Goal: Communication & Community: Answer question/provide support

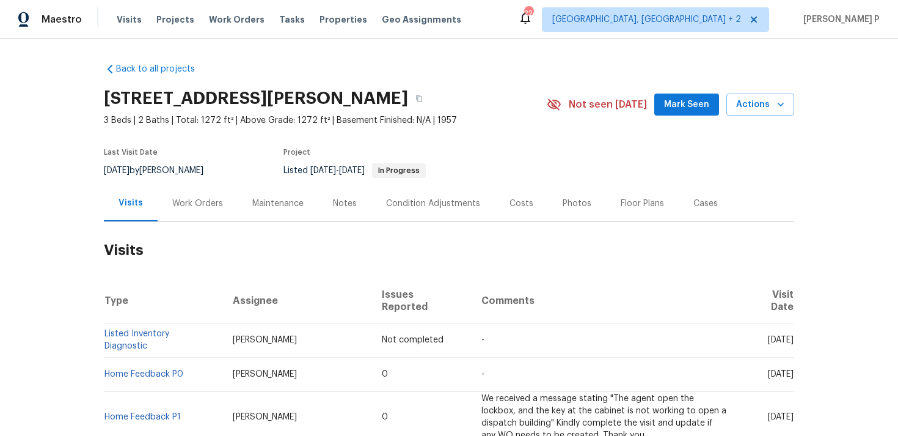
click at [197, 203] on div "Work Orders" at bounding box center [197, 203] width 51 height 12
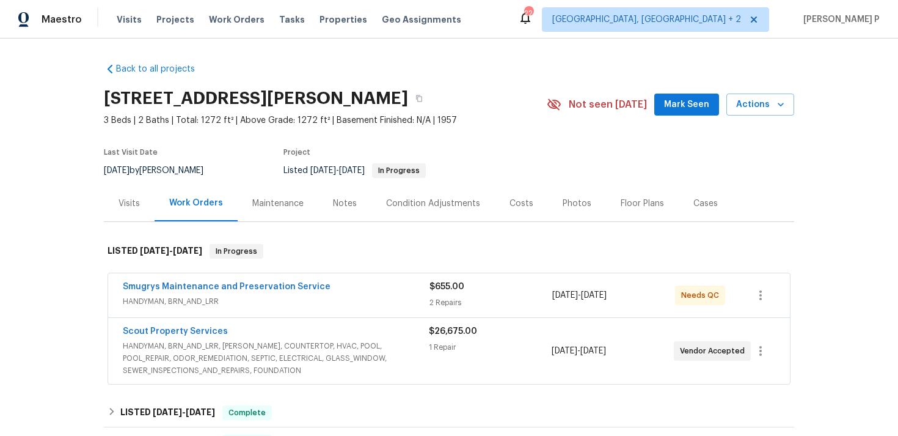
scroll to position [13, 0]
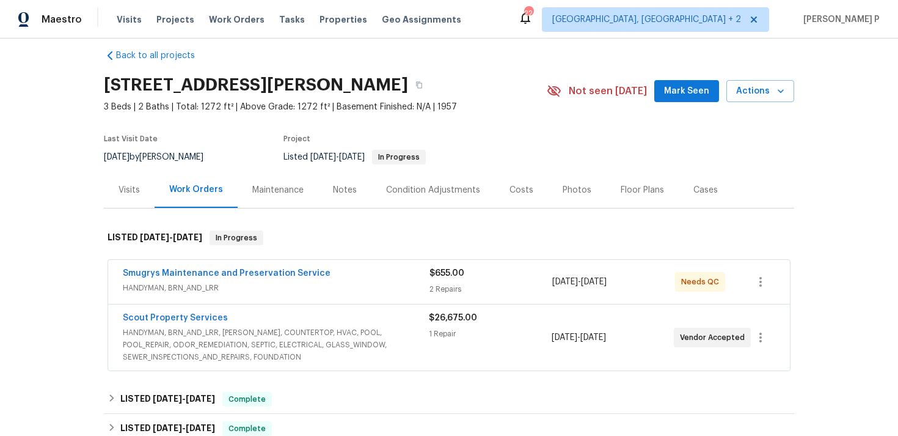
click at [255, 282] on span "HANDYMAN, BRN_AND_LRR" at bounding box center [276, 288] width 307 height 12
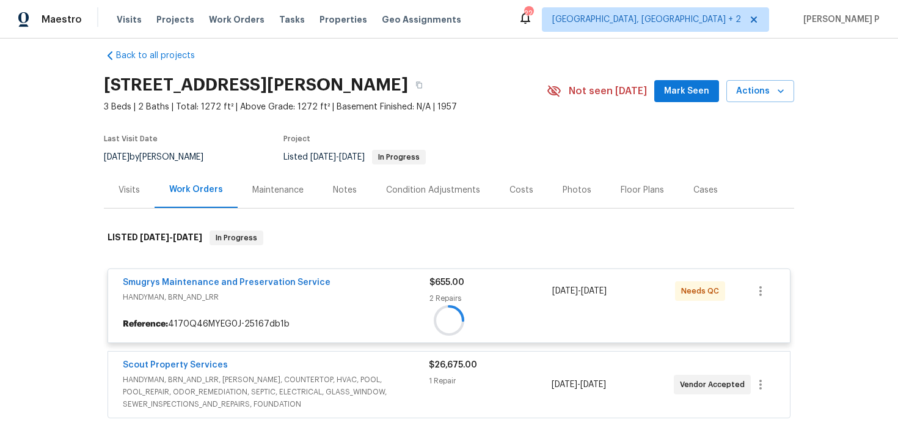
click at [257, 280] on div at bounding box center [449, 319] width 690 height 203
click at [265, 281] on div at bounding box center [449, 319] width 690 height 203
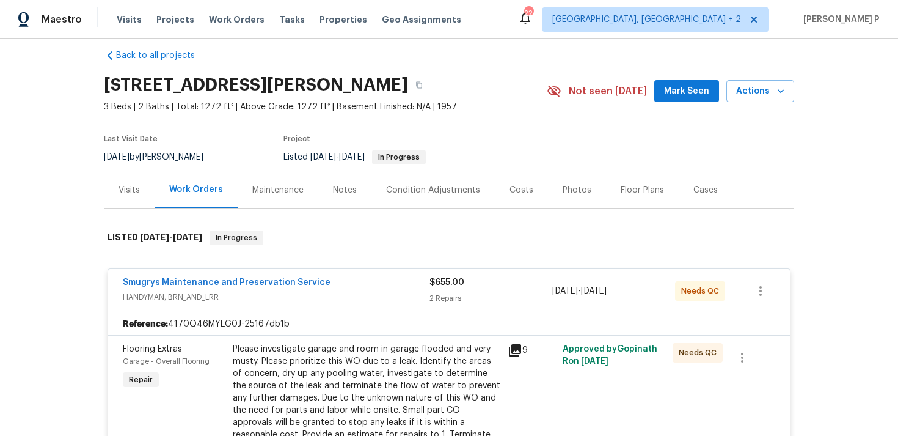
click at [265, 281] on link "Smugrys Maintenance and Preservation Service" at bounding box center [227, 282] width 208 height 9
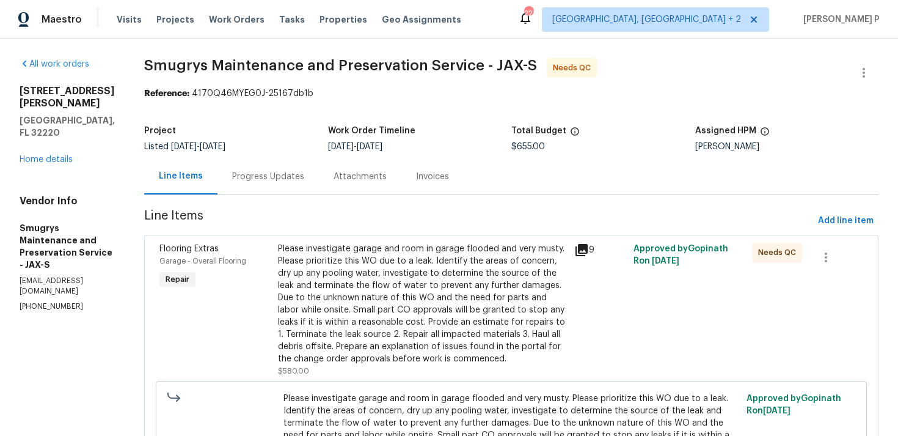
click at [260, 169] on div "Progress Updates" at bounding box center [268, 176] width 101 height 36
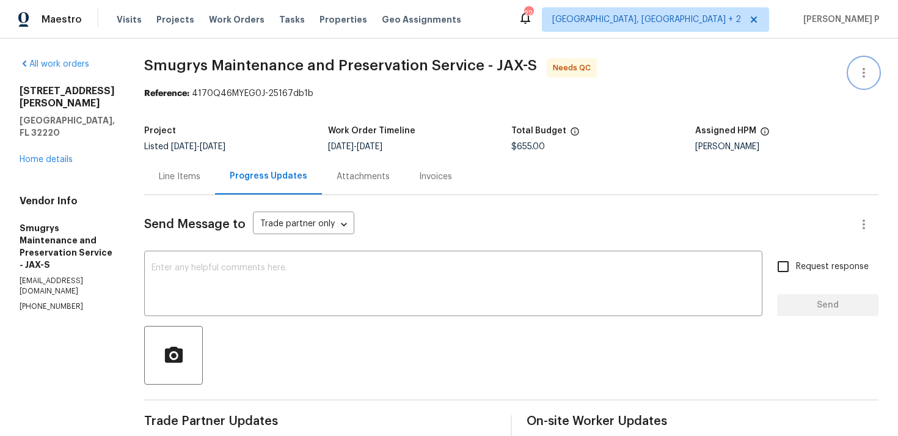
click at [863, 67] on icon "button" at bounding box center [864, 72] width 15 height 15
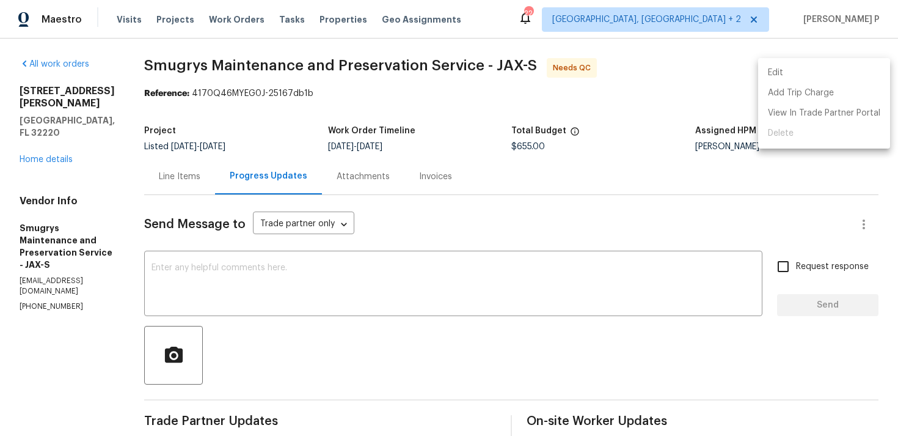
click at [797, 65] on li "Edit" at bounding box center [824, 73] width 132 height 20
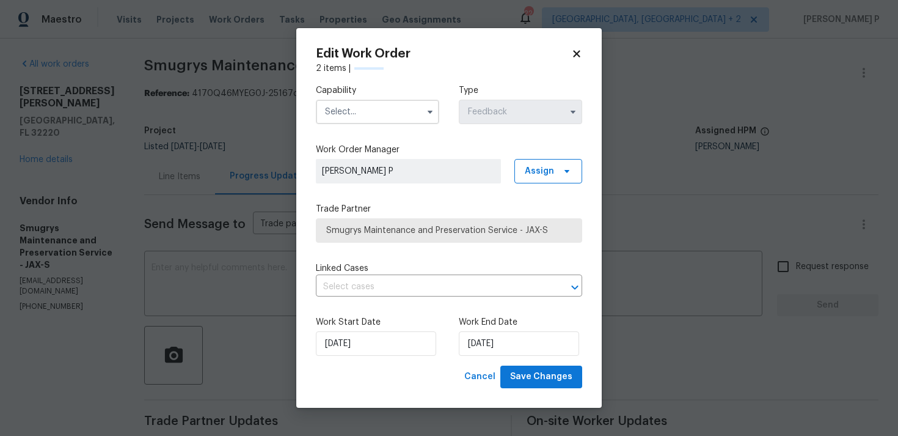
click at [387, 112] on input "text" at bounding box center [377, 112] width 123 height 24
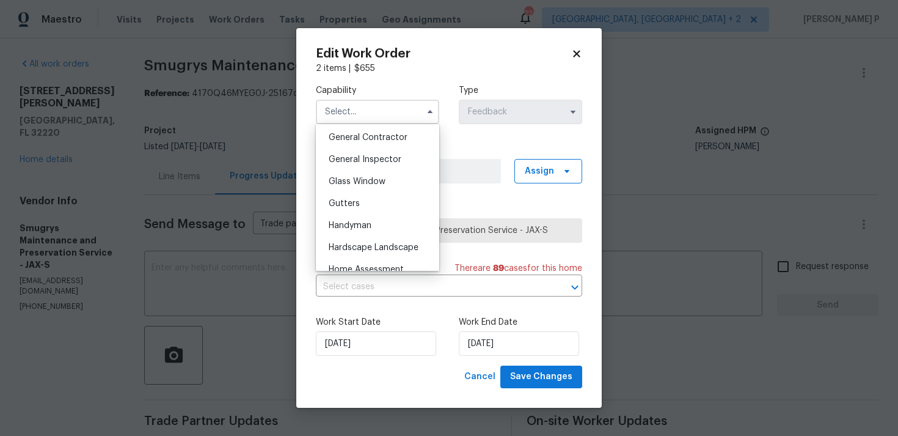
scroll to position [591, 0]
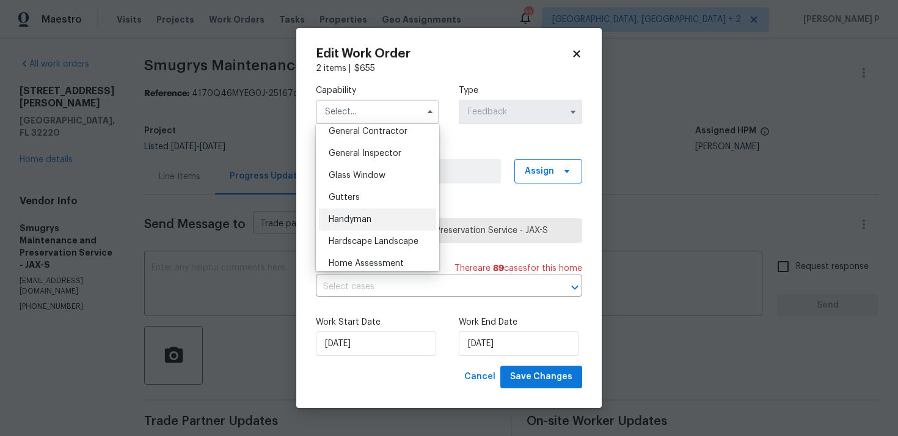
click at [362, 218] on span "Handyman" at bounding box center [350, 219] width 43 height 9
type input "Handyman"
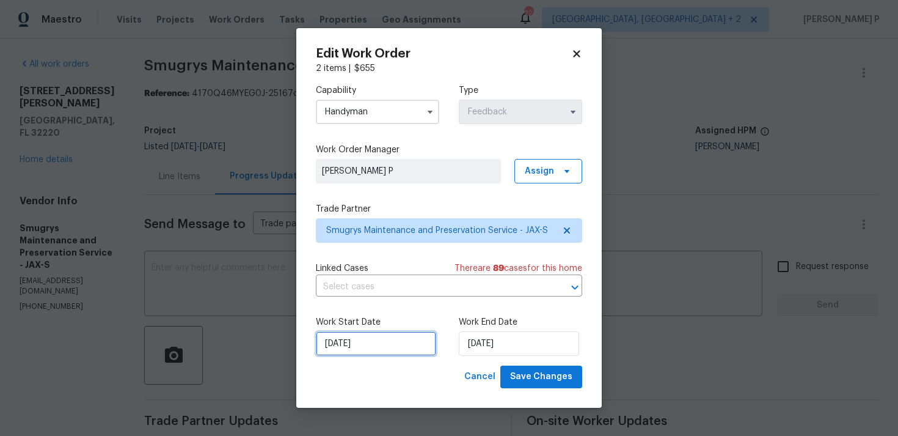
click at [386, 339] on input "04/08/2025" at bounding box center [376, 343] width 120 height 24
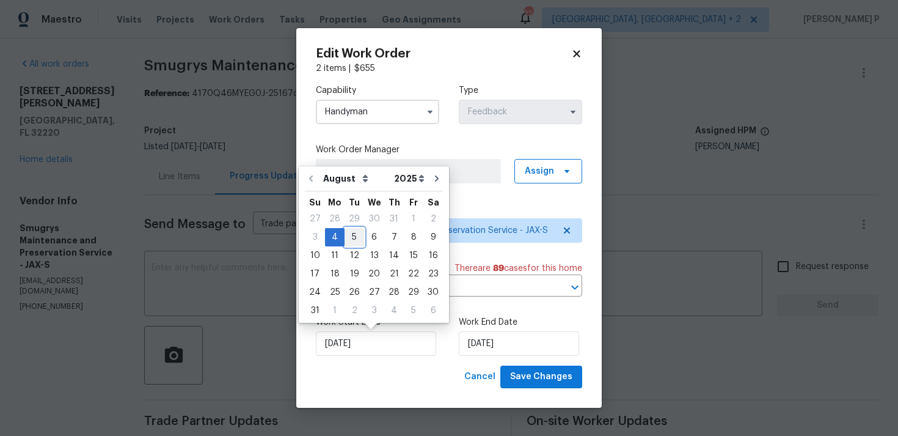
click at [349, 232] on div "5" at bounding box center [355, 237] width 20 height 17
type input "05/08/2025"
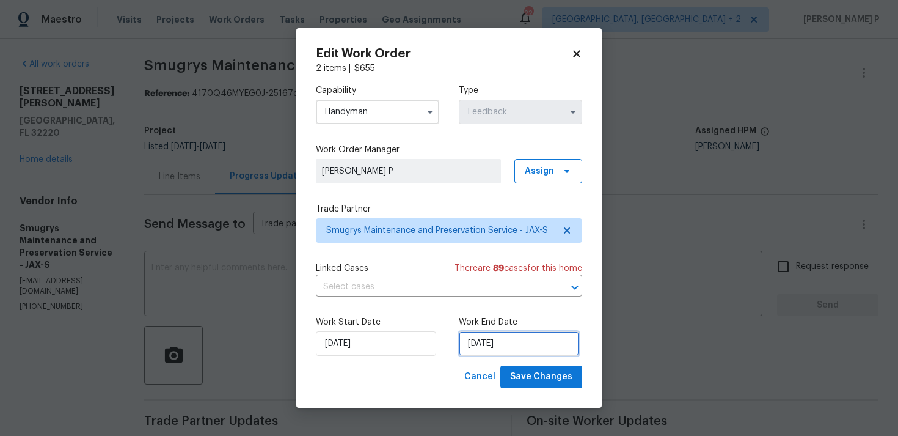
click at [481, 342] on input "06/08/2025" at bounding box center [519, 343] width 120 height 24
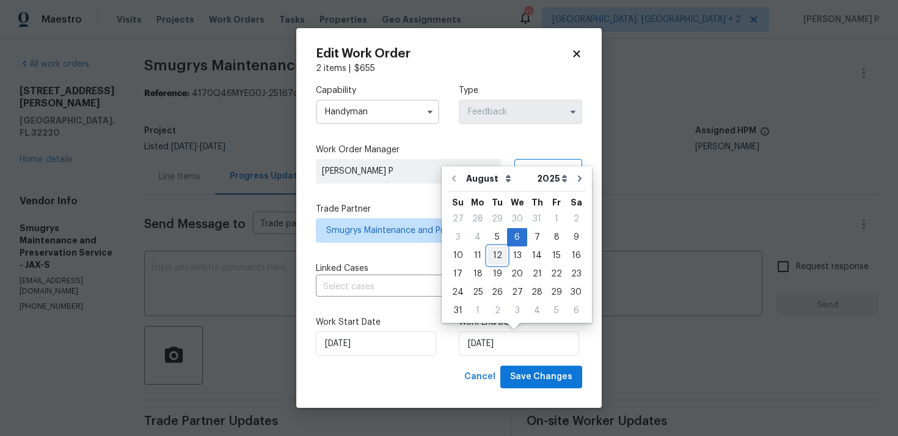
click at [498, 257] on div "12" at bounding box center [498, 255] width 20 height 17
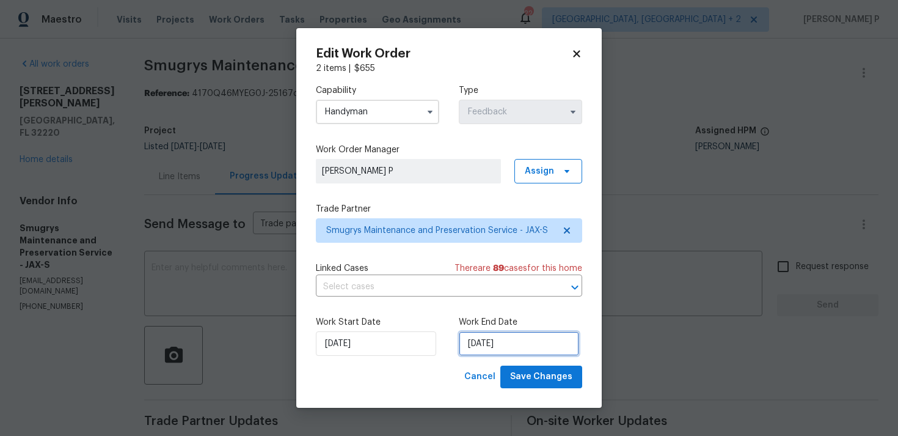
click at [507, 348] on input "12/08/2025" at bounding box center [519, 343] width 120 height 24
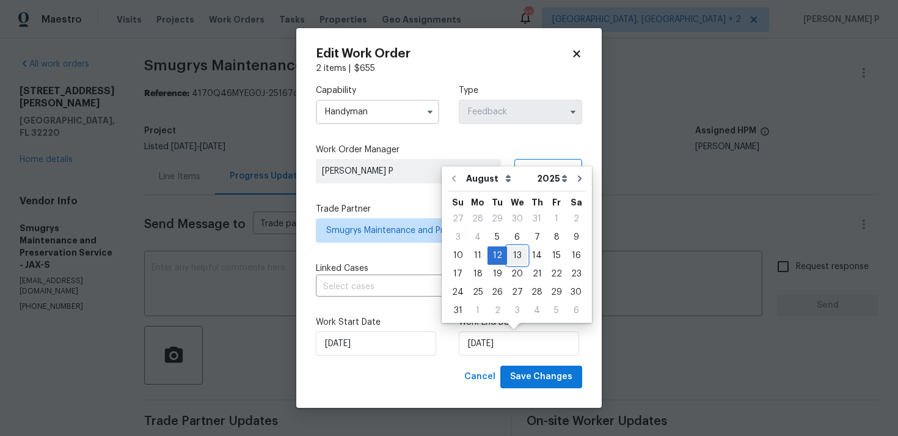
click at [514, 254] on div "13" at bounding box center [517, 255] width 20 height 17
type input "13/08/2025"
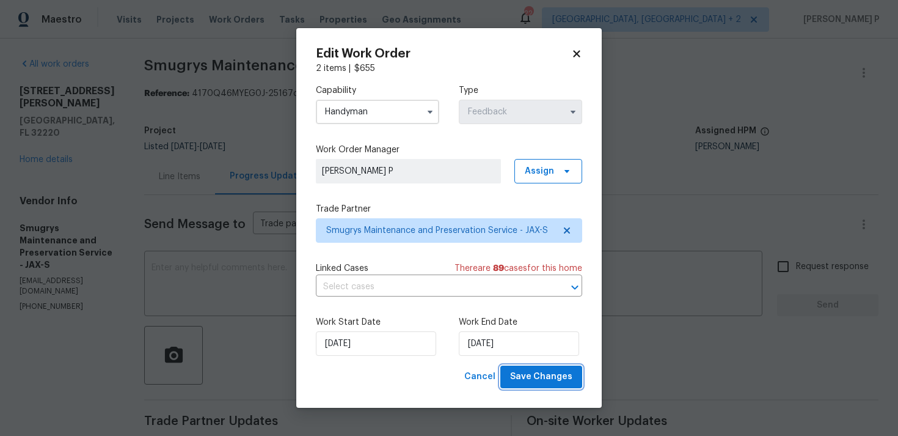
click at [529, 375] on span "Save Changes" at bounding box center [541, 376] width 62 height 15
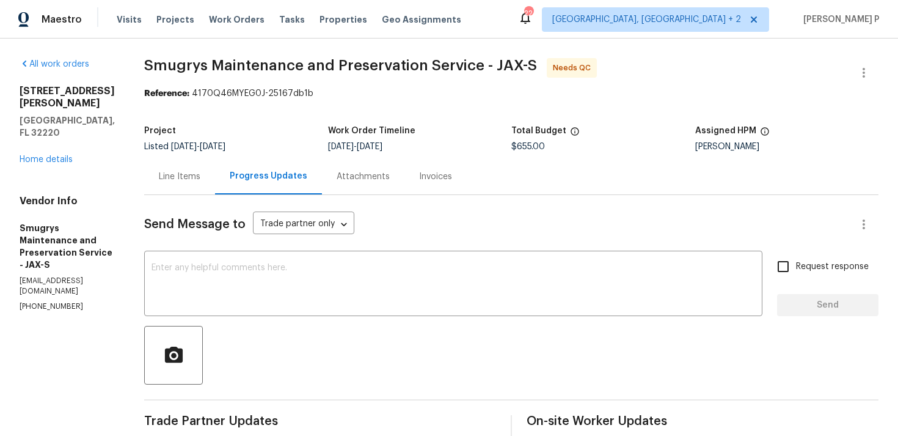
click at [276, 334] on div at bounding box center [511, 355] width 734 height 59
click at [159, 175] on div "Line Items" at bounding box center [180, 176] width 42 height 12
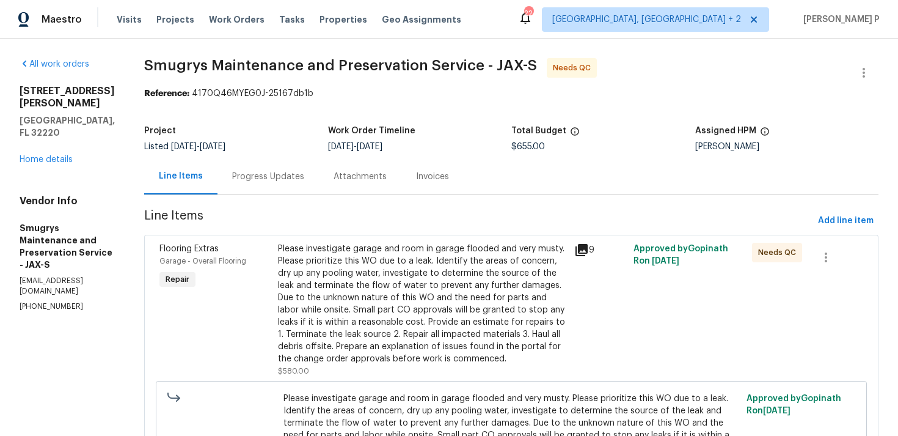
click at [366, 282] on div "Please investigate garage and room in garage flooded and very musty. Please pri…" at bounding box center [422, 304] width 289 height 122
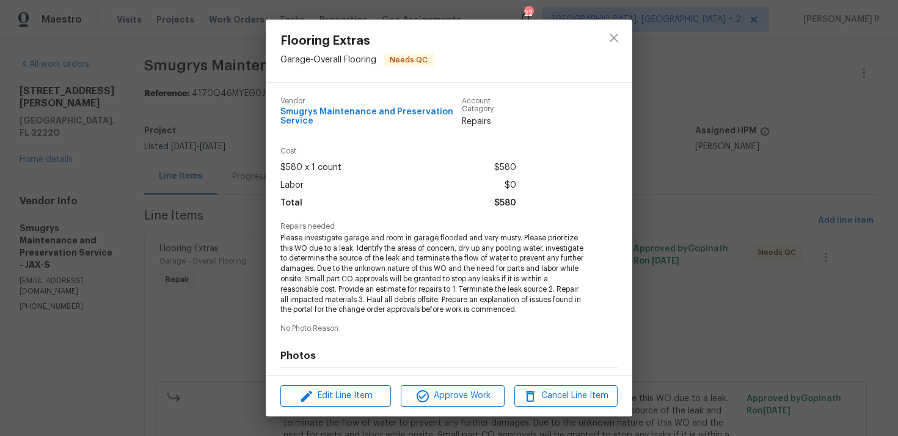
scroll to position [166, 0]
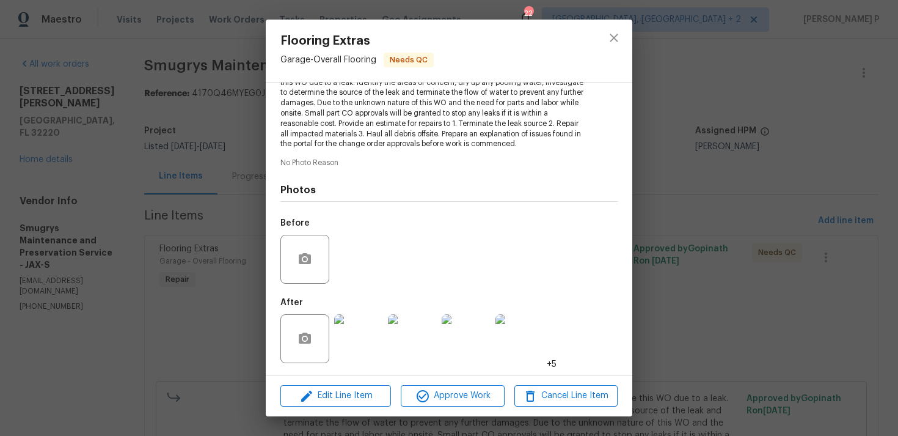
click at [374, 335] on img at bounding box center [358, 338] width 49 height 49
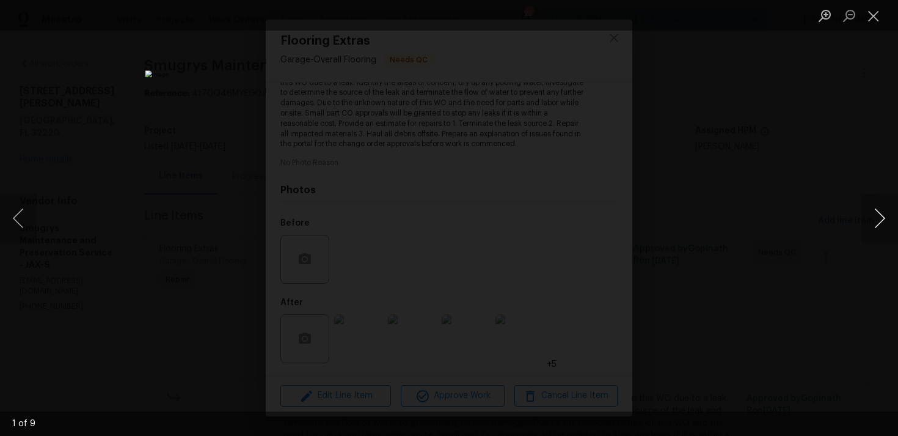
click at [882, 219] on button "Next image" at bounding box center [880, 218] width 37 height 49
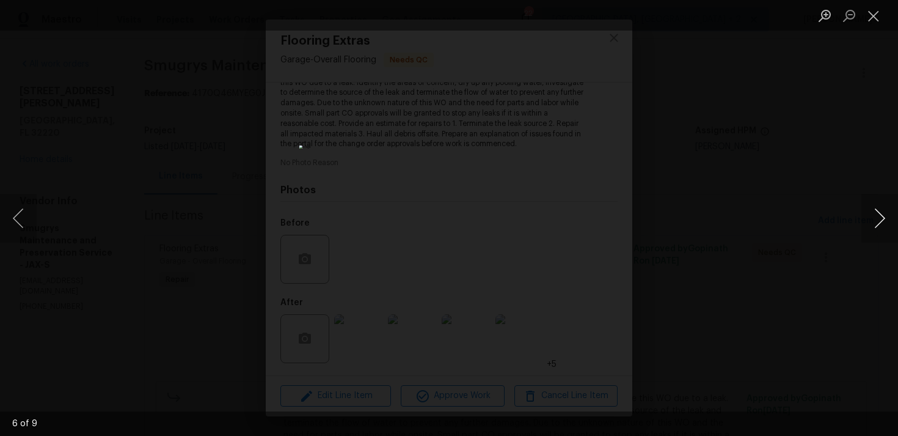
click at [882, 219] on button "Next image" at bounding box center [880, 218] width 37 height 49
click at [882, 12] on button "Close lightbox" at bounding box center [874, 15] width 24 height 21
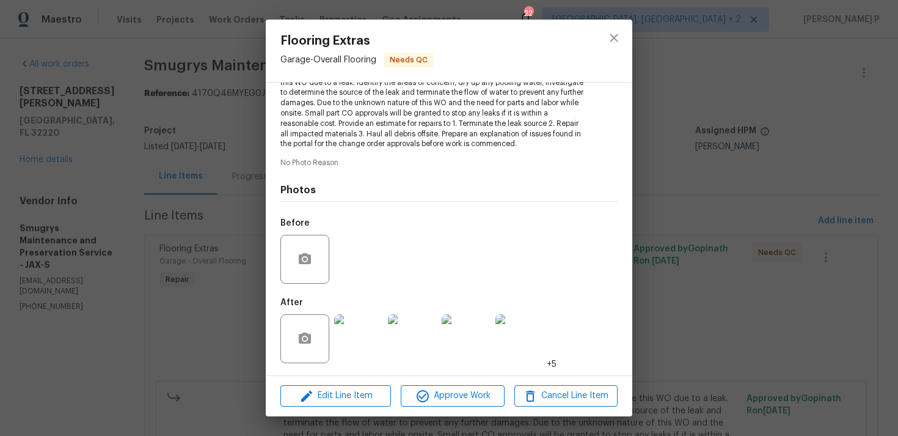
click at [452, 382] on div "Edit Line Item Approve Work Cancel Line Item" at bounding box center [449, 395] width 367 height 41
click at [451, 394] on span "Approve Work" at bounding box center [452, 395] width 96 height 15
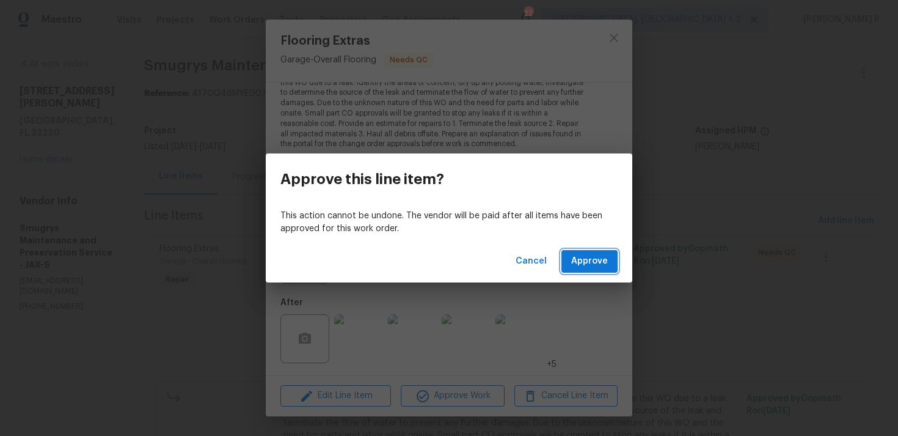
click at [605, 254] on span "Approve" at bounding box center [589, 261] width 37 height 15
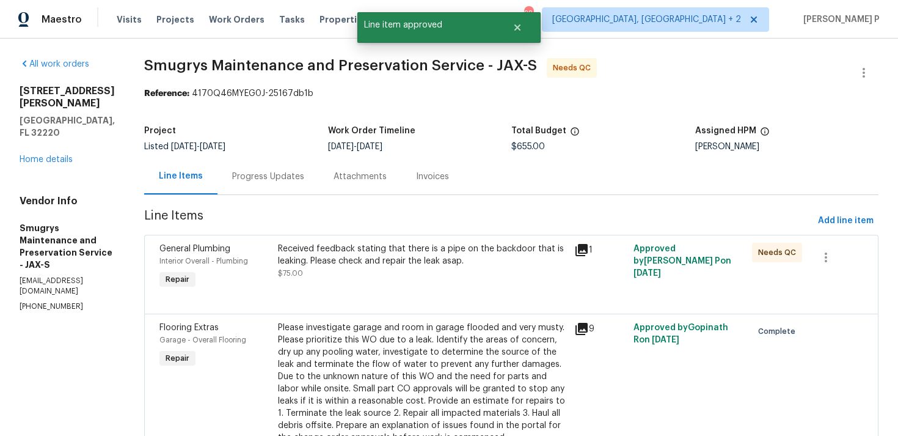
scroll to position [18, 0]
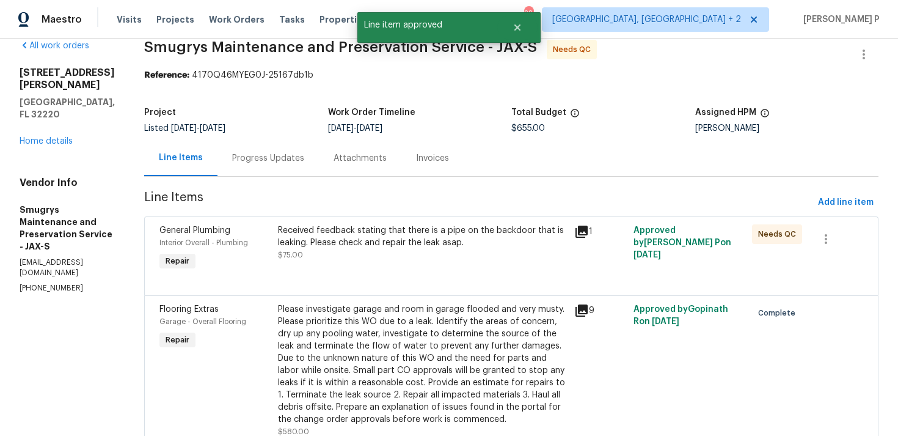
click at [385, 243] on div "Received feedback stating that there is a pipe on the backdoor that is leaking.…" at bounding box center [422, 236] width 289 height 24
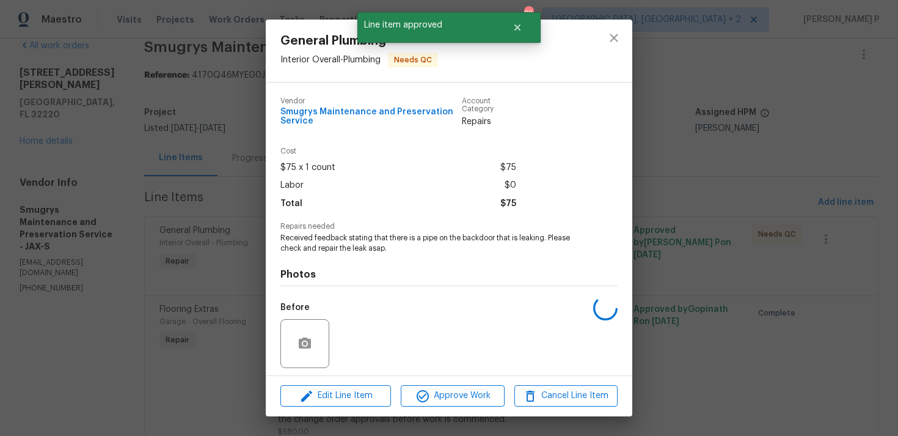
scroll to position [84, 0]
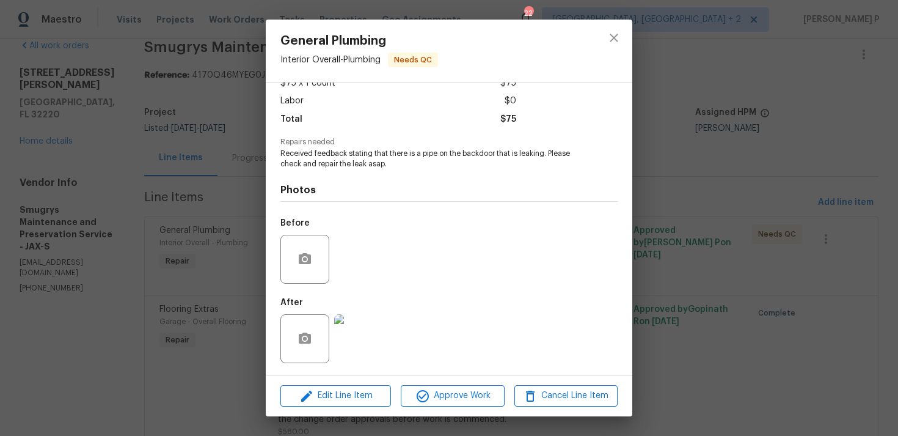
click at [355, 343] on img at bounding box center [358, 338] width 49 height 49
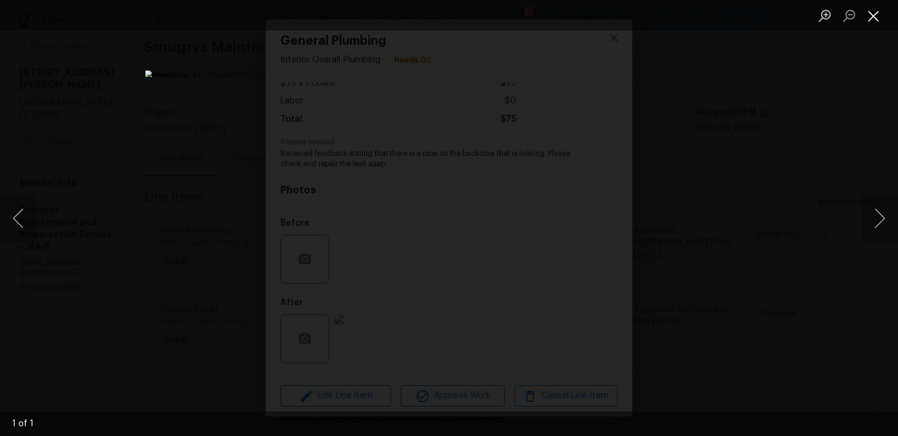
click at [872, 11] on button "Close lightbox" at bounding box center [874, 15] width 24 height 21
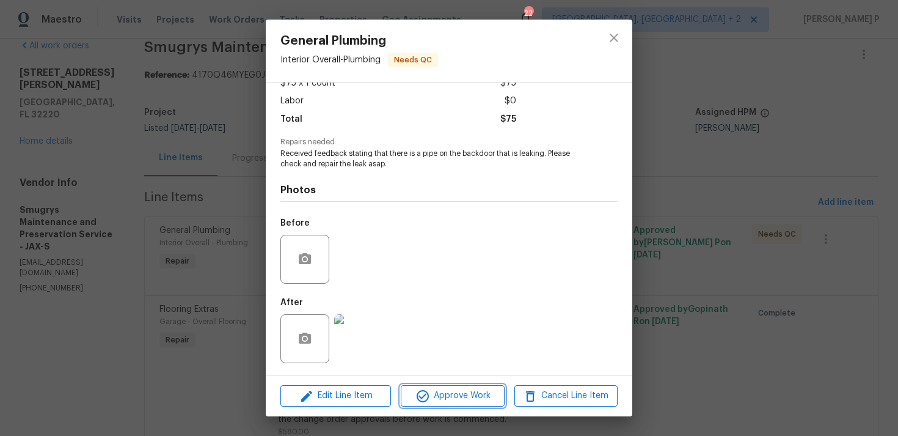
click at [453, 397] on span "Approve Work" at bounding box center [452, 395] width 96 height 15
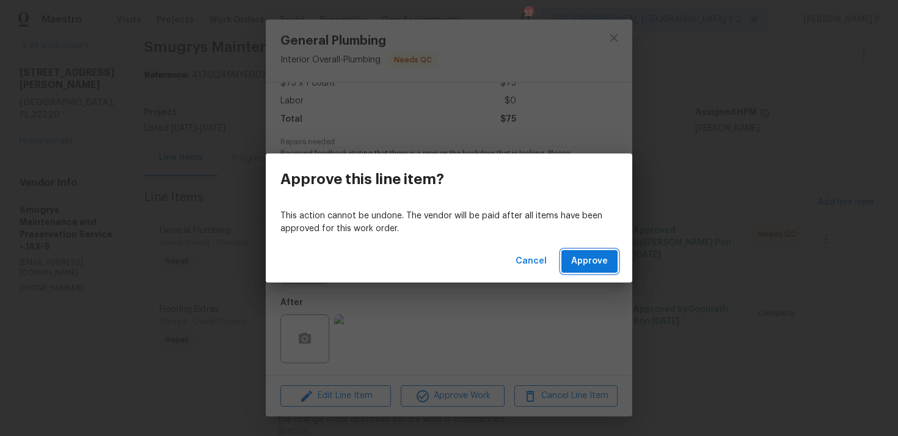
click at [597, 254] on span "Approve" at bounding box center [589, 261] width 37 height 15
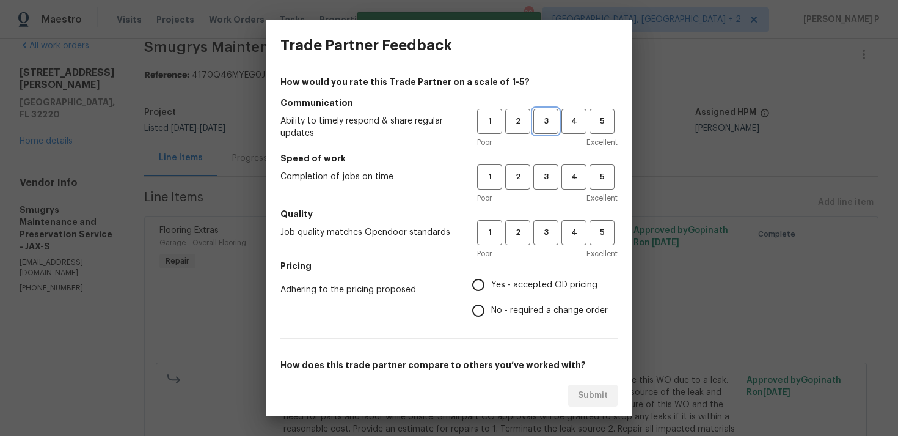
click at [547, 124] on span "3" at bounding box center [546, 121] width 23 height 14
click at [547, 185] on button "3" at bounding box center [545, 176] width 25 height 25
click at [546, 244] on button "3" at bounding box center [545, 232] width 25 height 25
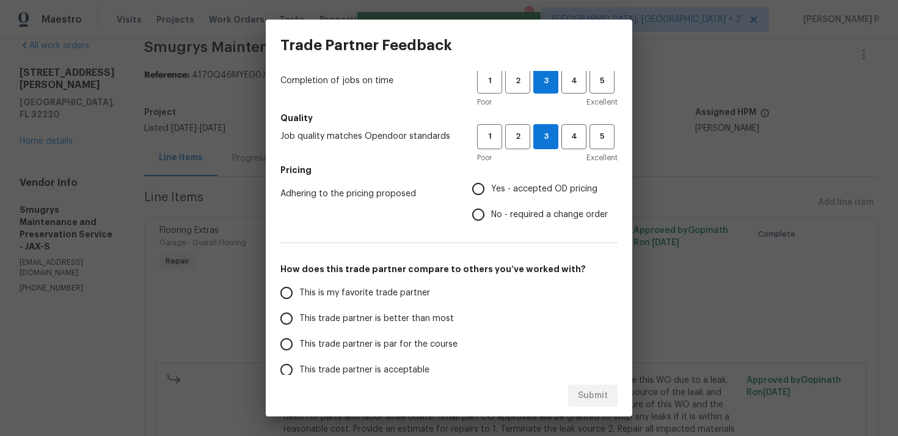
click at [502, 221] on label "No - required a change order" at bounding box center [537, 215] width 142 height 26
click at [491, 221] on input "No - required a change order" at bounding box center [479, 215] width 26 height 26
radio input "true"
click at [340, 342] on span "This trade partner is par for the course" at bounding box center [378, 344] width 158 height 13
click at [299, 342] on input "This trade partner is par for the course" at bounding box center [287, 344] width 26 height 26
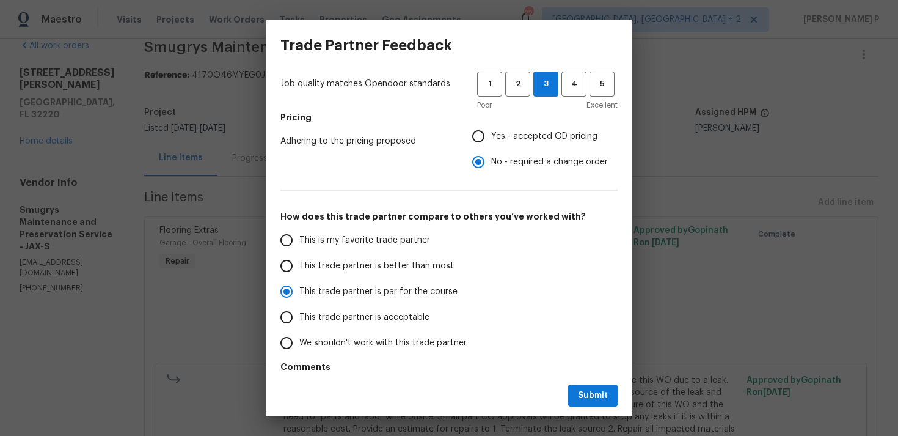
scroll to position [185, 0]
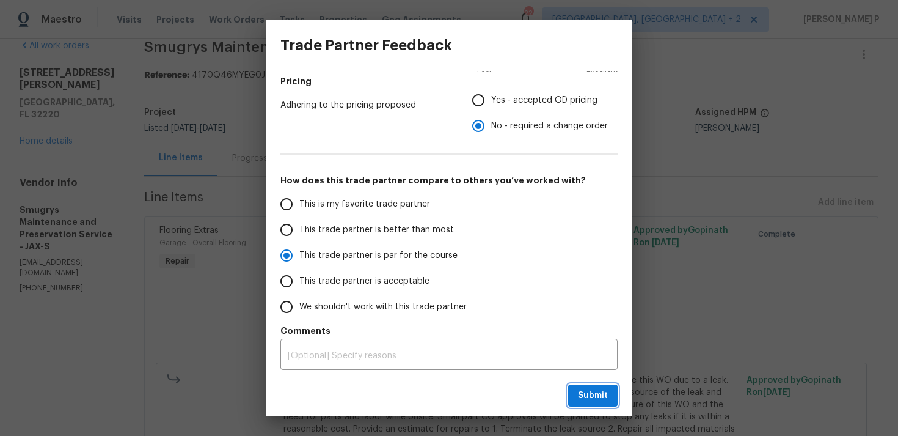
click at [606, 403] on button "Submit" at bounding box center [592, 395] width 49 height 23
radio input "true"
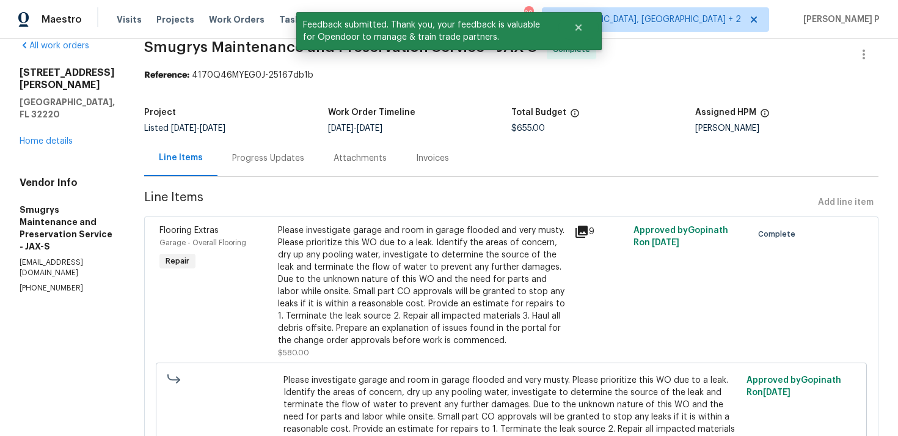
click at [258, 161] on div "Progress Updates" at bounding box center [268, 158] width 72 height 12
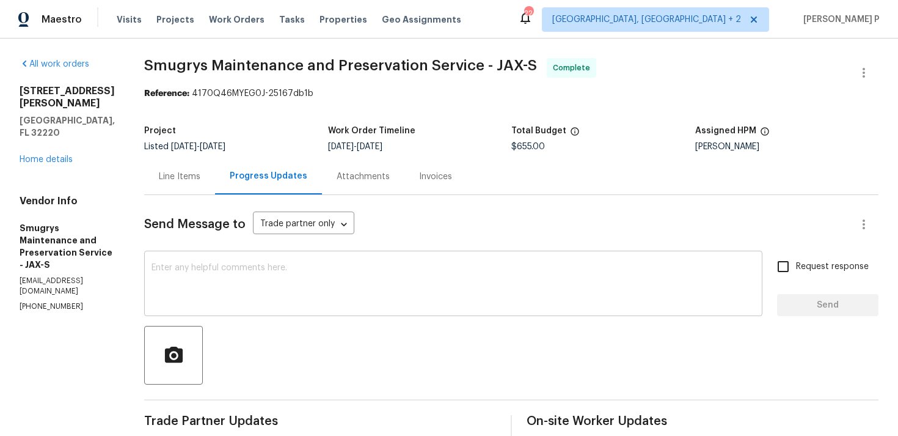
click at [323, 305] on textarea at bounding box center [454, 284] width 604 height 43
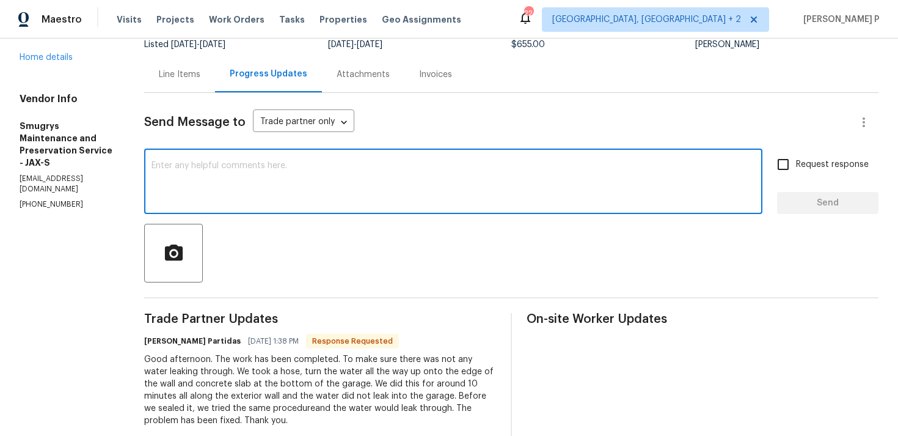
scroll to position [133, 0]
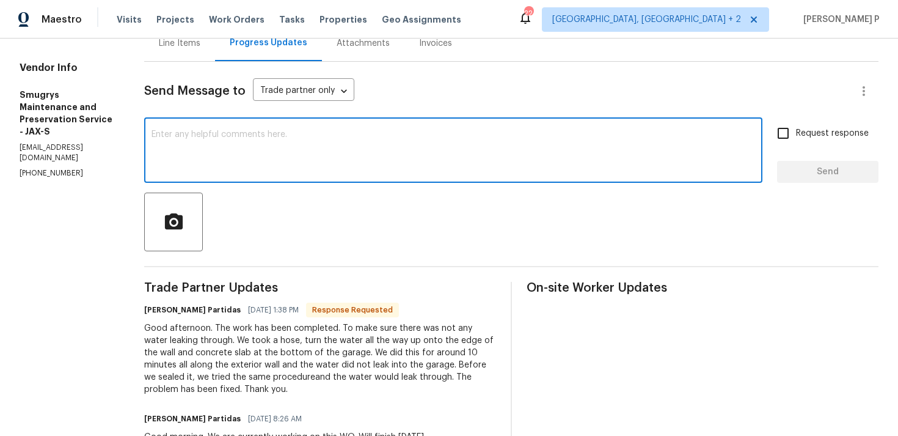
click at [306, 177] on div "x ​" at bounding box center [453, 151] width 618 height 62
click at [306, 177] on div "Hi Rafael, WO closed x ​" at bounding box center [453, 151] width 618 height 62
drag, startPoint x: 222, startPoint y: 131, endPoint x: 173, endPoint y: 131, distance: 49.5
click at [173, 131] on textarea "Hi Rafael, WO closed" at bounding box center [454, 151] width 604 height 43
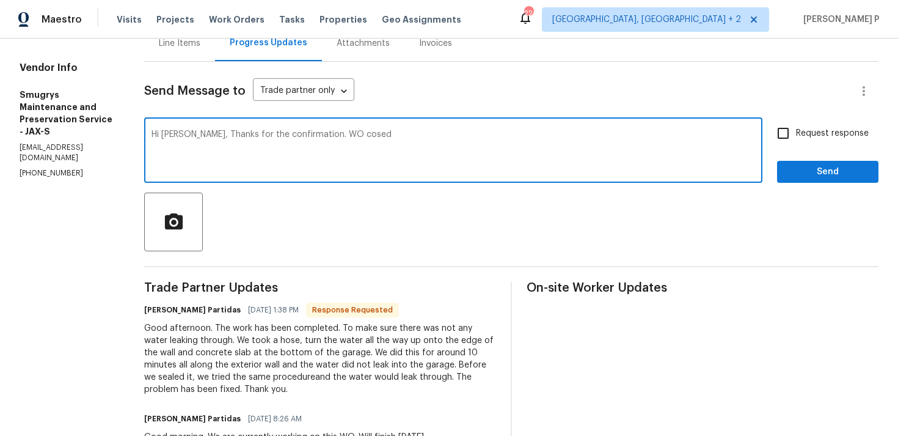
click at [310, 134] on textarea "Hi Rafael, Thanks for the confirmation. WO cosed" at bounding box center [454, 151] width 604 height 43
click at [359, 126] on div "Hi Rafael, Thanks for the confirmation. WO closed x ​" at bounding box center [453, 151] width 618 height 62
click at [357, 140] on textarea "Hi Rafael, Thanks for the confirmation. WO closed" at bounding box center [454, 151] width 604 height 43
type textarea "Hi Rafael, Thanks for the confirmation. WO closed. Have a great day!!!"
click at [799, 175] on span "Send" at bounding box center [828, 171] width 82 height 15
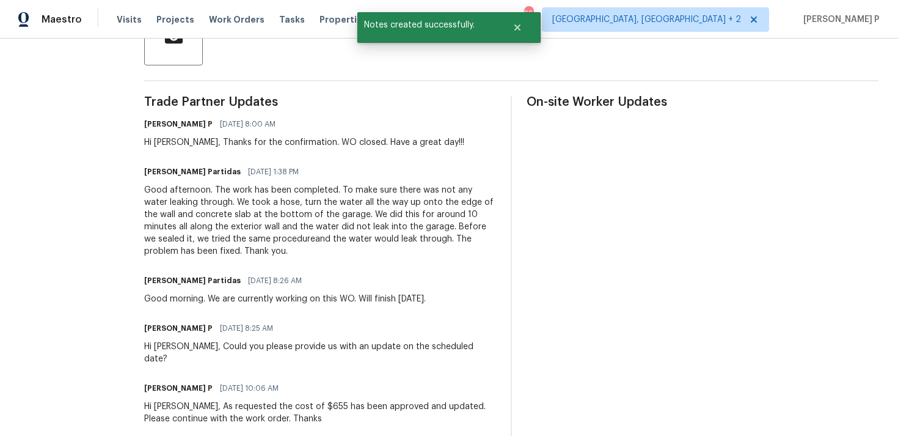
scroll to position [359, 0]
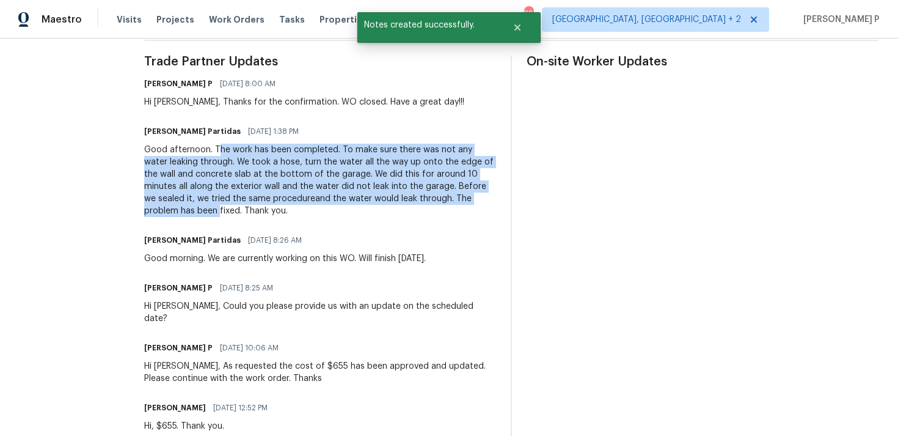
drag, startPoint x: 197, startPoint y: 148, endPoint x: 430, endPoint y: 198, distance: 238.1
click at [430, 198] on div "Good afternoon. The work has been completed. To make sure there was not any wat…" at bounding box center [320, 180] width 352 height 73
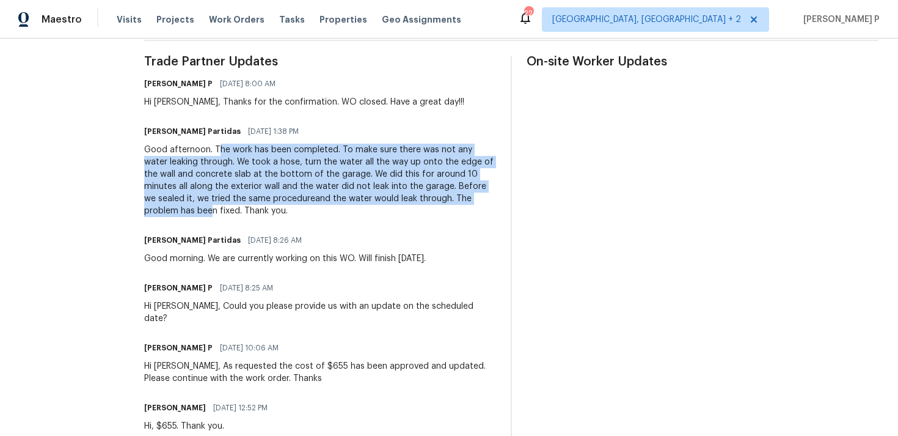
click at [222, 167] on div "Good afternoon. The work has been completed. To make sure there was not any wat…" at bounding box center [320, 180] width 352 height 73
drag, startPoint x: 194, startPoint y: 144, endPoint x: 458, endPoint y: 199, distance: 269.6
click at [458, 199] on div "Good afternoon. The work has been completed. To make sure there was not any wat…" at bounding box center [320, 180] width 352 height 73
copy div "The work has been completed. To make sure there was not any water leaking throu…"
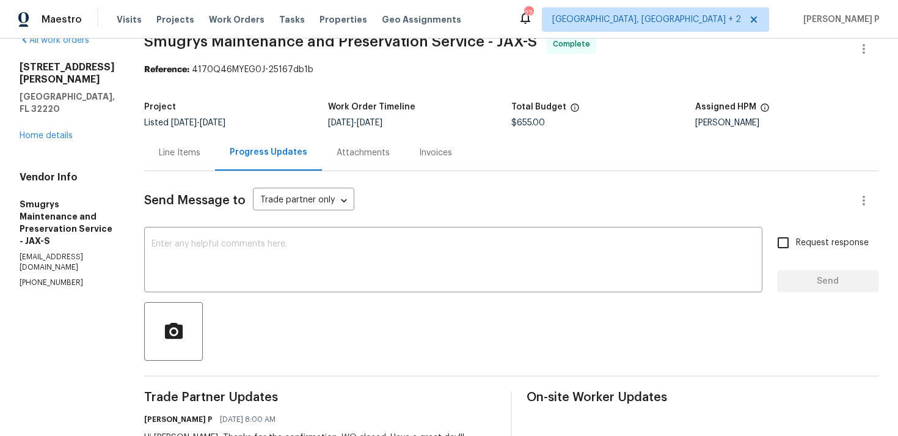
scroll to position [0, 0]
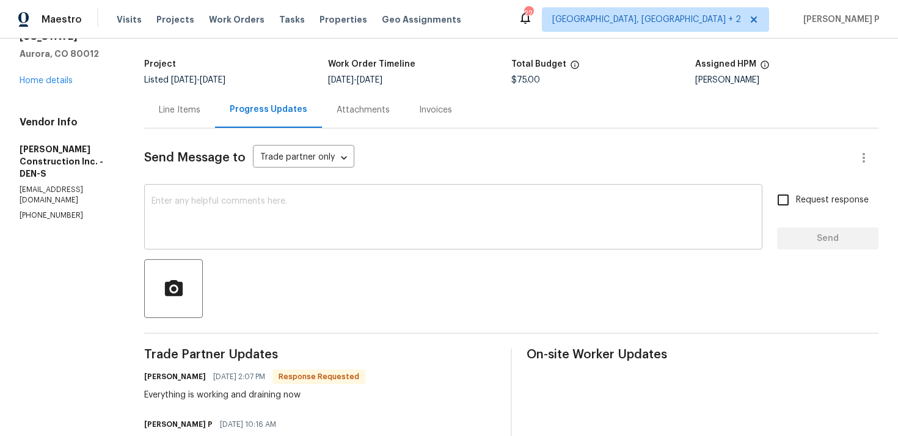
scroll to position [62, 0]
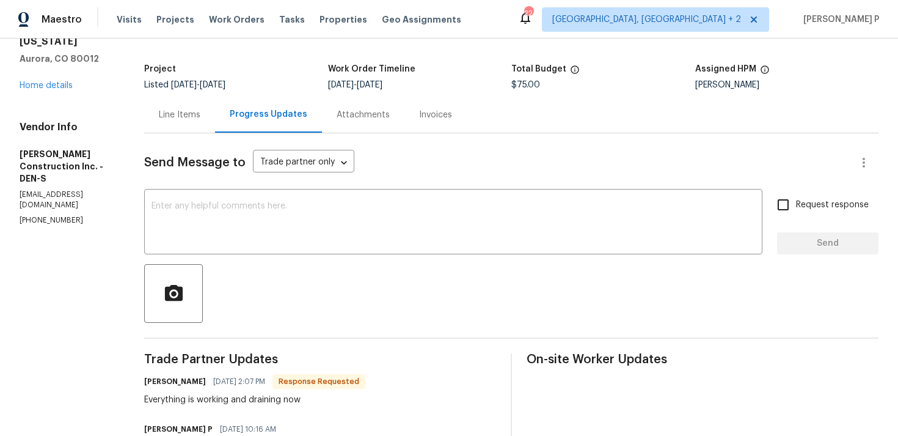
click at [200, 115] on div "Line Items" at bounding box center [180, 115] width 42 height 12
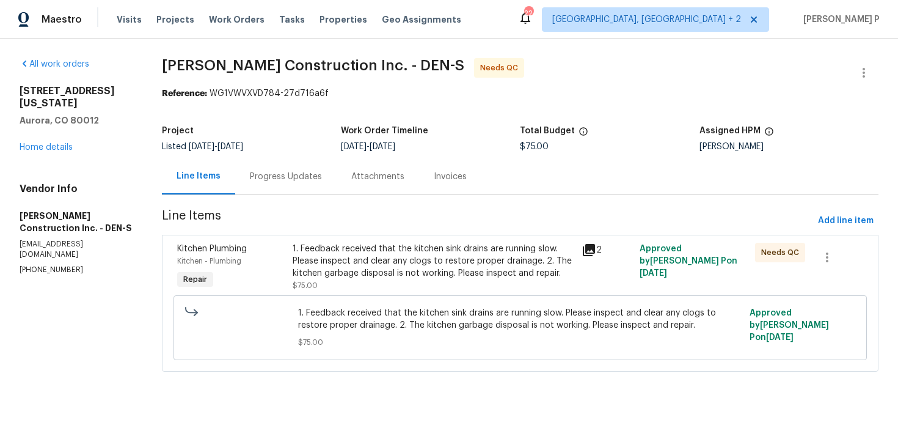
click at [448, 267] on div "1. Feedback received that the kitchen sink drains are running slow. Please insp…" at bounding box center [434, 261] width 282 height 37
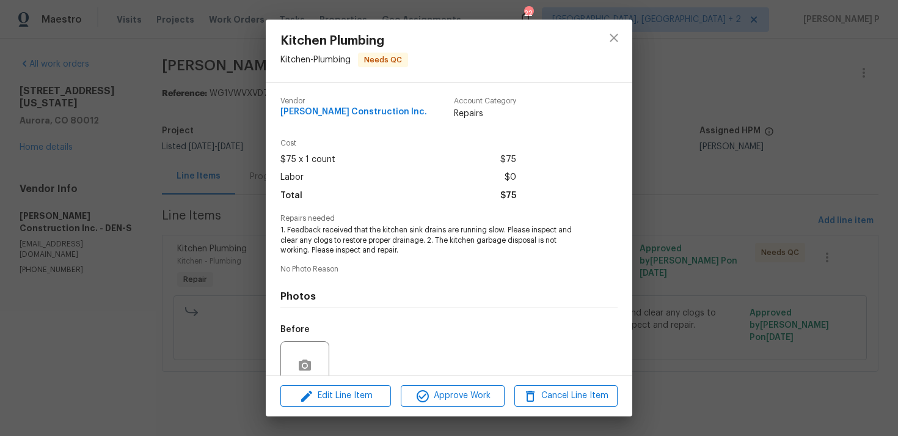
scroll to position [106, 0]
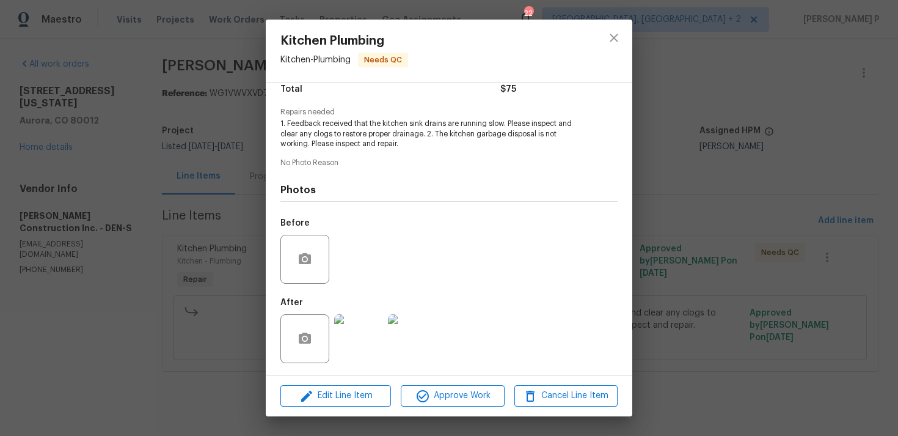
click at [362, 333] on img at bounding box center [358, 338] width 49 height 49
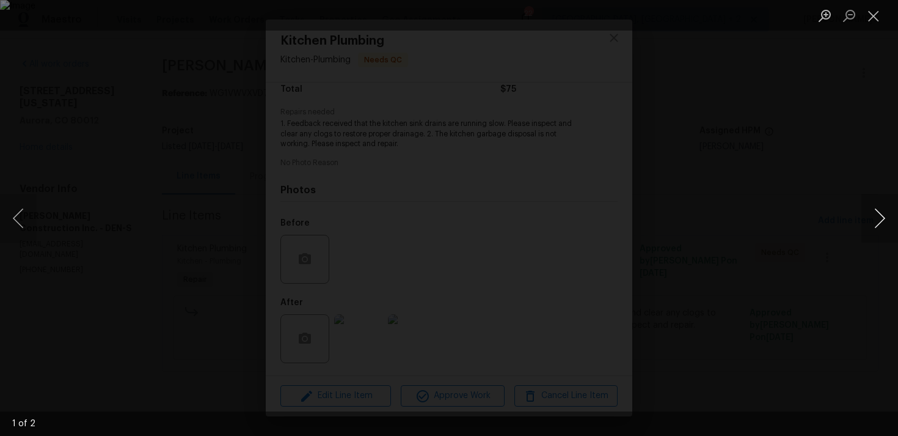
click at [887, 217] on button "Next image" at bounding box center [880, 218] width 37 height 49
click at [875, 19] on button "Close lightbox" at bounding box center [874, 15] width 24 height 21
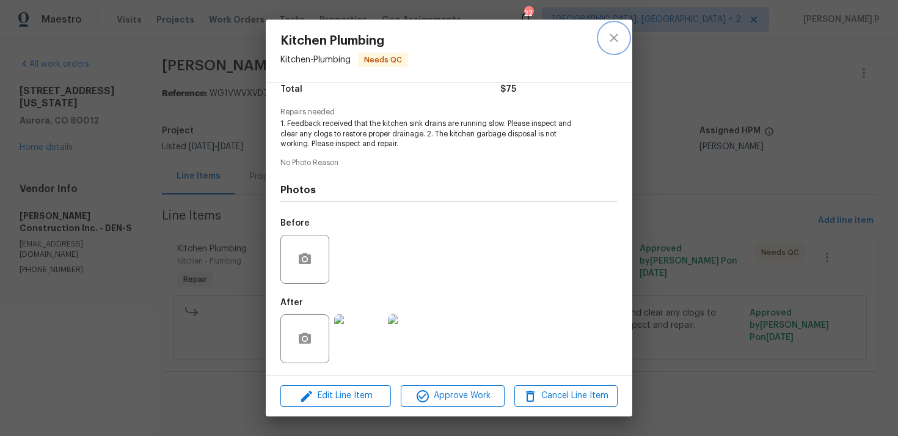
click at [619, 41] on icon "close" at bounding box center [614, 38] width 15 height 15
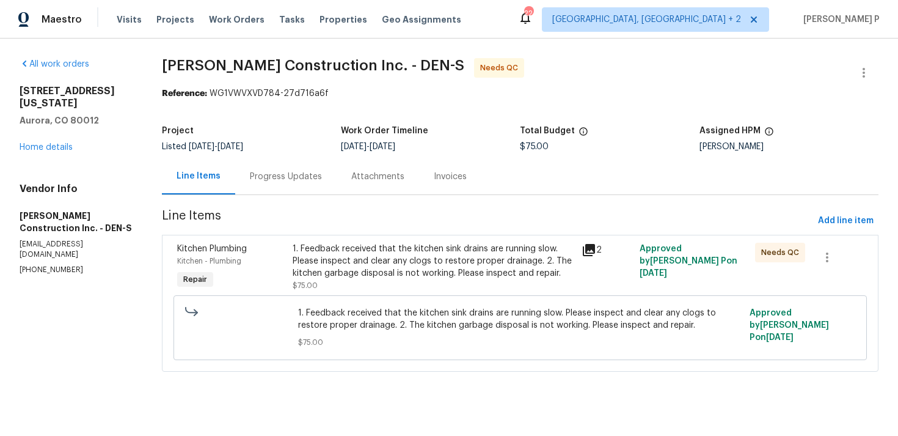
click at [285, 177] on div "Progress Updates" at bounding box center [286, 176] width 72 height 12
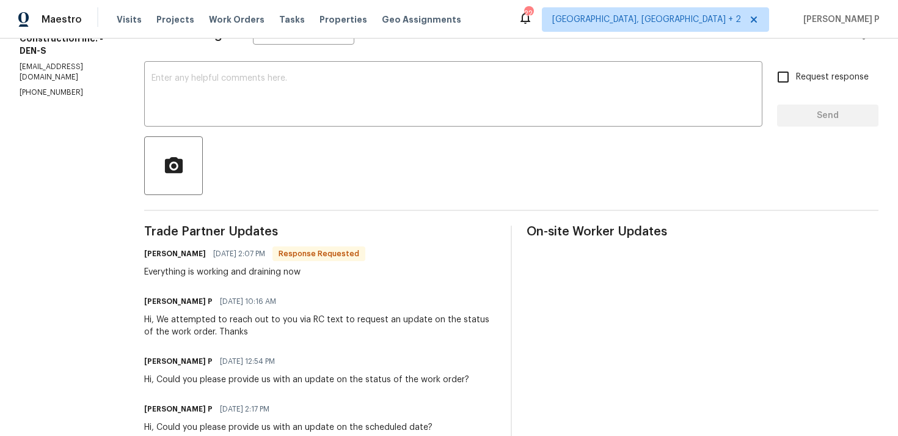
scroll to position [130, 0]
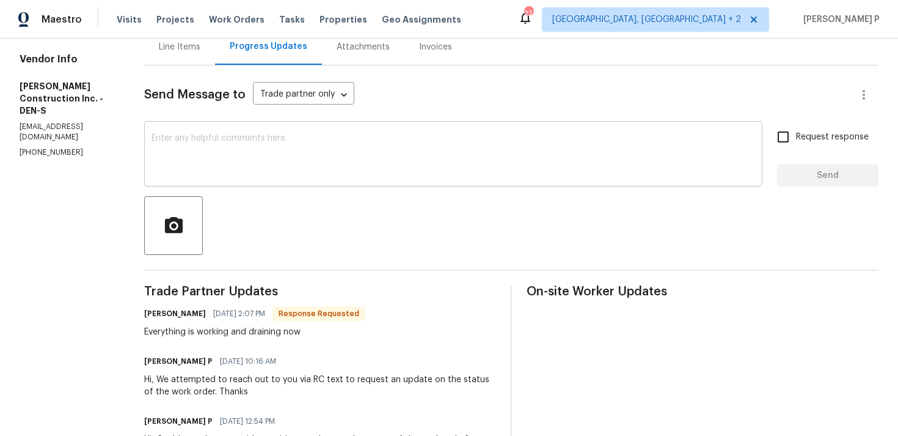
click at [229, 147] on textarea at bounding box center [454, 155] width 604 height 43
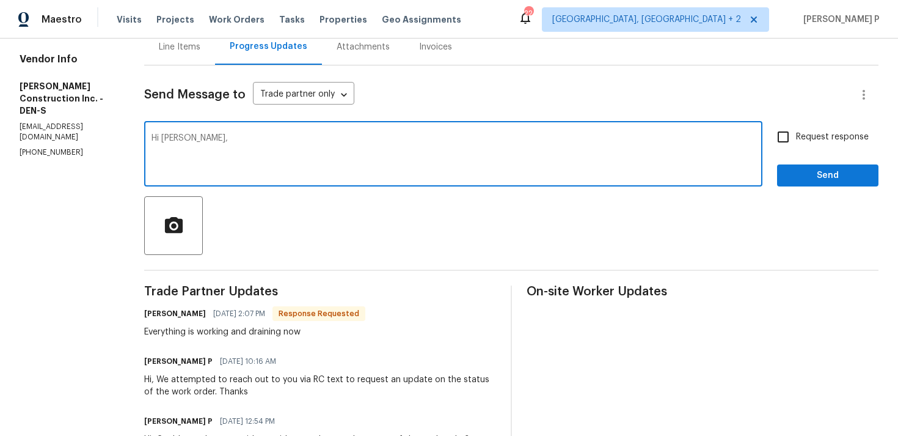
paste textarea "Could you please confirm the final cost to close the work order?"
click at [205, 136] on textarea "Hi Doug, Could you please confirm the final cost to close the work order?" at bounding box center [454, 155] width 604 height 43
type textarea "Hi Doug, Thanks for the confirmation. Could you please confirm the final cost t…"
click at [783, 141] on input "Request response" at bounding box center [783, 137] width 26 height 26
checkbox input "true"
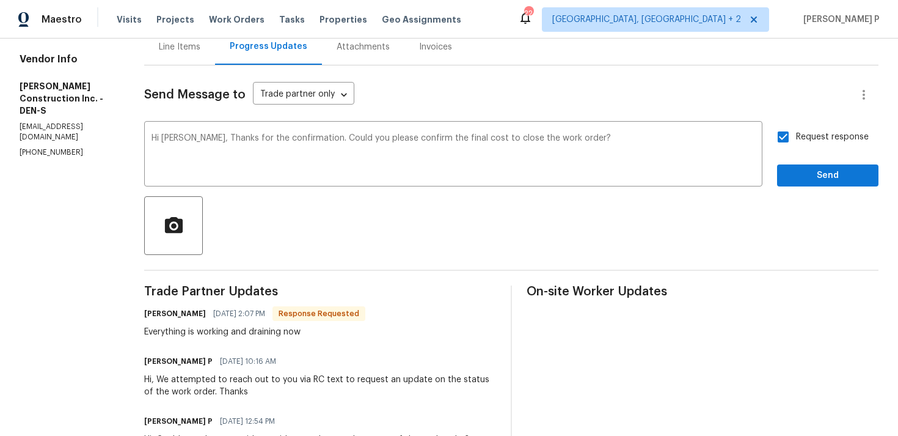
click at [808, 189] on div "Send Message to Trade partner only Trade partner only ​ Hi Doug, Thanks for the…" at bounding box center [511, 358] width 734 height 587
click at [808, 175] on span "Send" at bounding box center [828, 175] width 82 height 15
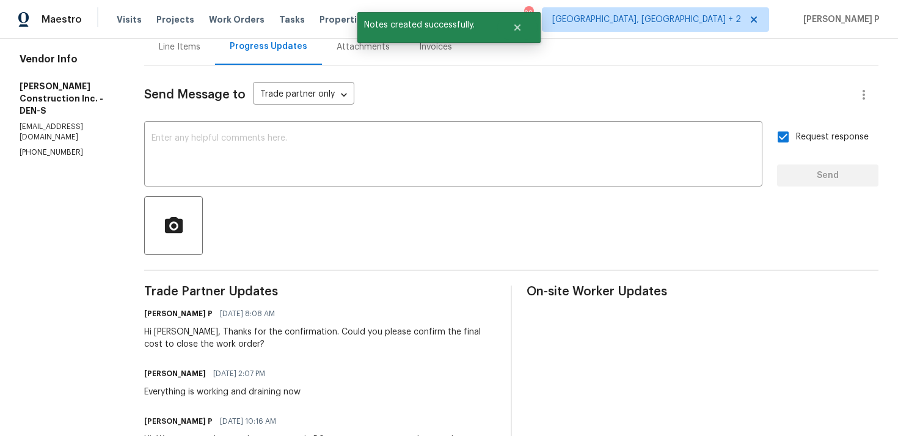
click at [240, 211] on div at bounding box center [511, 225] width 734 height 59
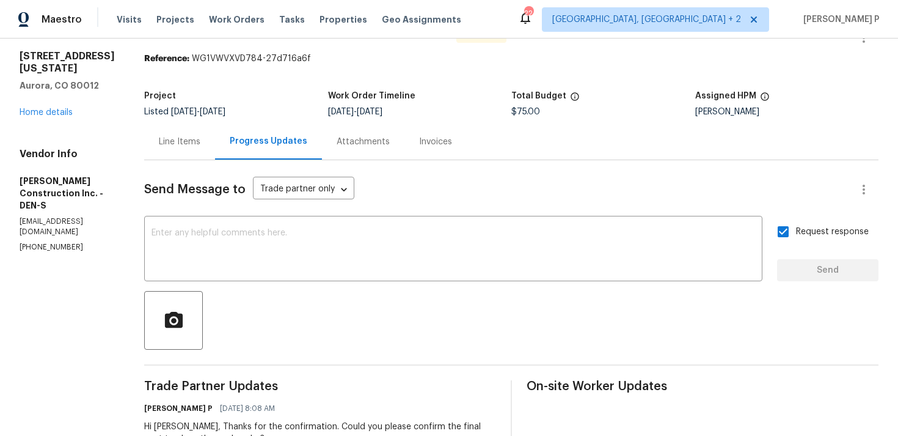
click at [187, 142] on div "Line Items" at bounding box center [180, 142] width 42 height 12
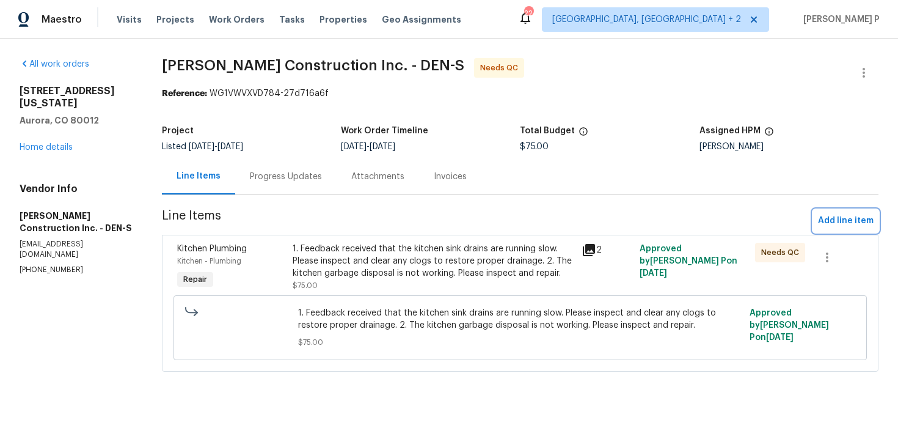
click at [832, 224] on span "Add line item" at bounding box center [846, 220] width 56 height 15
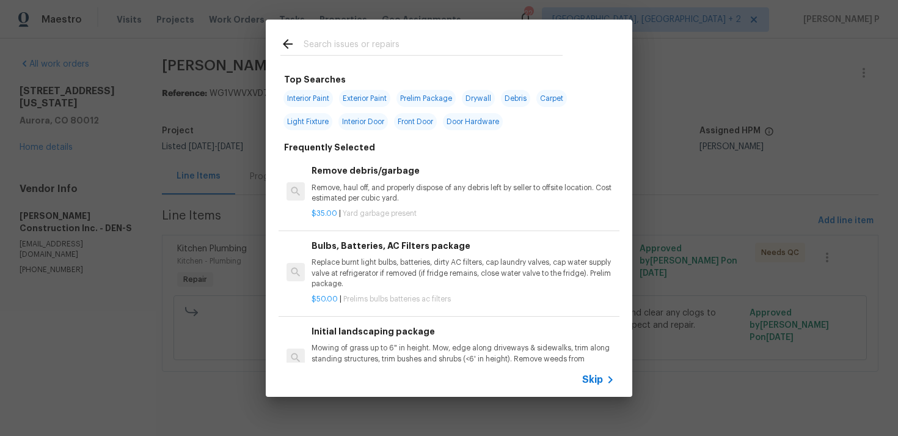
click at [595, 384] on span "Skip" at bounding box center [592, 379] width 21 height 12
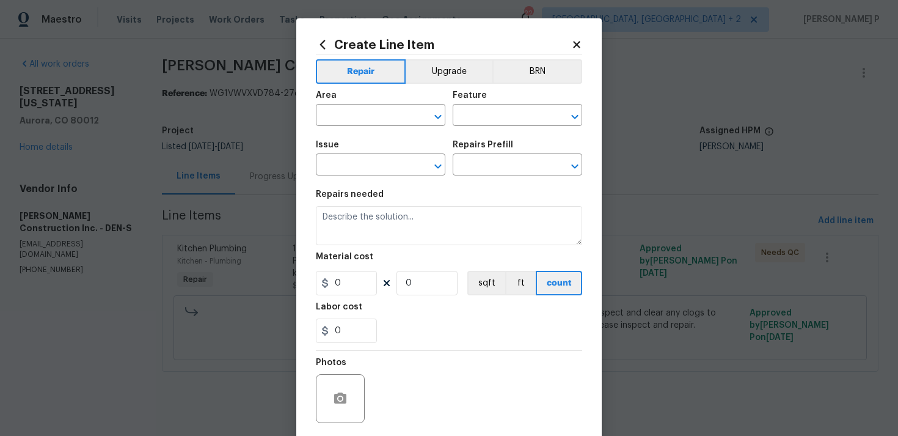
click at [446, 112] on div "Area ​ Feature ​" at bounding box center [449, 108] width 266 height 49
click at [439, 113] on icon "Open" at bounding box center [438, 116] width 15 height 15
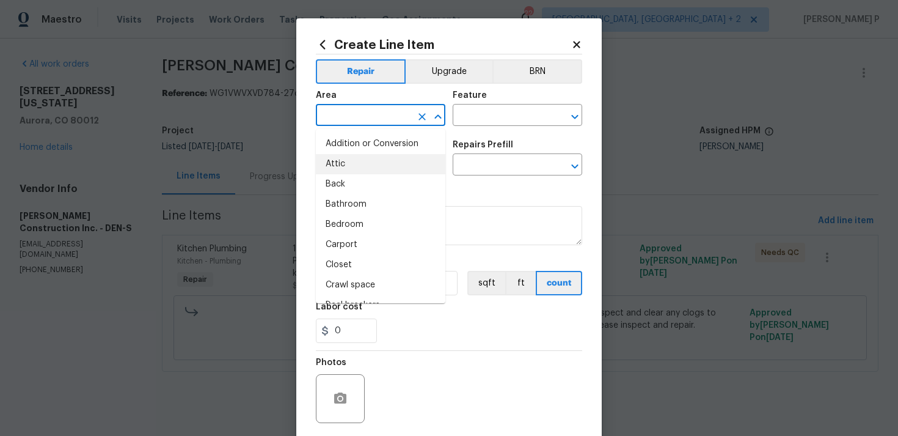
click at [385, 155] on li "Attic" at bounding box center [381, 164] width 130 height 20
type input "Attic"
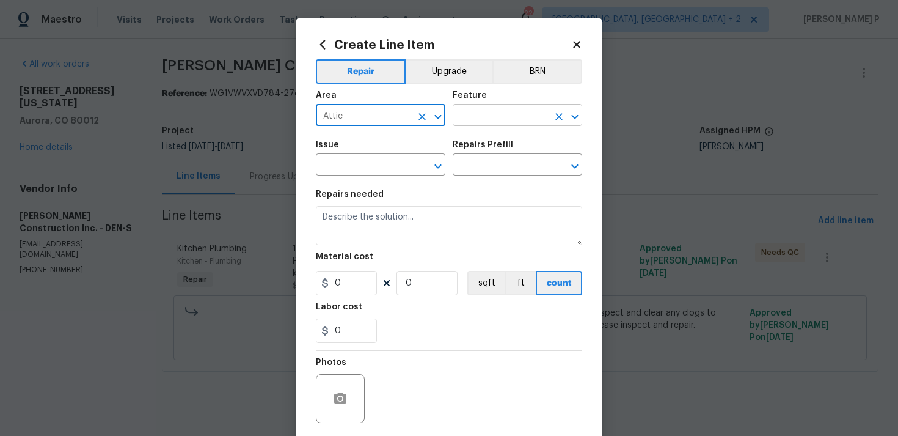
click at [479, 117] on input "text" at bounding box center [500, 116] width 95 height 19
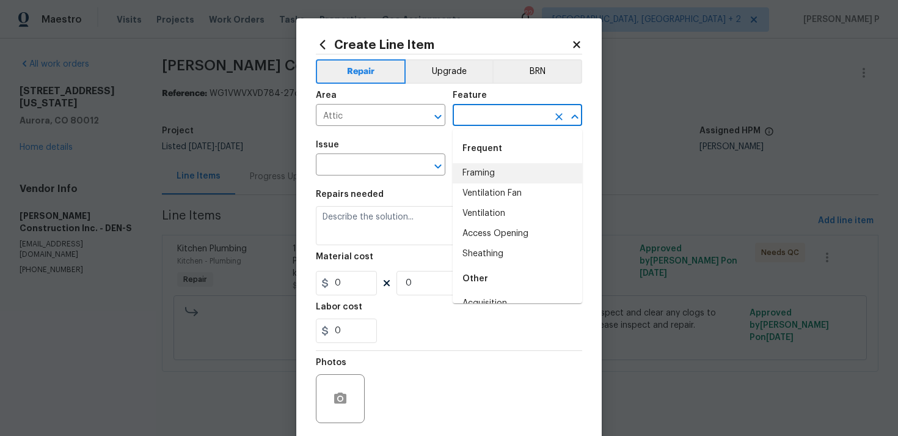
click at [485, 164] on li "Framing" at bounding box center [518, 173] width 130 height 20
type input "Framing"
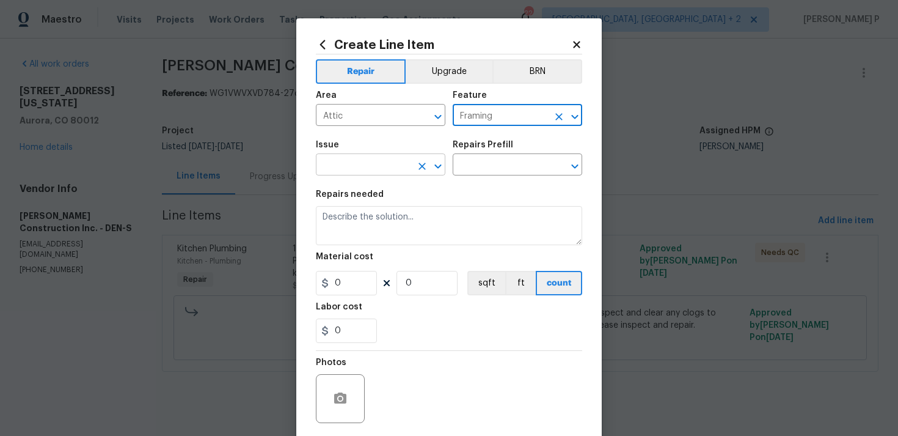
click at [441, 161] on icon "Open" at bounding box center [438, 166] width 15 height 15
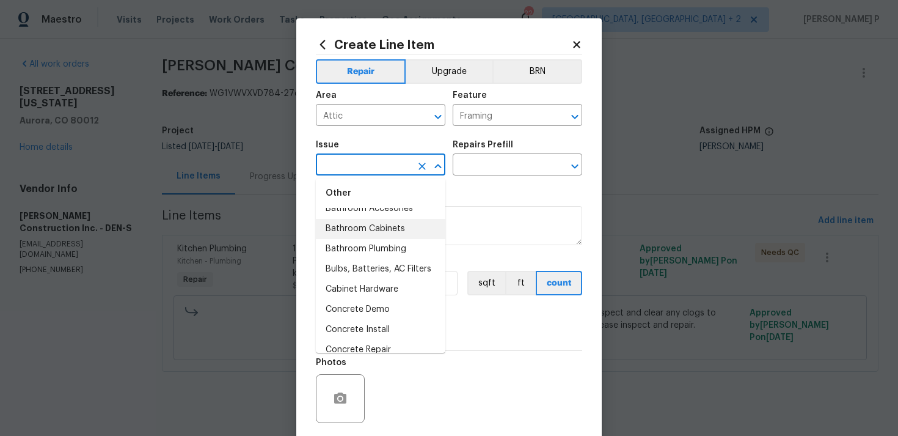
scroll to position [203, 0]
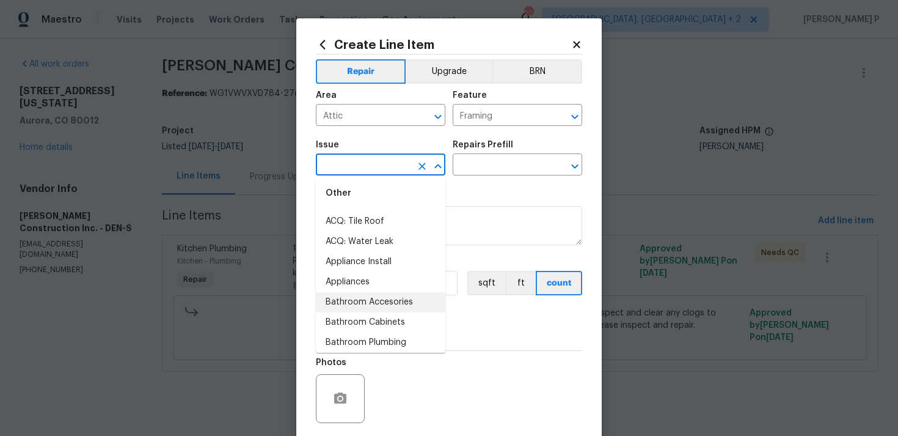
click at [385, 310] on li "Bathroom Accesories" at bounding box center [381, 302] width 130 height 20
type input "Bathroom Accesories"
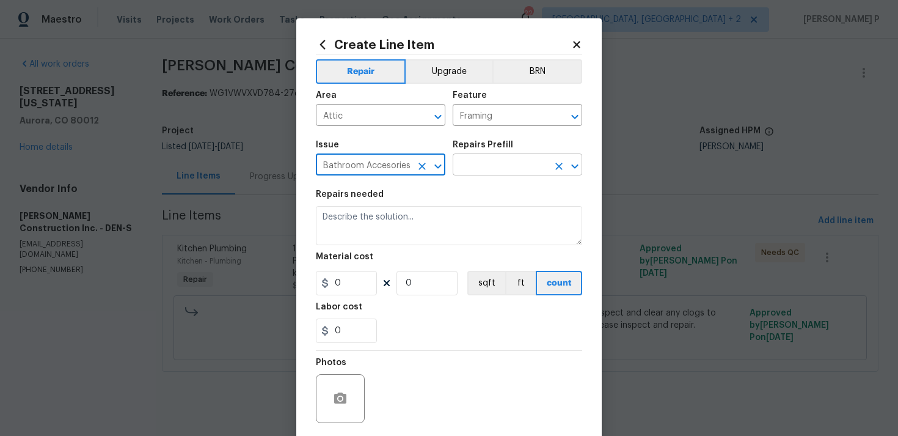
click at [468, 173] on input "text" at bounding box center [500, 165] width 95 height 19
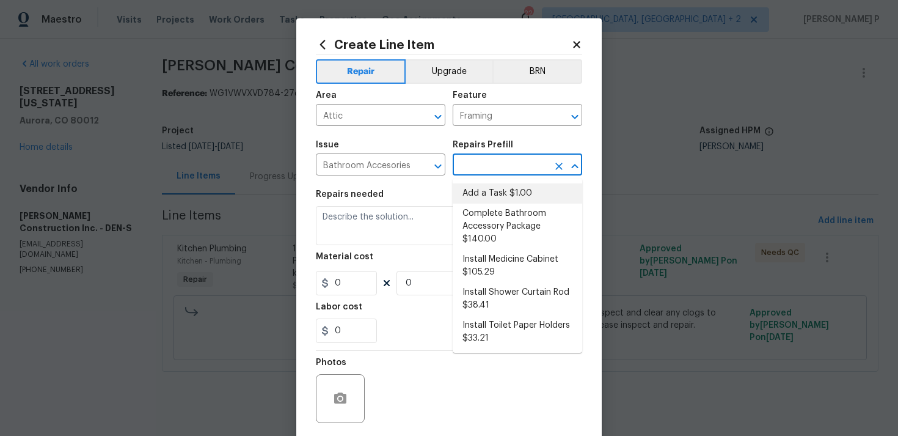
click at [467, 199] on li "Add a Task $1.00" at bounding box center [518, 193] width 130 height 20
type input "Interior Trim"
type input "Add a Task $1.00"
type textarea "HPM to detail"
type input "1"
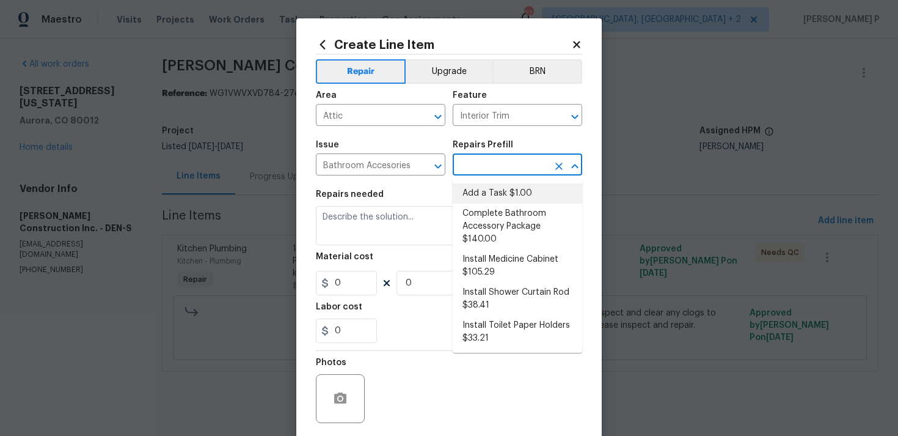
type input "1"
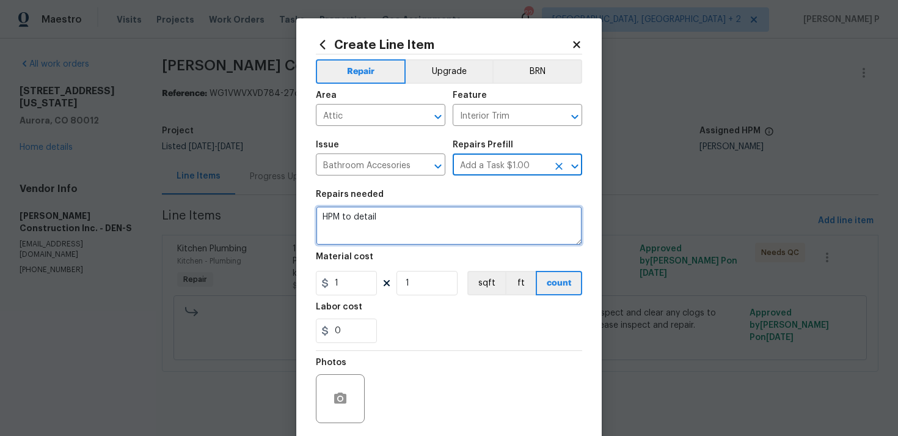
click at [413, 240] on textarea "HPM to detail" at bounding box center [449, 225] width 266 height 39
type textarea "Waiting for CO confirmation"
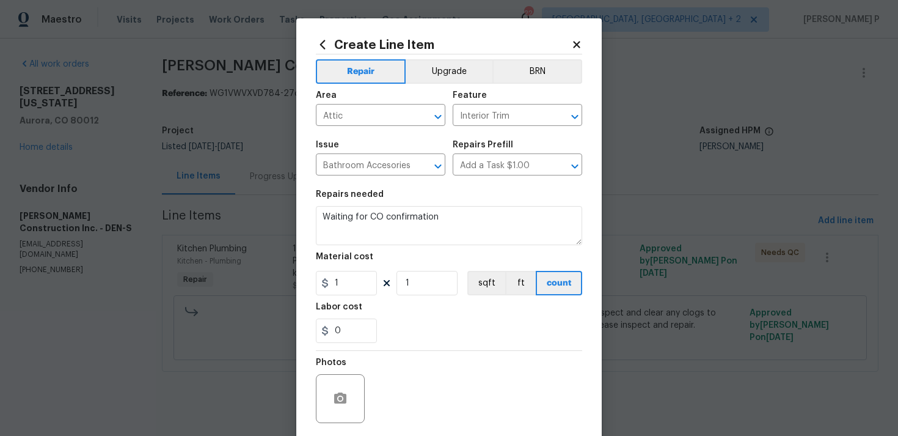
click at [434, 315] on div "Labor cost" at bounding box center [449, 310] width 266 height 16
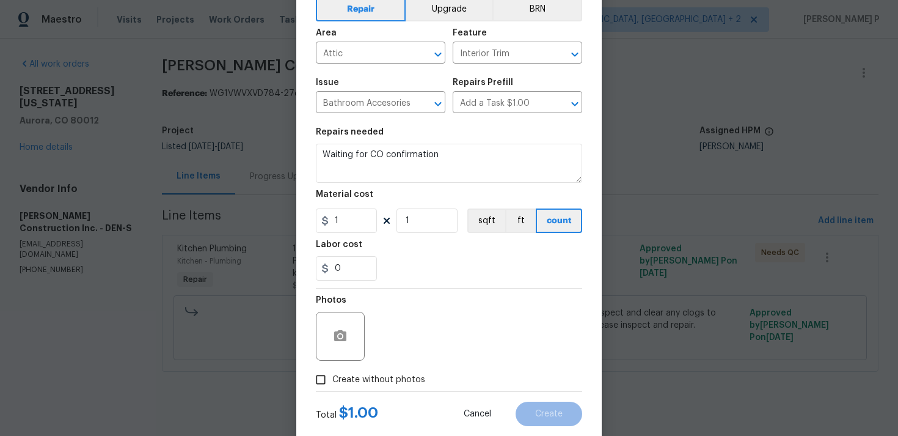
scroll to position [91, 0]
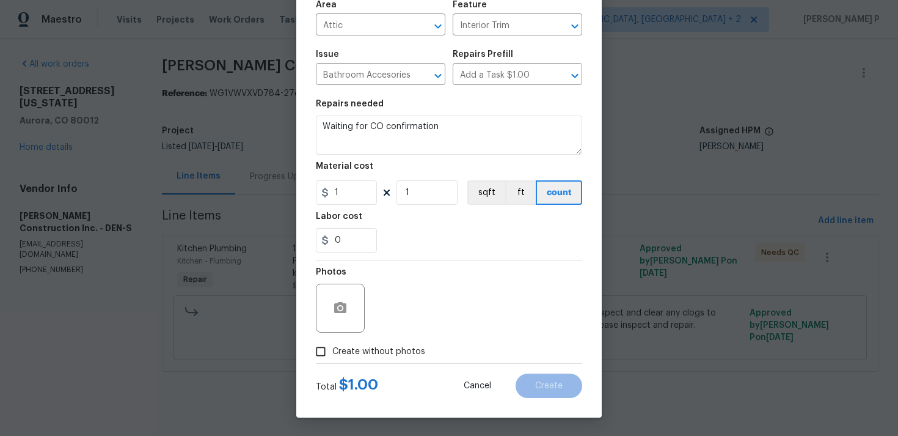
click at [324, 353] on input "Create without photos" at bounding box center [320, 351] width 23 height 23
checkbox input "true"
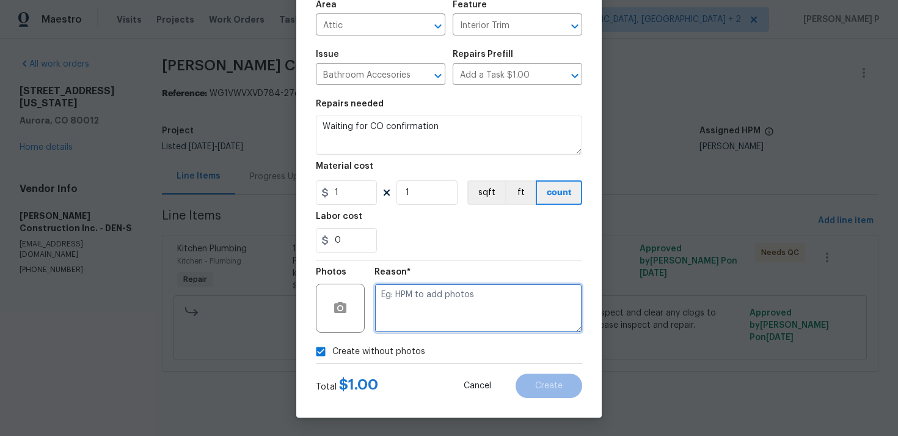
click at [432, 316] on textarea at bounding box center [479, 308] width 208 height 49
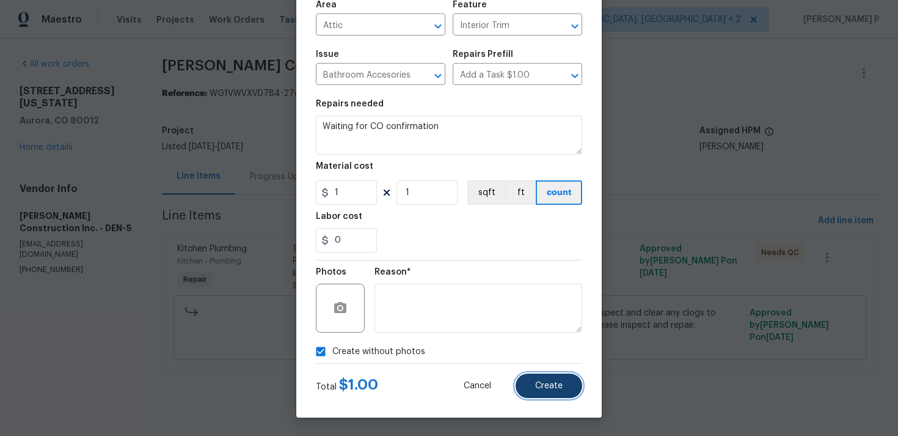
click at [546, 392] on button "Create" at bounding box center [549, 385] width 67 height 24
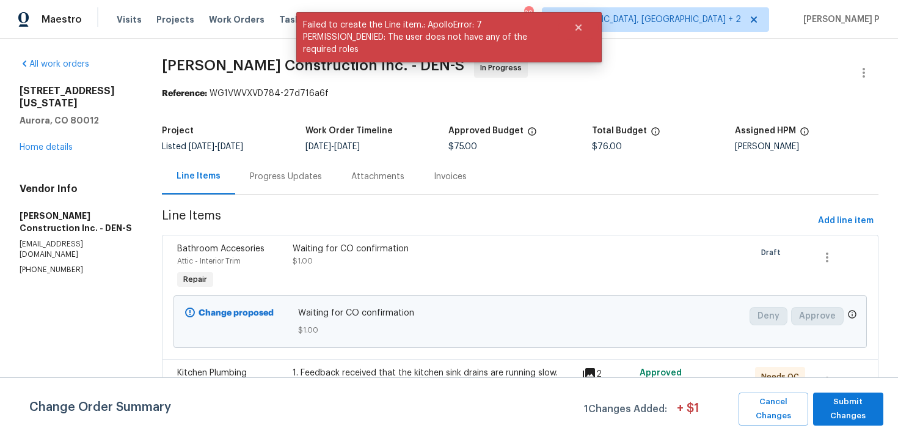
click at [307, 172] on div "Progress Updates" at bounding box center [286, 176] width 72 height 12
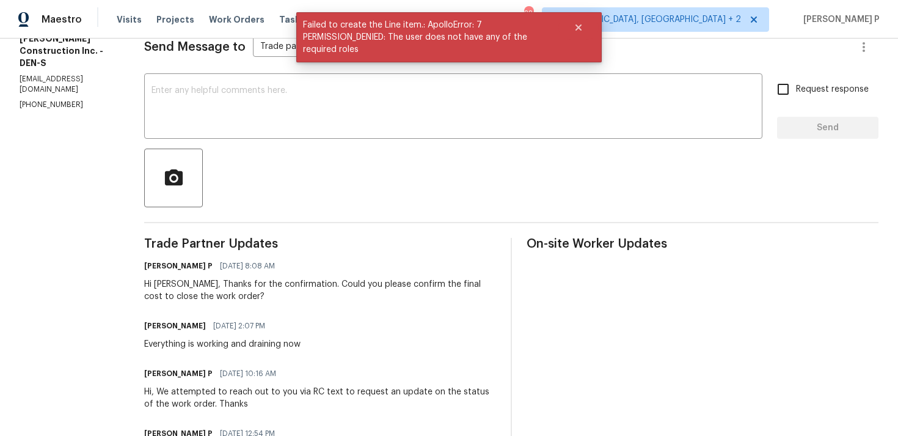
scroll to position [181, 0]
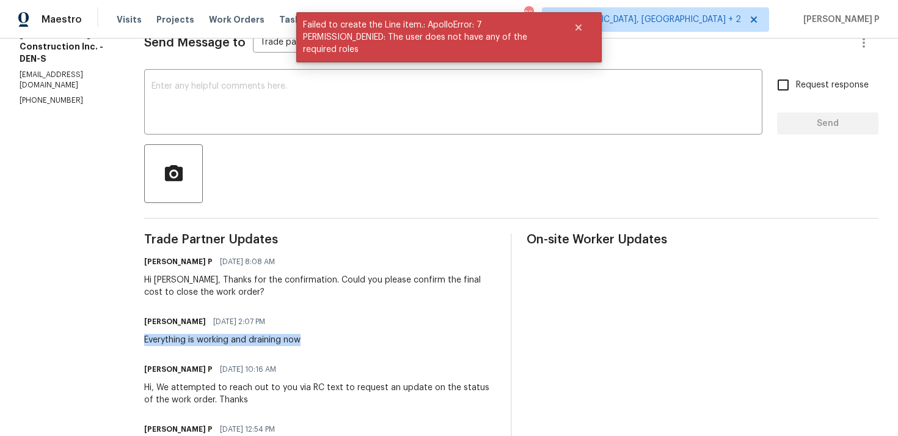
drag, startPoint x: 159, startPoint y: 341, endPoint x: 315, endPoint y: 341, distance: 155.8
click at [301, 341] on div "Everything is working and draining now" at bounding box center [222, 340] width 156 height 12
copy div "Everything is working and draining now"
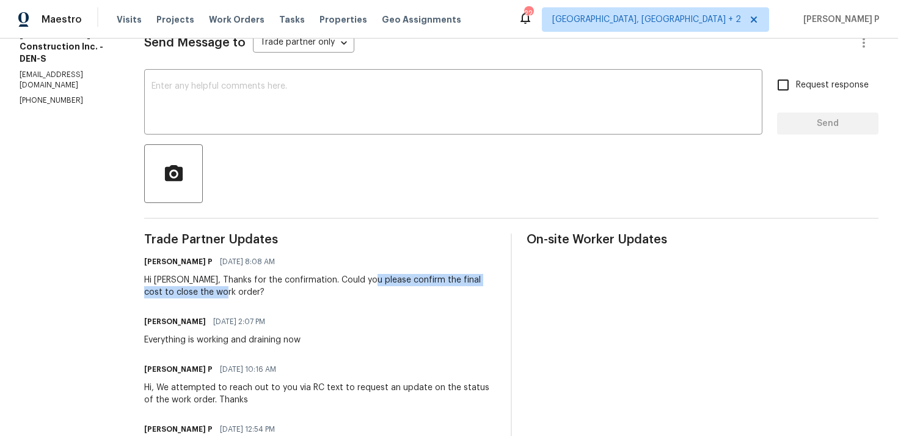
drag, startPoint x: 384, startPoint y: 281, endPoint x: 386, endPoint y: 293, distance: 11.9
click at [386, 293] on div "Hi Doug, Thanks for the confirmation. Could you please confirm the final cost t…" at bounding box center [320, 286] width 352 height 24
copy div "confirm the final cost to close the work order?"
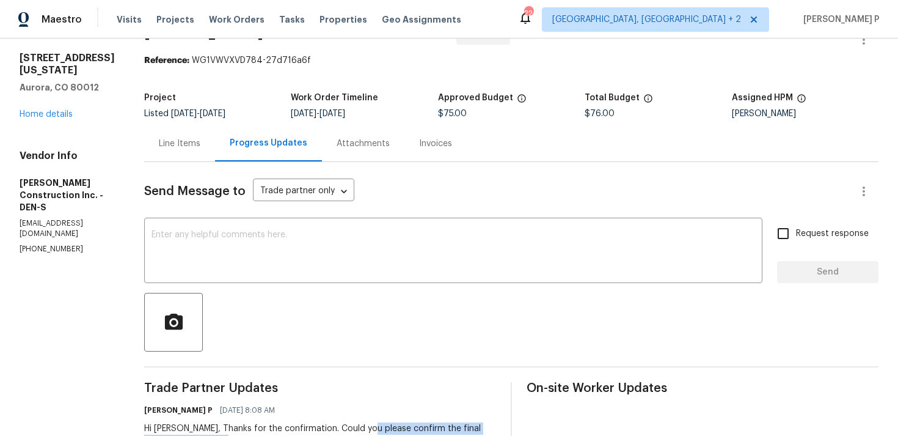
scroll to position [7, 0]
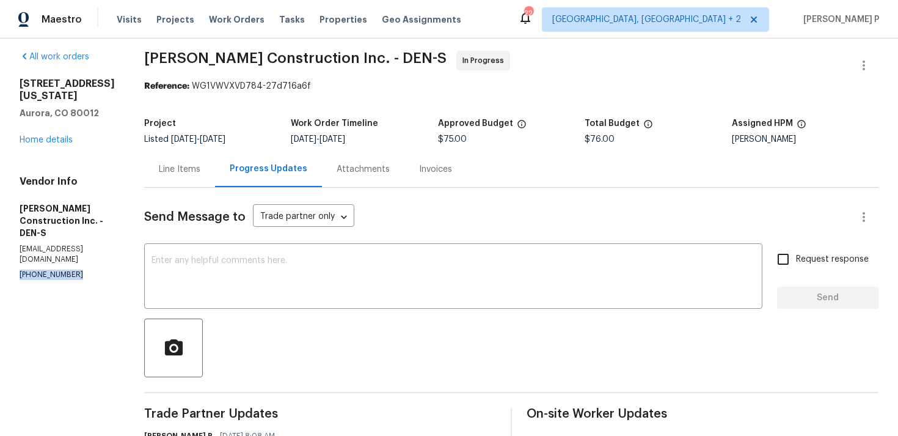
drag, startPoint x: 90, startPoint y: 256, endPoint x: 8, endPoint y: 252, distance: 82.6
click at [7, 252] on div "All work orders 12444 E Tennessee Cir Apt A Aurora, CO 80012 Home details Vendo…" at bounding box center [449, 442] width 898 height 822
copy p "(303) 435-2878"
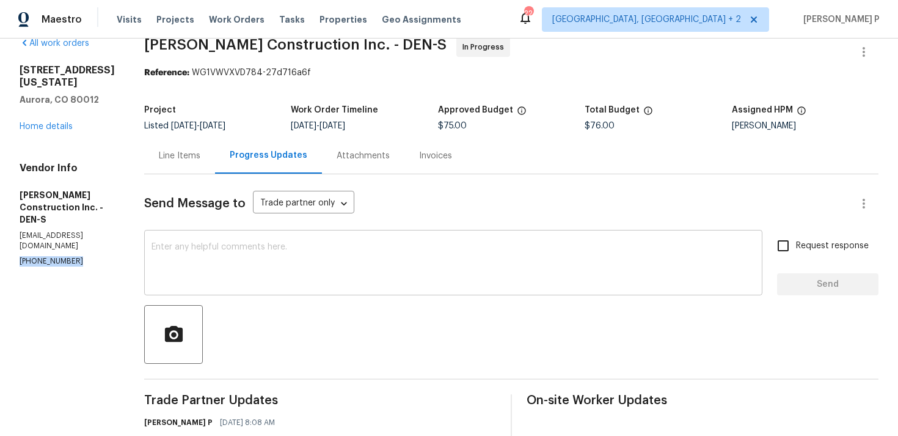
scroll to position [0, 0]
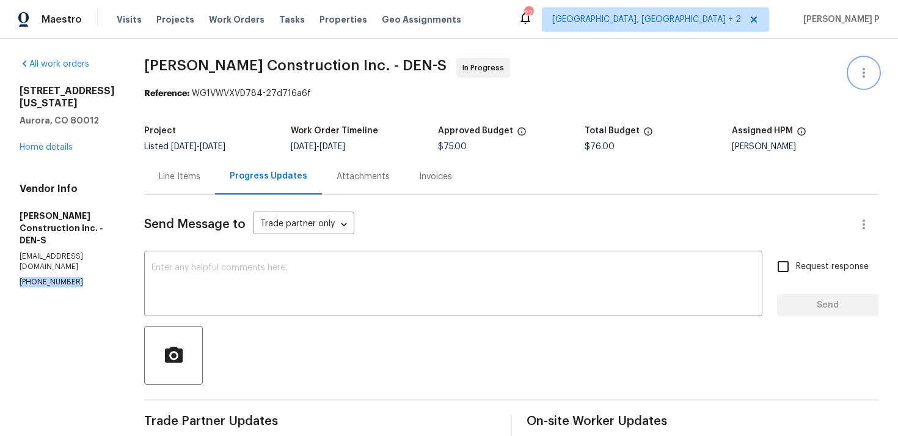
click at [866, 66] on icon "button" at bounding box center [864, 72] width 15 height 15
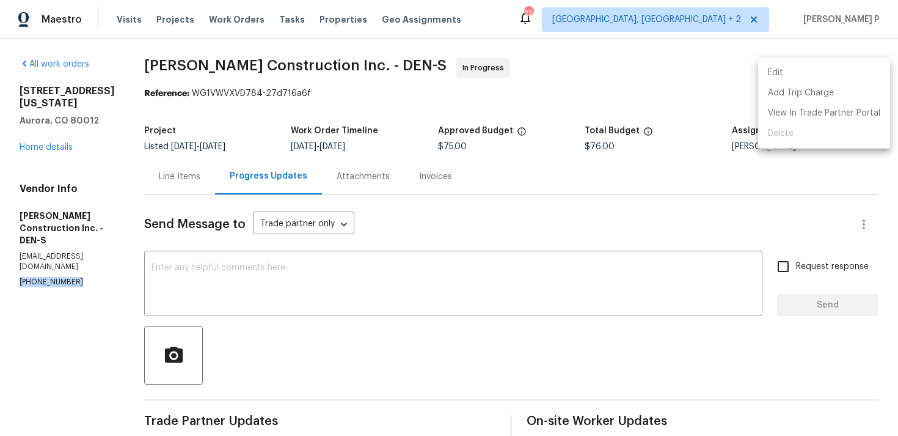
click at [434, 338] on div at bounding box center [449, 218] width 898 height 436
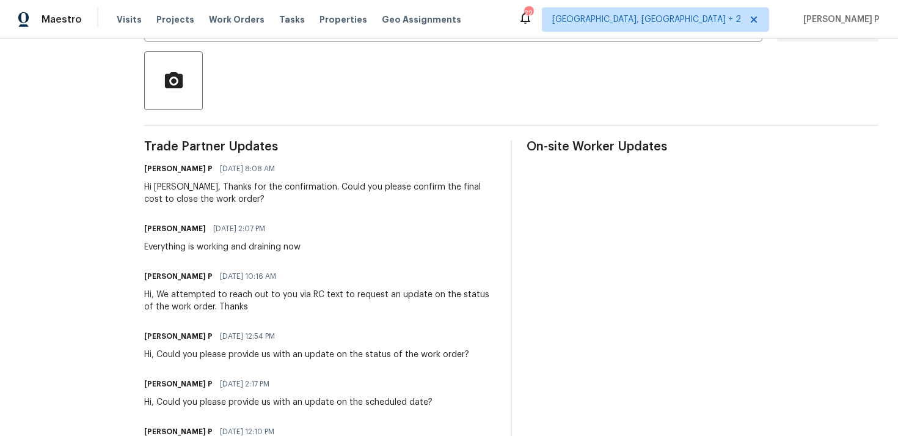
scroll to position [149, 0]
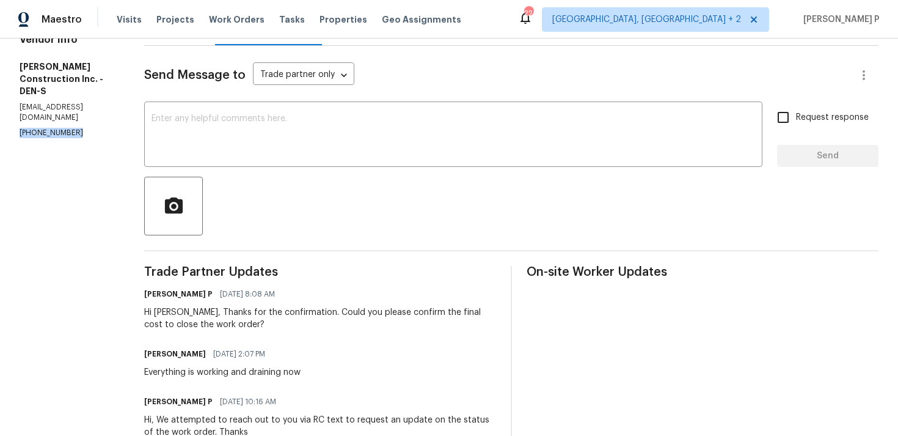
drag, startPoint x: 78, startPoint y: 107, endPoint x: 5, endPoint y: 107, distance: 72.7
click at [4, 107] on div "All work orders 12444 E Tennessee Cir Apt A Aurora, CO 80012 Home details Vendo…" at bounding box center [449, 300] width 898 height 822
copy p "(303) 435-2878"
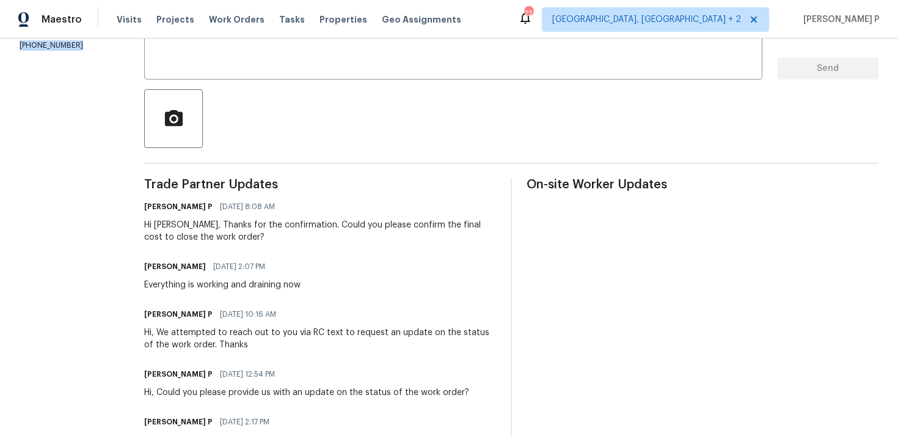
scroll to position [244, 0]
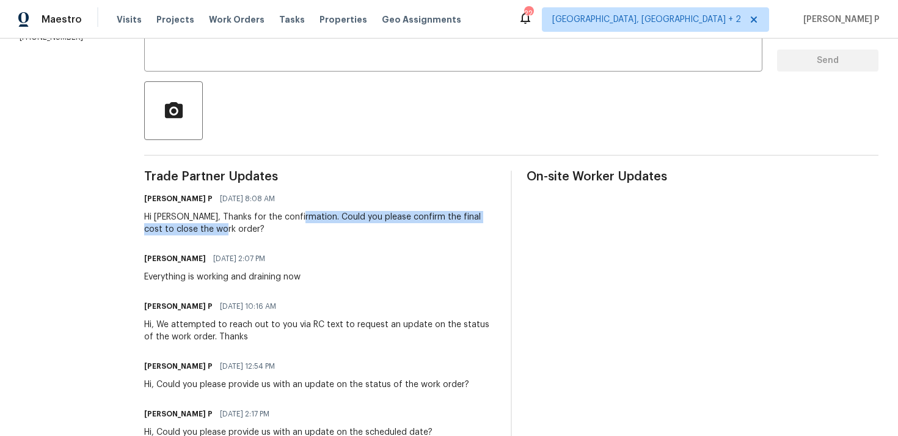
drag, startPoint x: 312, startPoint y: 216, endPoint x: 342, endPoint y: 228, distance: 31.5
click at [342, 228] on div "Hi Doug, Thanks for the confirmation. Could you please confirm the final cost t…" at bounding box center [320, 223] width 352 height 24
copy div "Could you please confirm the final cost to close the work order?"
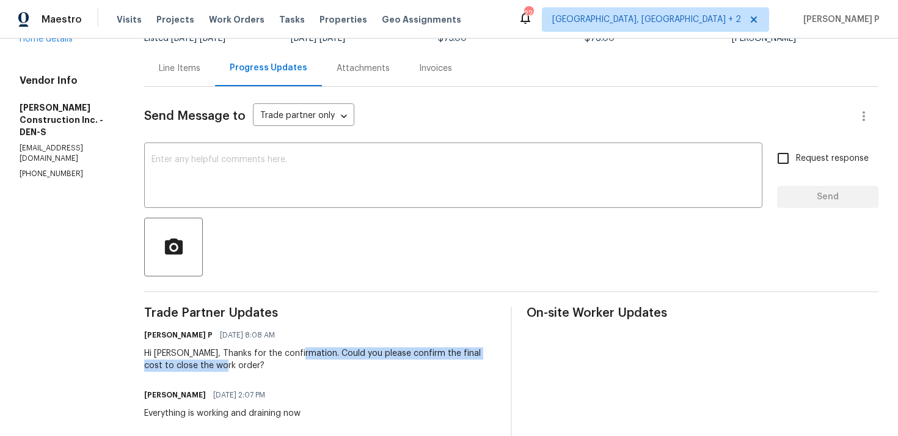
scroll to position [0, 0]
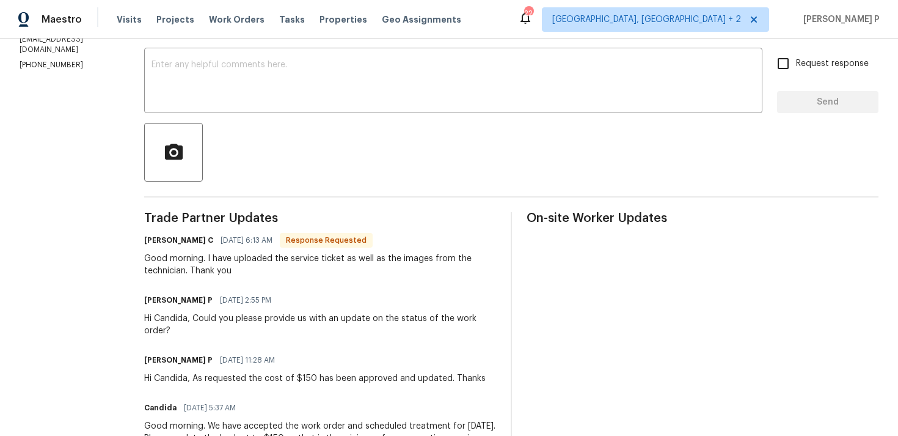
scroll to position [216, 0]
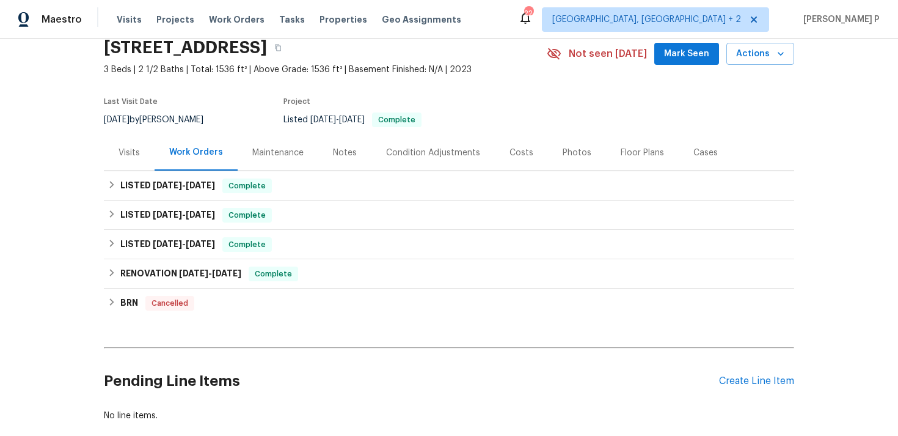
scroll to position [120, 0]
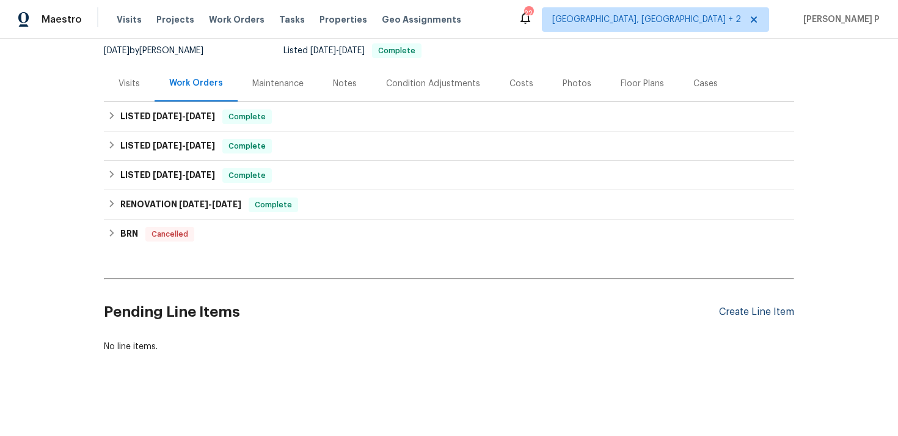
click at [757, 312] on div "Create Line Item" at bounding box center [756, 312] width 75 height 12
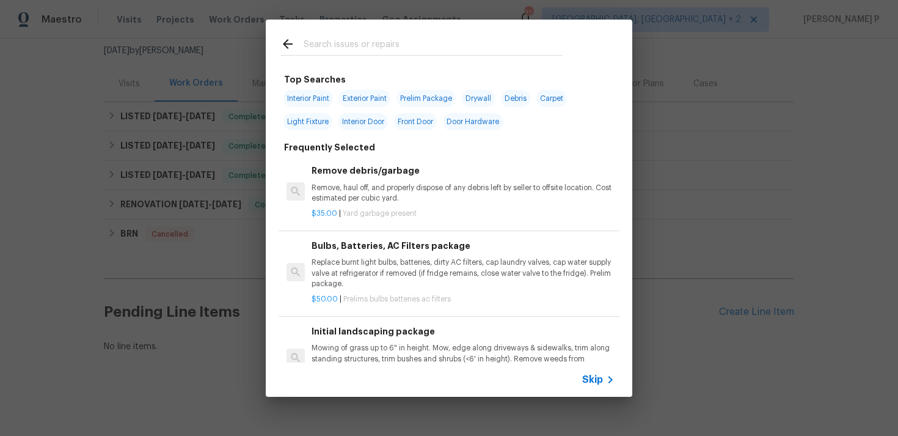
click at [595, 386] on div "Skip" at bounding box center [599, 379] width 35 height 15
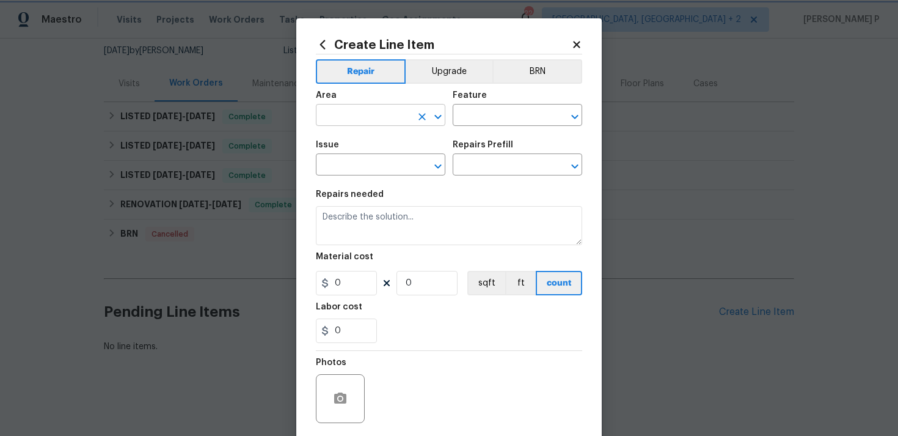
click at [442, 118] on icon "Open" at bounding box center [438, 116] width 15 height 15
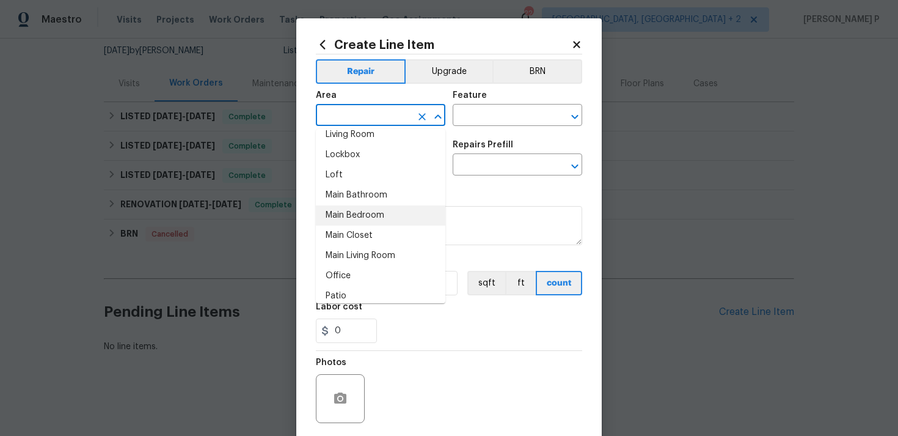
scroll to position [623, 0]
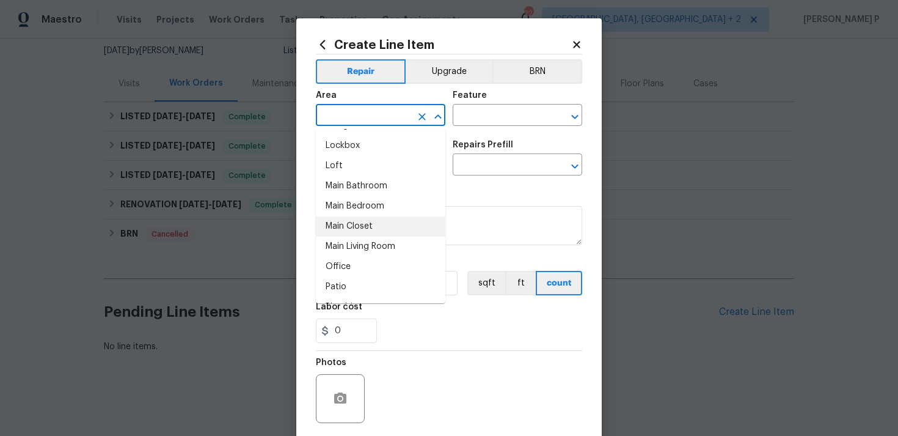
click at [351, 224] on li "Main Closet" at bounding box center [381, 226] width 130 height 20
type input "Main Closet"
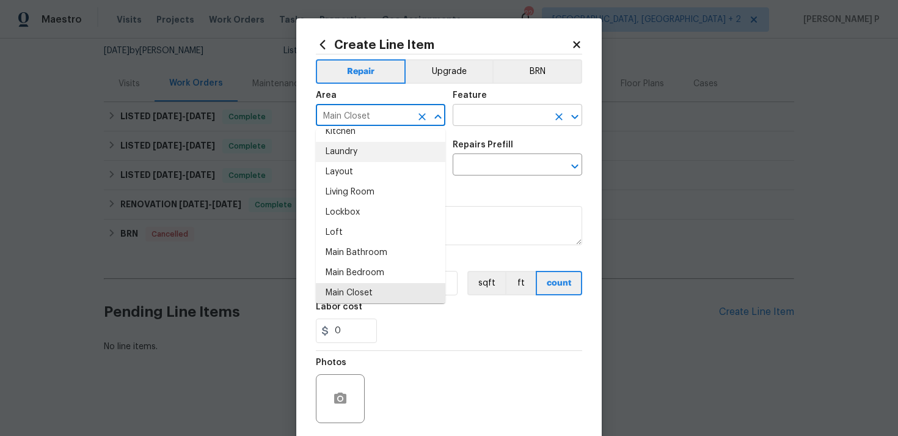
click at [495, 117] on input "text" at bounding box center [500, 116] width 95 height 19
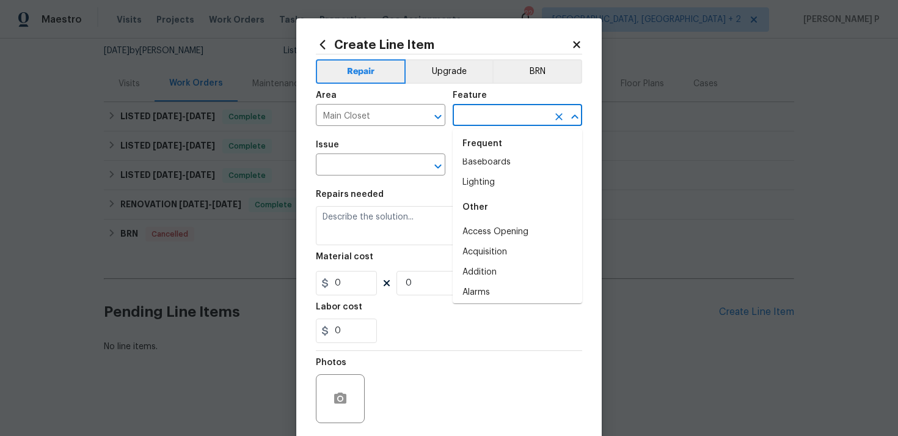
scroll to position [62, 0]
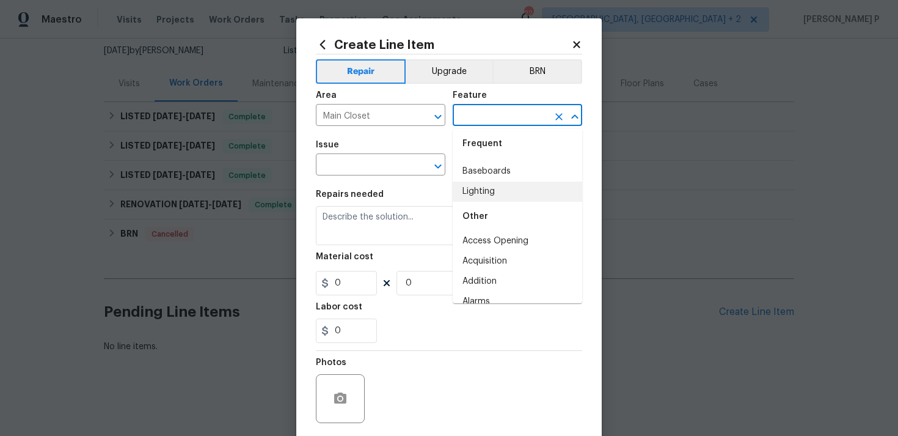
click at [502, 195] on li "Lighting" at bounding box center [518, 191] width 130 height 20
type input "Lighting"
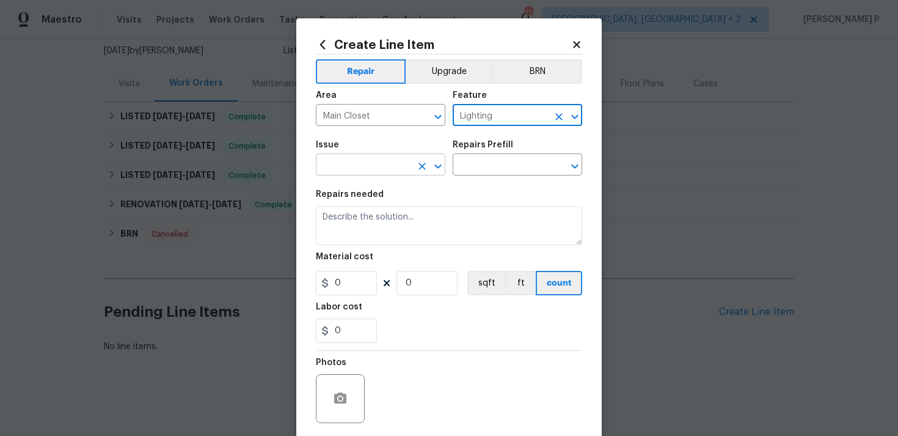
click at [442, 167] on icon "Open" at bounding box center [438, 166] width 15 height 15
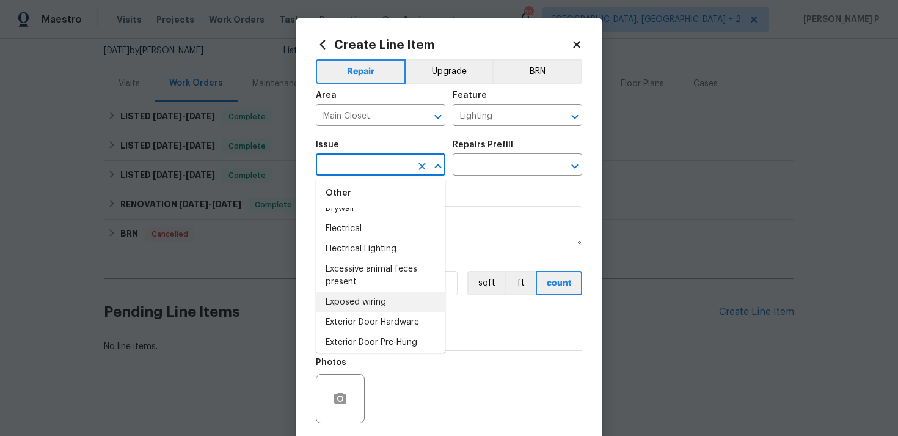
scroll to position [711, 0]
click at [387, 251] on li "Electrical Lighting" at bounding box center [381, 250] width 130 height 20
type input "Electrical Lighting"
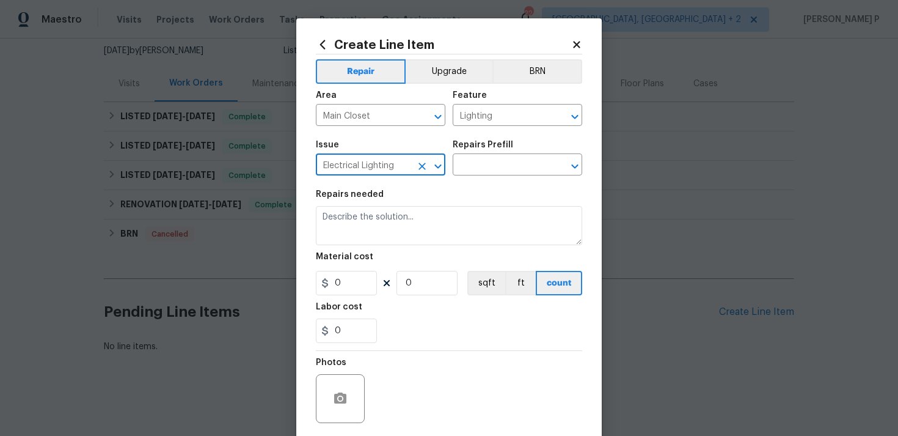
click at [461, 179] on div "Issue Electrical Lighting ​ Repairs Prefill ​" at bounding box center [449, 157] width 266 height 49
click at [480, 169] on input "text" at bounding box center [500, 165] width 95 height 19
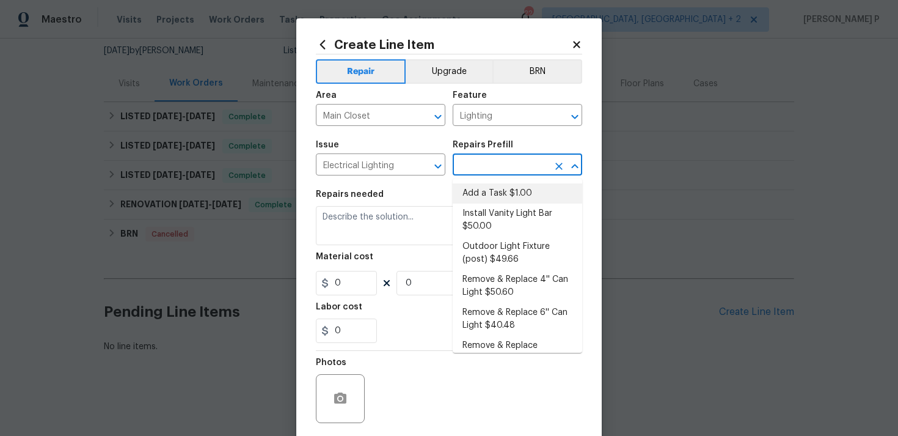
click at [485, 200] on li "Add a Task $1.00" at bounding box center [518, 193] width 130 height 20
type input "Add a Task $1.00"
type textarea "HPM to detail"
type input "1"
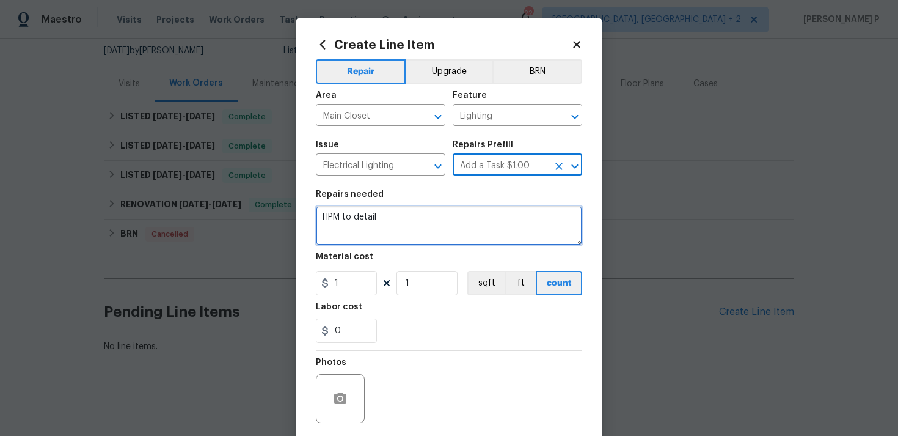
click at [413, 226] on textarea "HPM to detail" at bounding box center [449, 225] width 266 height 39
paste textarea "Replace the missing light switch cover in the main bedroom closet"
type textarea "Replace the missing light switch cover in the main bedroom closet"
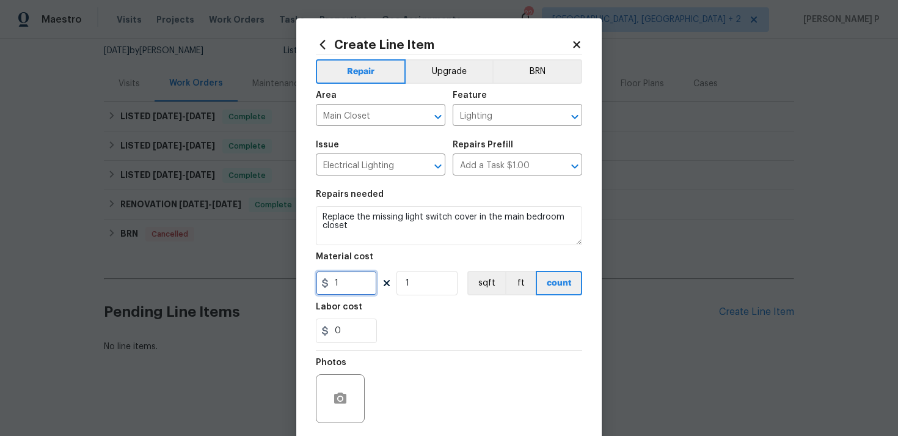
click at [372, 280] on input "1" at bounding box center [346, 283] width 61 height 24
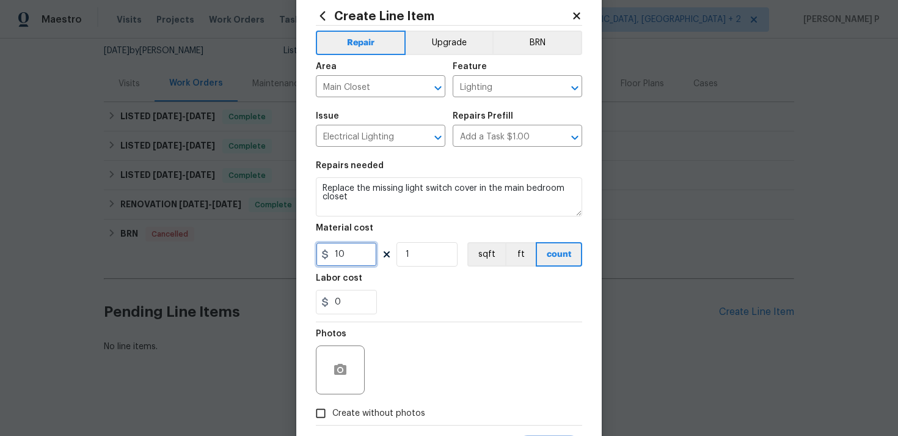
scroll to position [91, 0]
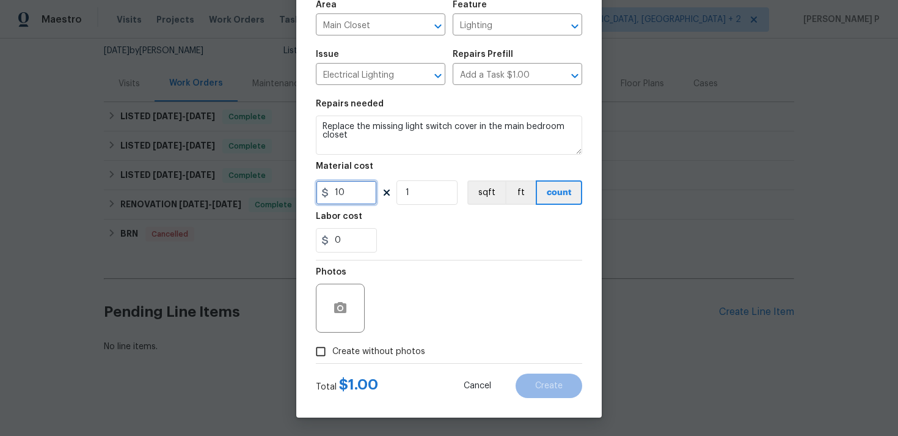
type input "10"
click at [343, 309] on icon "button" at bounding box center [340, 307] width 12 height 11
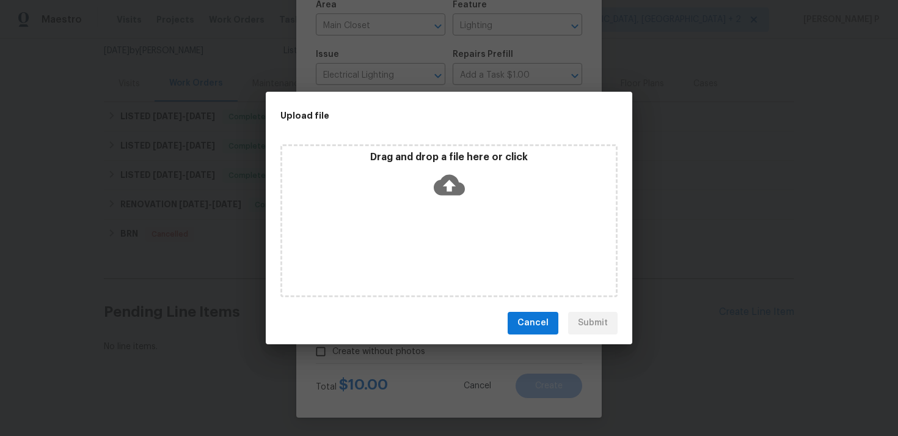
click at [452, 186] on icon at bounding box center [449, 184] width 31 height 21
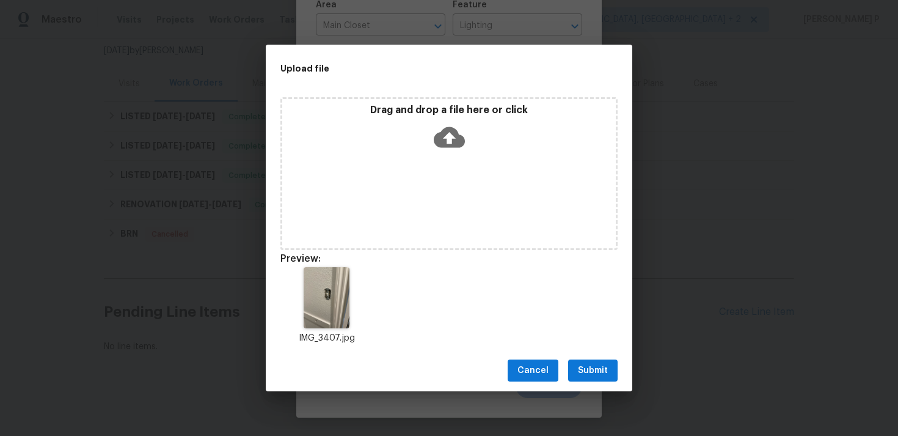
click at [596, 376] on span "Submit" at bounding box center [593, 370] width 30 height 15
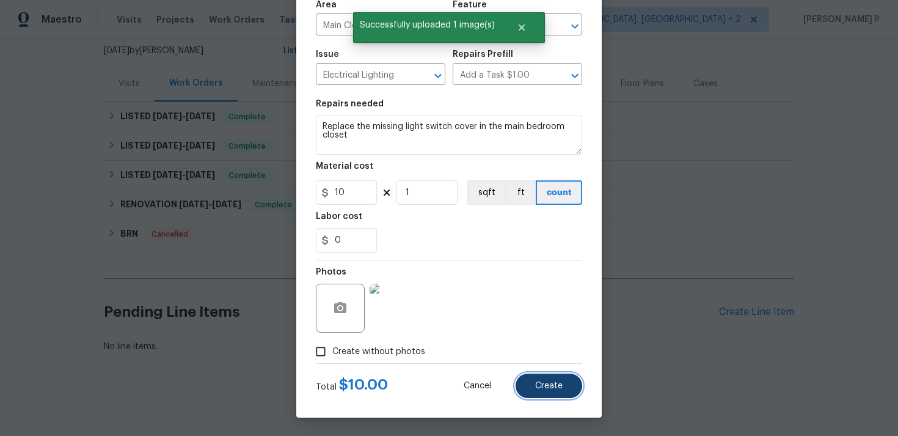
click at [542, 395] on button "Create" at bounding box center [549, 385] width 67 height 24
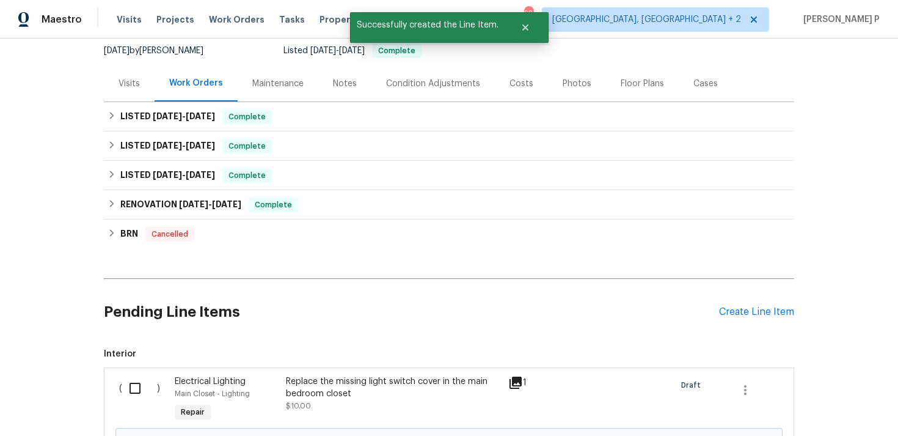
click at [140, 389] on input "checkbox" at bounding box center [139, 388] width 35 height 26
checkbox input "true"
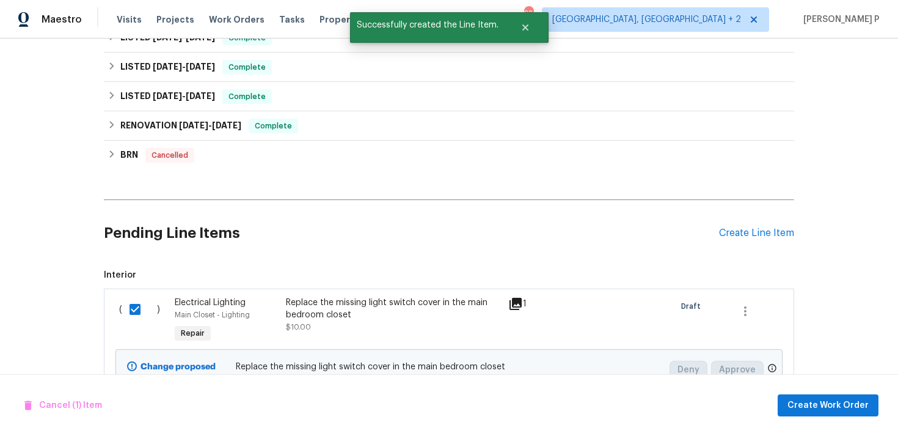
scroll to position [259, 0]
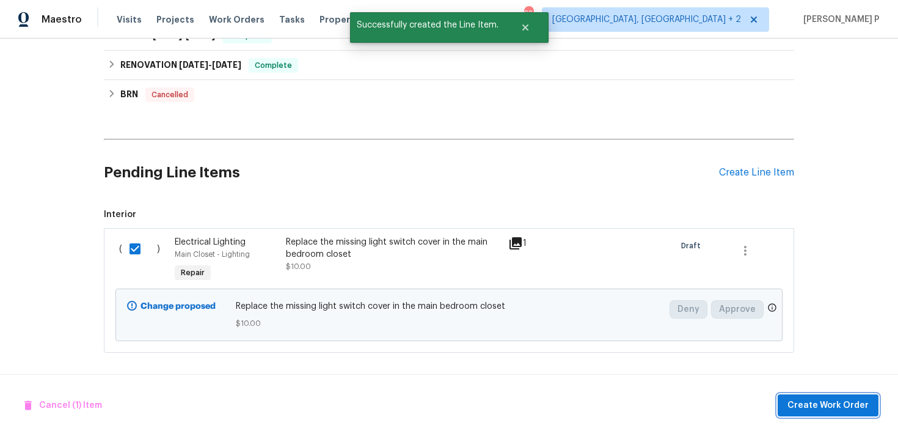
click at [823, 398] on span "Create Work Order" at bounding box center [828, 405] width 81 height 15
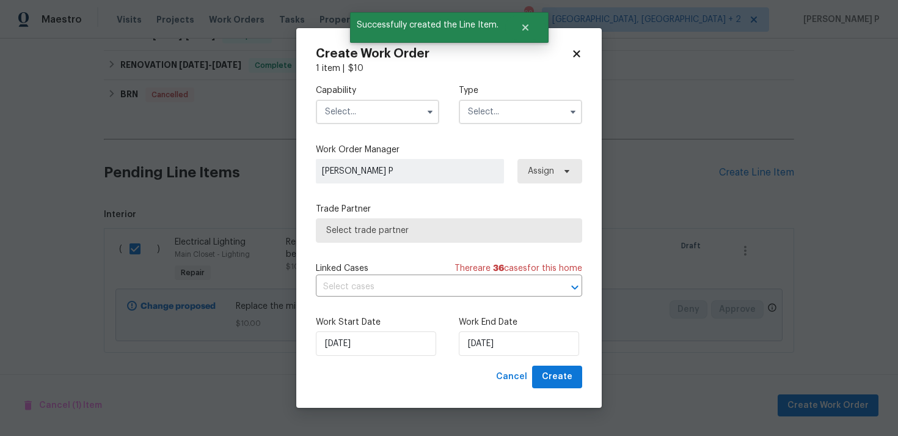
click at [484, 111] on input "text" at bounding box center [520, 112] width 123 height 24
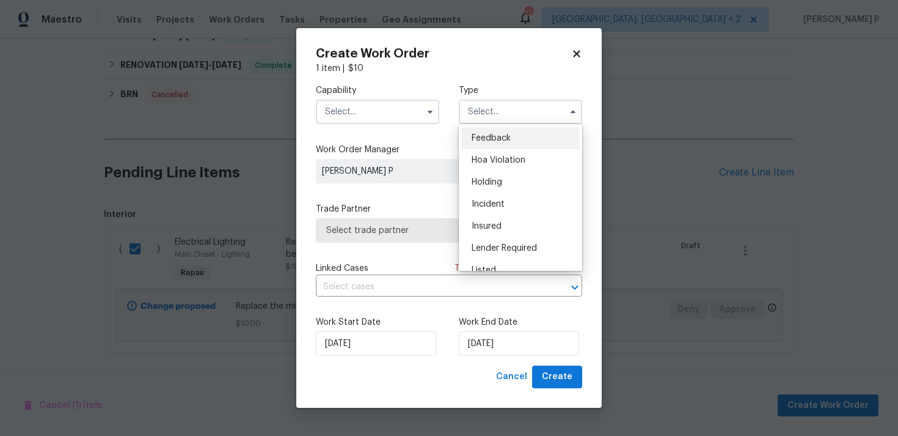
click at [481, 135] on span "Feedback" at bounding box center [491, 138] width 39 height 9
type input "Feedback"
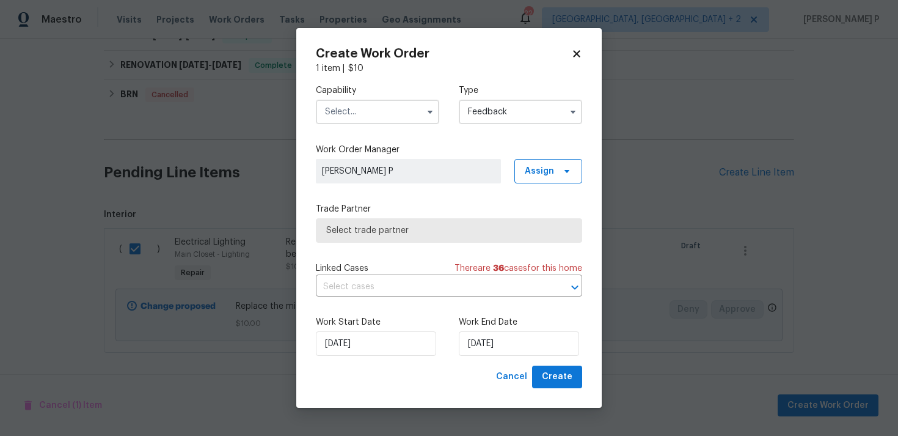
click at [379, 109] on input "text" at bounding box center [377, 112] width 123 height 24
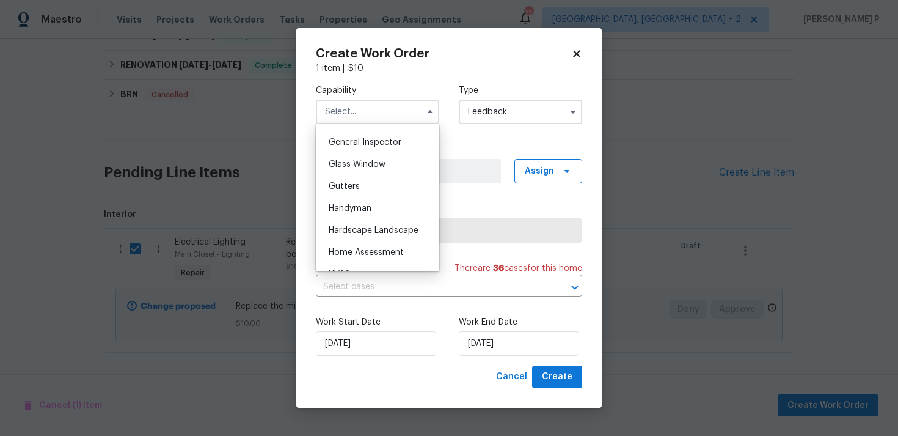
scroll to position [620, 0]
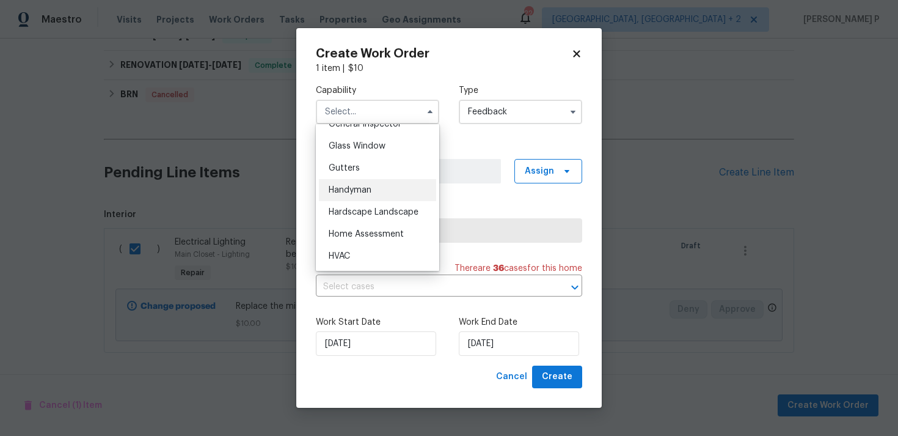
click at [369, 186] on span "Handyman" at bounding box center [350, 190] width 43 height 9
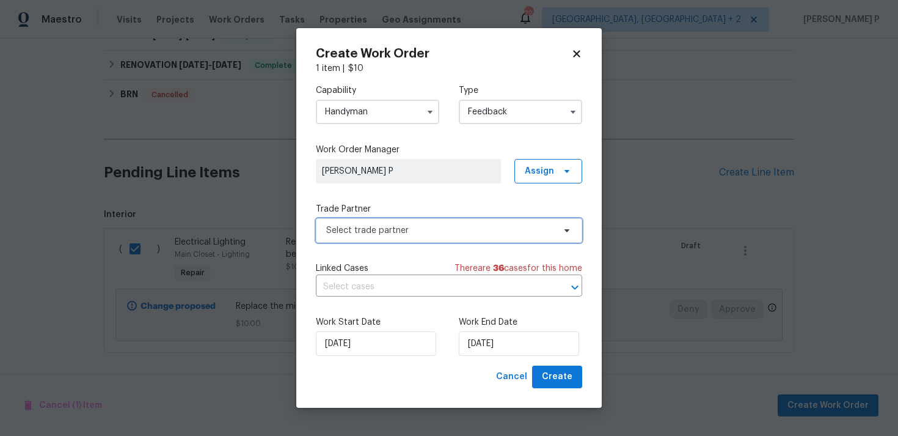
click at [380, 229] on span "Select trade partner" at bounding box center [440, 230] width 228 height 12
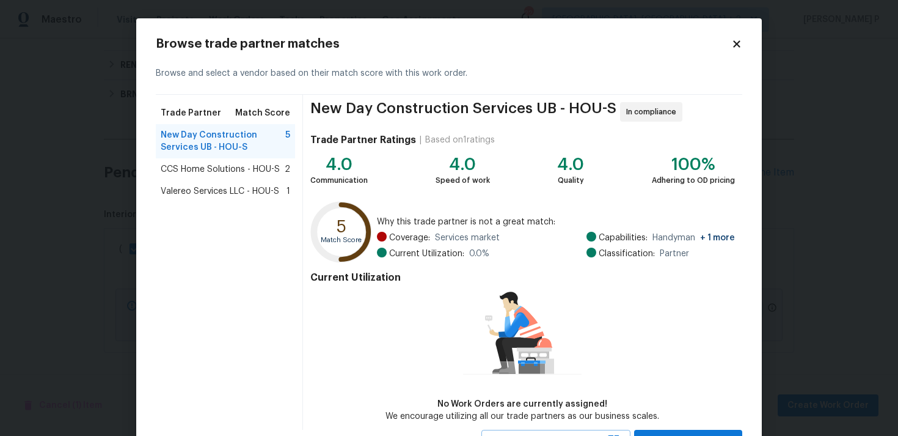
click at [195, 165] on span "CCS Home Solutions - HOU-S" at bounding box center [220, 169] width 119 height 12
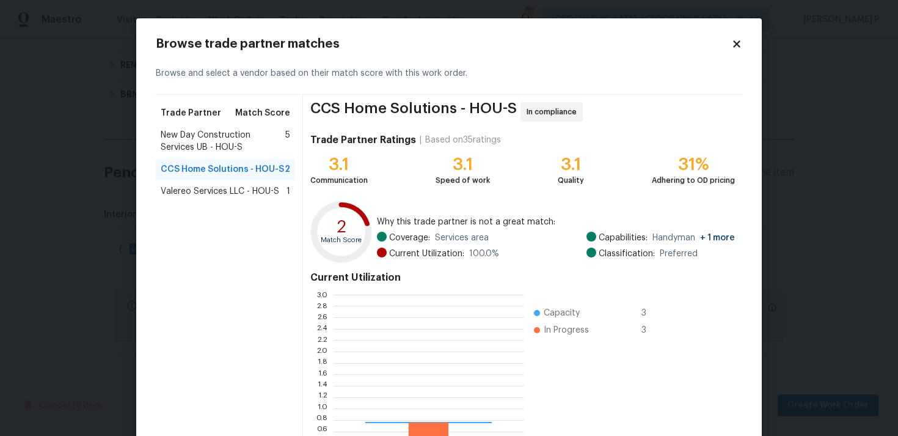
scroll to position [171, 190]
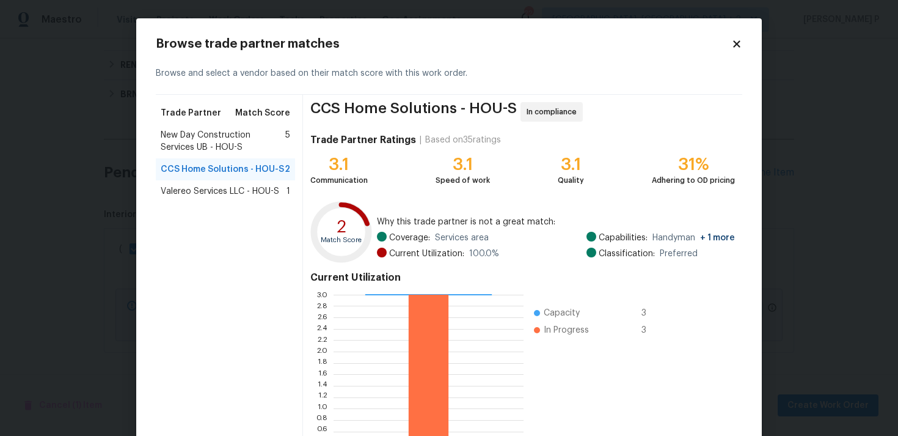
click at [740, 42] on icon at bounding box center [736, 43] width 11 height 11
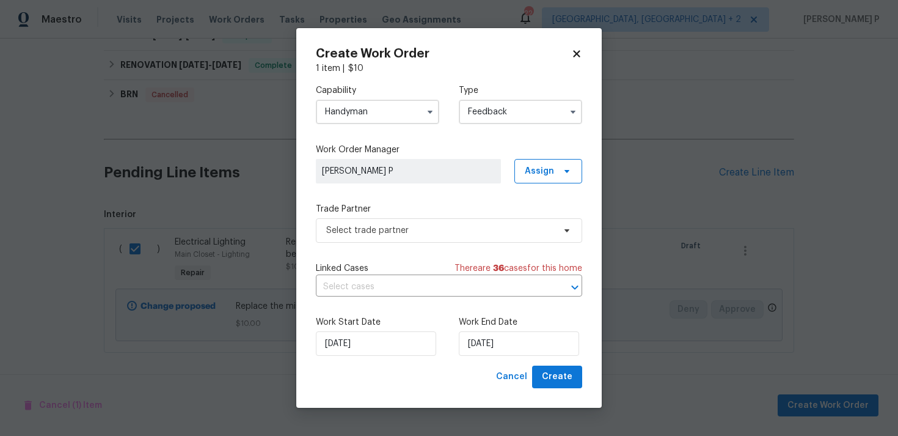
click at [388, 97] on div "Capability Handyman" at bounding box center [377, 104] width 123 height 40
click at [386, 107] on input "Handyman" at bounding box center [377, 112] width 123 height 24
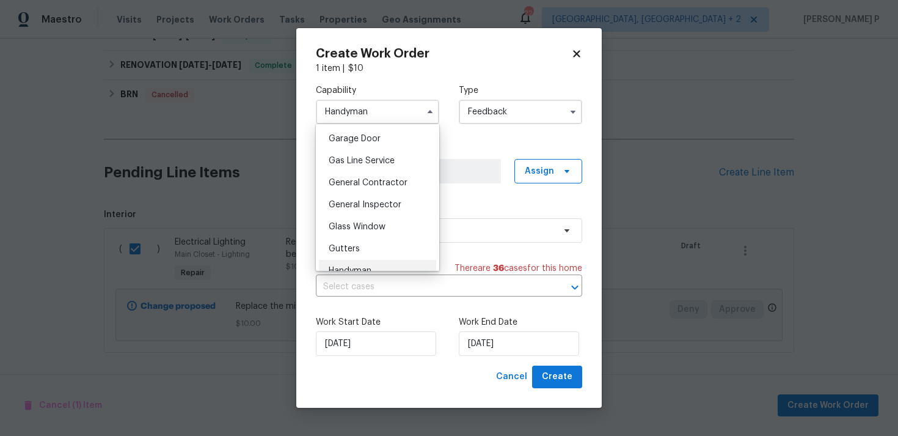
scroll to position [557, 0]
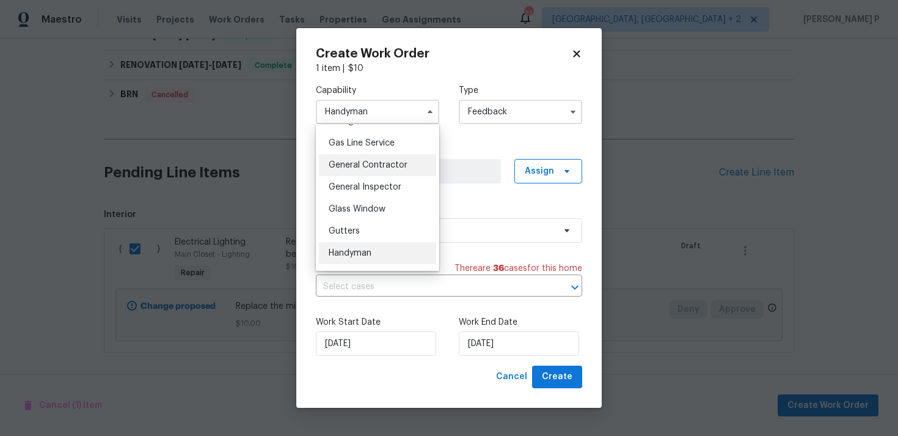
click at [367, 159] on div "General Contractor" at bounding box center [377, 165] width 117 height 22
type input "General Contractor"
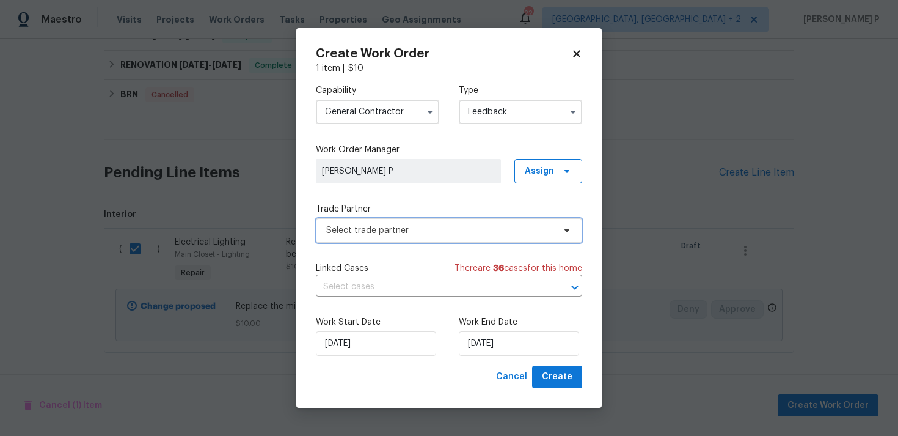
click at [384, 241] on span "Select trade partner" at bounding box center [449, 230] width 266 height 24
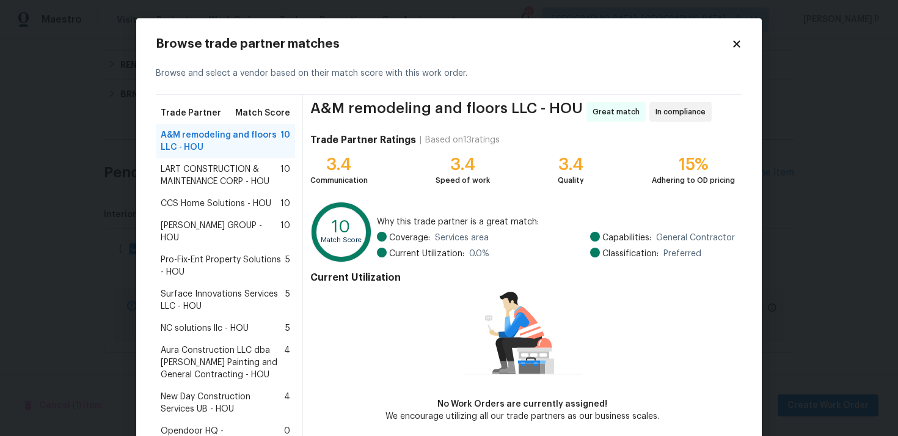
click at [207, 179] on span "LART CONSTRUCTION & MAINTENANCE CORP - HOU" at bounding box center [221, 175] width 120 height 24
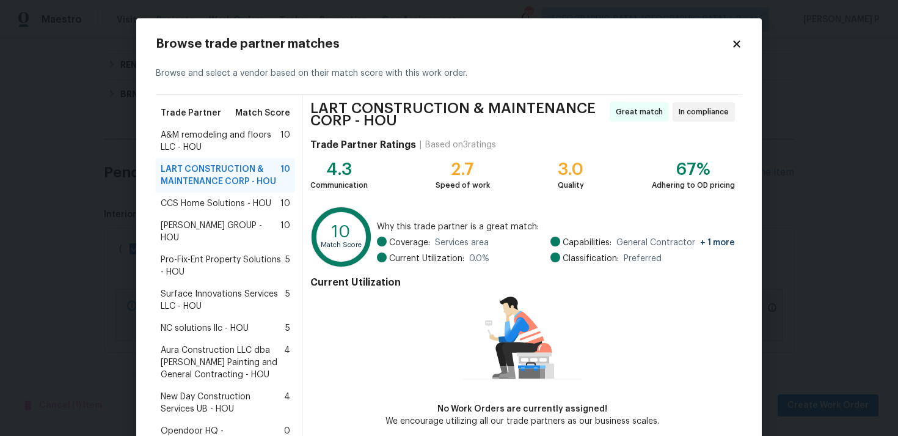
click at [207, 146] on span "A&M remodeling and floors LLC - HOU" at bounding box center [221, 141] width 120 height 24
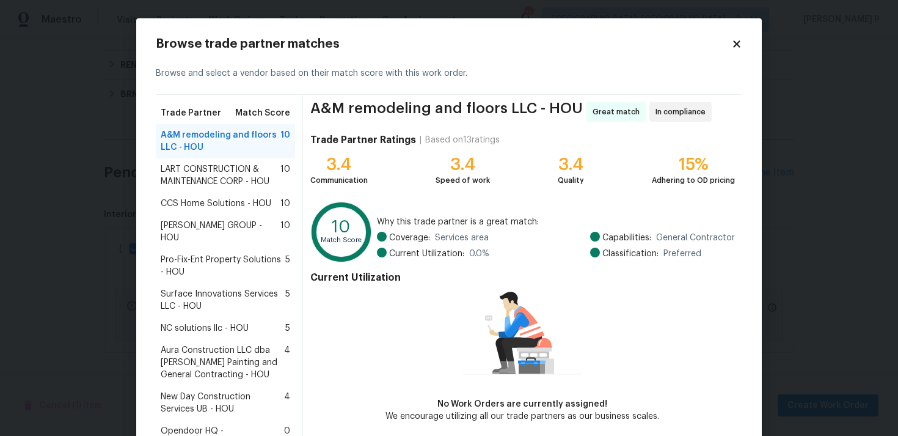
scroll to position [83, 0]
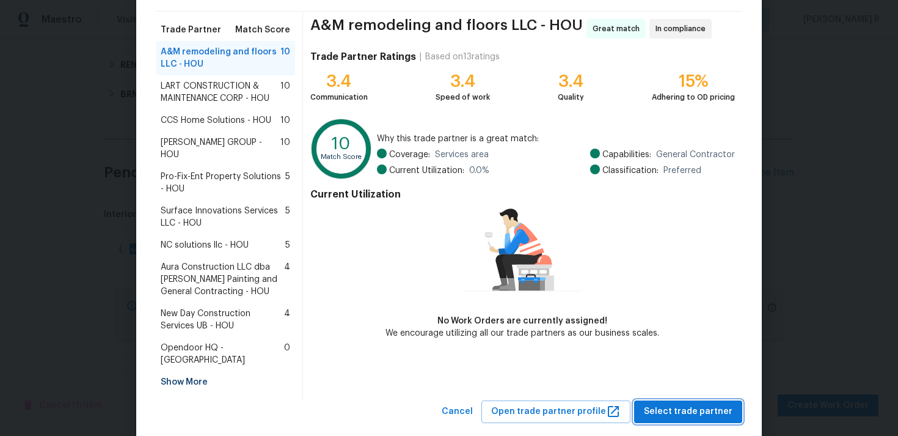
click at [686, 404] on span "Select trade partner" at bounding box center [688, 411] width 89 height 15
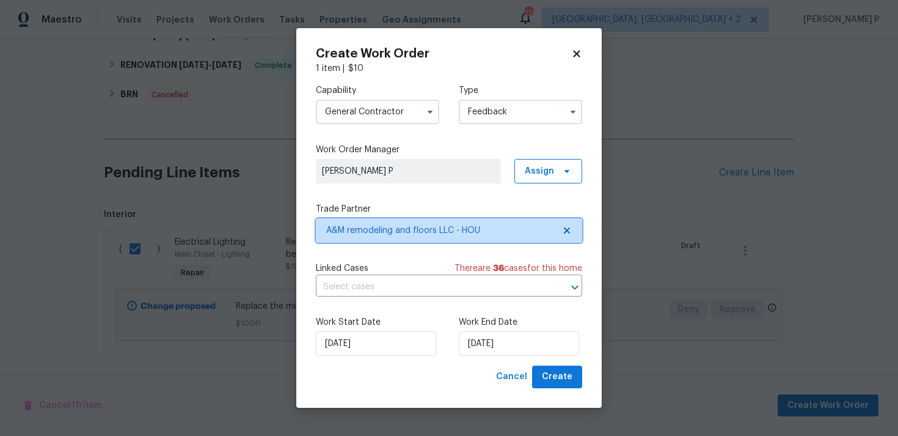
scroll to position [0, 0]
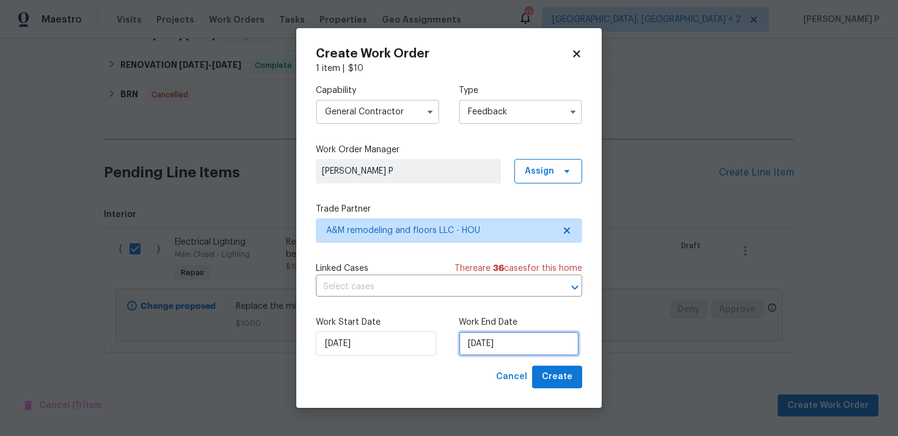
click at [516, 348] on input "13/08/2025" at bounding box center [519, 343] width 120 height 24
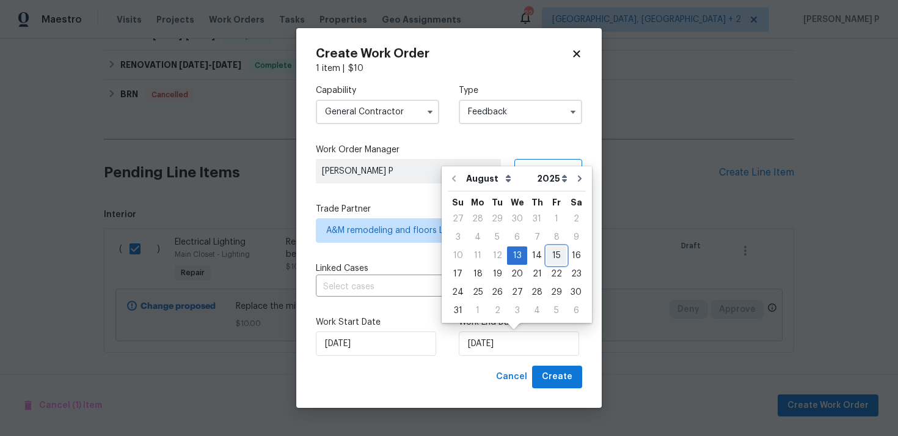
click at [552, 251] on div "15" at bounding box center [557, 255] width 20 height 17
type input "15/08/2025"
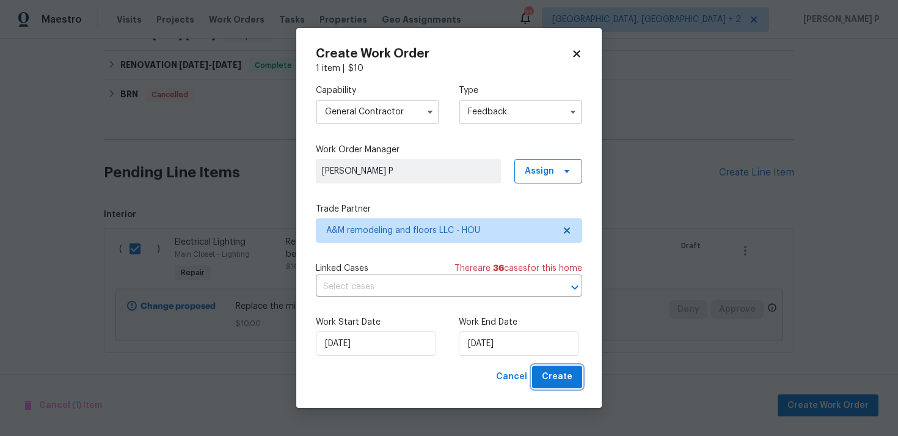
click at [560, 387] on button "Create" at bounding box center [557, 376] width 50 height 23
checkbox input "false"
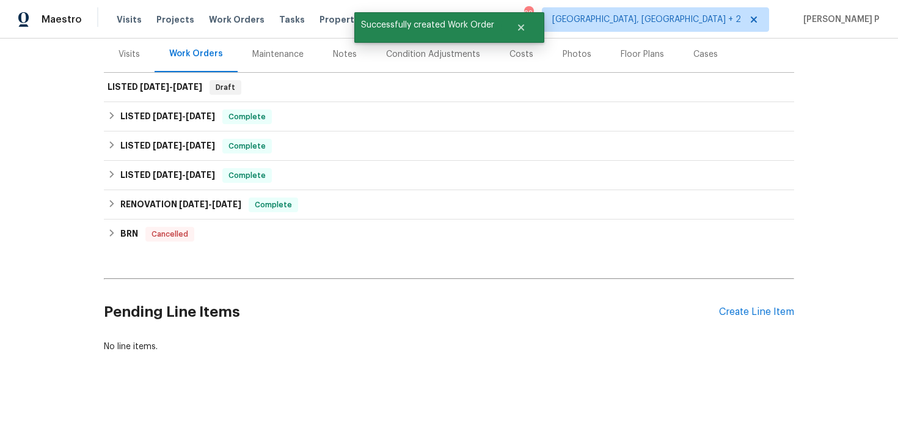
scroll to position [149, 0]
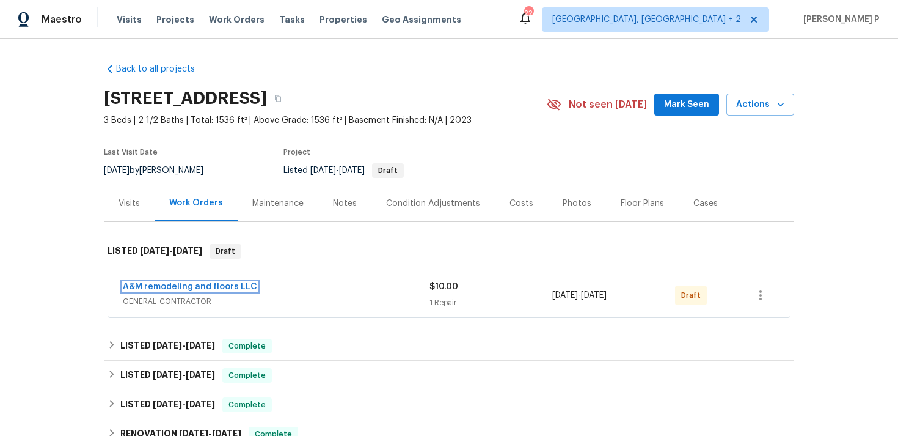
click at [149, 285] on link "A&M remodeling and floors LLC" at bounding box center [190, 286] width 134 height 9
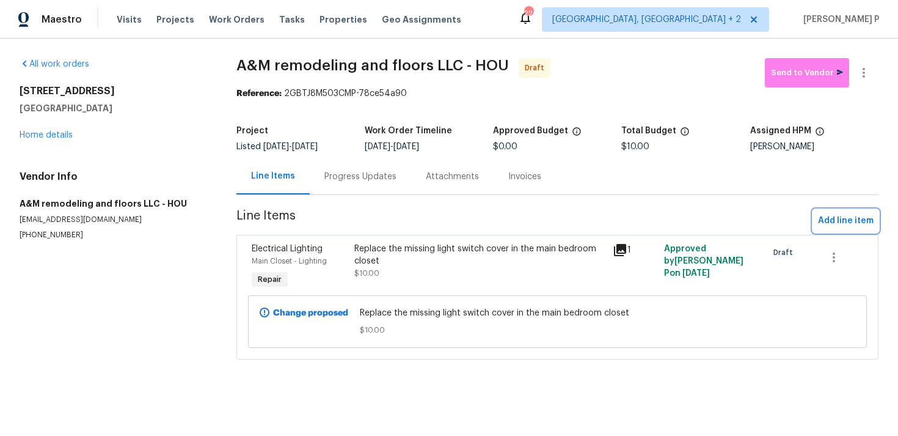
click at [856, 221] on span "Add line item" at bounding box center [846, 220] width 56 height 15
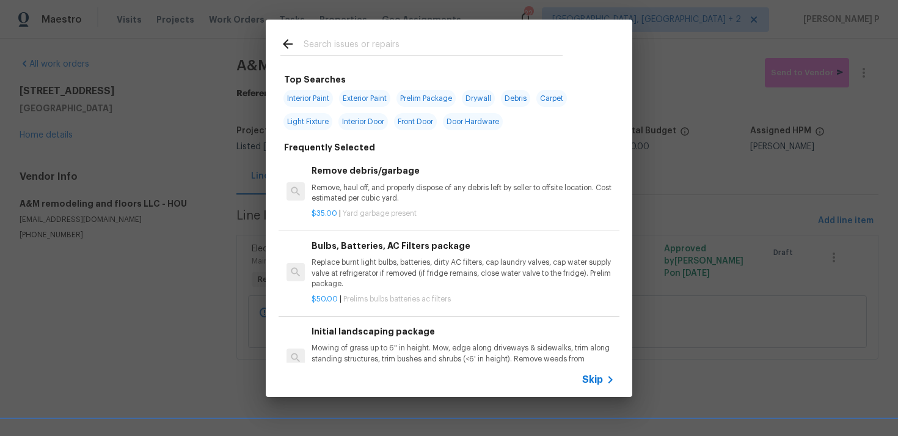
click at [601, 382] on span "Skip" at bounding box center [592, 379] width 21 height 12
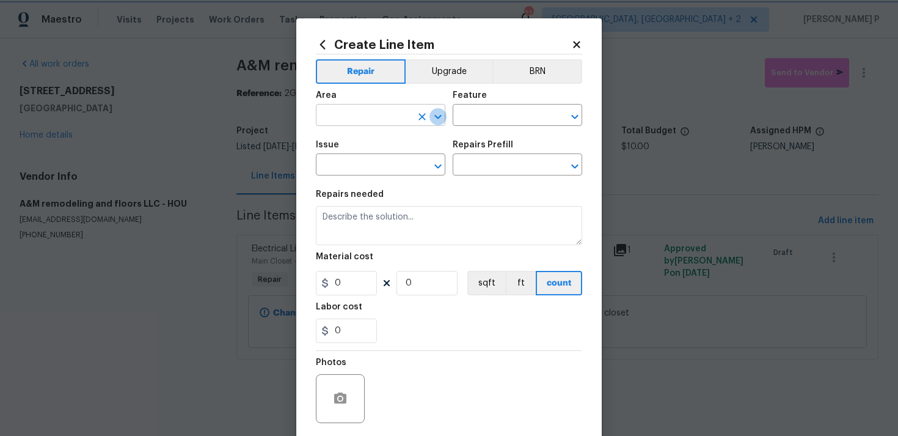
click at [446, 118] on button "Open" at bounding box center [438, 116] width 17 height 17
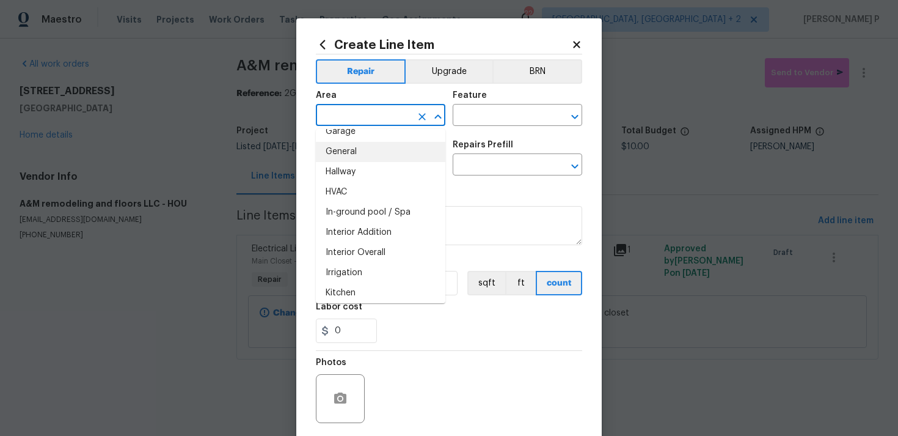
scroll to position [396, 0]
click at [367, 254] on li "Interior Overall" at bounding box center [381, 252] width 130 height 20
type input "Interior Overall"
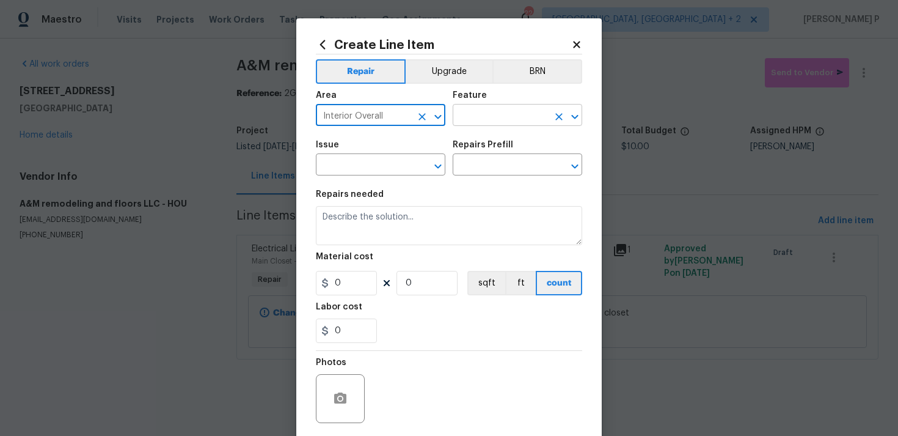
click at [511, 121] on input "text" at bounding box center [500, 116] width 95 height 19
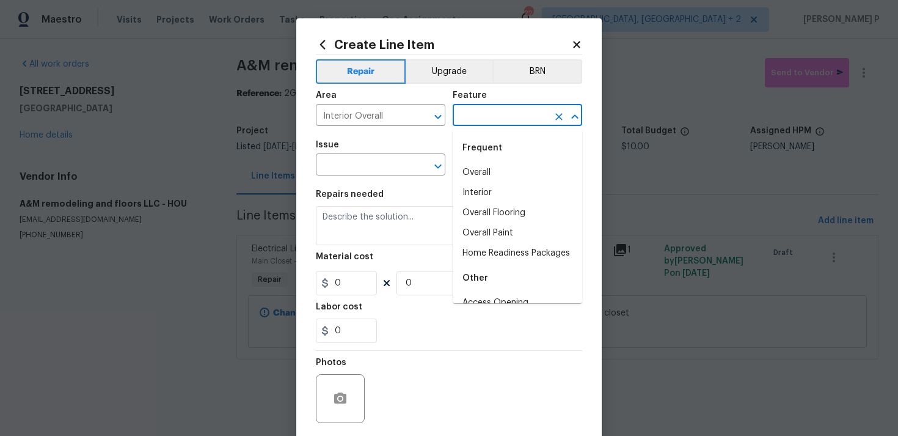
scroll to position [0, 0]
click at [505, 170] on li "Overall" at bounding box center [518, 173] width 130 height 20
type input "Overall"
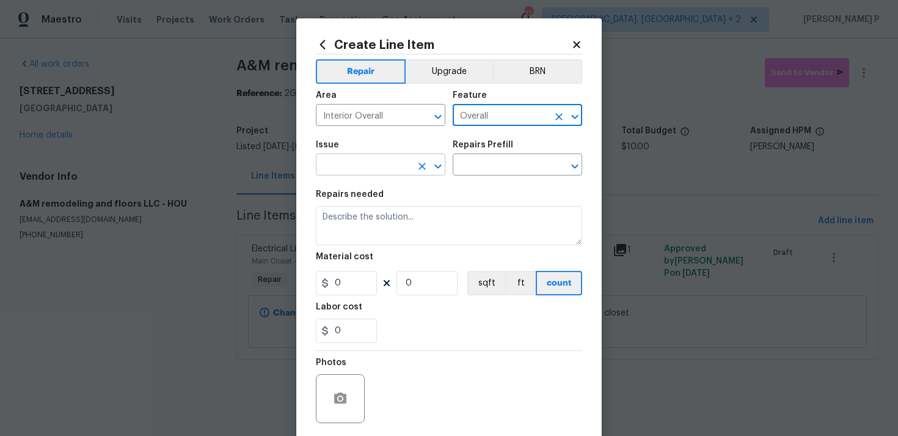
click at [443, 166] on icon "Open" at bounding box center [438, 166] width 15 height 15
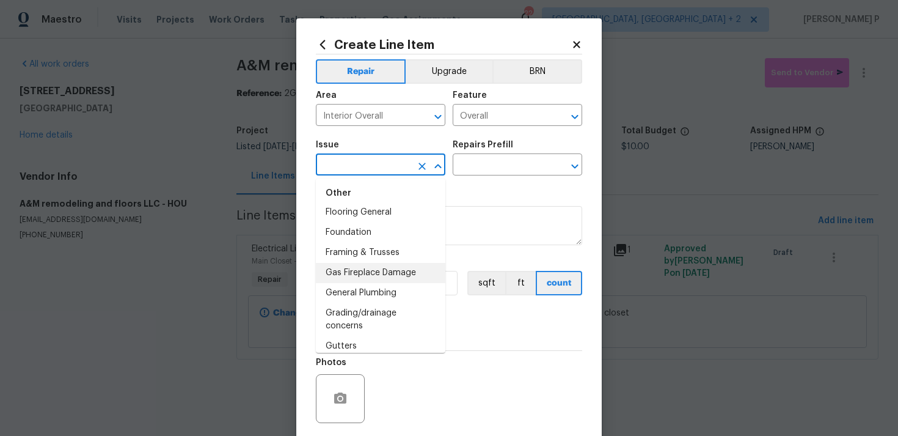
scroll to position [957, 0]
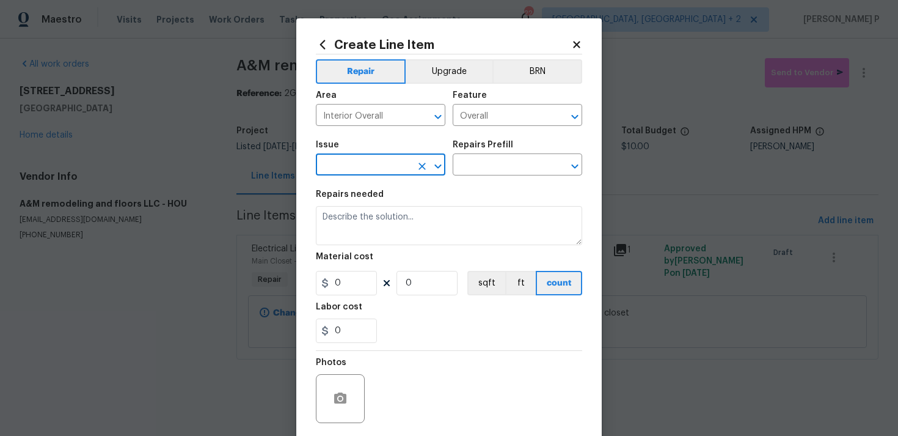
click at [370, 157] on input "text" at bounding box center [363, 165] width 95 height 19
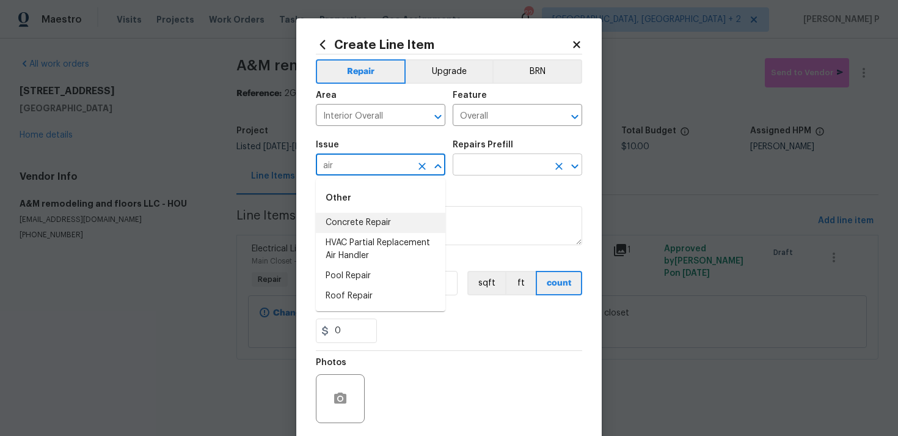
type input "air"
click at [475, 166] on input "text" at bounding box center [500, 165] width 95 height 19
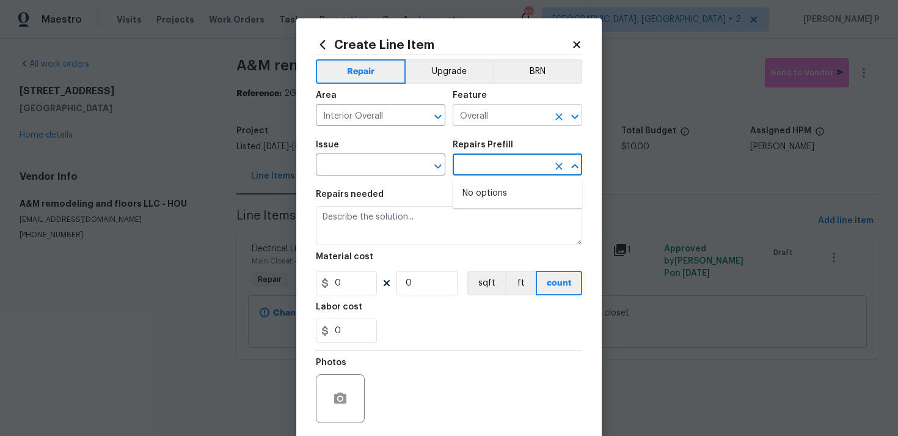
click at [504, 120] on input "Overall" at bounding box center [500, 116] width 95 height 19
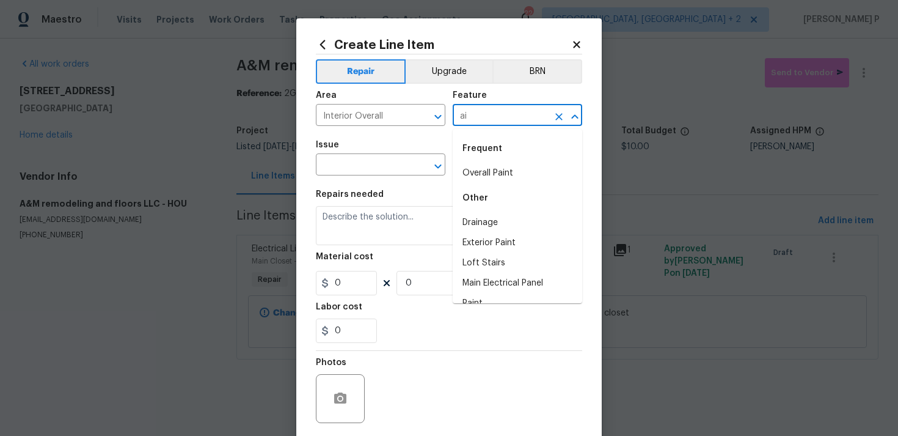
type input "air"
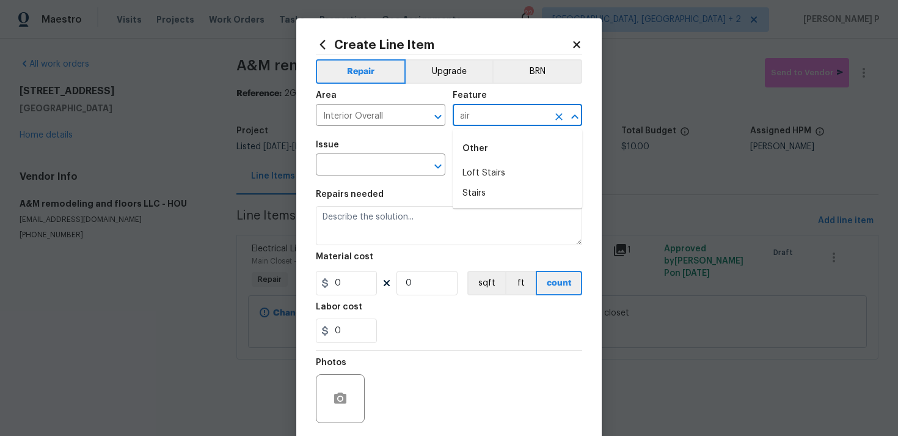
click at [574, 112] on icon "Close" at bounding box center [575, 116] width 15 height 15
click at [572, 115] on icon "Open" at bounding box center [574, 116] width 7 height 4
click at [560, 117] on icon "Clear" at bounding box center [558, 116] width 7 height 7
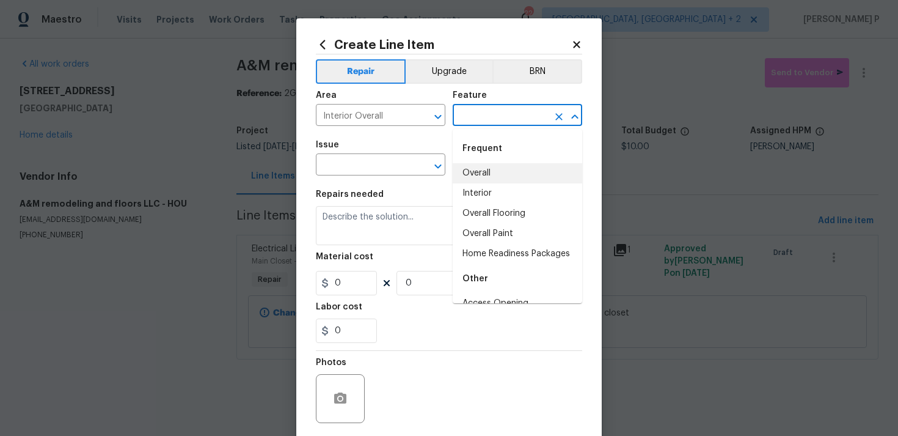
click at [480, 175] on li "Overall" at bounding box center [518, 173] width 130 height 20
type input "Overall"
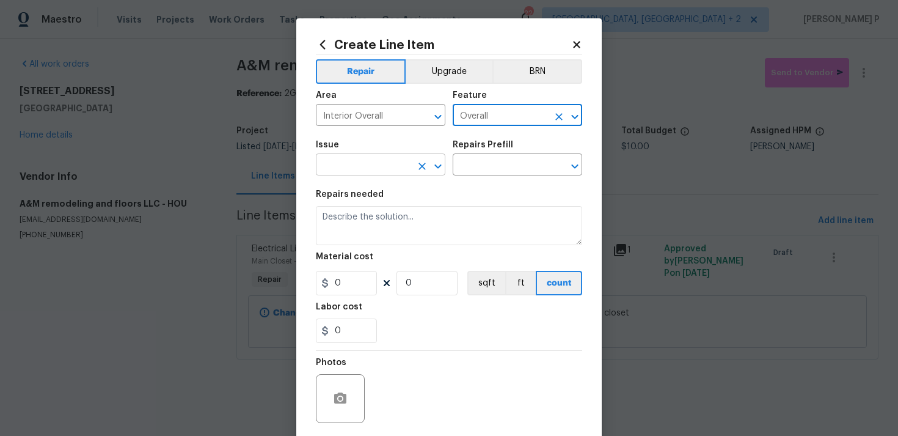
click at [442, 170] on icon "Open" at bounding box center [438, 166] width 15 height 15
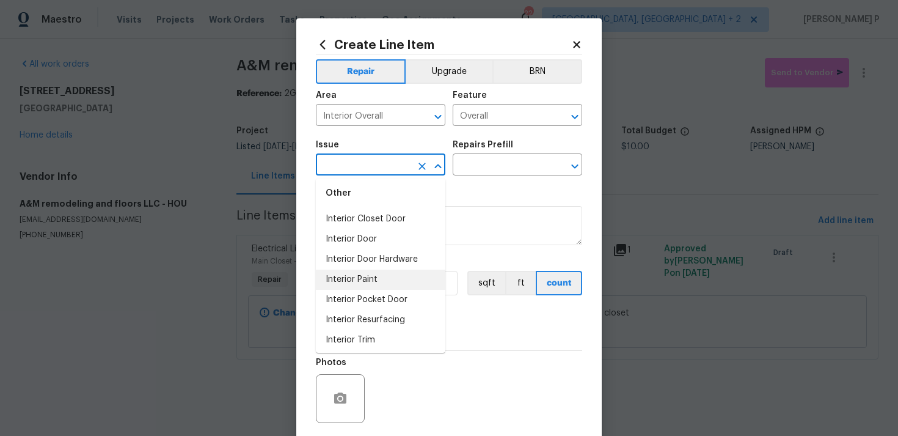
scroll to position [1719, 0]
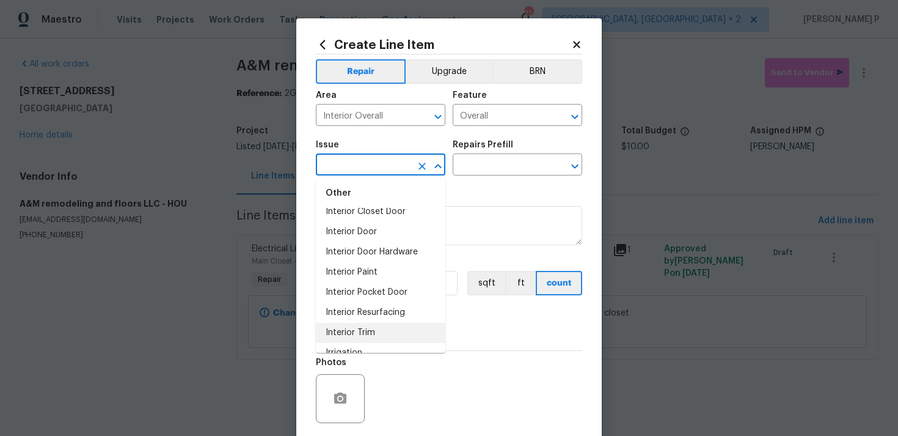
click at [358, 331] on li "Interior Trim" at bounding box center [381, 333] width 130 height 20
type input "Interior Trim"
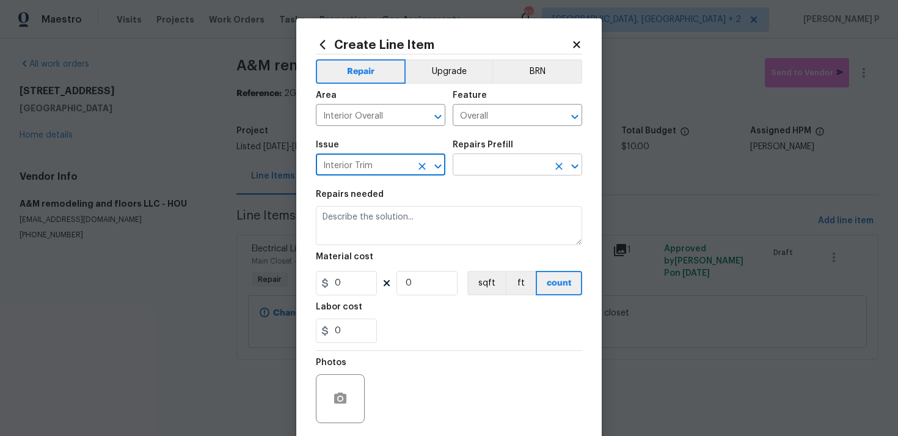
click at [481, 166] on input "text" at bounding box center [500, 165] width 95 height 19
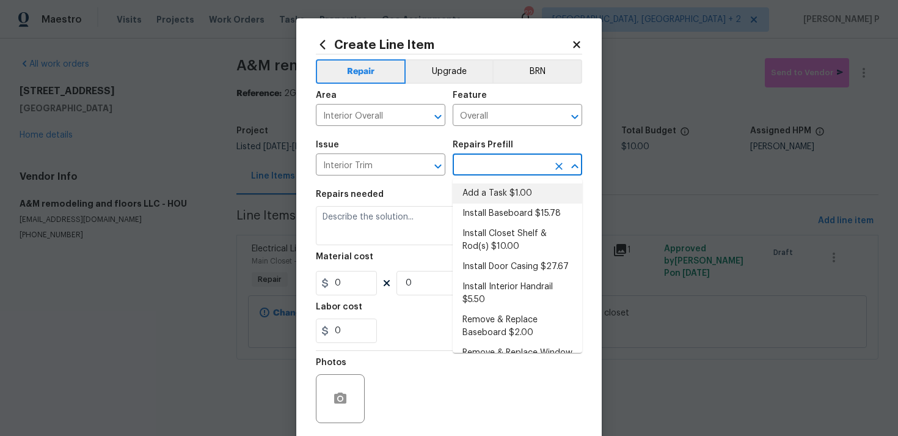
click at [495, 194] on li "Add a Task $1.00" at bounding box center [518, 193] width 130 height 20
type input "Interior Trim"
type input "Add a Task $1.00"
type textarea "HPM to detail"
type input "1"
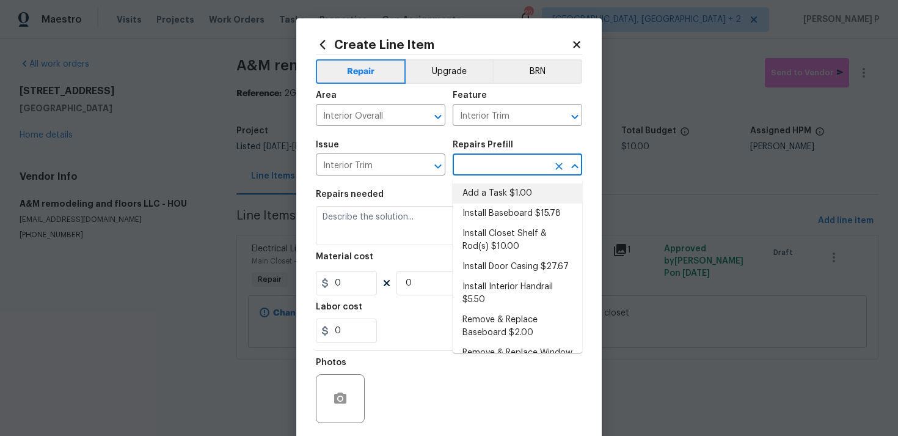
type input "1"
click at [338, 227] on textarea "HPM to detail" at bounding box center [449, 225] width 266 height 39
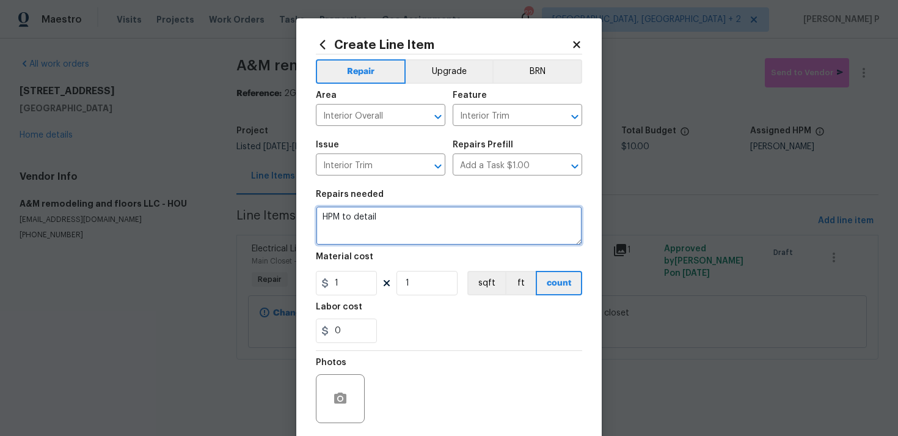
click at [338, 227] on textarea "HPM to detail" at bounding box center [449, 225] width 266 height 39
paste textarea "Install plug-in air fresheners around the interior of the home"
type textarea "Install plug-in air fresheners around the interior of the home"
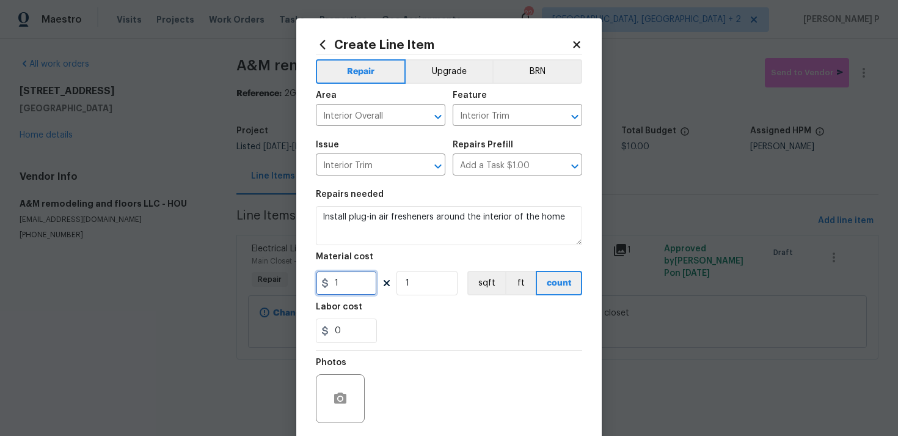
click at [342, 284] on input "1" at bounding box center [346, 283] width 61 height 24
type input "50"
click at [387, 309] on div "Labor cost" at bounding box center [449, 310] width 266 height 16
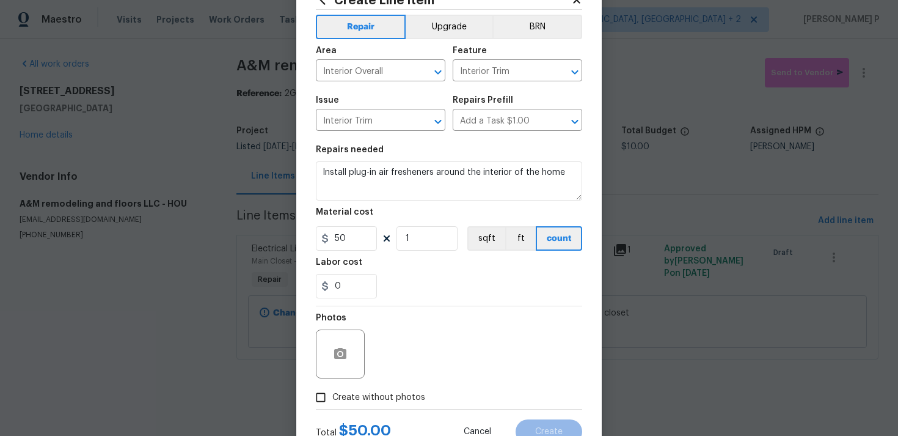
scroll to position [91, 0]
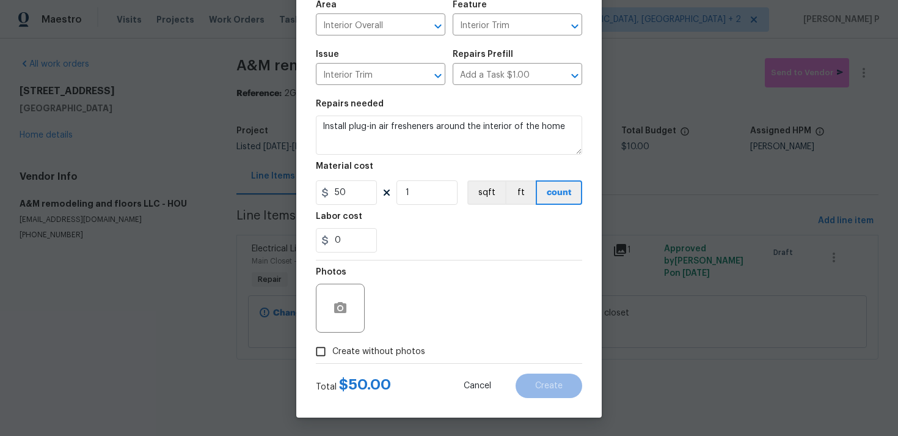
click at [322, 356] on input "Create without photos" at bounding box center [320, 351] width 23 height 23
checkbox input "true"
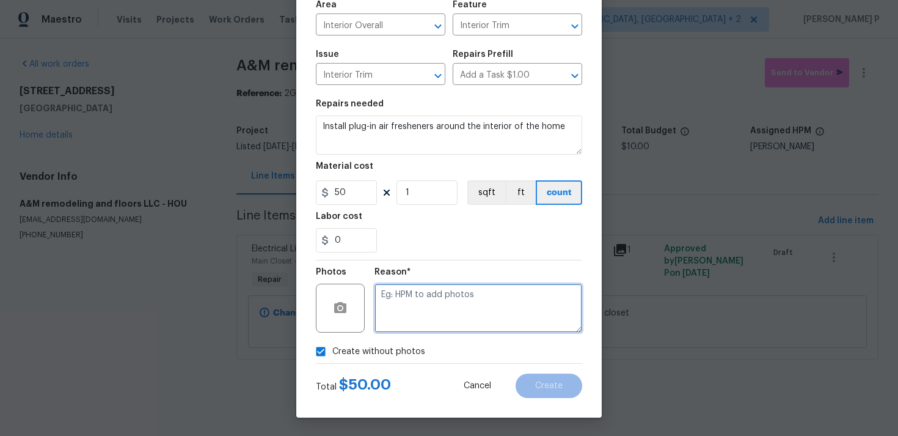
click at [428, 320] on textarea at bounding box center [479, 308] width 208 height 49
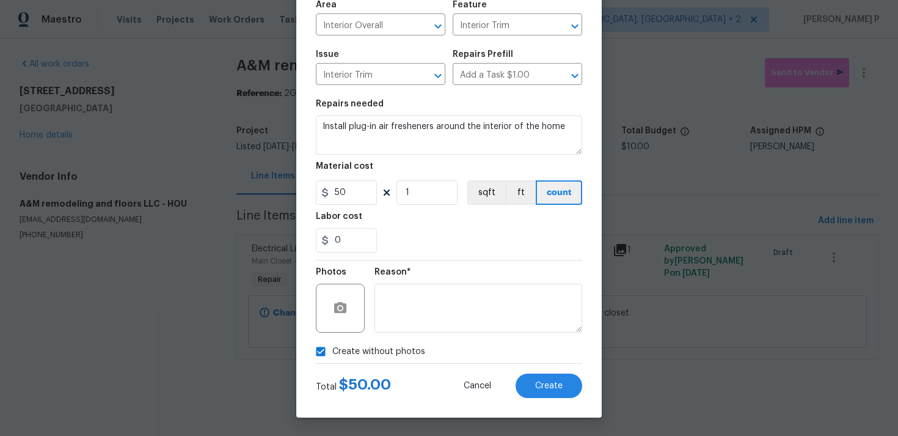
click at [552, 401] on div "Create Line Item Repair Upgrade BRN Area Interior Overall ​ Feature Interior Tr…" at bounding box center [449, 172] width 306 height 489
click at [551, 387] on span "Create" at bounding box center [548, 385] width 27 height 9
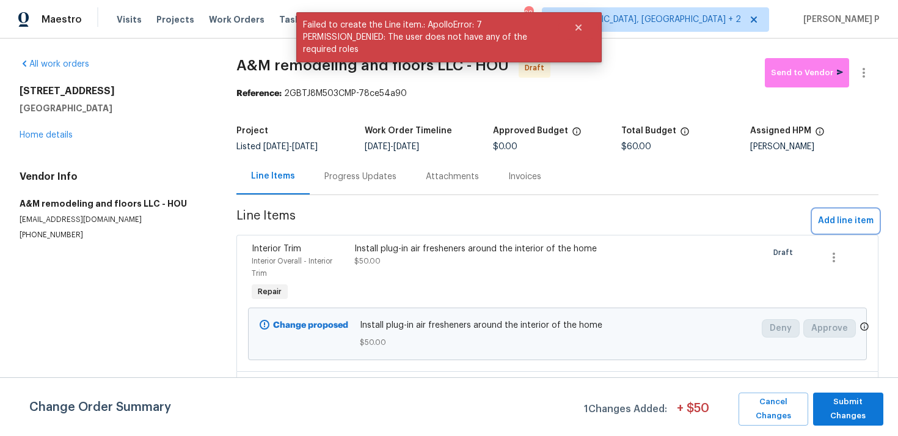
click at [854, 216] on span "Add line item" at bounding box center [846, 220] width 56 height 15
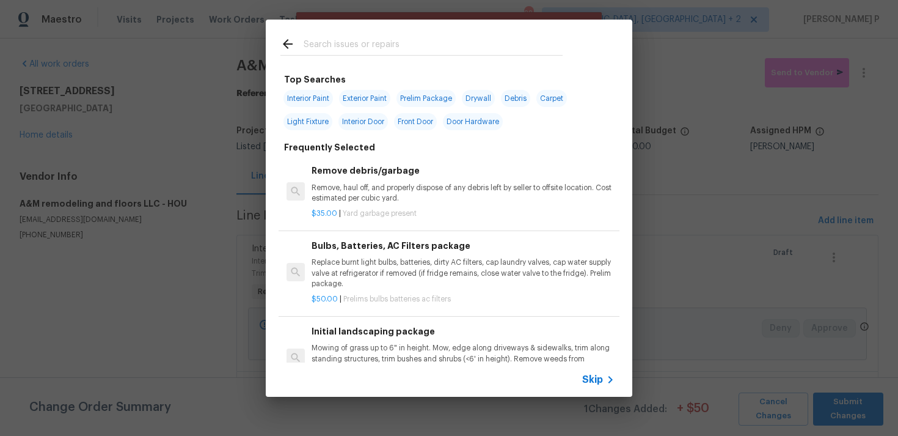
click at [590, 373] on span "Skip" at bounding box center [592, 379] width 21 height 12
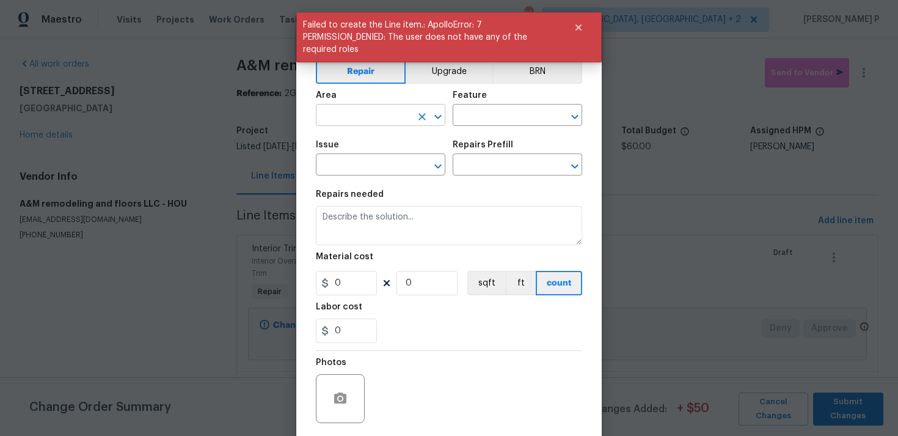
click at [438, 114] on icon "Open" at bounding box center [438, 116] width 15 height 15
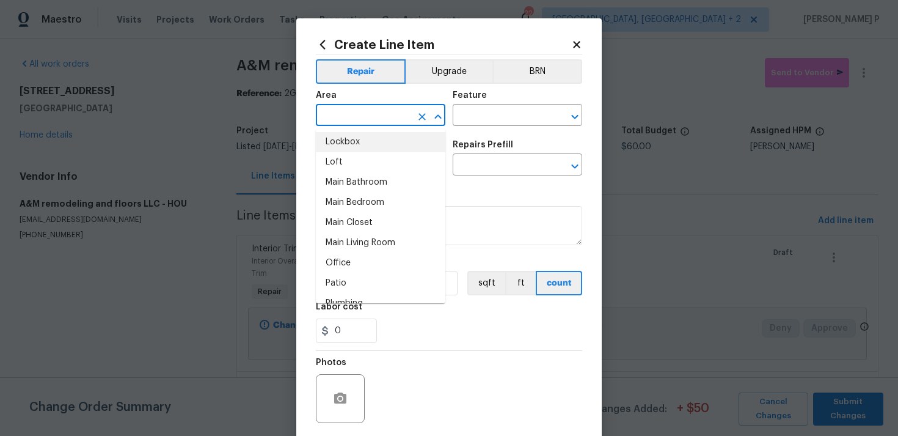
scroll to position [639, 0]
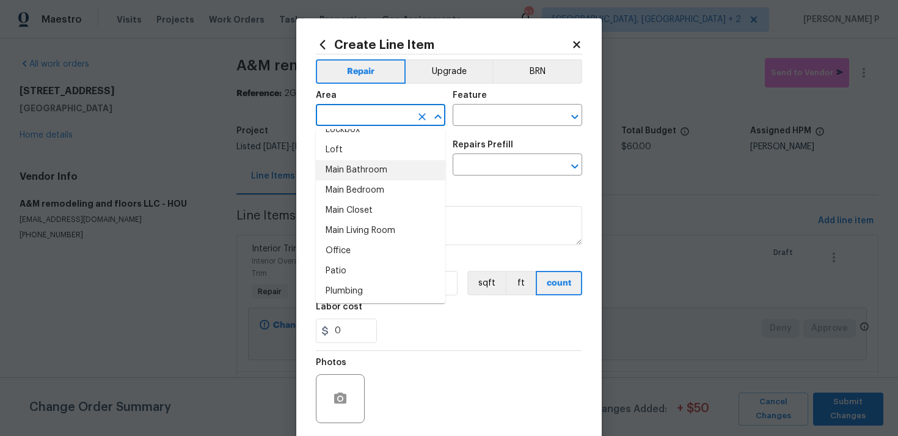
click at [370, 169] on li "Main Bathroom" at bounding box center [381, 170] width 130 height 20
type input "Main Bathroom"
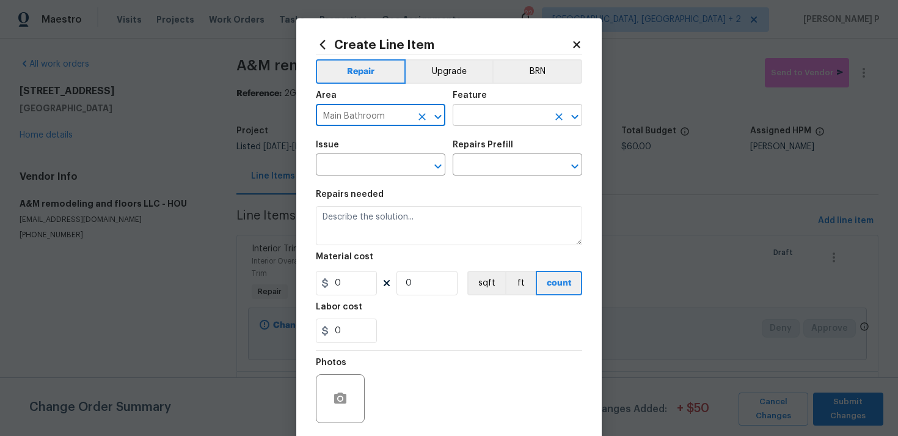
click at [510, 115] on input "text" at bounding box center [500, 116] width 95 height 19
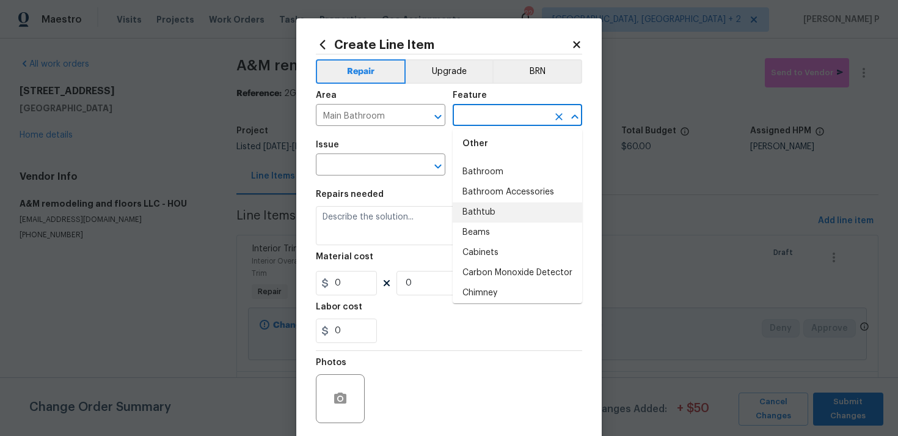
scroll to position [286, 0]
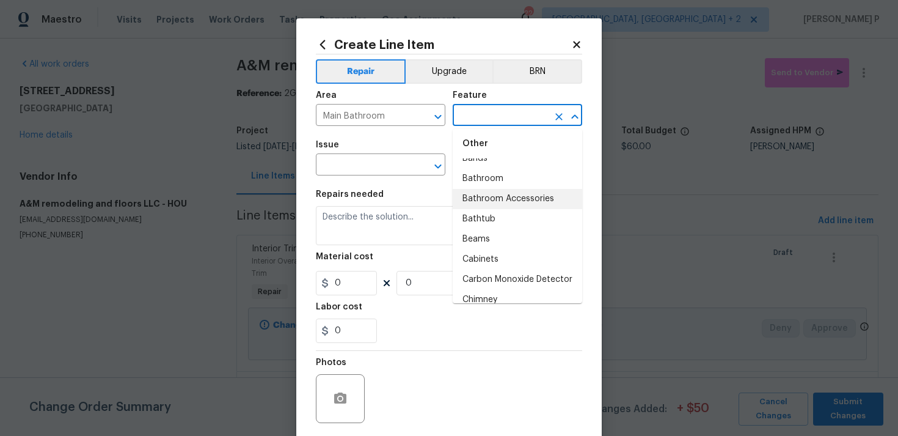
click at [477, 207] on li "Bathroom Accessories" at bounding box center [518, 199] width 130 height 20
type input "Bathroom Accessories"
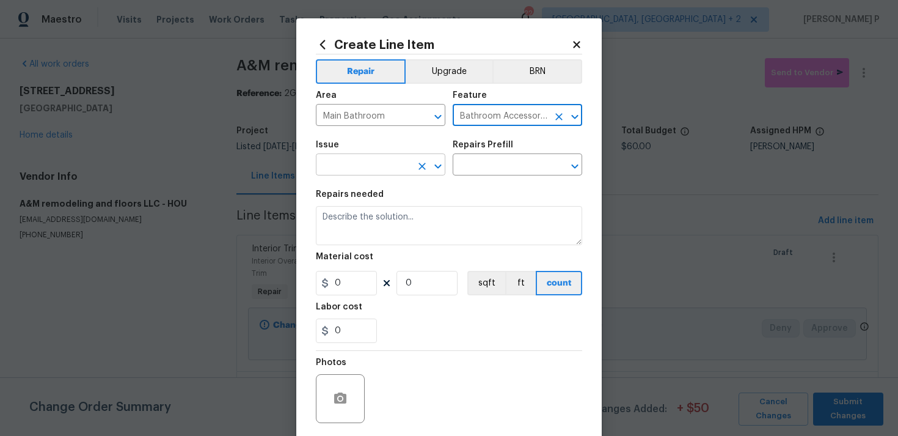
click at [441, 165] on icon "Open" at bounding box center [437, 166] width 7 height 4
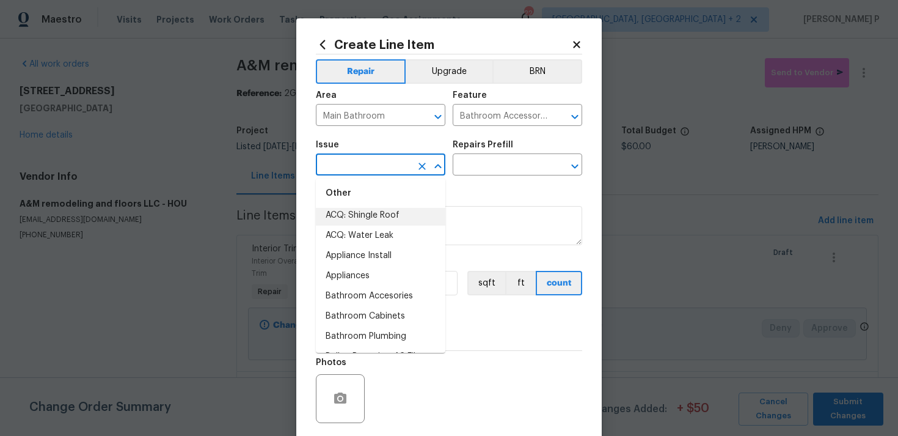
scroll to position [178, 0]
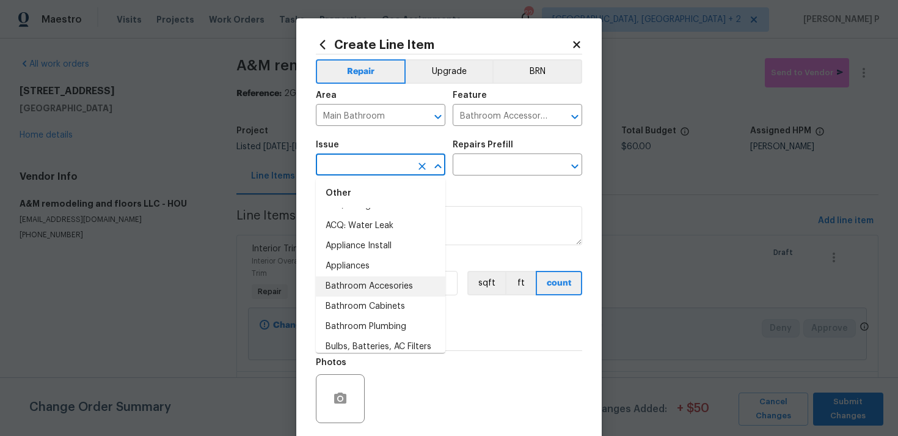
click at [398, 277] on li "Bathroom Accesories" at bounding box center [381, 286] width 130 height 20
type input "Bathroom Accesories"
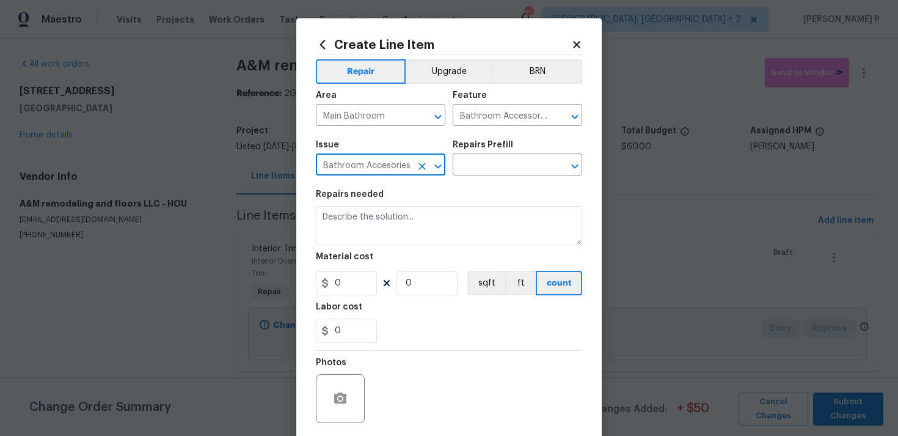
click at [439, 166] on icon "Open" at bounding box center [438, 166] width 15 height 15
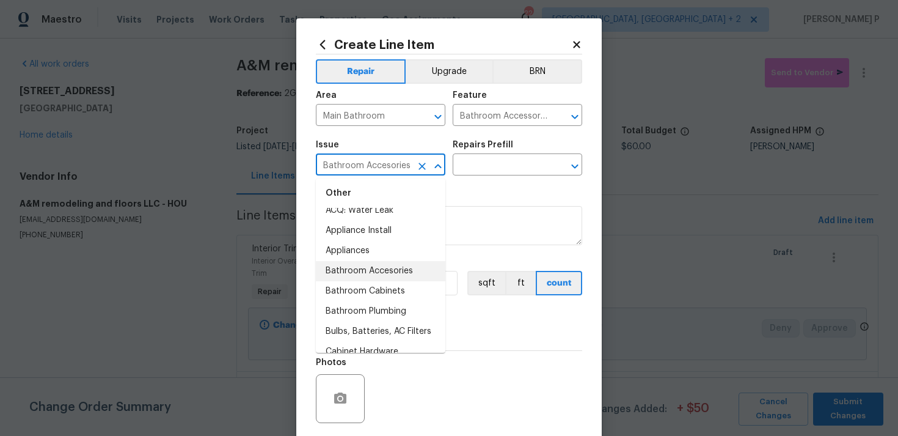
scroll to position [191, 0]
click at [406, 273] on li "Bathroom Accesories" at bounding box center [381, 273] width 130 height 20
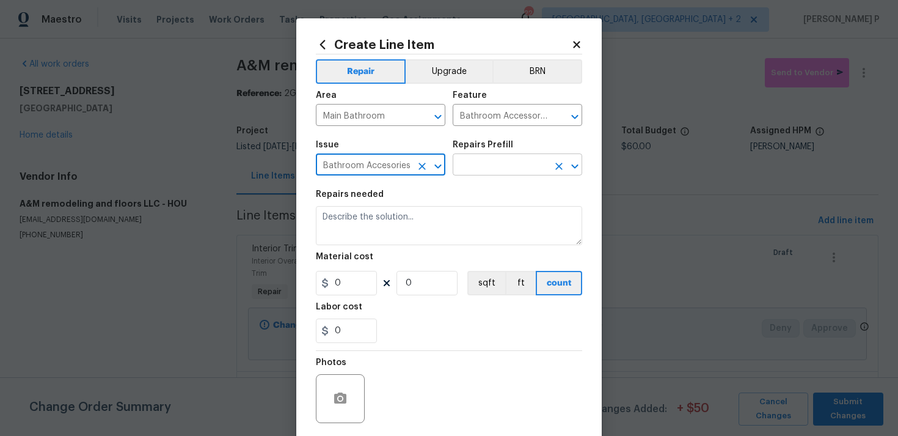
click at [501, 167] on input "text" at bounding box center [500, 165] width 95 height 19
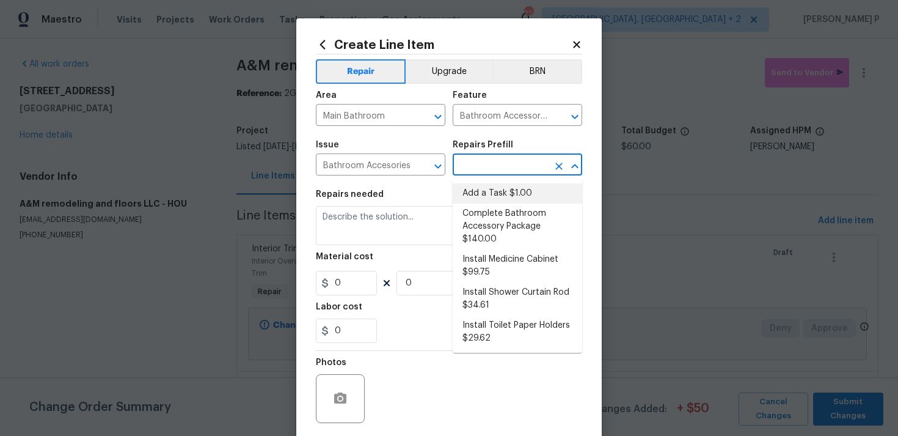
click at [494, 192] on li "Add a Task $1.00" at bounding box center [518, 193] width 130 height 20
type input "Interior Trim"
type input "Add a Task $1.00"
type textarea "HPM to detail"
type input "1"
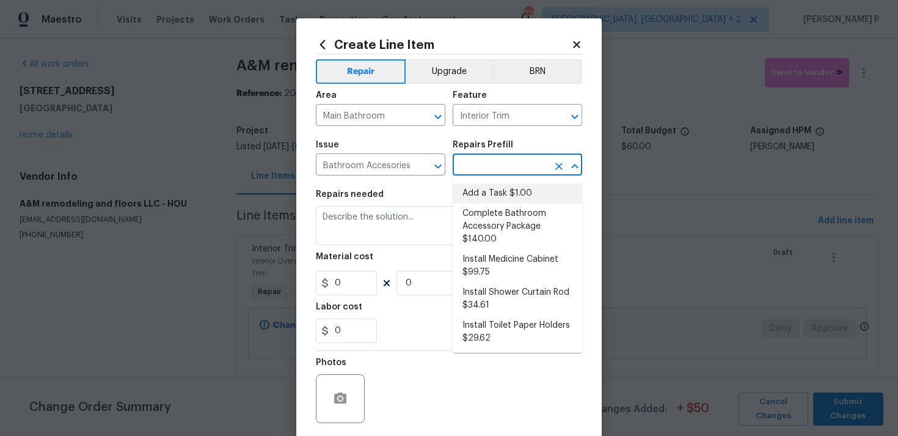
type input "1"
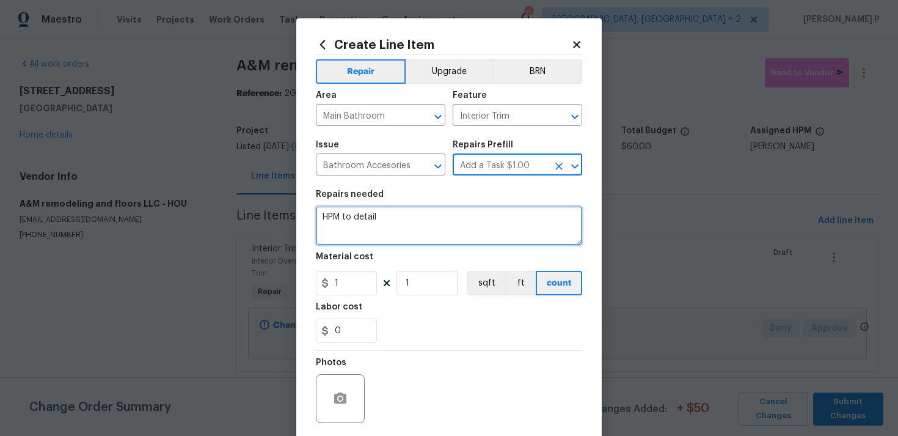
click at [430, 221] on textarea "HPM to detail" at bounding box center [449, 225] width 266 height 39
paste textarea "Secure the loose exhaust fan in the main bathroom"
type textarea "Secure the loose exhaust fan in the main bathroom"
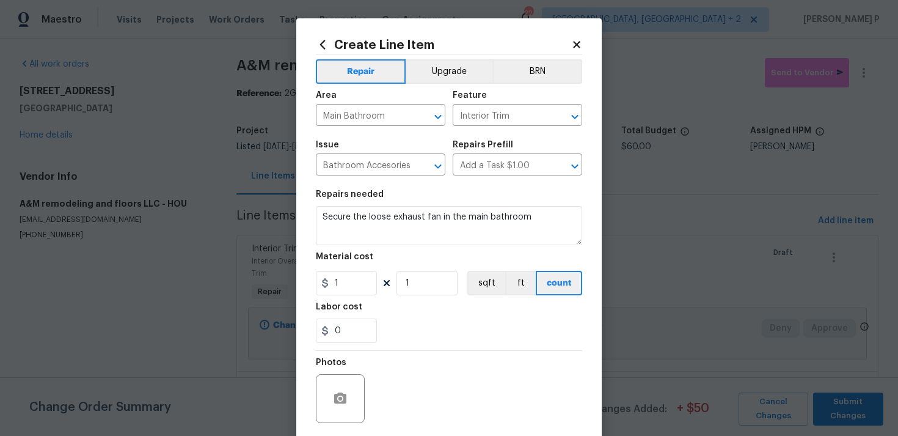
click at [346, 298] on section "Repairs needed Secure the loose exhaust fan in the main bathroom Material cost …" at bounding box center [449, 266] width 266 height 167
click at [346, 287] on input "1" at bounding box center [346, 283] width 61 height 24
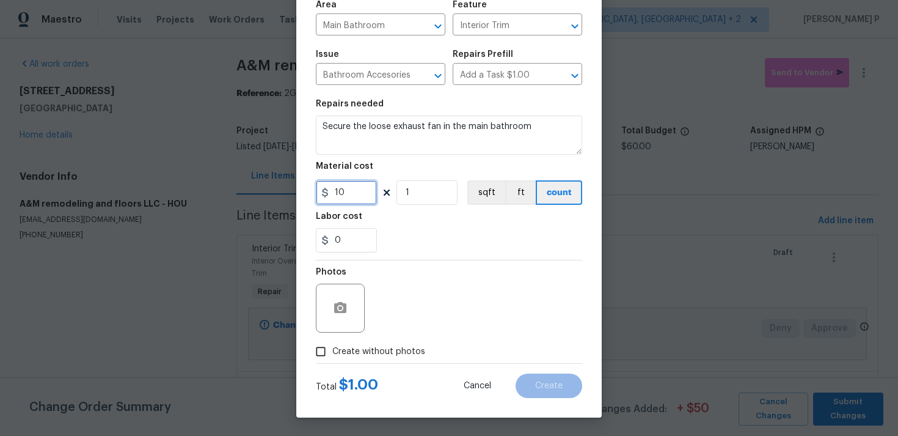
type input "10"
click at [335, 315] on button "button" at bounding box center [340, 307] width 29 height 29
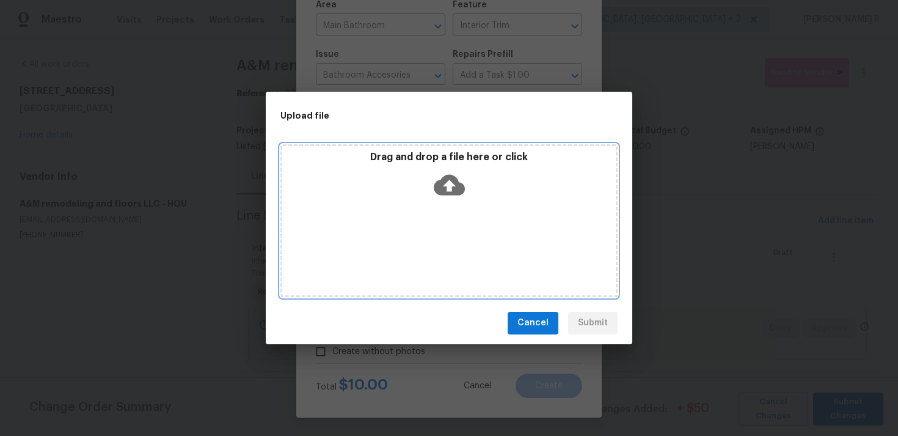
click at [442, 187] on icon at bounding box center [449, 184] width 31 height 21
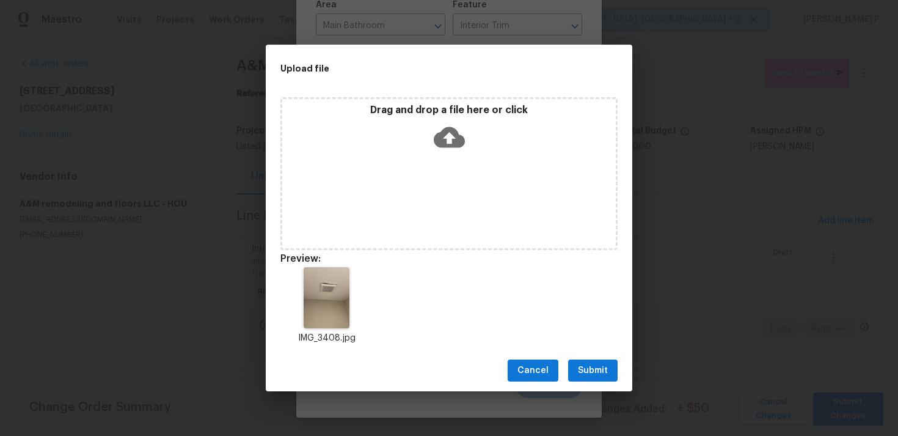
click at [606, 358] on div "Cancel Submit" at bounding box center [449, 370] width 367 height 42
click at [598, 366] on span "Submit" at bounding box center [593, 370] width 30 height 15
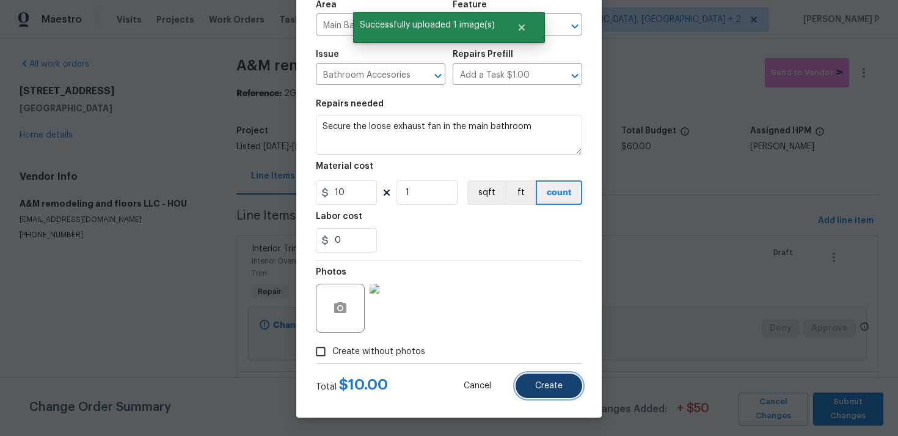
click at [555, 382] on span "Create" at bounding box center [548, 385] width 27 height 9
type input "0"
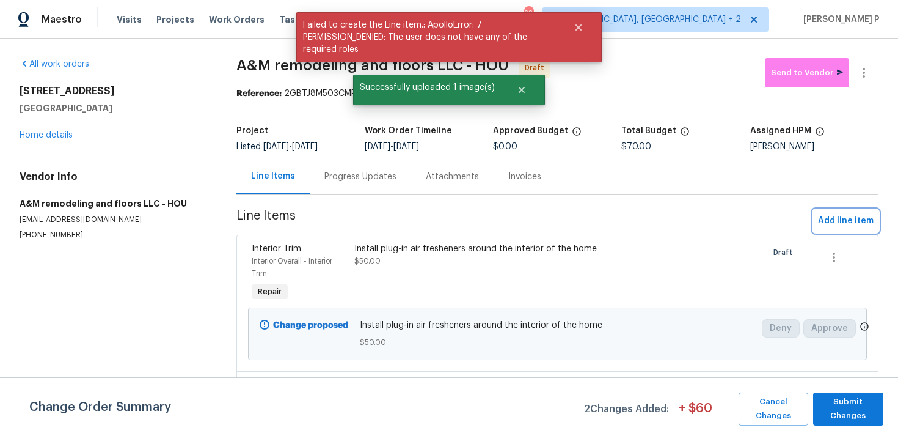
click at [847, 210] on button "Add line item" at bounding box center [845, 221] width 65 height 23
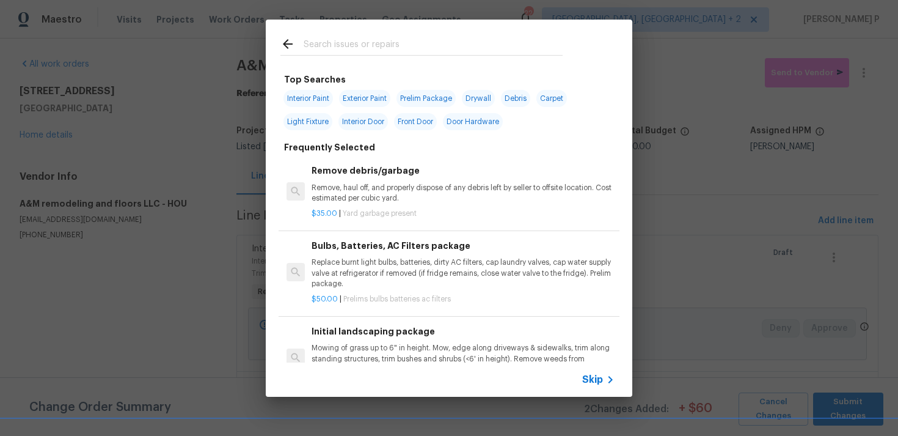
click at [596, 380] on span "Skip" at bounding box center [592, 379] width 21 height 12
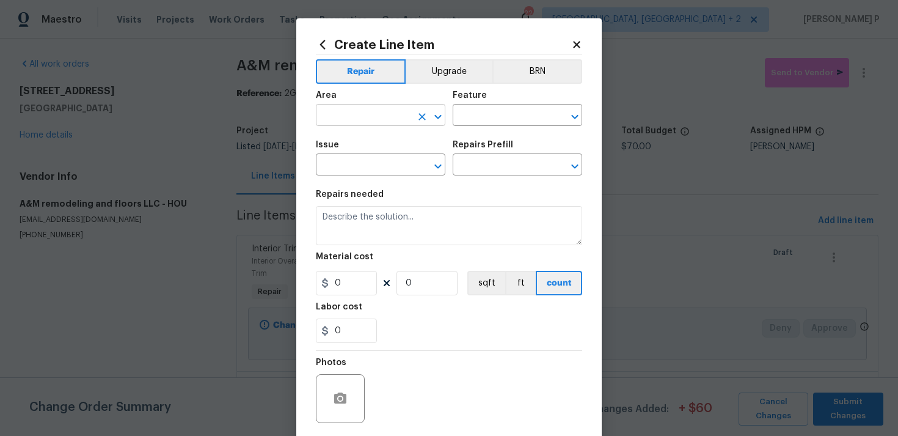
click at [438, 120] on icon "Open" at bounding box center [438, 116] width 15 height 15
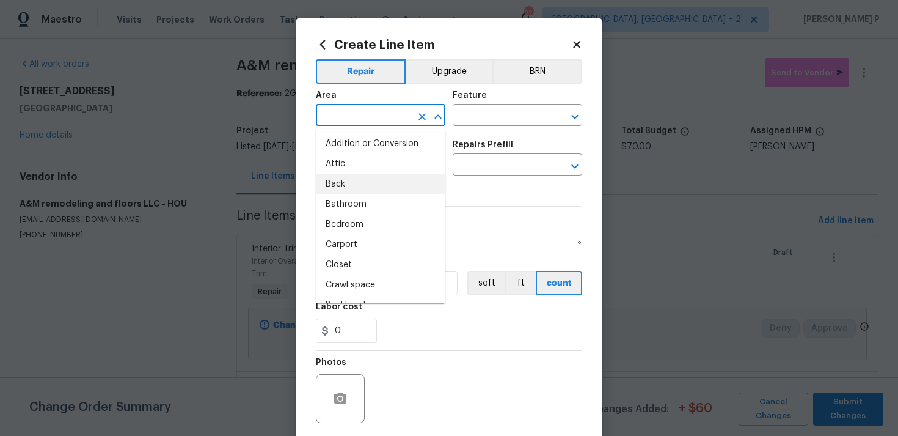
click at [379, 180] on li "Back" at bounding box center [381, 184] width 130 height 20
type input "Back"
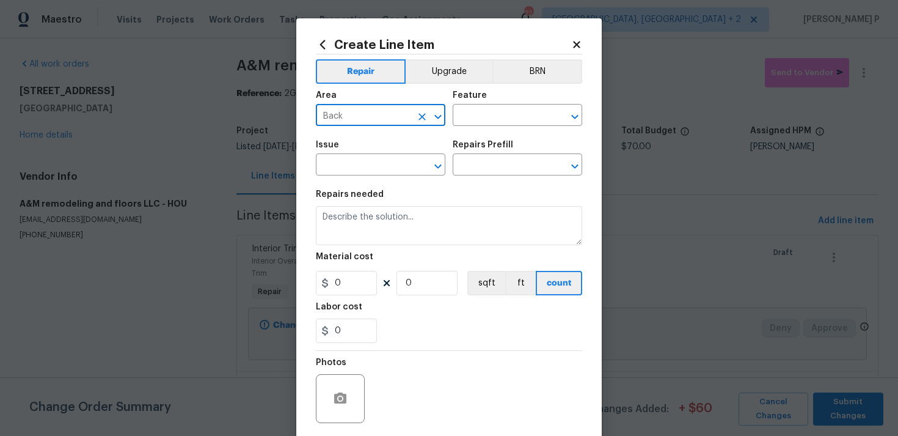
click at [491, 127] on div "Area Back ​ Feature ​" at bounding box center [449, 108] width 266 height 49
click at [501, 114] on input "text" at bounding box center [500, 116] width 95 height 19
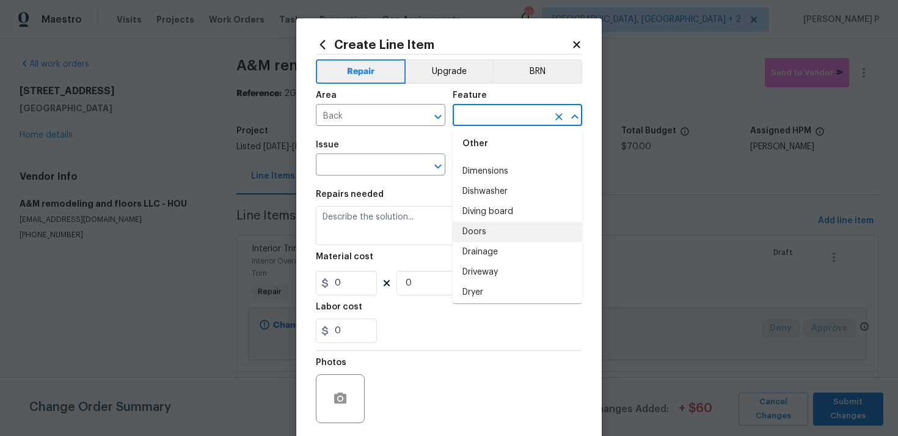
scroll to position [678, 0]
click at [504, 233] on li "Doors" at bounding box center [518, 231] width 130 height 20
type input "Doors"
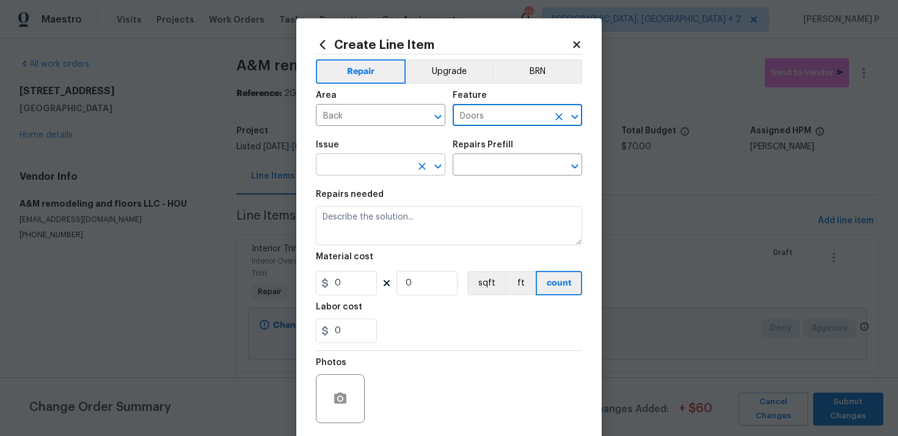
click at [444, 166] on icon "Open" at bounding box center [438, 166] width 15 height 15
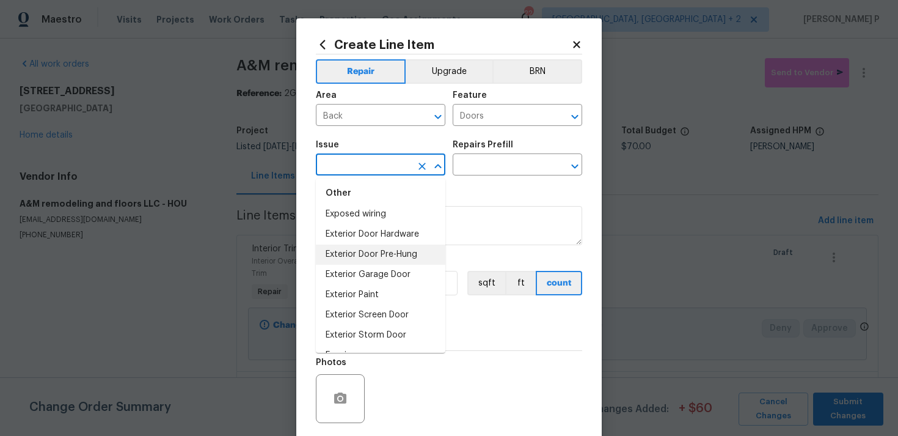
scroll to position [814, 0]
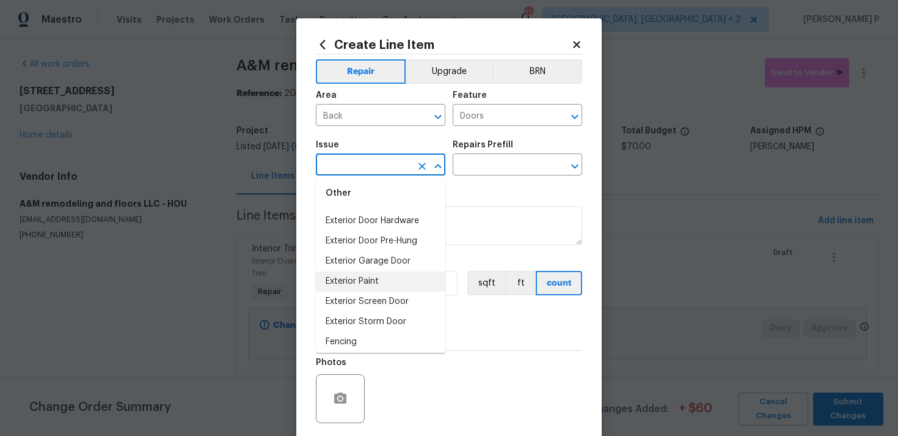
click at [371, 287] on li "Exterior Paint" at bounding box center [381, 281] width 130 height 20
type input "Exterior Paint"
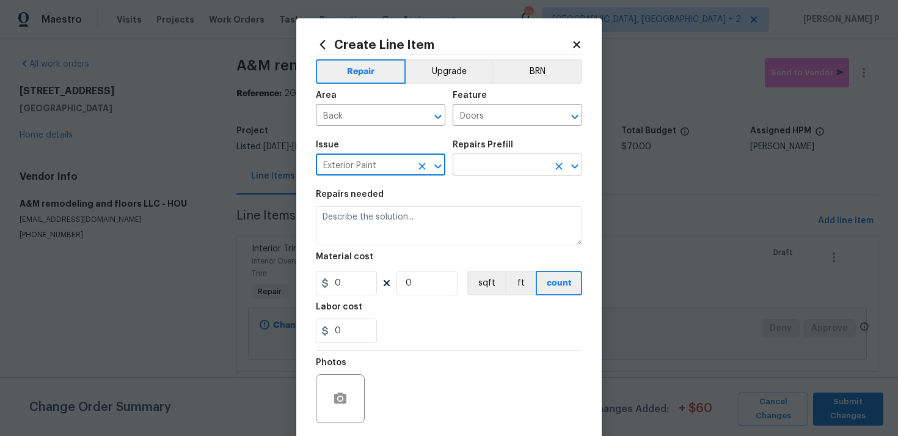
click at [494, 163] on input "text" at bounding box center [500, 165] width 95 height 19
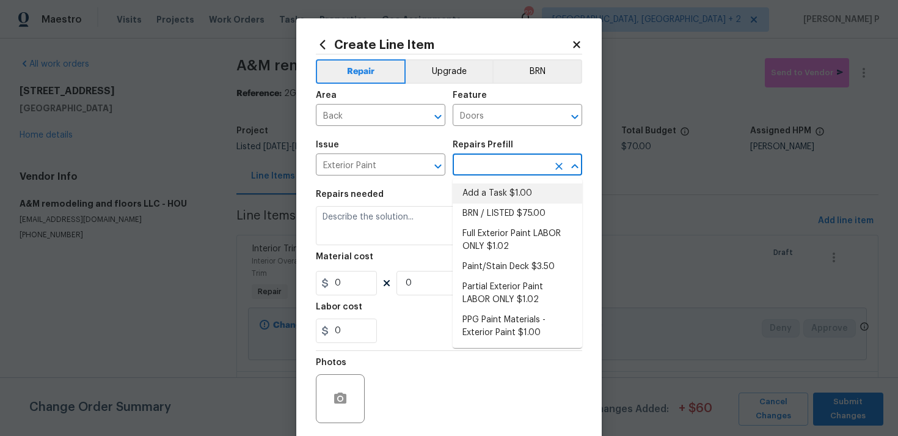
click at [488, 193] on li "Add a Task $1.00" at bounding box center [518, 193] width 130 height 20
type input "Overall Paint"
type input "Add a Task $1.00"
type textarea "HPM to detail"
type input "1"
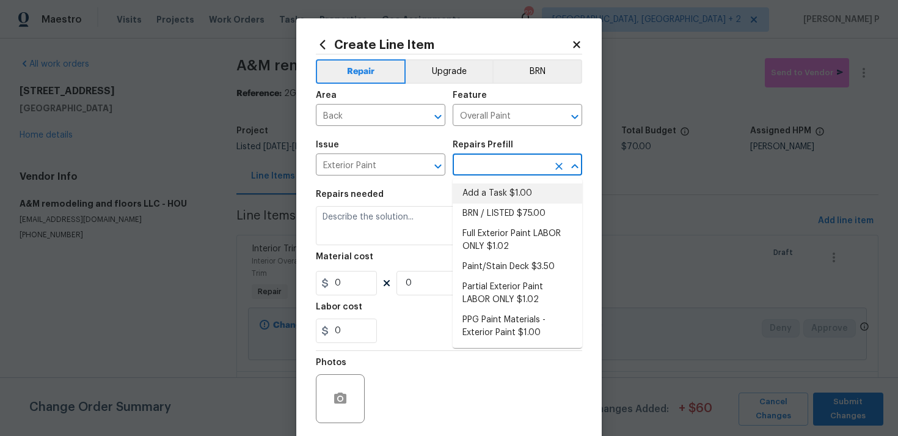
type input "1"
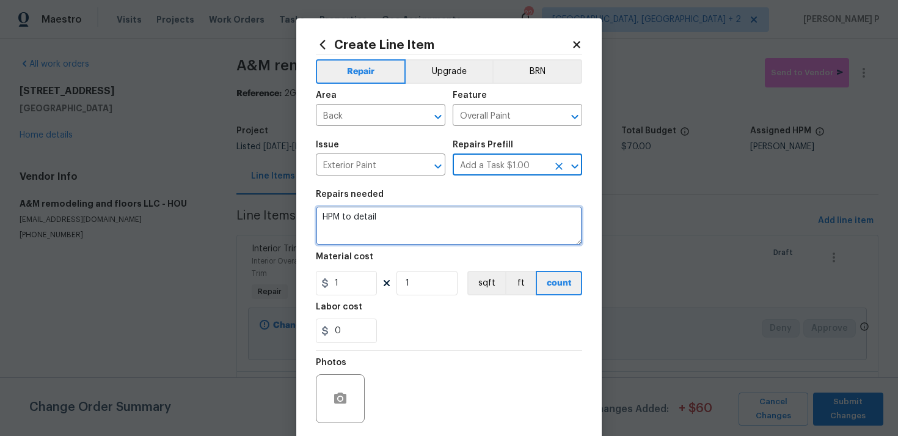
click at [393, 228] on textarea "HPM to detail" at bounding box center [449, 225] width 266 height 39
paste textarea "Clean off and paint the back door and trim"
type textarea "Clean off and paint the back door and trim"
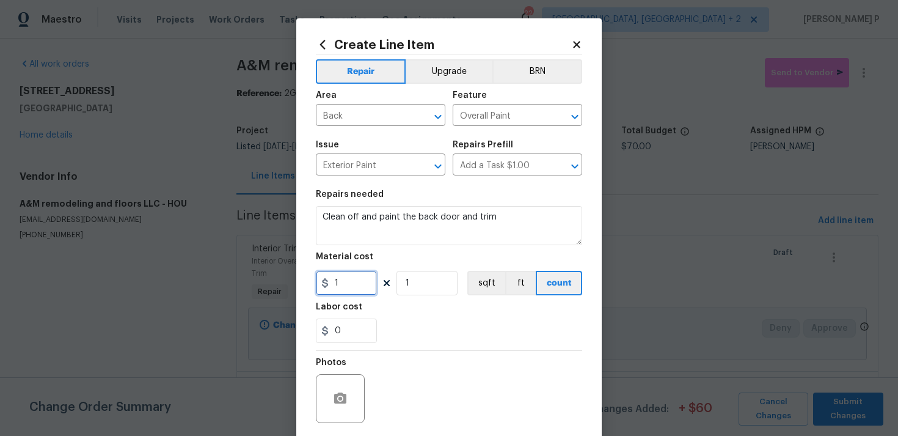
click at [355, 292] on input "1" at bounding box center [346, 283] width 61 height 24
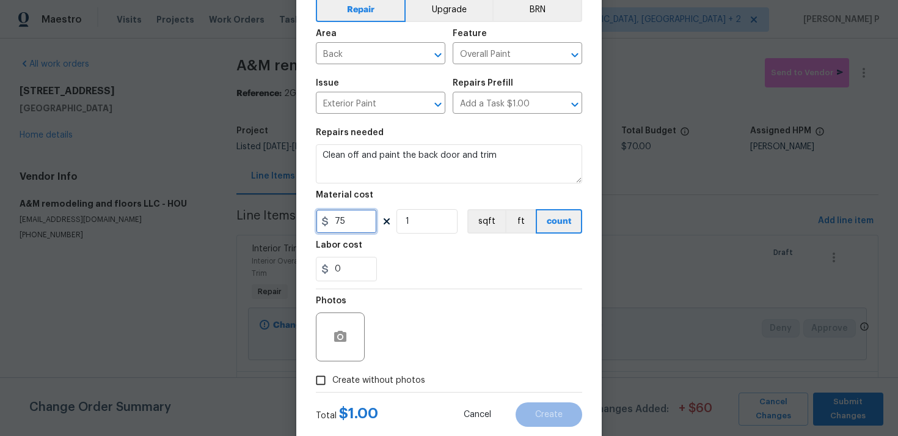
scroll to position [91, 0]
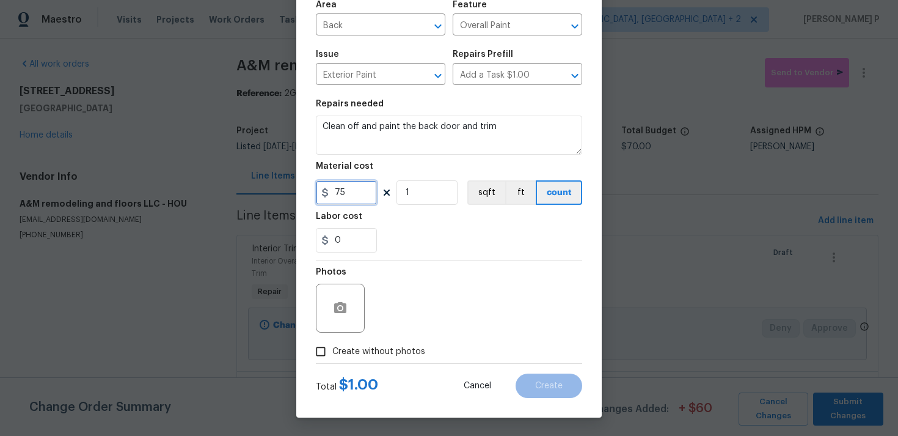
type input "75"
click at [346, 304] on icon "button" at bounding box center [340, 307] width 12 height 11
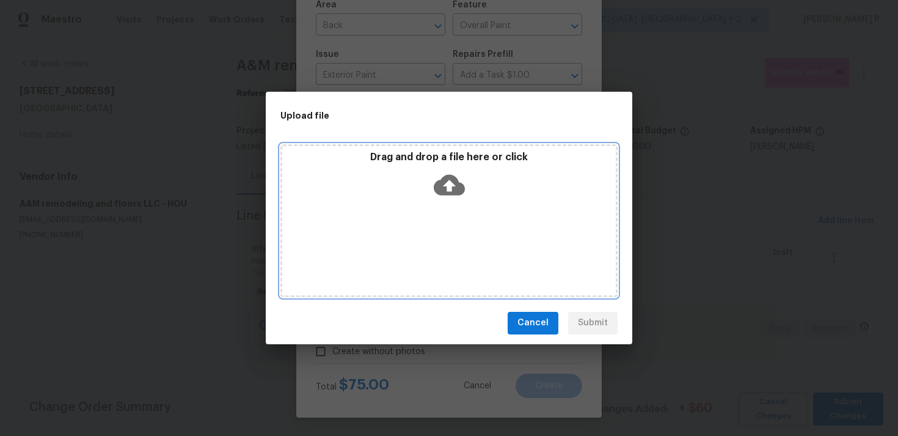
click at [442, 184] on icon at bounding box center [449, 184] width 31 height 21
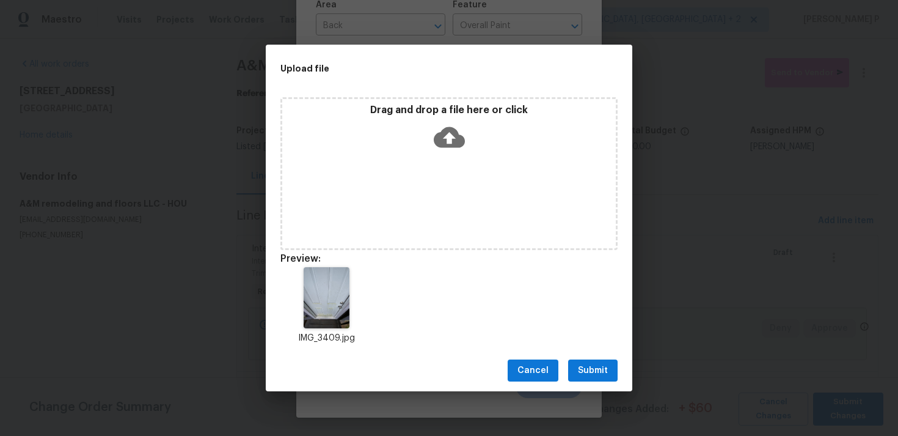
click at [598, 370] on span "Submit" at bounding box center [593, 370] width 30 height 15
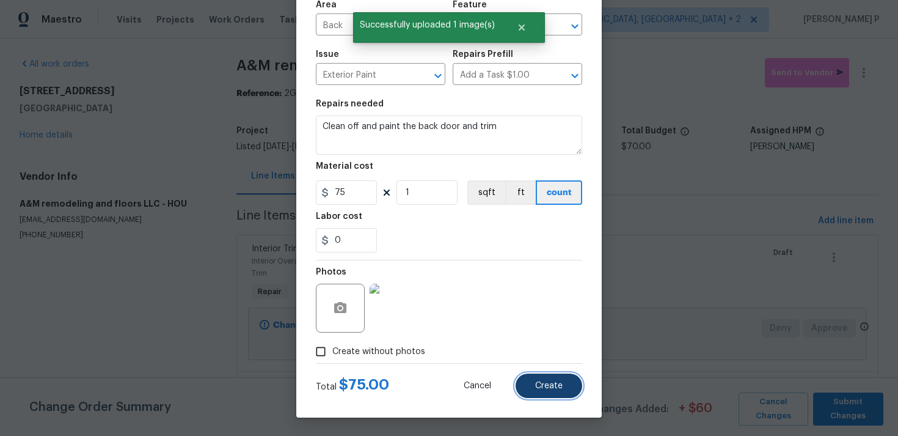
click at [541, 373] on button "Create" at bounding box center [549, 385] width 67 height 24
type input "0"
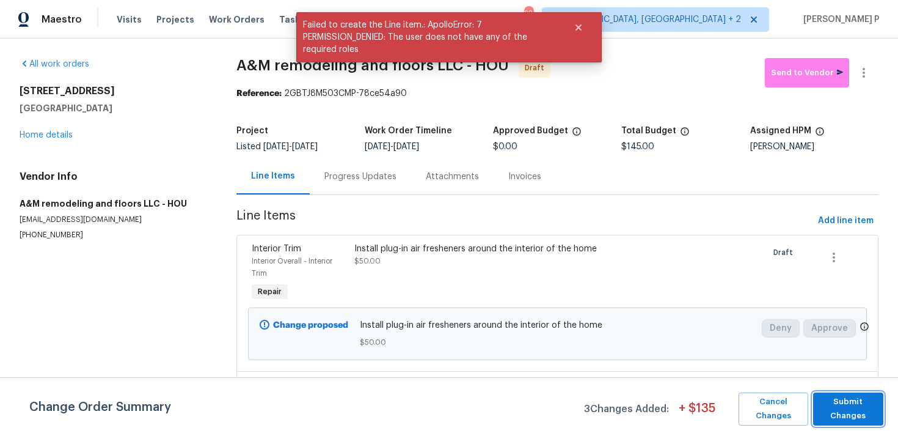
click at [836, 401] on span "Submit Changes" at bounding box center [848, 409] width 58 height 28
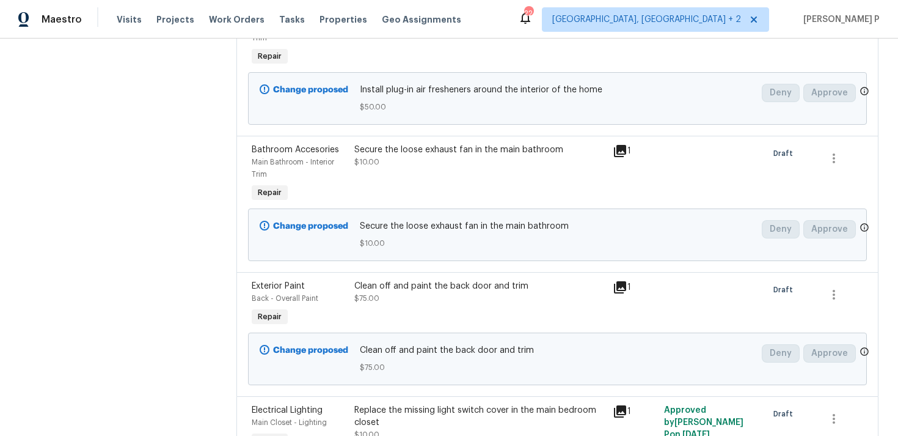
scroll to position [0, 0]
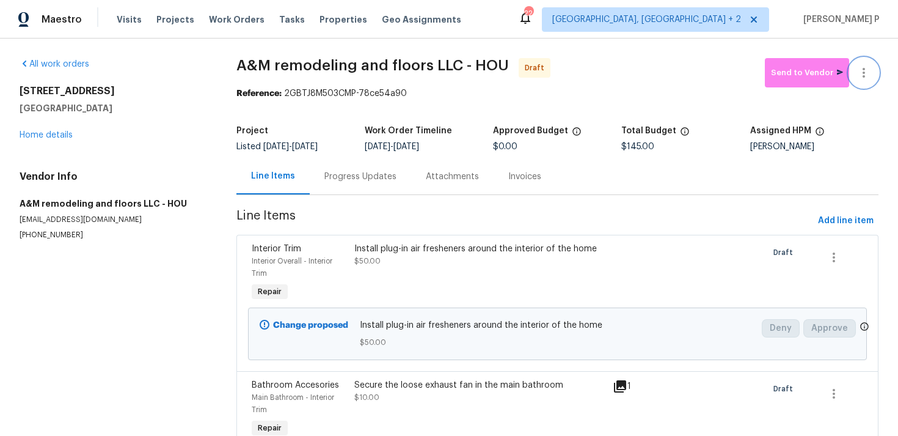
click at [854, 79] on button "button" at bounding box center [863, 72] width 29 height 29
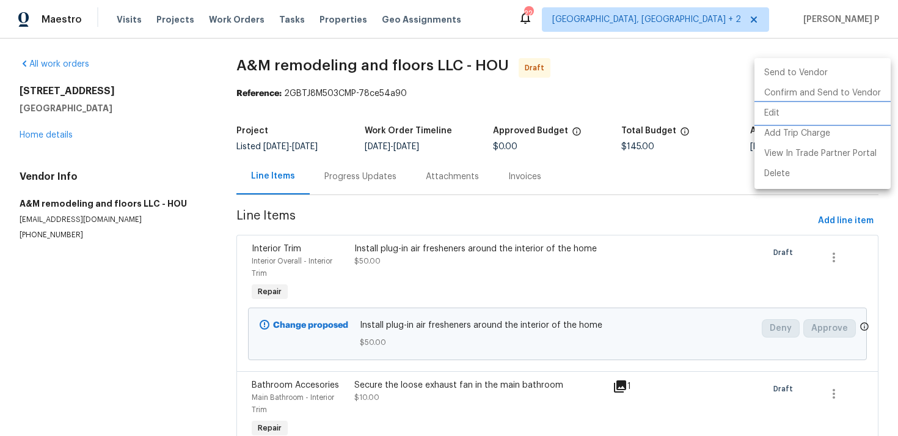
click at [799, 114] on li "Edit" at bounding box center [823, 113] width 136 height 20
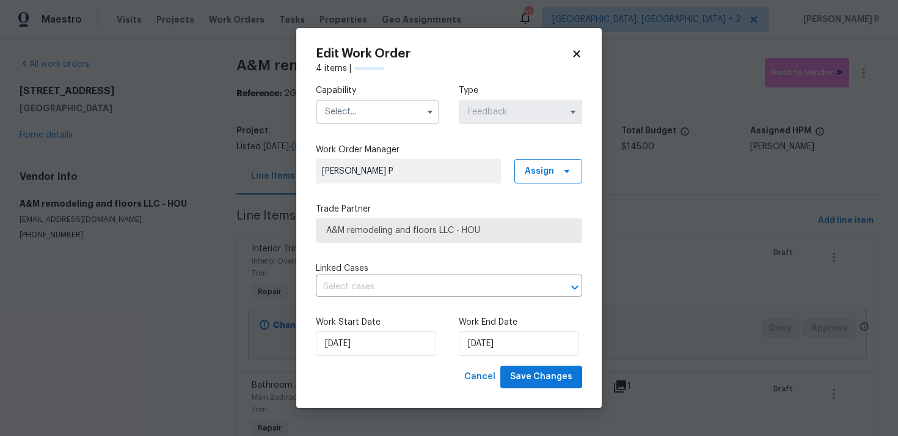
click at [390, 109] on input "text" at bounding box center [377, 112] width 123 height 24
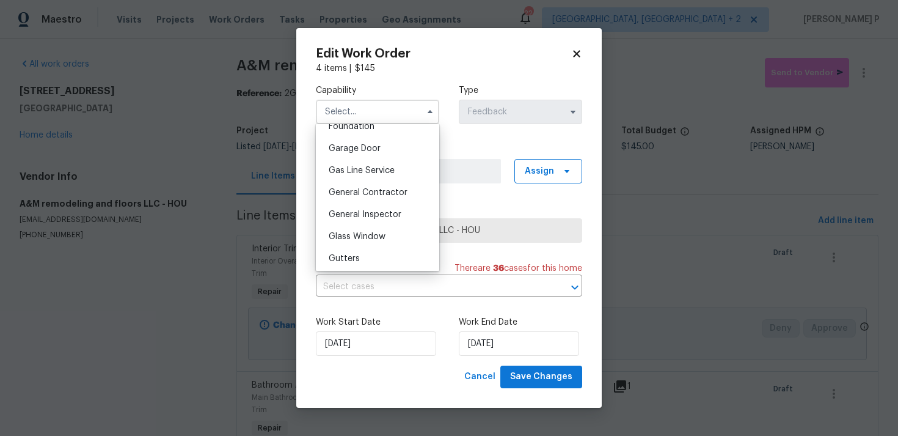
scroll to position [525, 0]
click at [352, 192] on span "General Contractor" at bounding box center [368, 196] width 79 height 9
type input "General Contractor"
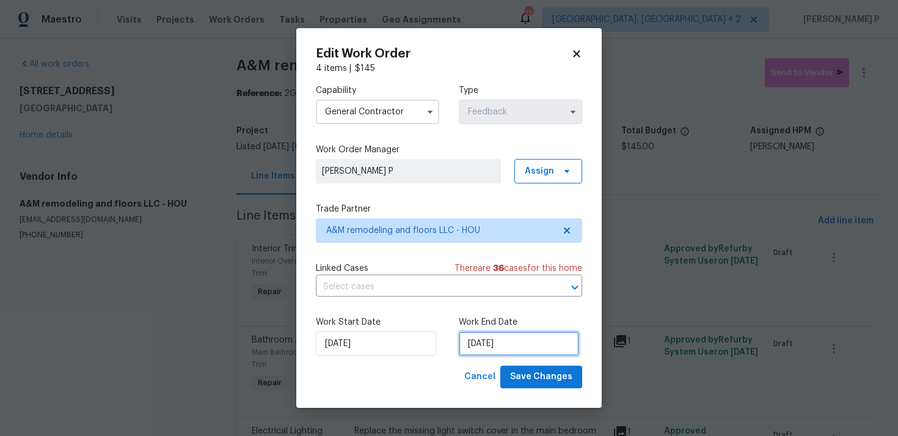
click at [498, 340] on input "15/08/2025" at bounding box center [519, 343] width 120 height 24
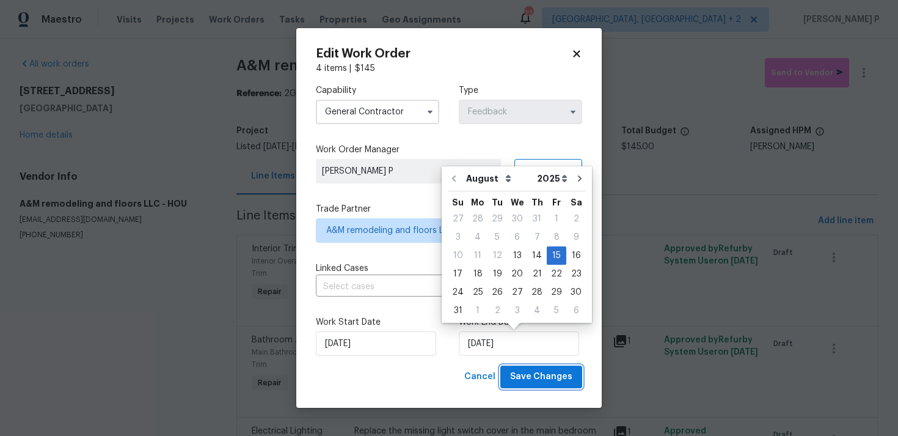
click at [520, 373] on span "Save Changes" at bounding box center [541, 376] width 62 height 15
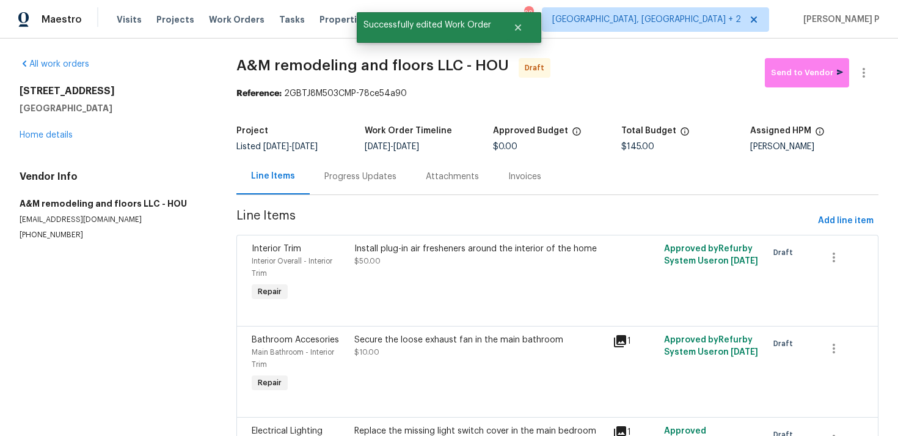
click at [360, 174] on div "Progress Updates" at bounding box center [360, 176] width 72 height 12
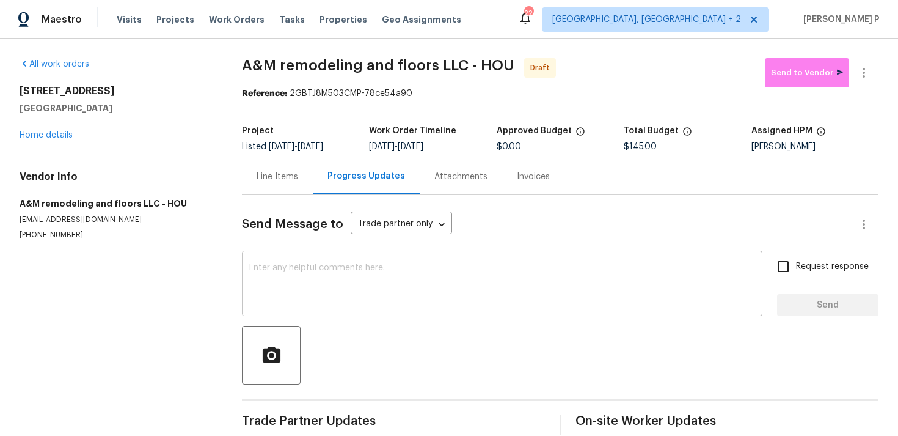
click at [358, 268] on textarea at bounding box center [502, 284] width 506 height 43
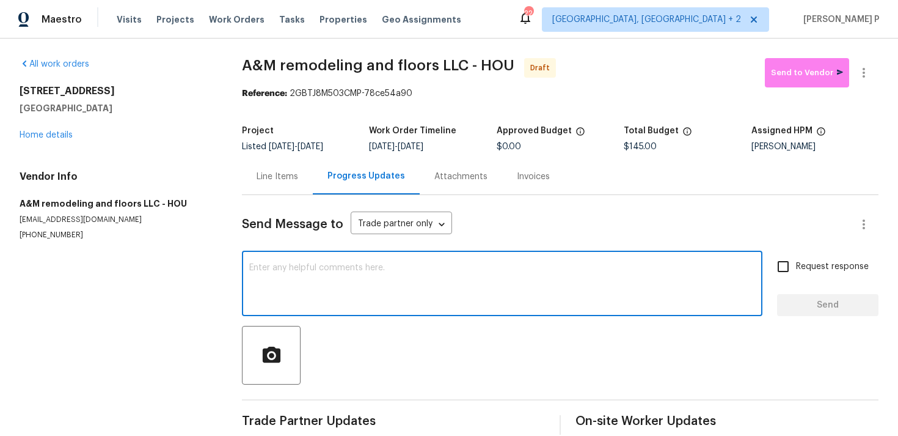
paste textarea "Hi, this is Ramyasri with Opendoor. I’m confirming you received the WO for the …"
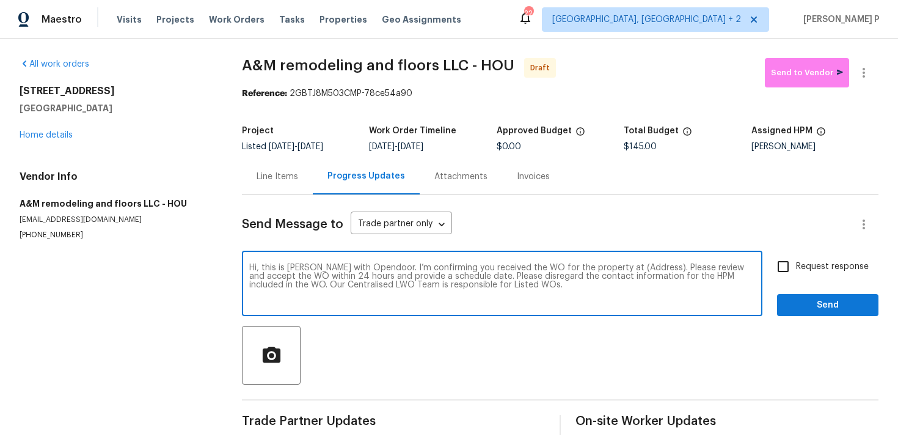
drag, startPoint x: 613, startPoint y: 266, endPoint x: 650, endPoint y: 266, distance: 36.7
click at [650, 266] on textarea "Hi, this is Ramyasri with Opendoor. I’m confirming you received the WO for the …" at bounding box center [502, 284] width 506 height 43
paste textarea "6011 Marwood Dr, Humble, TX 77396"
type textarea "Hi, this is Ramyasri with Opendoor. I’m confirming you received the WO for the …"
click at [764, 273] on div "Hi, this is Ramyasri with Opendoor. I’m confirming you received the WO for the …" at bounding box center [560, 285] width 637 height 62
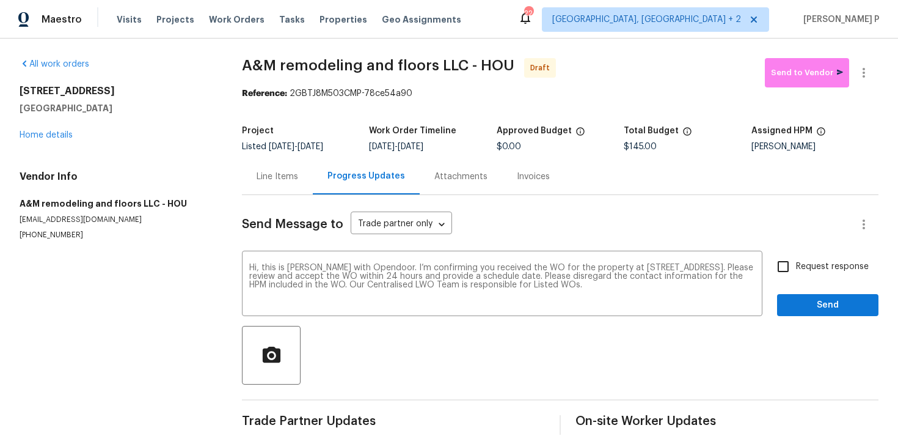
click at [794, 269] on input "Request response" at bounding box center [783, 267] width 26 height 26
checkbox input "true"
click at [799, 298] on span "Send" at bounding box center [828, 305] width 82 height 15
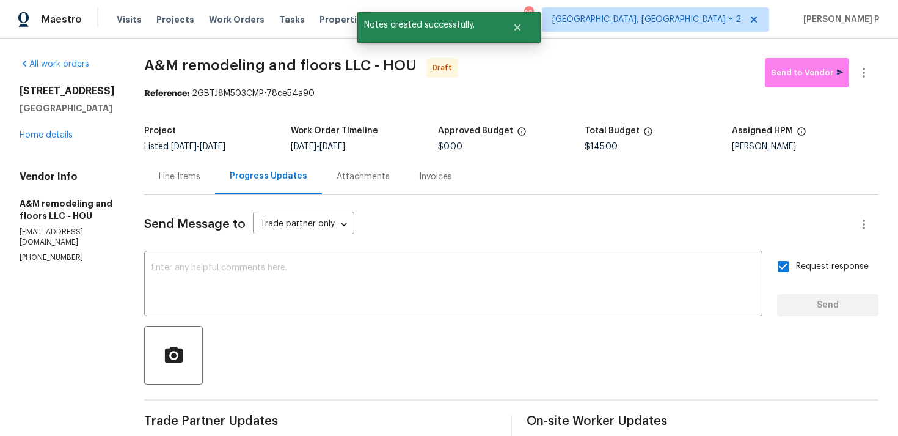
click at [560, 344] on div at bounding box center [511, 355] width 734 height 59
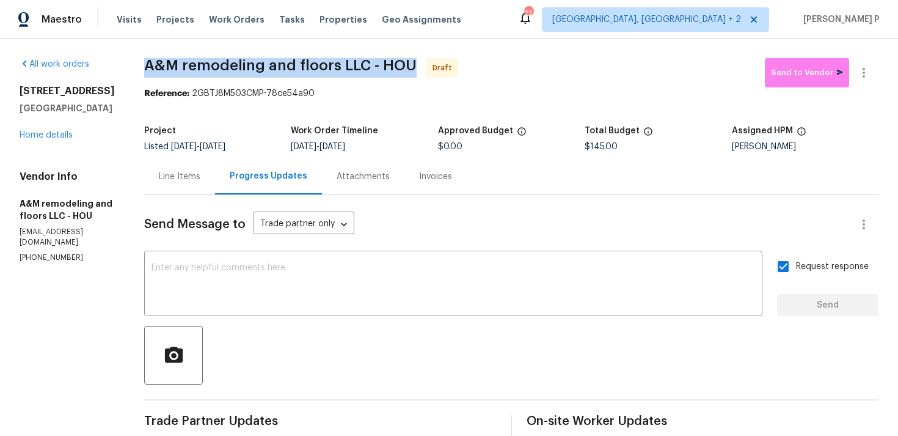
drag, startPoint x: 144, startPoint y: 64, endPoint x: 405, endPoint y: 64, distance: 261.5
click at [405, 64] on span "A&M remodeling and floors LLC - HOU" at bounding box center [280, 65] width 273 height 15
copy span "A&M remodeling and floors LLC - HOU"
click at [870, 62] on button "button" at bounding box center [863, 72] width 29 height 29
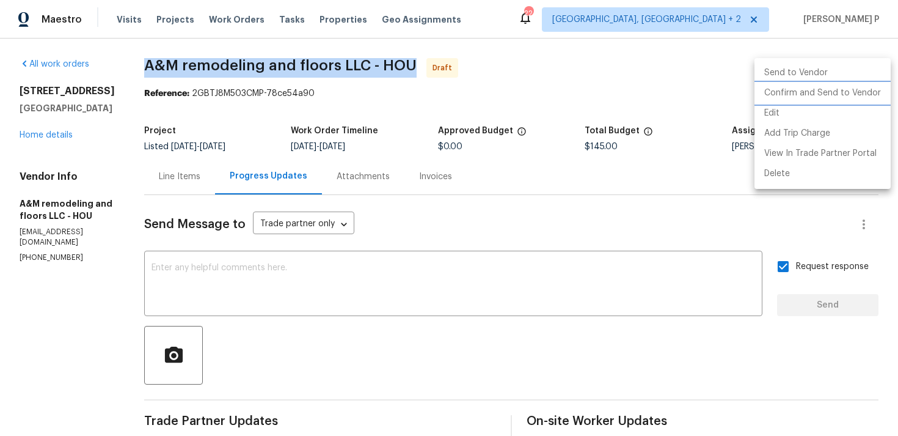
click at [813, 95] on li "Confirm and Send to Vendor" at bounding box center [823, 93] width 136 height 20
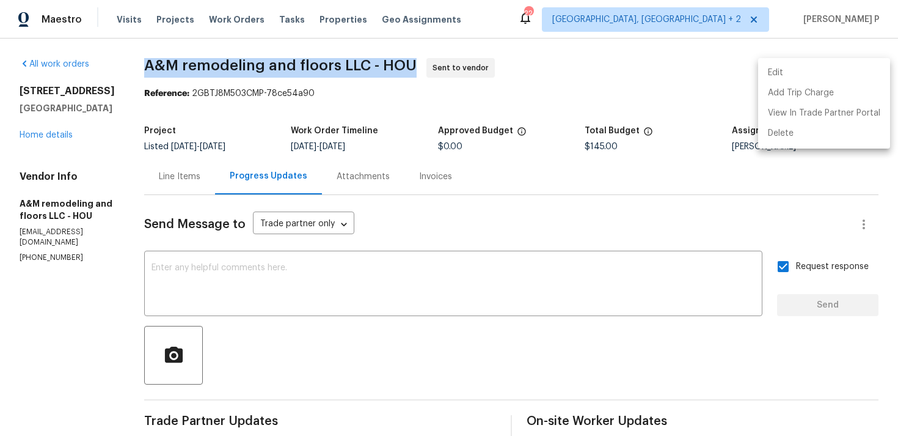
click at [237, 109] on div at bounding box center [449, 218] width 898 height 436
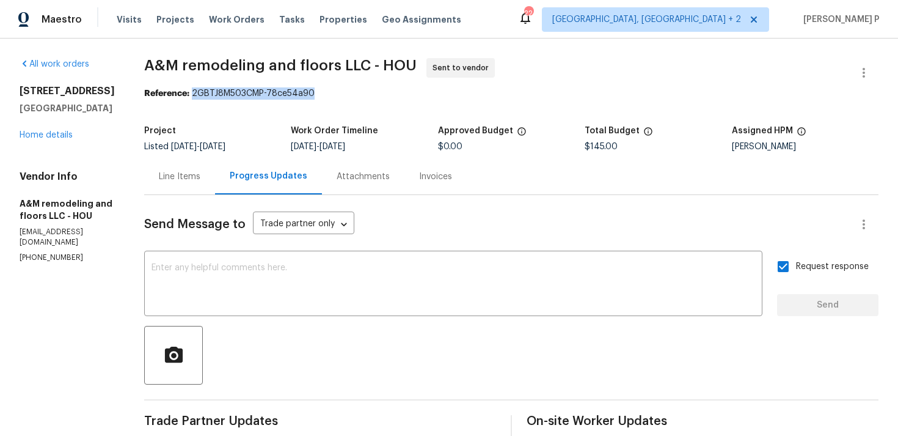
drag, startPoint x: 189, startPoint y: 94, endPoint x: 352, endPoint y: 89, distance: 162.6
click at [352, 89] on div "Reference: 2GBTJ8M503CMP-78ce54a90" at bounding box center [511, 93] width 734 height 12
copy div "2GBTJ8M503CMP-78ce54a90"
click at [180, 63] on span "A&M remodeling and floors LLC - HOU" at bounding box center [280, 65] width 273 height 15
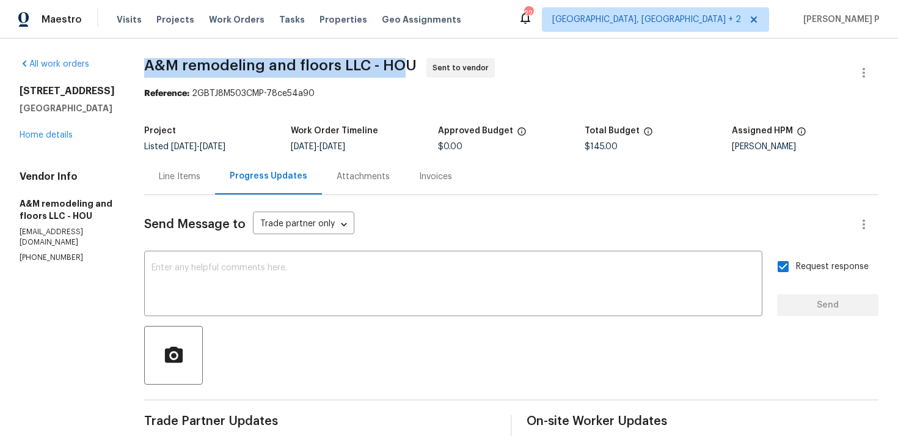
copy span "A&M remodeling and floors LLC - HO"
drag, startPoint x: 140, startPoint y: 60, endPoint x: 403, endPoint y: 59, distance: 262.7
click at [403, 59] on div "All work orders 6011 Marwood Dr Humble, TX 77396 Home details Vendor Info A&M r…" at bounding box center [449, 288] width 898 height 500
click at [174, 65] on span "A&M remodeling and floors LLC - HOU" at bounding box center [280, 65] width 273 height 15
drag, startPoint x: 140, startPoint y: 65, endPoint x: 404, endPoint y: 64, distance: 264.6
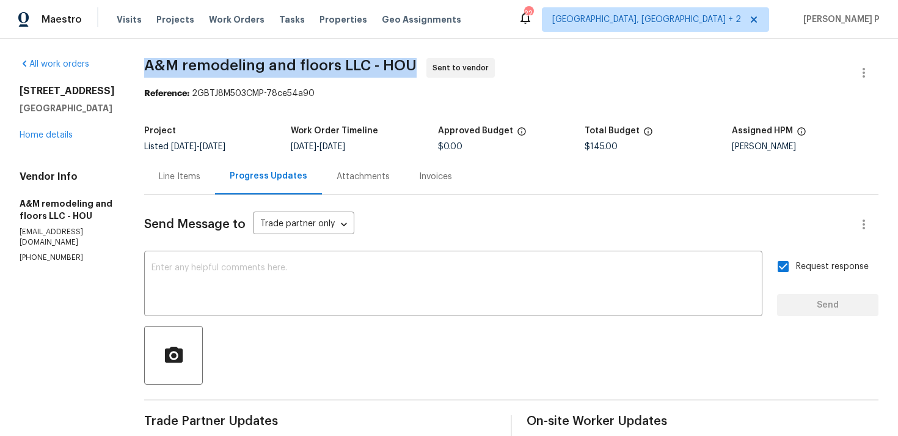
click at [404, 64] on div "All work orders 6011 Marwood Dr Humble, TX 77396 Home details Vendor Info A&M r…" at bounding box center [449, 288] width 898 height 500
copy span "A&M remodeling and floors LLC - HOU"
click at [172, 176] on div "Line Items" at bounding box center [180, 176] width 42 height 12
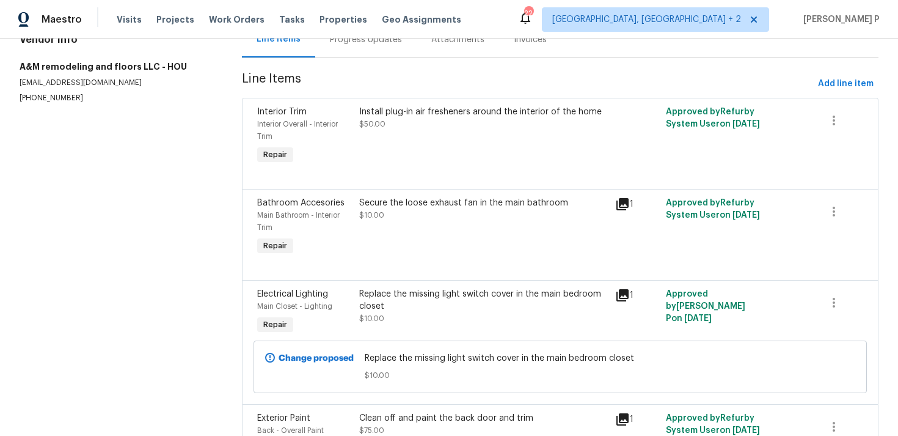
scroll to position [221, 0]
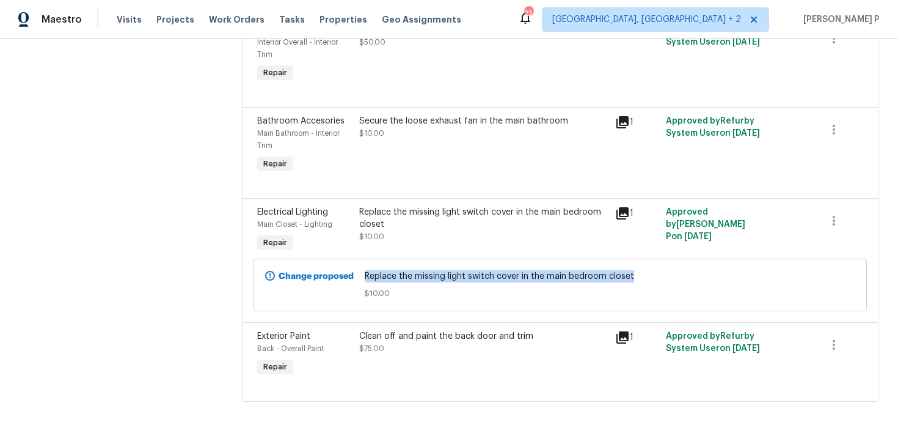
copy span "Replace the missing light switch cover in the main bedroom closet"
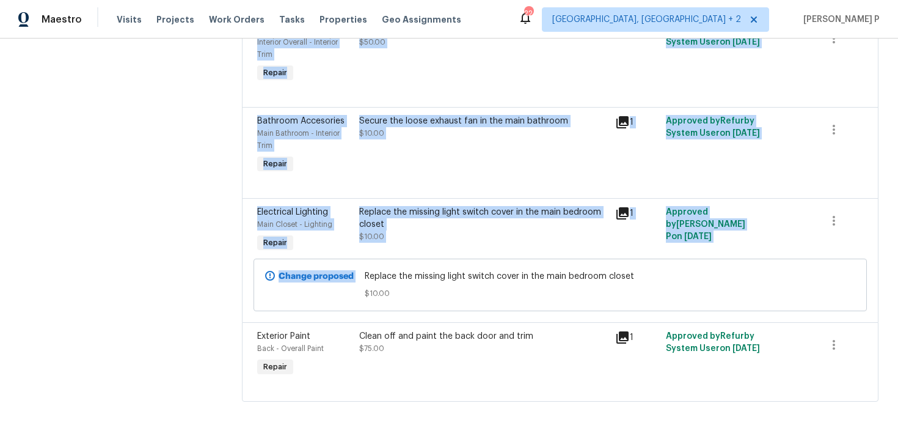
drag, startPoint x: 365, startPoint y: 274, endPoint x: 120, endPoint y: 254, distance: 246.5
click at [121, 253] on div "All work orders 6011 Marwood Dr Humble, TX 77396 Home details Vendor Info A&M r…" at bounding box center [449, 128] width 898 height 616
click at [120, 254] on section "All work orders 6011 Marwood Dr Humble, TX 77396 Home details Vendor Info A&M r…" at bounding box center [116, 127] width 193 height 577
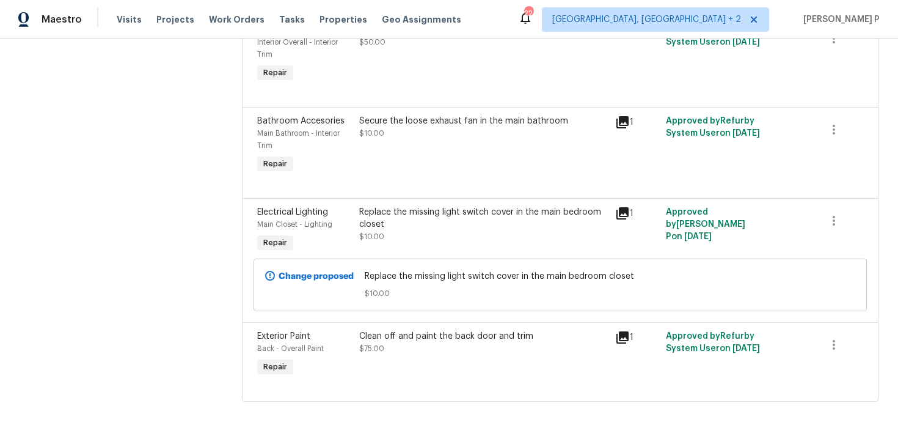
scroll to position [0, 0]
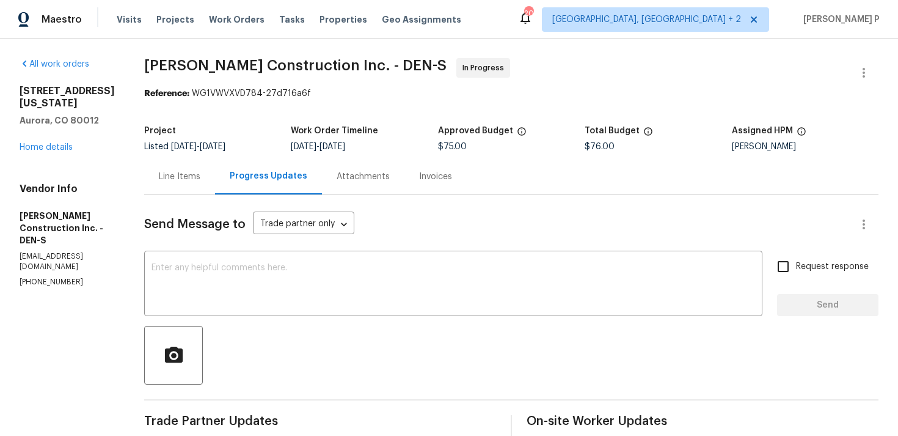
click at [200, 174] on div "Line Items" at bounding box center [180, 176] width 42 height 12
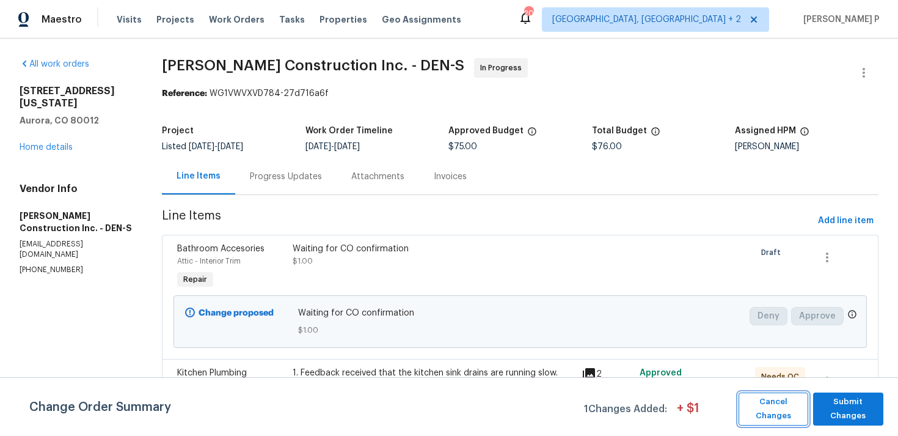
click at [795, 409] on span "Cancel Changes" at bounding box center [773, 409] width 57 height 28
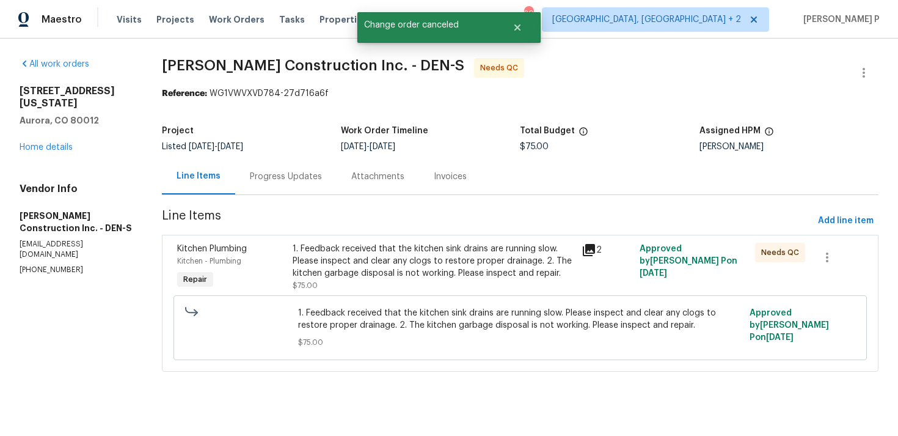
click at [299, 179] on div "Progress Updates" at bounding box center [286, 176] width 72 height 12
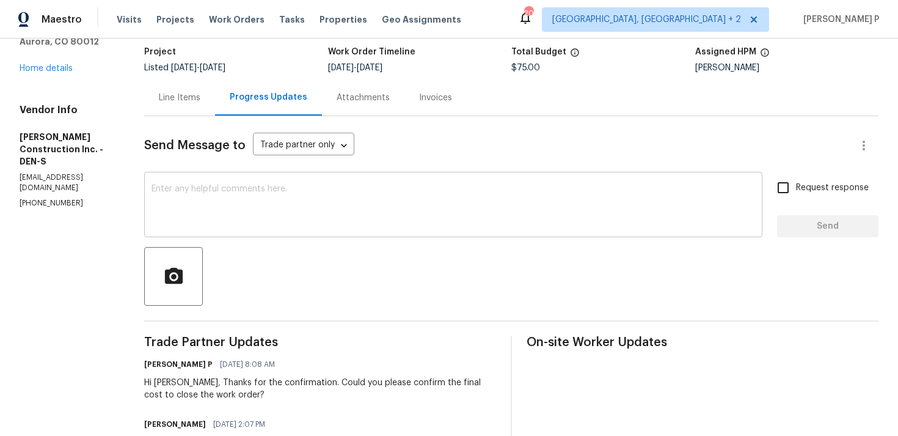
scroll to position [65, 0]
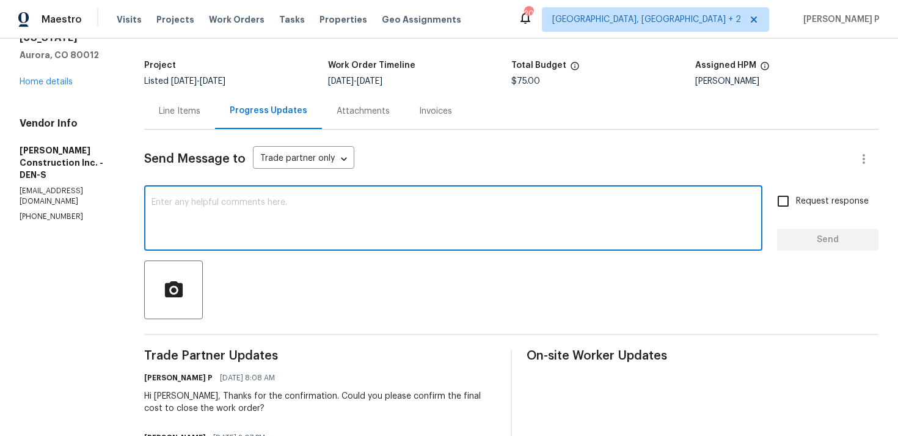
click at [215, 203] on textarea at bounding box center [454, 219] width 604 height 43
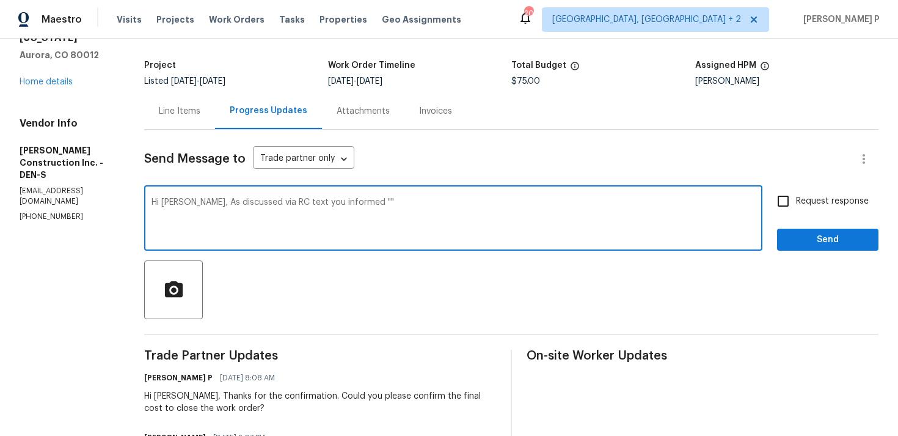
paste textarea "Whatever is in the portal is fine"
click at [525, 202] on textarea "Hi [PERSON_NAME], As discussed via RC text you informed "Whatever is in the por…" at bounding box center [454, 219] width 604 height 43
type textarea "Hi [PERSON_NAME], As discussed via RC text you informed "Whatever is in the por…"
click at [827, 247] on button "Send" at bounding box center [827, 240] width 101 height 23
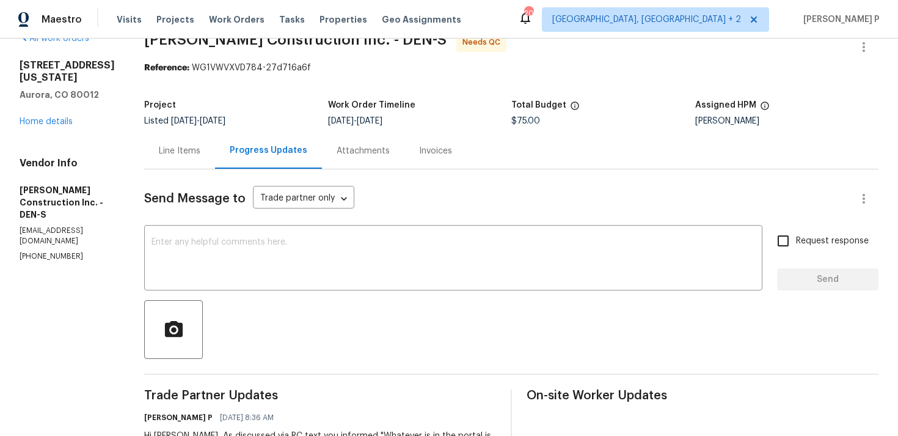
scroll to position [0, 0]
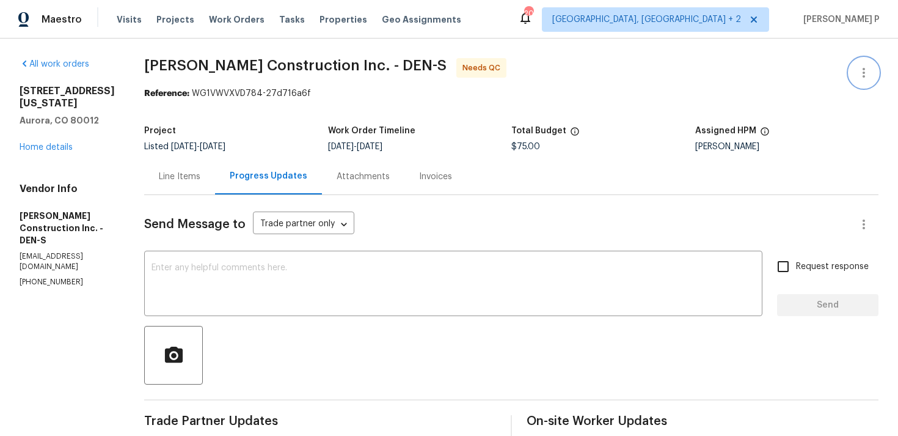
click at [866, 75] on icon "button" at bounding box center [864, 72] width 15 height 15
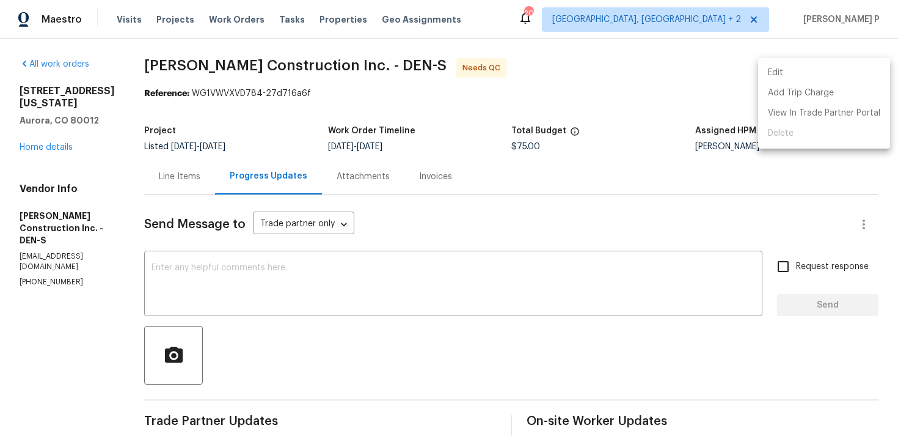
click at [814, 71] on li "Edit" at bounding box center [824, 73] width 132 height 20
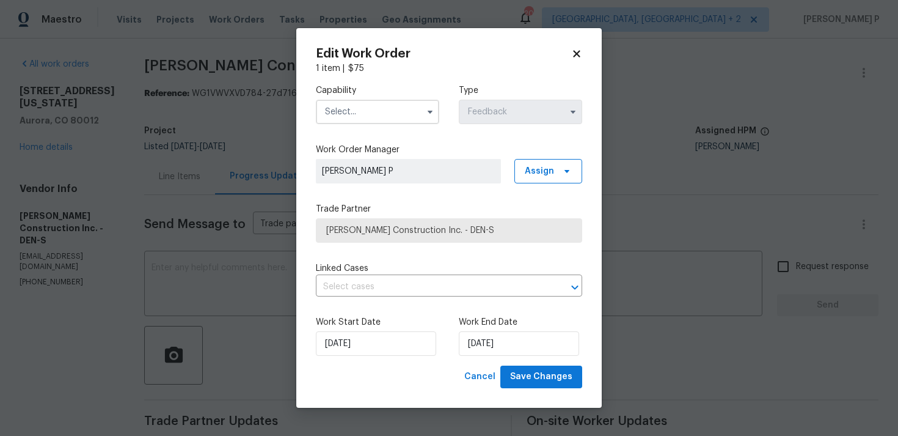
click at [404, 108] on input "text" at bounding box center [377, 112] width 123 height 24
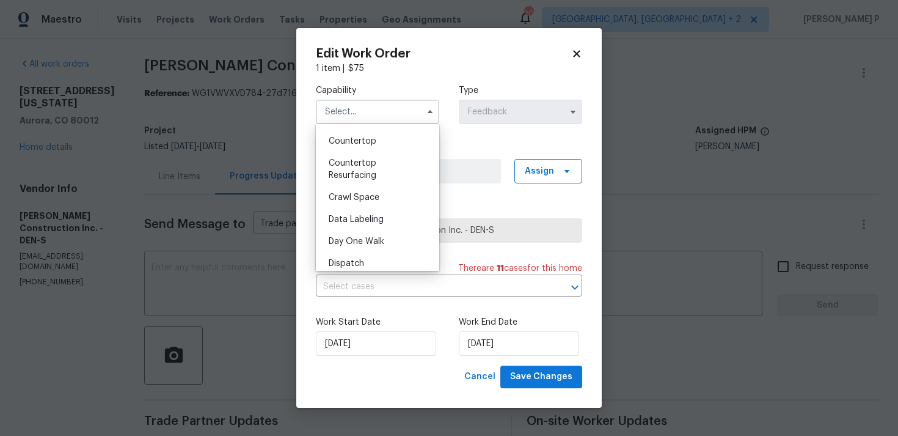
scroll to position [237, 0]
click at [573, 51] on icon at bounding box center [576, 53] width 11 height 11
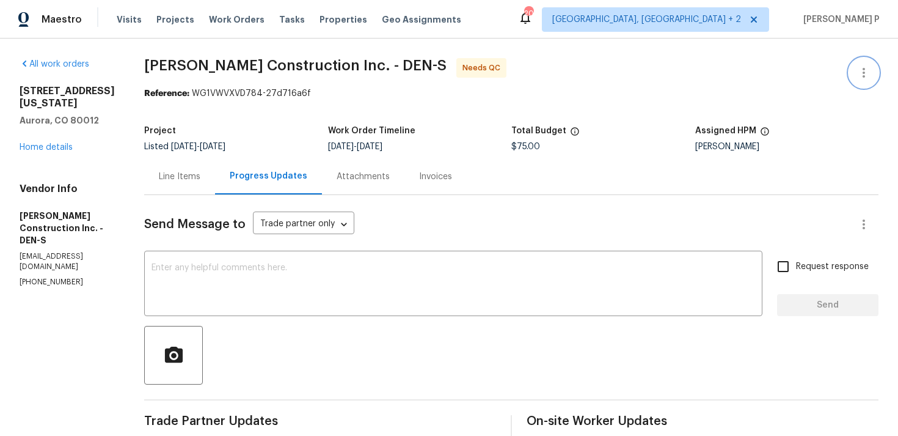
click at [868, 73] on icon "button" at bounding box center [864, 72] width 15 height 15
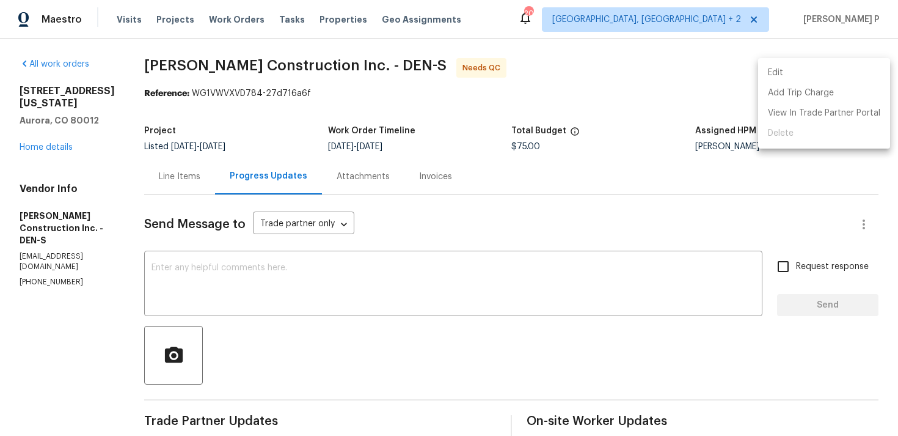
click at [815, 68] on li "Edit" at bounding box center [824, 73] width 132 height 20
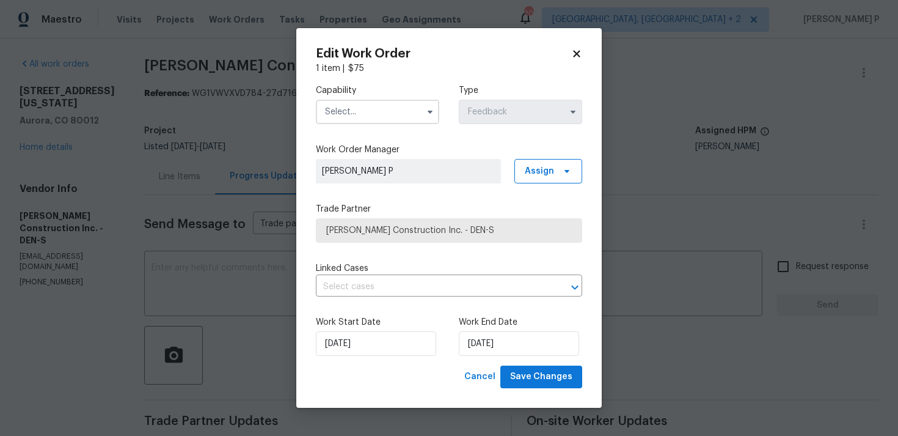
click at [400, 107] on input "text" at bounding box center [377, 112] width 123 height 24
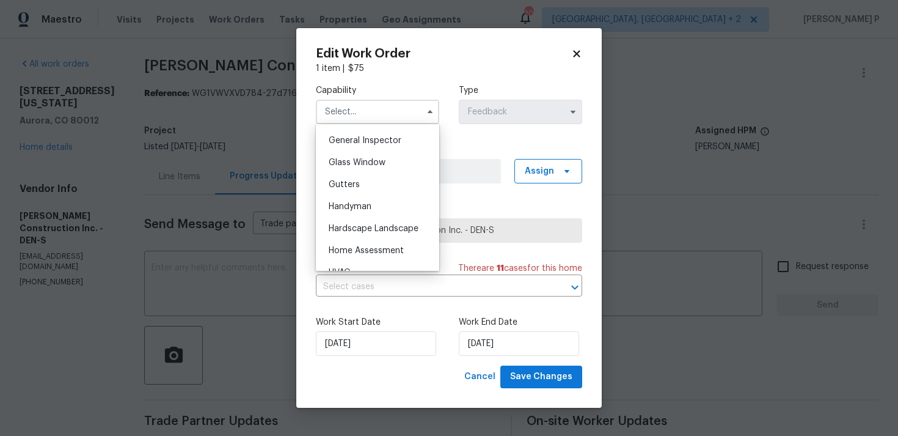
scroll to position [610, 0]
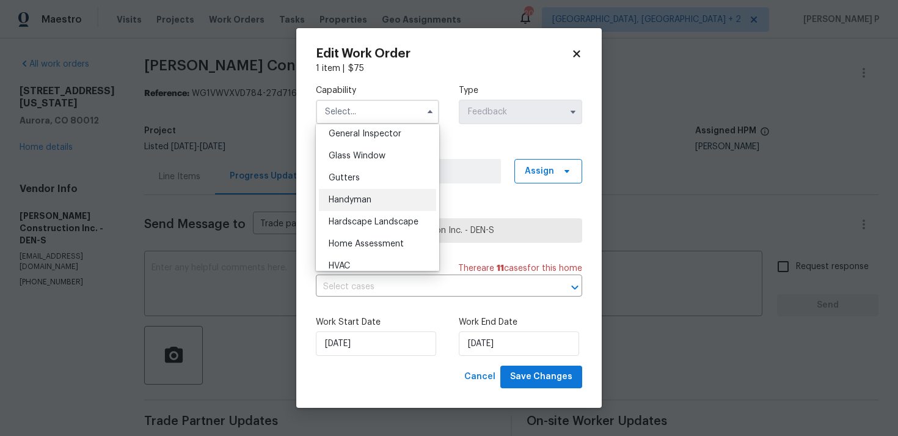
click at [356, 202] on span "Handyman" at bounding box center [350, 200] width 43 height 9
type input "Handyman"
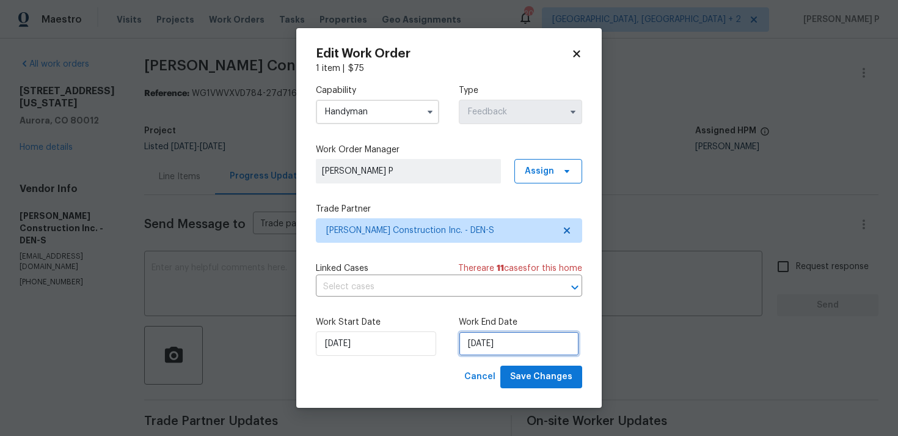
click at [489, 333] on input "[DATE]" at bounding box center [519, 343] width 120 height 24
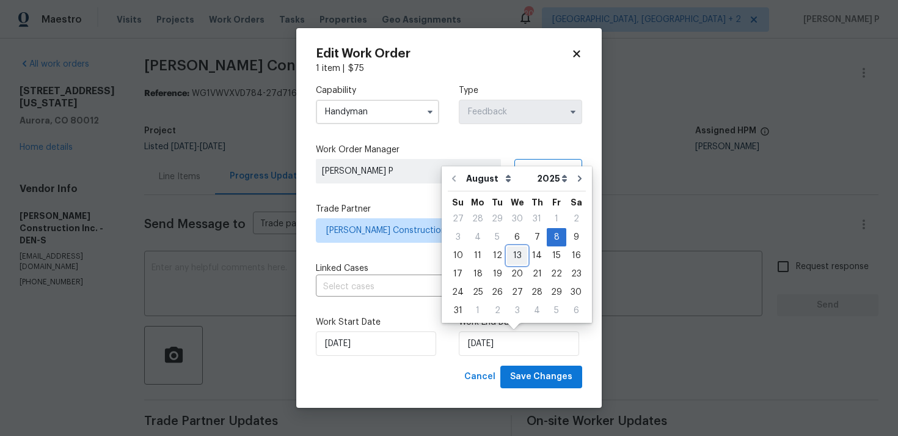
click at [518, 258] on div "13" at bounding box center [517, 255] width 20 height 17
type input "[DATE]"
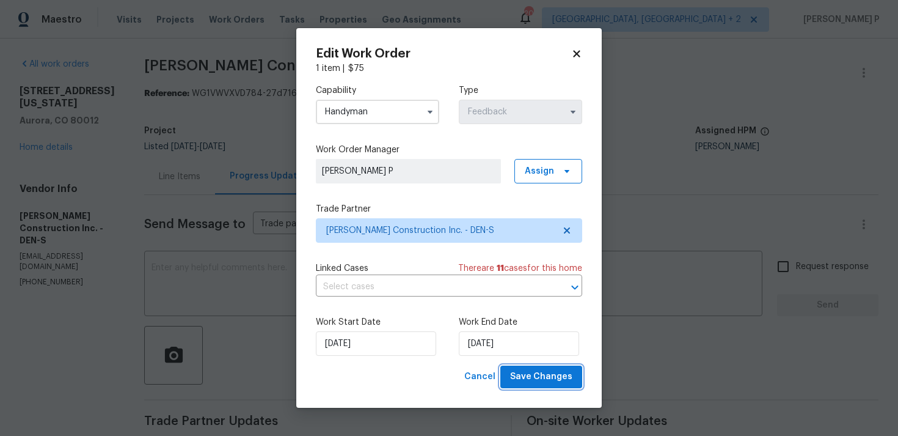
click at [538, 382] on span "Save Changes" at bounding box center [541, 376] width 62 height 15
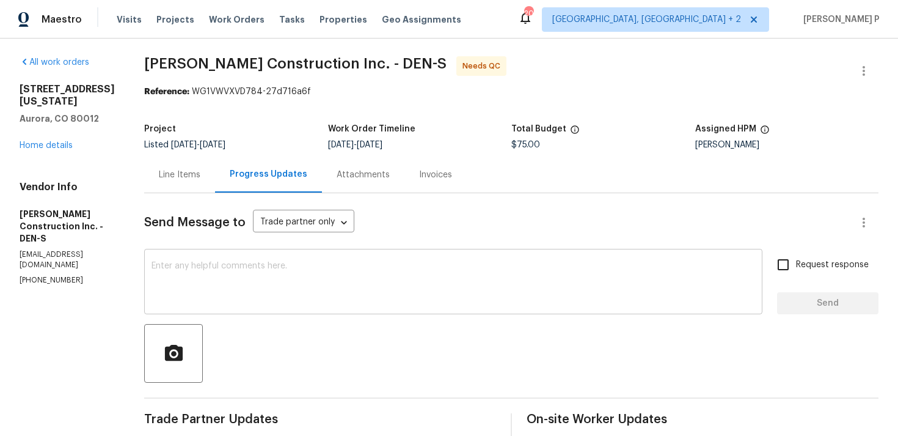
scroll to position [0, 0]
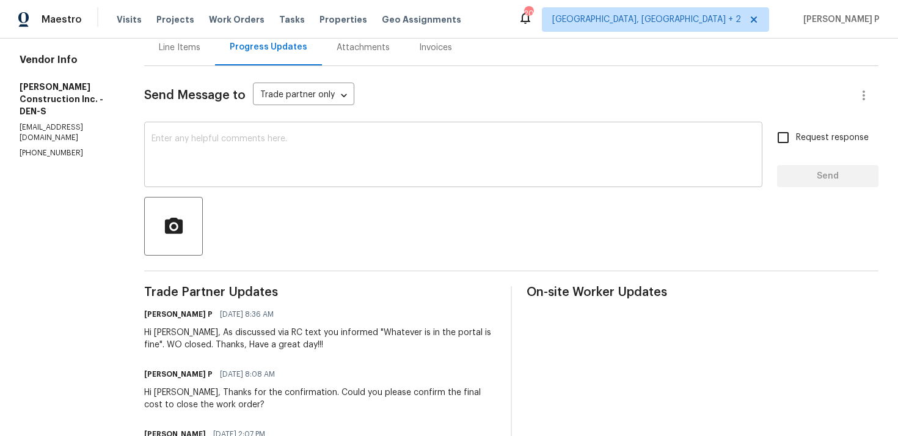
scroll to position [82, 0]
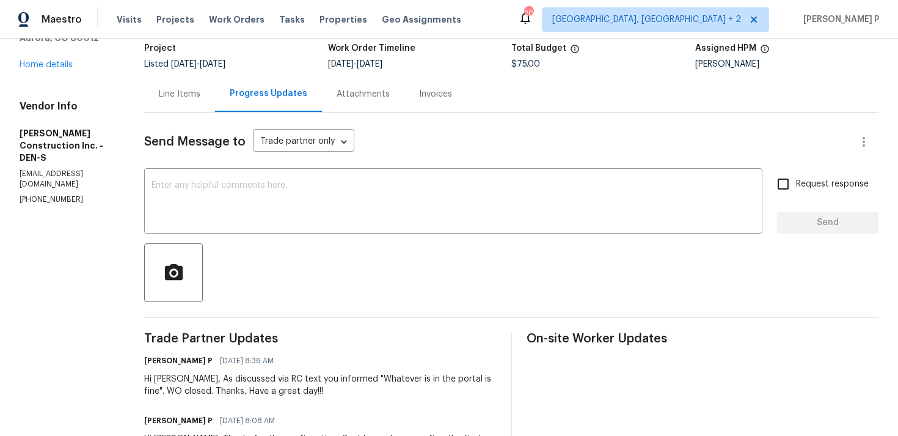
click at [191, 93] on div "Line Items" at bounding box center [180, 94] width 42 height 12
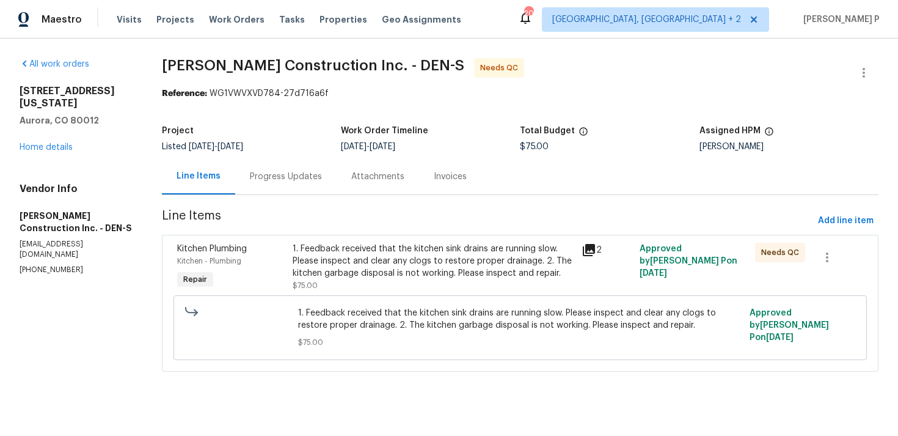
click at [404, 254] on div "1. Feedback received that the kitchen sink drains are running slow. Please insp…" at bounding box center [434, 261] width 282 height 37
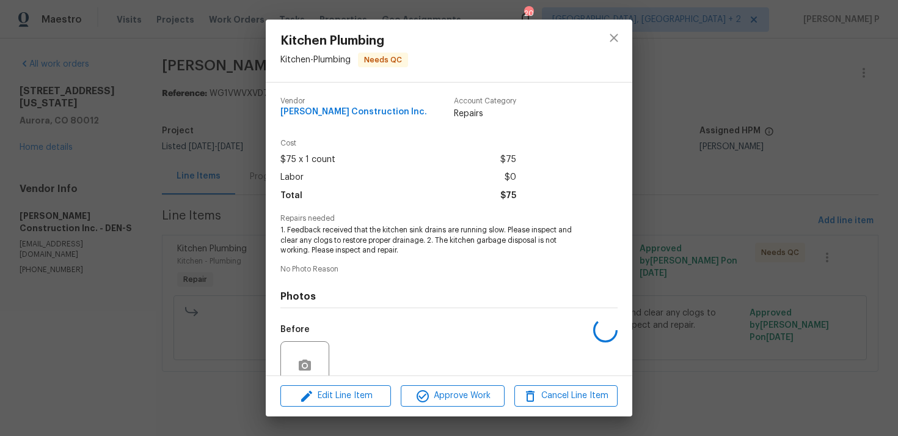
scroll to position [106, 0]
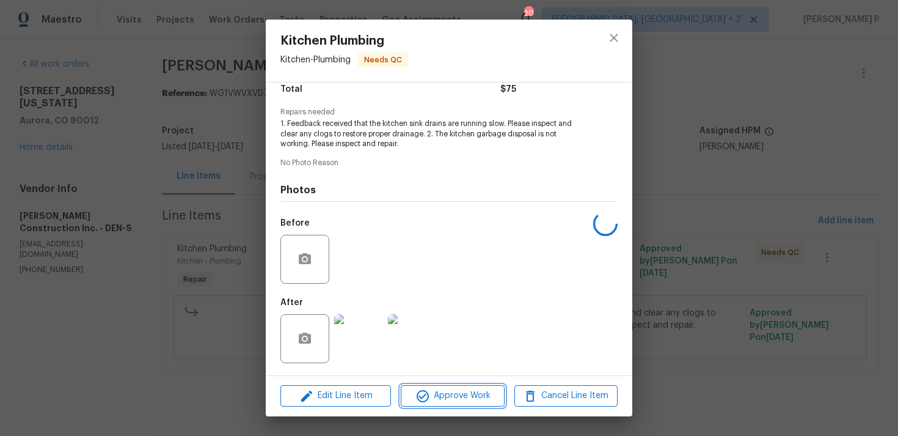
click at [453, 401] on span "Approve Work" at bounding box center [452, 395] width 96 height 15
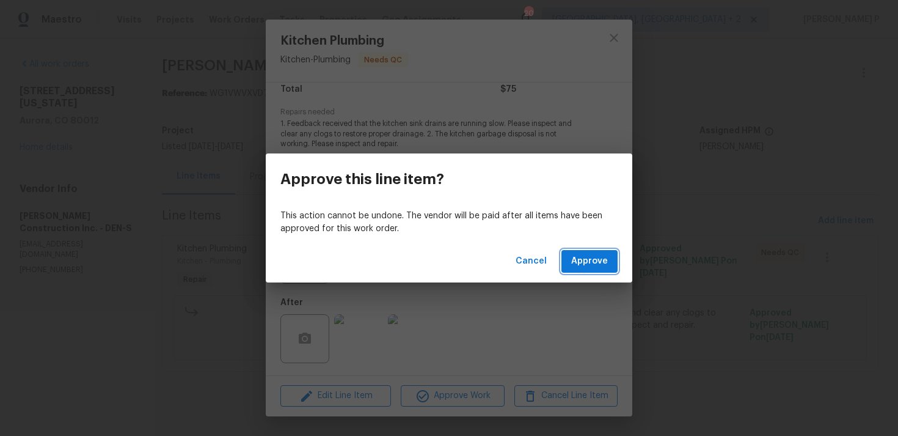
click at [589, 258] on span "Approve" at bounding box center [589, 261] width 37 height 15
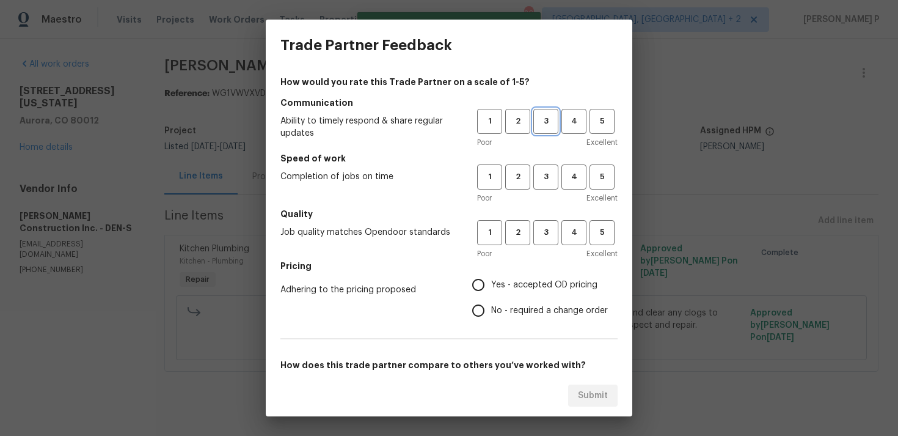
click at [550, 119] on span "3" at bounding box center [546, 121] width 23 height 14
click at [548, 184] on button "3" at bounding box center [545, 176] width 25 height 25
click at [549, 221] on button "3" at bounding box center [545, 232] width 25 height 25
click at [507, 286] on span "Yes - accepted OD pricing" at bounding box center [544, 285] width 106 height 13
click at [491, 286] on input "Yes - accepted OD pricing" at bounding box center [479, 285] width 26 height 26
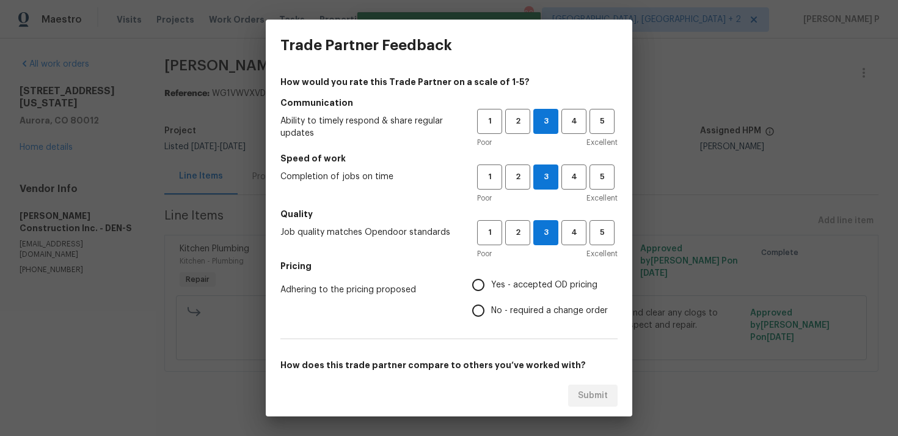
radio input "true"
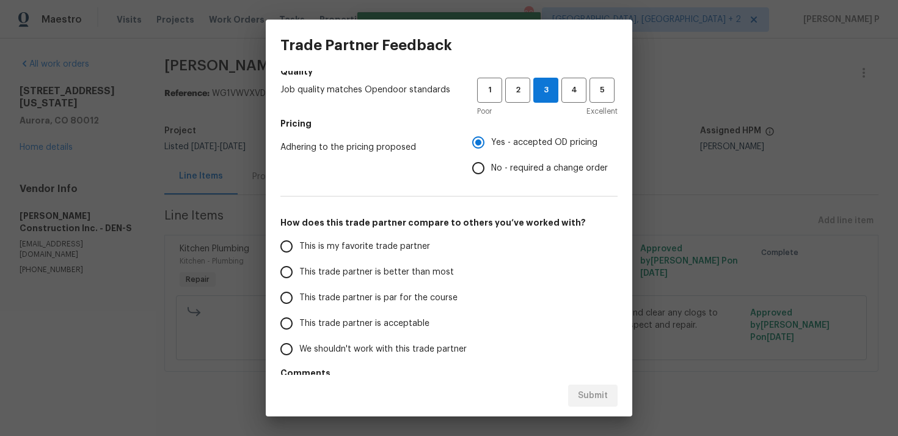
scroll to position [185, 0]
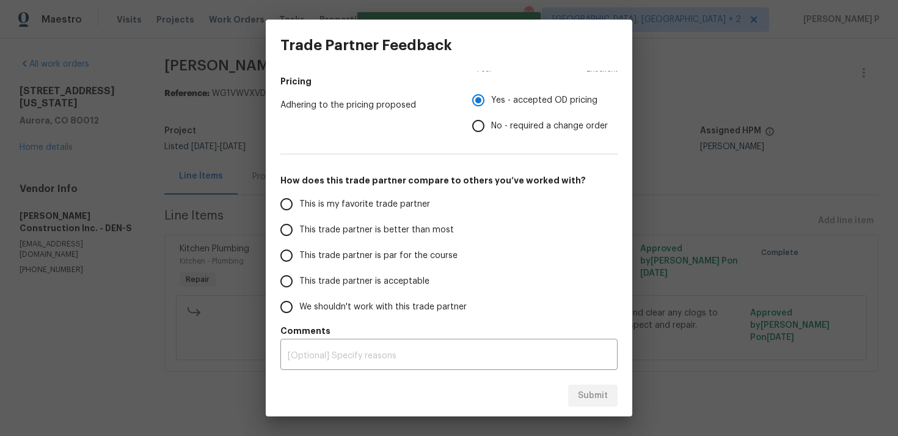
click at [364, 262] on label "This trade partner is par for the course" at bounding box center [370, 256] width 193 height 26
click at [299, 262] on input "This trade partner is par for the course" at bounding box center [287, 256] width 26 height 26
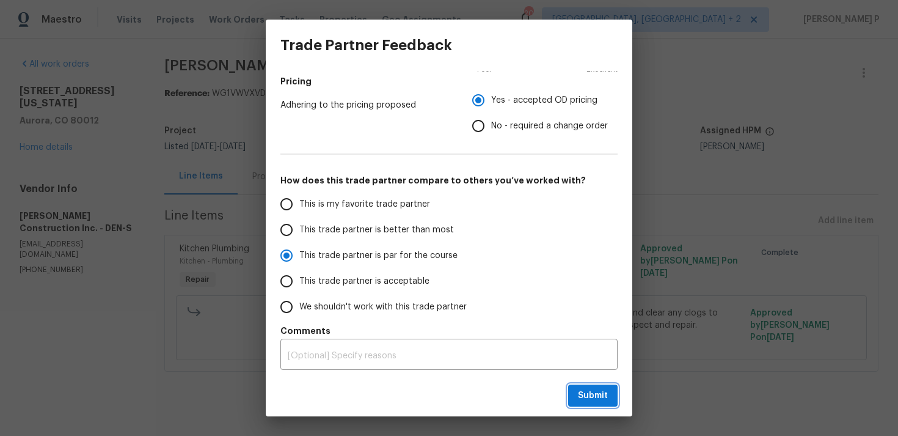
click at [585, 393] on span "Submit" at bounding box center [593, 395] width 30 height 15
radio input "true"
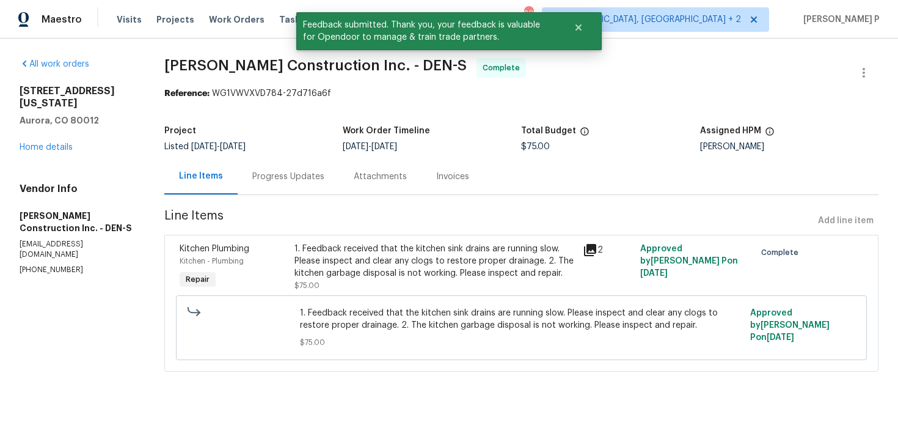
click at [277, 170] on div "Progress Updates" at bounding box center [288, 176] width 72 height 12
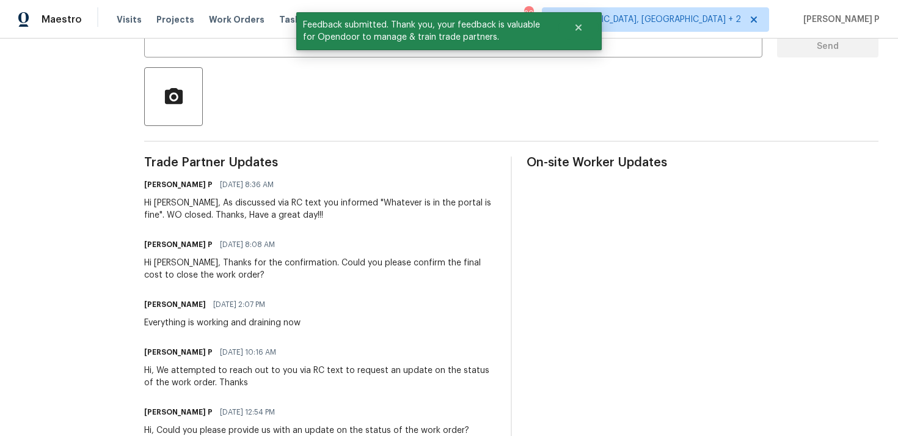
scroll to position [287, 0]
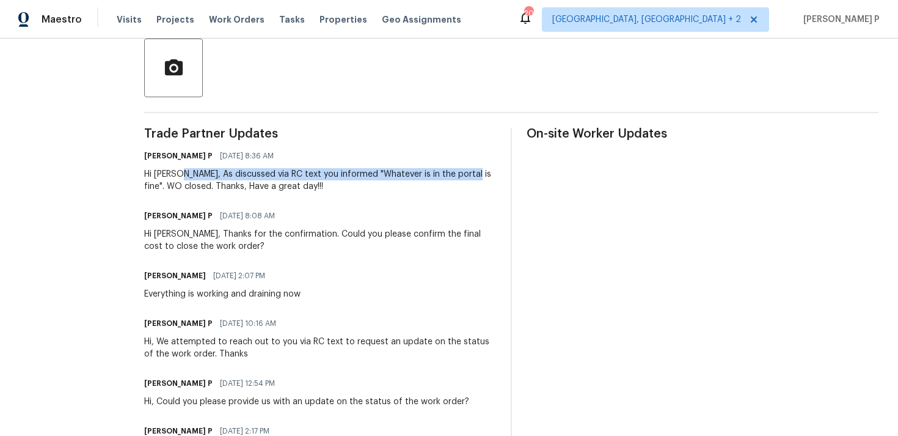
drag, startPoint x: 196, startPoint y: 173, endPoint x: 481, endPoint y: 172, distance: 286.0
click at [481, 172] on div "Hi Doug, As discussed via RC text you informed "Whatever is in the portal is fi…" at bounding box center [320, 180] width 352 height 24
copy div "As discussed via RC text you informed "Whatever is in the portal is fine""
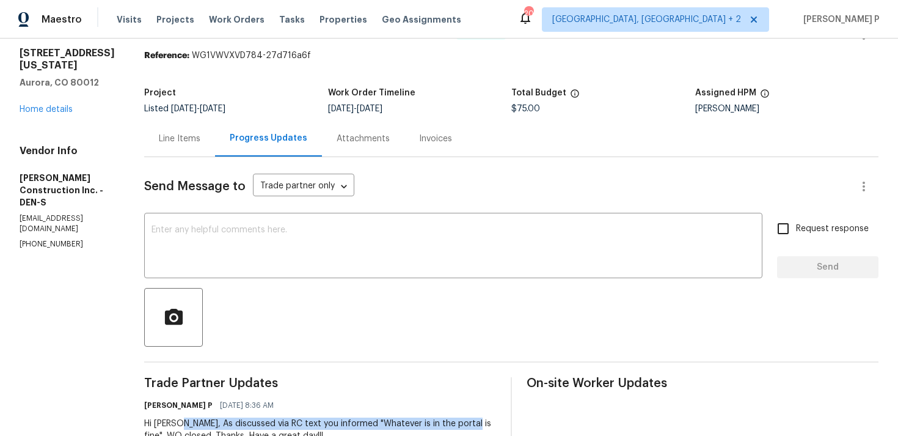
scroll to position [0, 0]
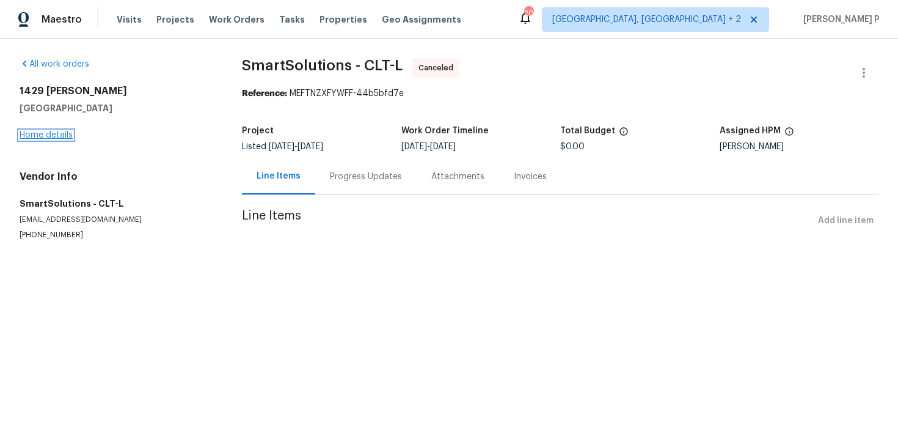
click at [53, 134] on link "Home details" at bounding box center [46, 135] width 53 height 9
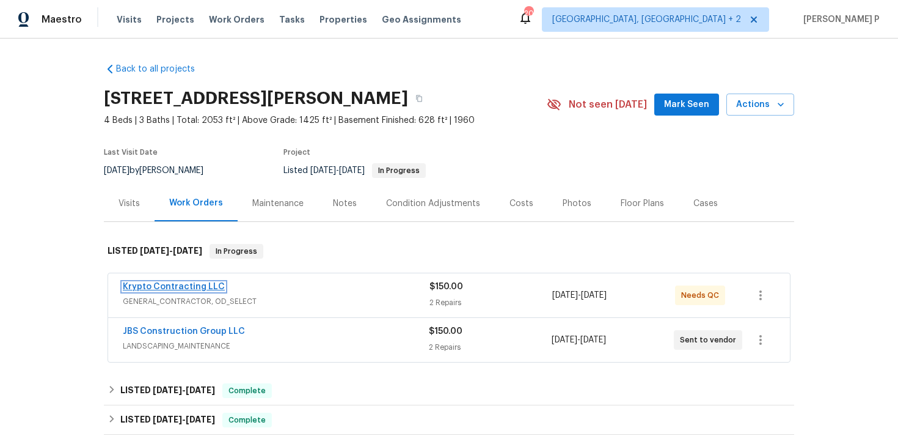
click at [186, 287] on link "Krypto Contracting LLC" at bounding box center [174, 286] width 102 height 9
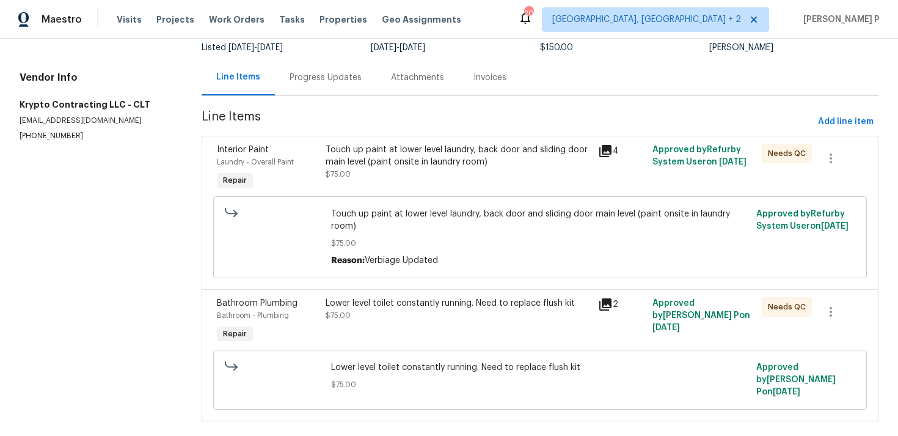
click at [330, 80] on div "Progress Updates" at bounding box center [326, 77] width 72 height 12
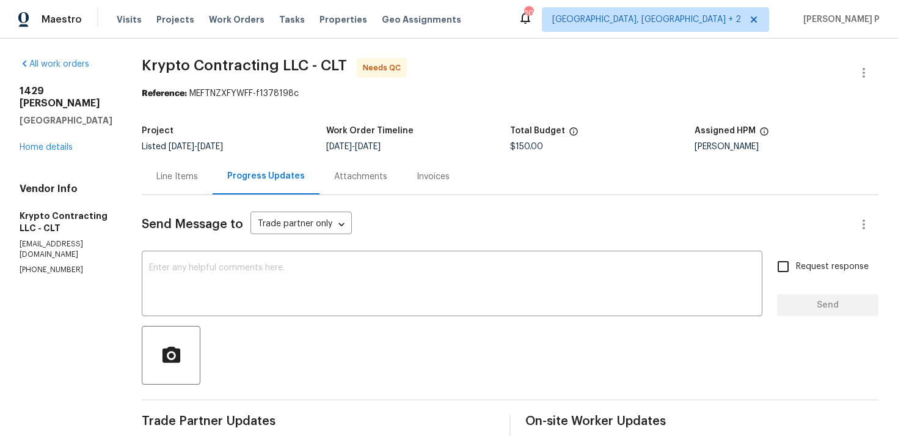
click at [177, 184] on div "Line Items" at bounding box center [177, 176] width 71 height 36
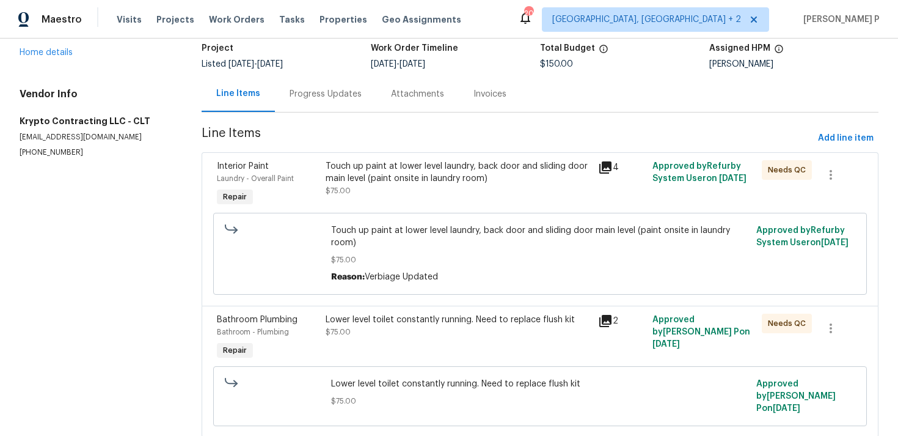
scroll to position [93, 0]
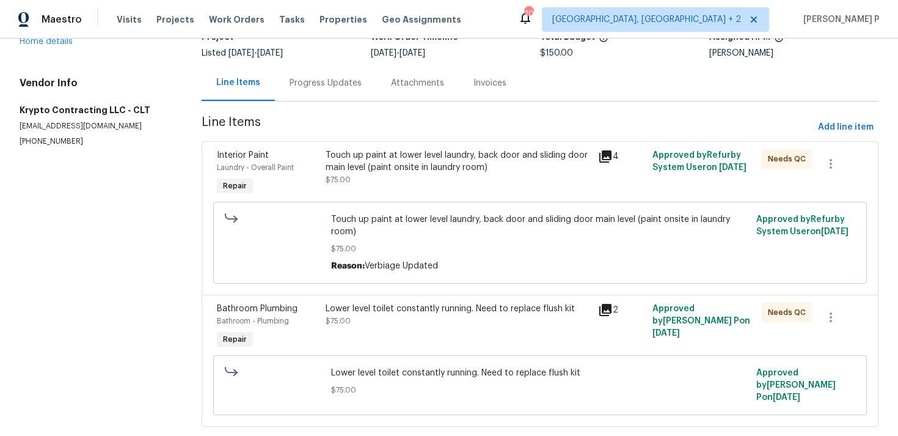
click at [352, 162] on div "Touch up paint at lower level laundry, back door and sliding door main level (p…" at bounding box center [458, 161] width 265 height 24
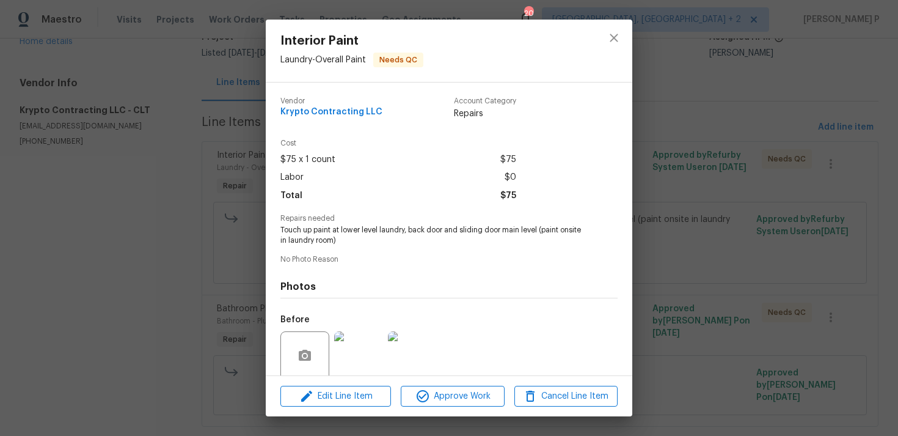
scroll to position [96, 0]
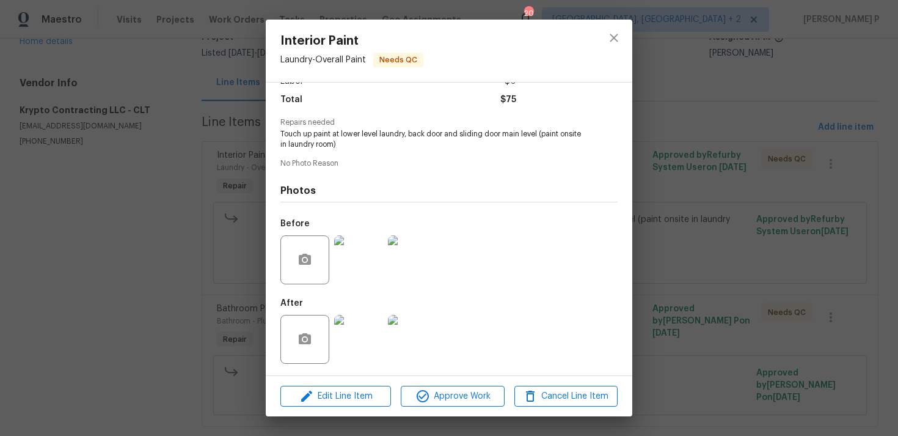
click at [362, 282] on img at bounding box center [358, 259] width 49 height 49
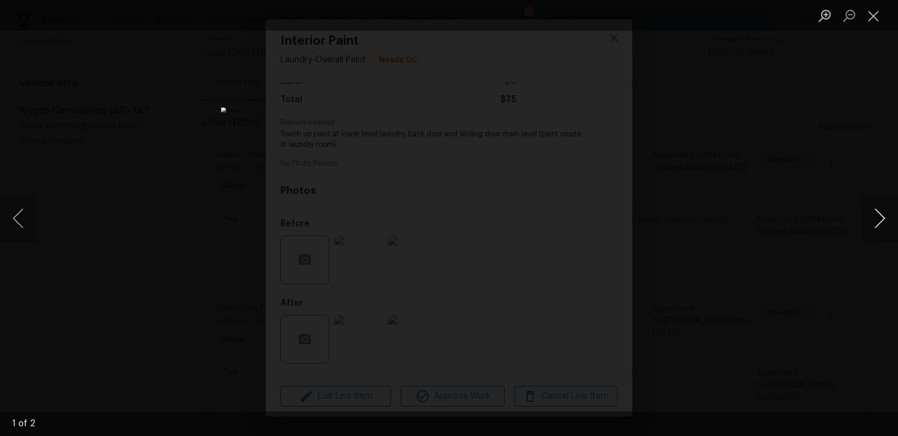
click at [883, 213] on button "Next image" at bounding box center [880, 218] width 37 height 49
click at [876, 13] on button "Close lightbox" at bounding box center [874, 15] width 24 height 21
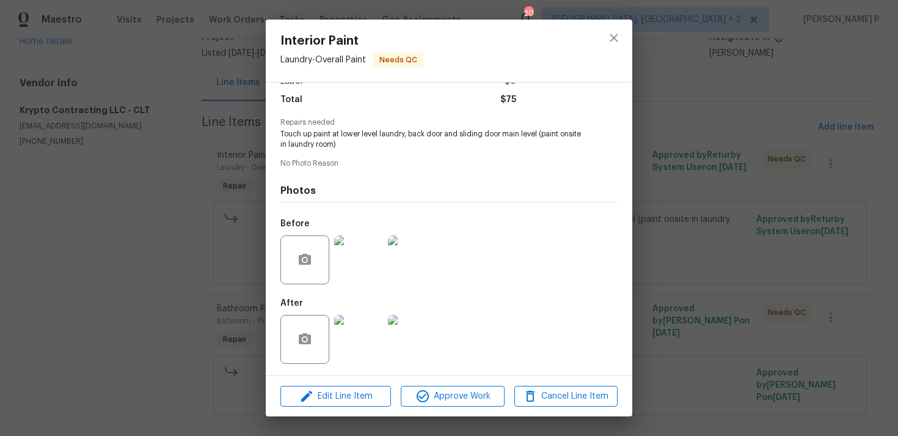
click at [367, 326] on img at bounding box center [358, 339] width 49 height 49
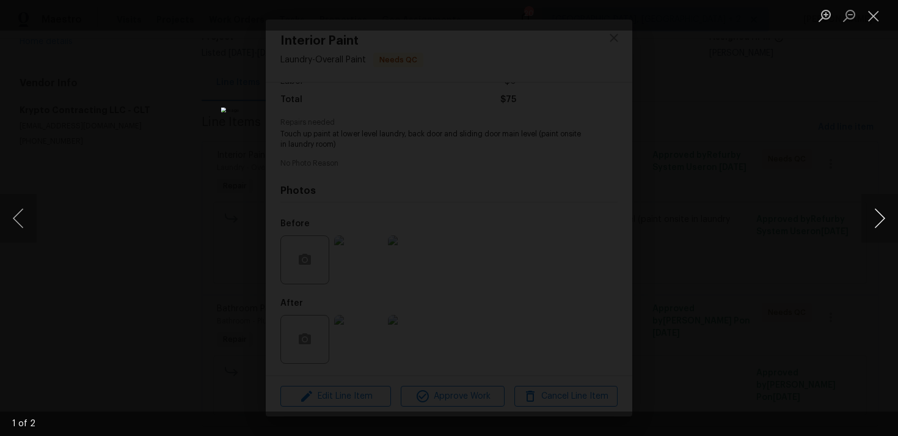
click at [882, 212] on button "Next image" at bounding box center [880, 218] width 37 height 49
click at [876, 17] on button "Close lightbox" at bounding box center [874, 15] width 24 height 21
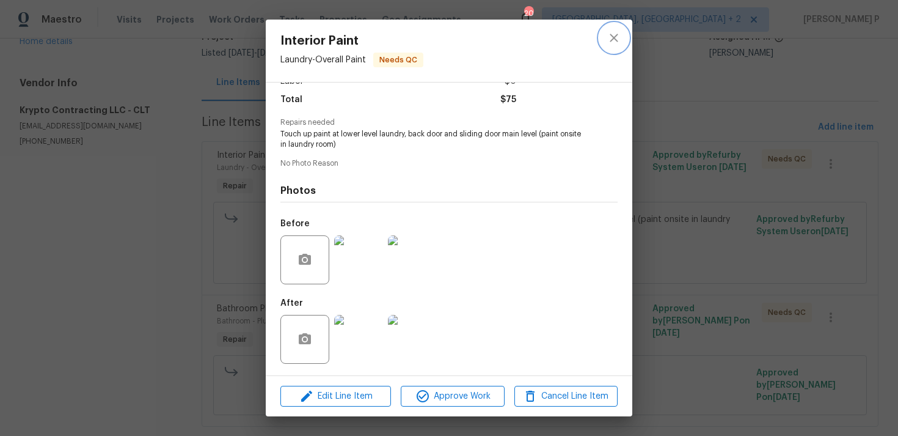
click at [612, 37] on icon "close" at bounding box center [614, 38] width 15 height 15
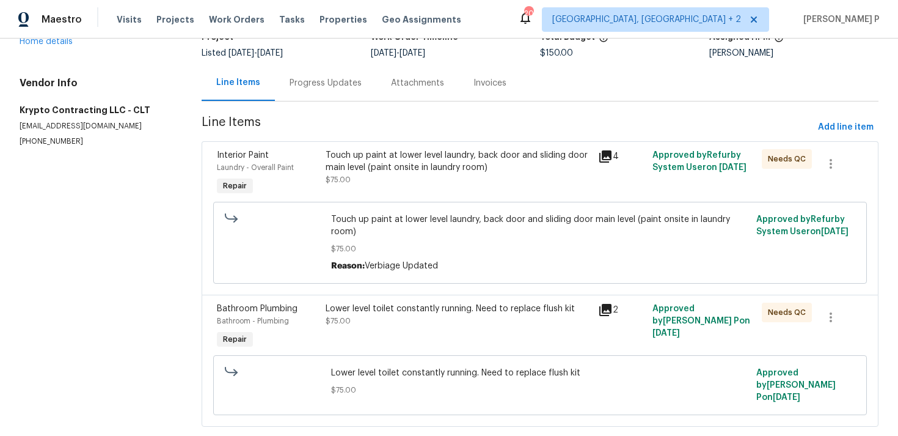
click at [363, 313] on div "Lower level toilet constantly running. Need to replace flush kit" at bounding box center [458, 308] width 265 height 12
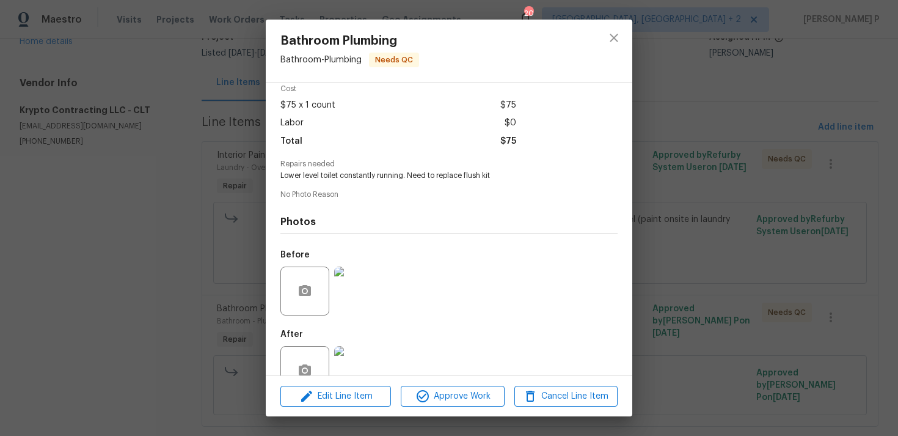
scroll to position [86, 0]
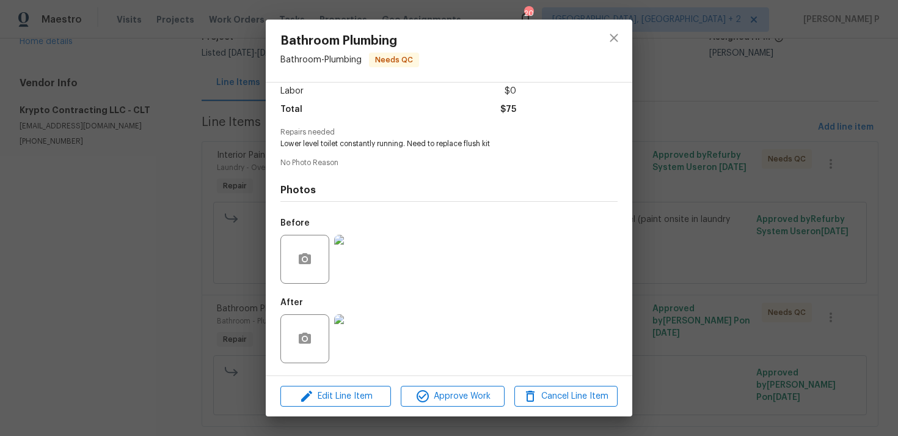
click at [365, 271] on img at bounding box center [358, 259] width 49 height 49
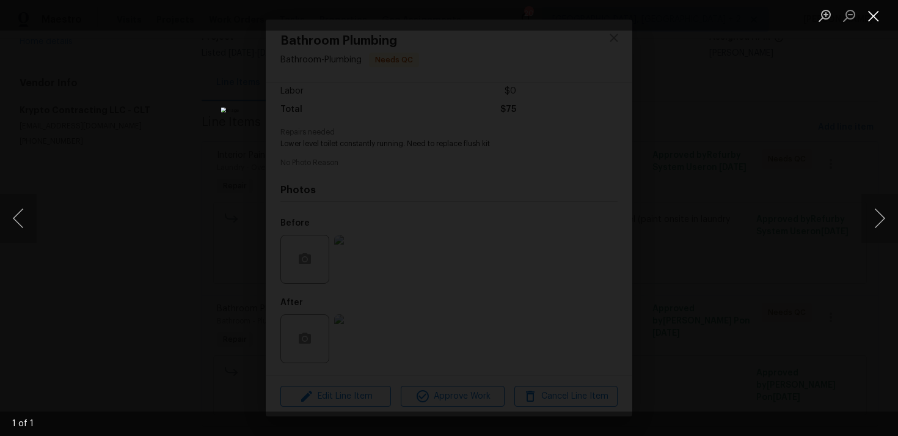
click at [875, 9] on button "Close lightbox" at bounding box center [874, 15] width 24 height 21
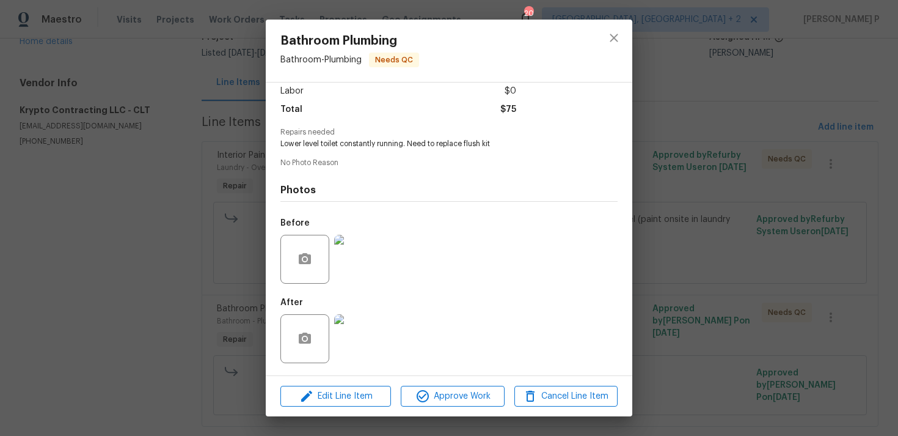
click at [340, 365] on div at bounding box center [359, 339] width 54 height 64
click at [349, 354] on img at bounding box center [358, 338] width 49 height 49
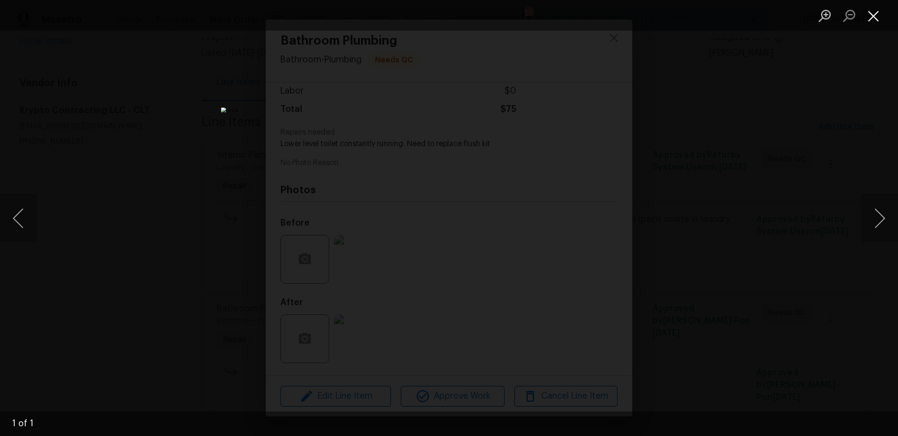
click at [870, 16] on button "Close lightbox" at bounding box center [874, 15] width 24 height 21
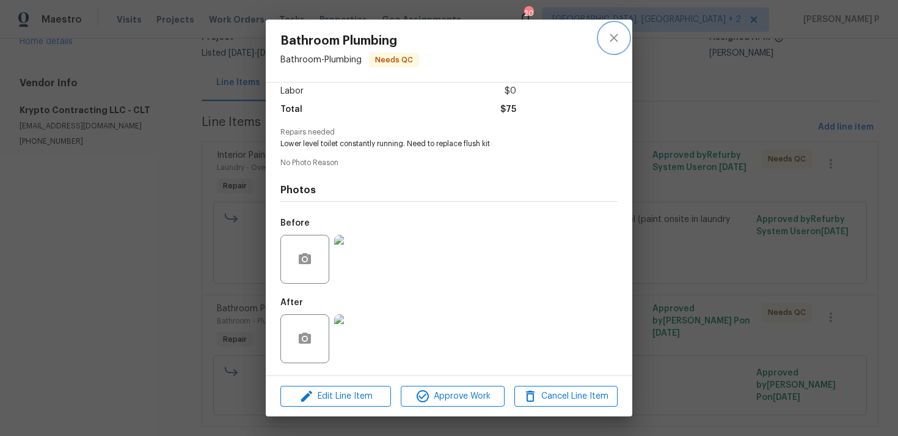
click at [618, 45] on icon "close" at bounding box center [614, 38] width 15 height 15
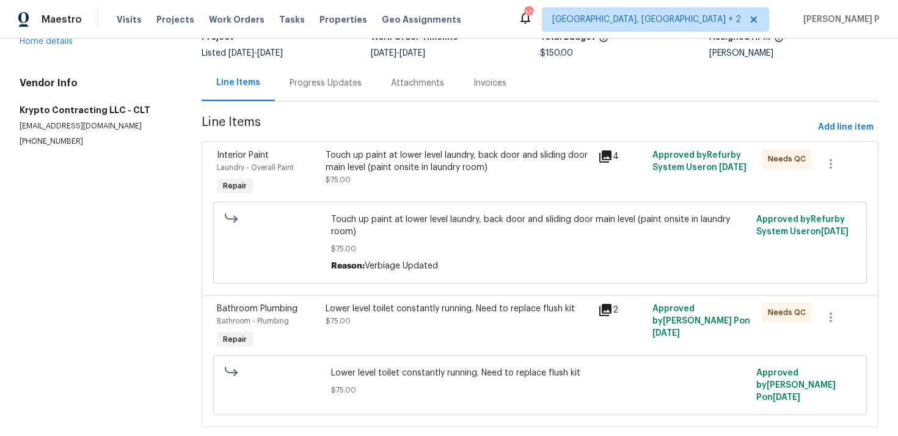
click at [335, 84] on div "Progress Updates" at bounding box center [326, 83] width 72 height 12
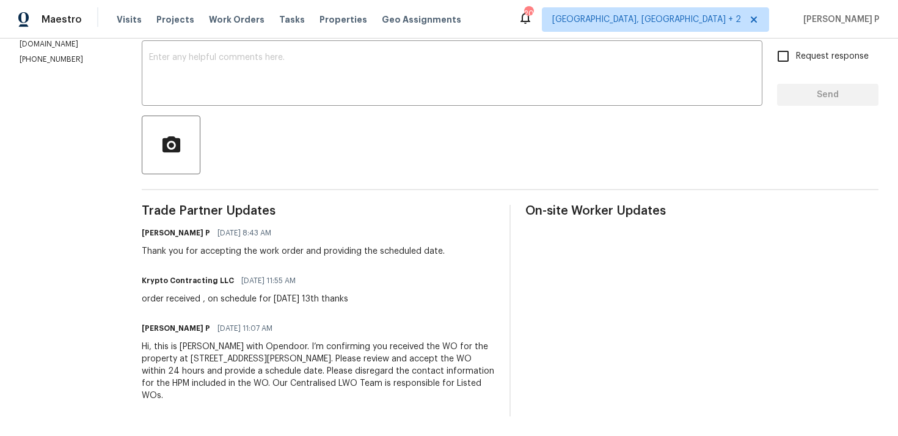
scroll to position [108, 0]
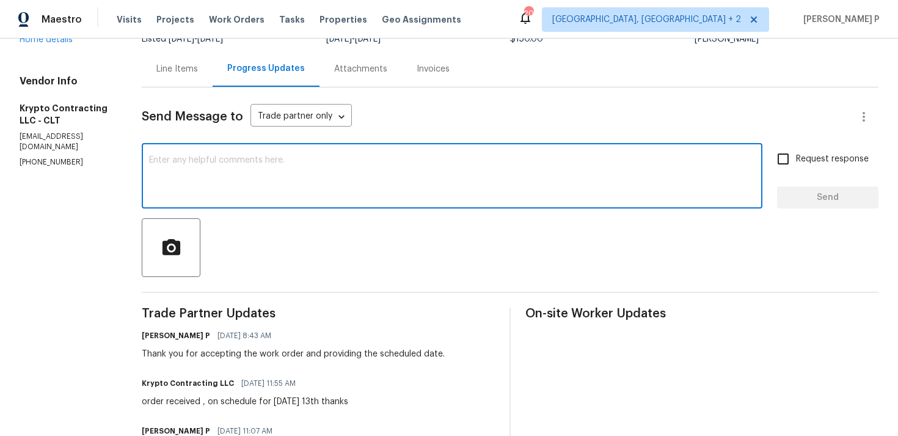
click at [265, 175] on textarea at bounding box center [452, 177] width 606 height 43
paste textarea "Could you kindly provide a brief description of the completed work and confirm …"
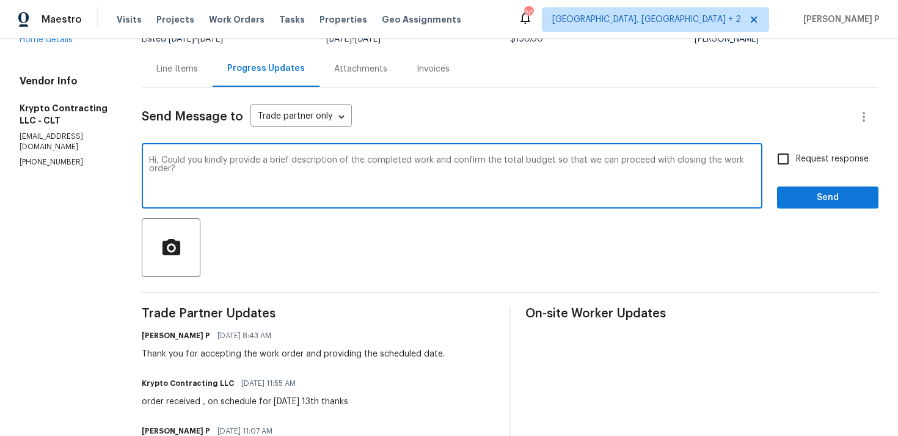
type textarea "Hi, Could you kindly provide a brief description of the completed work and conf…"
click at [784, 166] on input "Request response" at bounding box center [783, 159] width 26 height 26
checkbox input "true"
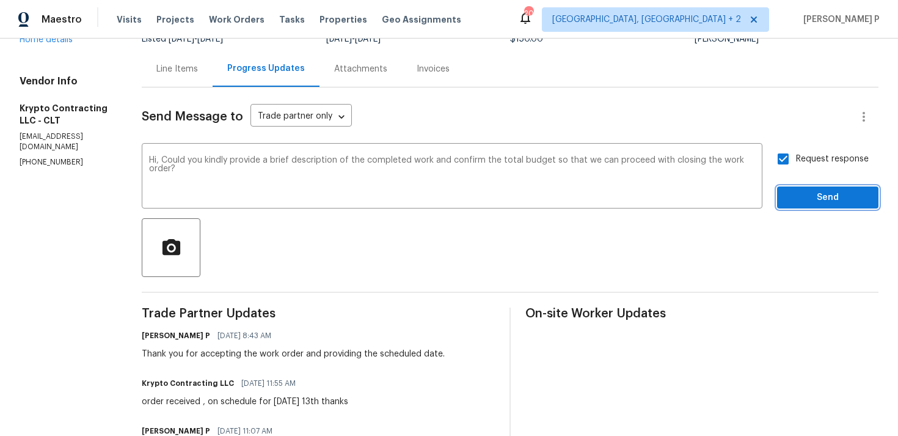
click at [802, 201] on span "Send" at bounding box center [828, 197] width 82 height 15
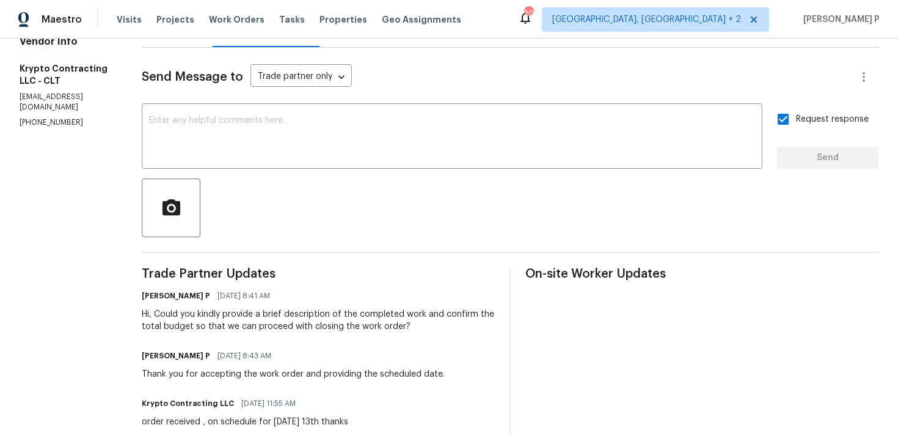
scroll to position [0, 0]
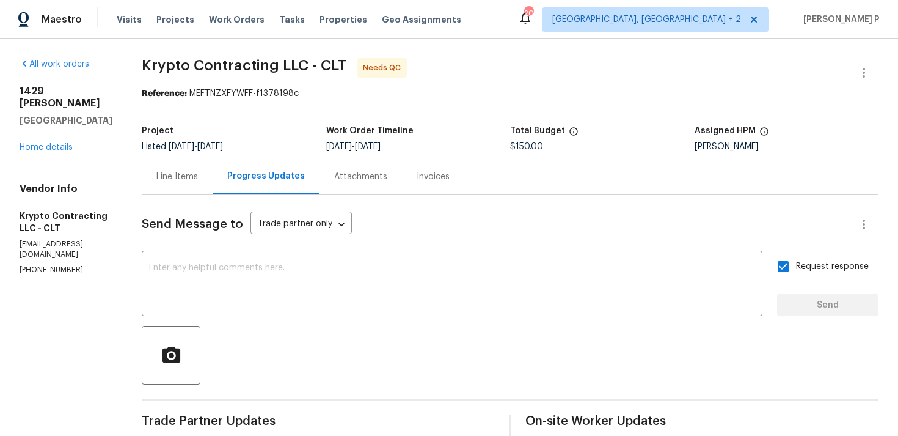
click at [185, 175] on div "Line Items" at bounding box center [177, 176] width 42 height 12
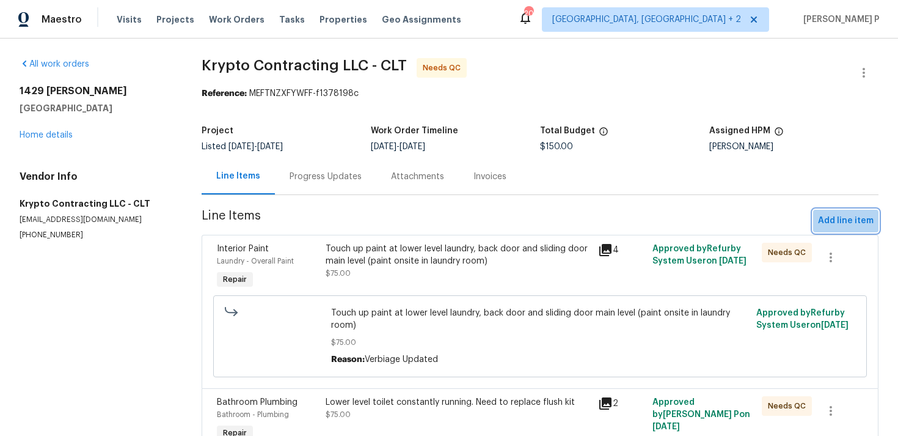
click at [842, 225] on span "Add line item" at bounding box center [846, 220] width 56 height 15
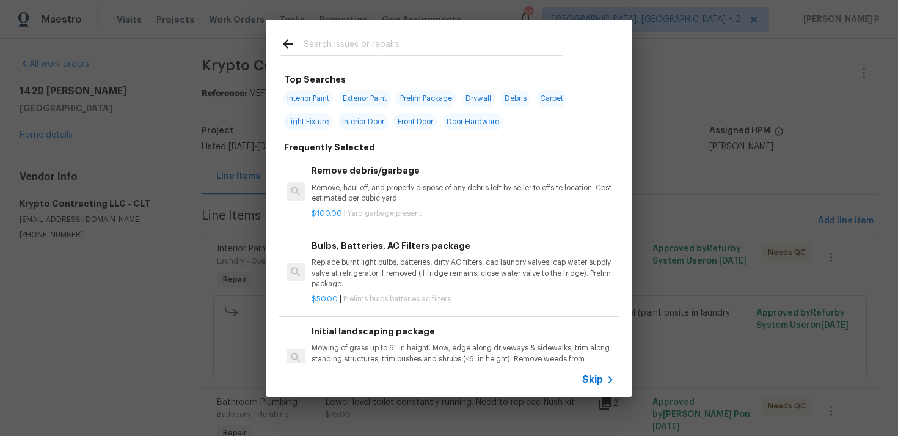
click at [588, 391] on div "Skip" at bounding box center [449, 379] width 367 height 34
click at [598, 376] on span "Skip" at bounding box center [592, 379] width 21 height 12
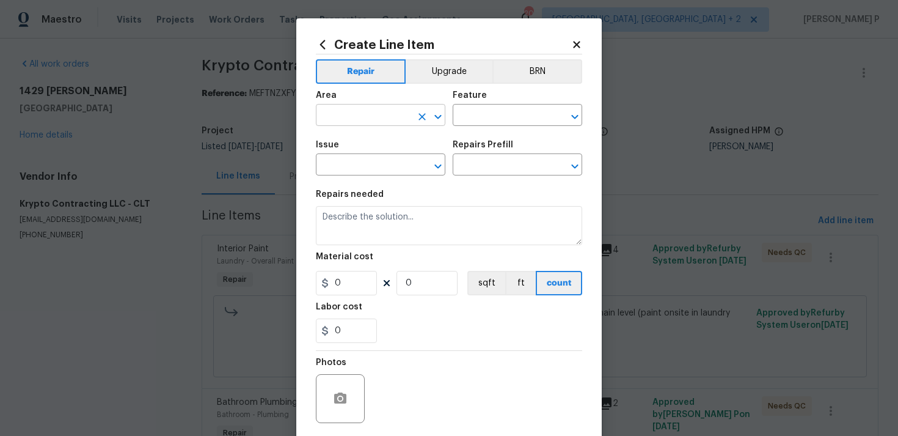
click at [362, 118] on input "text" at bounding box center [363, 116] width 95 height 19
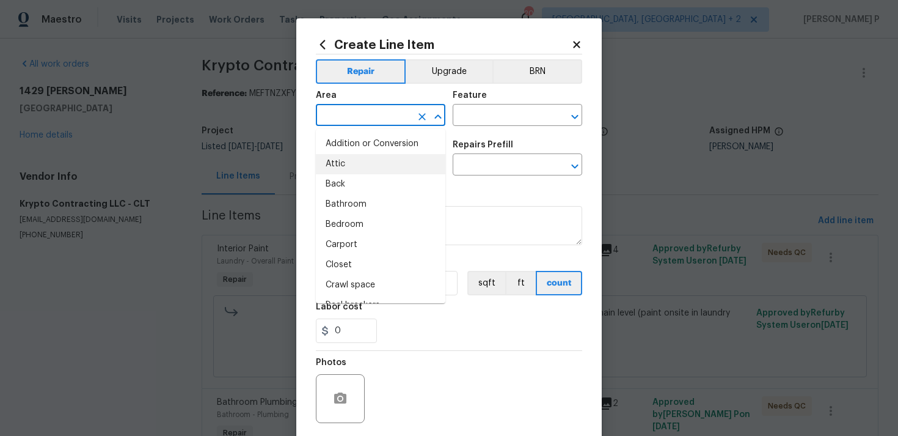
click at [359, 164] on li "Attic" at bounding box center [381, 164] width 130 height 20
type input "Attic"
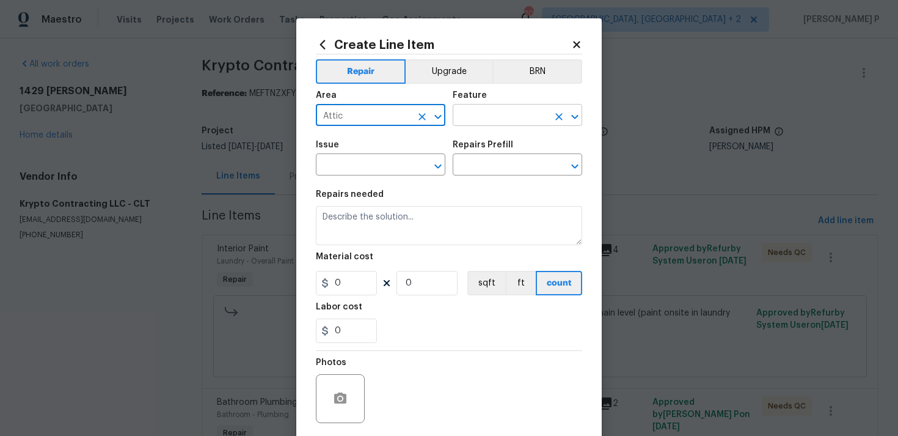
click at [456, 119] on input "text" at bounding box center [500, 116] width 95 height 19
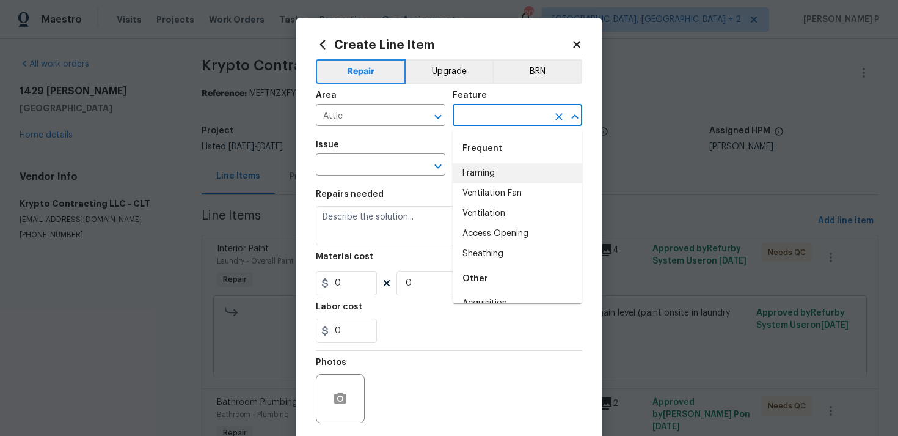
click at [474, 166] on li "Framing" at bounding box center [518, 173] width 130 height 20
type input "Framing"
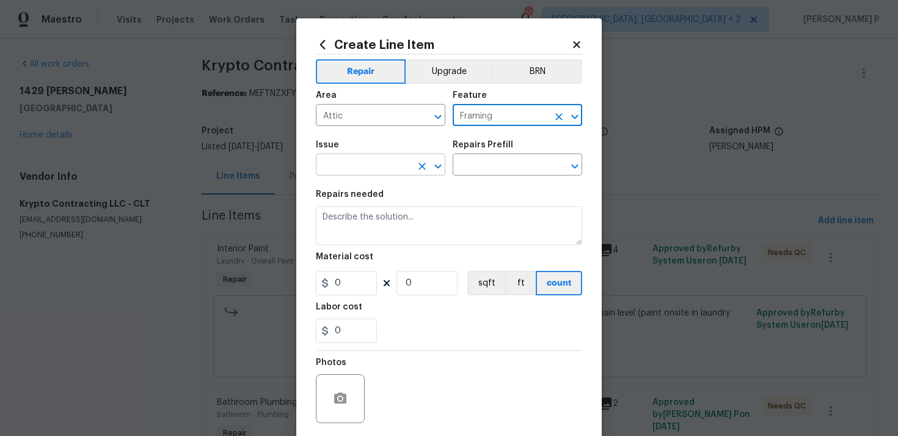
click at [406, 164] on input "text" at bounding box center [363, 165] width 95 height 19
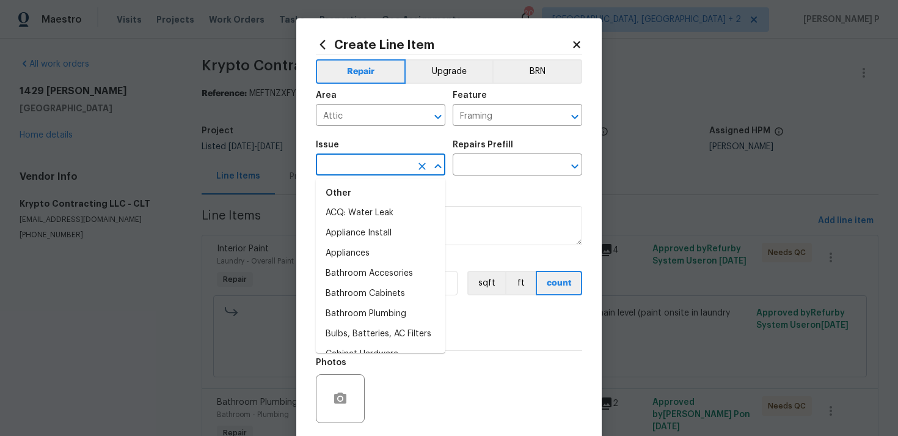
scroll to position [262, 0]
click at [387, 269] on li "Bathroom Cabinets" at bounding box center [381, 273] width 130 height 20
type input "Bathroom Cabinets"
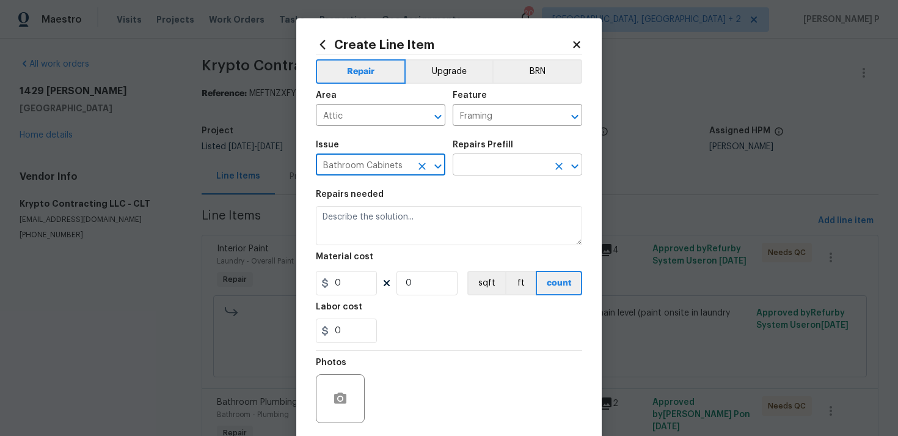
click at [475, 162] on input "text" at bounding box center [500, 165] width 95 height 19
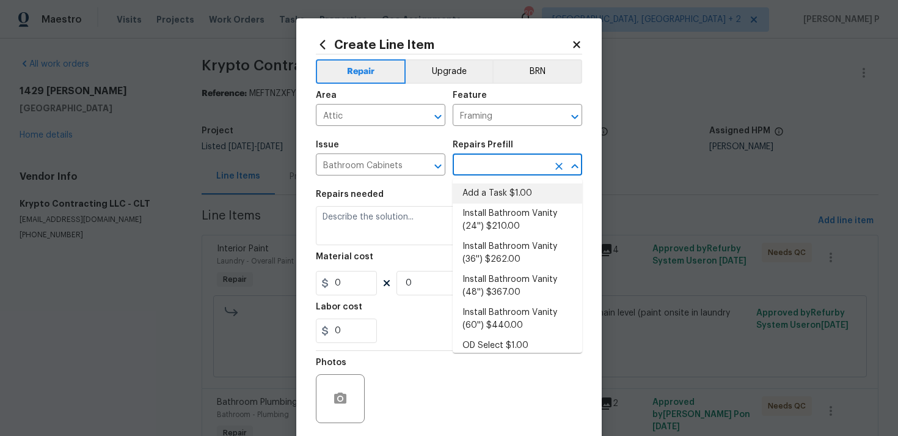
click at [480, 196] on li "Add a Task $1.00" at bounding box center [518, 193] width 130 height 20
type input "Cabinets"
type input "Add a Task $1.00"
type textarea "HPM to detail"
type input "1"
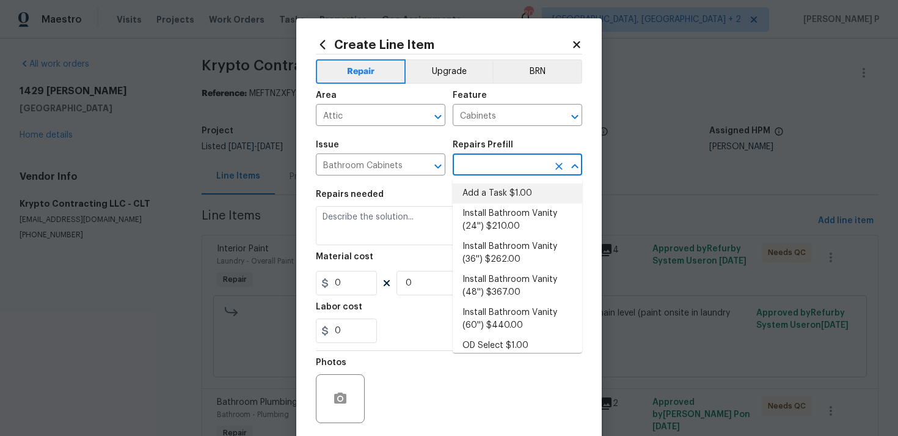
type input "1"
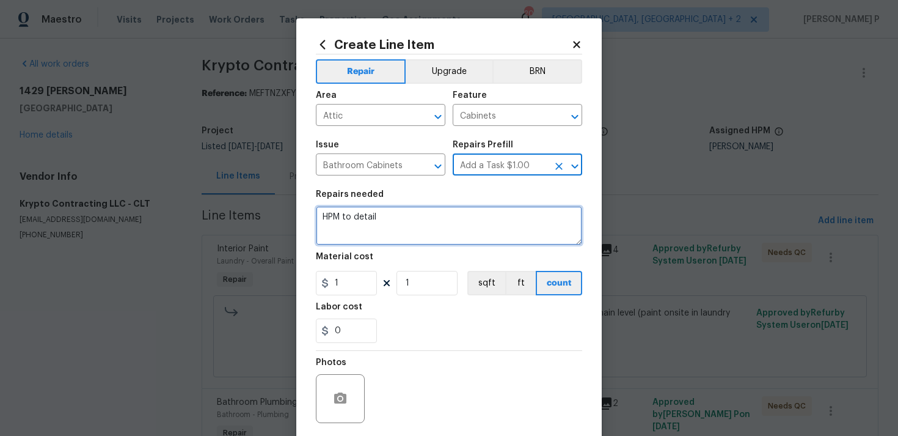
click at [461, 241] on textarea "HPM to detail" at bounding box center [449, 225] width 266 height 39
click at [342, 216] on textarea "Waiitng for description of completed work and CO confirmation" at bounding box center [449, 225] width 266 height 39
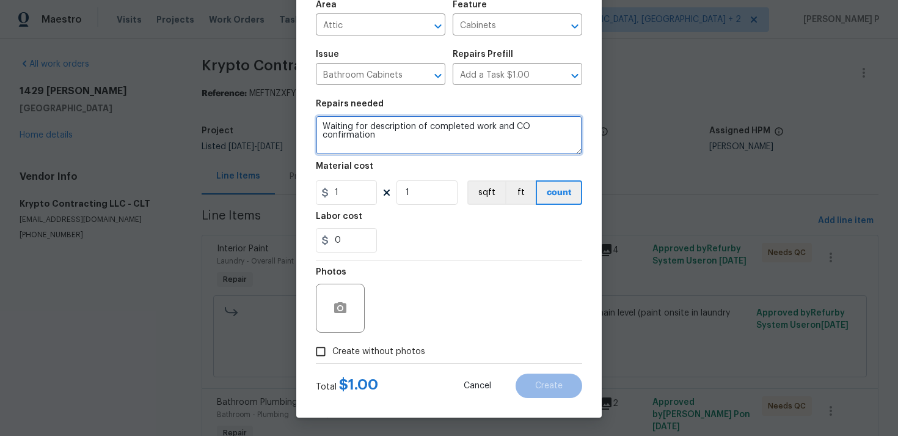
type textarea "Waiting for description of completed work and CO confirmation"
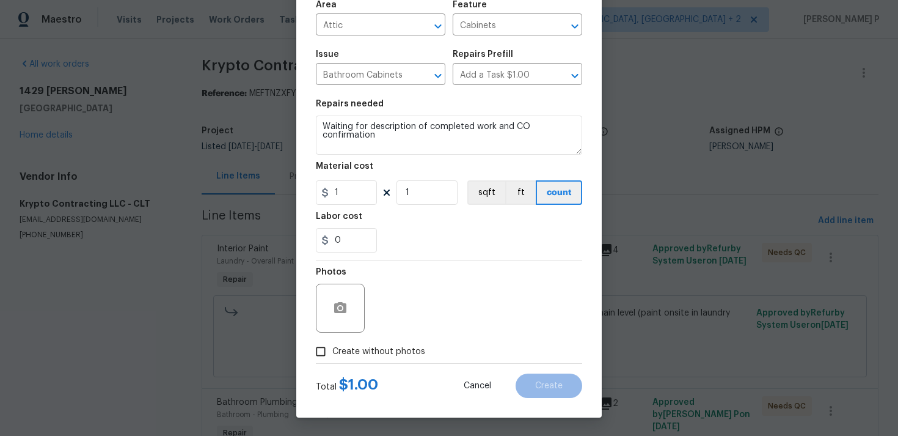
click at [324, 358] on input "Create without photos" at bounding box center [320, 351] width 23 height 23
checkbox input "true"
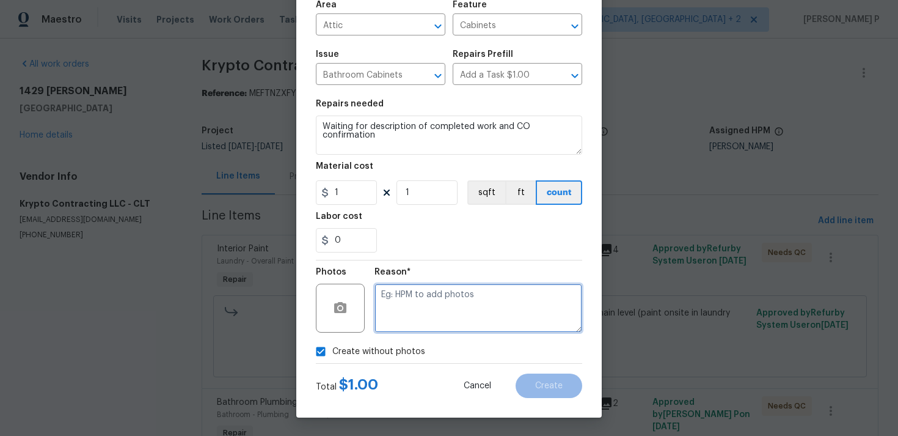
click at [430, 326] on textarea at bounding box center [479, 308] width 208 height 49
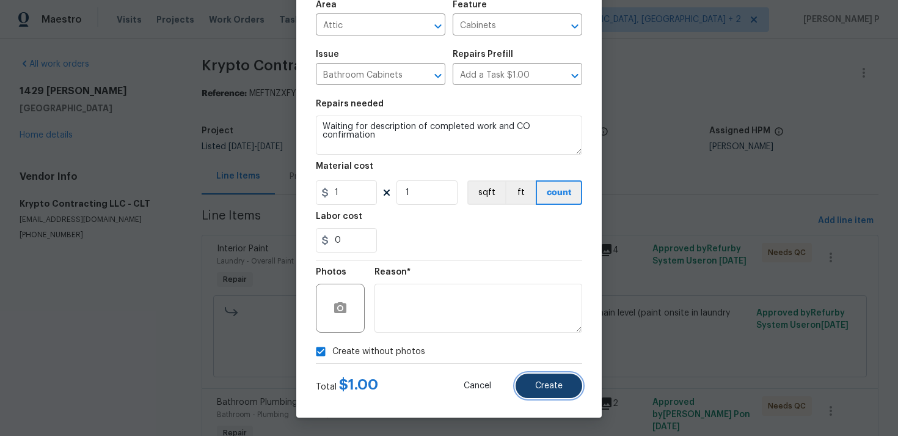
click at [545, 391] on button "Create" at bounding box center [549, 385] width 67 height 24
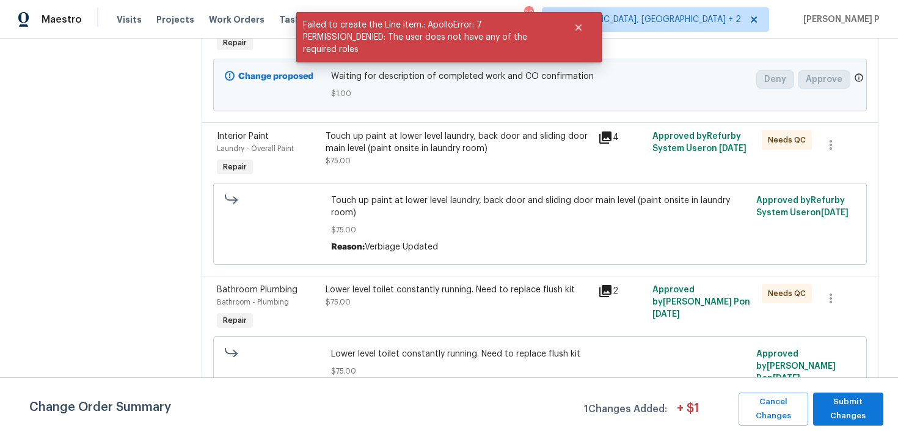
scroll to position [0, 0]
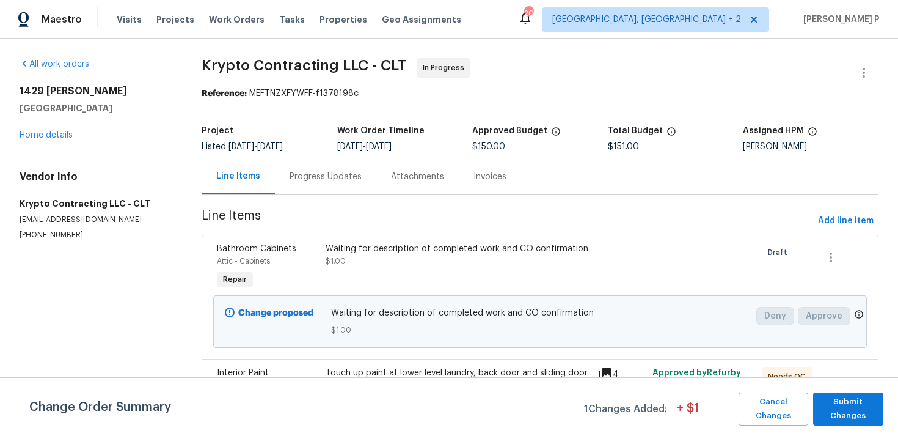
click at [324, 177] on div "Progress Updates" at bounding box center [326, 176] width 72 height 12
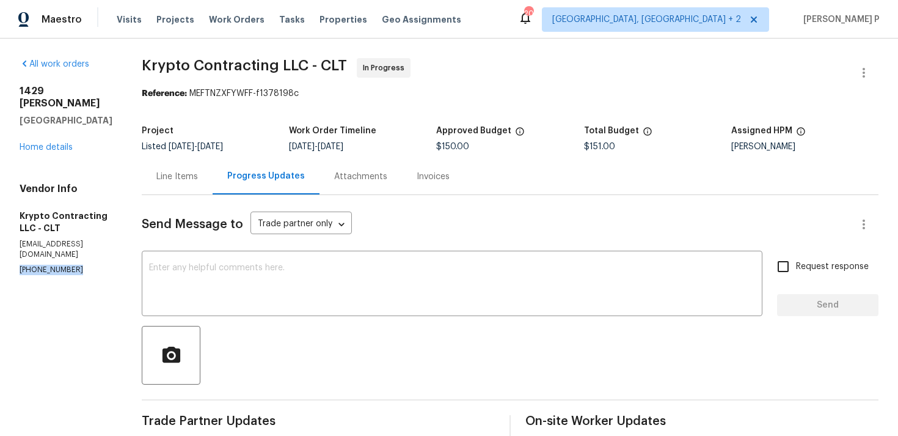
drag, startPoint x: 78, startPoint y: 244, endPoint x: 17, endPoint y: 244, distance: 61.1
click at [17, 244] on div "All work orders 1429 Alexander Rd Rock Hill, SC 29732 Home details Vendor Info …" at bounding box center [449, 371] width 898 height 667
copy p "(704) 606-8010"
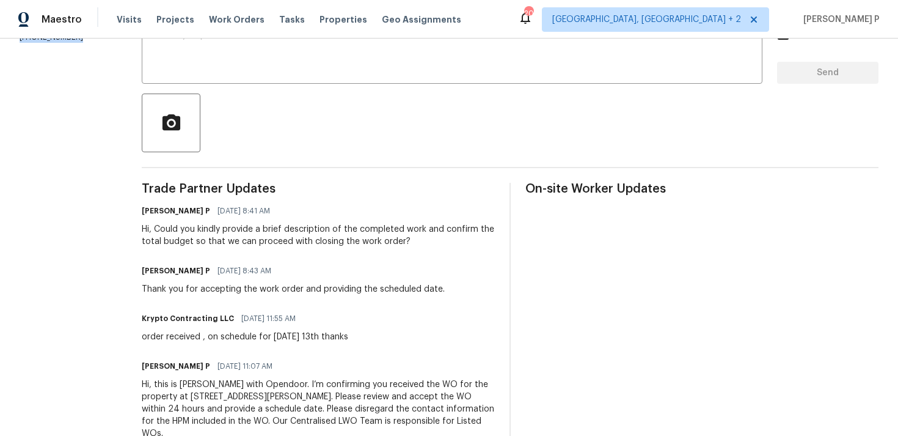
scroll to position [270, 0]
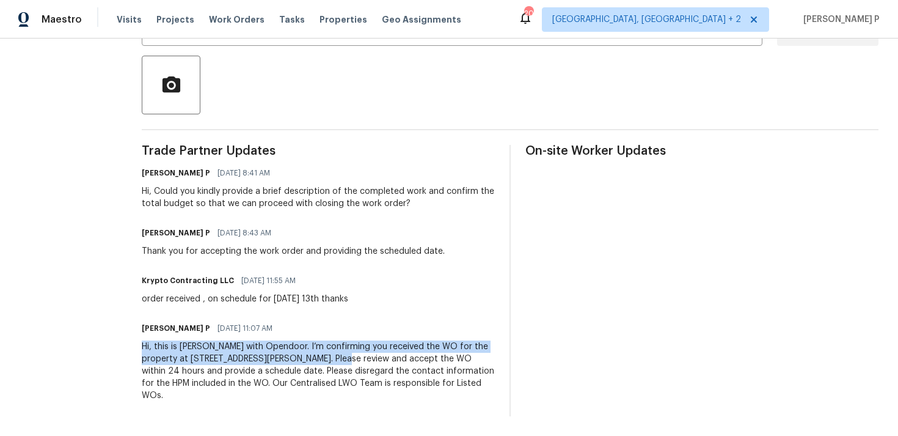
drag, startPoint x: 153, startPoint y: 344, endPoint x: 361, endPoint y: 356, distance: 208.7
click at [361, 356] on div "All work orders 1429 Alexander Rd Rock Hill, SC 29732 Home details Vendor Info …" at bounding box center [449, 101] width 898 height 667
copy div "Hi, this is Ramyasri with Opendoor. I’m confirming you received the WO for the …"
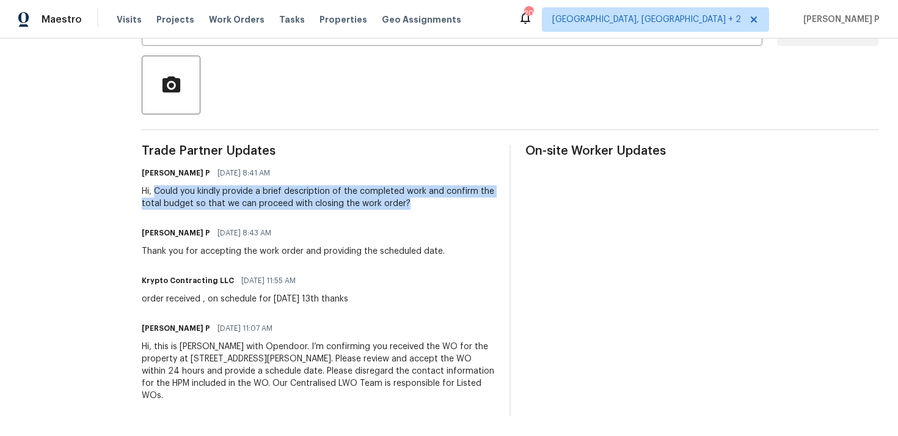
drag, startPoint x: 167, startPoint y: 188, endPoint x: 459, endPoint y: 209, distance: 292.8
click at [459, 209] on div "Hi, Could you kindly provide a brief description of the completed work and conf…" at bounding box center [318, 197] width 353 height 24
copy div "Could you kindly provide a brief description of the completed work and confirm …"
click at [112, 288] on section "All work orders 1429 Alexander Rd Rock Hill, SC 29732 Home details Vendor Info …" at bounding box center [66, 102] width 93 height 628
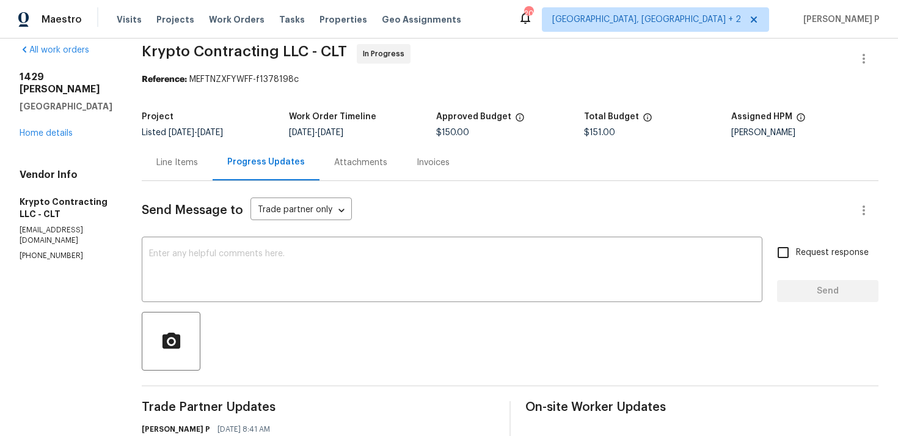
scroll to position [0, 0]
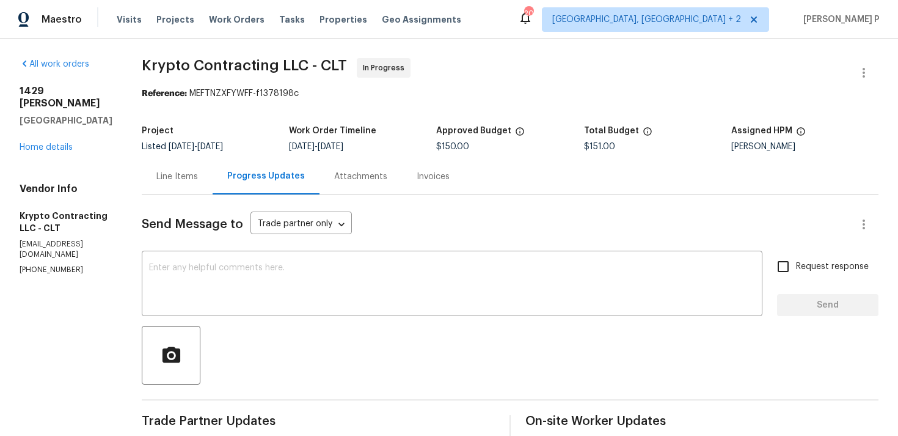
click at [51, 142] on div "All work orders 1429 Alexander Rd Rock Hill, SC 29732 Home details Vendor Info …" at bounding box center [66, 166] width 93 height 217
click at [62, 143] on link "Home details" at bounding box center [46, 147] width 53 height 9
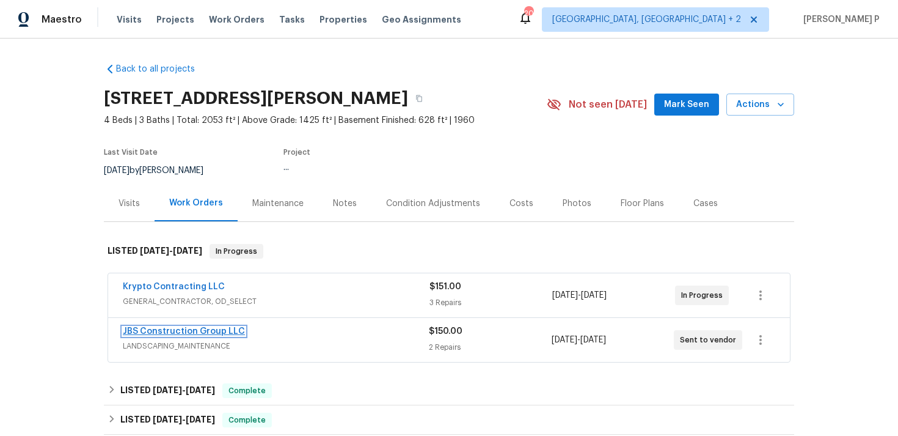
click at [203, 328] on link "JBS Construction Group LLC" at bounding box center [184, 331] width 122 height 9
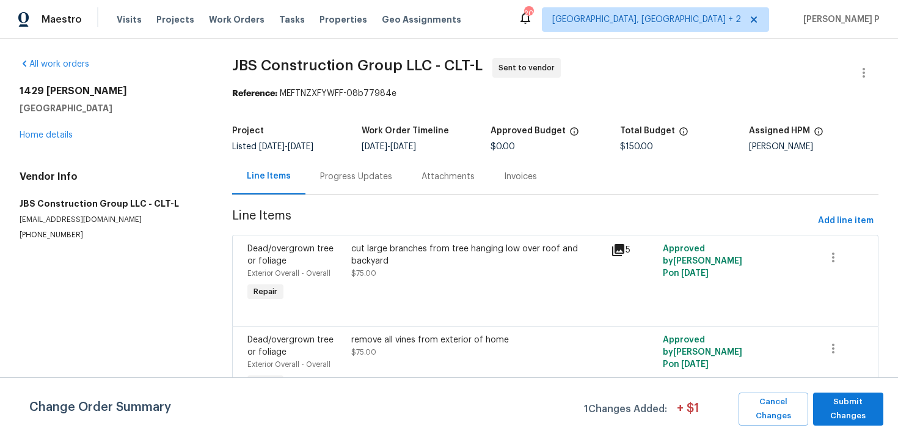
click at [353, 174] on div "Progress Updates" at bounding box center [356, 176] width 72 height 12
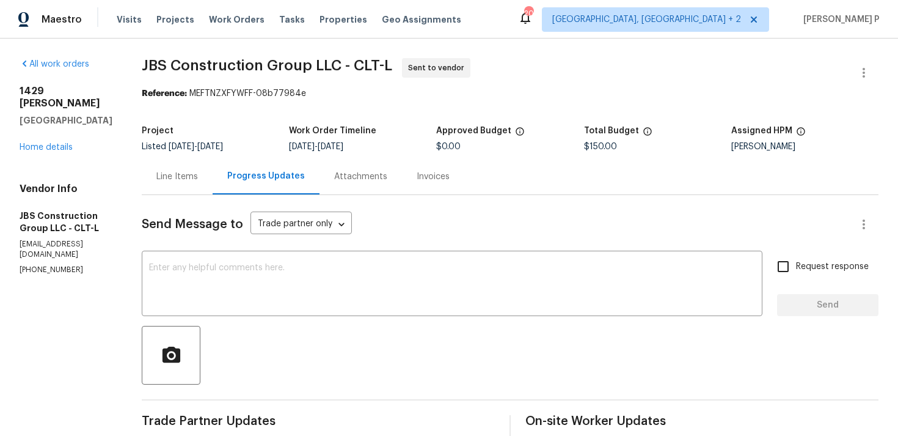
click at [198, 177] on div "Line Items" at bounding box center [177, 176] width 42 height 12
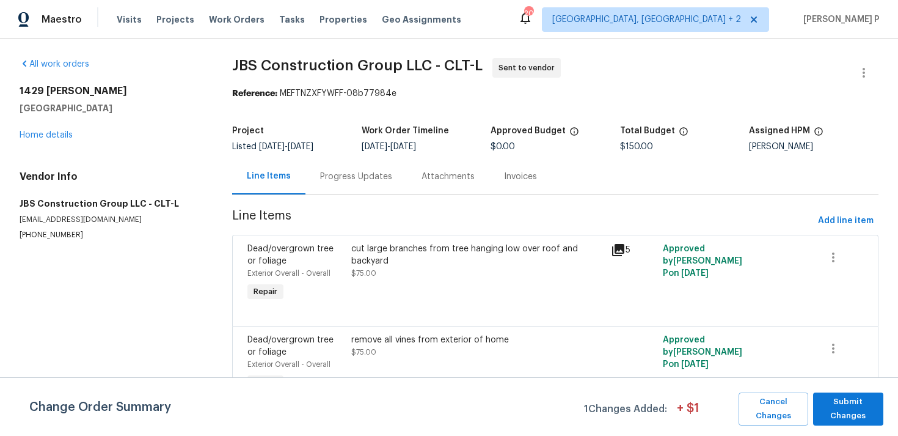
click at [349, 178] on div "Progress Updates" at bounding box center [356, 176] width 72 height 12
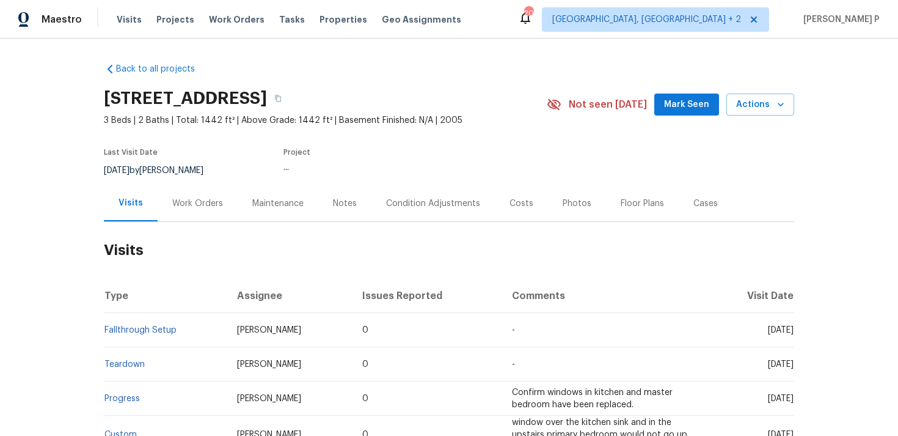
click at [186, 205] on div "Work Orders" at bounding box center [197, 203] width 51 height 12
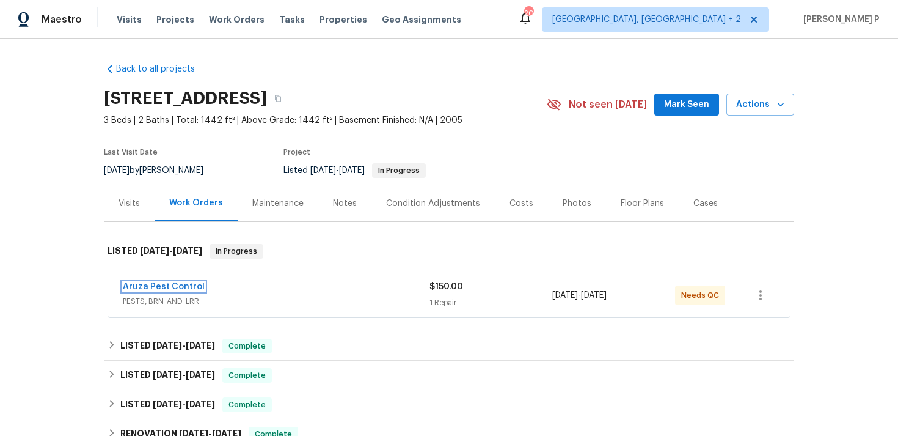
click at [185, 287] on link "Aruza Pest Control" at bounding box center [164, 286] width 82 height 9
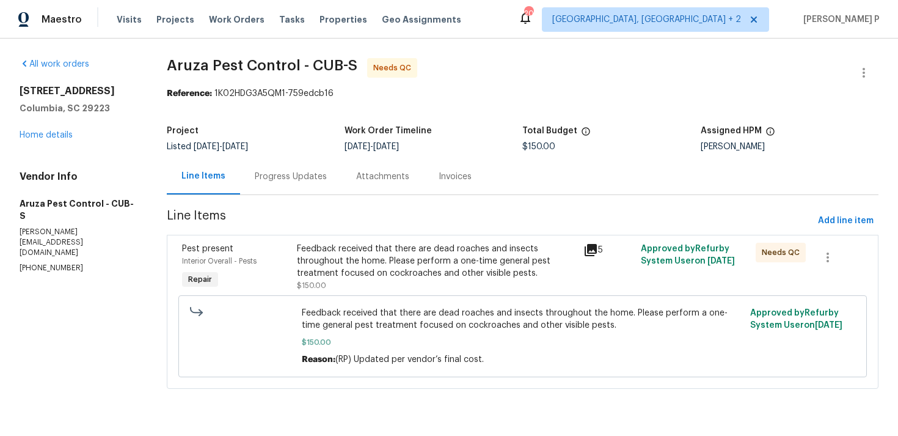
click at [297, 172] on div "Progress Updates" at bounding box center [291, 176] width 72 height 12
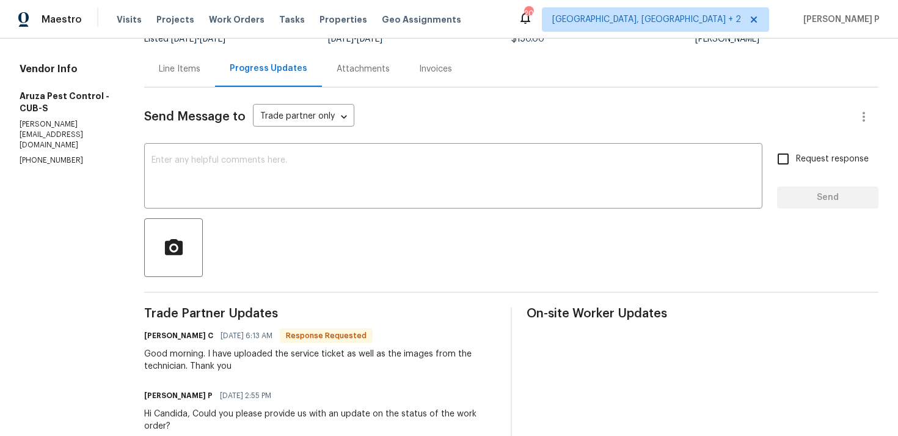
scroll to position [83, 0]
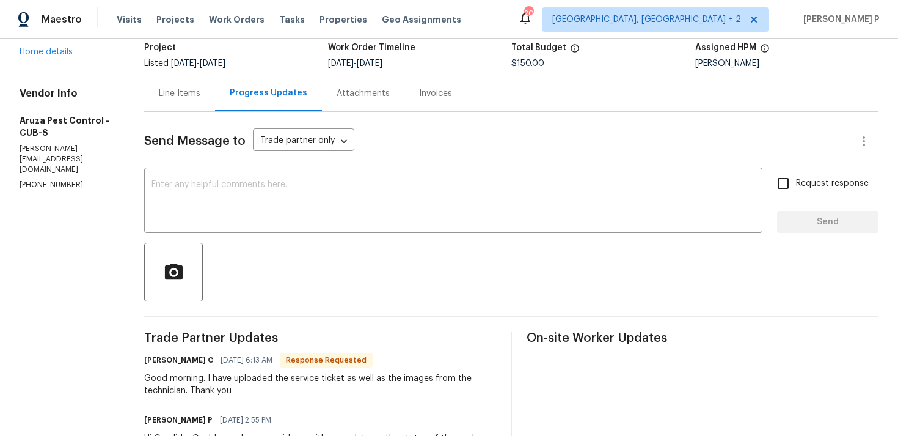
click at [192, 87] on div "Line Items" at bounding box center [180, 93] width 42 height 12
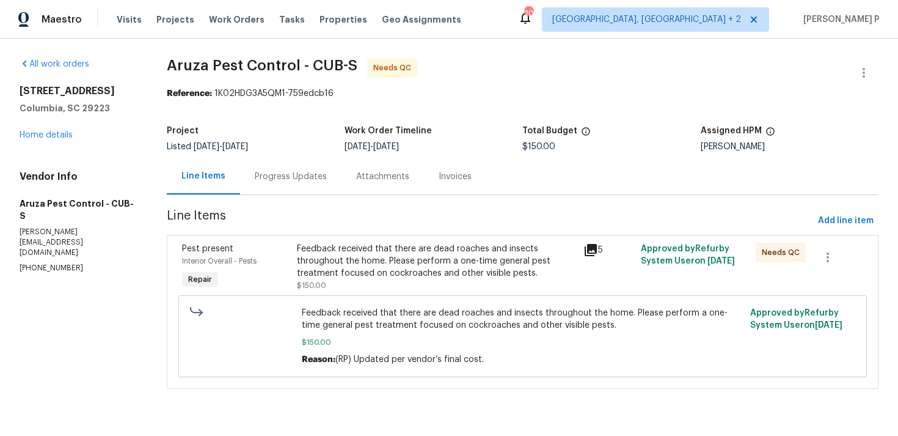
click at [411, 231] on span "Line Items" at bounding box center [490, 221] width 646 height 23
click at [409, 280] on div "Feedback received that there are dead roaches and insects throughout the home. …" at bounding box center [437, 267] width 280 height 49
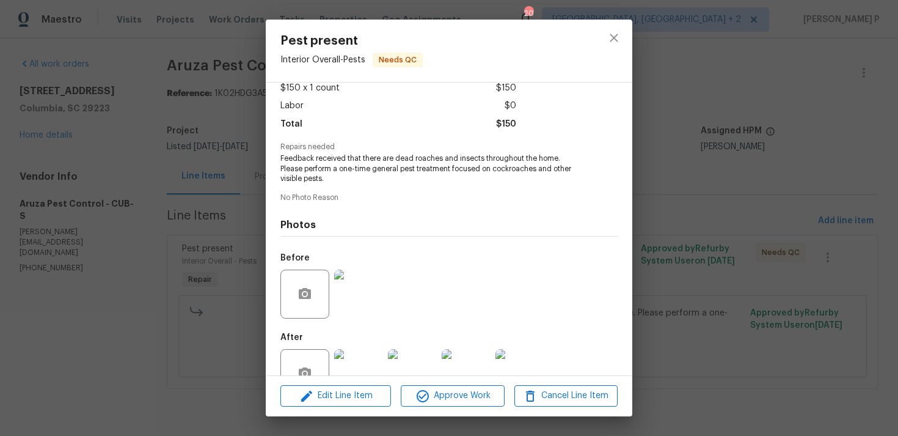
scroll to position [106, 0]
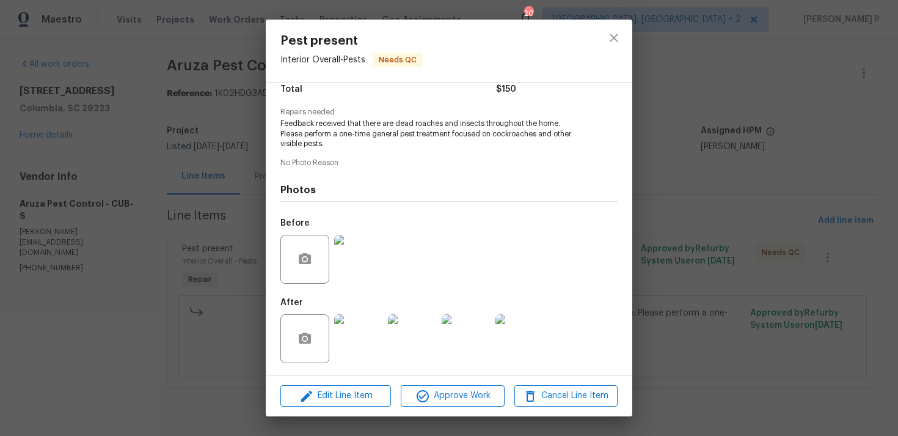
click at [362, 345] on img at bounding box center [358, 338] width 49 height 49
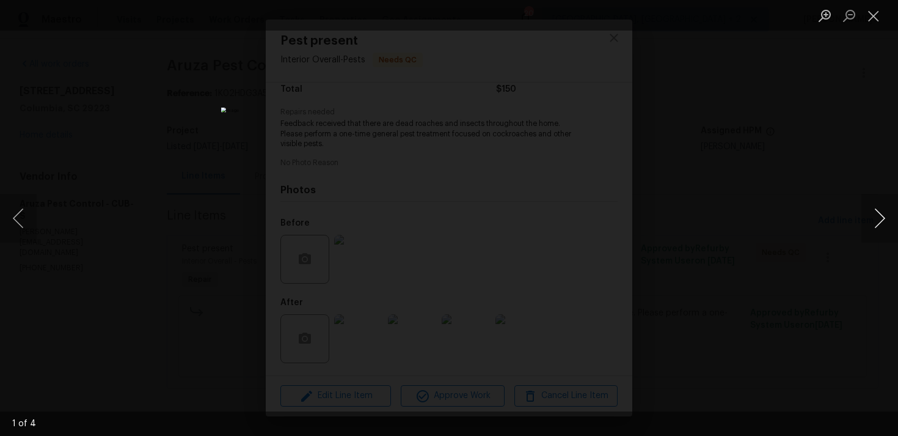
click at [885, 216] on button "Next image" at bounding box center [880, 218] width 37 height 49
click at [879, 23] on button "Close lightbox" at bounding box center [874, 15] width 24 height 21
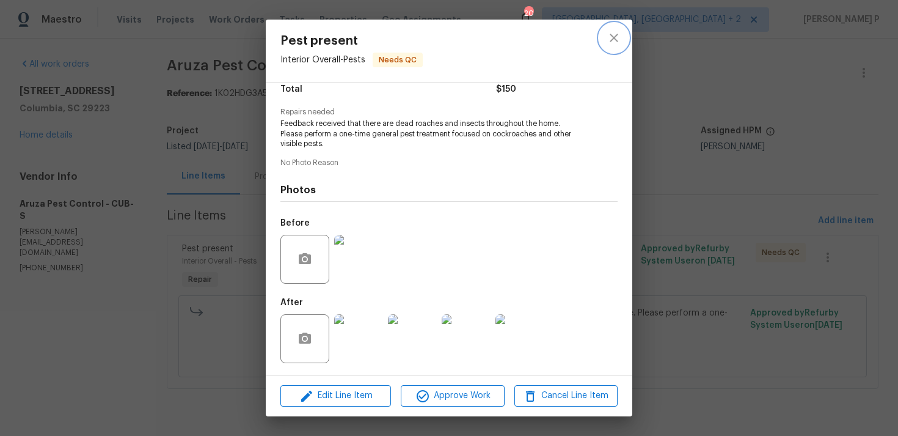
click at [619, 31] on icon "close" at bounding box center [614, 38] width 15 height 15
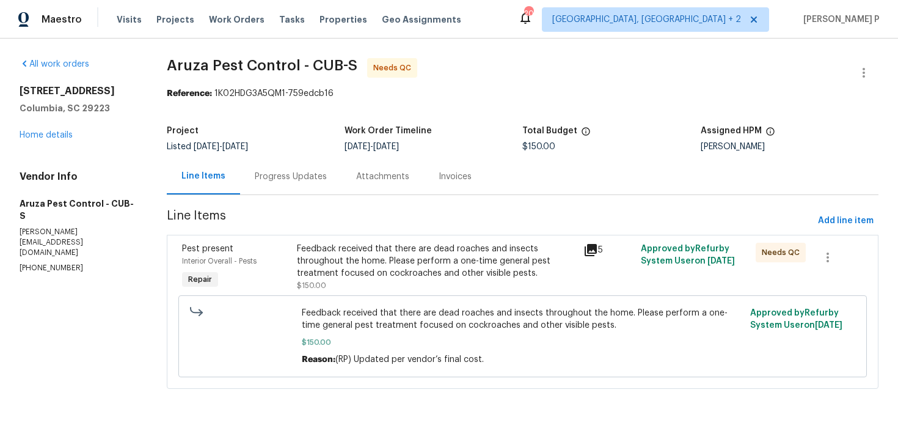
click at [282, 181] on div "Progress Updates" at bounding box center [291, 176] width 72 height 12
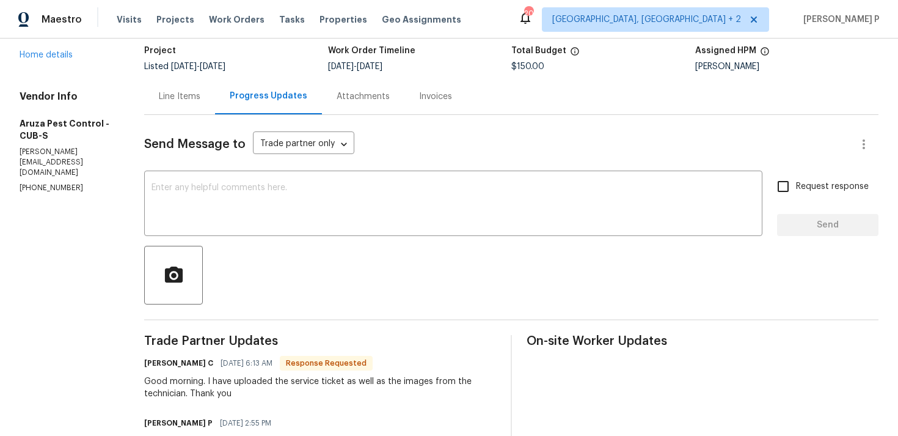
scroll to position [95, 0]
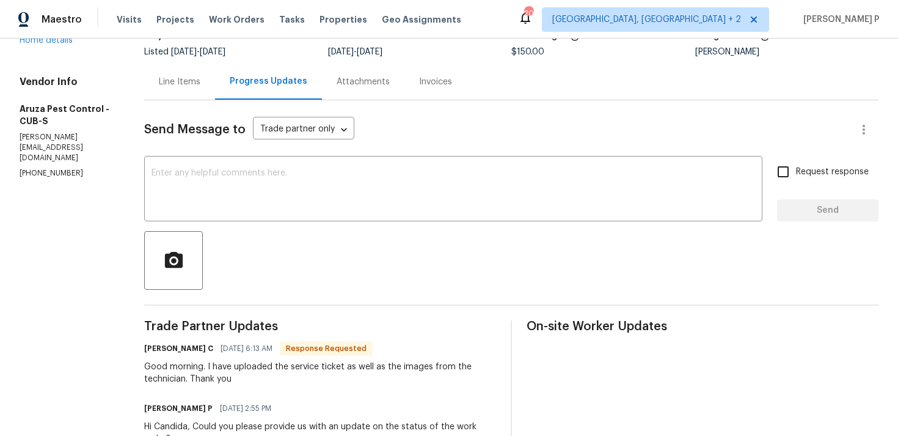
click at [266, 209] on textarea at bounding box center [454, 190] width 604 height 43
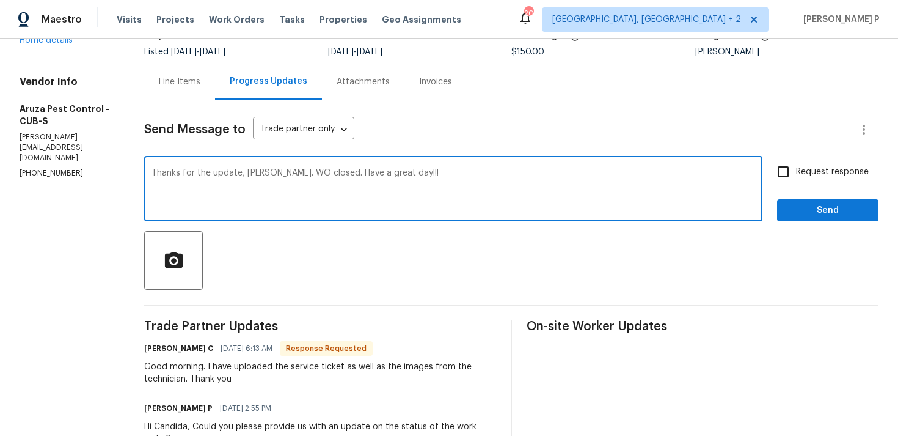
type textarea "Thanks for the update, [PERSON_NAME]. WO closed. Have a great day!!!"
click at [785, 211] on button "Send" at bounding box center [827, 210] width 101 height 23
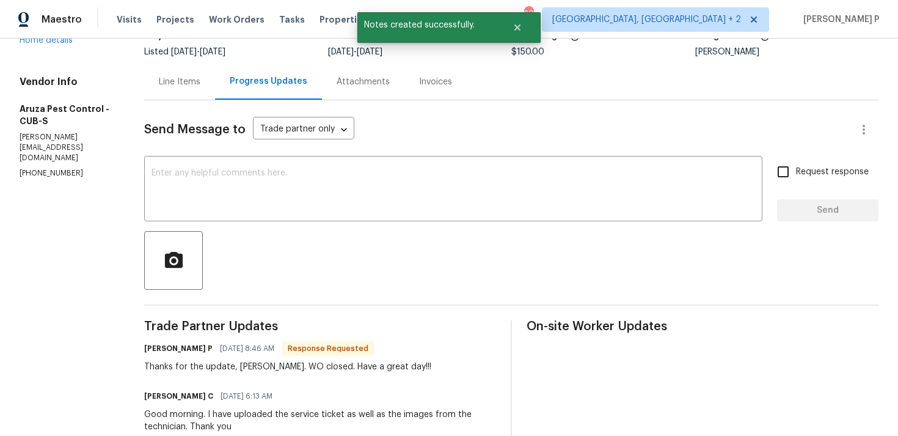
scroll to position [0, 0]
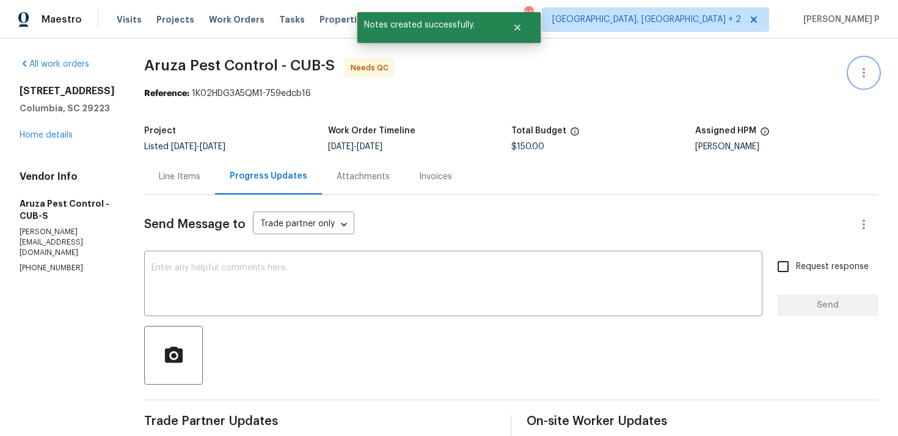
click at [865, 69] on icon "button" at bounding box center [864, 73] width 2 height 10
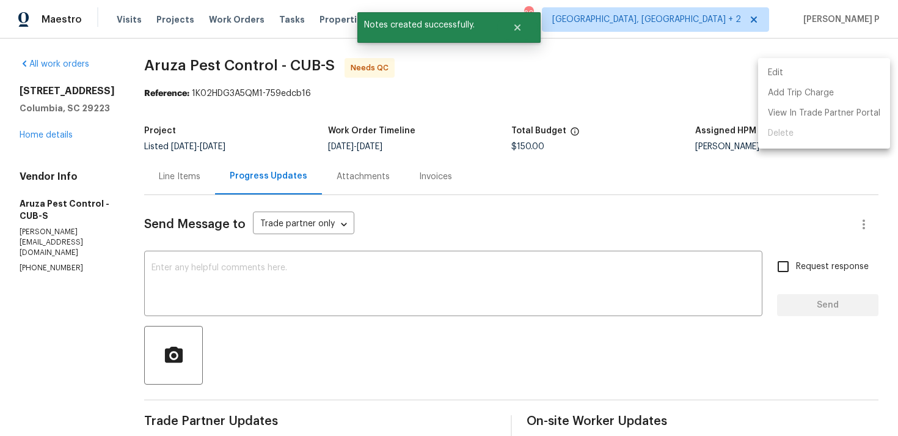
click at [797, 63] on li "Edit" at bounding box center [824, 73] width 132 height 20
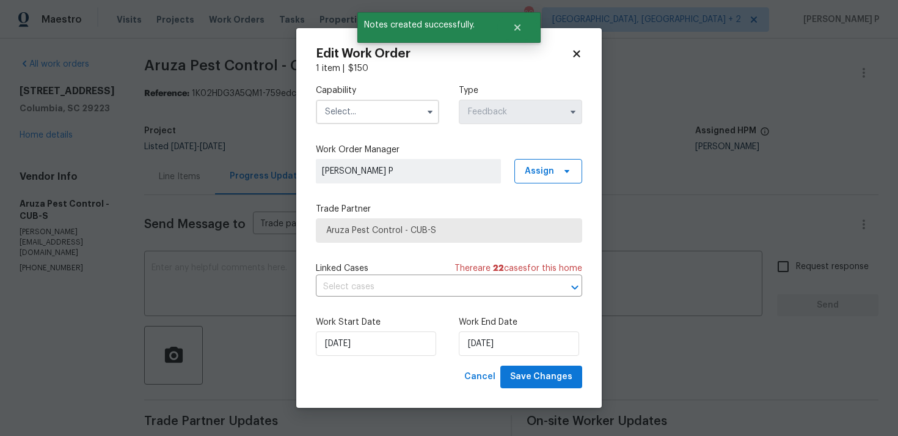
click at [399, 127] on div "Capability Type Feedback" at bounding box center [449, 104] width 266 height 59
click at [404, 116] on input "text" at bounding box center [377, 112] width 123 height 24
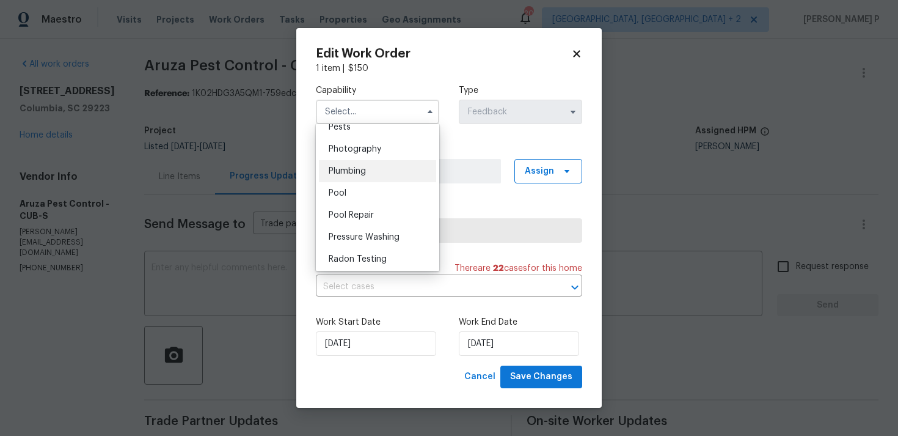
scroll to position [1006, 0]
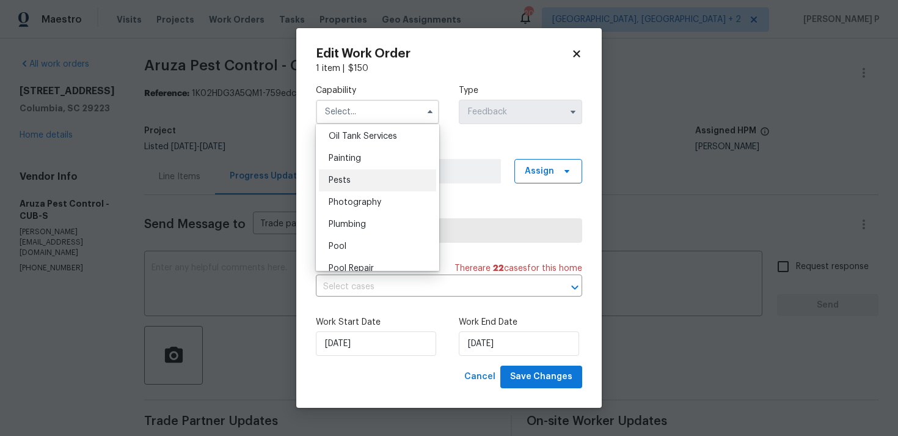
click at [360, 180] on div "Pests" at bounding box center [377, 180] width 117 height 22
type input "Pests"
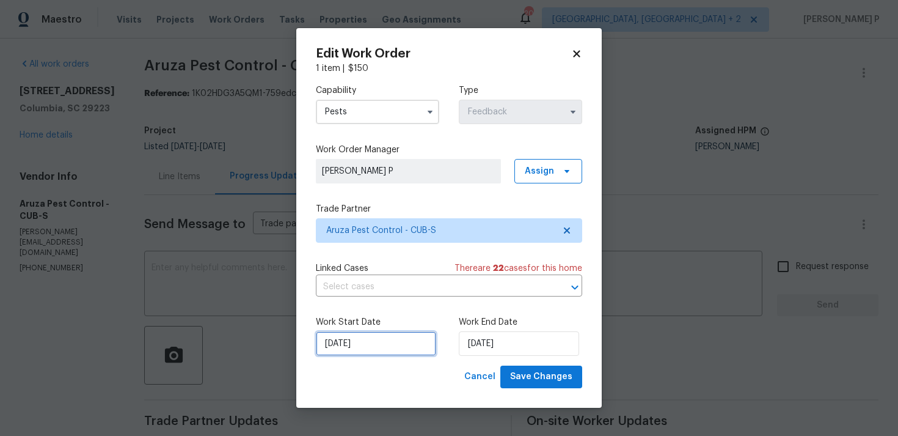
click at [401, 349] on input "08/08/2025" at bounding box center [376, 343] width 120 height 24
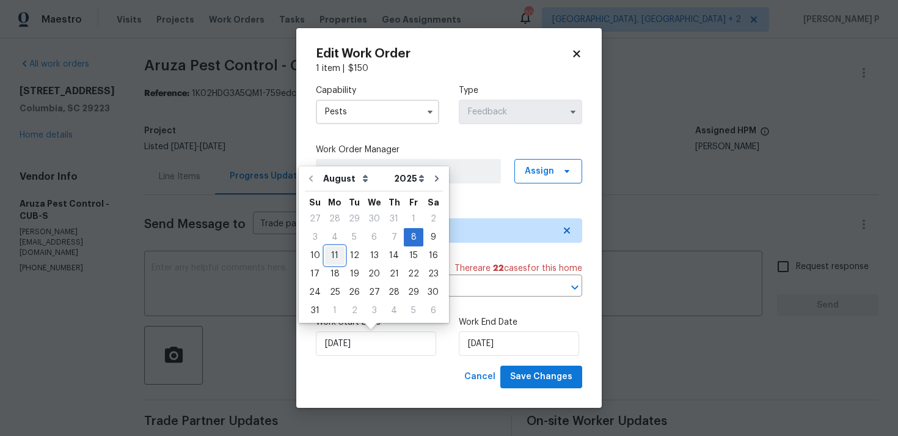
click at [335, 249] on div "11" at bounding box center [335, 255] width 20 height 17
type input "11/08/2025"
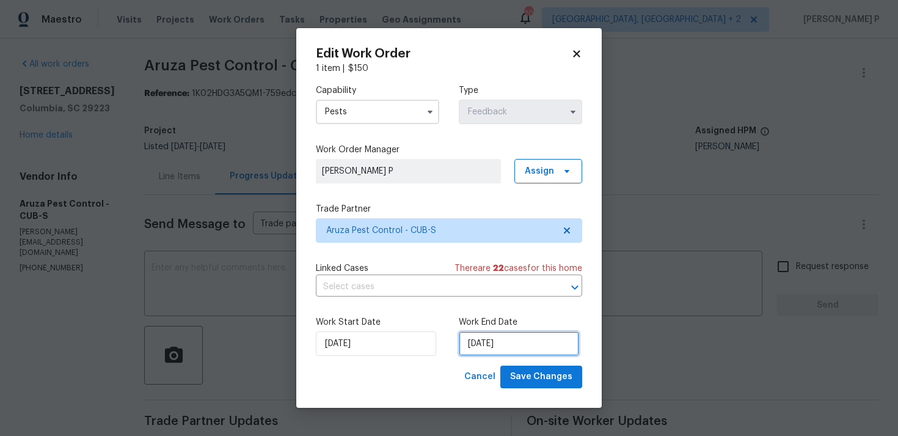
click at [547, 346] on input "12/08/2025" at bounding box center [519, 343] width 120 height 24
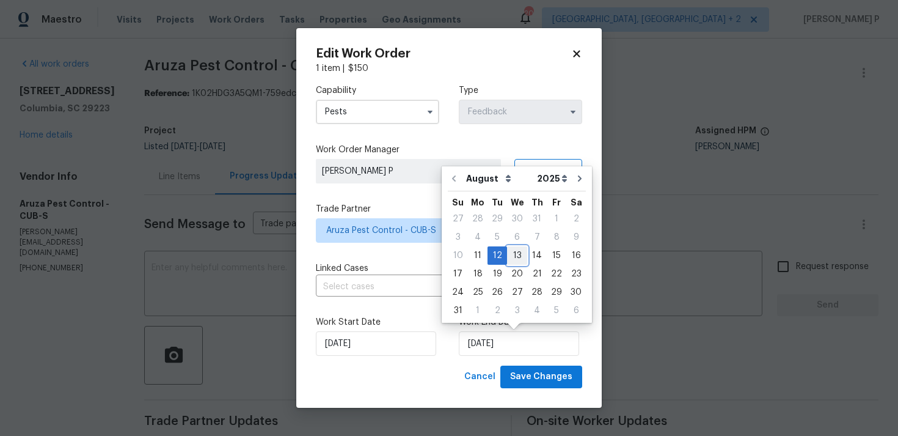
click at [514, 254] on div "13" at bounding box center [517, 255] width 20 height 17
type input "13/08/2025"
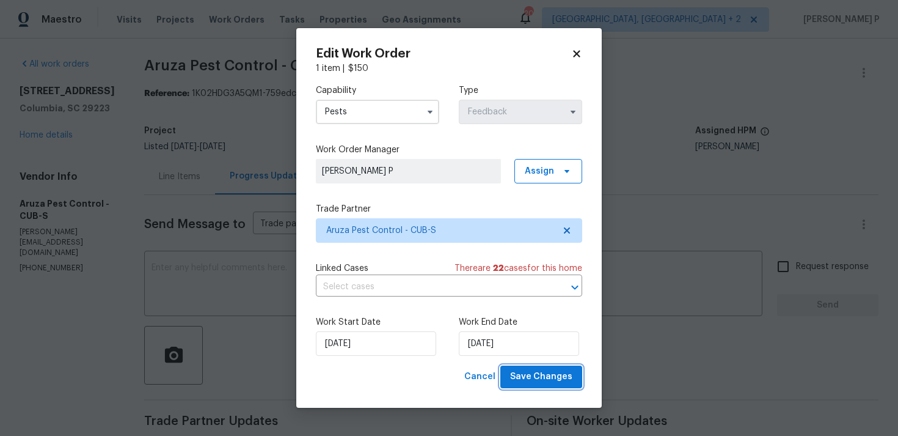
click at [547, 370] on span "Save Changes" at bounding box center [541, 376] width 62 height 15
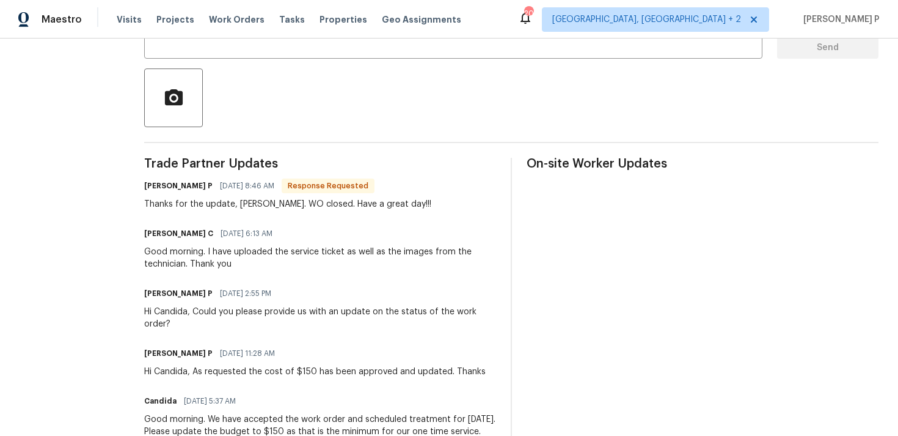
scroll to position [0, 0]
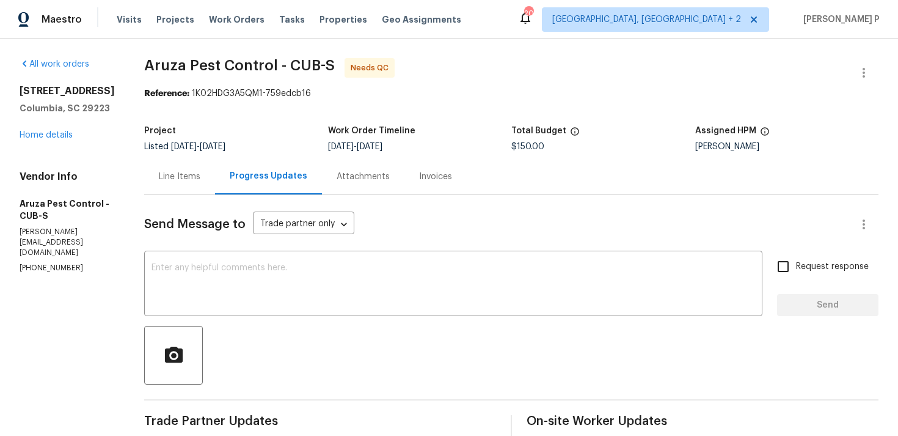
click at [181, 178] on div "Line Items" at bounding box center [180, 176] width 42 height 12
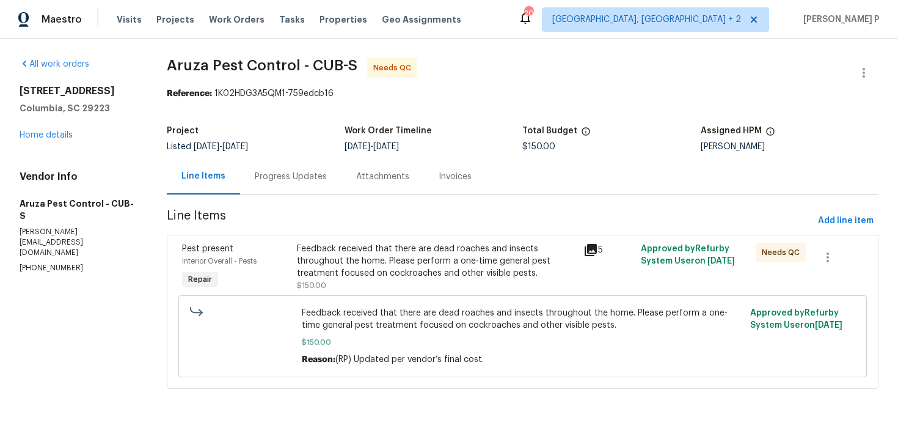
click at [438, 256] on div "Feedback received that there are dead roaches and insects throughout the home. …" at bounding box center [437, 261] width 280 height 37
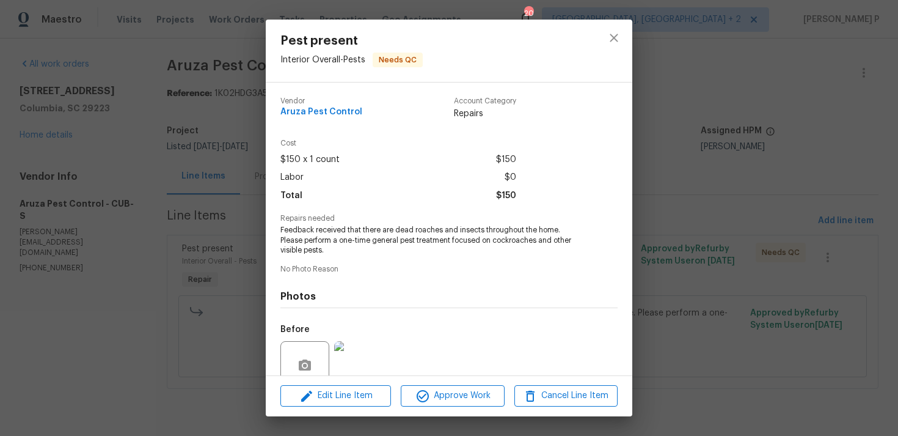
scroll to position [106, 0]
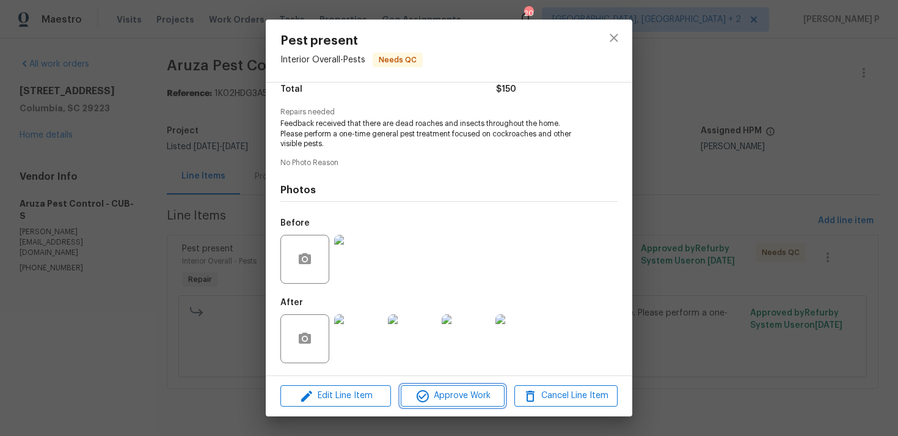
click at [448, 402] on span "Approve Work" at bounding box center [452, 395] width 96 height 15
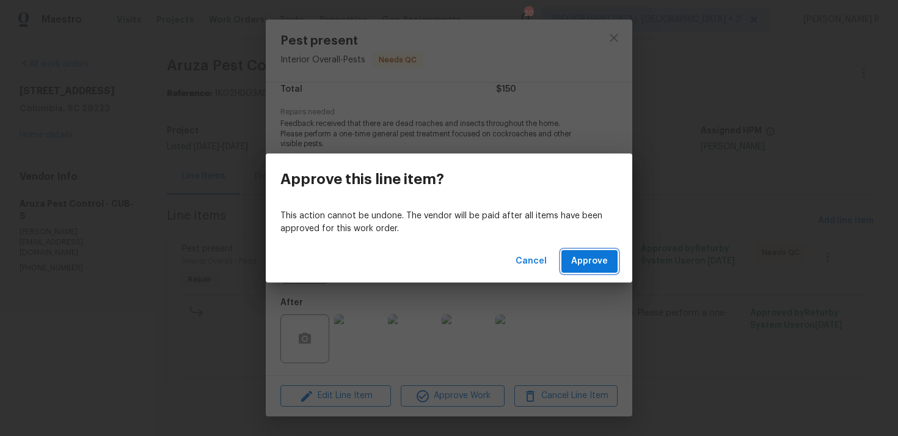
click at [582, 262] on span "Approve" at bounding box center [589, 261] width 37 height 15
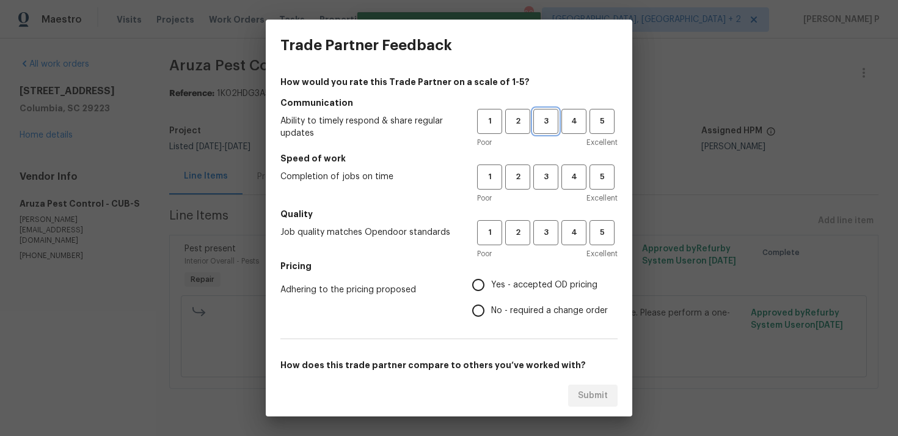
click at [551, 126] on span "3" at bounding box center [546, 121] width 23 height 14
click at [554, 170] on span "3" at bounding box center [546, 177] width 23 height 14
click at [547, 225] on span "3" at bounding box center [546, 232] width 23 height 14
click at [520, 301] on label "No - required a change order" at bounding box center [537, 311] width 142 height 26
click at [491, 301] on input "No - required a change order" at bounding box center [479, 311] width 26 height 26
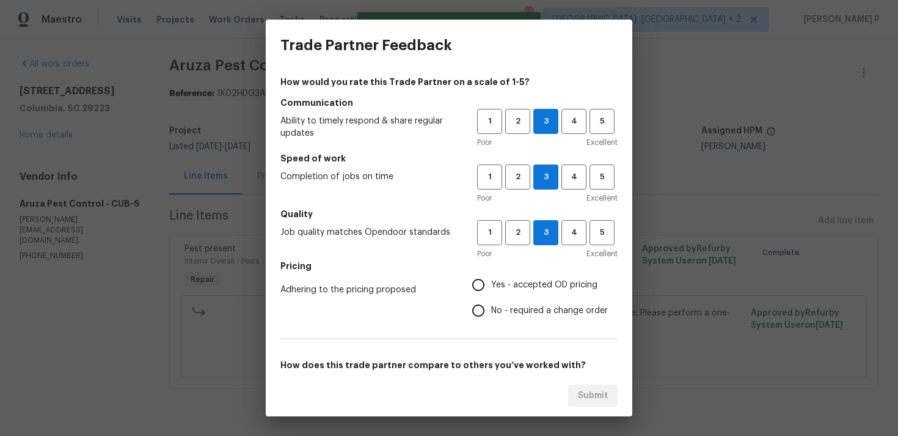
radio input "true"
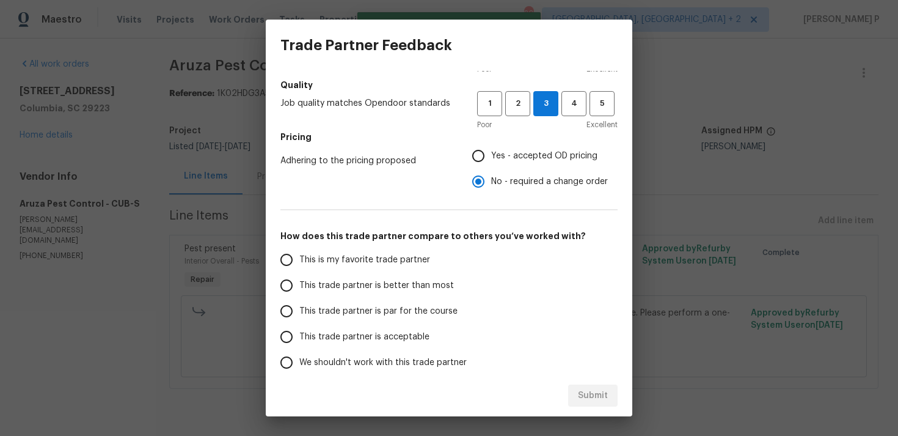
scroll to position [167, 0]
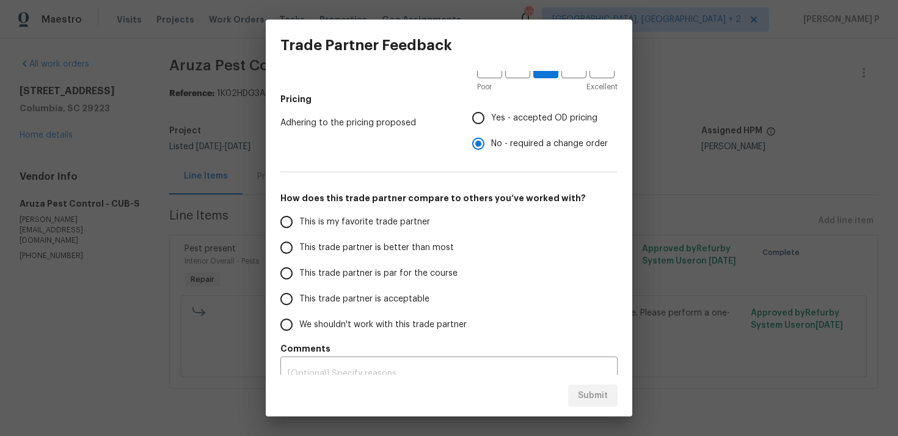
click at [366, 265] on label "This trade partner is par for the course" at bounding box center [370, 273] width 193 height 26
click at [299, 265] on input "This trade partner is par for the course" at bounding box center [287, 273] width 26 height 26
click at [595, 400] on span "Submit" at bounding box center [593, 395] width 30 height 15
radio input "true"
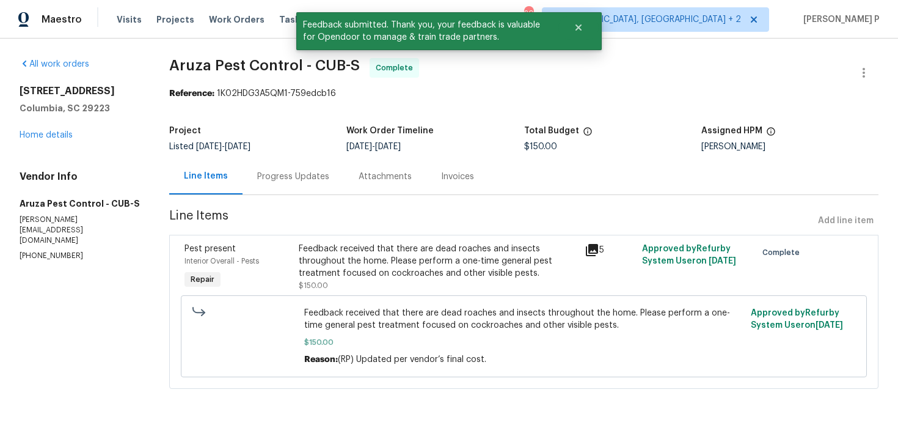
click at [293, 172] on div "Progress Updates" at bounding box center [293, 176] width 72 height 12
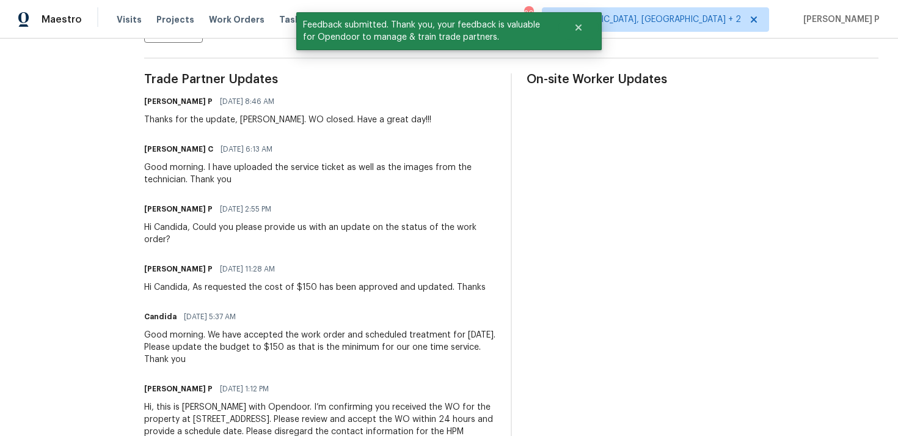
scroll to position [279, 0]
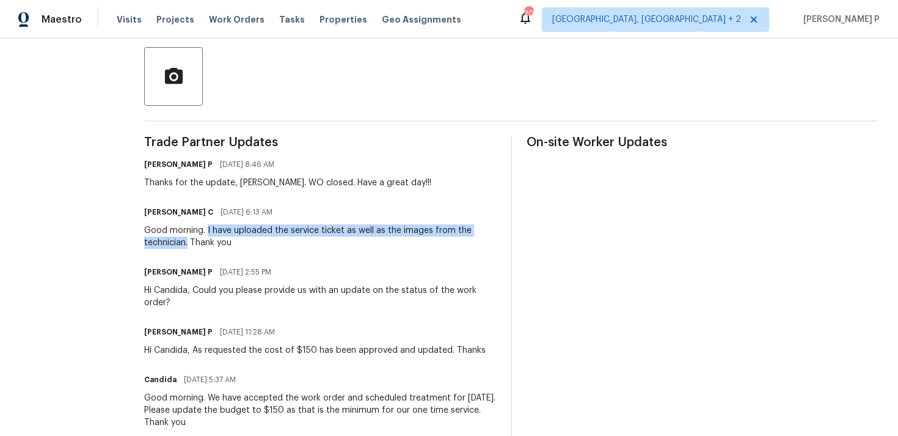
drag, startPoint x: 208, startPoint y: 229, endPoint x: 190, endPoint y: 240, distance: 21.7
click at [190, 240] on div "Good morning. I have uploaded the service ticket as well as the images from the…" at bounding box center [320, 236] width 352 height 24
copy div "I have uploaded the service ticket as well as the images from the technician."
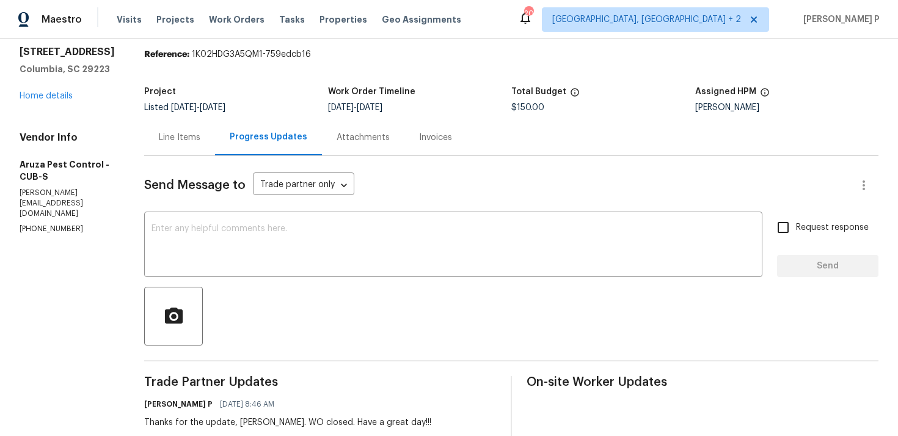
scroll to position [0, 0]
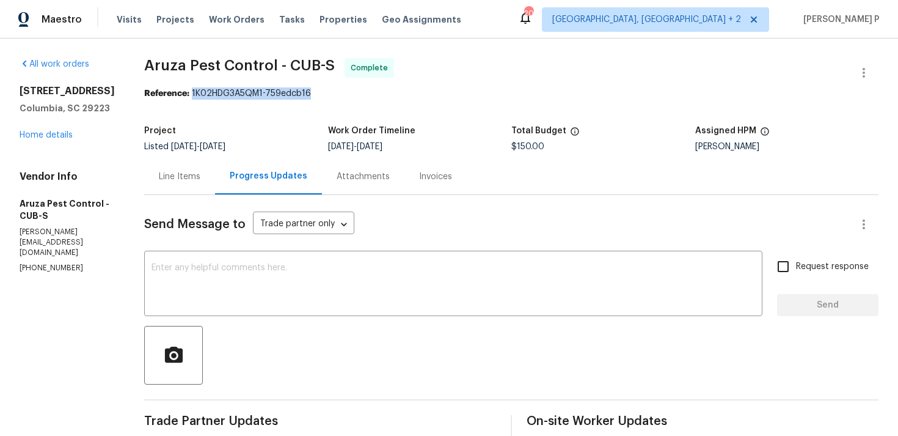
drag, startPoint x: 192, startPoint y: 90, endPoint x: 371, endPoint y: 90, distance: 178.4
click at [371, 90] on div "Reference: 1K02HDG3A5QM1-759edcb16" at bounding box center [511, 93] width 734 height 12
copy div "1K02HDG3A5QM1-759edcb16"
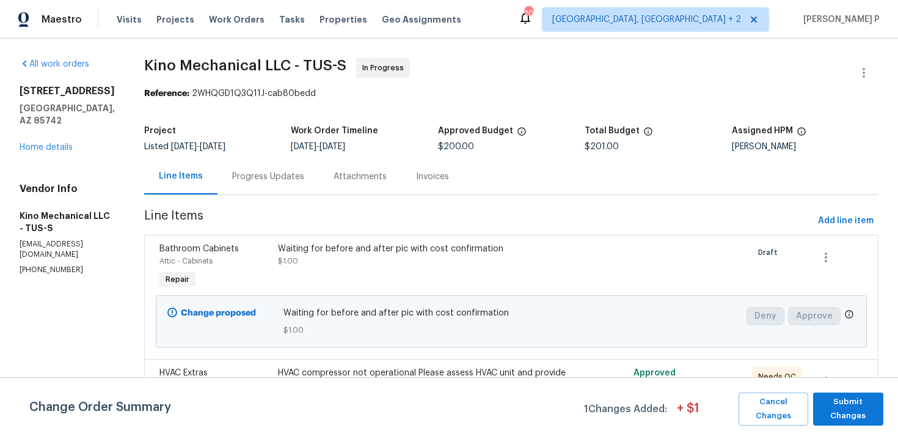
click at [271, 172] on div "Progress Updates" at bounding box center [268, 176] width 72 height 12
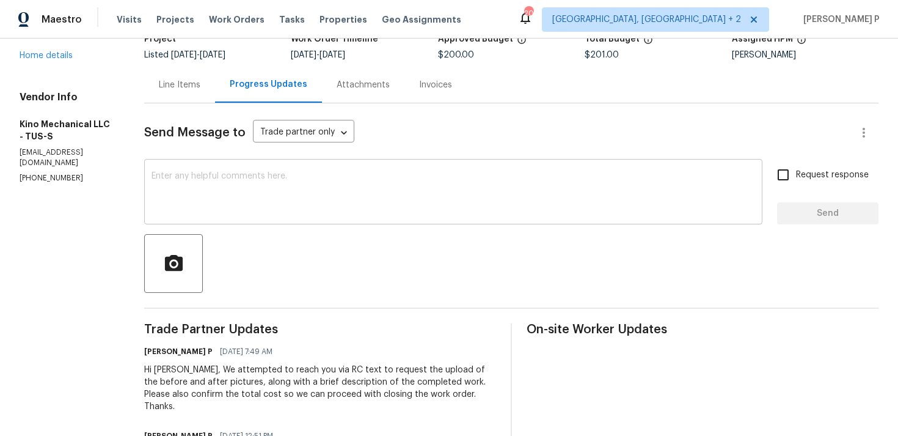
scroll to position [78, 0]
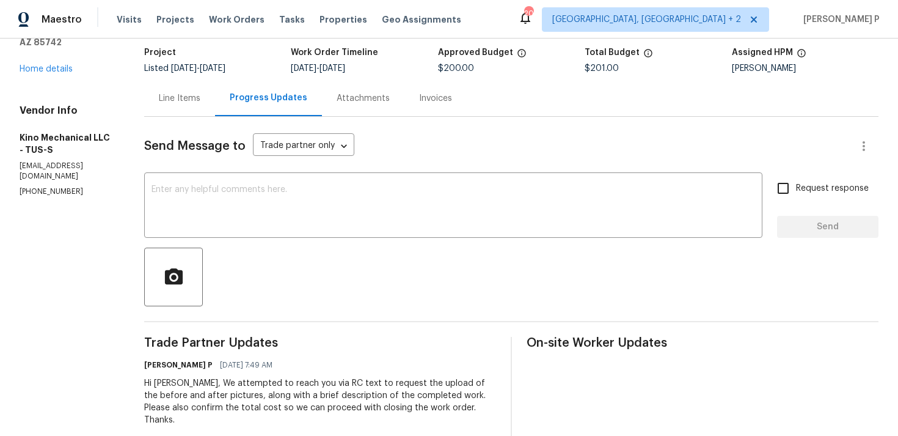
click at [186, 95] on div "Line Items" at bounding box center [180, 98] width 42 height 12
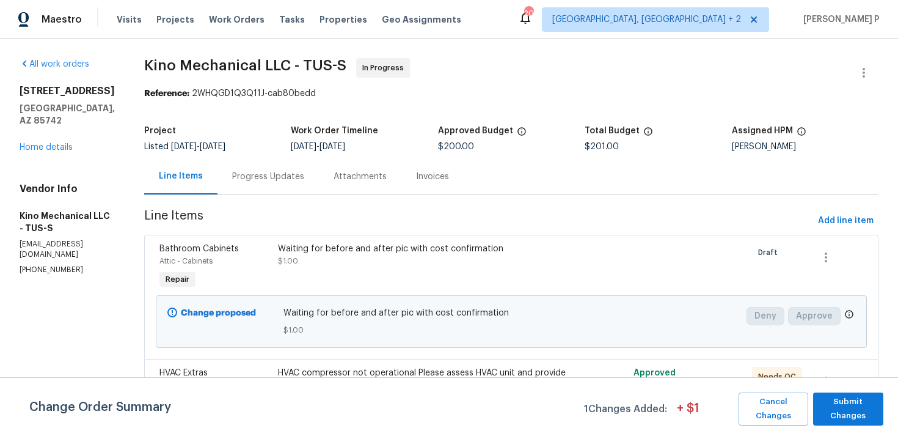
click at [270, 183] on div "Progress Updates" at bounding box center [268, 176] width 101 height 36
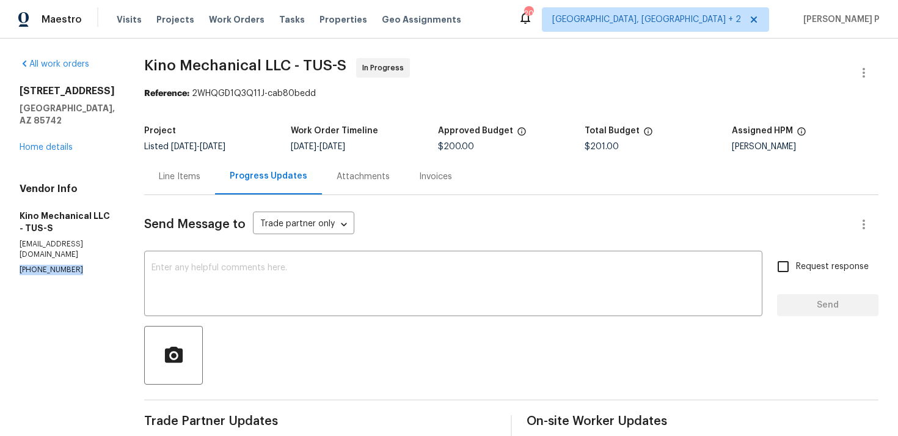
drag, startPoint x: 82, startPoint y: 257, endPoint x: 0, endPoint y: 257, distance: 81.9
click at [0, 257] on div "All work orders [STREET_ADDRESS] Home details Vendor Info Kino Mechanical LLC -…" at bounding box center [449, 414] width 898 height 752
copy p "[PHONE_NUMBER]"
click at [154, 352] on button "button" at bounding box center [173, 355] width 59 height 59
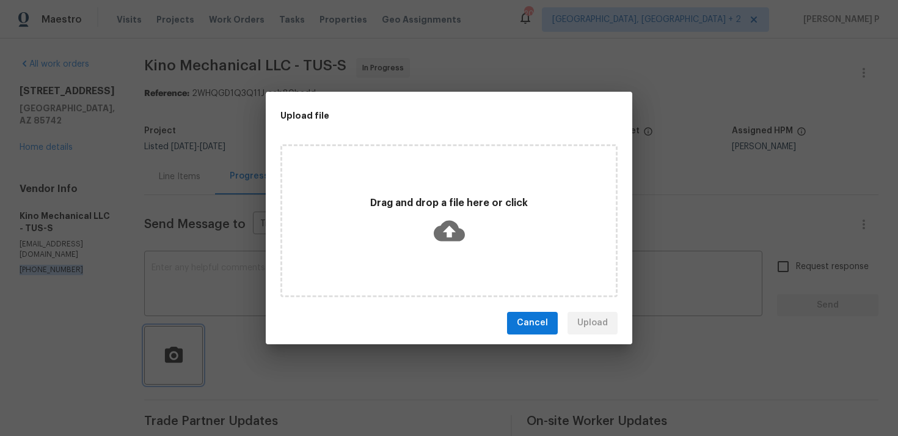
click at [53, 310] on div "Upload file Drag and drop a file here or click Cancel Upload" at bounding box center [449, 218] width 898 height 436
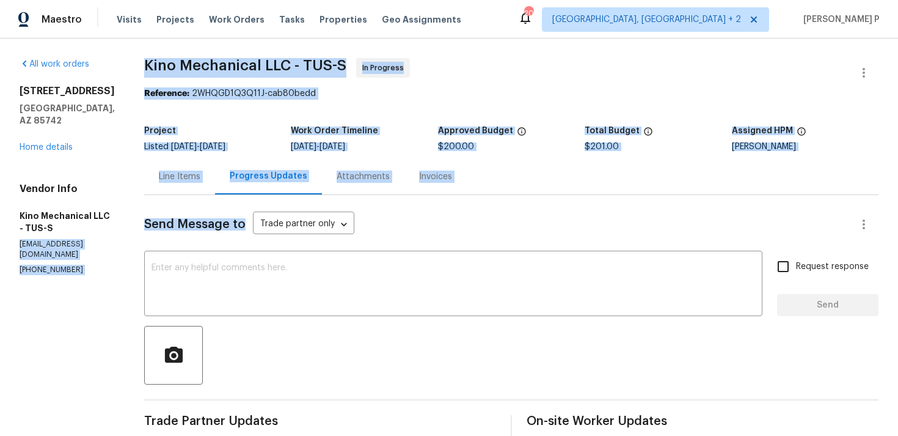
drag, startPoint x: 20, startPoint y: 244, endPoint x: 133, endPoint y: 245, distance: 112.4
click at [133, 245] on div "All work orders [STREET_ADDRESS] Home details Vendor Info Kino Mechanical LLC -…" at bounding box center [449, 414] width 898 height 752
click at [64, 242] on p "[EMAIL_ADDRESS][DOMAIN_NAME]" at bounding box center [67, 249] width 95 height 21
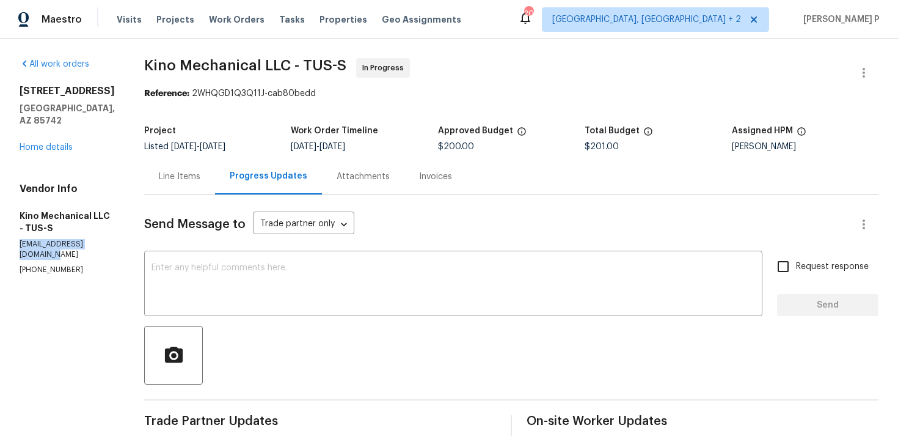
drag, startPoint x: 19, startPoint y: 242, endPoint x: 120, endPoint y: 243, distance: 101.4
click at [120, 243] on div "All work orders [STREET_ADDRESS] Home details Vendor Info Kino Mechanical LLC -…" at bounding box center [449, 414] width 898 height 752
copy p "[EMAIL_ADDRESS][DOMAIN_NAME]"
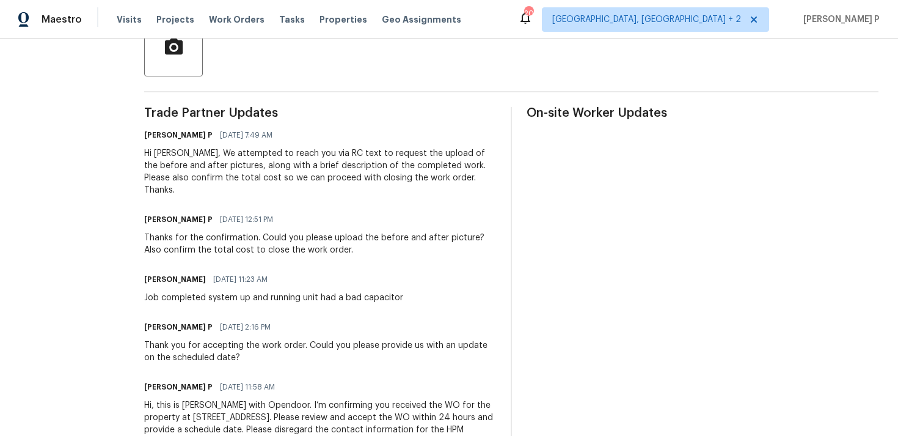
scroll to position [306, 0]
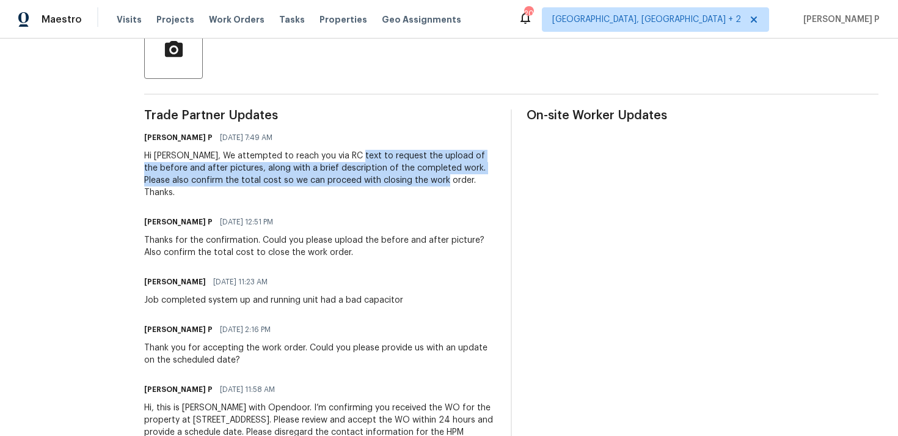
drag, startPoint x: 350, startPoint y: 153, endPoint x: 425, endPoint y: 178, distance: 79.2
click at [425, 178] on div "Hi [PERSON_NAME], We attempted to reach you via RC text to request the upload o…" at bounding box center [320, 174] width 352 height 49
copy div "request the upload of the before and after pictures, along with a brief descrip…"
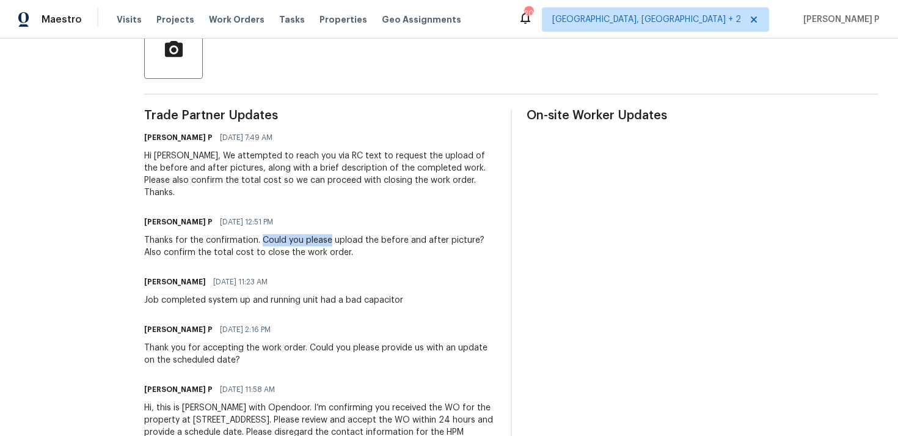
drag, startPoint x: 263, startPoint y: 227, endPoint x: 330, endPoint y: 227, distance: 66.6
click at [330, 234] on div "Thanks for the confirmation. Could you please upload the before and after pictu…" at bounding box center [320, 246] width 352 height 24
copy div "Could you please"
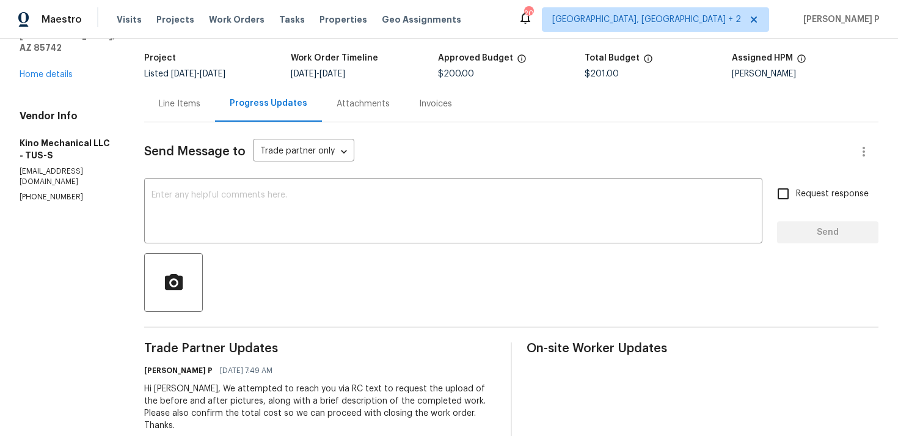
scroll to position [106, 0]
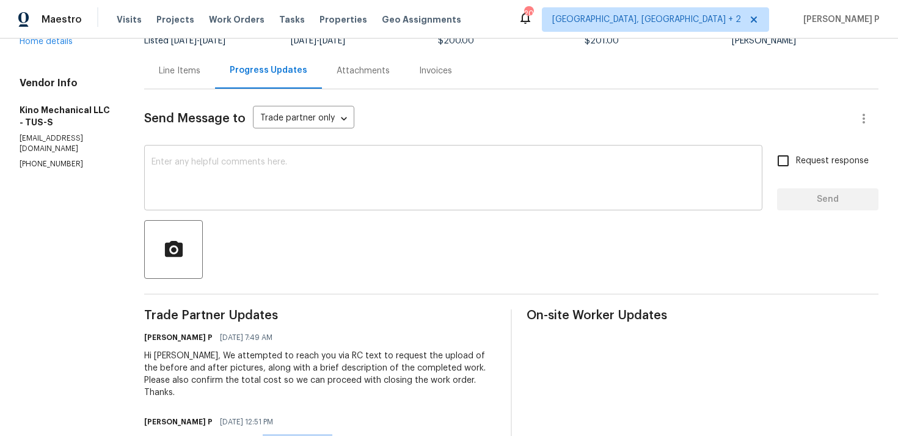
click at [178, 166] on textarea at bounding box center [454, 179] width 604 height 43
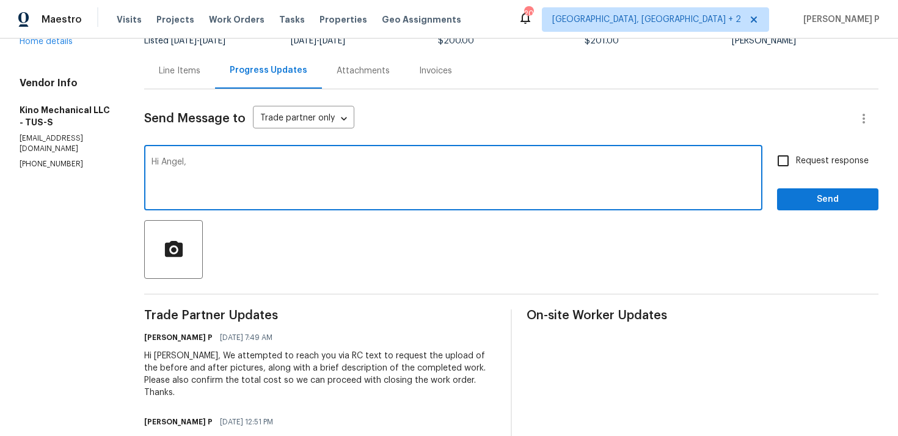
paste textarea "We attempted to contact you via email to request"
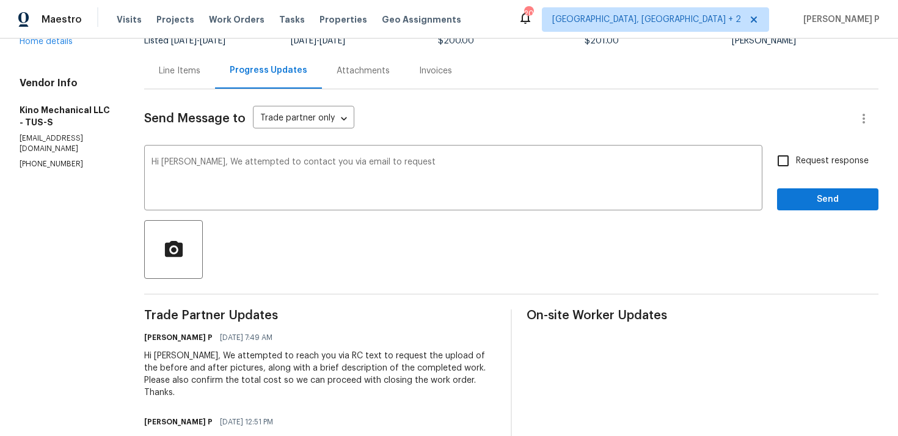
click at [400, 356] on div "Hi [PERSON_NAME], We attempted to reach you via RC text to request the upload o…" at bounding box center [320, 373] width 352 height 49
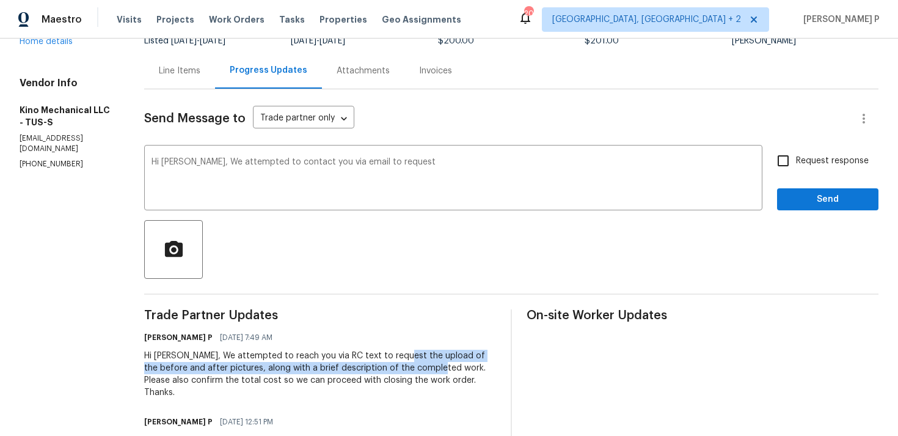
drag, startPoint x: 400, startPoint y: 356, endPoint x: 432, endPoint y: 368, distance: 34.6
click at [432, 368] on div "Hi [PERSON_NAME], We attempted to reach you via RC text to request the upload o…" at bounding box center [320, 373] width 352 height 49
copy div "upload of the before and after pictures, along with a brief description of the …"
click at [438, 163] on textarea "Hi [PERSON_NAME], We attempted to contact you via email to request" at bounding box center [454, 179] width 604 height 43
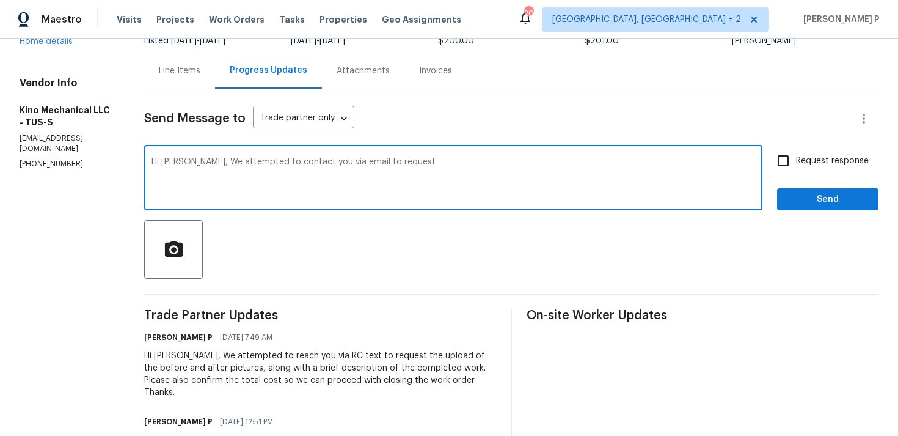
paste textarea "upload of the before and after pictures, along with a brief description of the …"
click at [393, 160] on textarea "Hi Angel, We attempted to contact you via email to request upload of the before…" at bounding box center [454, 179] width 604 height 43
click at [263, 172] on textarea "Hi Angel, We attempted to contact you via email to request to upload of the bef…" at bounding box center [454, 179] width 604 height 43
drag, startPoint x: 191, startPoint y: 158, endPoint x: 374, endPoint y: 179, distance: 183.9
click at [374, 179] on textarea "Hi Angel, We attempted to contact you via email to request to upload of the bef…" at bounding box center [454, 179] width 604 height 43
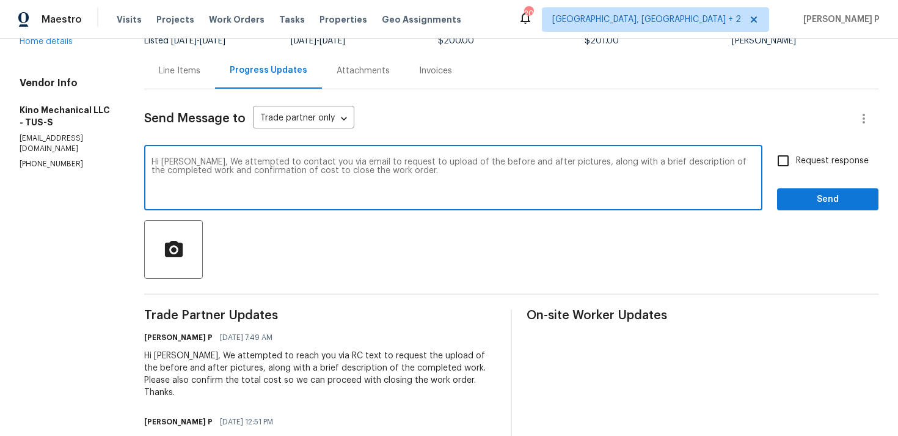
paste textarea "he upload of before and after pictures, along with a brief description of the c…"
click at [473, 170] on textarea "Hi Angel, We attempted to contact you via email to request the upload of before…" at bounding box center [454, 179] width 604 height 43
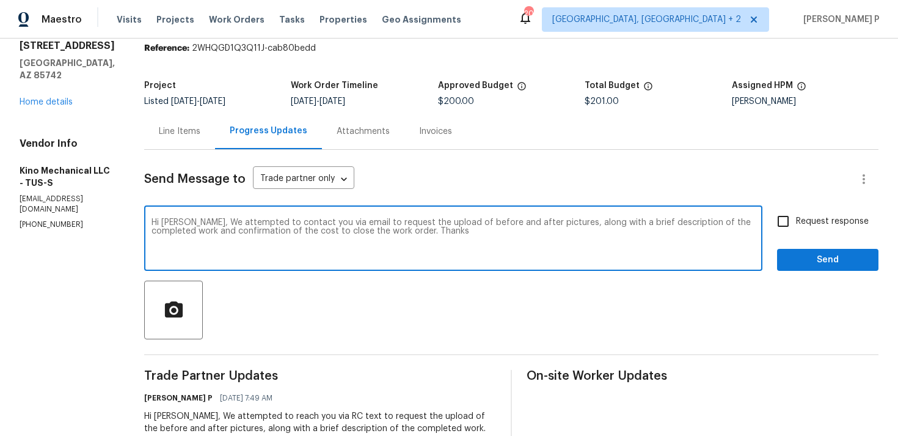
scroll to position [42, 0]
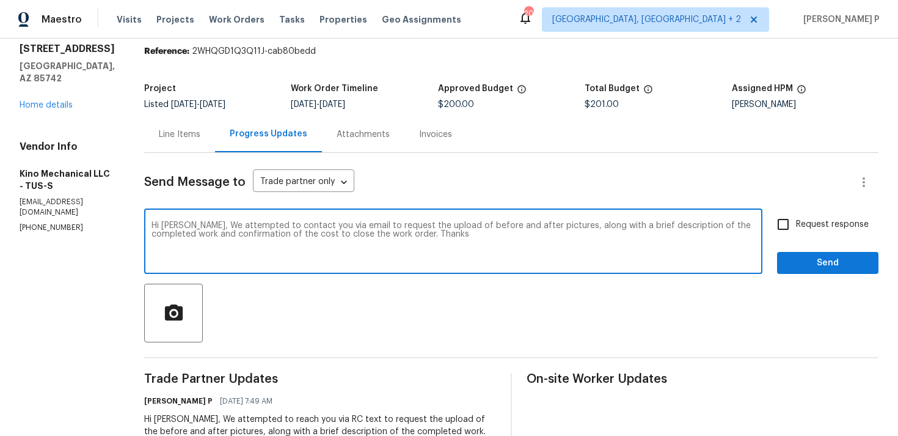
type textarea "Hi Angel, We attempted to contact you via email to request the upload of before…"
click at [788, 221] on input "Request response" at bounding box center [783, 224] width 26 height 26
checkbox input "true"
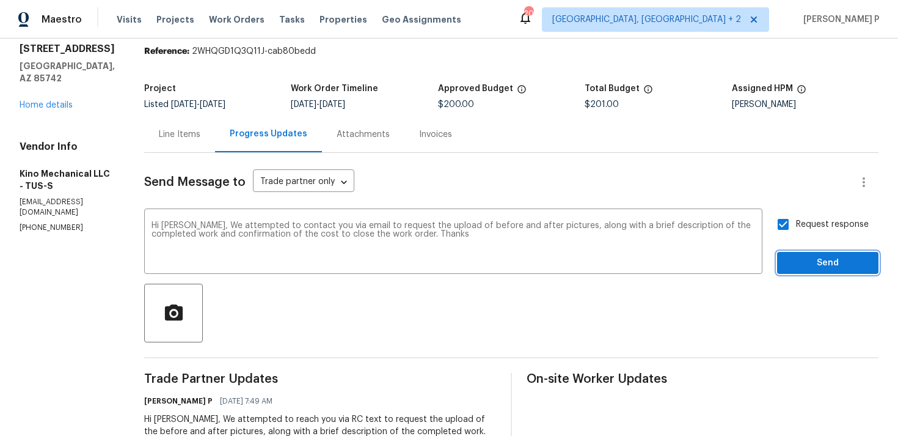
click at [806, 262] on span "Send" at bounding box center [828, 262] width 82 height 15
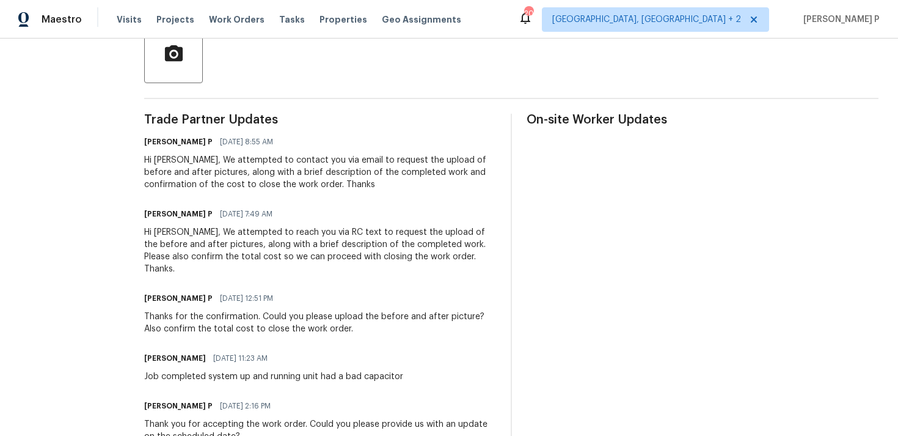
scroll to position [0, 0]
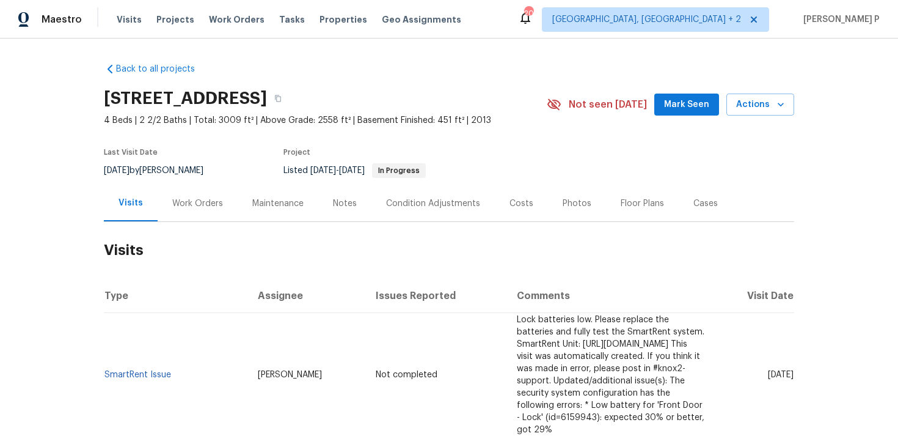
click at [202, 201] on div "Work Orders" at bounding box center [197, 203] width 51 height 12
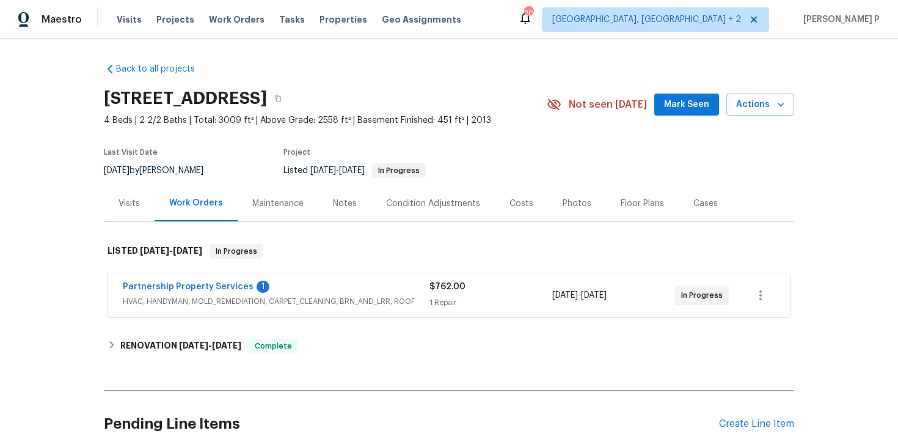
click at [183, 281] on span "Partnership Property Services" at bounding box center [188, 286] width 131 height 12
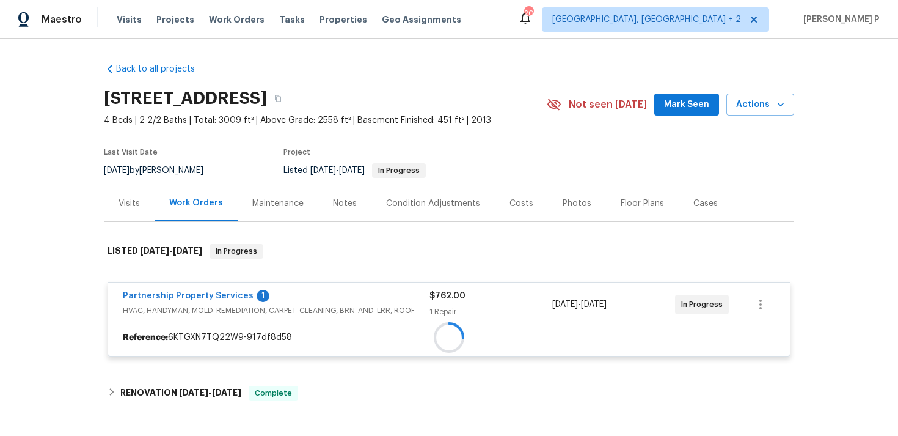
click at [183, 326] on div at bounding box center [449, 337] width 682 height 22
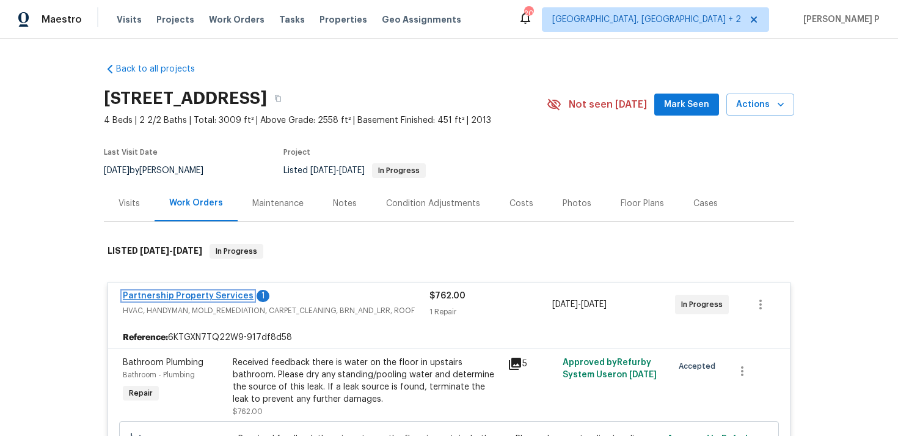
click at [202, 293] on link "Partnership Property Services" at bounding box center [188, 295] width 131 height 9
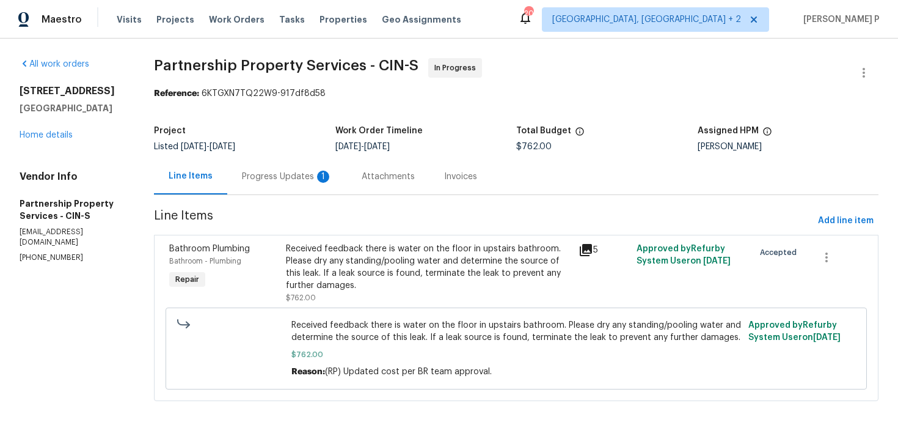
click at [310, 172] on div "Progress Updates 1" at bounding box center [287, 176] width 90 height 12
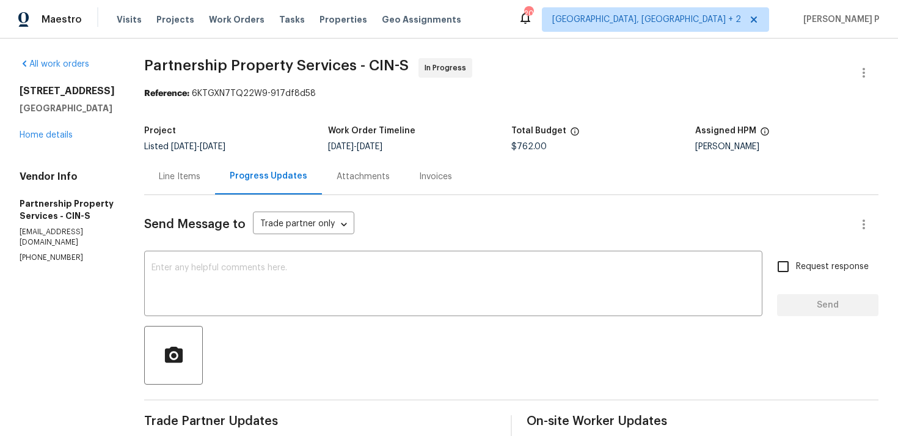
click at [200, 173] on div "Line Items" at bounding box center [180, 176] width 42 height 12
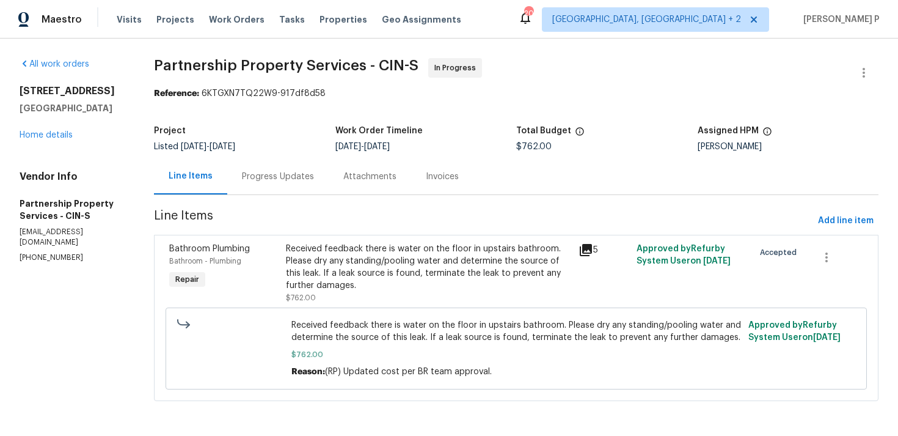
click at [455, 282] on div "Received feedback there is water on the floor in upstairs bathroom. Please dry …" at bounding box center [428, 267] width 285 height 49
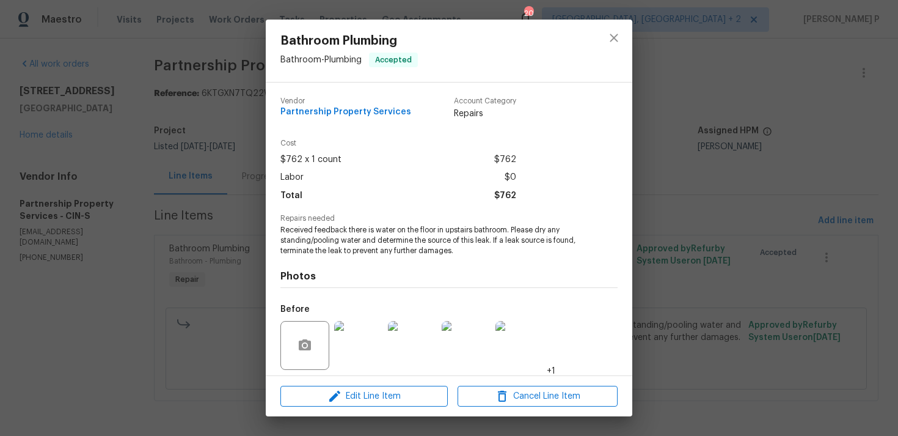
scroll to position [86, 0]
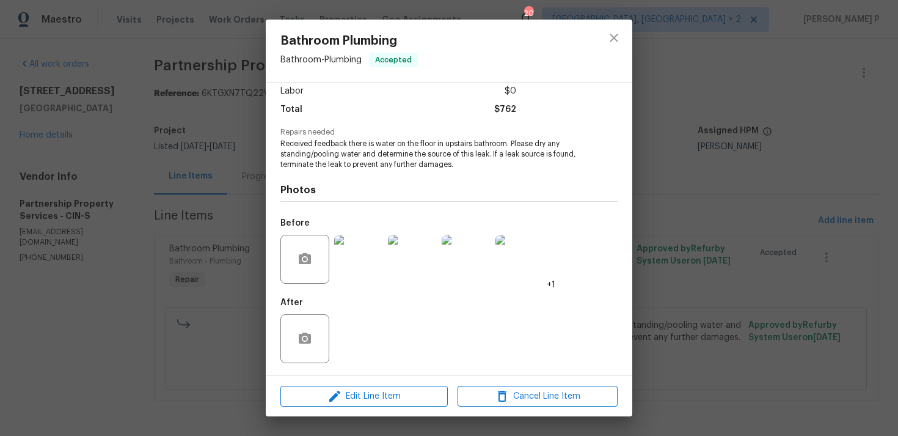
click at [365, 267] on img at bounding box center [358, 259] width 49 height 49
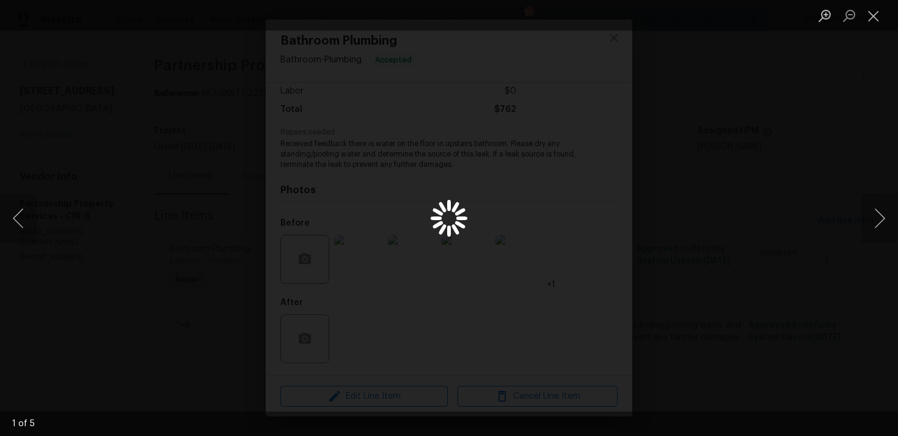
click at [365, 267] on div "Lightbox" at bounding box center [449, 218] width 898 height 436
click at [891, 211] on button "Next image" at bounding box center [880, 218] width 37 height 49
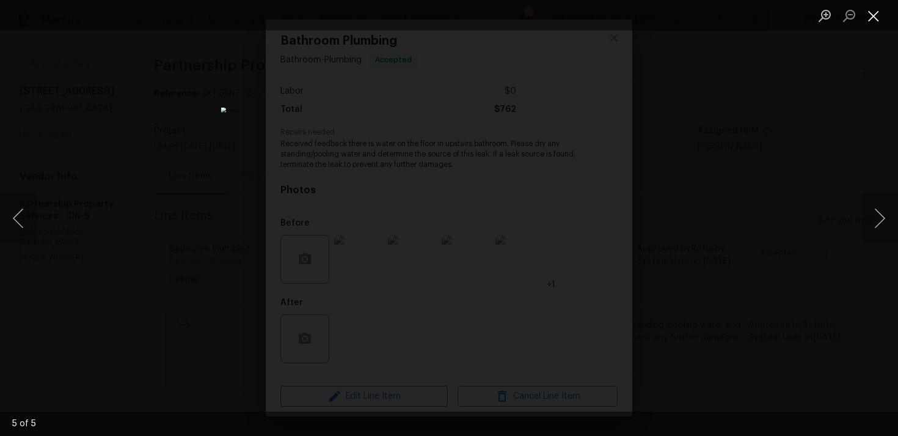
click at [872, 18] on button "Close lightbox" at bounding box center [874, 15] width 24 height 21
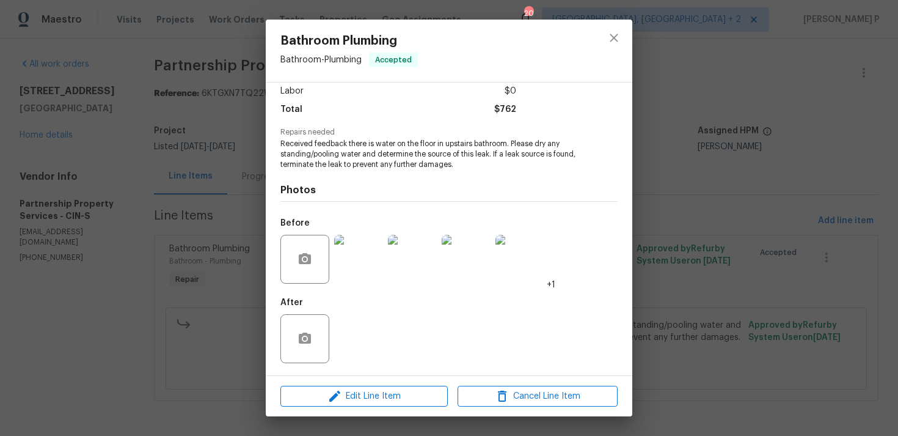
click at [169, 279] on div "Bathroom Plumbing Bathroom - Plumbing Accepted Vendor Partnership Property Serv…" at bounding box center [449, 218] width 898 height 436
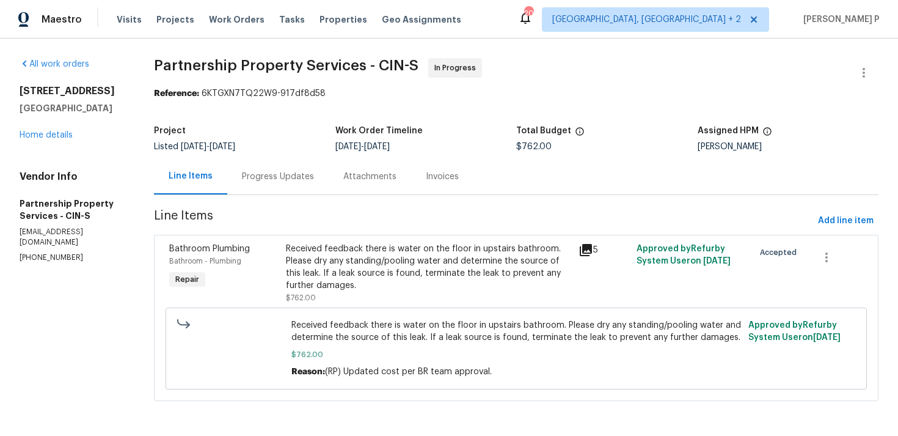
click at [314, 181] on div "Progress Updates" at bounding box center [278, 176] width 72 height 12
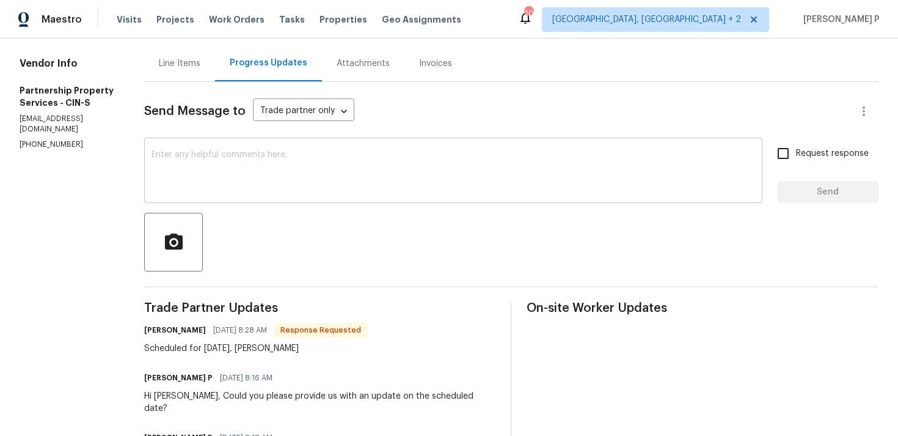
scroll to position [111, 0]
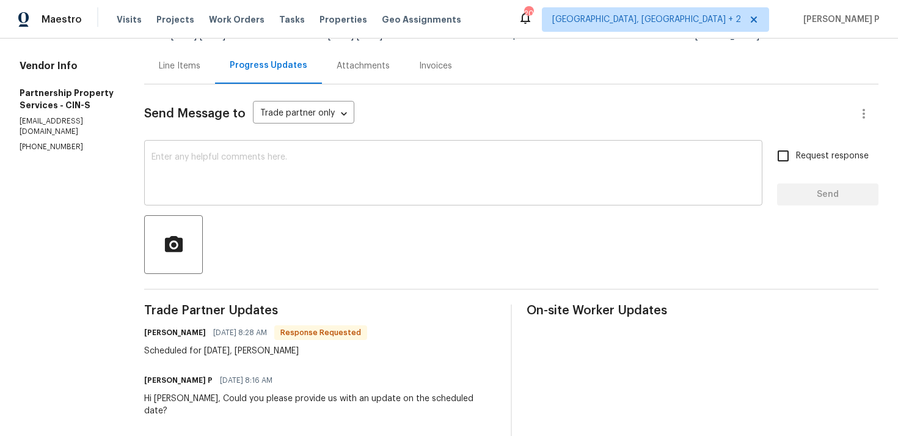
click at [353, 192] on textarea at bounding box center [454, 174] width 604 height 43
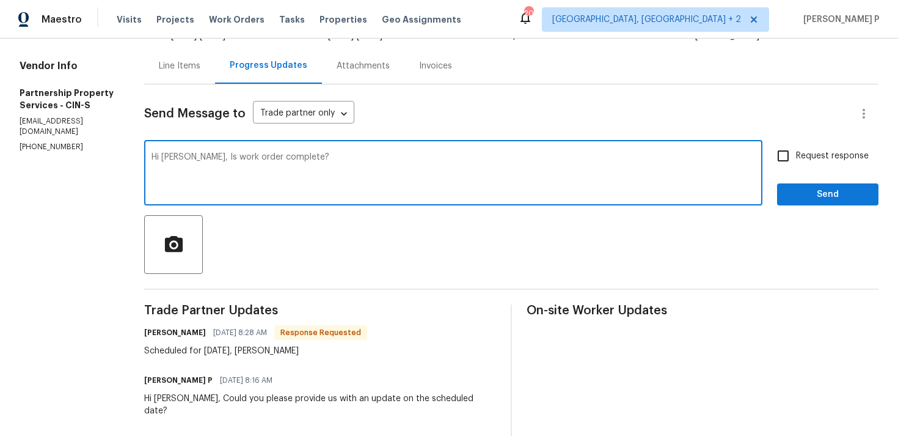
type textarea "Hi [PERSON_NAME], Is work order complete?"
click at [801, 156] on span "Request response" at bounding box center [832, 156] width 73 height 13
click at [796, 156] on input "Request response" at bounding box center [783, 156] width 26 height 26
checkbox input "true"
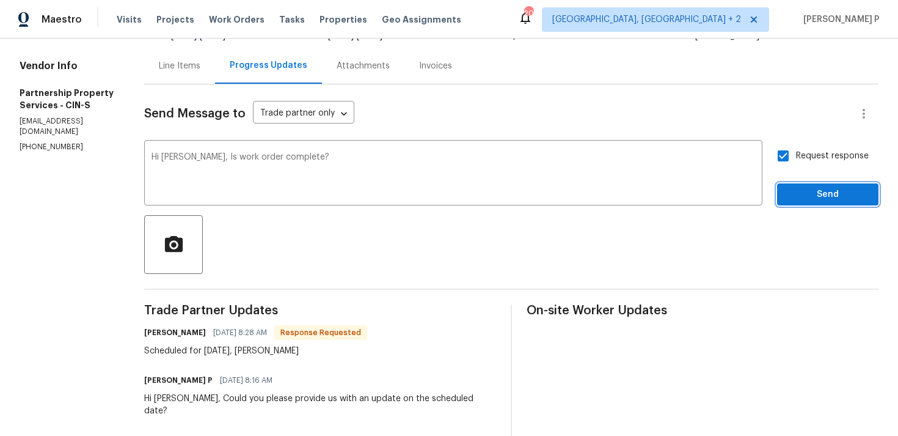
click at [800, 200] on span "Send" at bounding box center [828, 194] width 82 height 15
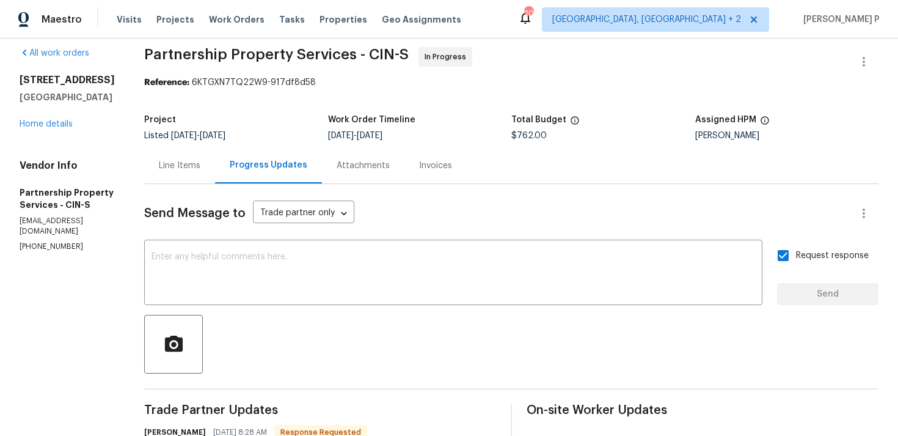
scroll to position [0, 0]
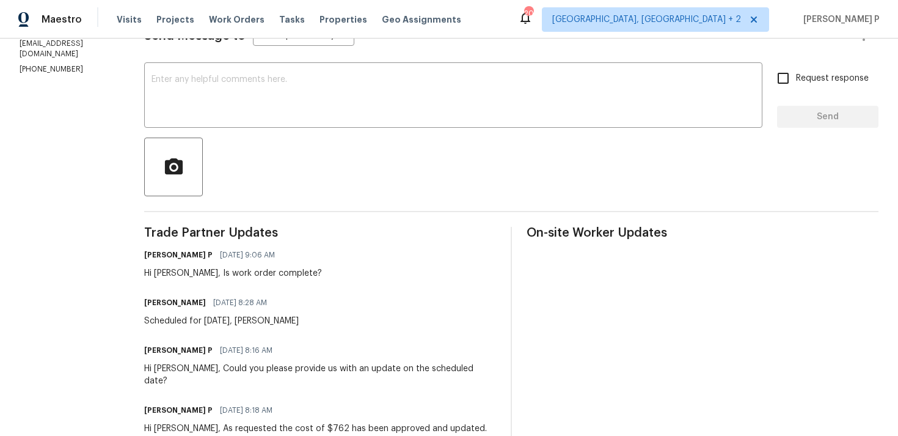
scroll to position [181, 0]
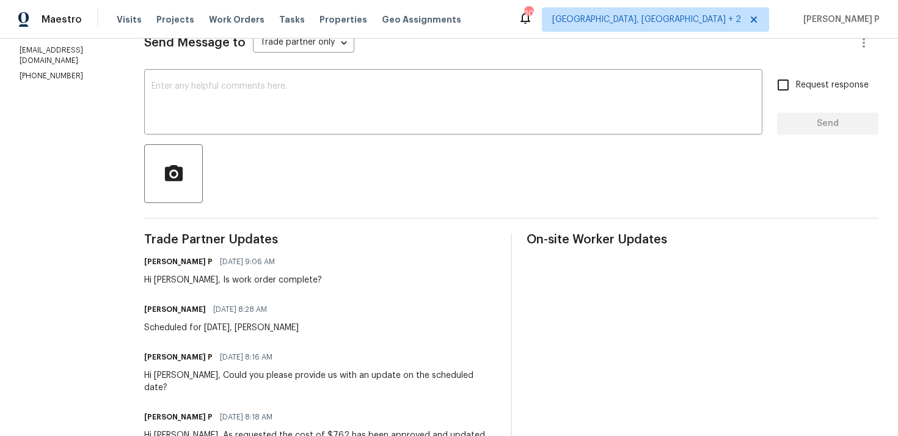
click at [313, 136] on div "Send Message to Trade partner only Trade partner only ​ x ​ Request response Se…" at bounding box center [511, 390] width 734 height 754
click at [312, 112] on textarea at bounding box center [454, 103] width 604 height 43
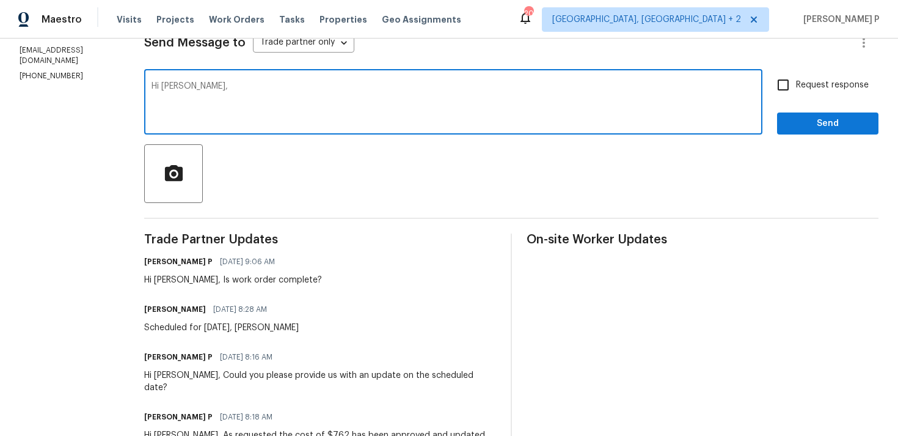
paste textarea "Could you please provide us with an update on the status of the work order?"
type textarea "Hi Lisa, Could you please provide us with an update on the status of the work o…"
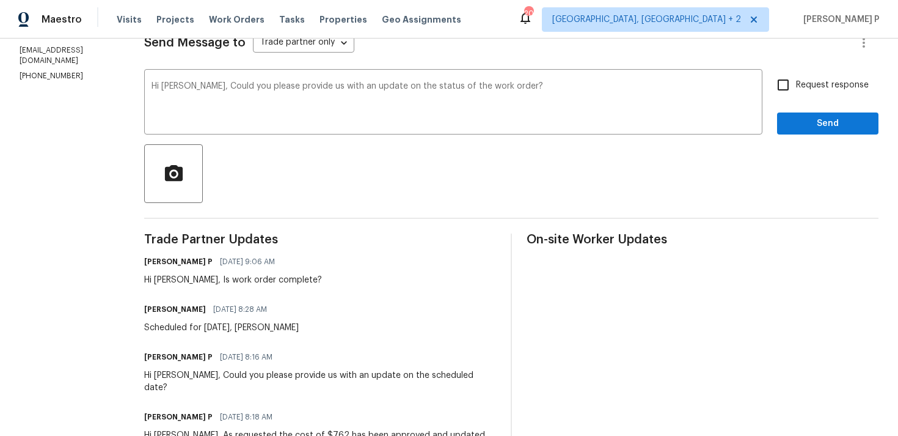
click at [846, 84] on span "Request response" at bounding box center [832, 85] width 73 height 13
click at [796, 84] on input "Request response" at bounding box center [783, 85] width 26 height 26
checkbox input "true"
click at [813, 128] on span "Send" at bounding box center [828, 123] width 82 height 15
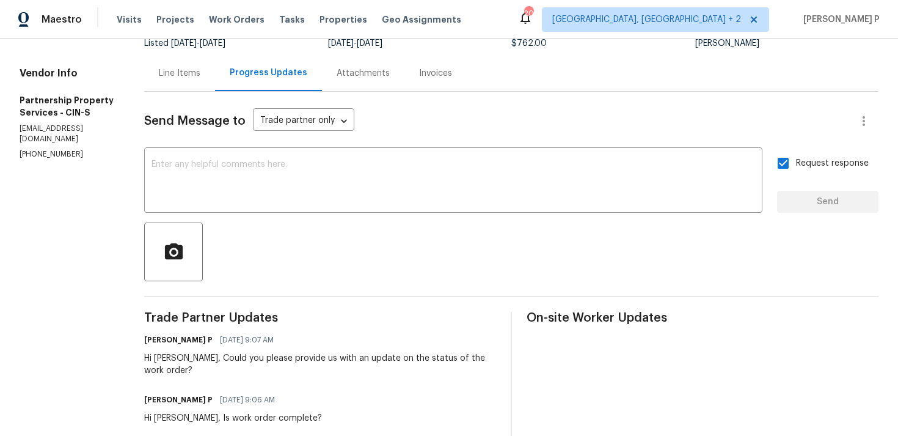
scroll to position [0, 0]
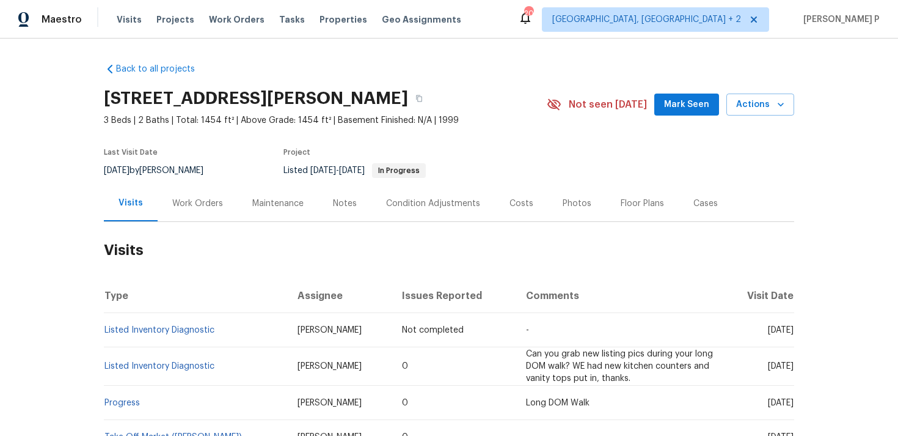
click at [181, 206] on div "Work Orders" at bounding box center [197, 203] width 51 height 12
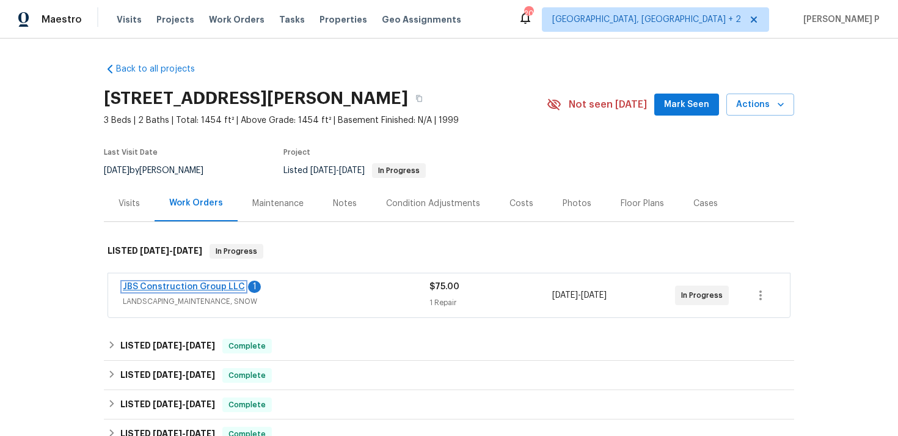
click at [194, 284] on link "JBS Construction Group LLC" at bounding box center [184, 286] width 122 height 9
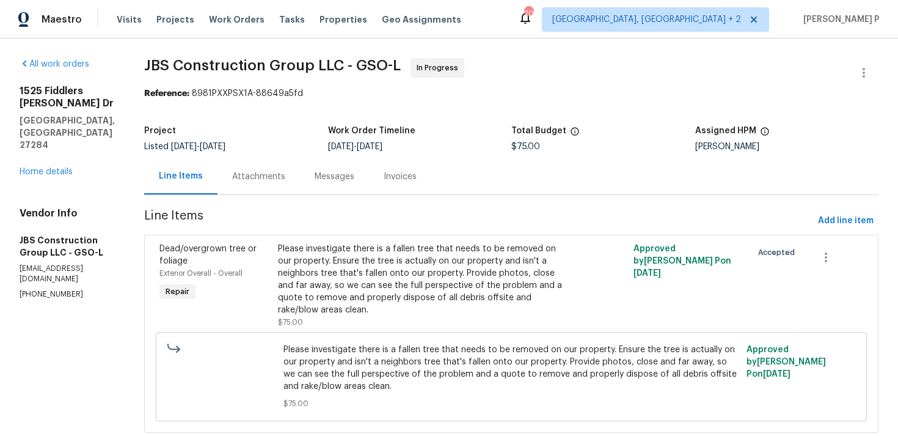
click at [285, 175] on div "Attachments" at bounding box center [258, 176] width 53 height 12
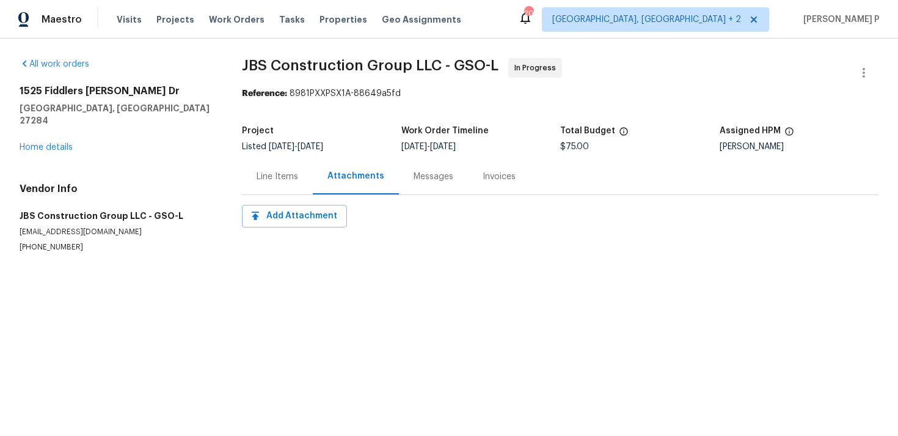
click at [450, 194] on div "Messages" at bounding box center [433, 176] width 69 height 36
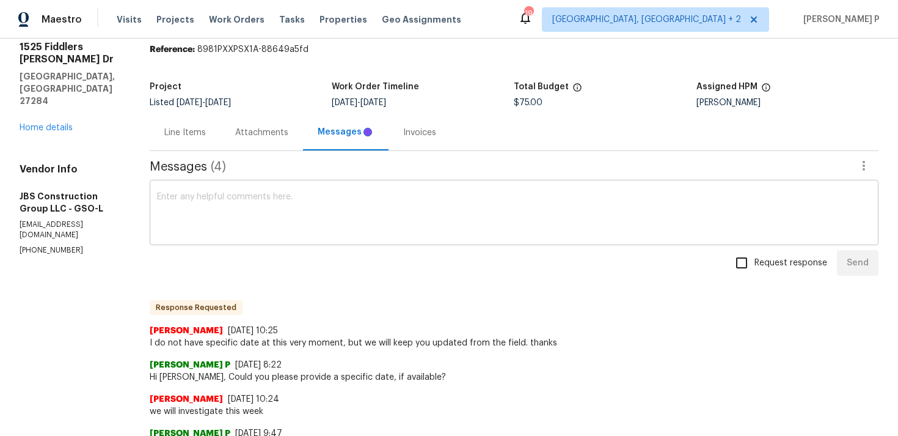
scroll to position [38, 0]
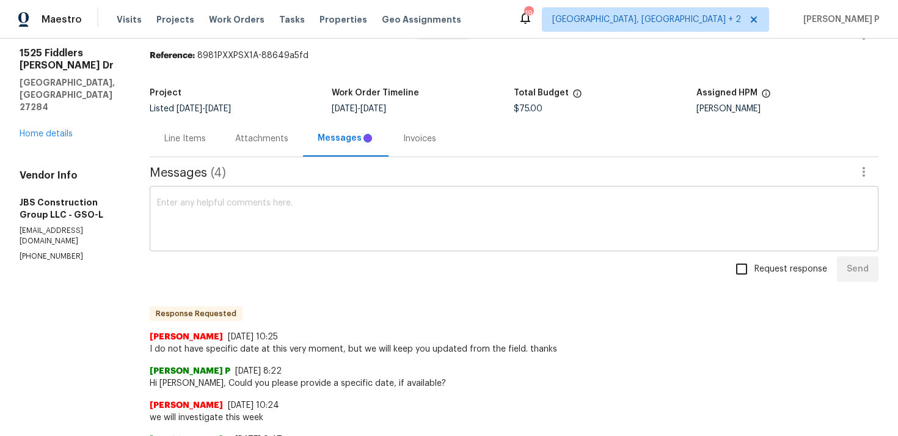
click at [345, 211] on textarea at bounding box center [514, 220] width 714 height 43
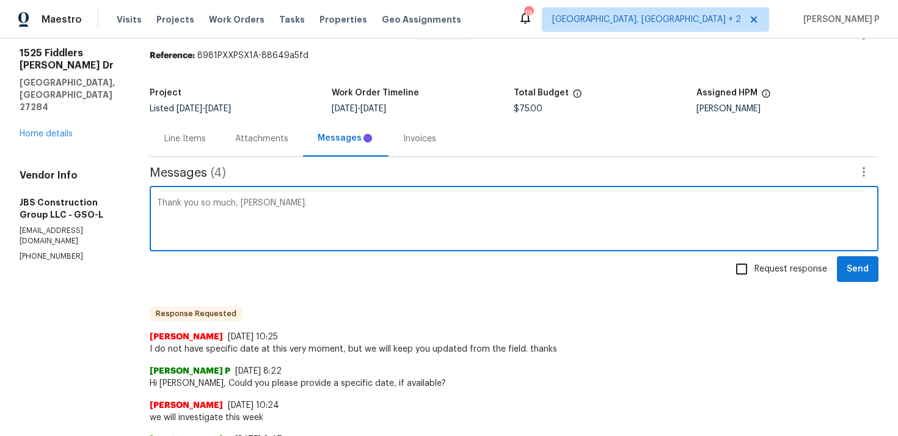
type textarea "Thank you so much, [PERSON_NAME]."
click at [755, 261] on input "Request response" at bounding box center [742, 269] width 26 height 26
checkbox input "true"
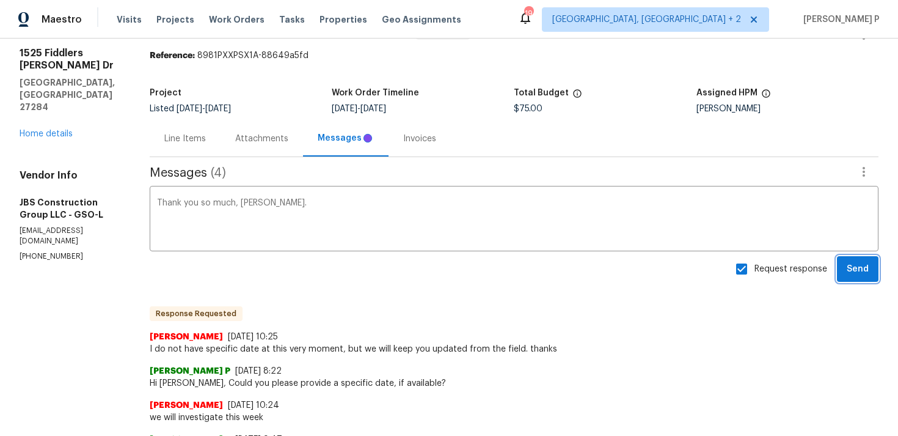
click at [852, 268] on span "Send" at bounding box center [858, 269] width 22 height 15
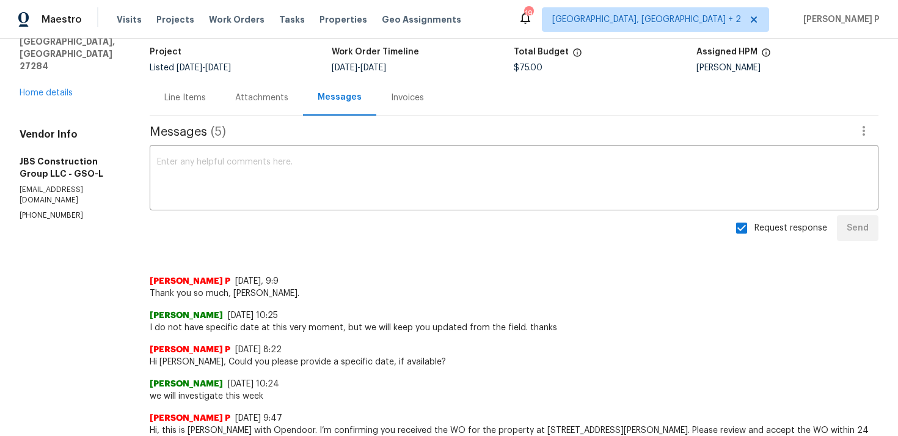
scroll to position [123, 0]
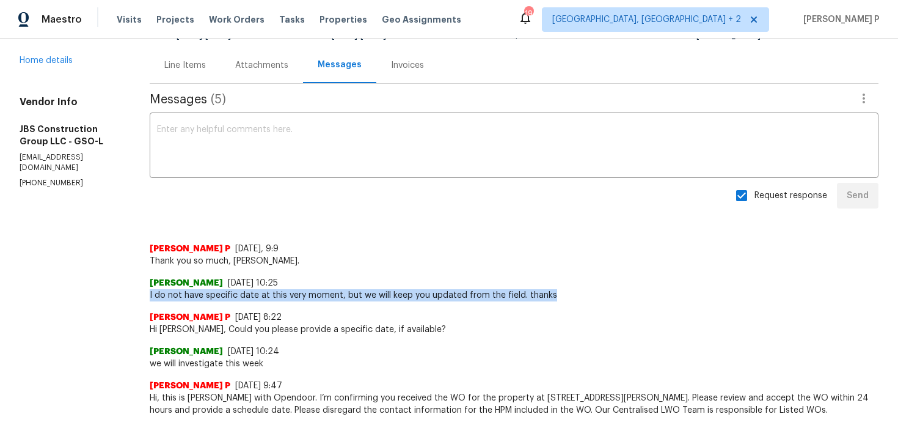
drag, startPoint x: 180, startPoint y: 281, endPoint x: 585, endPoint y: 287, distance: 405.1
click at [585, 289] on span "I do not have specific date at this very moment, but we will keep you updated f…" at bounding box center [514, 295] width 729 height 12
copy span "I do not have specific date at this very moment, but we will keep you updated f…"
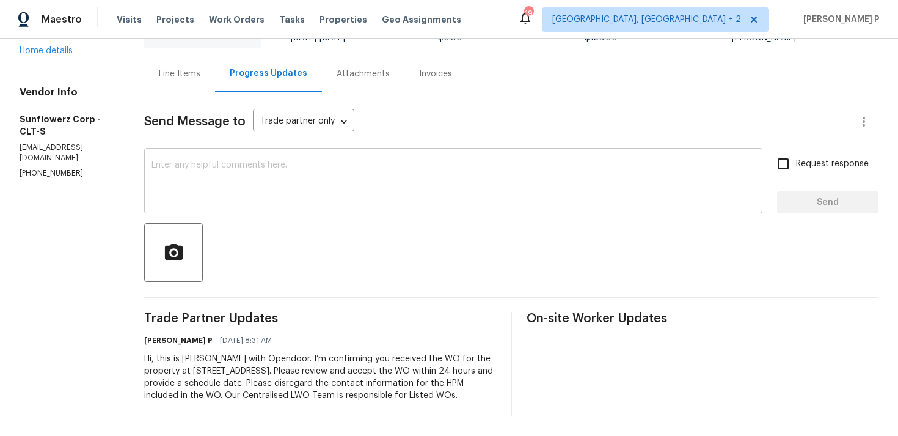
scroll to position [103, 0]
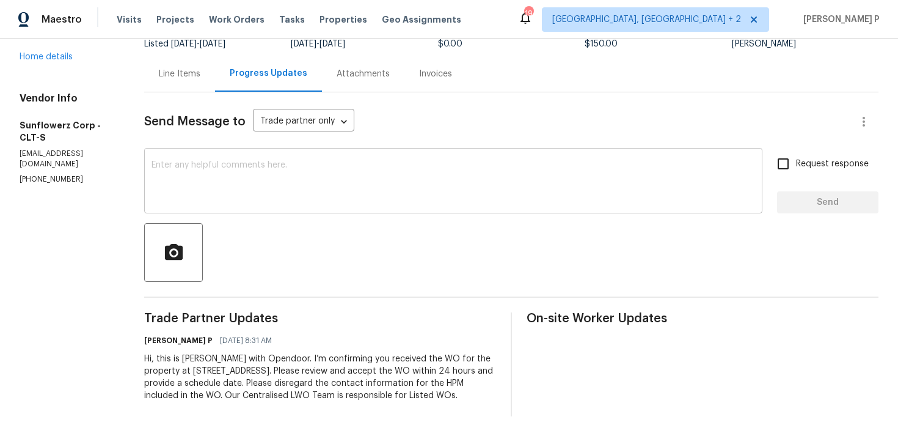
click at [195, 189] on textarea at bounding box center [454, 182] width 604 height 43
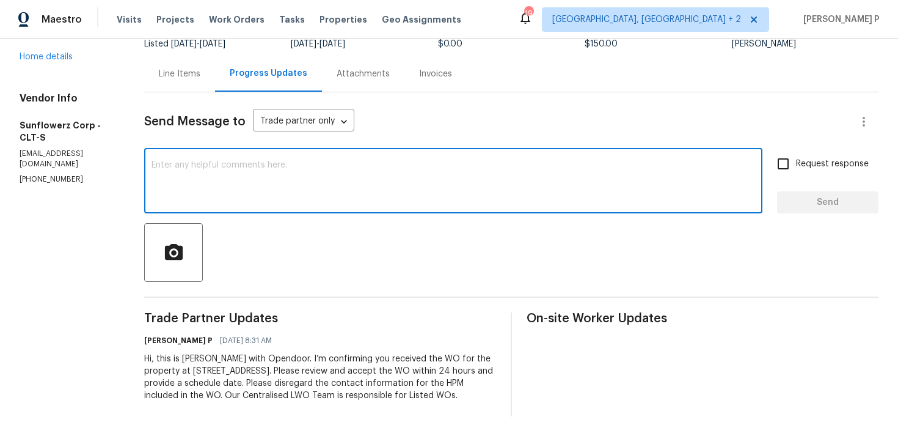
paste textarea "Just a reminder: Please accept the work order within an hour to avoid reassignm…"
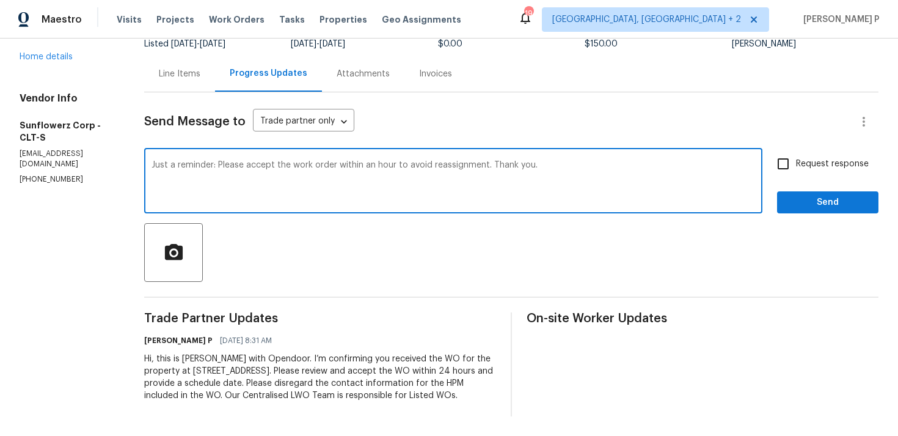
type textarea "Just a reminder: Please accept the work order within an hour to avoid reassignm…"
click at [812, 168] on span "Request response" at bounding box center [832, 164] width 73 height 13
click at [796, 168] on input "Request response" at bounding box center [783, 164] width 26 height 26
checkbox input "true"
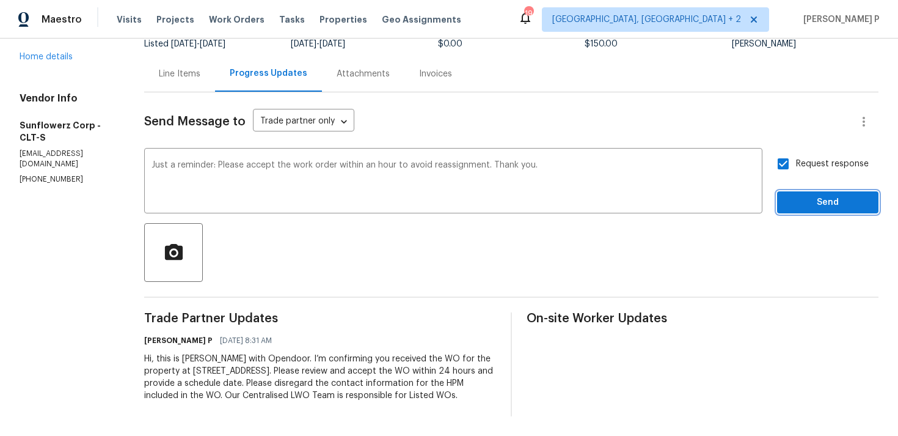
click at [808, 210] on button "Send" at bounding box center [827, 202] width 101 height 23
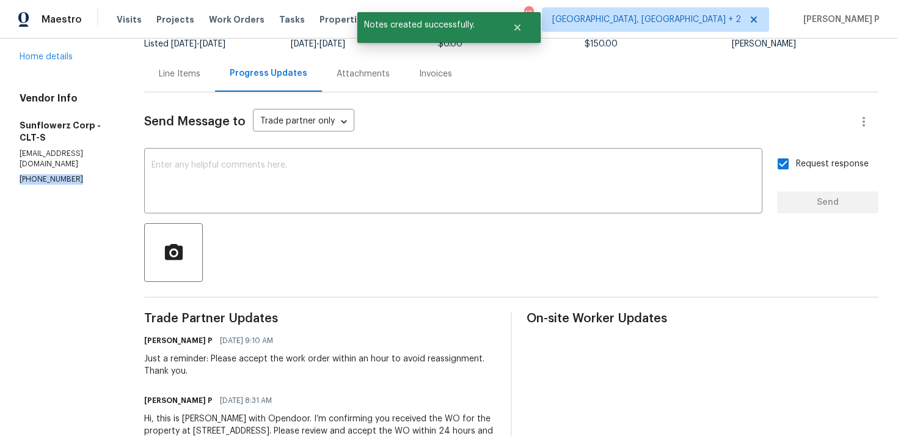
drag, startPoint x: 82, startPoint y: 147, endPoint x: 17, endPoint y: 147, distance: 64.8
click at [17, 147] on div "All work orders [STREET_ADDRESS] Home details Vendor Info Sunflowerz Corp - CLT…" at bounding box center [449, 216] width 898 height 560
copy p "[PHONE_NUMBER]"
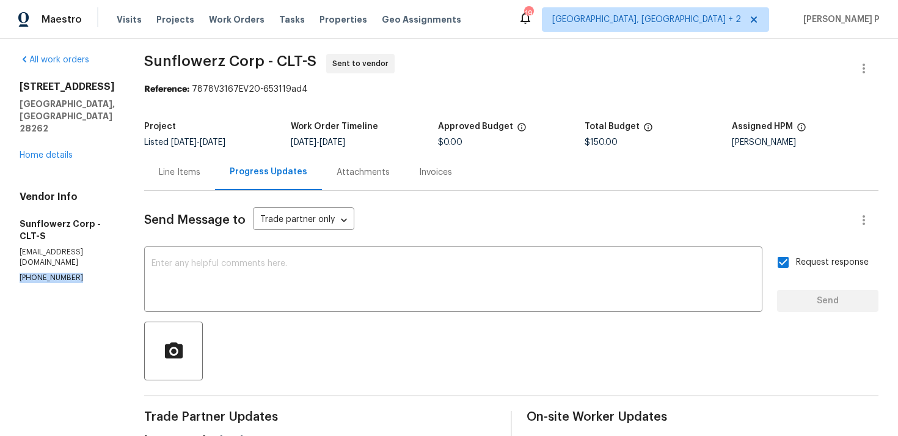
scroll to position [0, 0]
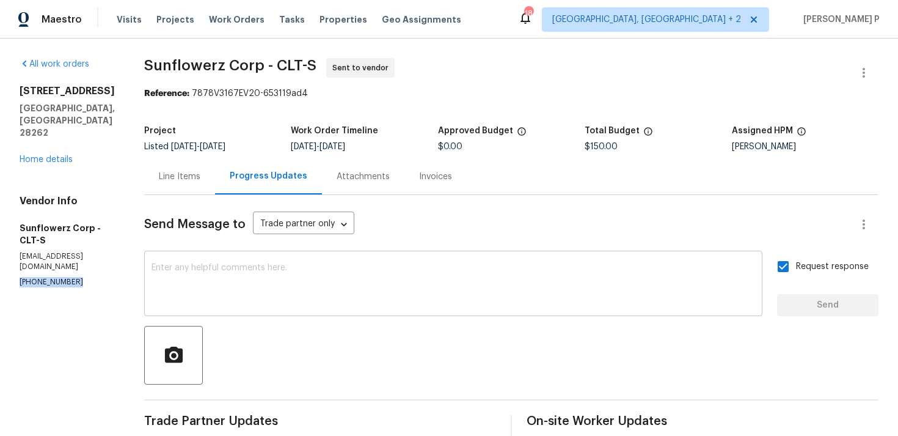
click at [450, 258] on div "x ​" at bounding box center [453, 285] width 618 height 62
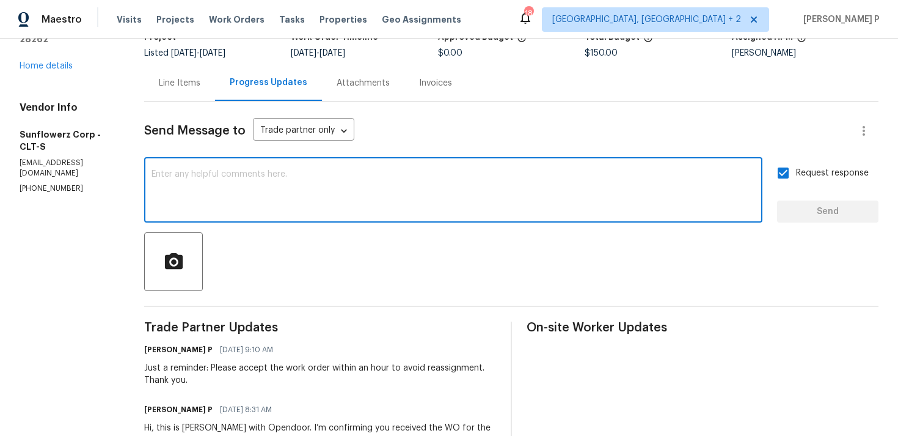
scroll to position [163, 0]
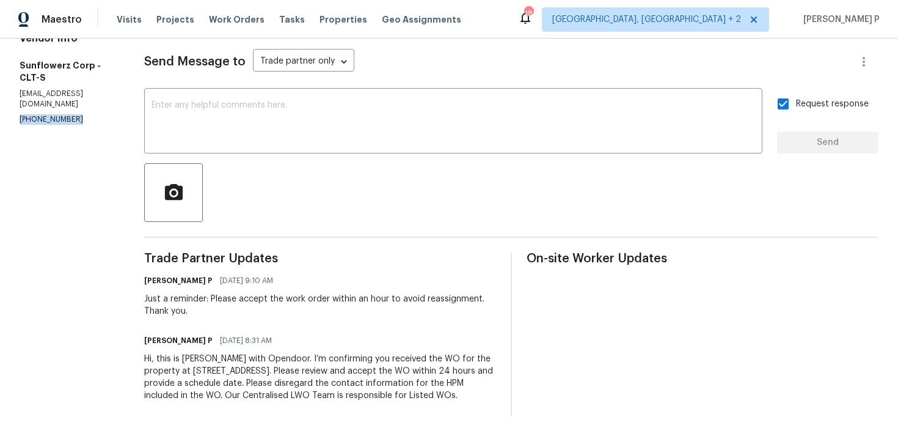
drag, startPoint x: 73, startPoint y: 85, endPoint x: 13, endPoint y: 86, distance: 60.5
click at [12, 86] on div "All work orders [STREET_ADDRESS] Home details Vendor Info Sunflowerz Corp - CLT…" at bounding box center [449, 156] width 898 height 560
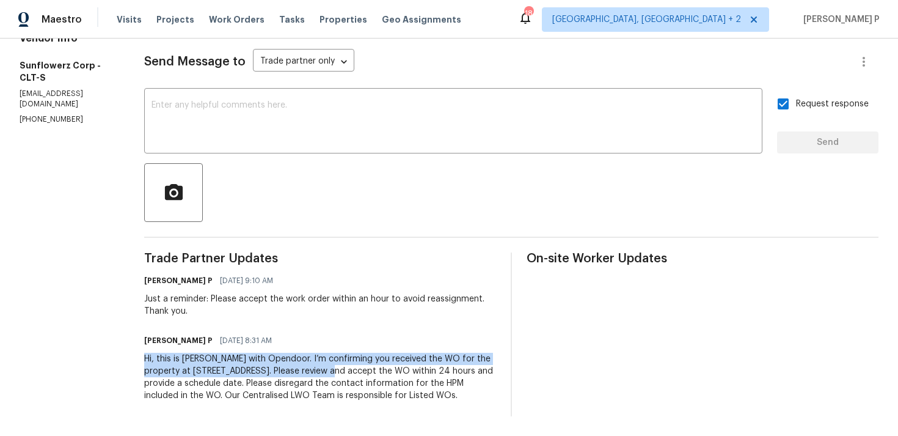
drag, startPoint x: 144, startPoint y: 357, endPoint x: 311, endPoint y: 368, distance: 167.1
click at [311, 368] on div "Hi, this is [PERSON_NAME] with Opendoor. I’m confirming you received the WO for…" at bounding box center [320, 377] width 352 height 49
copy div "Hi, this is [PERSON_NAME] with Opendoor. I’m confirming you received the WO for…"
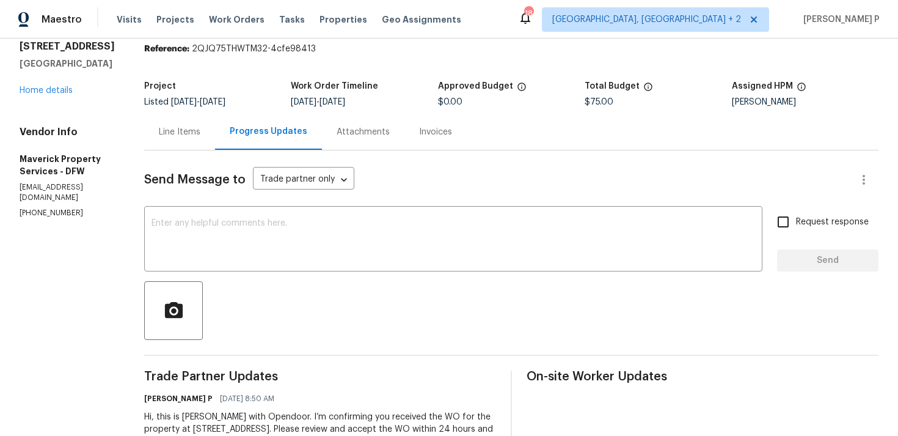
scroll to position [115, 0]
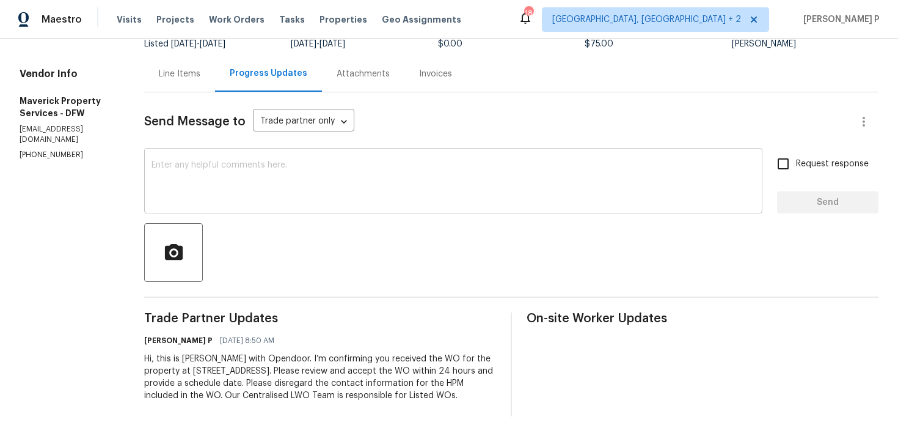
click at [215, 172] on textarea at bounding box center [454, 182] width 604 height 43
paste textarea "Just a reminder: Please accept the work order within an hour to avoid reassignm…"
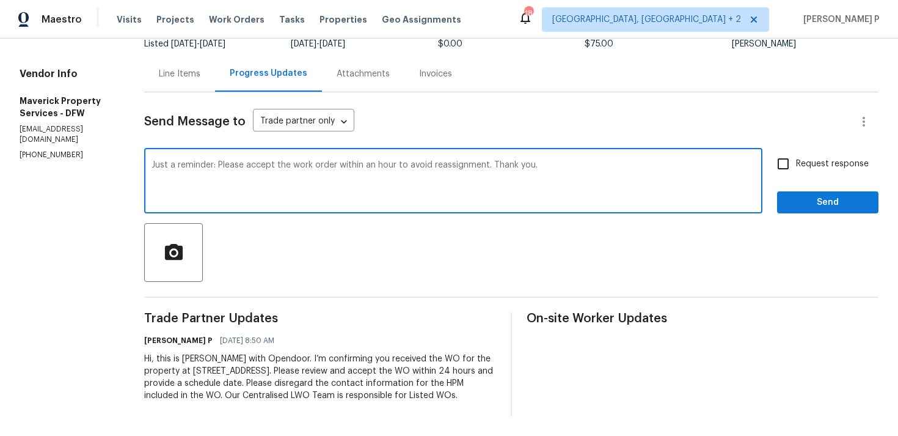
type textarea "Just a reminder: Please accept the work order within an hour to avoid reassignm…"
click at [796, 151] on input "Request response" at bounding box center [783, 164] width 26 height 26
checkbox input "true"
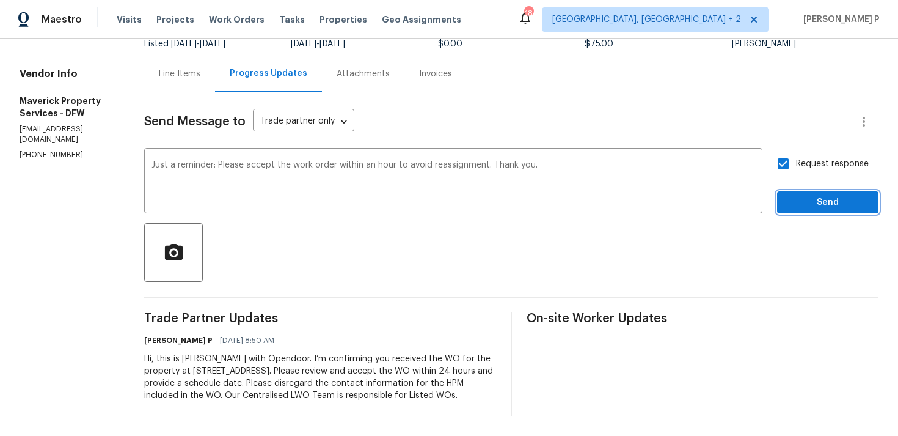
click at [797, 196] on span "Send" at bounding box center [828, 202] width 82 height 15
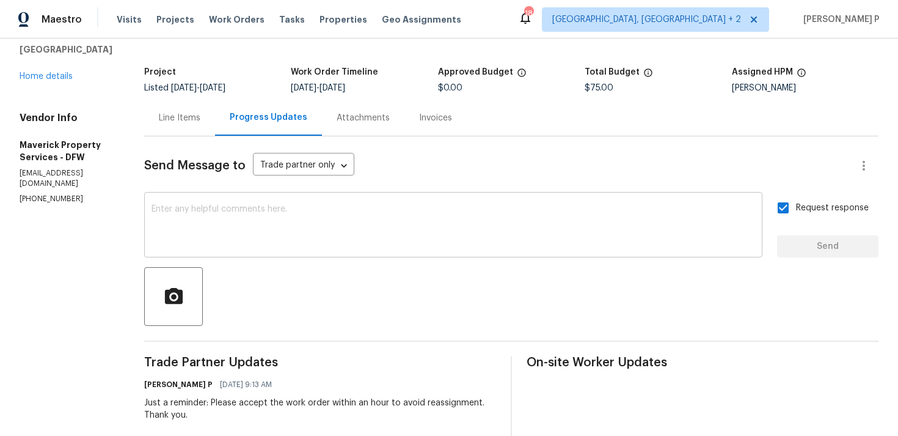
scroll to position [0, 0]
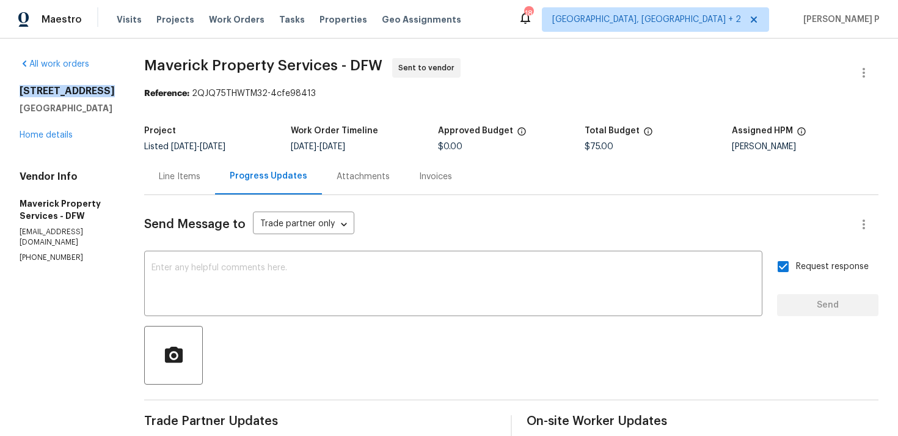
drag, startPoint x: 15, startPoint y: 89, endPoint x: 118, endPoint y: 87, distance: 103.3
click at [118, 87] on div "All work orders [STREET_ADDRESS] Home details Vendor Info Maverick Property Ser…" at bounding box center [449, 318] width 898 height 560
copy h2 "[STREET_ADDRESS]"
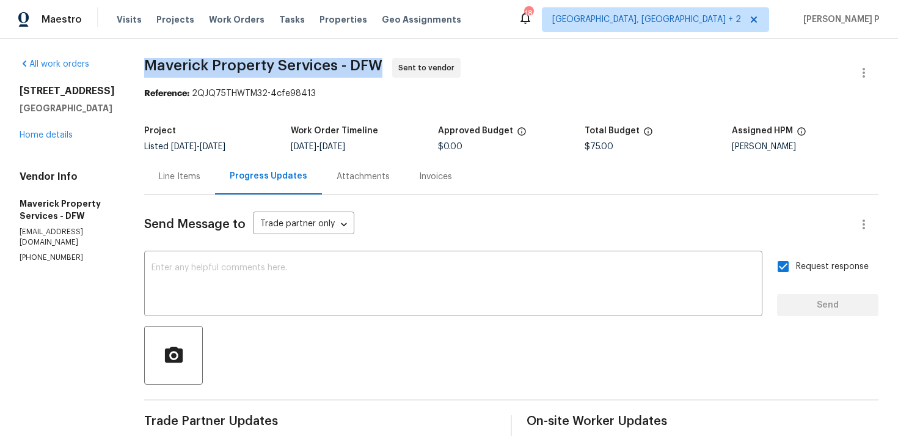
drag, startPoint x: 197, startPoint y: 64, endPoint x: 425, endPoint y: 64, distance: 228.5
click at [382, 64] on span "Maverick Property Services - DFW" at bounding box center [263, 65] width 238 height 15
copy span "Maverick Property Services - DFW"
click at [189, 91] on b "Reference:" at bounding box center [166, 93] width 45 height 9
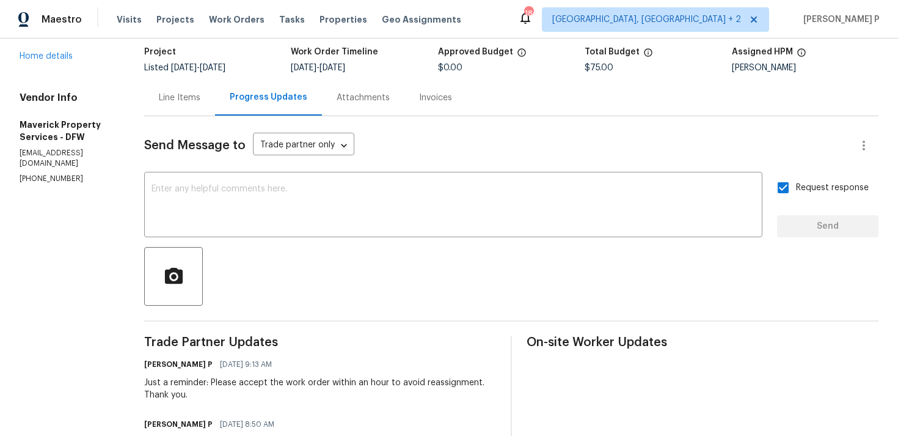
scroll to position [70, 0]
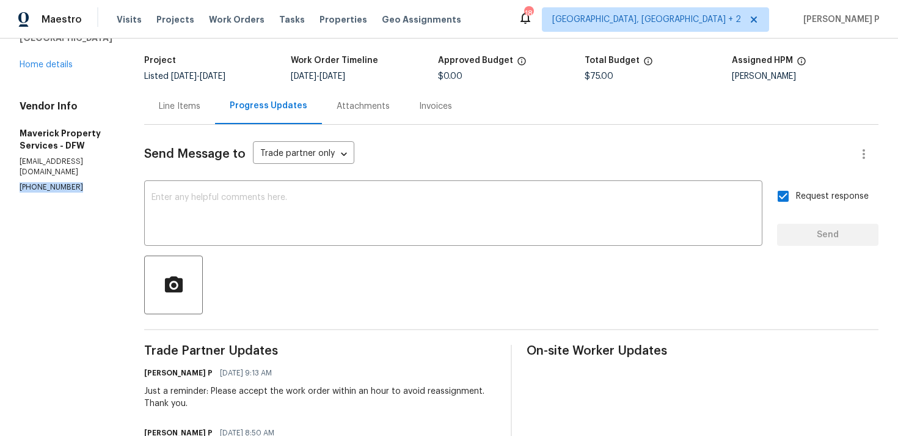
drag, startPoint x: 72, startPoint y: 160, endPoint x: 4, endPoint y: 160, distance: 67.8
click at [4, 160] on div "All work orders [STREET_ADDRESS] Home details Vendor Info Maverick Property Ser…" at bounding box center [449, 248] width 898 height 560
copy p "[PHONE_NUMBER]"
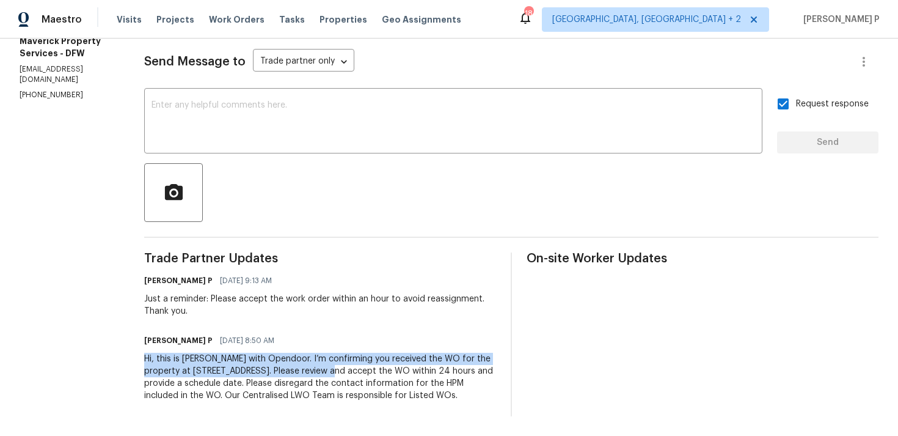
drag, startPoint x: 197, startPoint y: 345, endPoint x: 400, endPoint y: 356, distance: 203.1
click at [400, 356] on div "Hi, this is [PERSON_NAME] with Opendoor. I’m confirming you received the WO for…" at bounding box center [320, 377] width 352 height 49
copy div "Hi, this is [PERSON_NAME] with Opendoor. I’m confirming you received the WO for…"
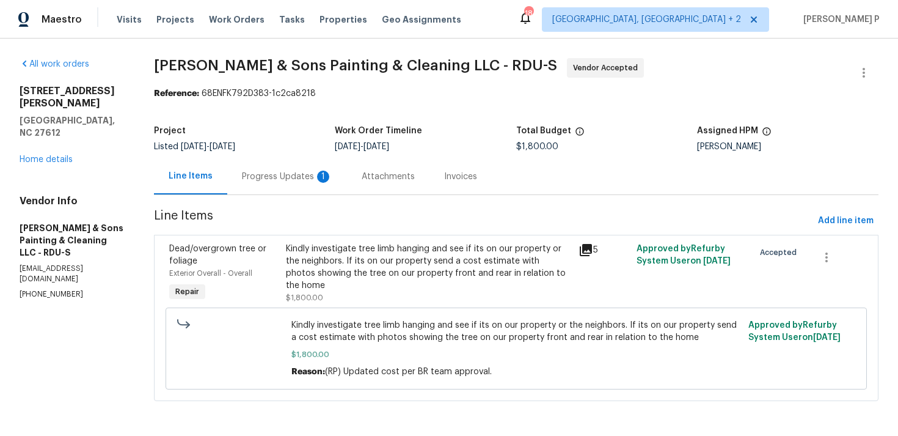
click at [271, 174] on div "Progress Updates 1" at bounding box center [287, 176] width 90 height 12
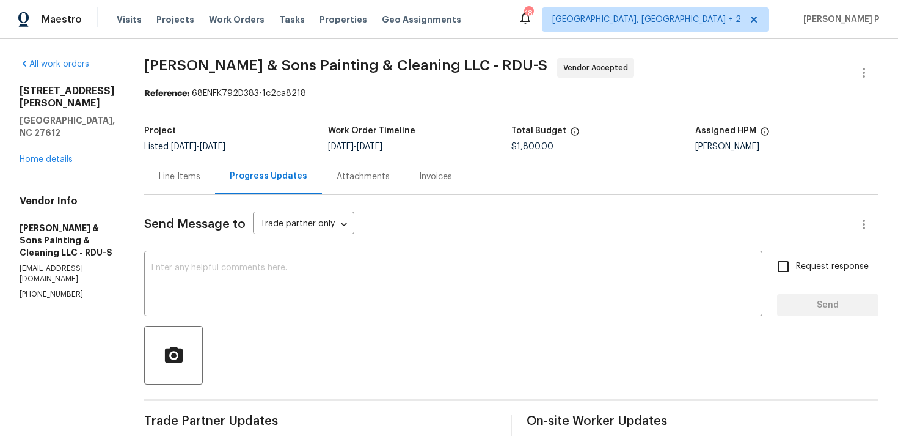
click at [430, 328] on div at bounding box center [511, 355] width 734 height 59
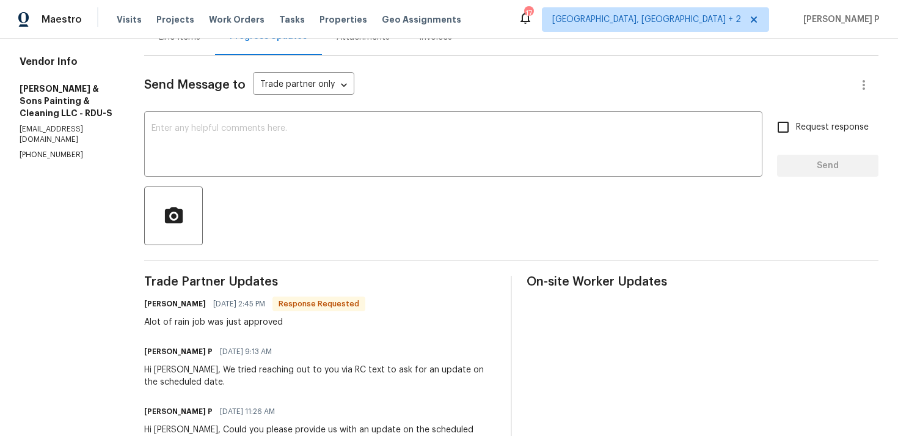
scroll to position [134, 0]
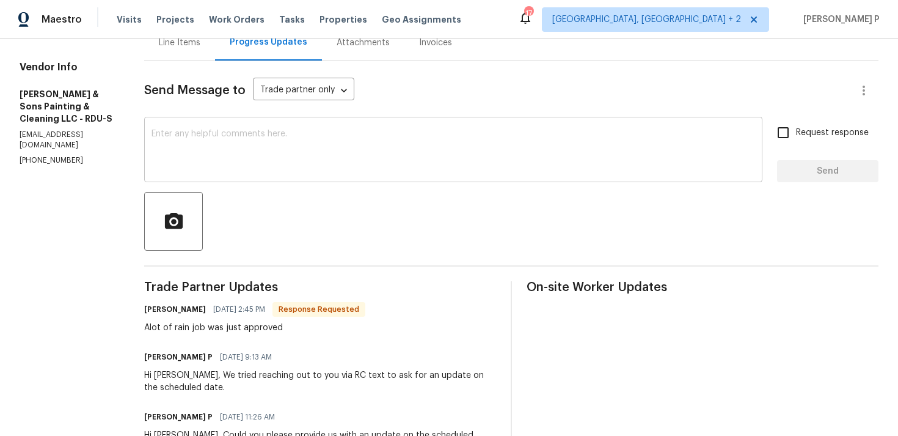
click at [281, 178] on div "x ​" at bounding box center [453, 151] width 618 height 62
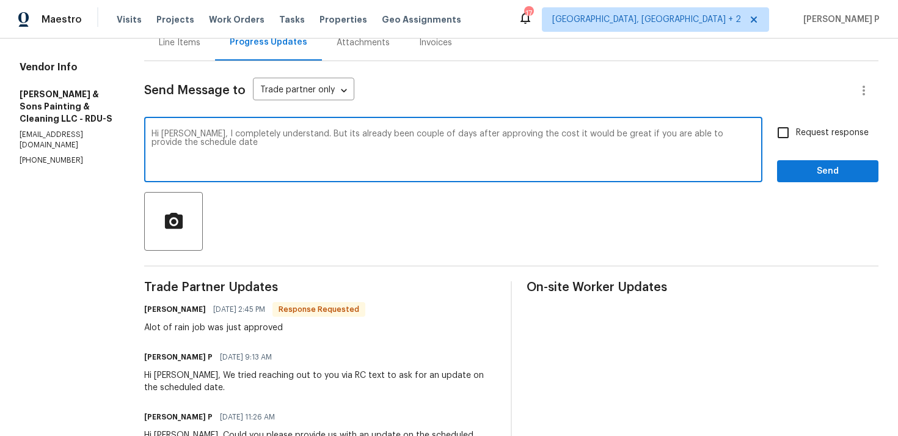
drag, startPoint x: 213, startPoint y: 133, endPoint x: 222, endPoint y: 144, distance: 15.2
click at [222, 144] on textarea "Hi [PERSON_NAME], I completely understand. But its already been couple of days …" at bounding box center [454, 151] width 604 height 43
paste textarea "; however, it has already been a couple of days since the cost was approved. It…"
type textarea "Hi [PERSON_NAME], I completely understand; however, it has already been a coupl…"
click at [792, 136] on input "Request response" at bounding box center [783, 133] width 26 height 26
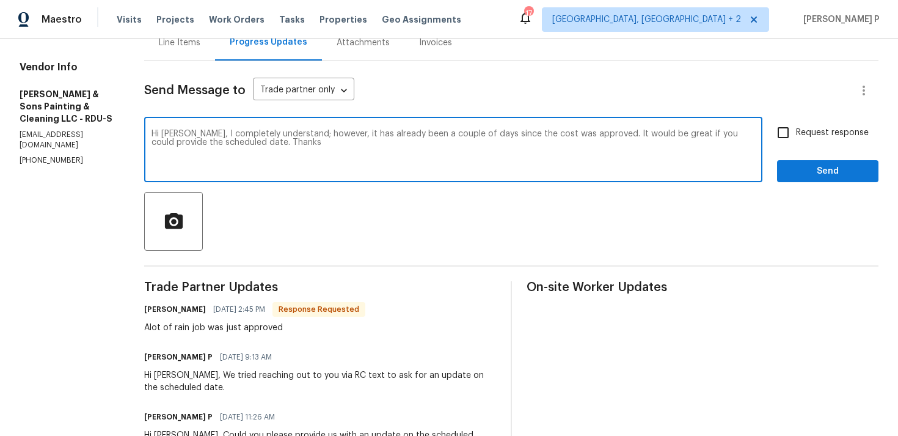
checkbox input "true"
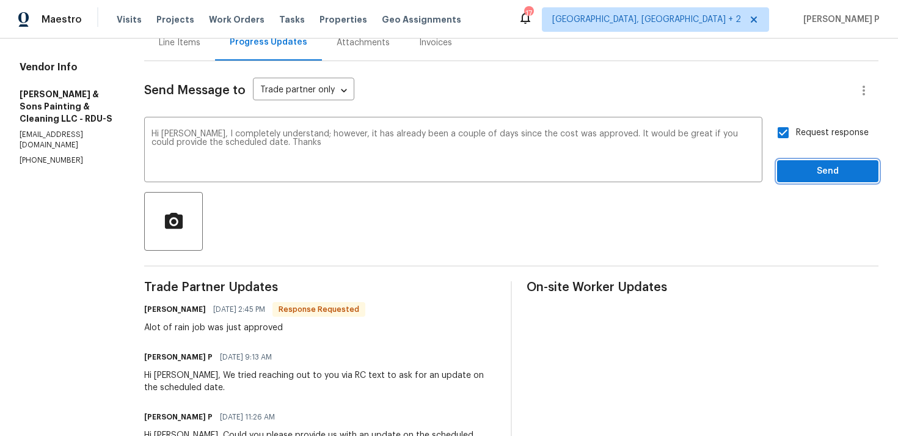
click at [789, 170] on span "Send" at bounding box center [828, 171] width 82 height 15
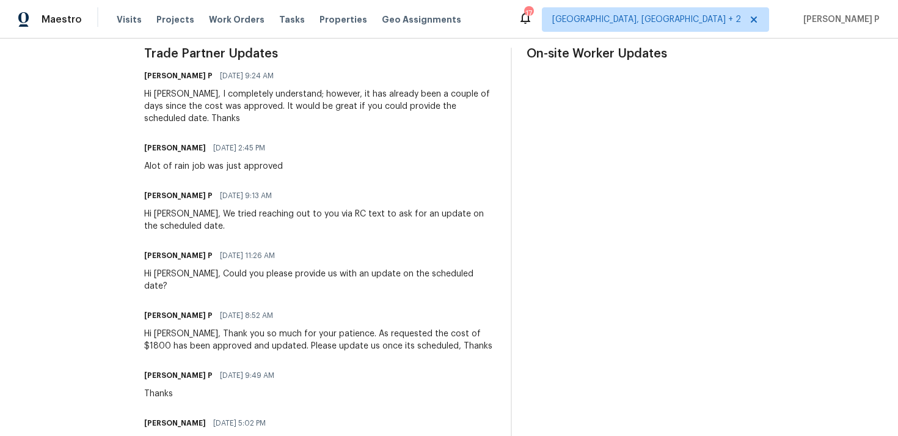
scroll to position [360, 0]
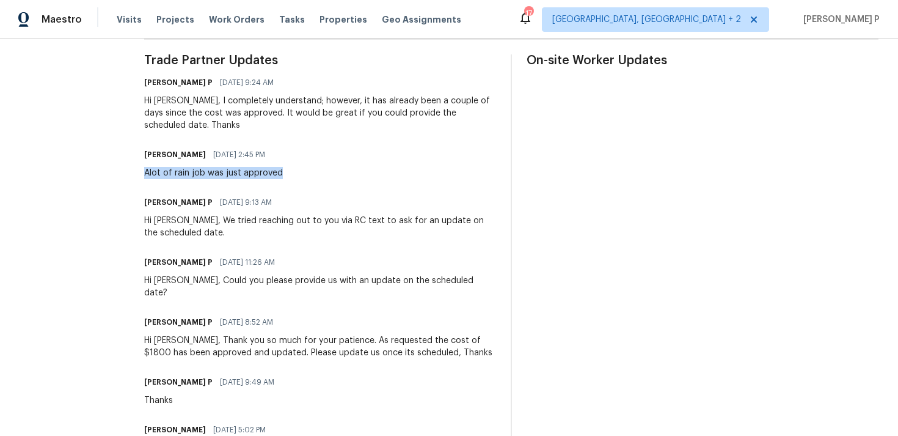
drag, startPoint x: 143, startPoint y: 171, endPoint x: 359, endPoint y: 171, distance: 216.3
click at [359, 171] on div "[PERSON_NAME] [DATE] 2:45 PM Alot of rain job was just approved" at bounding box center [320, 162] width 352 height 33
copy div "Alot of rain job was just approved"
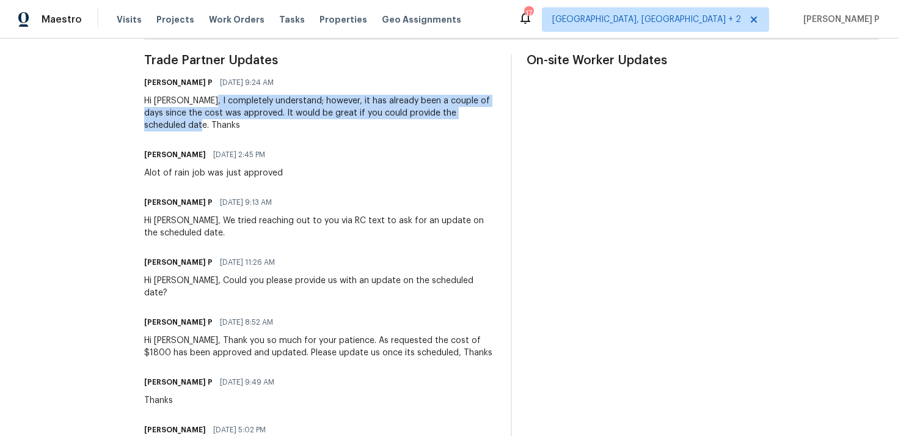
drag, startPoint x: 205, startPoint y: 100, endPoint x: 496, endPoint y: 115, distance: 291.3
copy div "I completely understand; however, it has already been a couple of days since th…"
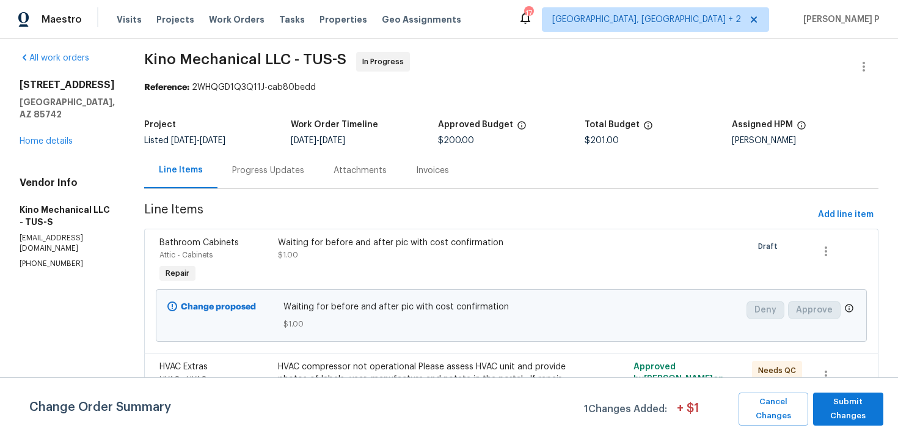
scroll to position [12, 0]
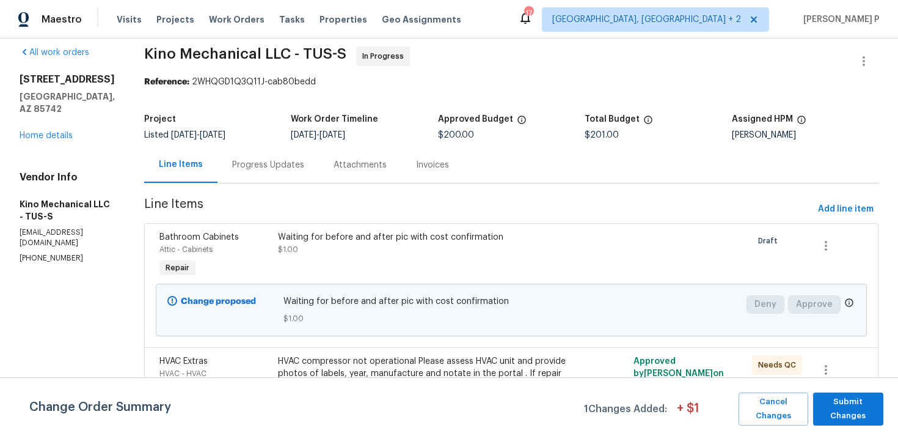
click at [276, 164] on div "Progress Updates" at bounding box center [268, 165] width 72 height 12
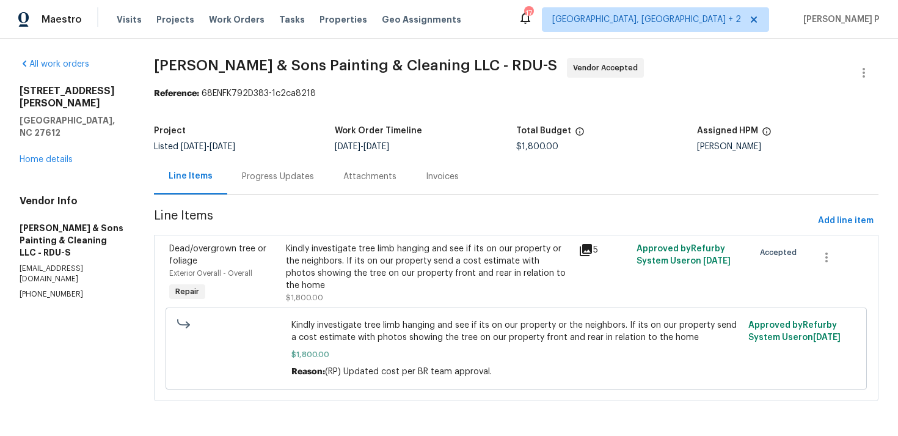
click at [258, 191] on div "Progress Updates" at bounding box center [277, 176] width 101 height 36
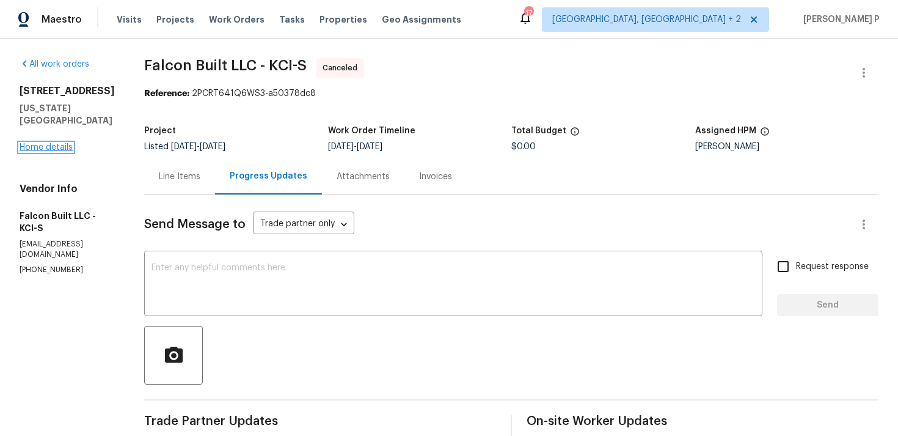
click at [45, 143] on link "Home details" at bounding box center [46, 147] width 53 height 9
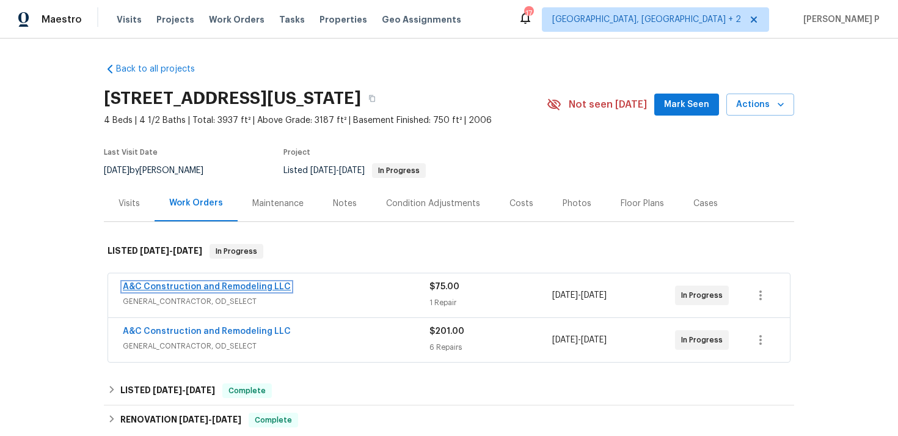
click at [224, 288] on link "A&C Construction and Remodeling LLC" at bounding box center [207, 286] width 168 height 9
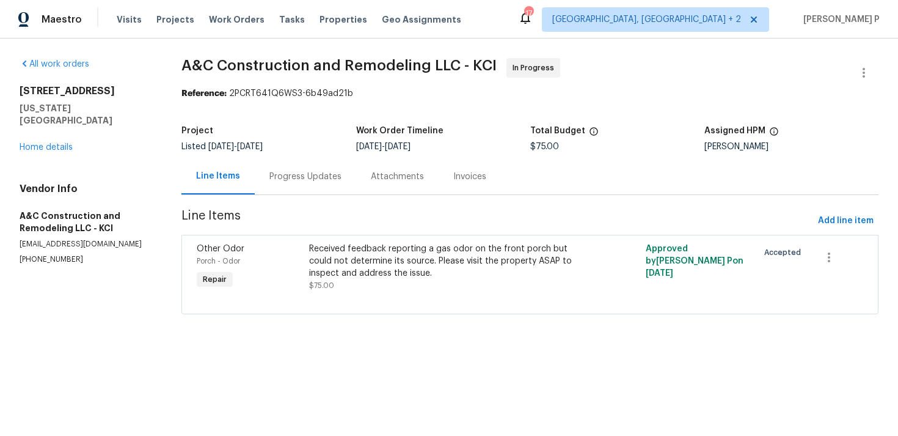
click at [310, 177] on div "Progress Updates" at bounding box center [305, 176] width 72 height 12
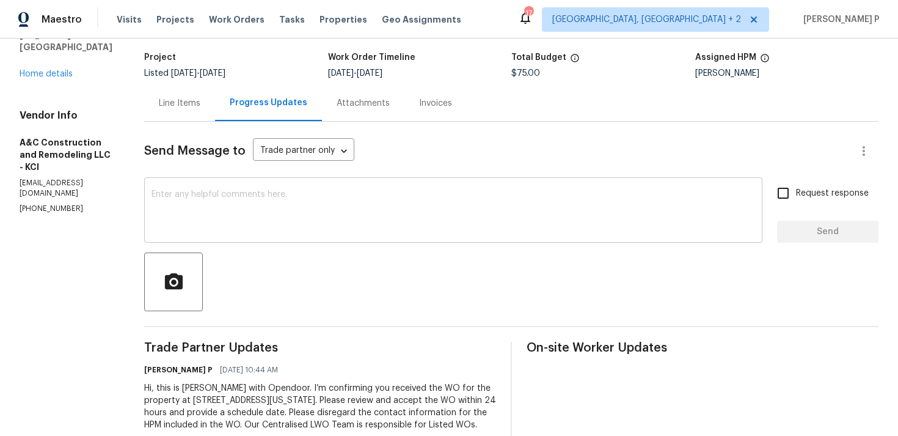
scroll to position [115, 0]
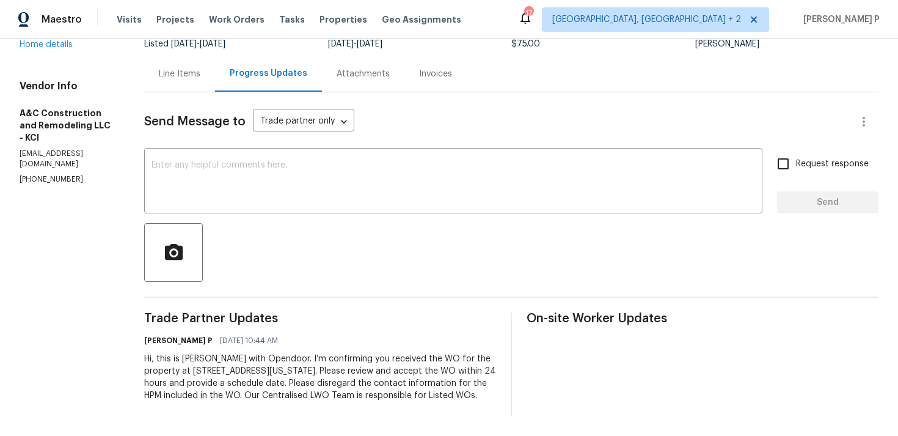
click at [298, 332] on div "Ramyasri P 08/12/2025 10:44 AM" at bounding box center [320, 340] width 352 height 17
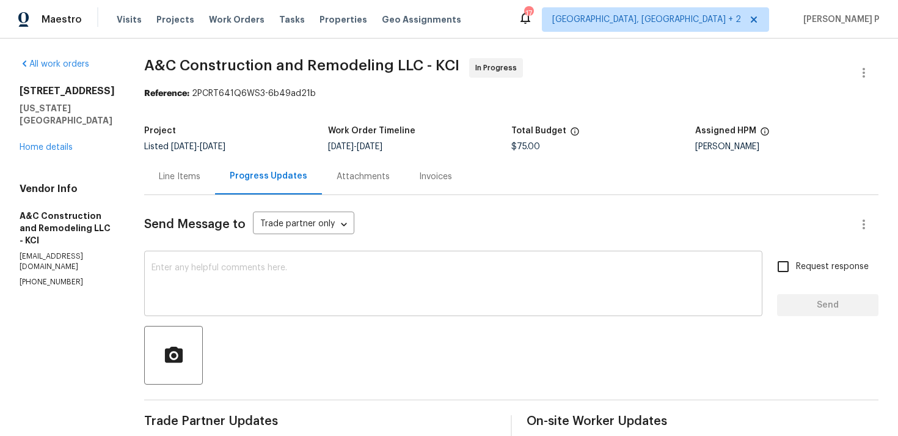
click at [360, 282] on textarea at bounding box center [454, 284] width 604 height 43
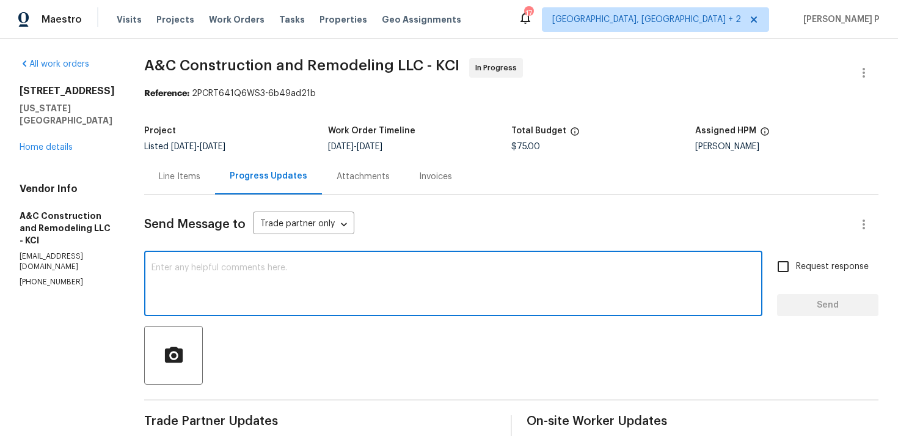
scroll to position [115, 0]
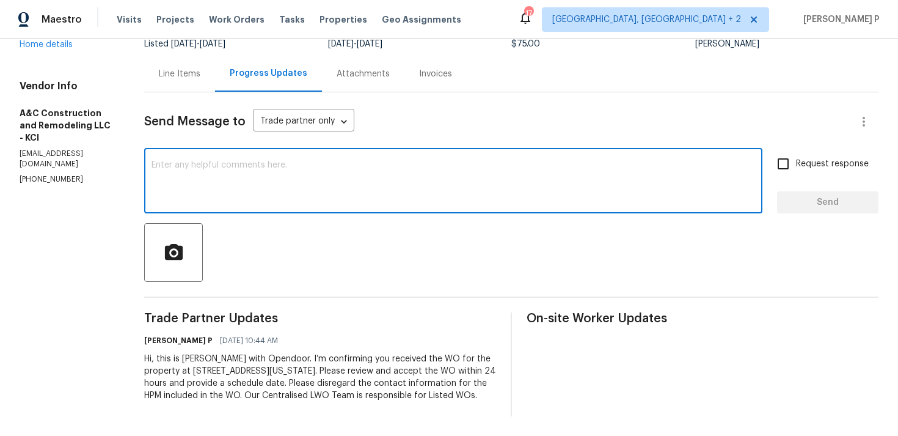
click at [310, 164] on textarea at bounding box center [454, 182] width 604 height 43
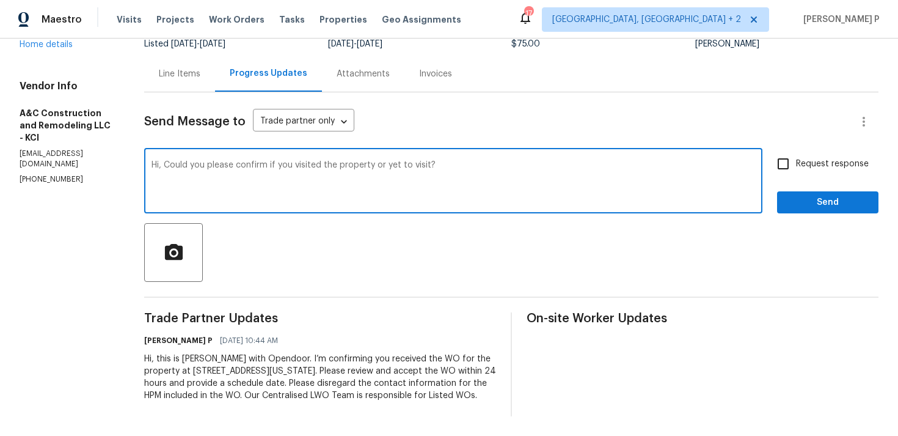
type textarea "Hi, Could you please confirm if you visited the property or yet to visit?"
click at [811, 158] on span "Request response" at bounding box center [832, 164] width 73 height 13
click at [796, 153] on input "Request response" at bounding box center [783, 164] width 26 height 26
checkbox input "true"
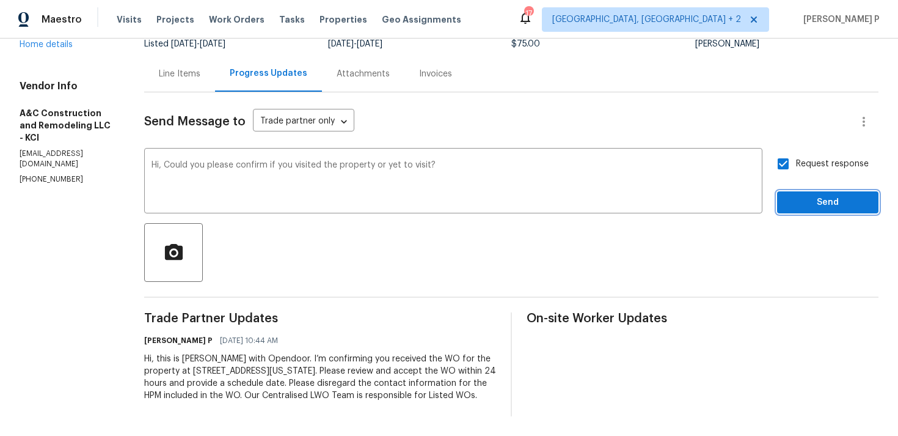
click at [806, 195] on span "Send" at bounding box center [828, 202] width 82 height 15
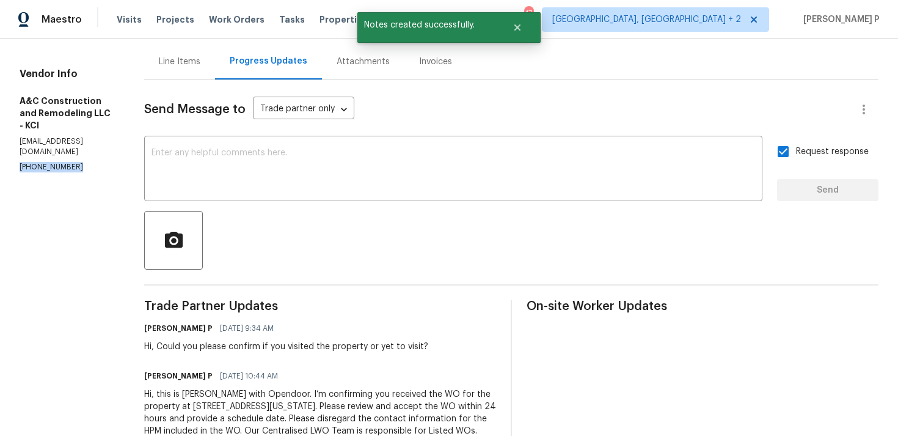
drag, startPoint x: 73, startPoint y: 128, endPoint x: 0, endPoint y: 130, distance: 73.3
click at [0, 130] on div "All work orders 8515 NE 89th Ter Kansas City, MO 64157 Home details Vendor Info…" at bounding box center [449, 197] width 898 height 547
copy p "(816) 668-2362"
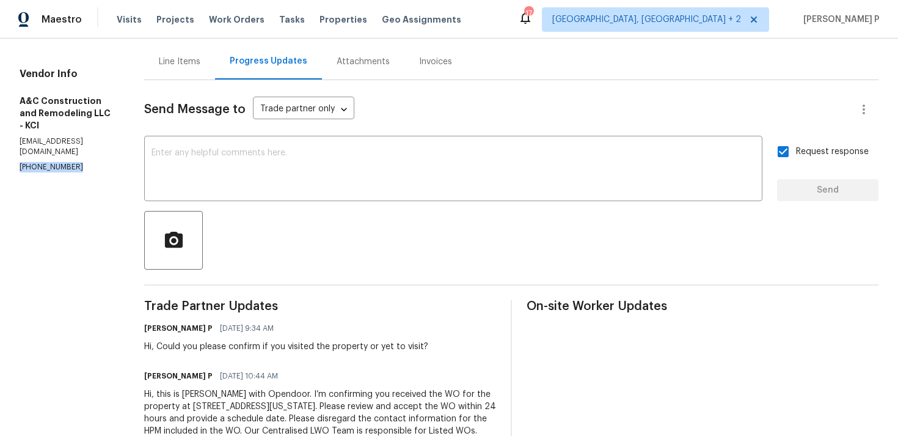
scroll to position [163, 0]
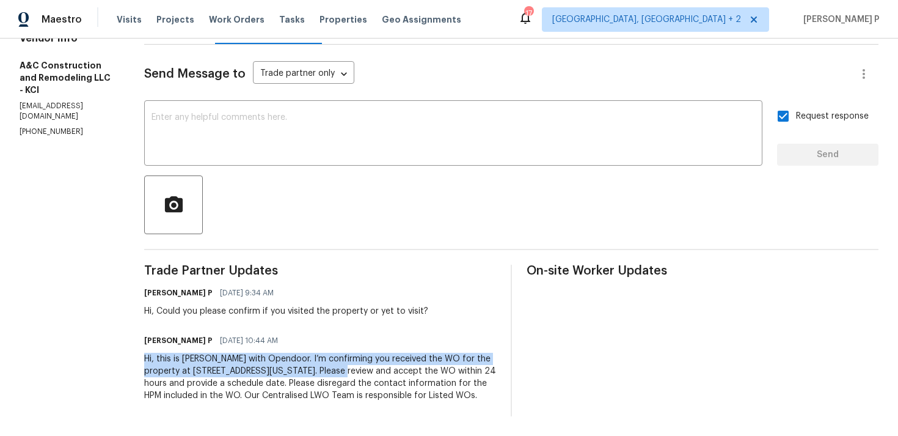
drag, startPoint x: 164, startPoint y: 345, endPoint x: 376, endPoint y: 357, distance: 211.7
click at [376, 357] on div "All work orders 8515 NE 89th Ter Kansas City, MO 64157 Home details Vendor Info…" at bounding box center [449, 161] width 898 height 547
copy div "Hi, this is Ramyasri with Opendoor. I’m confirming you received the WO for the …"
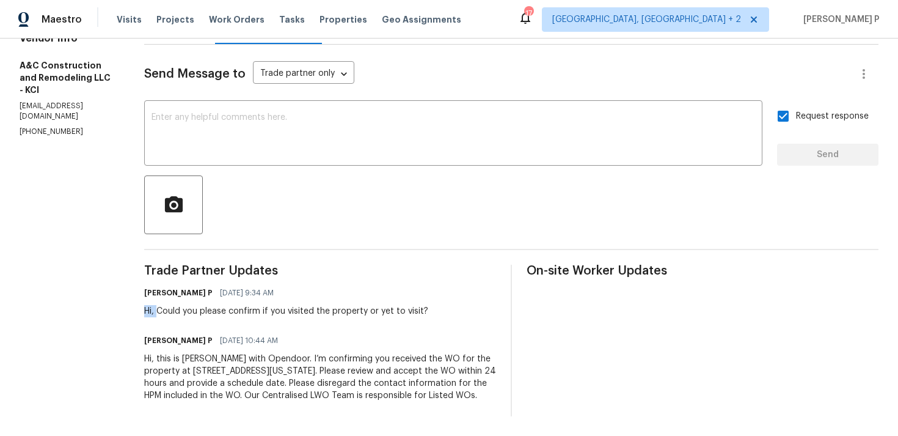
drag, startPoint x: 180, startPoint y: 299, endPoint x: 496, endPoint y: 293, distance: 315.9
click at [493, 293] on div "Ramyasri P 08/13/2025 9:34 AM Hi, Could you please confirm if you visited the p…" at bounding box center [320, 300] width 352 height 33
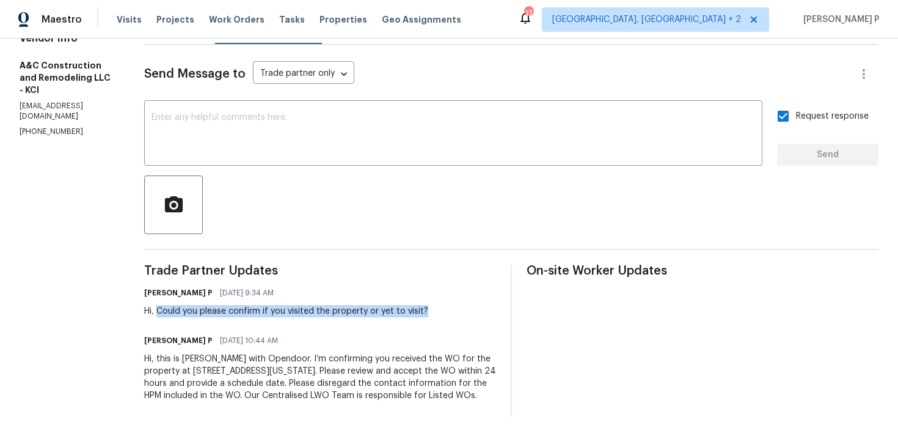
copy div "Could you please confirm if you visited the property or yet to visit?"
click at [267, 305] on div "Hi, Could you please confirm if you visited the property or yet to visit?" at bounding box center [286, 311] width 284 height 12
drag, startPoint x: 284, startPoint y: 299, endPoint x: 441, endPoint y: 300, distance: 156.4
click at [428, 305] on div "Hi, Could you please confirm if you visited the property or yet to visit?" at bounding box center [286, 311] width 284 height 12
copy div "if you visited the property or yet to visit"
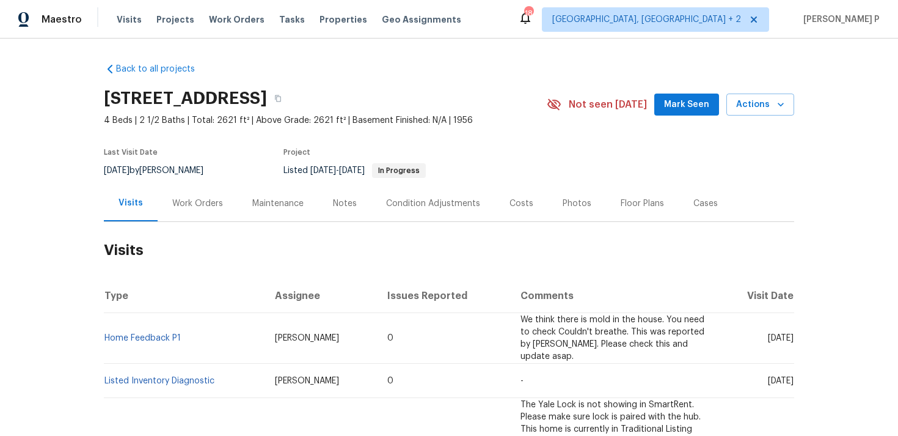
click at [203, 202] on div "Work Orders" at bounding box center [197, 203] width 51 height 12
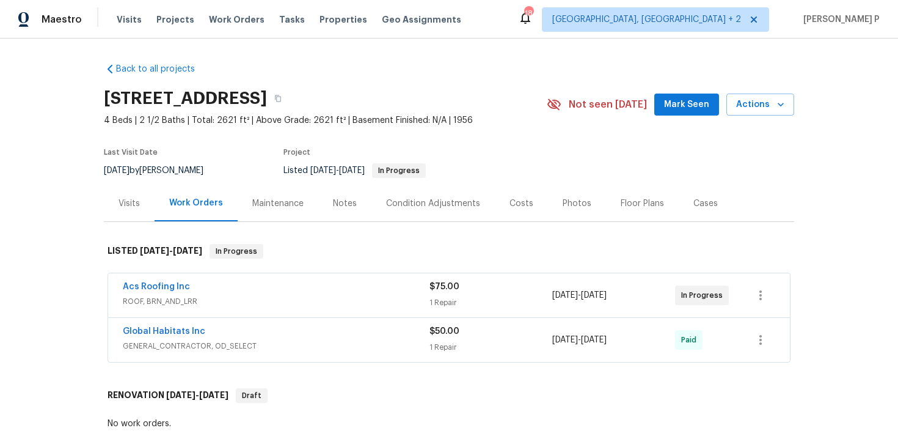
click at [296, 349] on span "GENERAL_CONTRACTOR, OD_SELECT" at bounding box center [276, 346] width 307 height 12
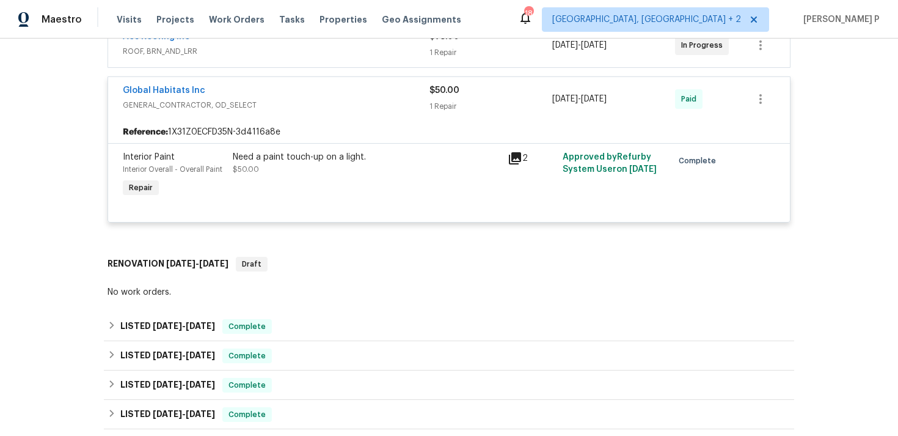
scroll to position [258, 0]
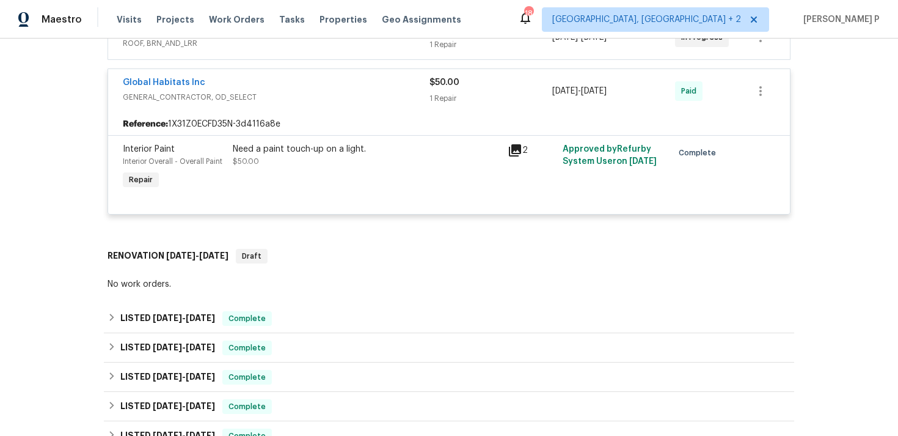
click at [319, 86] on div "Global Habitats Inc" at bounding box center [276, 83] width 307 height 15
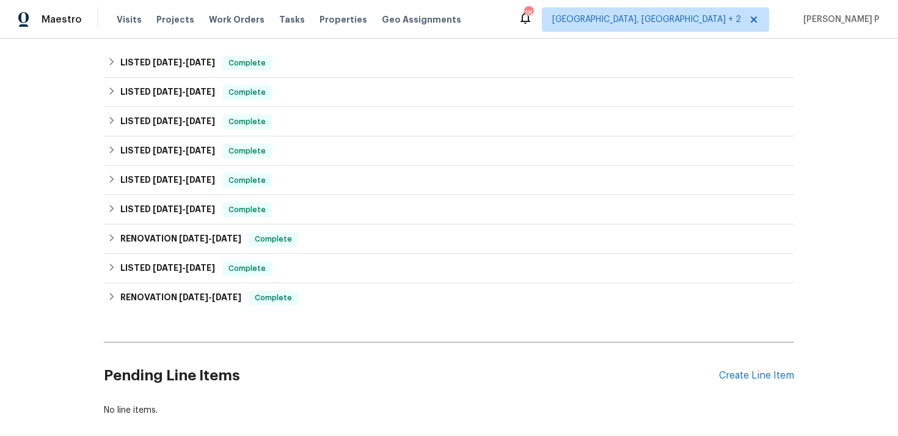
scroll to position [458, 0]
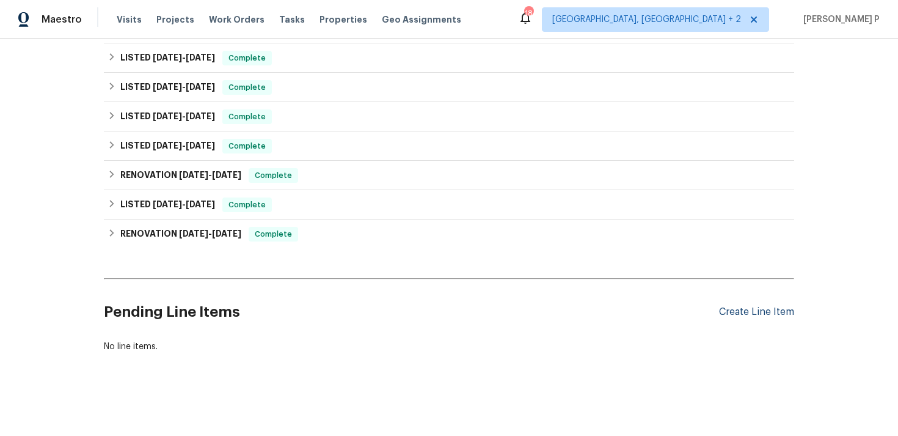
click at [753, 313] on div "Create Line Item" at bounding box center [756, 312] width 75 height 12
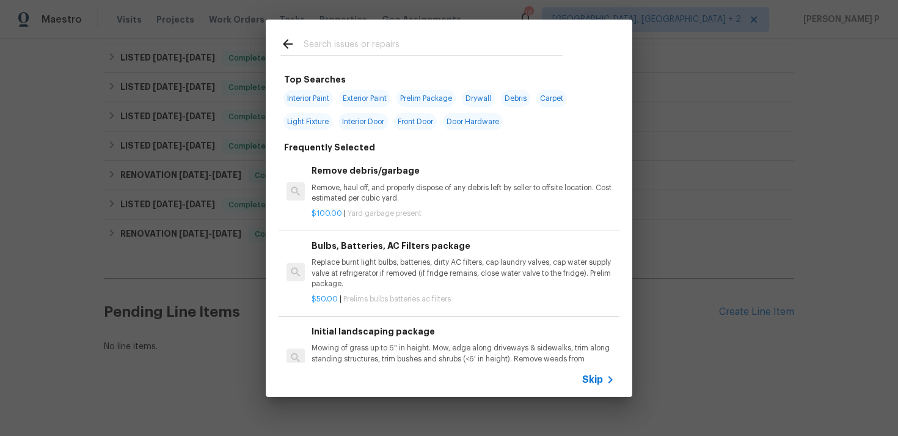
click at [599, 380] on span "Skip" at bounding box center [592, 379] width 21 height 12
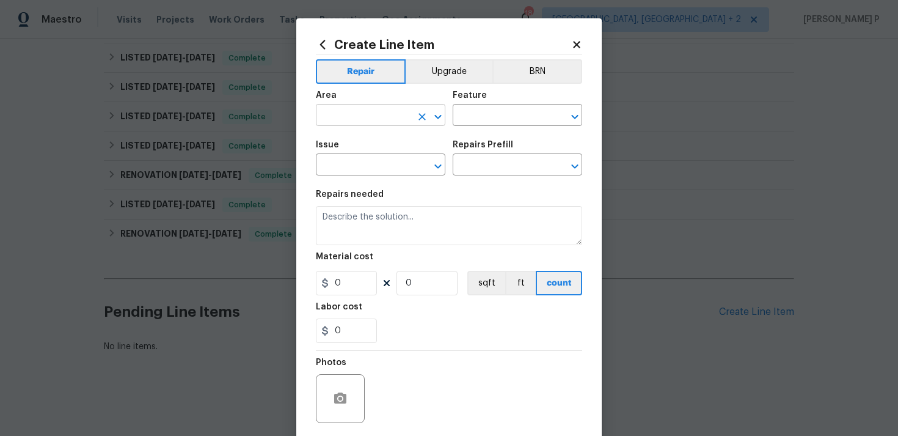
click at [442, 125] on div at bounding box center [430, 116] width 32 height 17
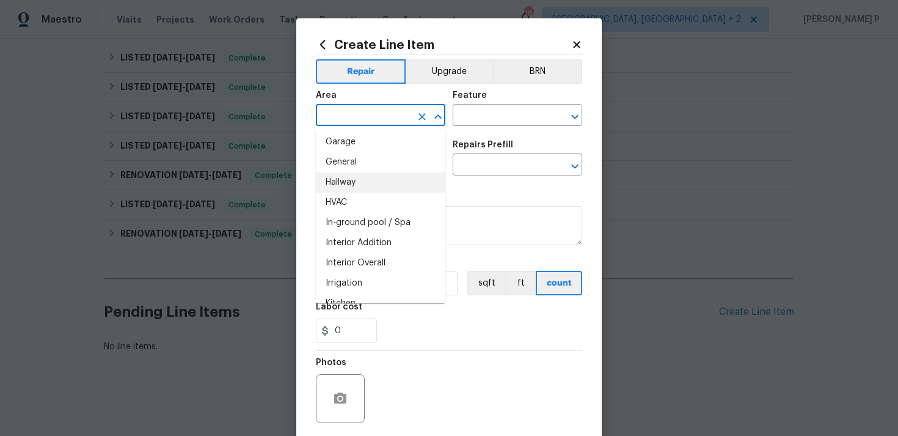
scroll to position [421, 0]
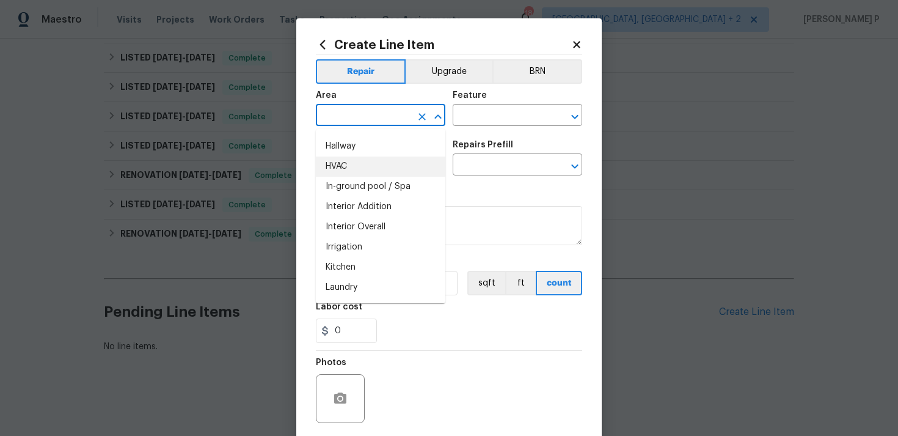
click at [353, 166] on li "HVAC" at bounding box center [381, 166] width 130 height 20
type input "HVAC"
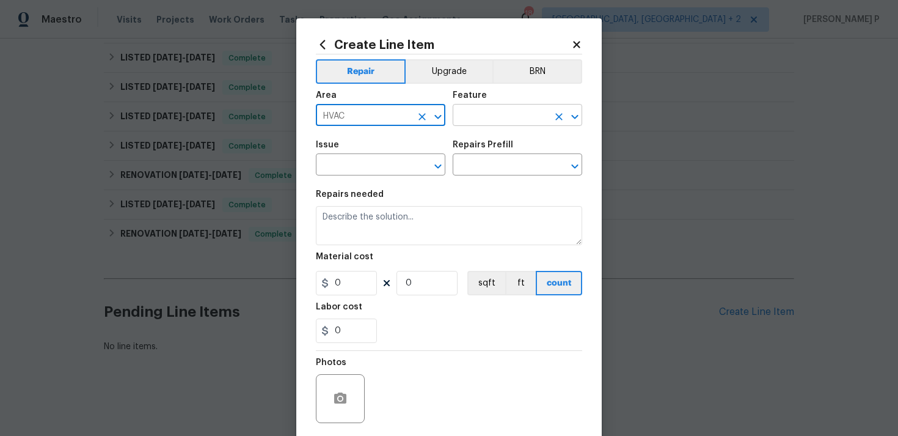
click at [477, 111] on input "text" at bounding box center [500, 116] width 95 height 19
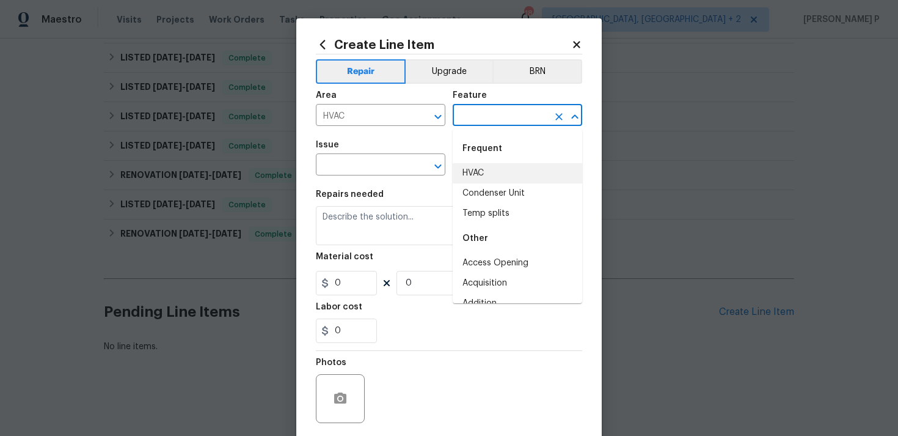
click at [483, 163] on li "HVAC" at bounding box center [518, 173] width 130 height 20
type input "HVAC"
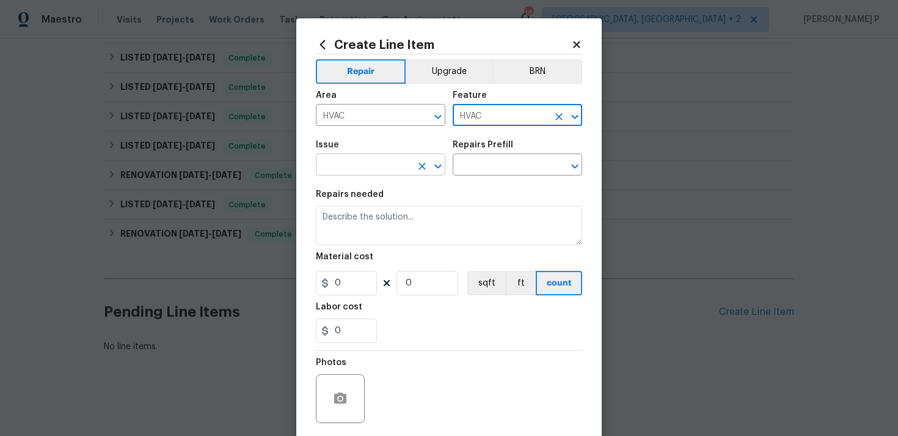
click at [442, 161] on icon "Open" at bounding box center [438, 166] width 15 height 15
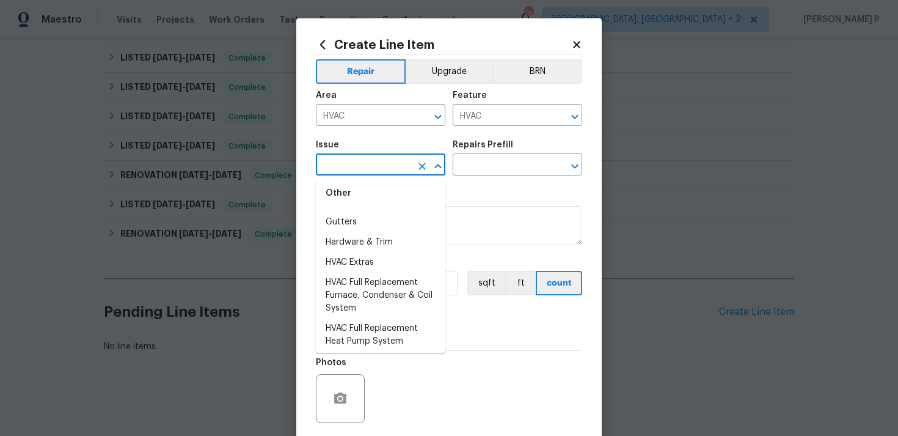
scroll to position [1206, 0]
click at [368, 262] on li "HVAC Extras" at bounding box center [381, 260] width 130 height 20
type input "HVAC Extras"
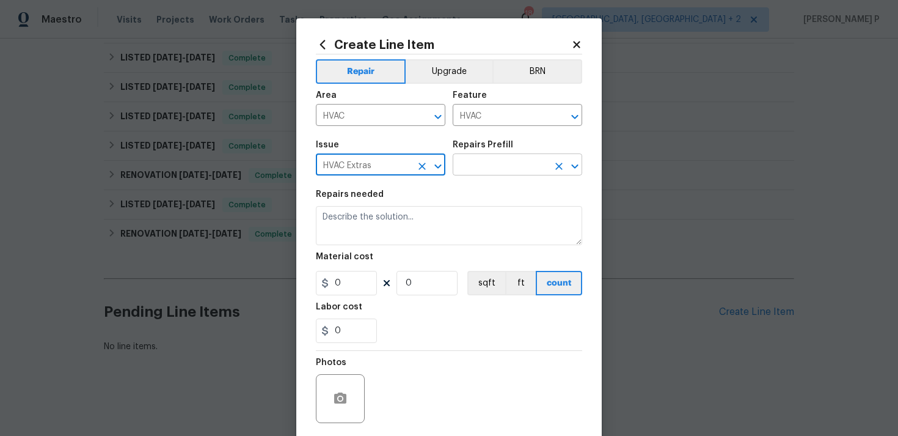
click at [477, 173] on input "text" at bounding box center [500, 165] width 95 height 19
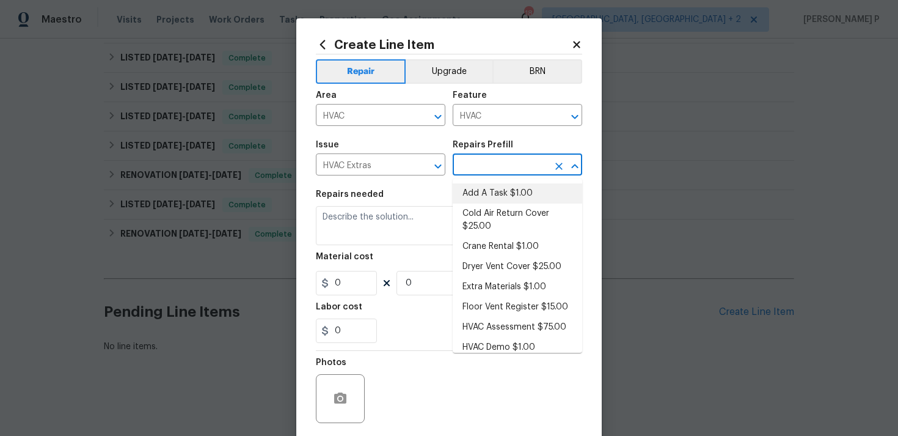
click at [483, 192] on li "Add A Task $1.00" at bounding box center [518, 193] width 130 height 20
type input "Add A Task $1.00"
type textarea "HPM to detail"
type input "1"
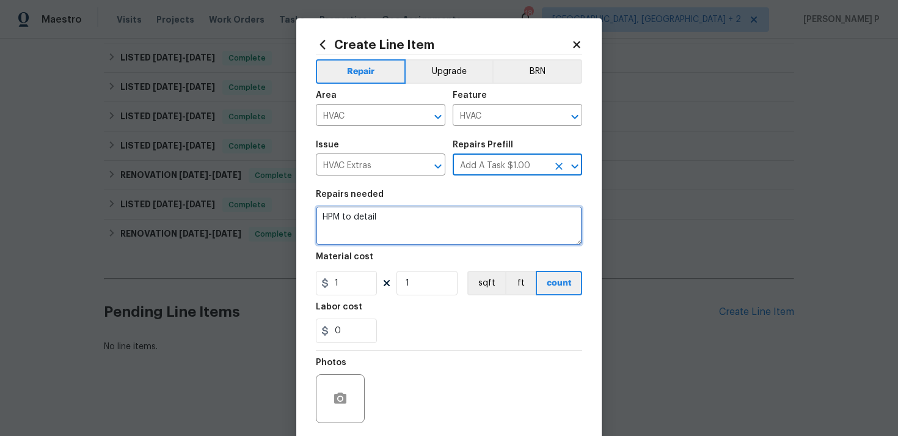
click at [446, 209] on textarea "HPM to detail" at bounding box center [449, 225] width 266 height 39
paste textarea "The baseboard heating units are running while the air conditioning is on, causi…"
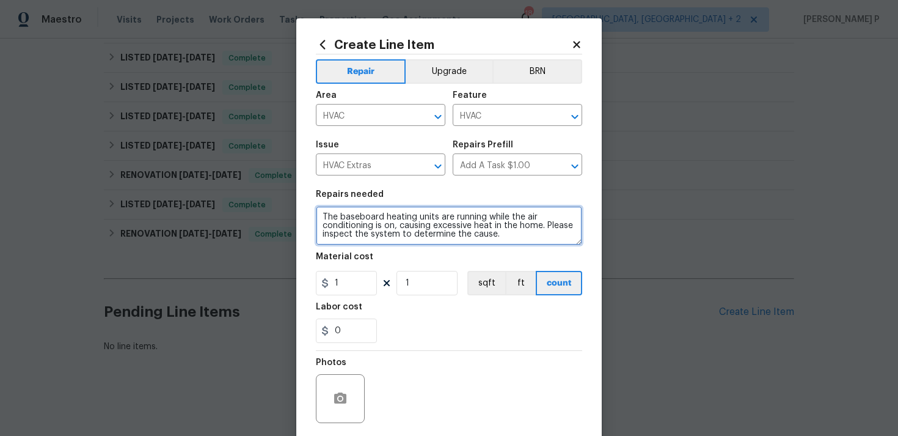
type textarea "The baseboard heating units are running while the air conditioning is on, causi…"
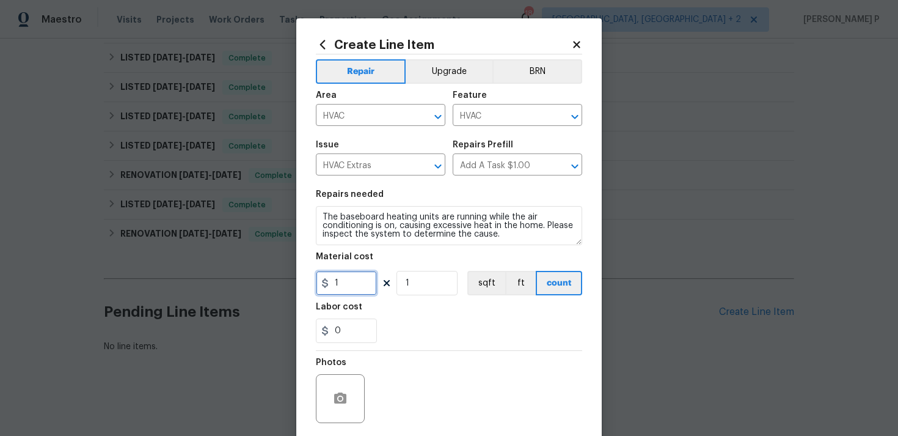
click at [341, 281] on input "1" at bounding box center [346, 283] width 61 height 24
type input "75"
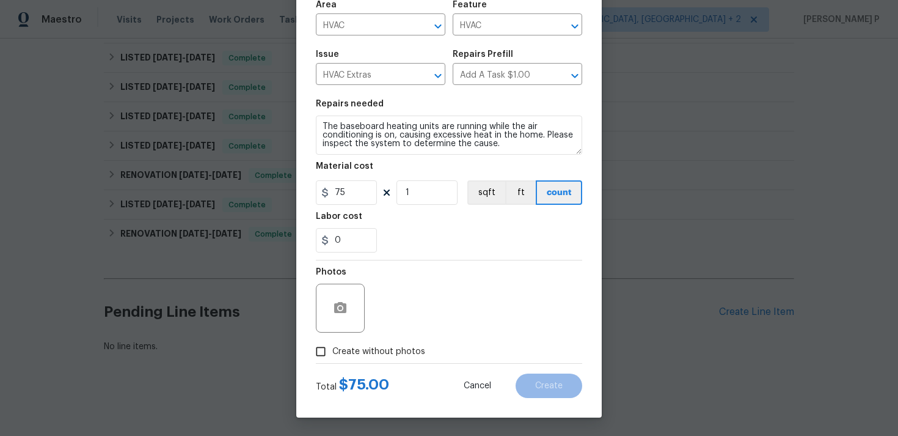
click at [323, 354] on input "Create without photos" at bounding box center [320, 351] width 23 height 23
checkbox input "true"
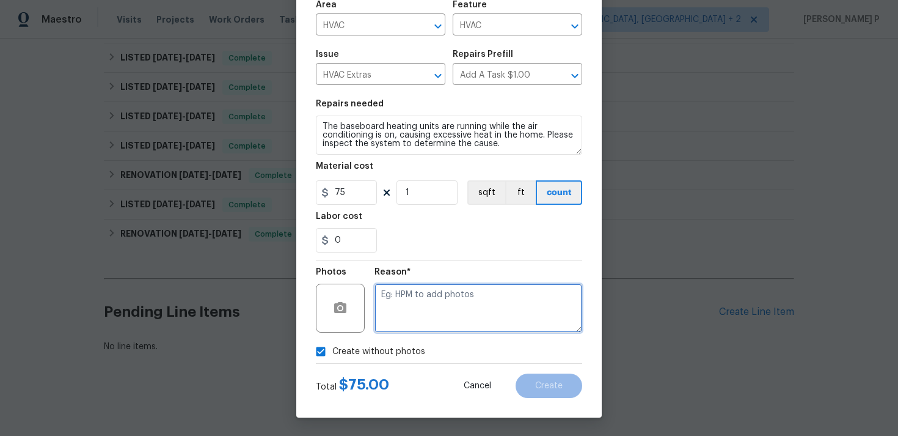
click at [441, 307] on textarea at bounding box center [479, 308] width 208 height 49
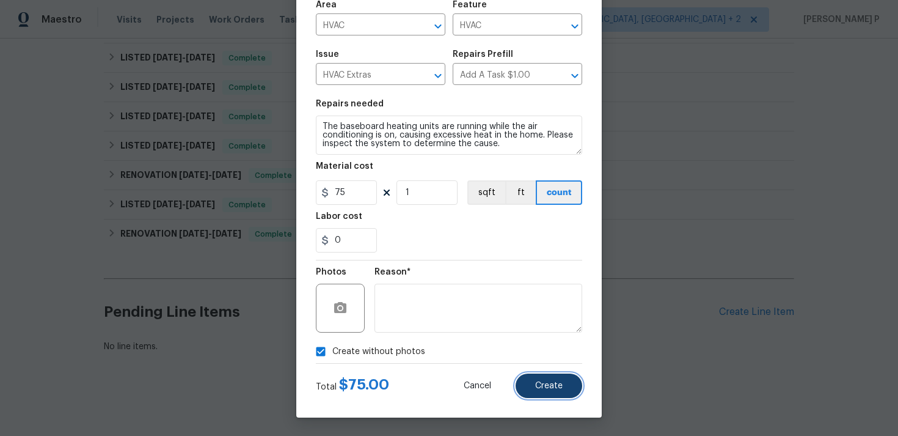
click at [533, 373] on button "Create" at bounding box center [549, 385] width 67 height 24
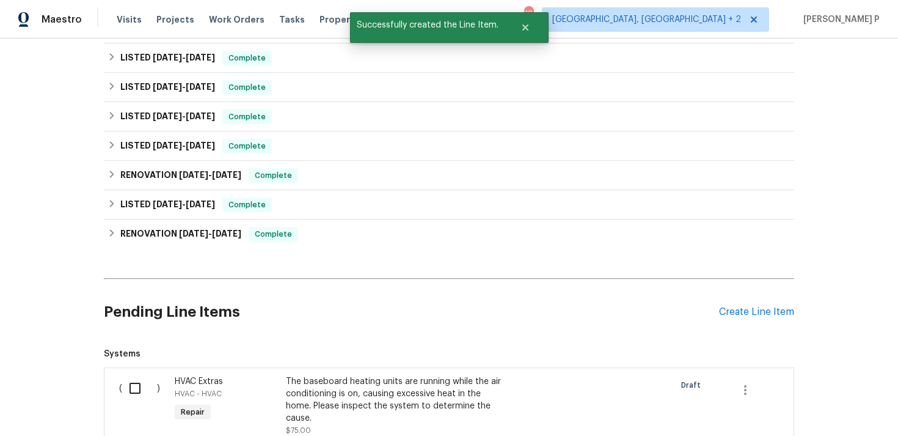
click at [135, 390] on input "checkbox" at bounding box center [139, 388] width 35 height 26
checkbox input "true"
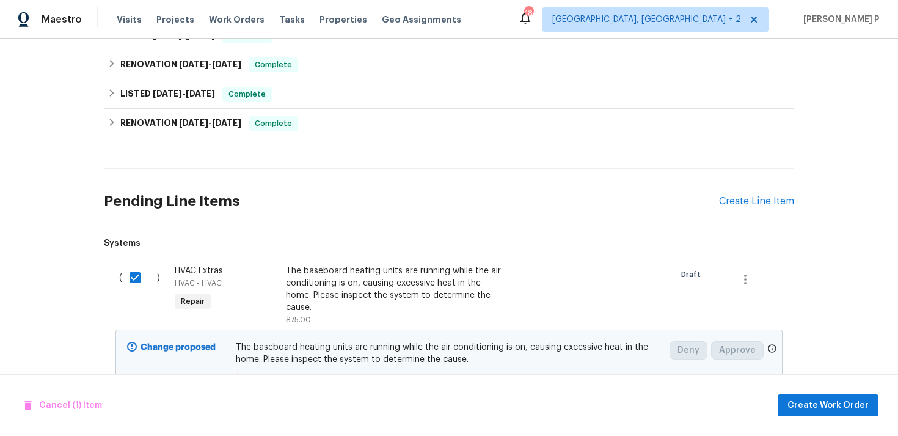
scroll to position [622, 0]
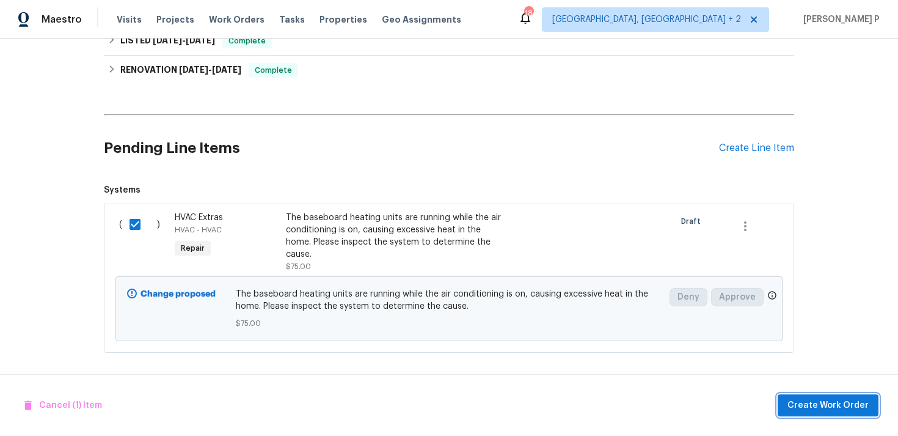
click at [817, 400] on span "Create Work Order" at bounding box center [828, 405] width 81 height 15
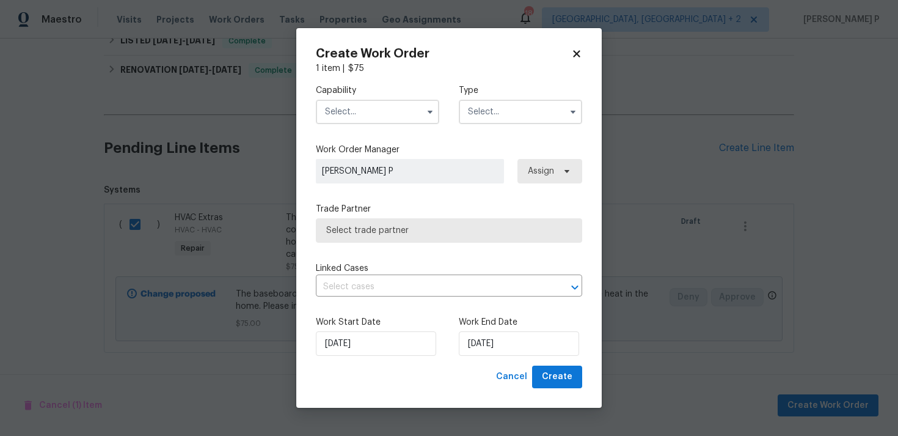
click at [512, 106] on input "text" at bounding box center [520, 112] width 123 height 24
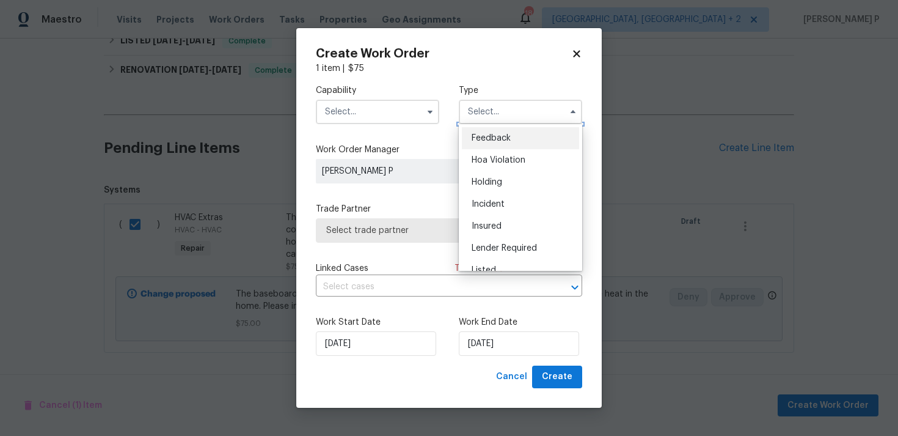
click at [507, 123] on input "text" at bounding box center [520, 112] width 123 height 24
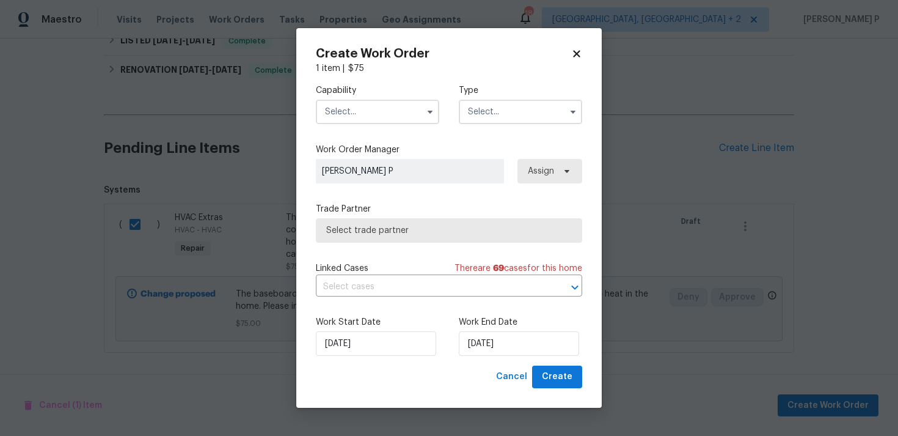
click at [500, 108] on input "text" at bounding box center [520, 112] width 123 height 24
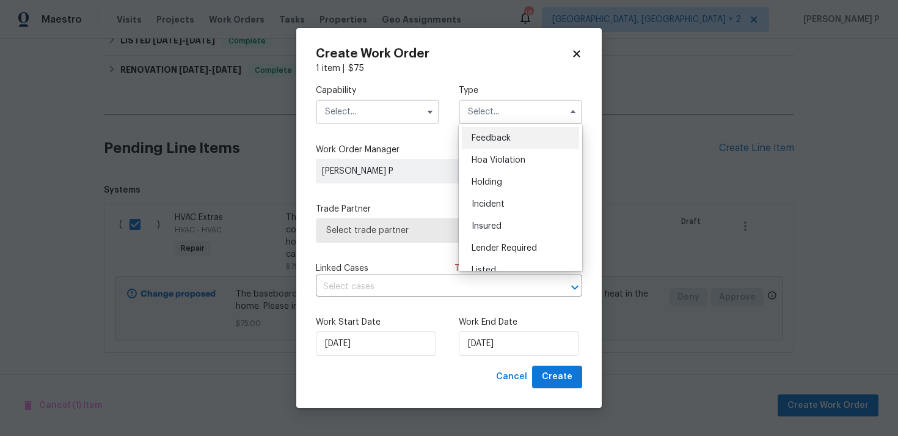
click at [503, 137] on span "Feedback" at bounding box center [491, 138] width 39 height 9
type input "Feedback"
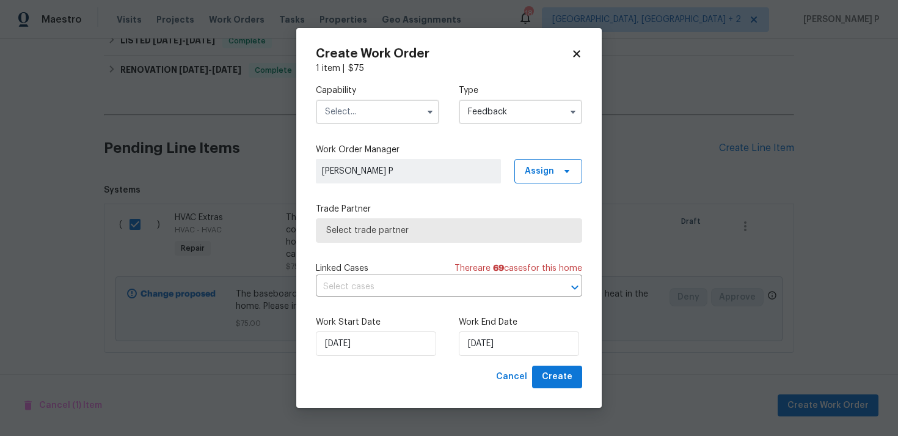
click at [395, 109] on input "text" at bounding box center [377, 112] width 123 height 24
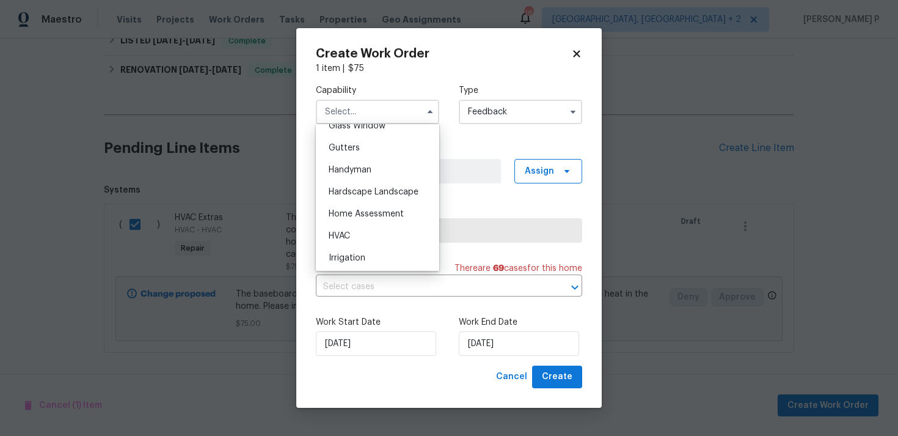
scroll to position [641, 0]
click at [366, 235] on div "HVAC" at bounding box center [377, 235] width 117 height 22
type input "HVAC"
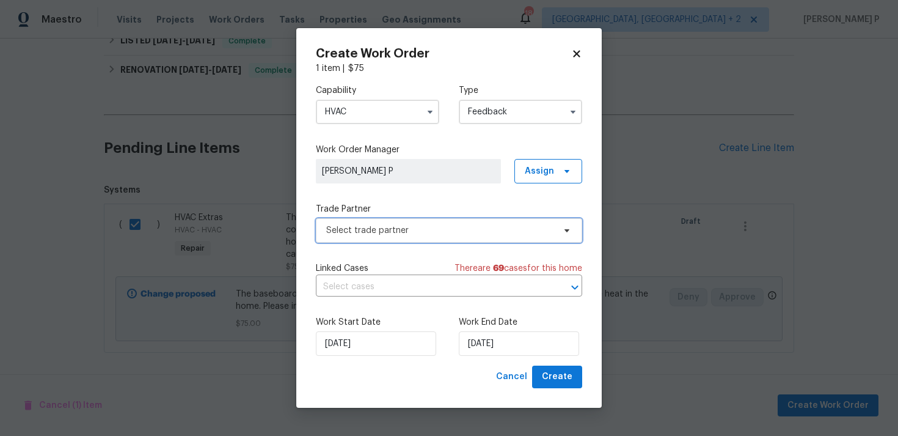
click at [393, 232] on span "Select trade partner" at bounding box center [440, 230] width 228 height 12
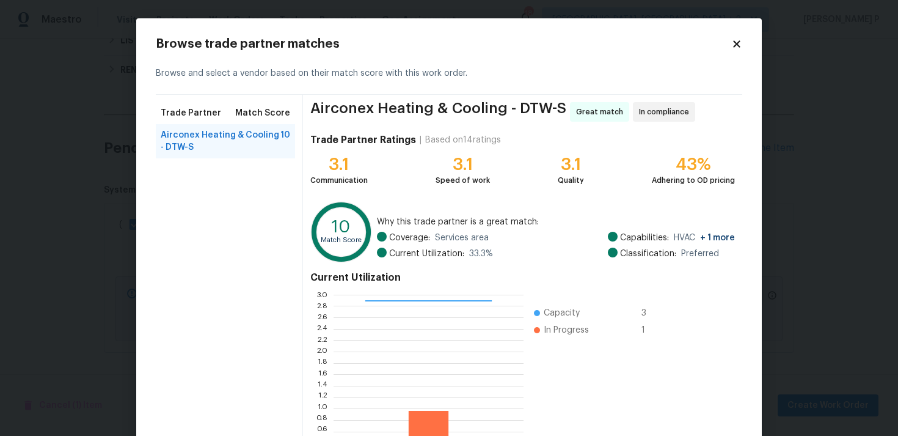
scroll to position [103, 0]
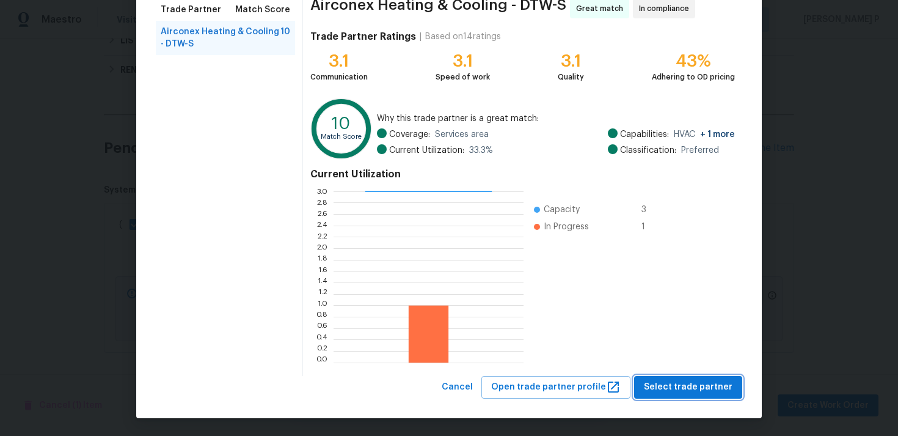
click at [701, 384] on span "Select trade partner" at bounding box center [688, 386] width 89 height 15
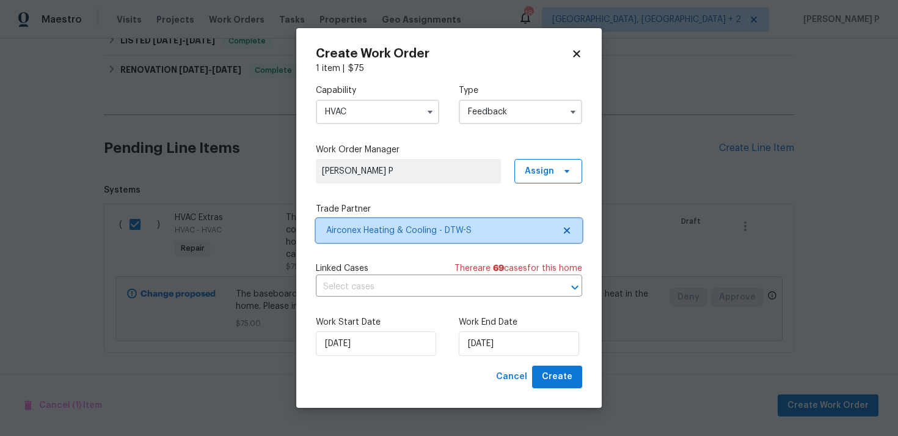
scroll to position [0, 0]
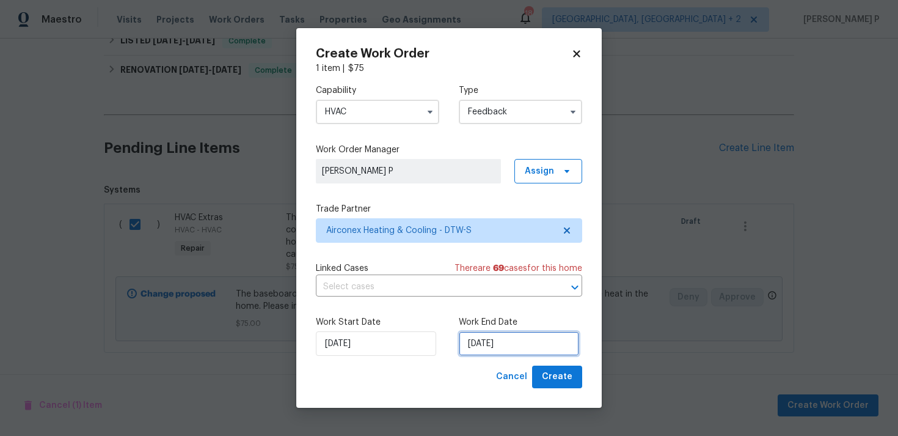
click at [480, 343] on input "13/08/2025" at bounding box center [519, 343] width 120 height 24
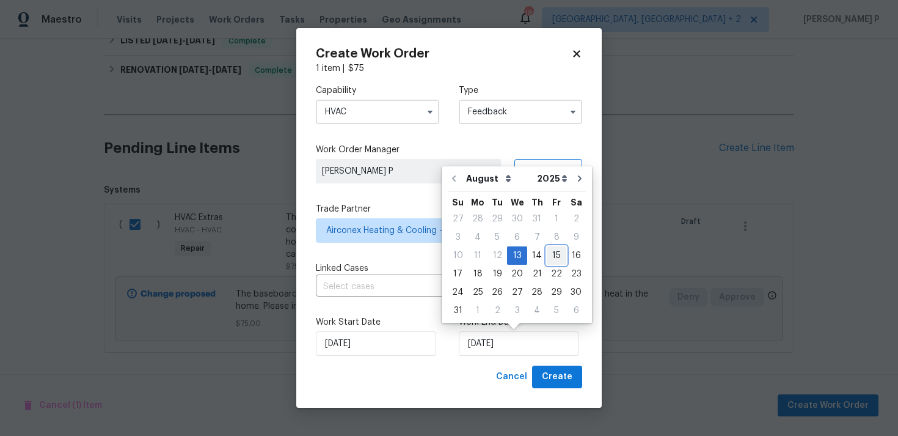
click at [551, 255] on div "15" at bounding box center [557, 255] width 20 height 17
type input "15/08/2025"
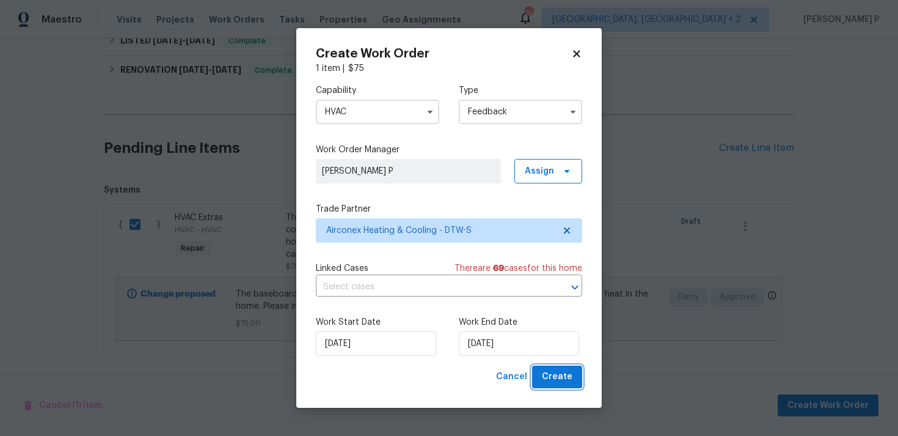
click at [554, 370] on span "Create" at bounding box center [557, 376] width 31 height 15
checkbox input "false"
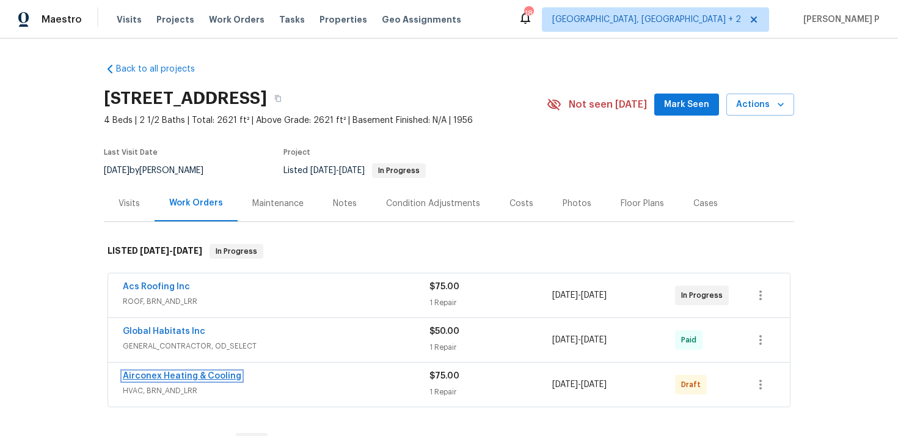
click at [169, 378] on link "Airconex Heating & Cooling" at bounding box center [182, 375] width 119 height 9
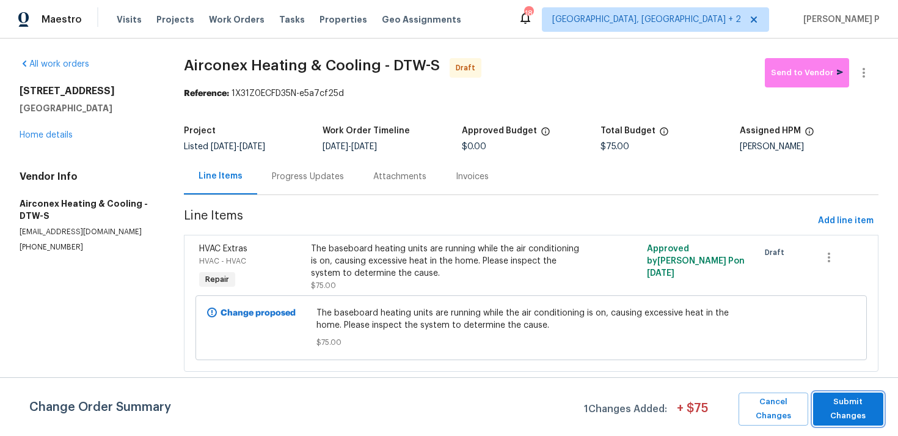
click at [867, 412] on span "Submit Changes" at bounding box center [848, 409] width 58 height 28
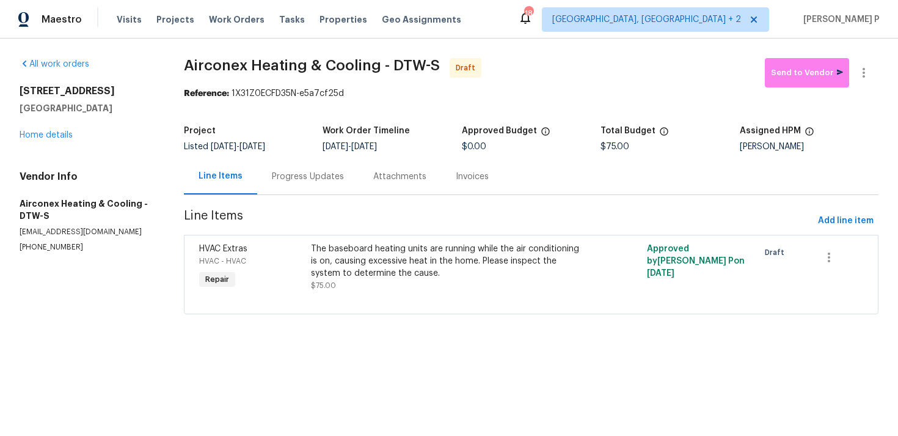
click at [866, 65] on icon "button" at bounding box center [864, 72] width 15 height 15
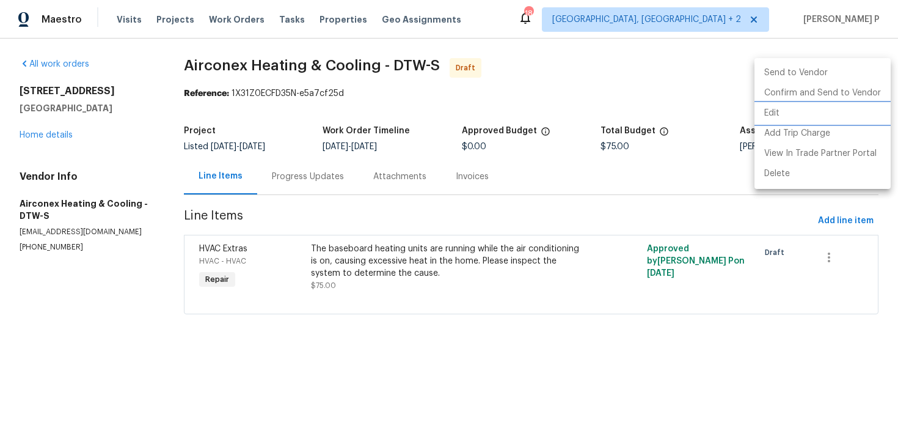
click at [789, 113] on li "Edit" at bounding box center [823, 113] width 136 height 20
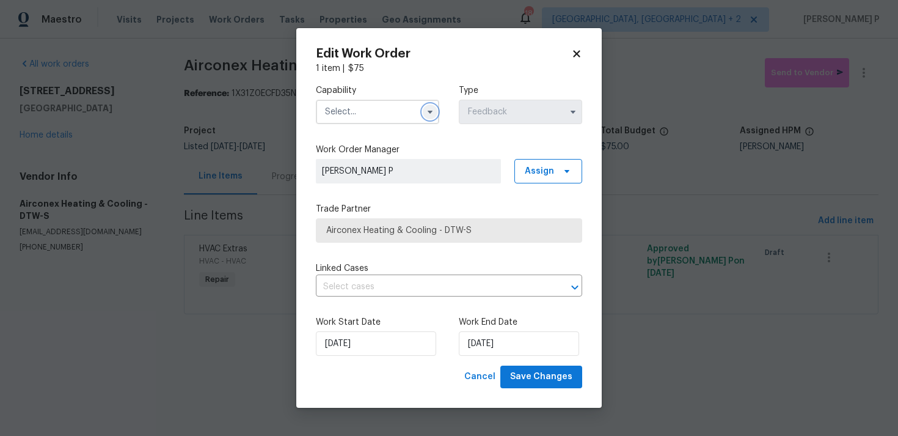
click at [432, 114] on icon "button" at bounding box center [430, 112] width 10 height 10
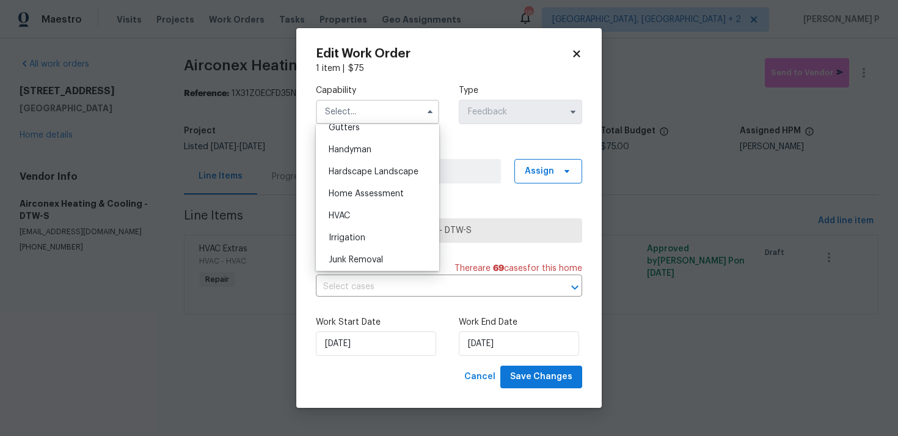
scroll to position [664, 0]
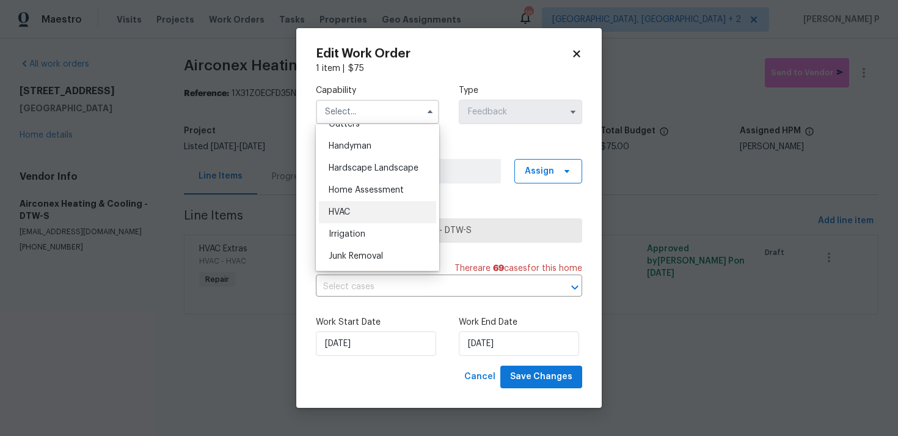
click at [365, 210] on div "HVAC" at bounding box center [377, 212] width 117 height 22
type input "HVAC"
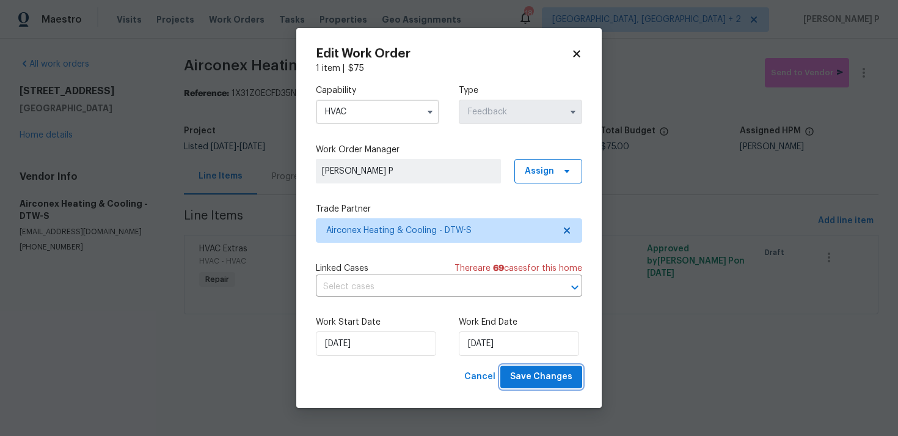
click at [536, 380] on span "Save Changes" at bounding box center [541, 376] width 62 height 15
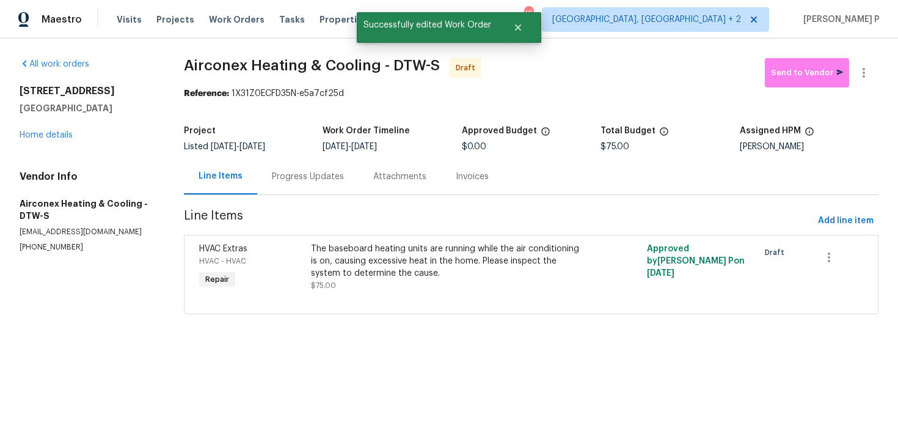
click at [326, 179] on div "Progress Updates" at bounding box center [308, 176] width 72 height 12
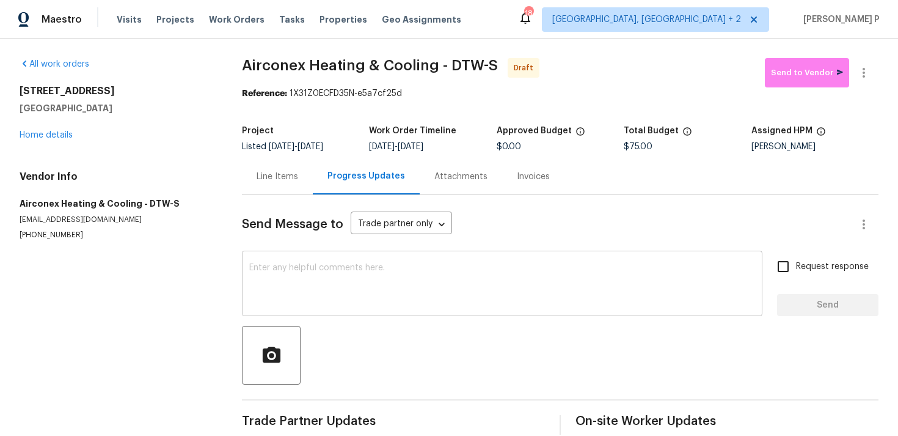
click at [364, 305] on textarea at bounding box center [502, 284] width 506 height 43
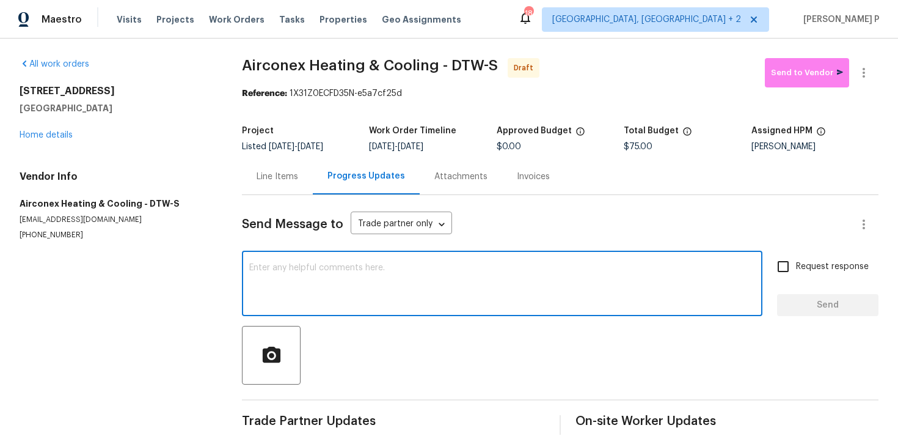
paste textarea "Hi, this is Ramyasri with Opendoor. I’m confirming you received the WO for the …"
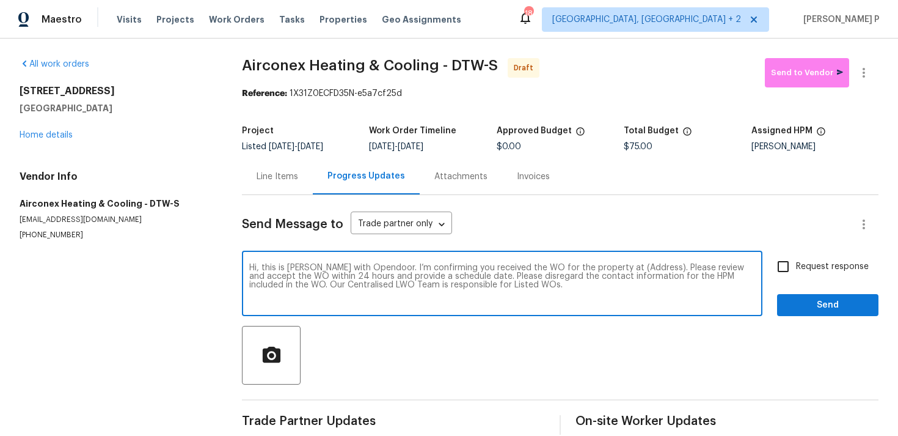
drag, startPoint x: 612, startPoint y: 266, endPoint x: 652, endPoint y: 265, distance: 40.3
click at [652, 265] on textarea "Hi, this is Ramyasri with Opendoor. I’m confirming you received the WO for the …" at bounding box center [502, 284] width 506 height 43
paste textarea "2645 Hickory Ct, Bloomfield Hills, MI 48302"
type textarea "Hi, this is Ramyasri with Opendoor. I’m confirming you received the WO for the …"
click at [787, 274] on input "Request response" at bounding box center [783, 267] width 26 height 26
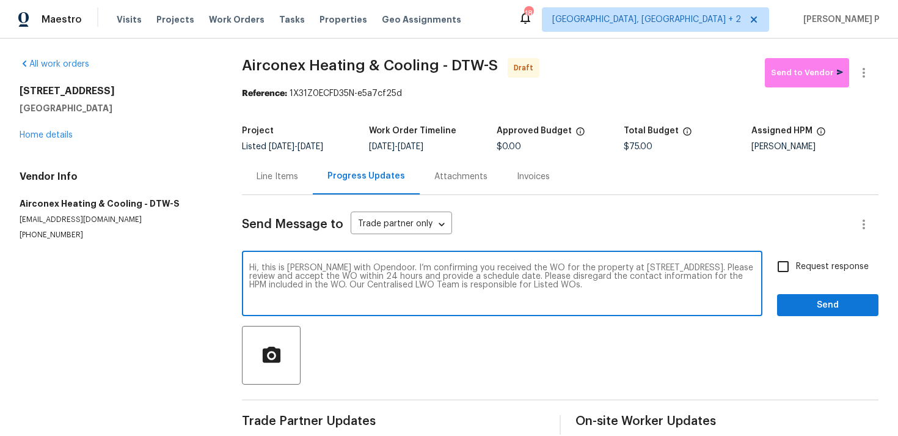
checkbox input "true"
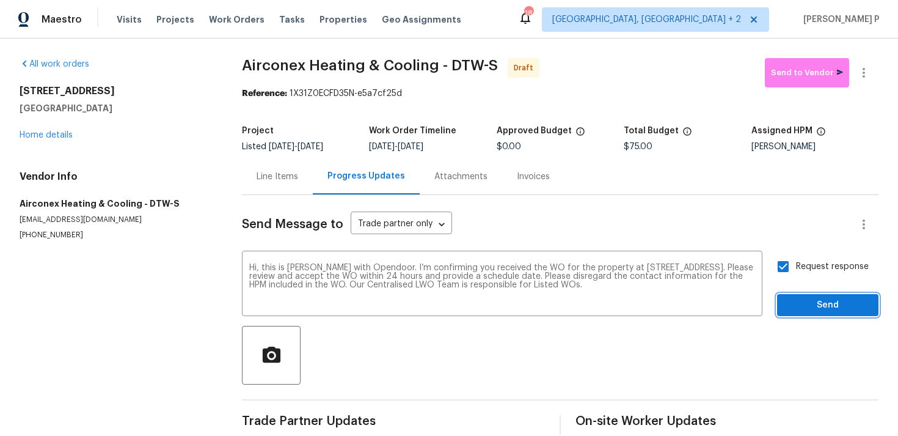
click at [807, 298] on span "Send" at bounding box center [828, 305] width 82 height 15
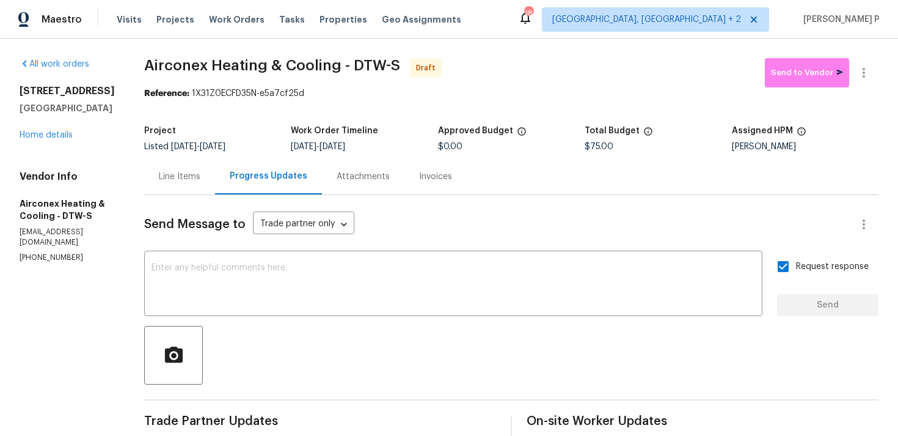
click at [439, 369] on div at bounding box center [511, 355] width 734 height 59
click at [871, 73] on button "button" at bounding box center [863, 72] width 29 height 29
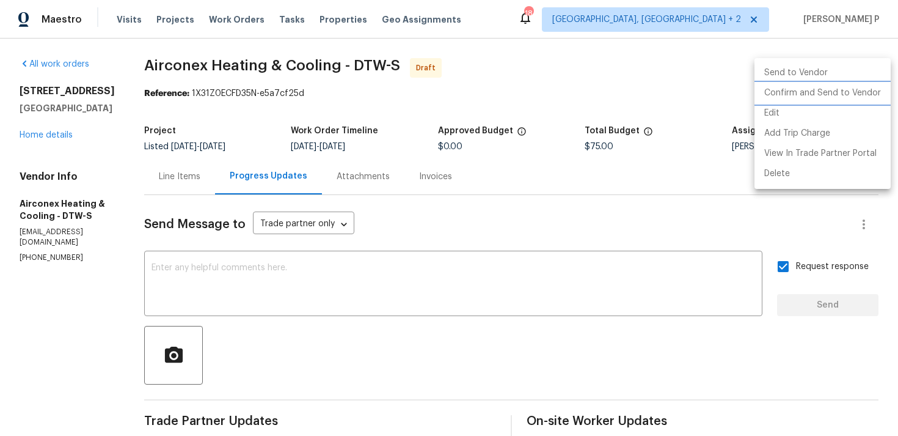
click at [842, 89] on li "Confirm and Send to Vendor" at bounding box center [823, 93] width 136 height 20
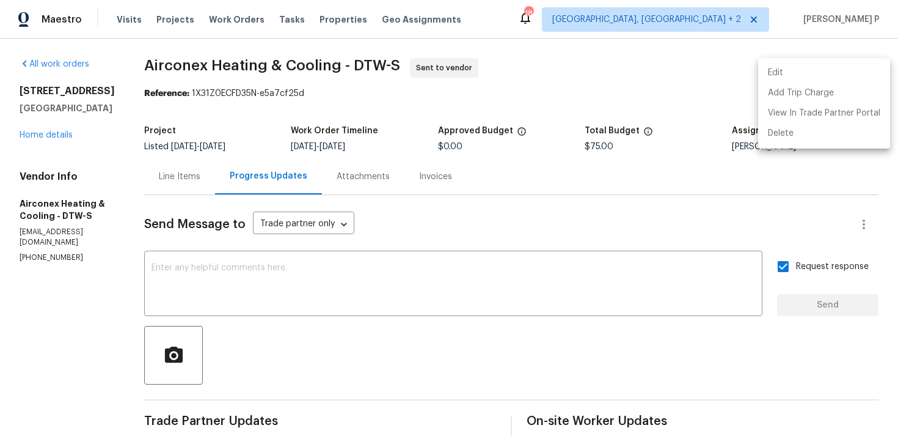
click at [208, 105] on div at bounding box center [449, 218] width 898 height 436
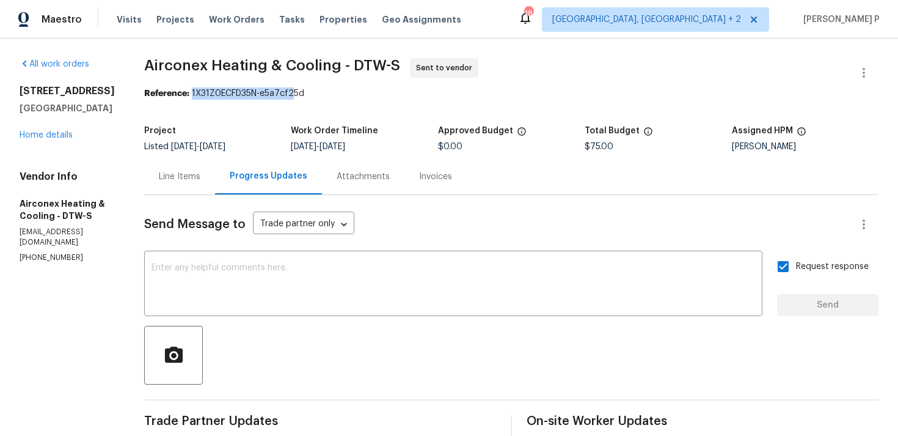
drag, startPoint x: 189, startPoint y: 92, endPoint x: 400, endPoint y: 92, distance: 211.4
click at [395, 92] on div "Reference: 1X31Z0ECFD35N-e5a7cf25d" at bounding box center [511, 93] width 734 height 12
copy div "1X31Z0ECFD35N-e5a7cf25d"
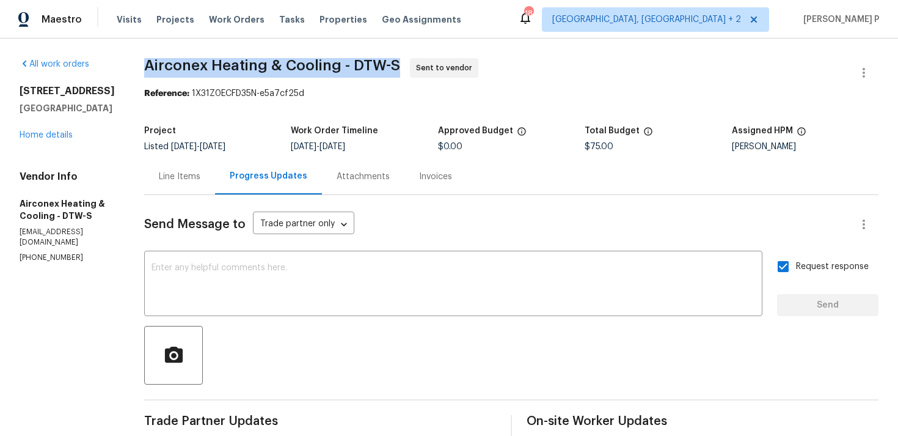
drag, startPoint x: 142, startPoint y: 66, endPoint x: 397, endPoint y: 66, distance: 254.8
click at [397, 66] on span "Airconex Heating & Cooling - DTW-S Sent to vendor" at bounding box center [496, 72] width 705 height 29
copy span "Airconex Heating & Cooling - DTW-S"
click at [170, 175] on div "Line Items" at bounding box center [180, 176] width 42 height 12
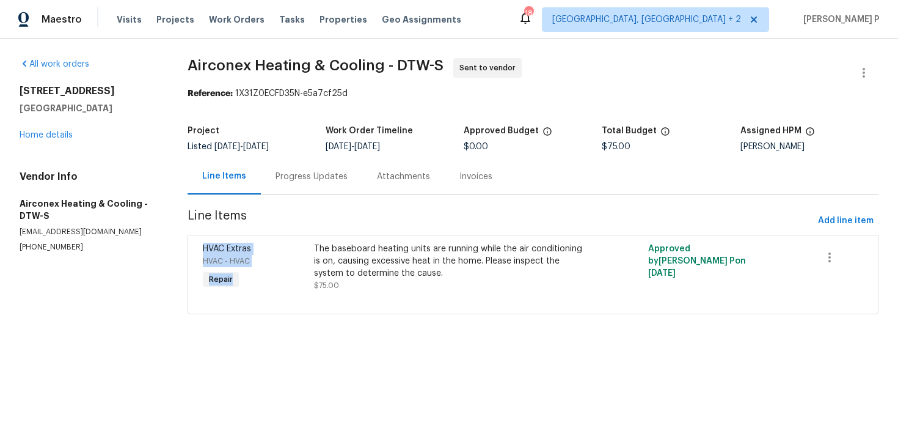
drag, startPoint x: 318, startPoint y: 248, endPoint x: 316, endPoint y: 217, distance: 31.3
click at [316, 217] on section "Airconex Heating & Cooling - DTW-S Sent to vendor Reference: 1X31Z0ECFD35N-e5a7…" at bounding box center [533, 193] width 691 height 271
click at [316, 217] on span "Line Items" at bounding box center [501, 221] width 626 height 23
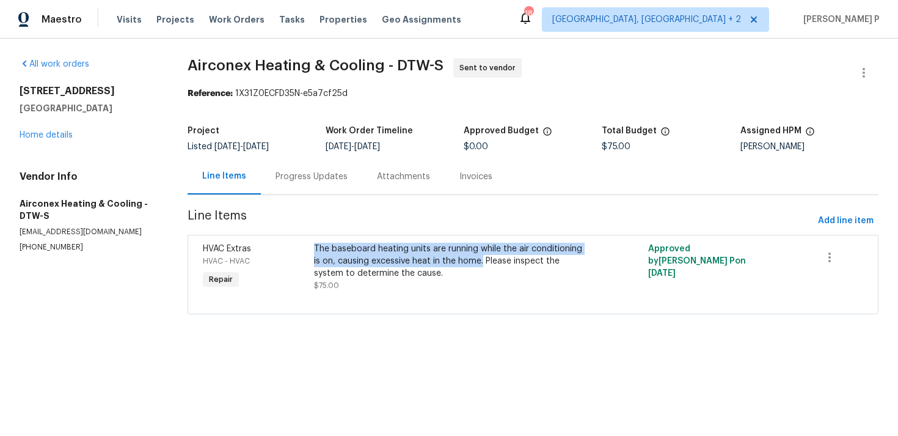
copy div "The baseboard heating units are running while the air conditioning is on, causi…"
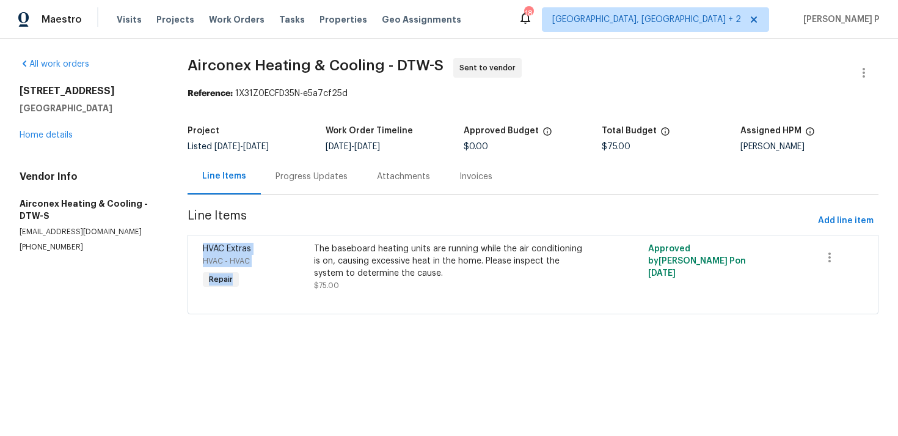
drag, startPoint x: 317, startPoint y: 247, endPoint x: 483, endPoint y: 215, distance: 169.2
click at [483, 216] on section "Airconex Heating & Cooling - DTW-S Sent to vendor Reference: 1X31Z0ECFD35N-e5a7…" at bounding box center [533, 193] width 691 height 271
click at [483, 215] on span "Line Items" at bounding box center [501, 221] width 626 height 23
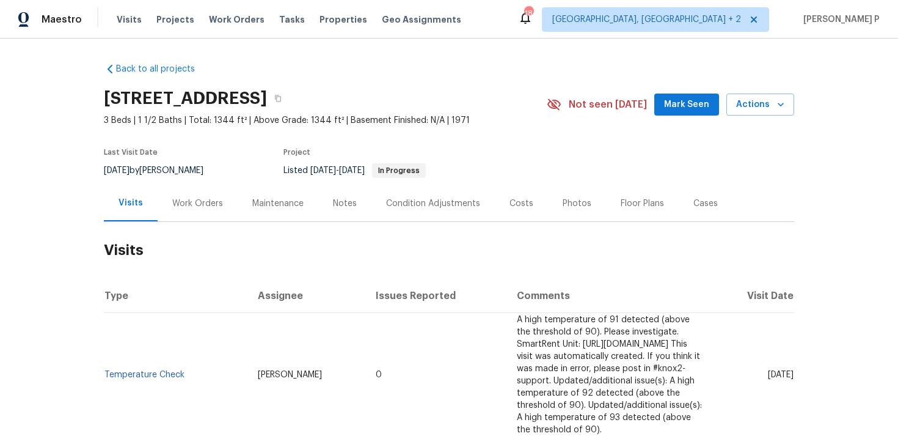
click at [185, 207] on div "Work Orders" at bounding box center [197, 203] width 51 height 12
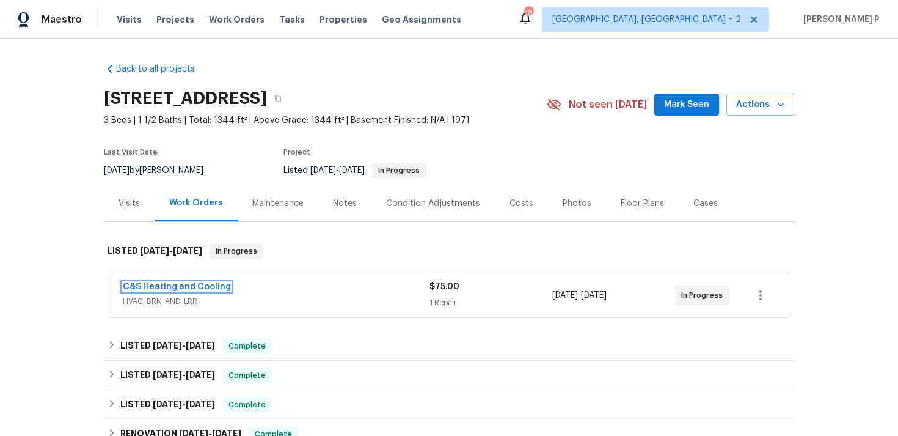
click at [178, 285] on link "C&S Heating and Cooling" at bounding box center [177, 286] width 108 height 9
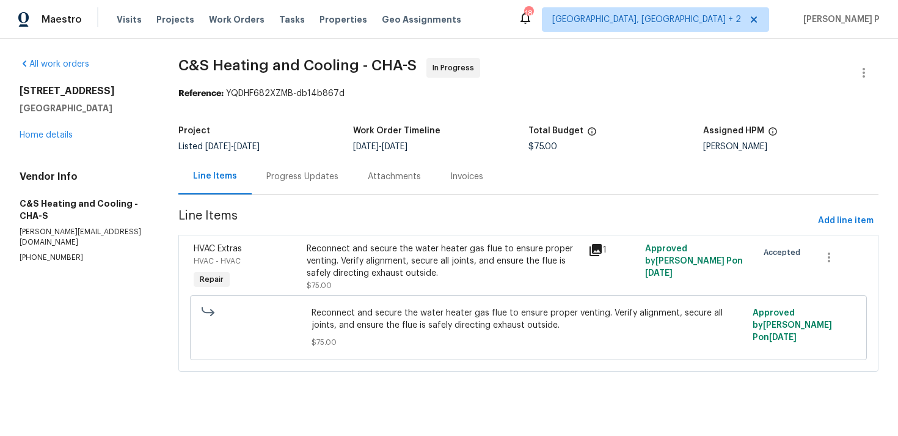
click at [332, 172] on div "Progress Updates" at bounding box center [302, 176] width 72 height 12
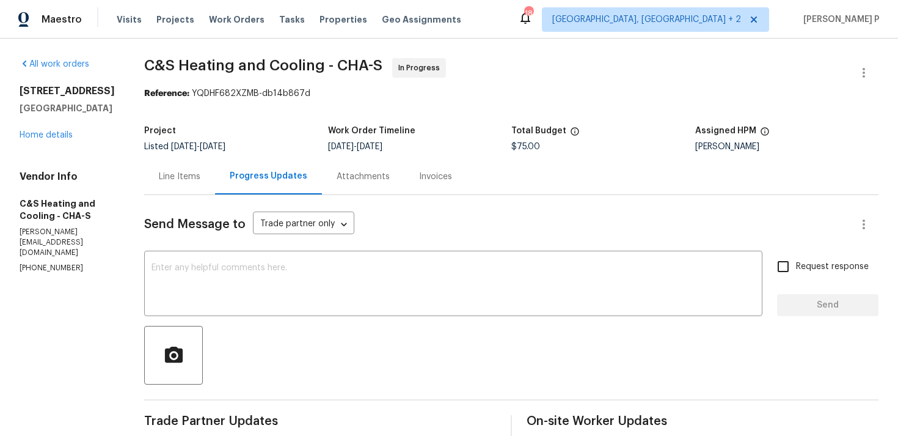
click at [200, 170] on div "Line Items" at bounding box center [180, 176] width 42 height 12
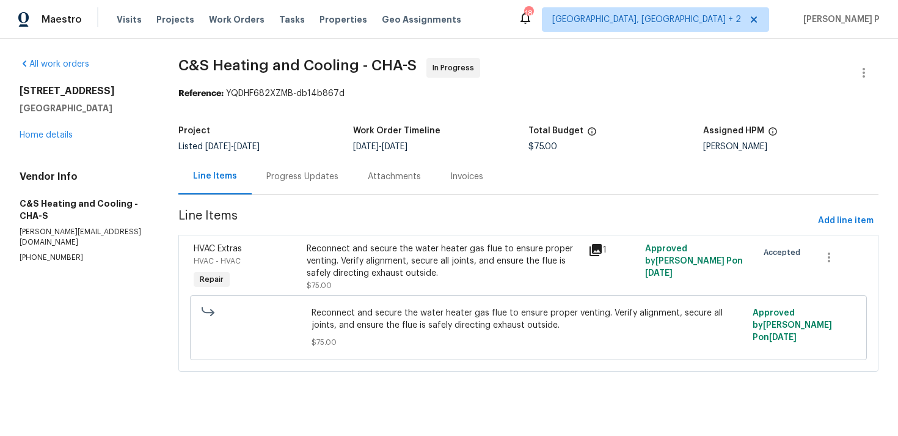
click at [442, 265] on div "Reconnect and secure the water heater gas flue to ensure proper venting. Verify…" at bounding box center [444, 261] width 275 height 37
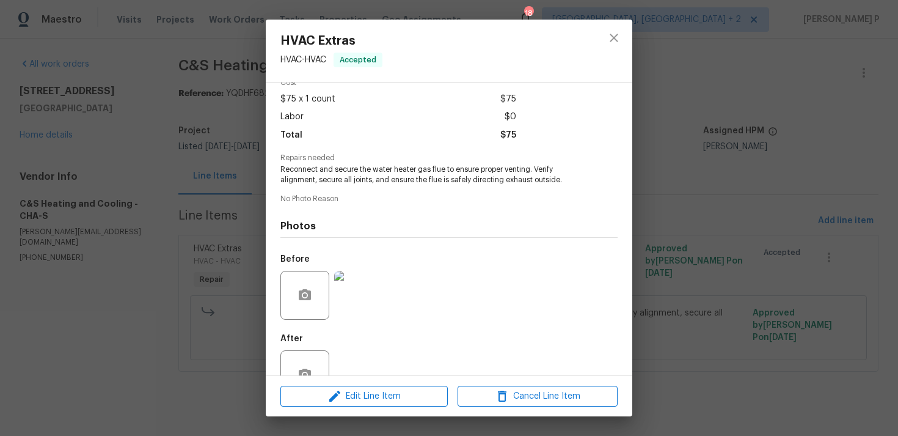
scroll to position [96, 0]
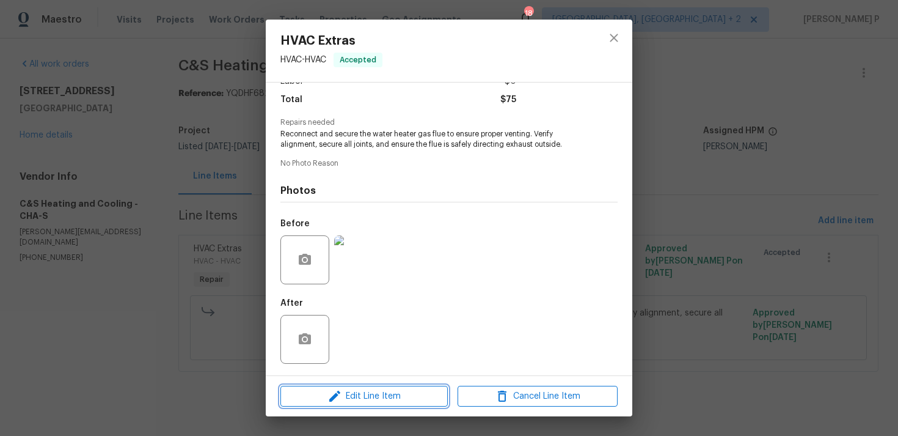
click at [373, 397] on span "Edit Line Item" at bounding box center [364, 396] width 160 height 15
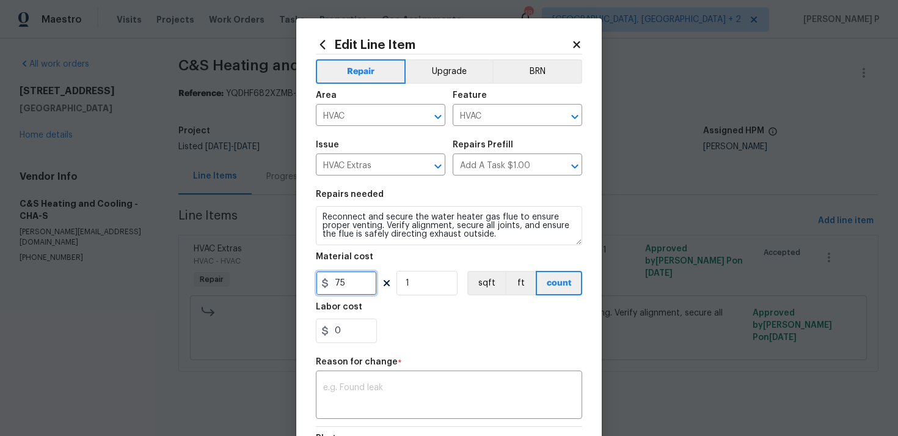
click at [353, 289] on input "75" at bounding box center [346, 283] width 61 height 24
type input "250"
click at [365, 409] on textarea at bounding box center [449, 396] width 252 height 26
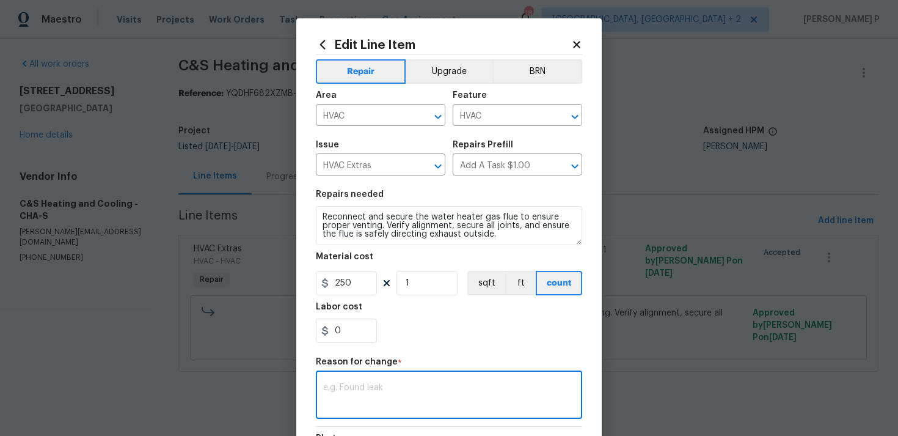
paste textarea "(RP) Updated per vendor’s final cost."
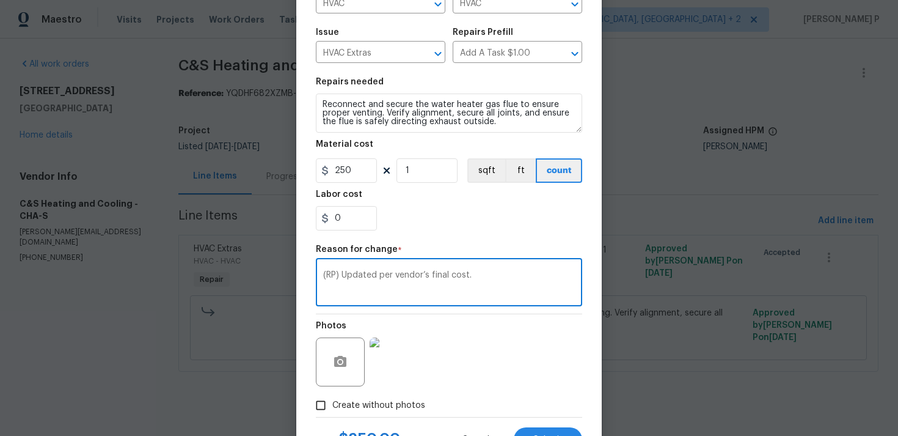
scroll to position [167, 0]
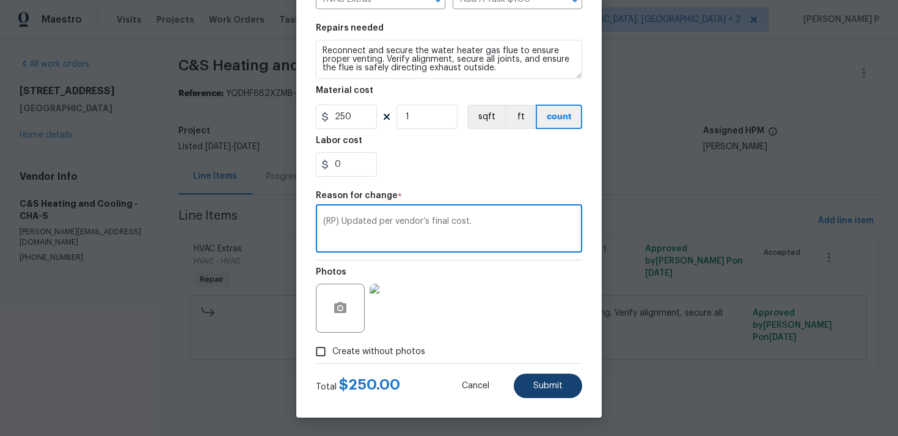
type textarea "(RP) Updated per vendor’s final cost."
click at [537, 390] on button "Submit" at bounding box center [548, 385] width 68 height 24
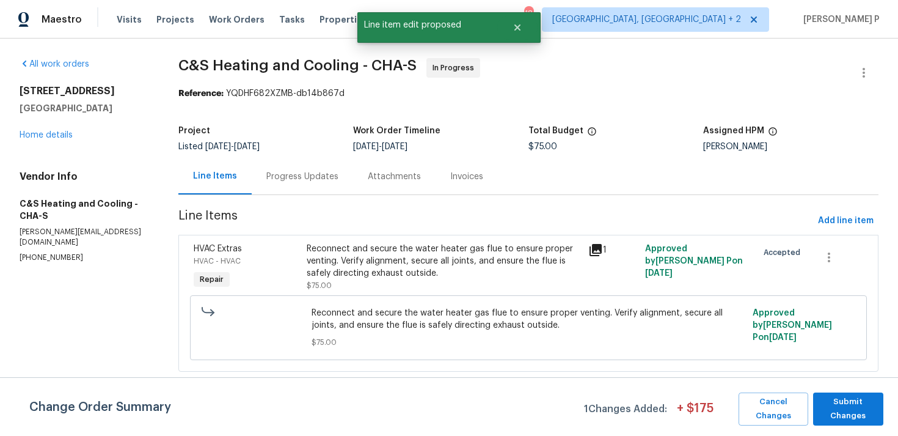
scroll to position [0, 0]
click at [851, 414] on span "Submit Changes" at bounding box center [848, 409] width 58 height 28
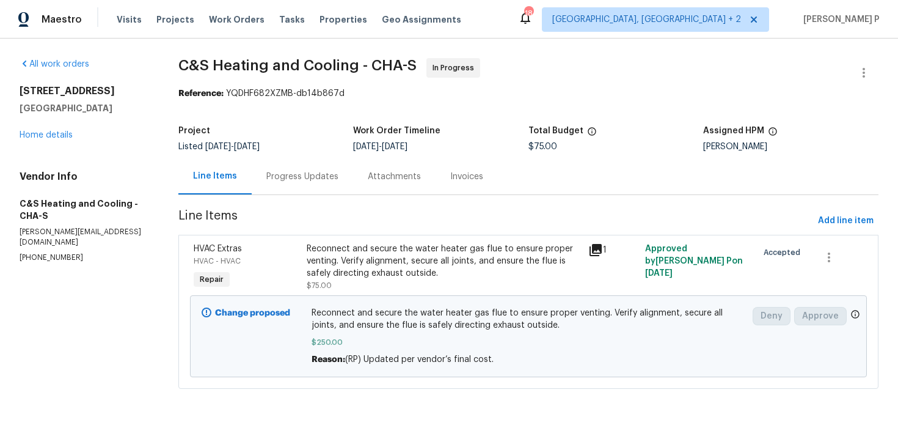
click at [338, 186] on div "Progress Updates" at bounding box center [302, 176] width 101 height 36
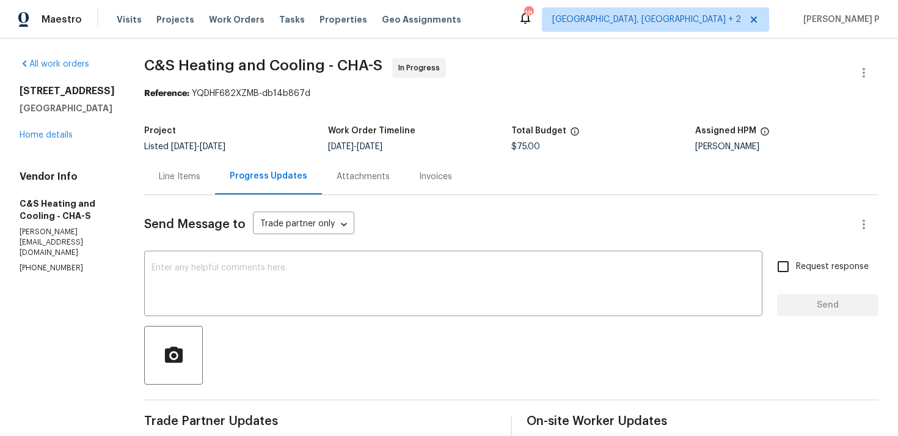
click at [200, 170] on div "Line Items" at bounding box center [180, 176] width 42 height 12
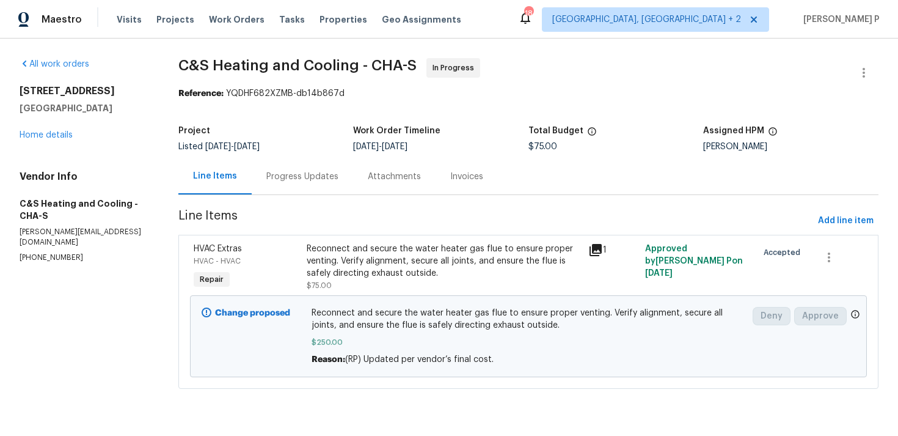
click at [314, 182] on div "Progress Updates" at bounding box center [302, 176] width 72 height 12
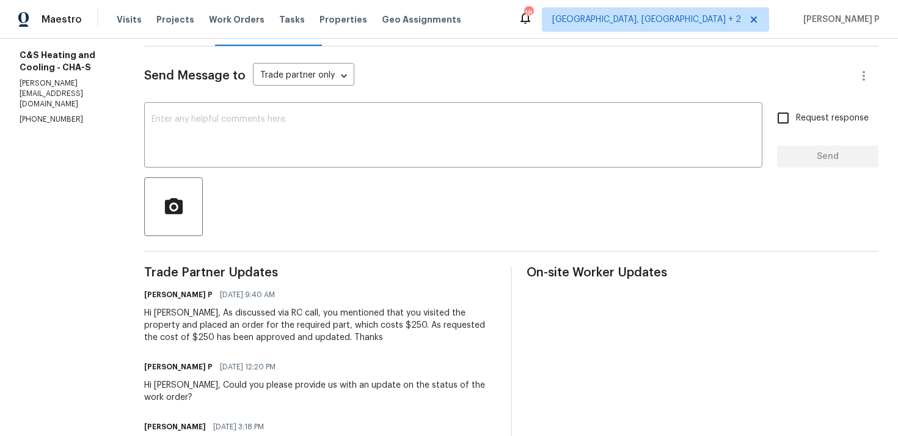
scroll to position [176, 0]
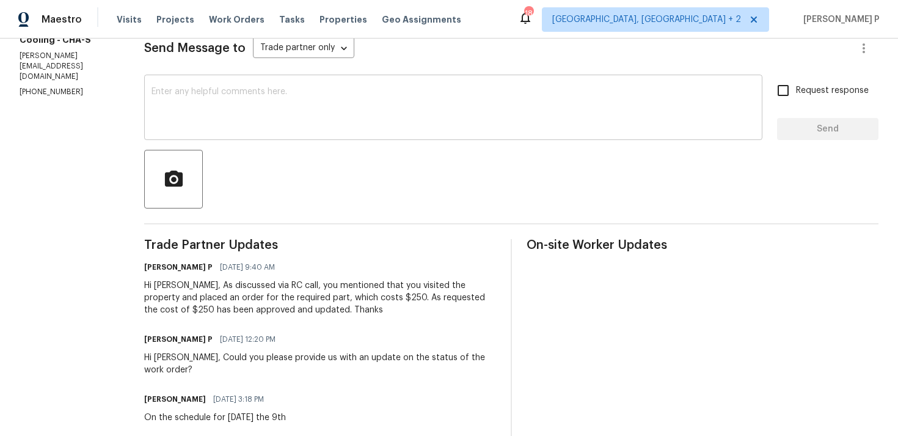
click at [295, 115] on textarea at bounding box center [454, 108] width 604 height 43
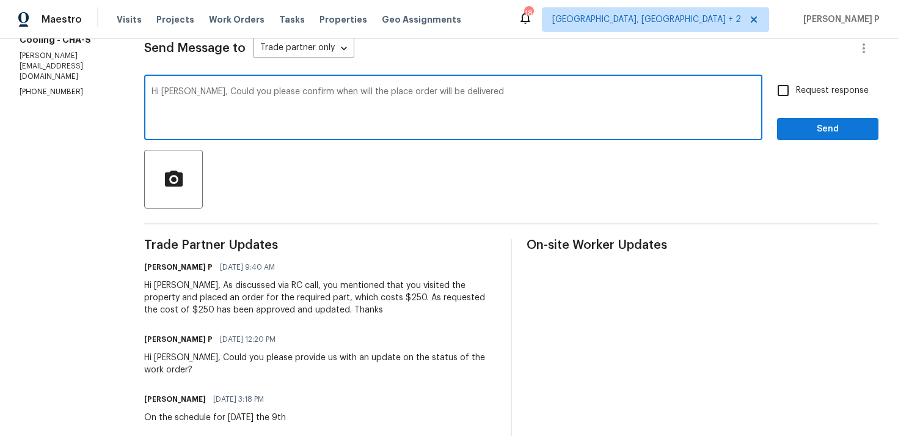
drag, startPoint x: 266, startPoint y: 91, endPoint x: 618, endPoint y: 91, distance: 351.9
click at [615, 91] on textarea "Hi [PERSON_NAME], Could you please confirm when will the place order will be de…" at bounding box center [454, 108] width 604 height 43
paste textarea "the placed order will be delivered?"
drag, startPoint x: 266, startPoint y: 88, endPoint x: 623, endPoint y: 93, distance: 356.9
click at [623, 93] on textarea "Hi [PERSON_NAME], Could you please confirm when the placed order will be delive…" at bounding box center [454, 108] width 604 height 43
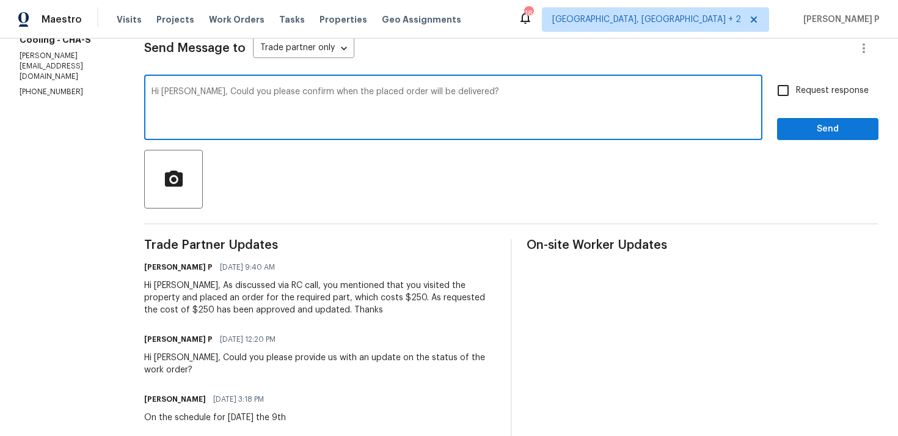
paste textarea "Do you have any updates on the order that was plac"
type textarea "Hi [PERSON_NAME], Do you have any updates on the order that was placed?"
click at [791, 94] on input "Request response" at bounding box center [783, 91] width 26 height 26
checkbox input "true"
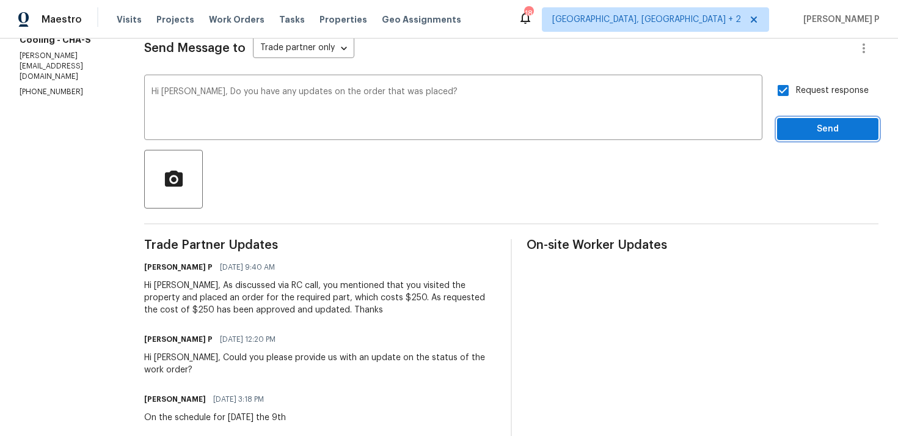
click at [800, 131] on span "Send" at bounding box center [828, 129] width 82 height 15
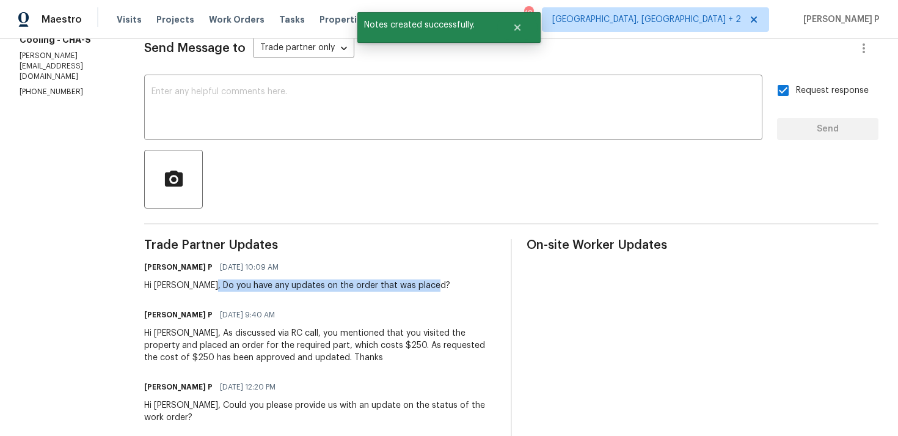
drag, startPoint x: 258, startPoint y: 282, endPoint x: 481, endPoint y: 282, distance: 223.0
click at [481, 282] on div "[PERSON_NAME] P [DATE] 10:09 AM Hi [PERSON_NAME], Do you have any updates on th…" at bounding box center [320, 274] width 352 height 33
copy div "Do you have any updates on the order that was placed?"
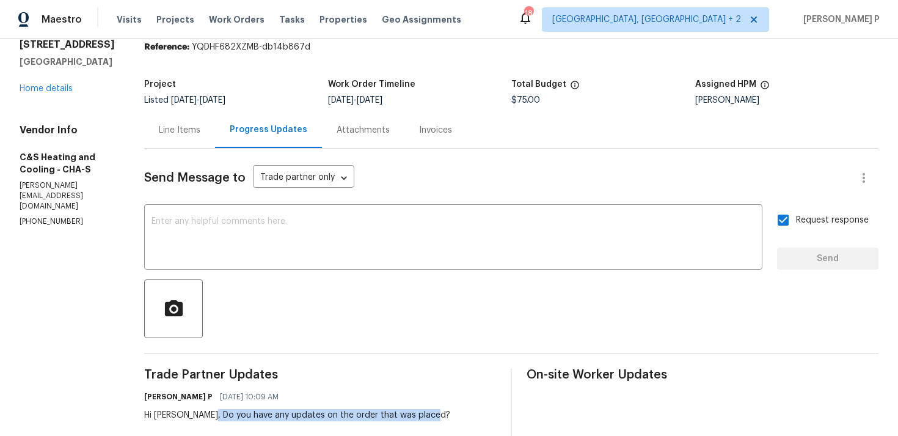
scroll to position [0, 0]
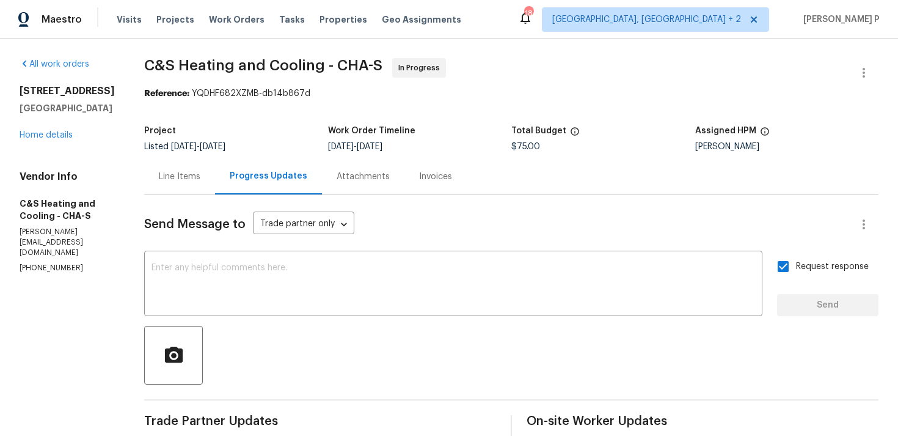
click at [68, 263] on p "[PHONE_NUMBER]" at bounding box center [67, 268] width 95 height 10
drag, startPoint x: 85, startPoint y: 237, endPoint x: 8, endPoint y: 237, distance: 77.0
click at [9, 237] on div "All work orders [STREET_ADDRESS] Home details Vendor Info C&S Heating and Cooli…" at bounding box center [449, 401] width 898 height 727
copy p "[PHONE_NUMBER]"
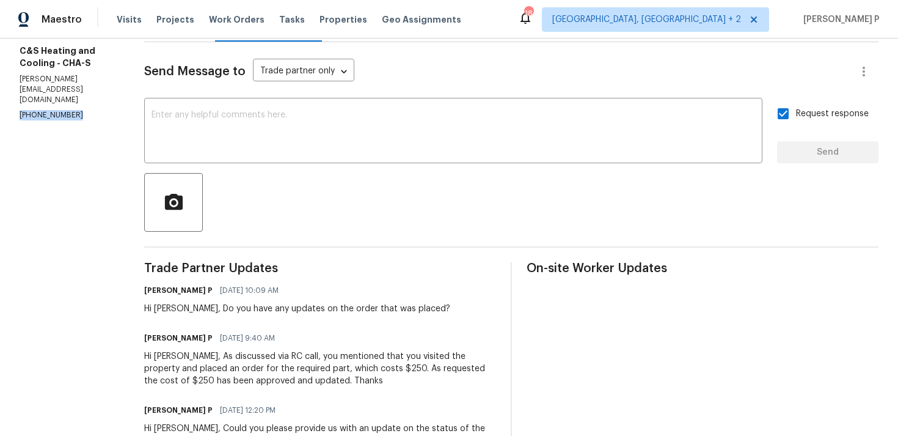
scroll to position [342, 0]
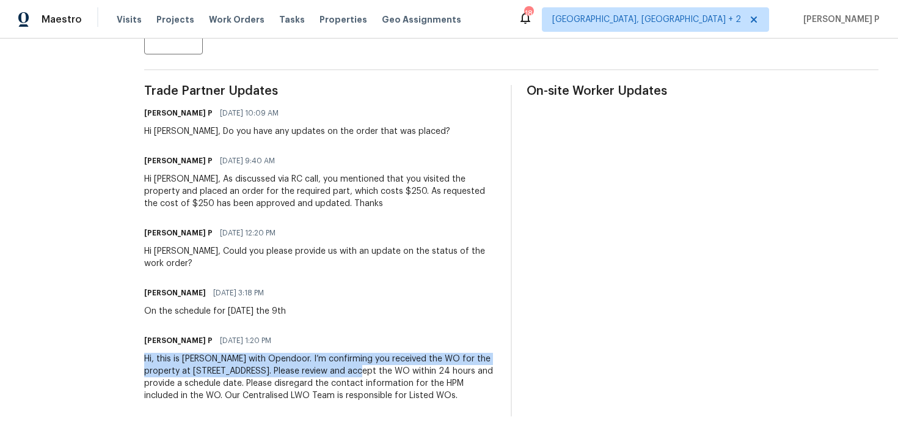
drag, startPoint x: 193, startPoint y: 344, endPoint x: 427, endPoint y: 357, distance: 234.4
click at [427, 357] on div "All work orders [STREET_ADDRESS] Home details Vendor Info C&S Heating and Cooli…" at bounding box center [449, 72] width 898 height 727
copy div "Hi, this is [PERSON_NAME] with Opendoor. I’m confirming you received the WO for…"
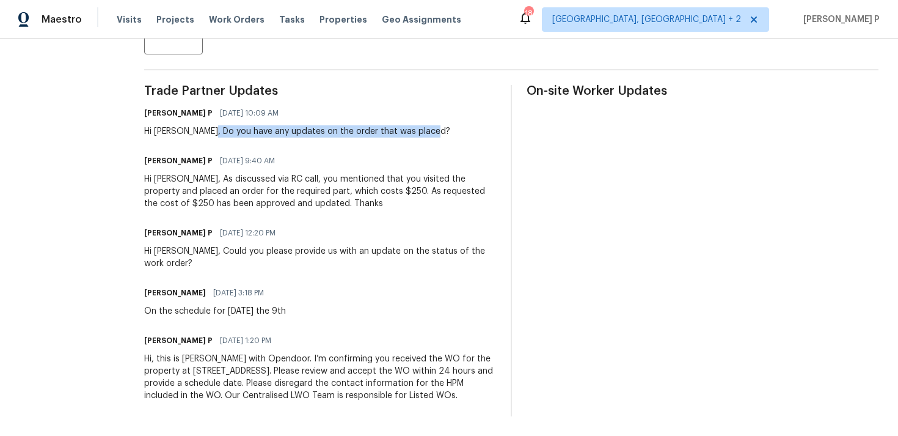
drag, startPoint x: 258, startPoint y: 118, endPoint x: 524, endPoint y: 120, distance: 265.8
click at [524, 120] on div "Trade Partner Updates [PERSON_NAME] P [DATE] 10:09 AM Hi [PERSON_NAME], Do you …" at bounding box center [511, 250] width 734 height 331
copy div "Do you have any updates on the order that was placed?"
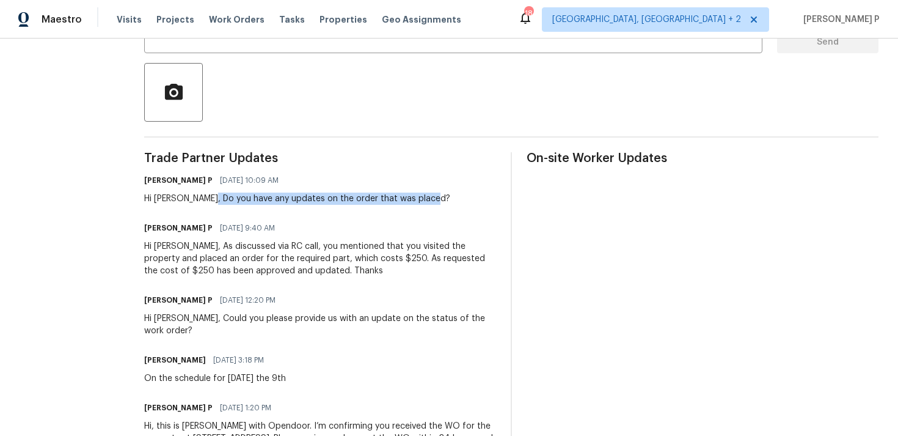
scroll to position [0, 0]
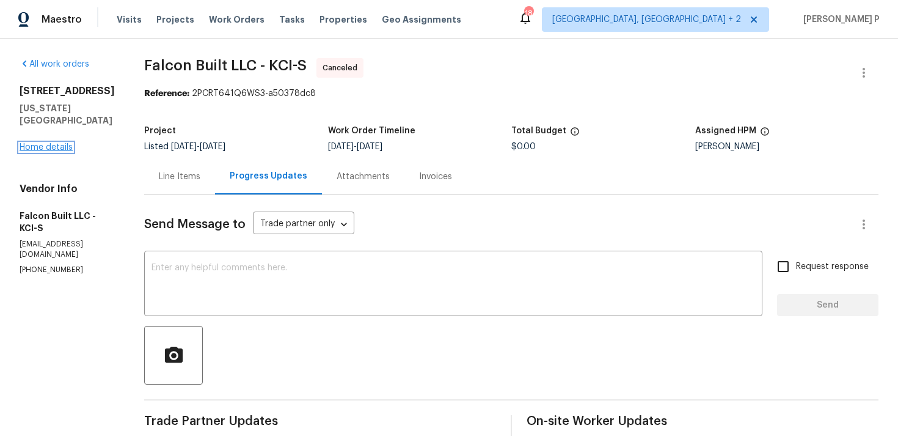
click at [35, 143] on link "Home details" at bounding box center [46, 147] width 53 height 9
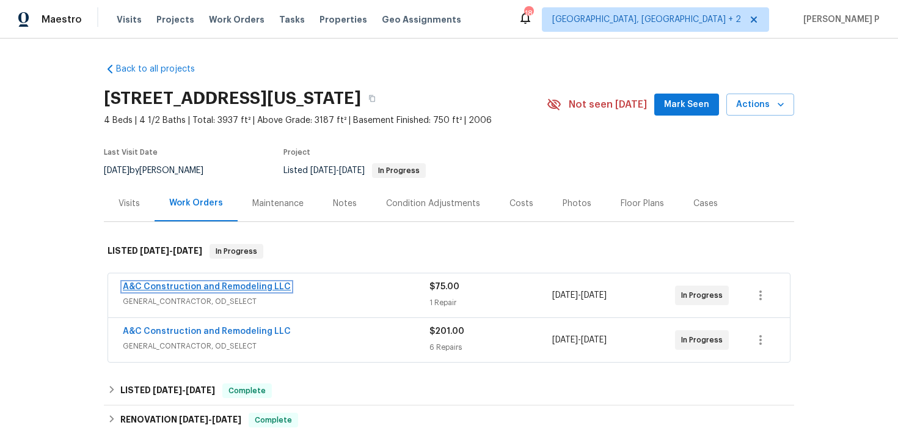
click at [214, 285] on link "A&C Construction and Remodeling LLC" at bounding box center [207, 286] width 168 height 9
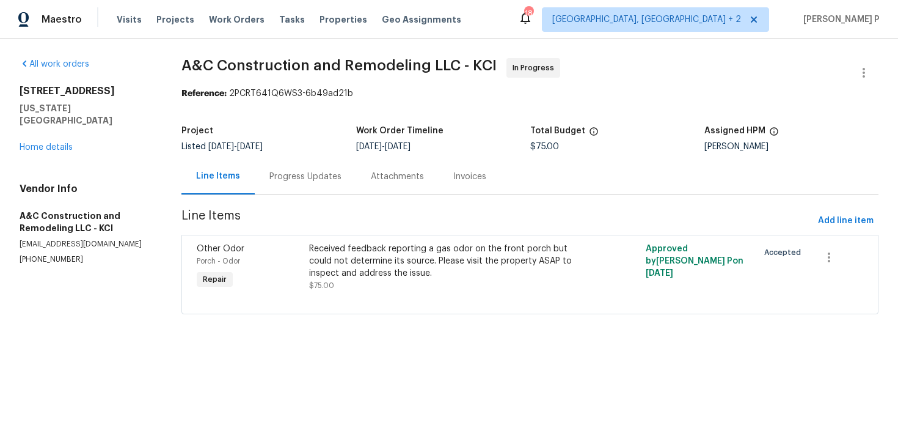
click at [320, 178] on div "Progress Updates" at bounding box center [305, 176] width 72 height 12
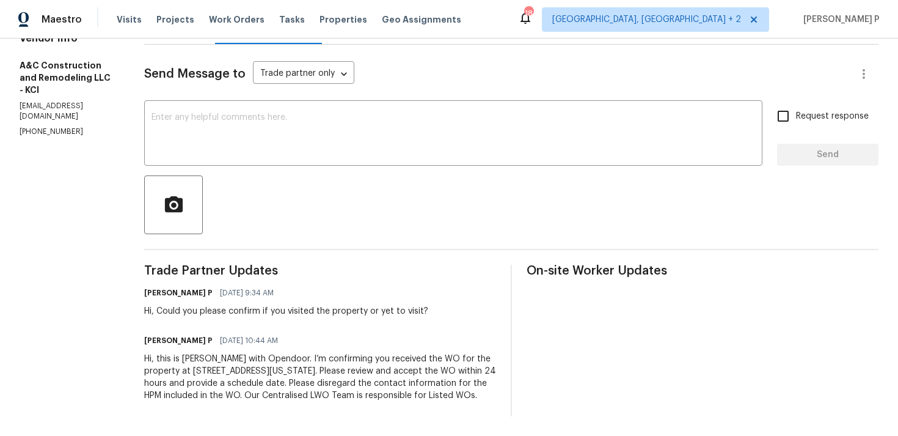
scroll to position [163, 0]
click at [378, 135] on textarea at bounding box center [454, 134] width 604 height 43
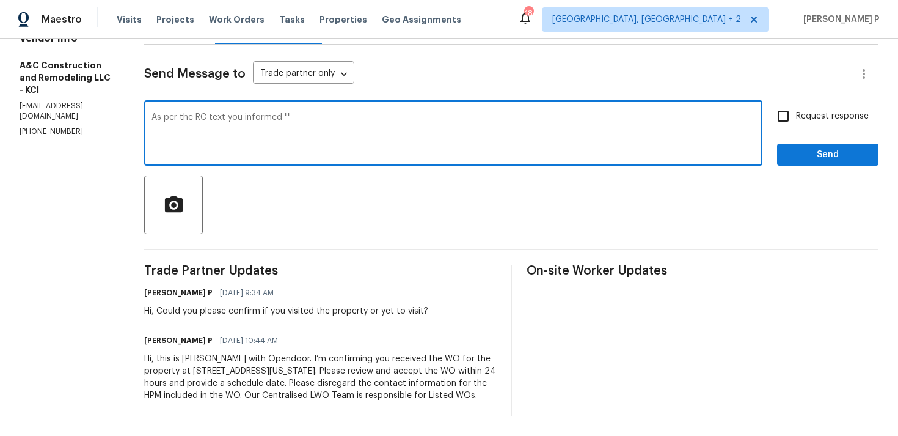
paste textarea "I'm going there today"
click at [490, 103] on div "As per the RC text you informed "I'm going there today." x ​" at bounding box center [453, 134] width 618 height 62
click at [429, 113] on textarea "As per the RC text you informed "I'm going there today."" at bounding box center [454, 134] width 604 height 43
type textarea "As per the RC text you informed "I'm going there today." Informed that the leak…"
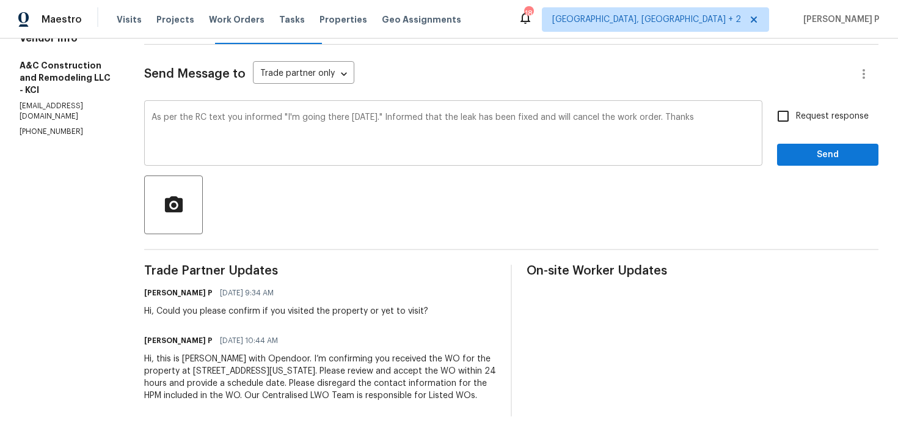
drag, startPoint x: 172, startPoint y: 104, endPoint x: 668, endPoint y: 104, distance: 496.1
click at [668, 104] on div "As per the RC text you informed "I'm going there today." Informed that the leak…" at bounding box center [453, 134] width 618 height 62
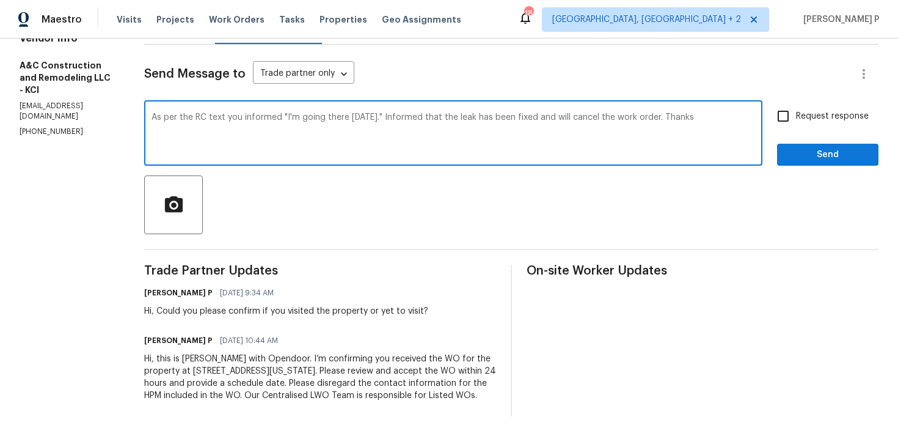
click at [208, 114] on textarea "As per the RC text you informed "I'm going there today." Informed that the leak…" at bounding box center [454, 134] width 604 height 43
drag, startPoint x: 176, startPoint y: 104, endPoint x: 592, endPoint y: 108, distance: 416.1
click at [593, 113] on textarea "As per the RC text you informed "I'm going there today." Informed that the leak…" at bounding box center [454, 134] width 604 height 43
click at [235, 113] on textarea "As per the RC text you informed "I'm going there today." Informed that the leak…" at bounding box center [454, 134] width 604 height 43
drag, startPoint x: 173, startPoint y: 104, endPoint x: 673, endPoint y: 105, distance: 500.4
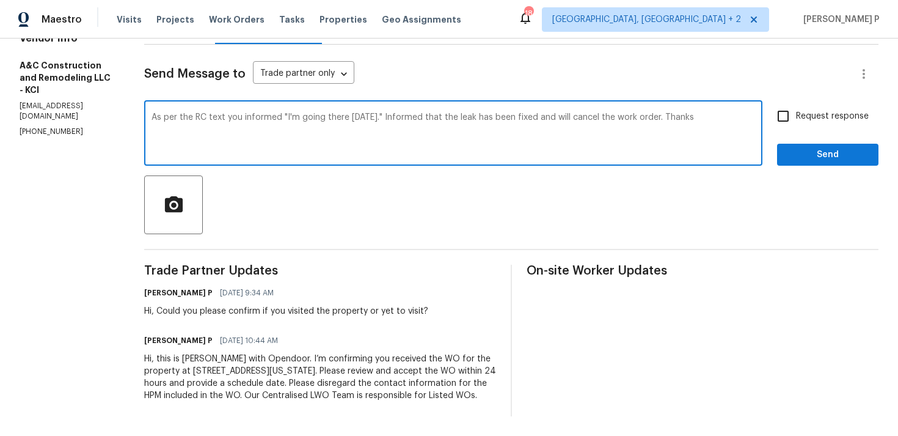
click at [673, 113] on textarea "As per the RC text you informed "I'm going there today." Informed that the leak…" at bounding box center [454, 134] width 604 height 43
click at [803, 147] on span "Send" at bounding box center [828, 154] width 82 height 15
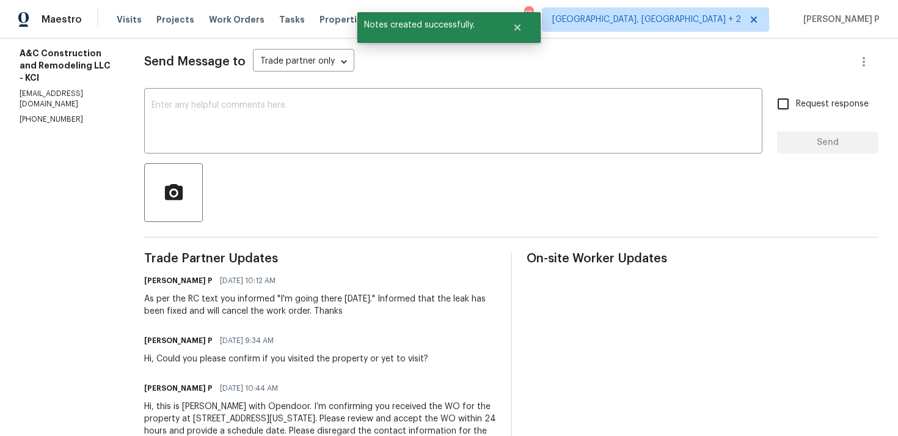
scroll to position [0, 0]
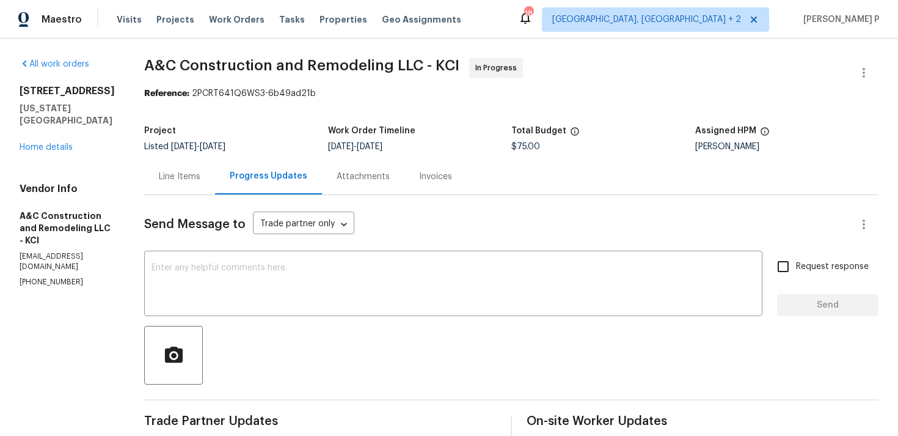
click at [51, 128] on div "8515 NE 89th Ter Kansas City, MO 64157 Home details" at bounding box center [67, 119] width 95 height 68
click at [52, 143] on link "Home details" at bounding box center [46, 147] width 53 height 9
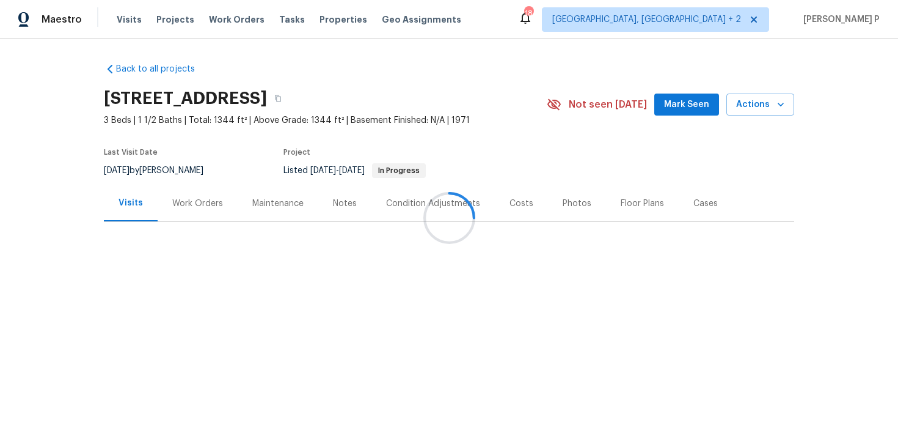
click at [193, 202] on div at bounding box center [449, 218] width 898 height 436
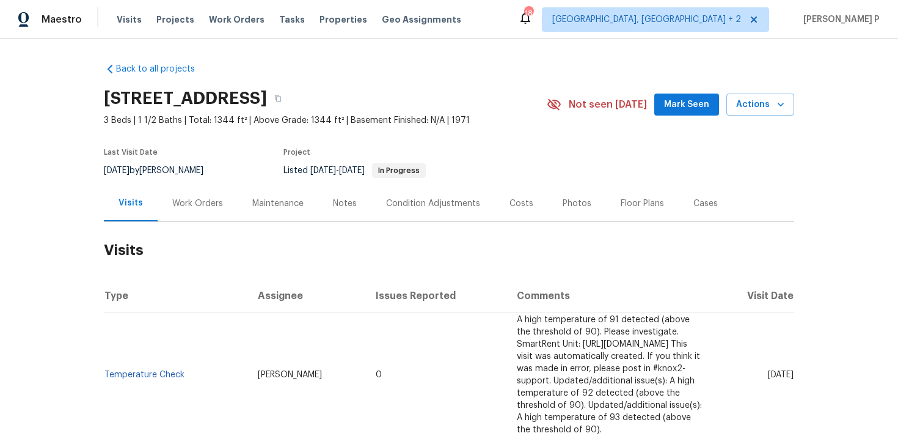
click at [193, 202] on div "Work Orders" at bounding box center [197, 203] width 51 height 12
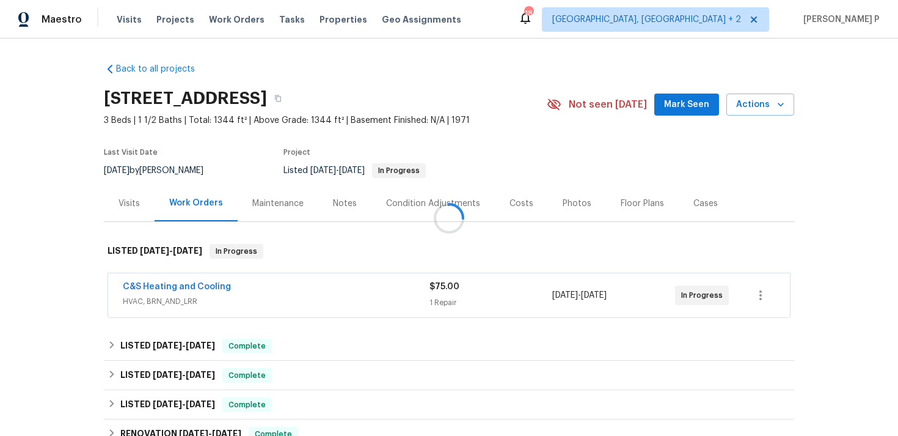
click at [152, 285] on div at bounding box center [449, 218] width 898 height 436
click at [152, 285] on link "C&S Heating and Cooling" at bounding box center [177, 286] width 108 height 9
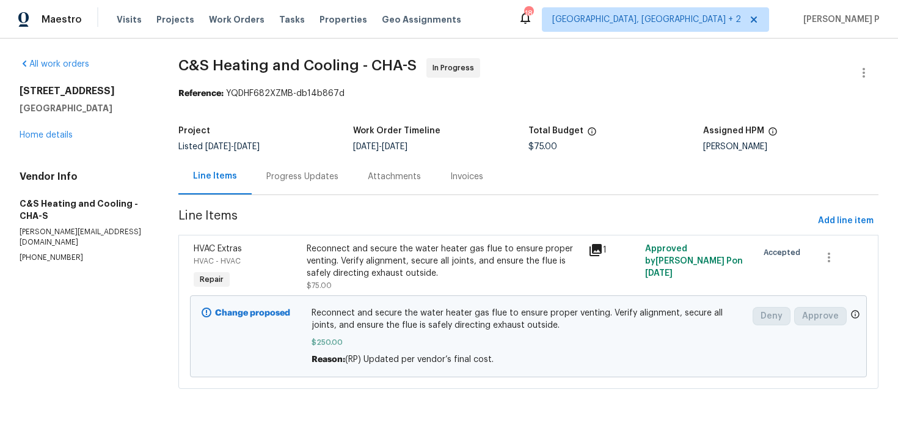
click at [221, 70] on span "C&S Heating and Cooling - CHA-S" at bounding box center [297, 65] width 238 height 15
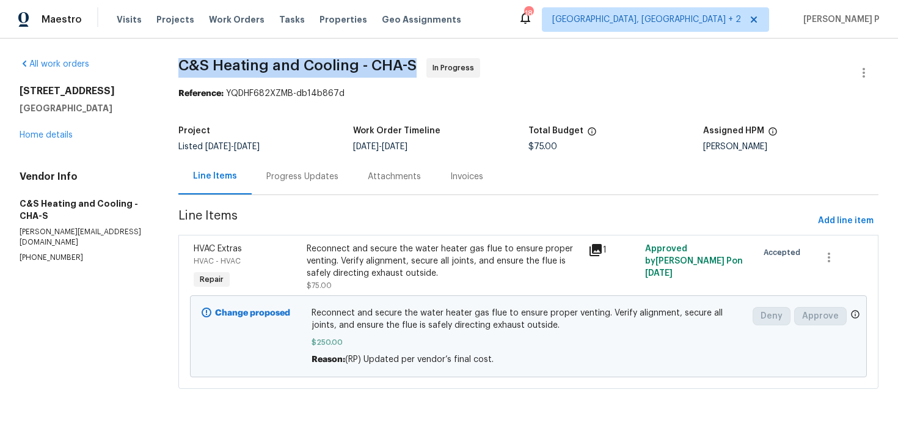
drag, startPoint x: 198, startPoint y: 64, endPoint x: 430, endPoint y: 63, distance: 231.6
click at [417, 63] on span "C&S Heating and Cooling - CHA-S" at bounding box center [297, 65] width 238 height 15
copy span "C&S Heating and Cooling - CHA-S"
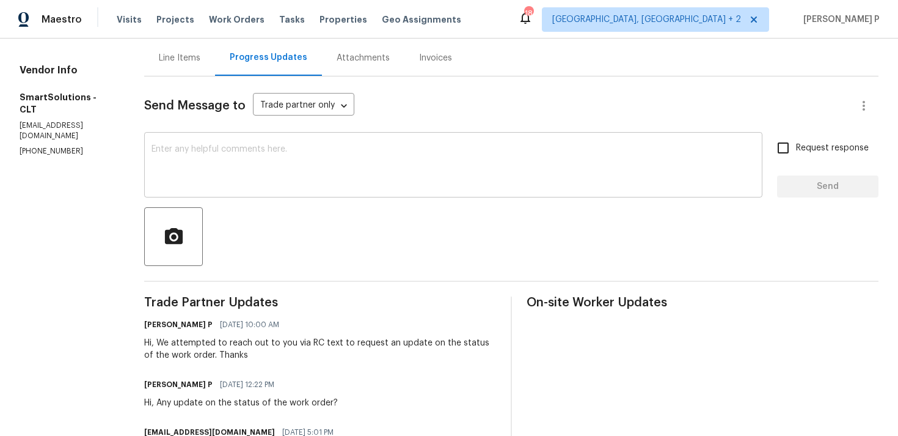
scroll to position [112, 0]
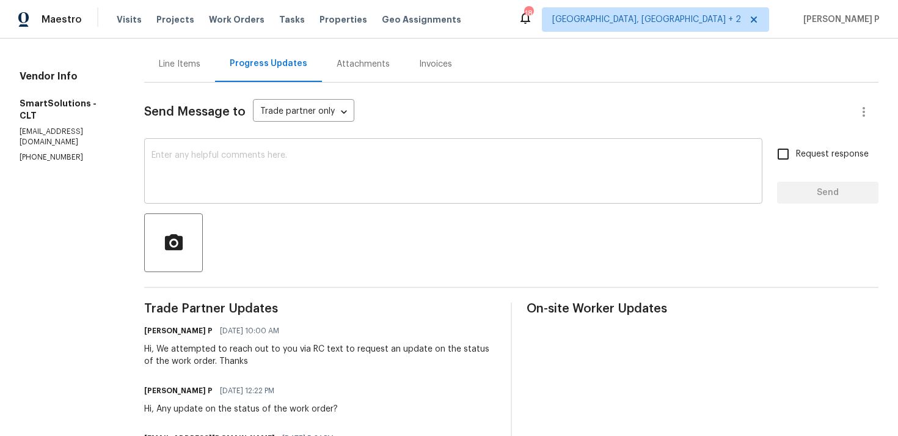
click at [310, 163] on textarea at bounding box center [454, 172] width 604 height 43
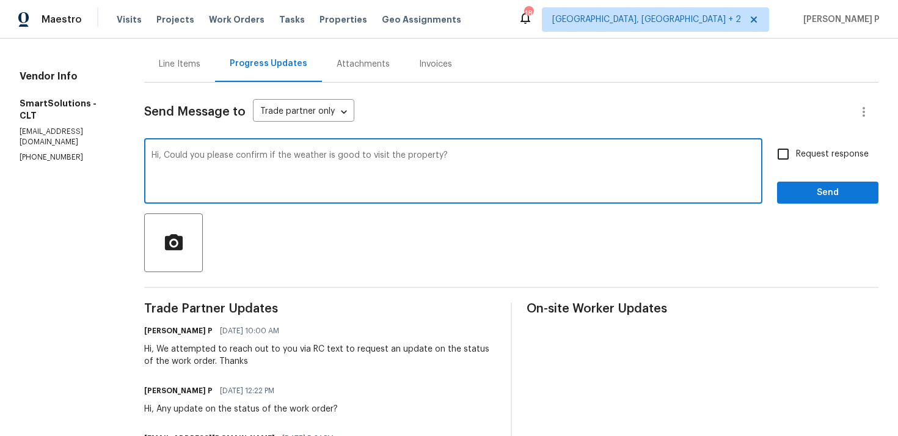
drag, startPoint x: 172, startPoint y: 155, endPoint x: 478, endPoint y: 164, distance: 305.7
click at [478, 164] on textarea "Hi, Could you please confirm if the weather is good to visit the property?" at bounding box center [454, 172] width 604 height 43
paste textarea "Here’s the rephrased version: **"Could you please confirm whether the weather i…"
drag, startPoint x: 170, startPoint y: 170, endPoint x: 174, endPoint y: 151, distance: 19.2
click at [174, 151] on textarea "Hi, Here’s the rephrased version: **"Could you please confirm whether the weath…" at bounding box center [454, 172] width 604 height 43
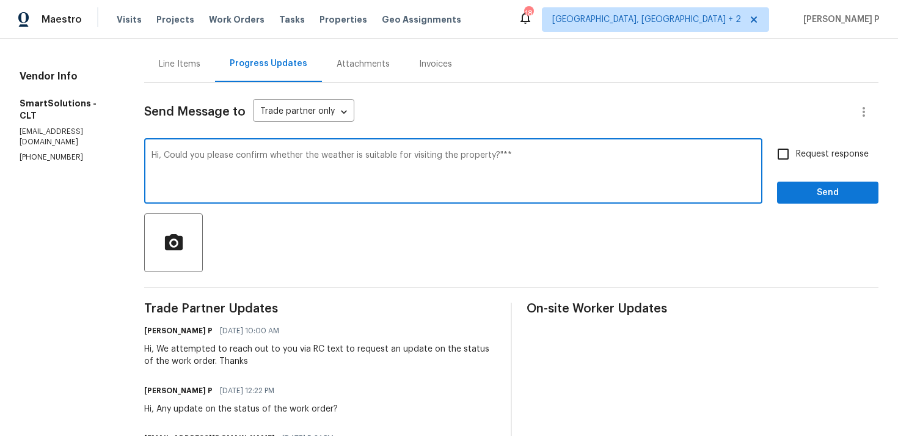
click at [546, 153] on textarea "Hi, Could you please confirm whether the weather is suitable for visiting the p…" at bounding box center [454, 172] width 604 height 43
type textarea "Hi, Could you please confirm whether the weather is suitable for visiting the p…"
click at [805, 161] on label "Request response" at bounding box center [819, 154] width 98 height 26
click at [796, 161] on input "Request response" at bounding box center [783, 154] width 26 height 26
checkbox input "true"
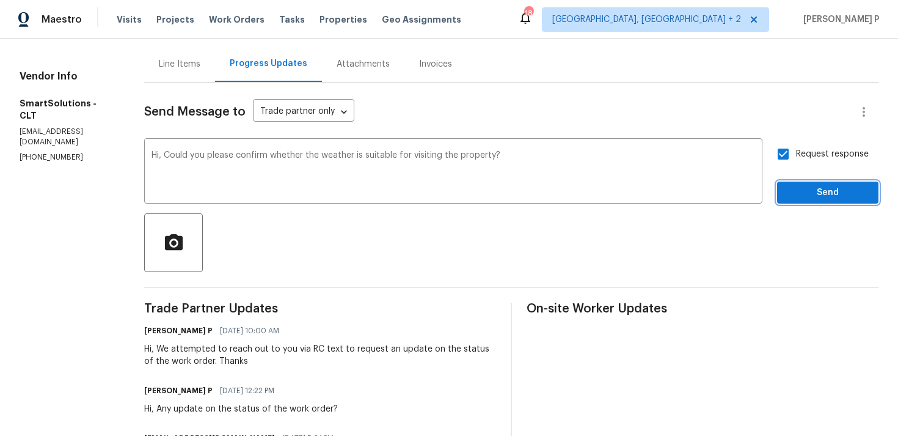
click at [800, 189] on span "Send" at bounding box center [828, 192] width 82 height 15
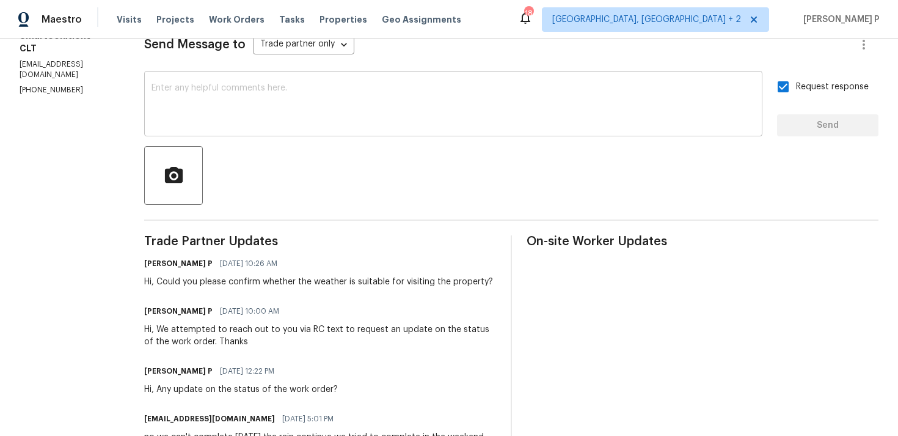
scroll to position [224, 0]
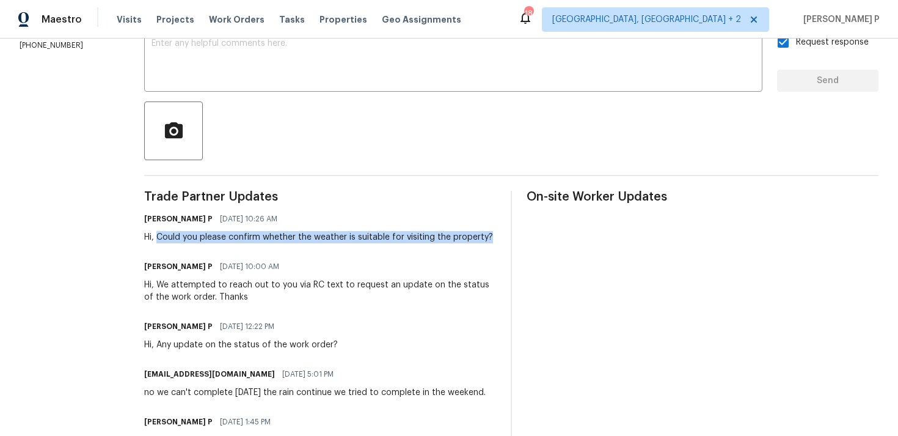
drag, startPoint x: 164, startPoint y: 236, endPoint x: 498, endPoint y: 233, distance: 333.6
click at [496, 233] on div "[PERSON_NAME] P [DATE] 10:26 AM Hi, Could you please confirm whether the weathe…" at bounding box center [320, 226] width 352 height 33
copy div "Could you please confirm whether the weather is suitable for visiting the prope…"
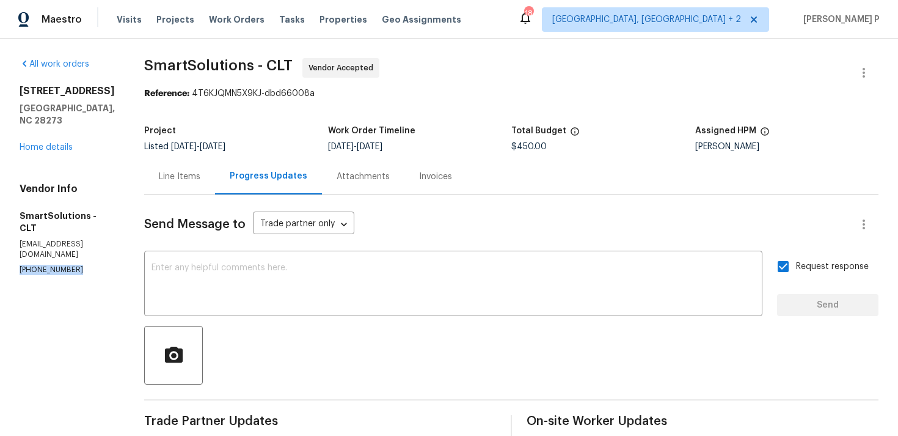
drag, startPoint x: 79, startPoint y: 236, endPoint x: 0, endPoint y: 236, distance: 78.8
copy p "[PHONE_NUMBER]"
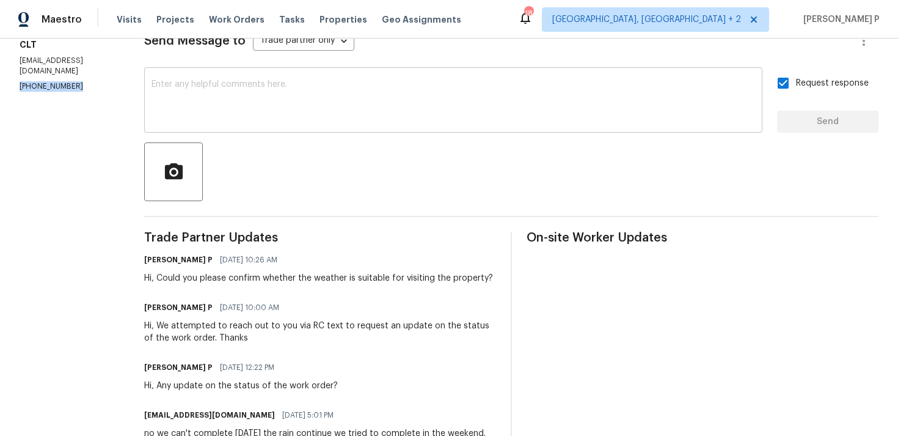
scroll to position [231, 0]
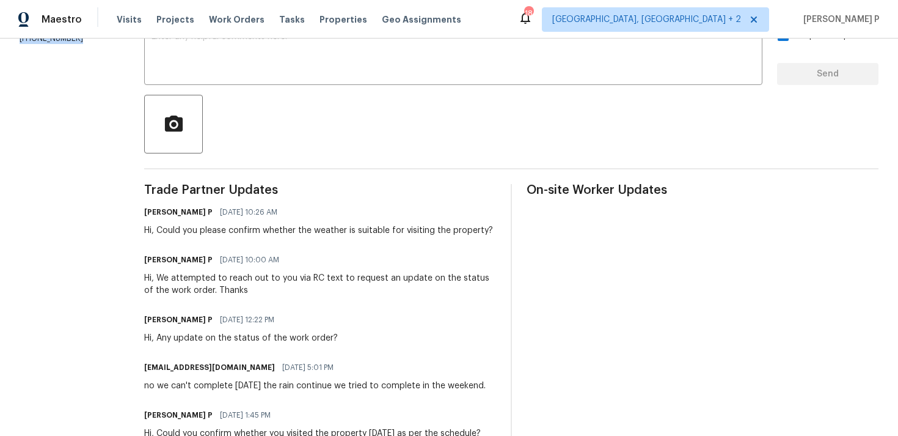
drag, startPoint x: 163, startPoint y: 232, endPoint x: 387, endPoint y: 214, distance: 225.5
click at [387, 214] on div "[PERSON_NAME] P [DATE] 10:26 AM Hi, Could you please confirm whether the weathe…" at bounding box center [318, 219] width 349 height 33
click at [200, 228] on div "Hi, Could you please confirm whether the weather is suitable for visiting the p…" at bounding box center [318, 230] width 349 height 12
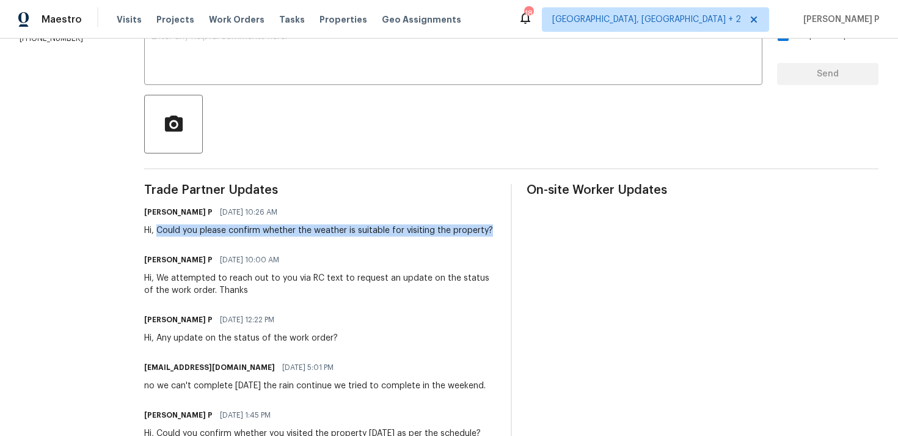
drag, startPoint x: 163, startPoint y: 227, endPoint x: 444, endPoint y: 240, distance: 281.3
copy div "Could you please confirm whether the weather is suitable for visiting the prope…"
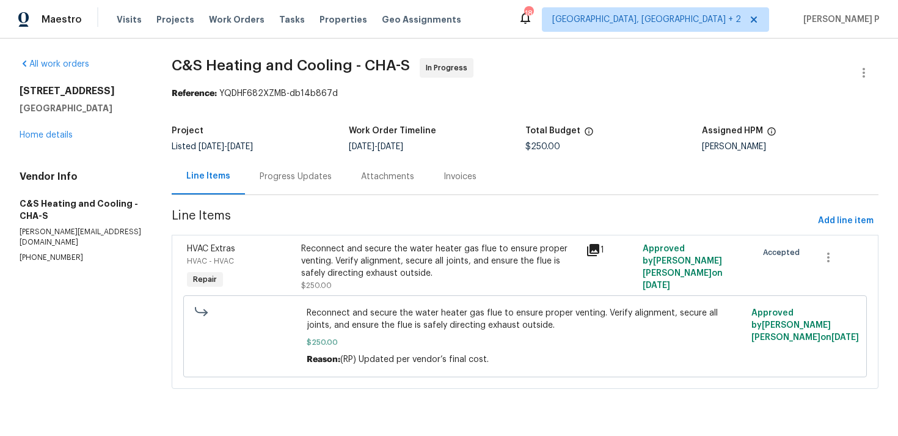
click at [329, 181] on div "Progress Updates" at bounding box center [296, 176] width 72 height 12
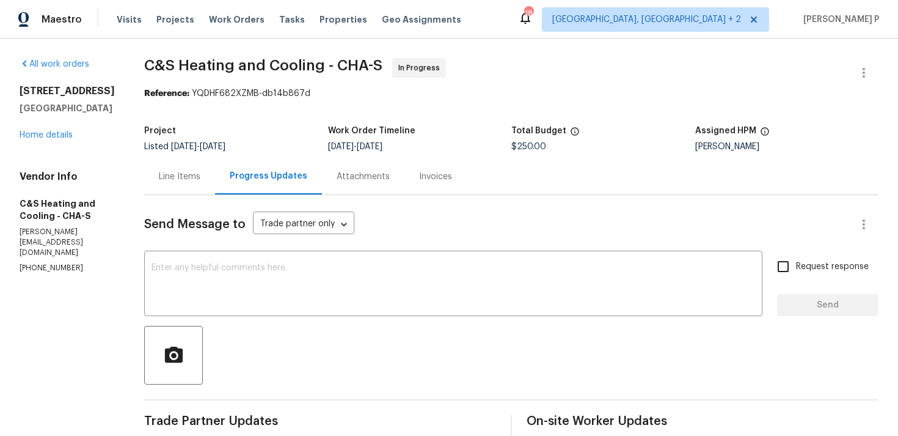
click at [200, 176] on div "Line Items" at bounding box center [180, 176] width 42 height 12
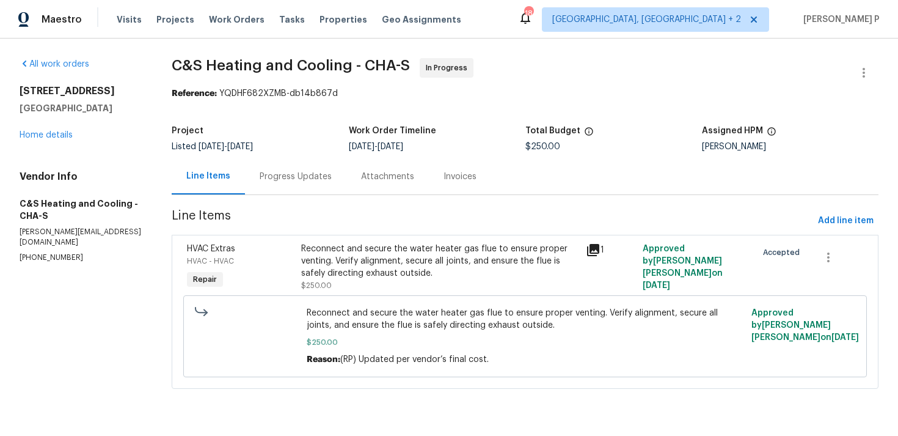
click at [332, 177] on div "Progress Updates" at bounding box center [296, 176] width 72 height 12
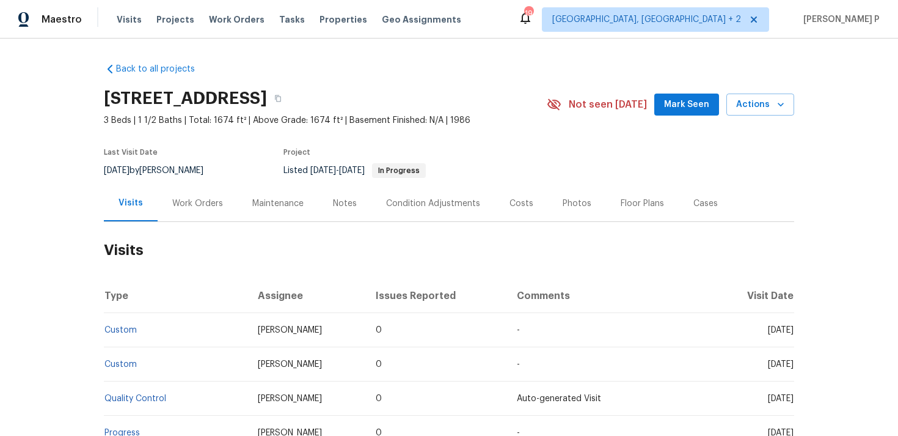
click at [192, 197] on div "Work Orders" at bounding box center [197, 203] width 51 height 12
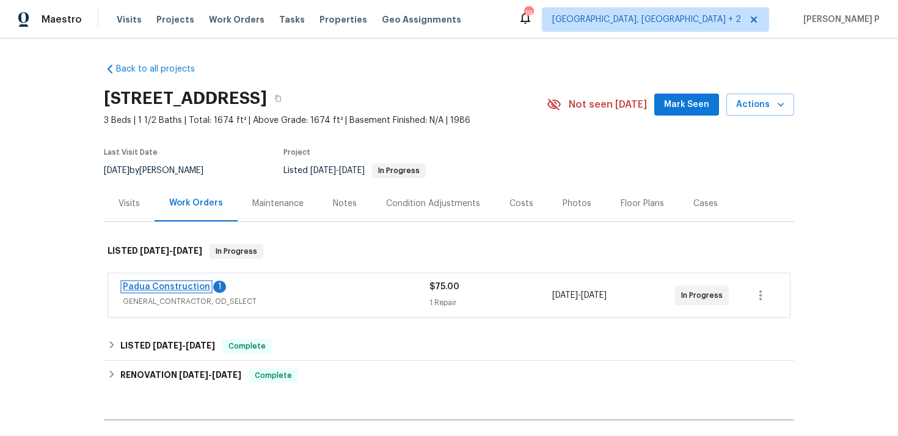
click at [170, 290] on link "Padua Construction" at bounding box center [166, 286] width 87 height 9
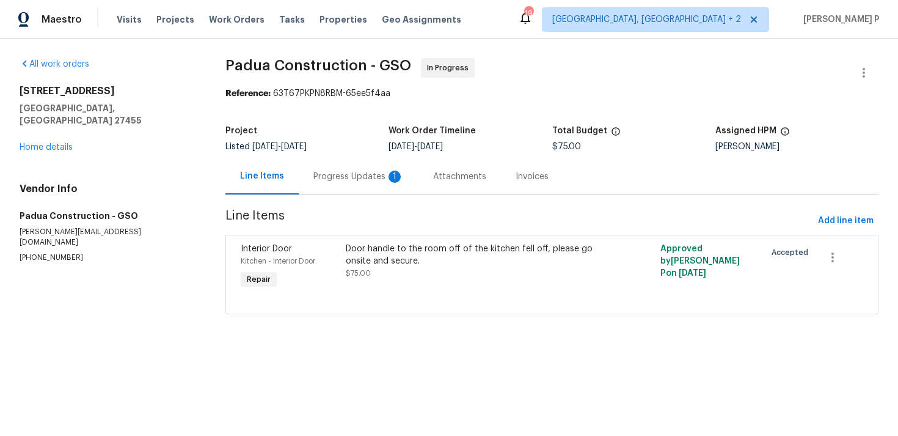
click at [338, 174] on div "Progress Updates 1" at bounding box center [358, 176] width 90 height 12
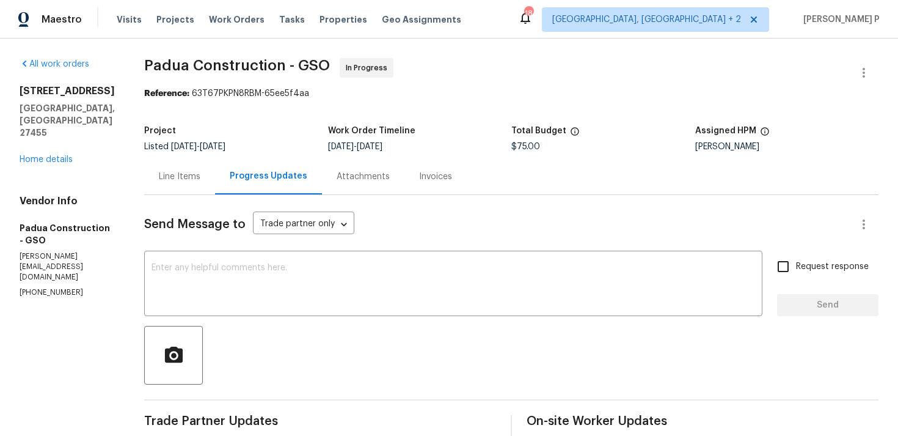
click at [185, 178] on div "Line Items" at bounding box center [180, 176] width 42 height 12
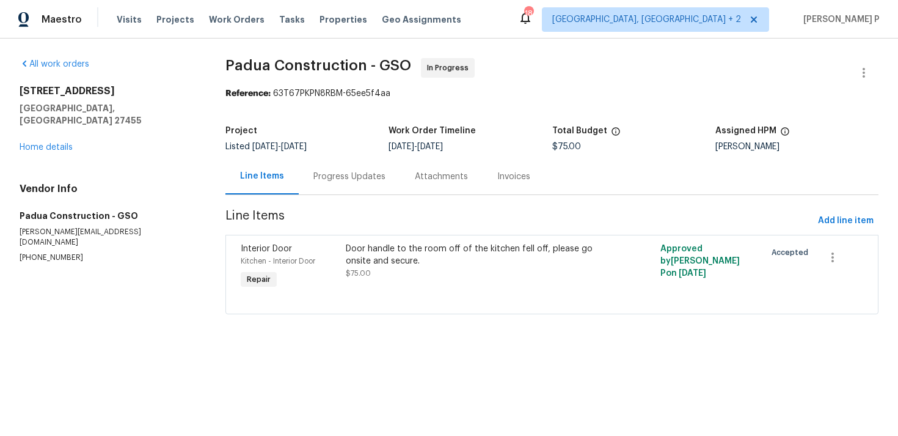
click at [393, 260] on div "Door handle to the room off of the kitchen fell off, please go onsite and secur…" at bounding box center [473, 255] width 255 height 24
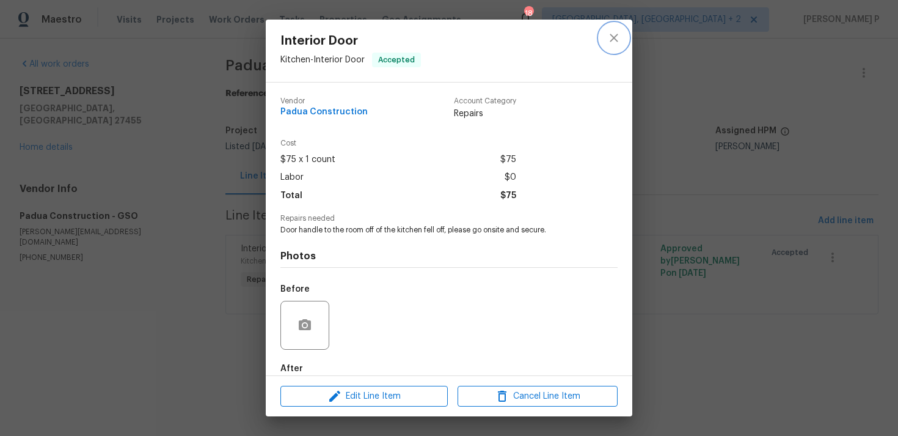
click at [614, 37] on icon "close" at bounding box center [614, 38] width 8 height 8
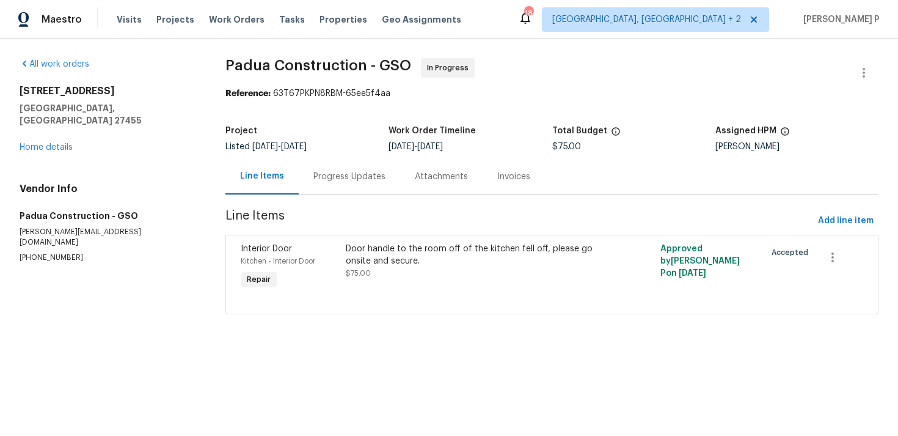
click at [331, 176] on div "Progress Updates" at bounding box center [349, 176] width 72 height 12
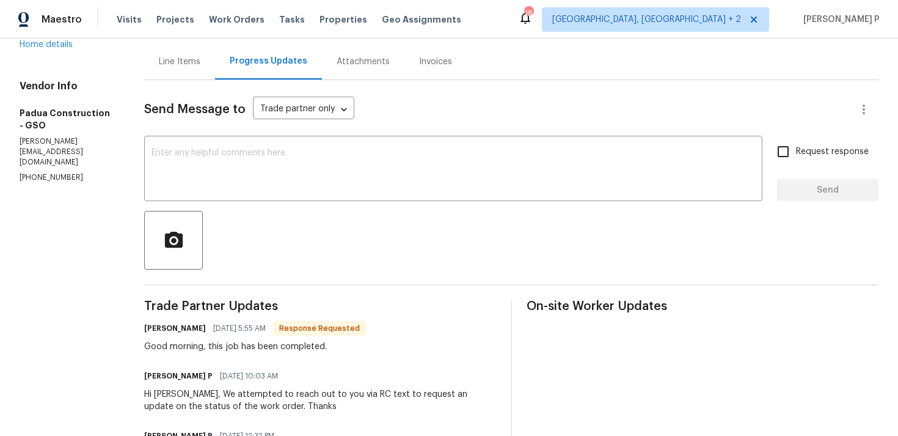
scroll to position [137, 0]
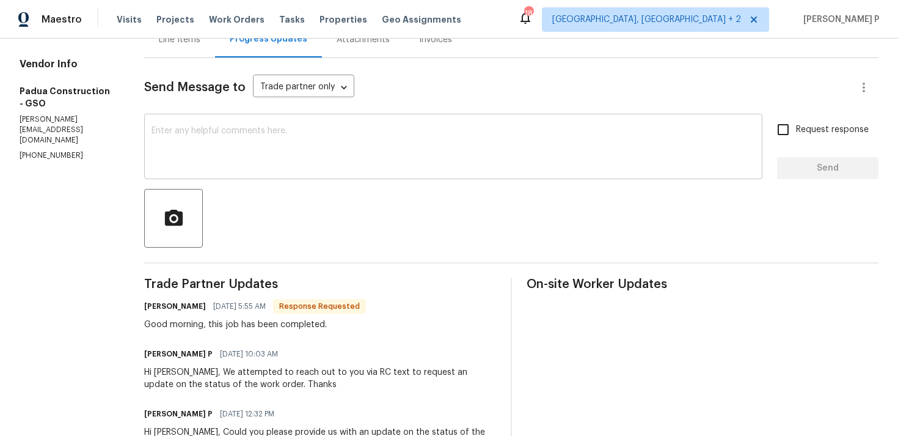
click at [275, 120] on div "x ​" at bounding box center [453, 148] width 618 height 62
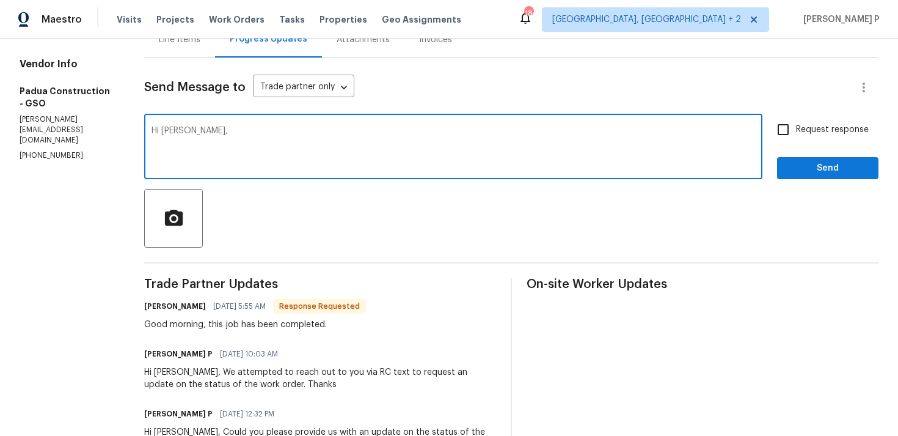
paste textarea "Could you please upload the before and after pictures along with a brief descri…"
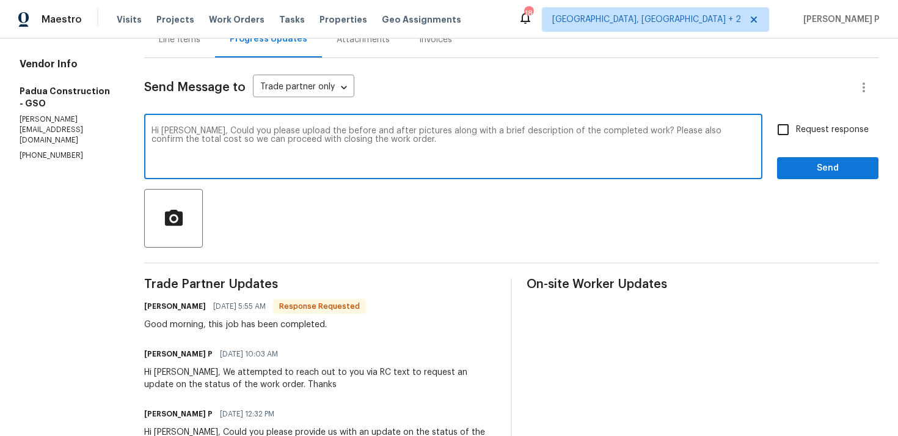
drag, startPoint x: 660, startPoint y: 130, endPoint x: 624, endPoint y: 130, distance: 36.7
click at [624, 130] on textarea "Hi [PERSON_NAME], Could you please upload the before and after pictures along w…" at bounding box center [454, 147] width 604 height 43
drag, startPoint x: 619, startPoint y: 130, endPoint x: 660, endPoint y: 130, distance: 41.6
click at [660, 130] on textarea "Hi [PERSON_NAME], Could you please upload the before and after pictures along w…" at bounding box center [454, 147] width 604 height 43
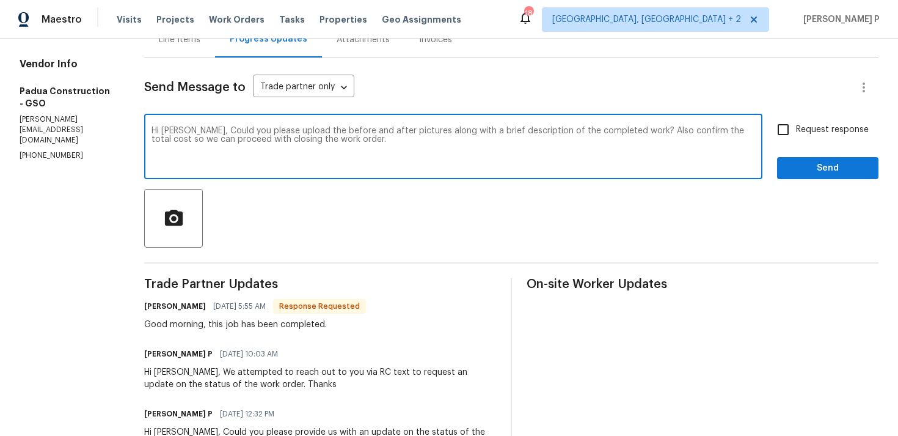
click at [356, 141] on textarea "Hi [PERSON_NAME], Could you please upload the before and after pictures along w…" at bounding box center [454, 147] width 604 height 43
drag, startPoint x: 185, startPoint y: 133, endPoint x: 313, endPoint y: 139, distance: 128.5
click at [313, 139] on textarea "Hi [PERSON_NAME], Could you please upload the before and after pictures along w…" at bounding box center [454, 147] width 604 height 43
type textarea "Hi [PERSON_NAME], Could you please upload the before and after pictures along w…"
click at [787, 134] on input "Request response" at bounding box center [783, 130] width 26 height 26
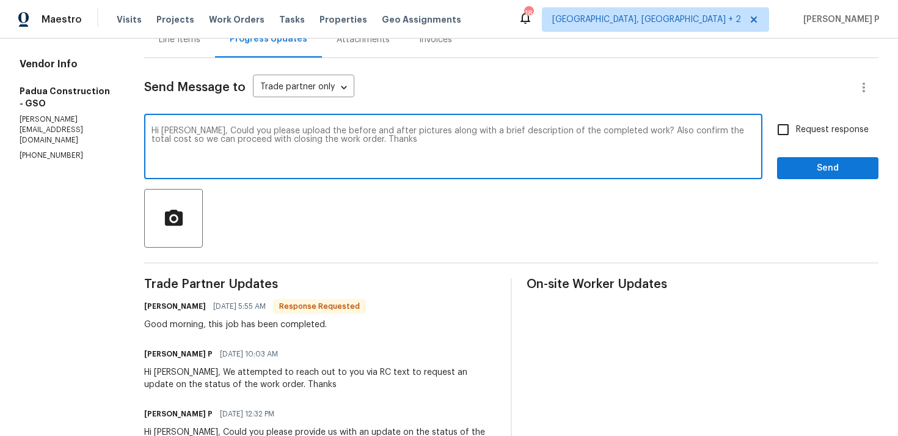
checkbox input "true"
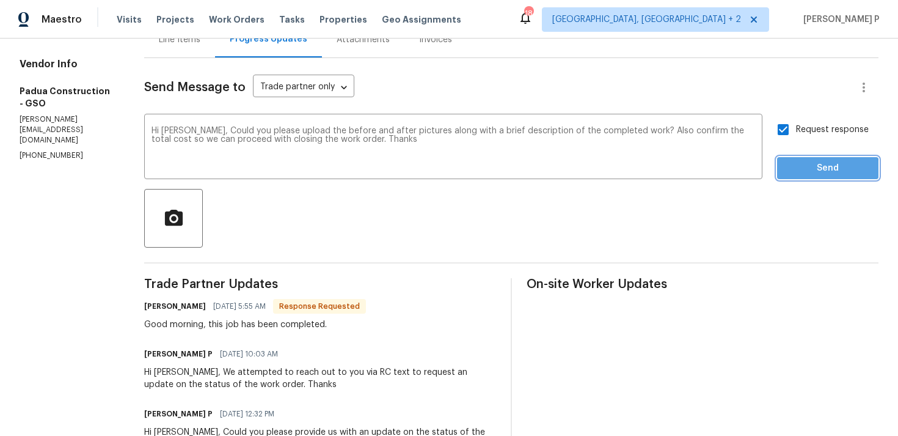
click at [792, 171] on span "Send" at bounding box center [828, 168] width 82 height 15
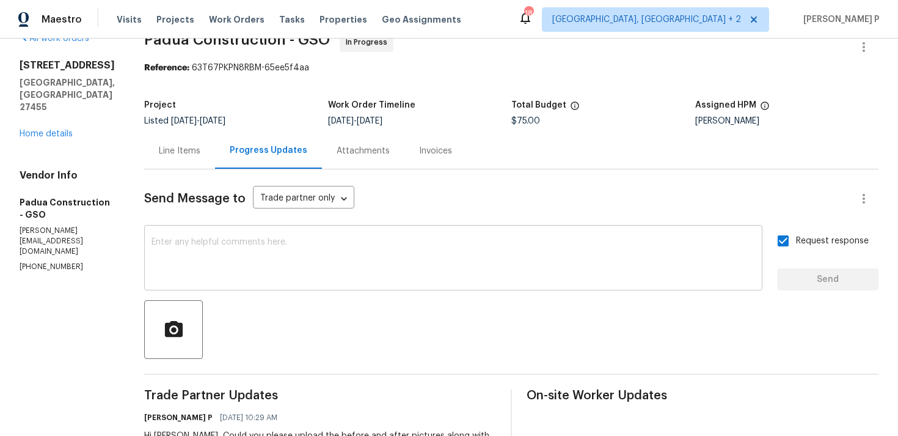
scroll to position [0, 0]
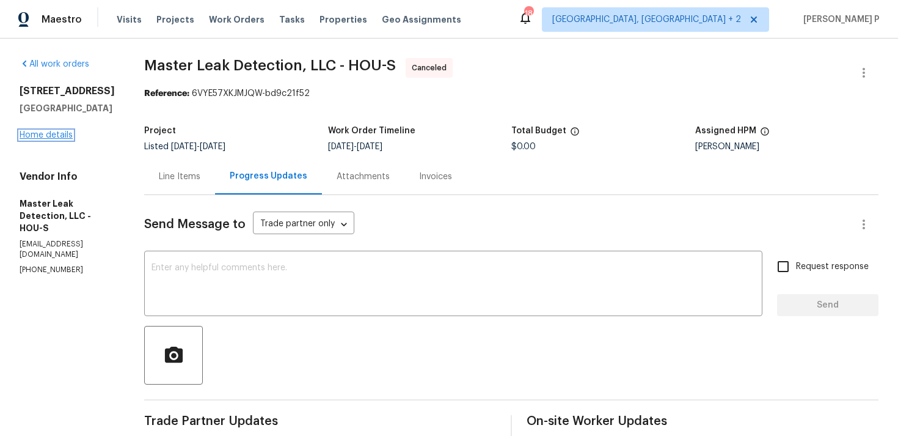
click at [46, 131] on link "Home details" at bounding box center [46, 135] width 53 height 9
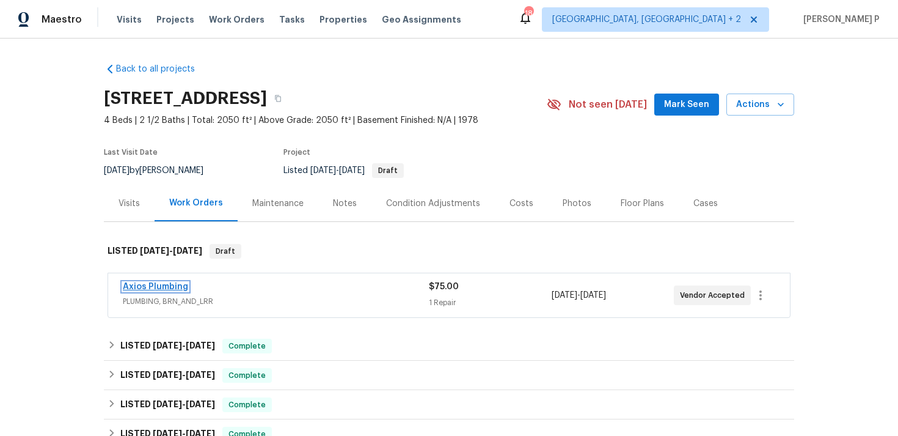
click at [161, 287] on link "Axios Plumbing" at bounding box center [155, 286] width 65 height 9
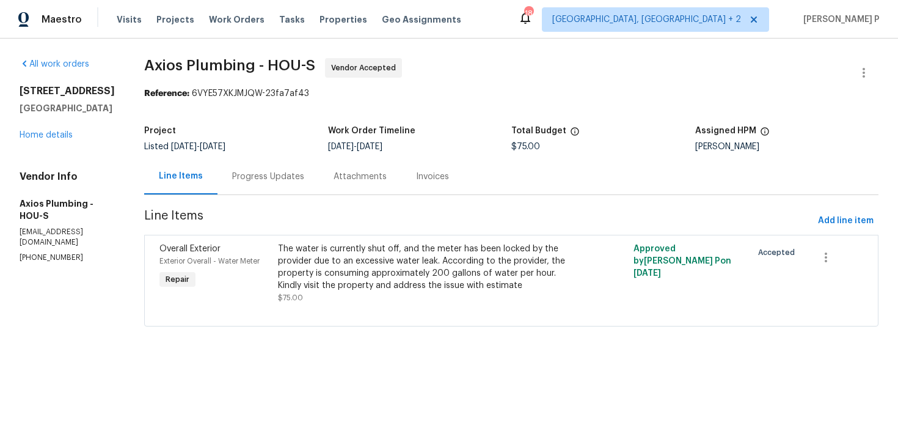
click at [296, 175] on div "Progress Updates" at bounding box center [268, 176] width 72 height 12
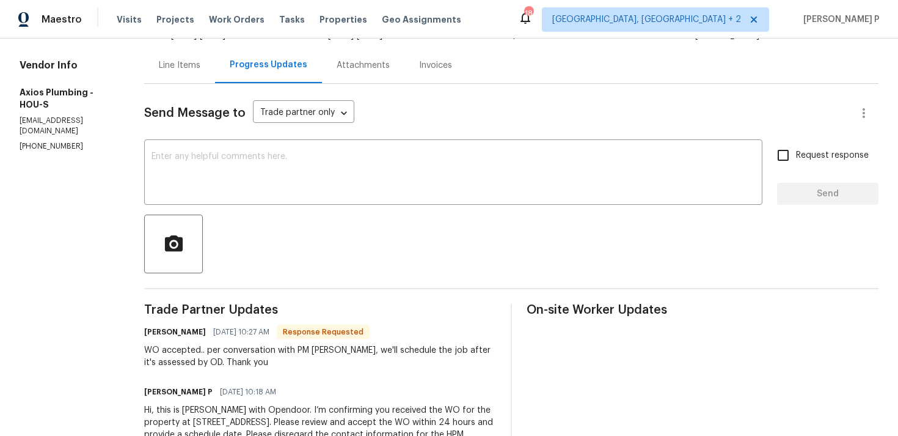
scroll to position [116, 0]
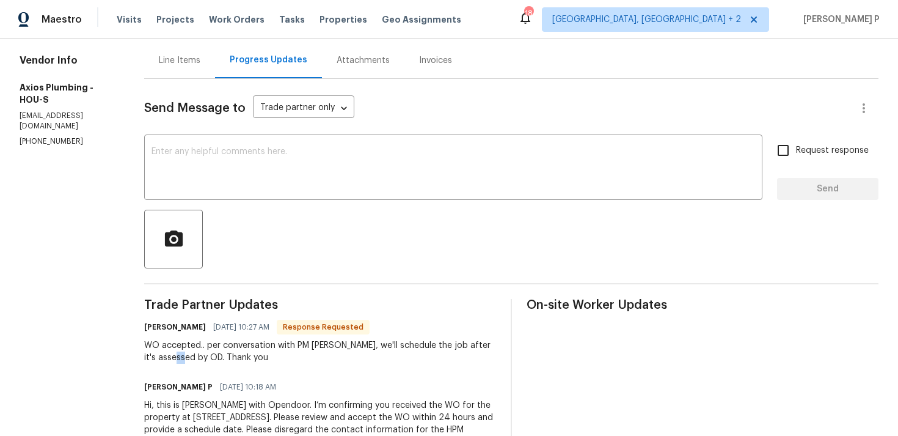
drag, startPoint x: 158, startPoint y: 356, endPoint x: 166, endPoint y: 356, distance: 8.6
click at [166, 356] on div "WO accepted.. per conversation with PM [PERSON_NAME], we'll schedule the job af…" at bounding box center [320, 351] width 352 height 24
click at [229, 368] on div "Trade Partner Updates [PERSON_NAME] [DATE] 10:27 AM Response Requested WO accep…" at bounding box center [320, 381] width 352 height 164
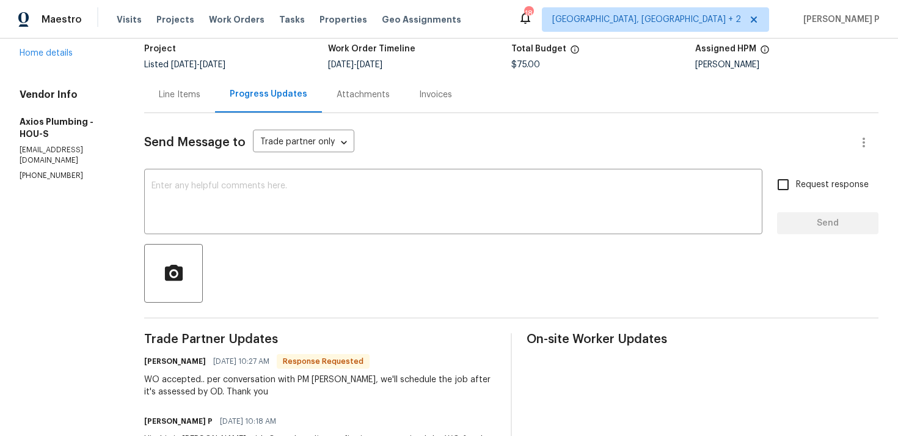
scroll to position [86, 0]
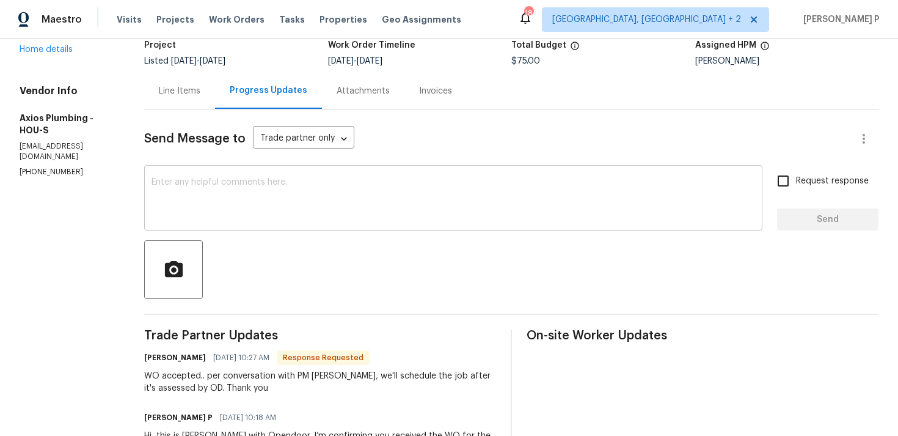
click at [316, 202] on textarea at bounding box center [454, 199] width 604 height 43
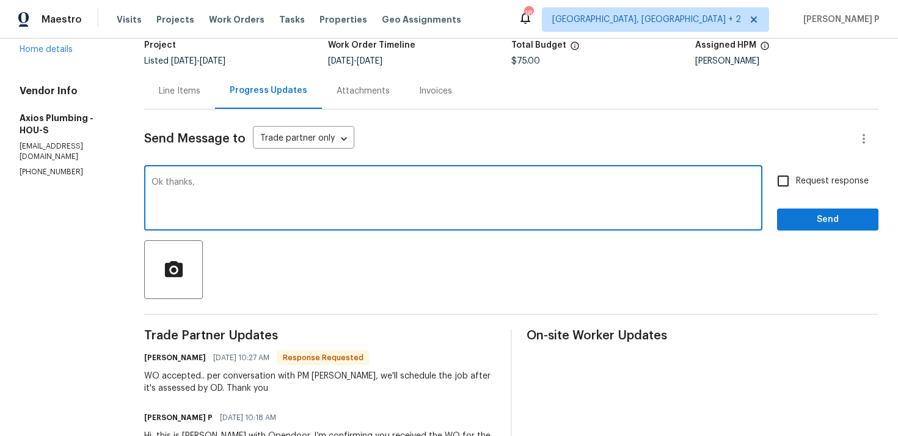
click at [180, 190] on textarea "Ok thanks," at bounding box center [454, 199] width 604 height 43
drag, startPoint x: 158, startPoint y: 181, endPoint x: 252, endPoint y: 181, distance: 94.1
click at [249, 181] on textarea "Ok thanks," at bounding box center [454, 199] width 604 height 43
type textarea "O"
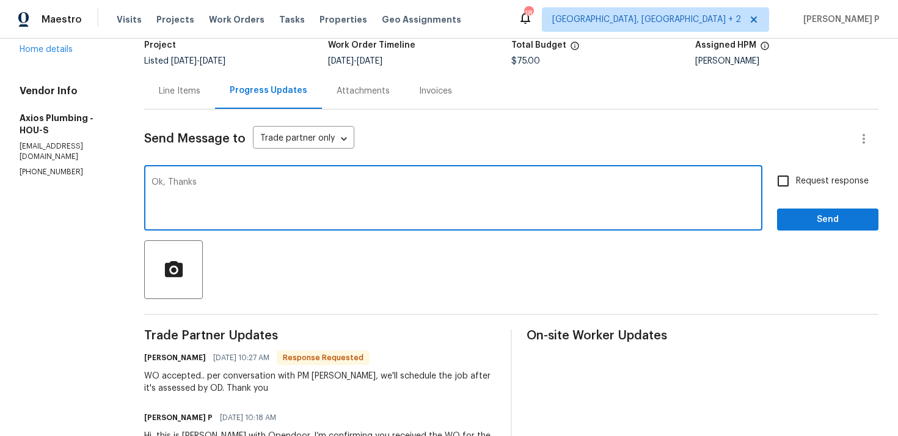
click at [203, 185] on textarea "Ok, Thanks" at bounding box center [454, 199] width 604 height 43
type textarea "Ok, Thanks."
click at [805, 222] on span "Send" at bounding box center [828, 219] width 82 height 15
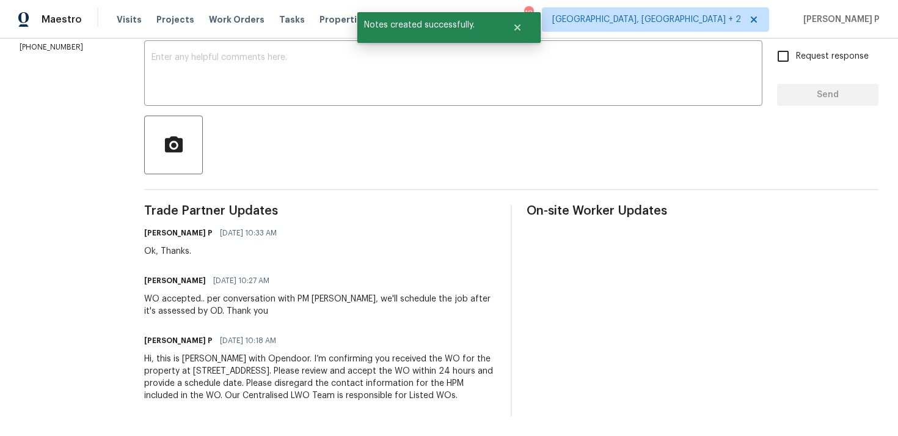
scroll to position [0, 0]
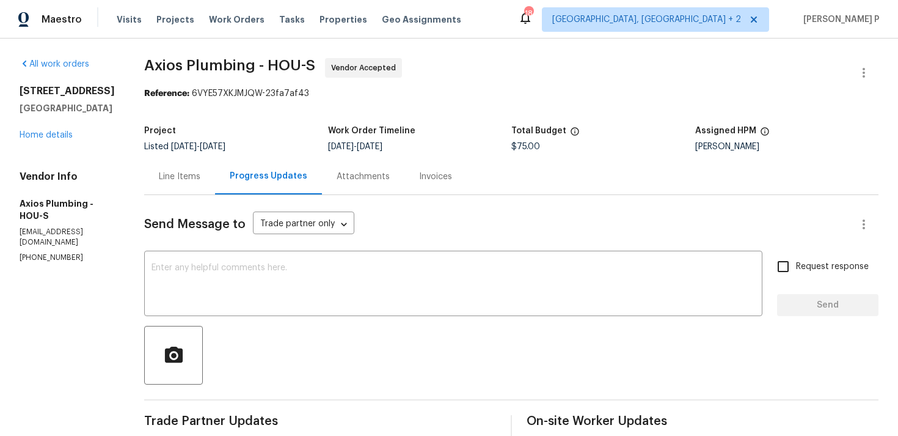
click at [153, 78] on span "Axios Plumbing - HOU-S Vendor Accepted" at bounding box center [496, 72] width 705 height 29
drag, startPoint x: 145, startPoint y: 64, endPoint x: 320, endPoint y: 64, distance: 174.7
click at [320, 64] on span "Axios Plumbing - HOU-S Vendor Accepted" at bounding box center [496, 72] width 705 height 29
copy span "Axios Plumbing - HOU-S"
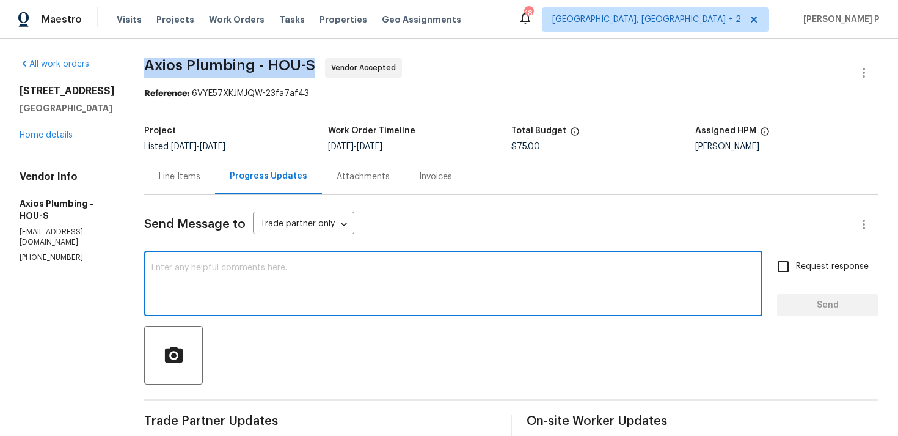
click at [349, 293] on textarea at bounding box center [454, 284] width 604 height 43
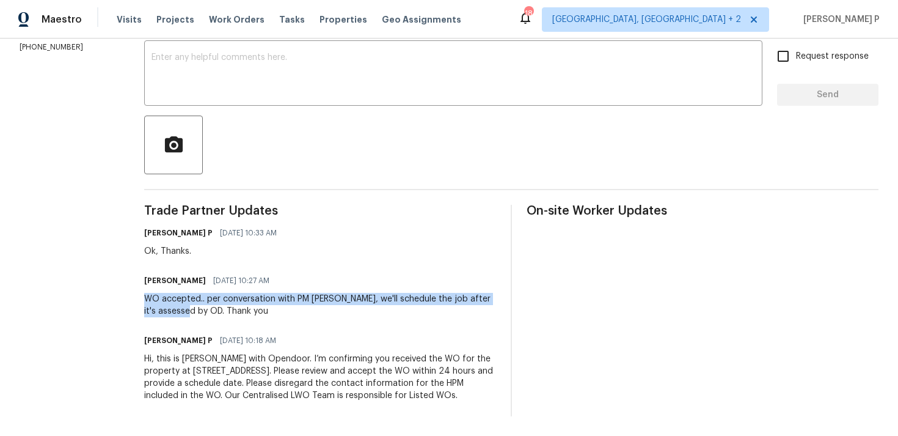
drag, startPoint x: 144, startPoint y: 296, endPoint x: 169, endPoint y: 309, distance: 28.4
click at [169, 309] on div "WO accepted.. per conversation with PM [PERSON_NAME], we'll schedule the job af…" at bounding box center [320, 305] width 352 height 24
copy div "WO accepted.. per conversation with PM [PERSON_NAME], we'll schedule the job af…"
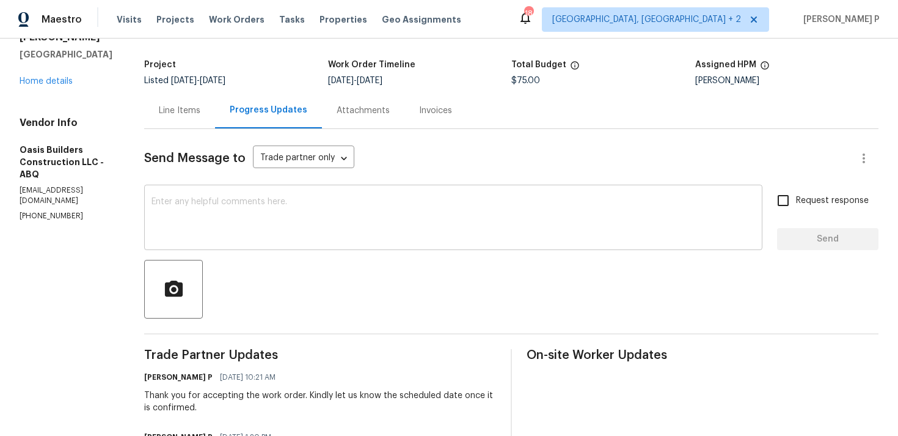
scroll to position [163, 0]
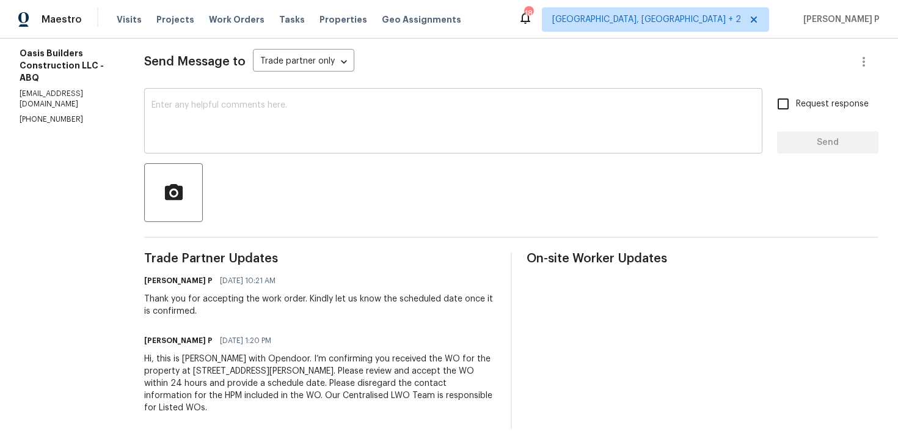
click at [183, 109] on textarea at bounding box center [454, 122] width 604 height 43
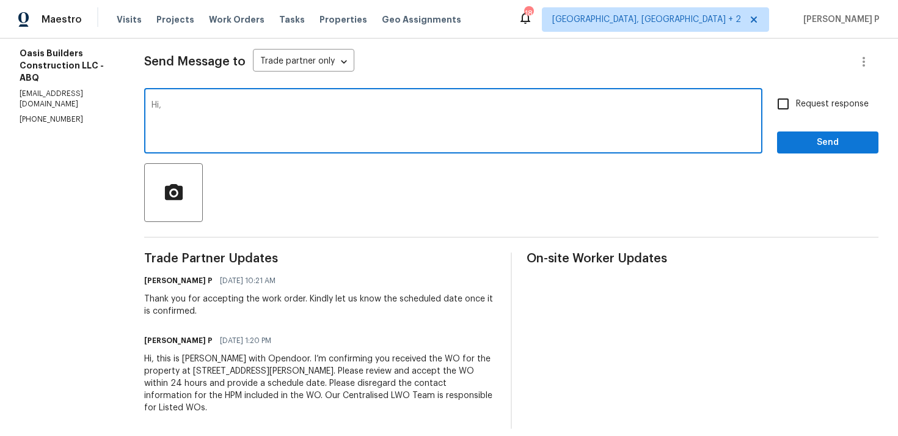
paste textarea "Could you please provide us with an update on the scheduled date?"
type textarea "Hi, Could you please provide us with an update on the scheduled date?"
click at [785, 112] on input "Request response" at bounding box center [783, 104] width 26 height 26
checkbox input "true"
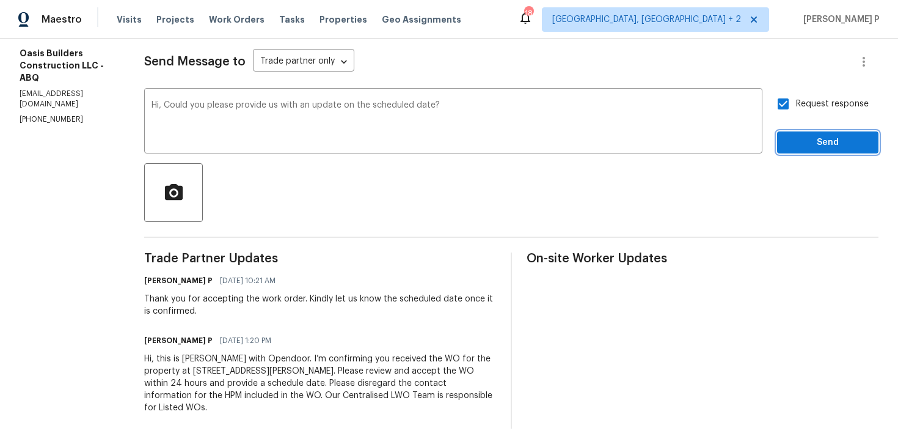
click at [788, 148] on button "Send" at bounding box center [827, 142] width 101 height 23
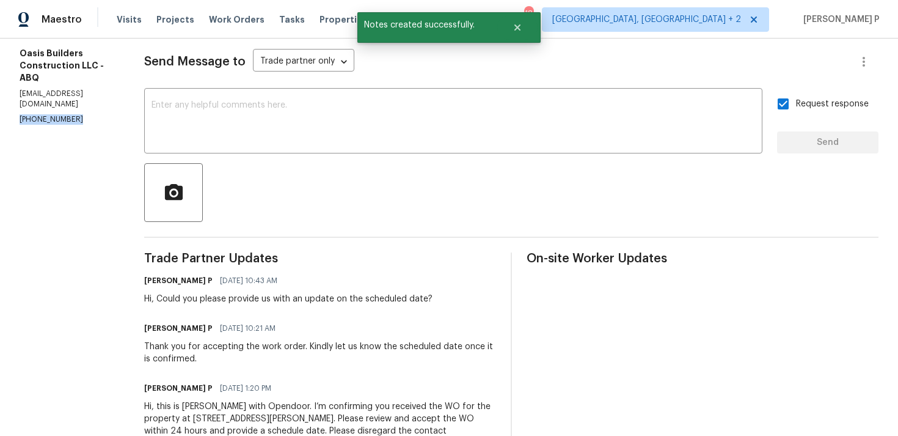
drag, startPoint x: 79, startPoint y: 109, endPoint x: 15, endPoint y: 111, distance: 64.2
click at [14, 111] on div "All work orders [STREET_ADDRESS] Home details Vendor Info Oasis Builders Constr…" at bounding box center [449, 186] width 898 height 620
copy p "[PHONE_NUMBER]"
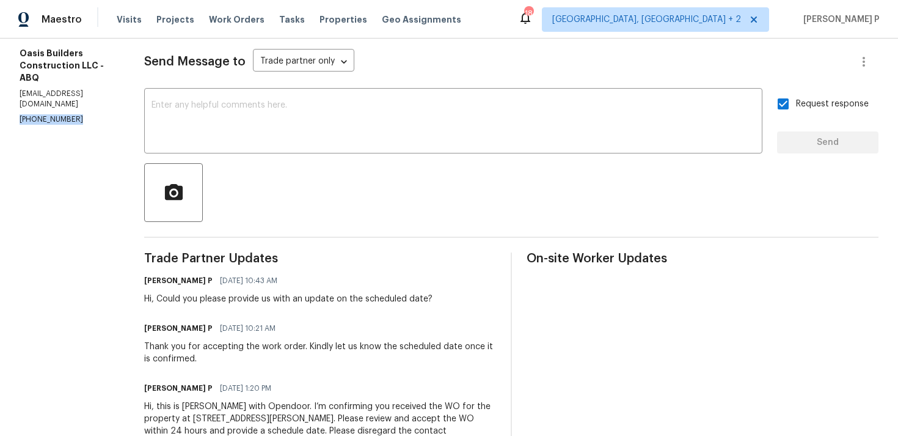
scroll to position [210, 0]
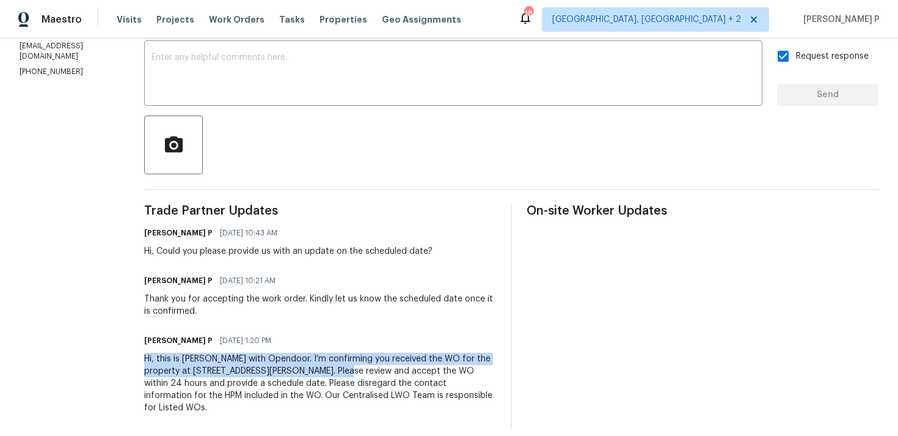
drag, startPoint x: 142, startPoint y: 357, endPoint x: 329, endPoint y: 369, distance: 187.4
click at [329, 369] on div "All work orders [STREET_ADDRESS] Home details Vendor Info Oasis Builders Constr…" at bounding box center [449, 138] width 898 height 620
copy div "Hi, this is [PERSON_NAME] with Opendoor. I’m confirming you received the WO for…"
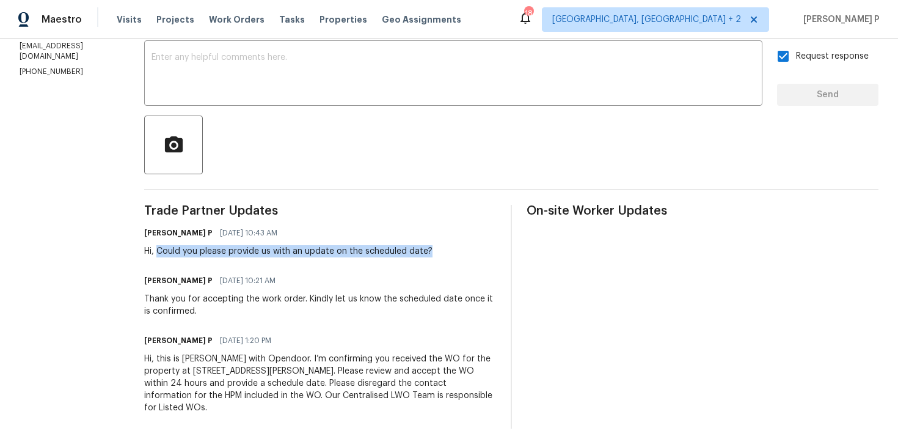
drag, startPoint x: 159, startPoint y: 251, endPoint x: 475, endPoint y: 252, distance: 316.5
click at [475, 252] on div "[PERSON_NAME] P [DATE] 10:43 AM Hi, Could you please provide us with an update …" at bounding box center [320, 240] width 352 height 33
copy div "Could you please provide us with an update on the scheduled date?"
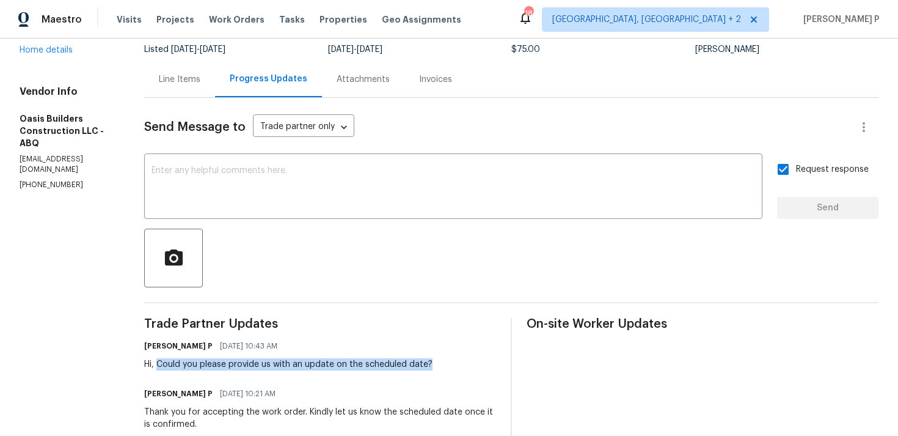
scroll to position [0, 0]
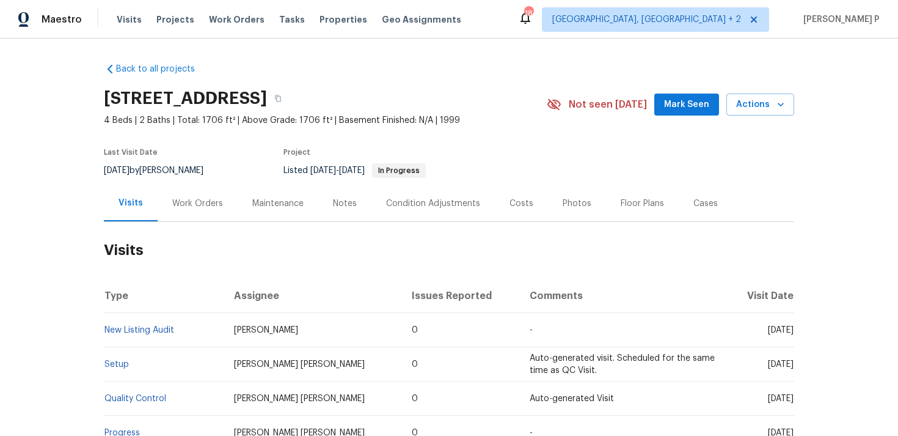
click at [212, 208] on div "Work Orders" at bounding box center [197, 203] width 51 height 12
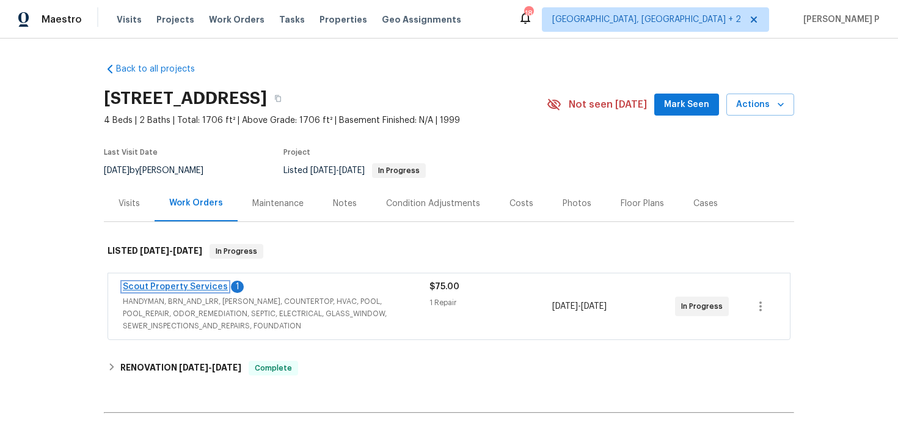
click at [192, 287] on link "Scout Property Services" at bounding box center [175, 286] width 105 height 9
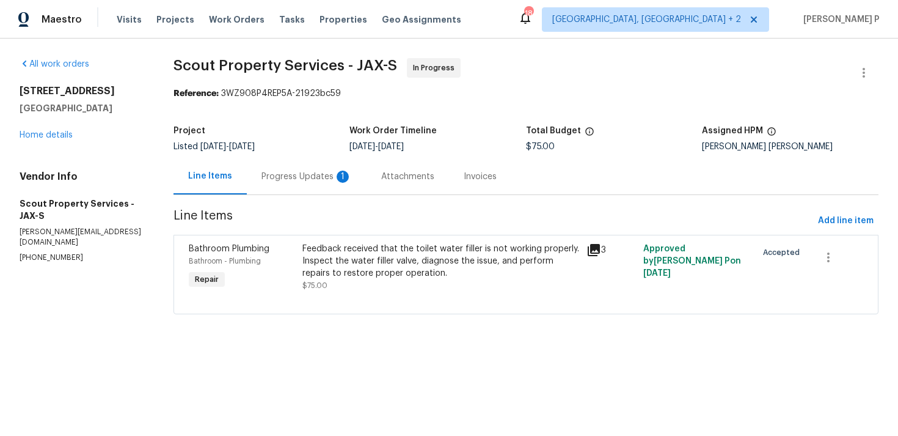
click at [315, 179] on div "Progress Updates 1" at bounding box center [307, 176] width 90 height 12
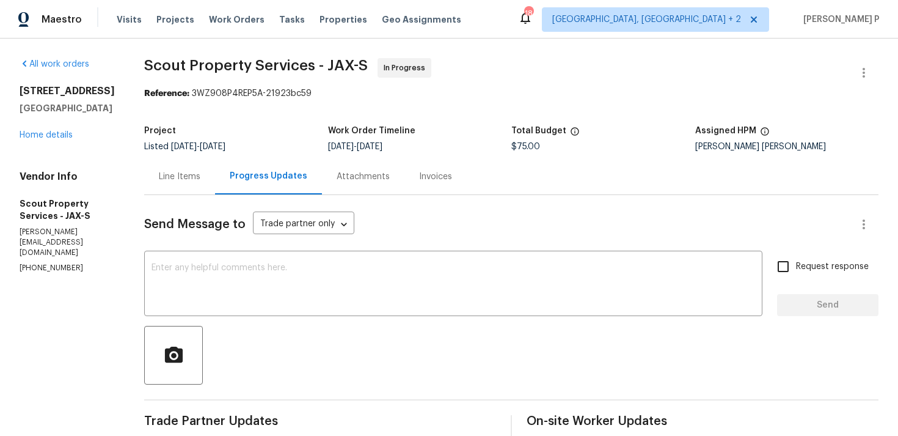
click at [178, 159] on div "Line Items" at bounding box center [179, 176] width 71 height 36
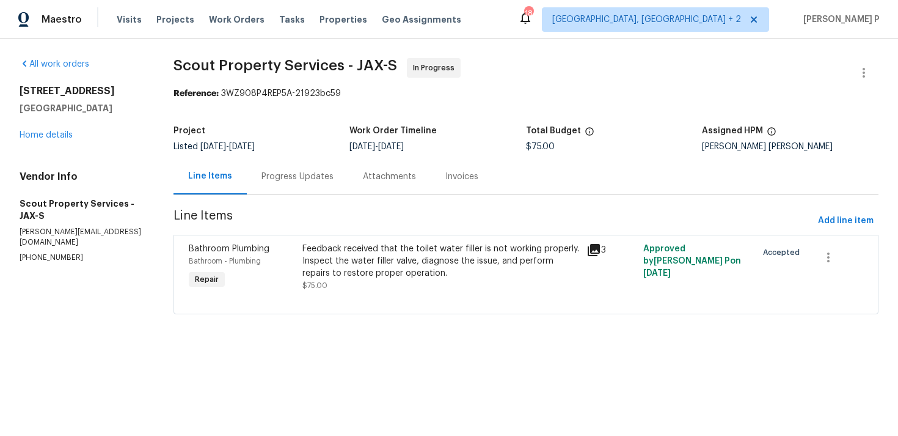
click at [371, 233] on section "Scout Property Services - JAX-S In Progress Reference: 3WZ908P4REP5A-21923bc59 …" at bounding box center [526, 193] width 705 height 271
click at [368, 265] on div "Feedback received that the toilet water filler is not working properly. Inspect…" at bounding box center [440, 261] width 277 height 37
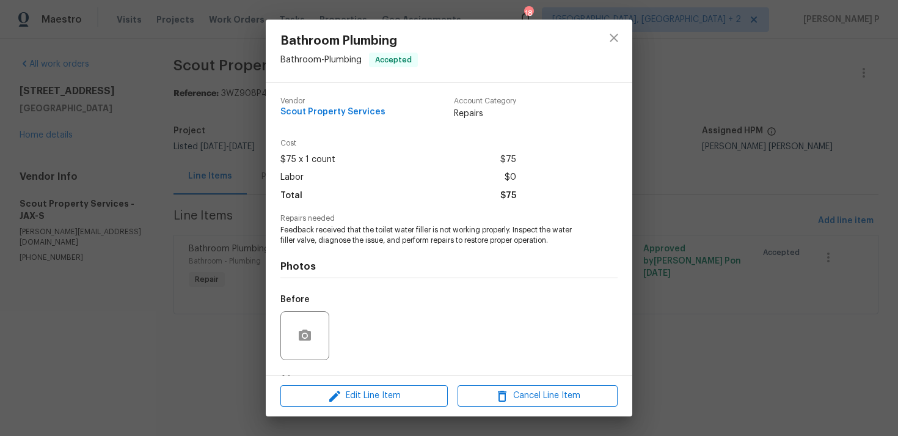
scroll to position [76, 0]
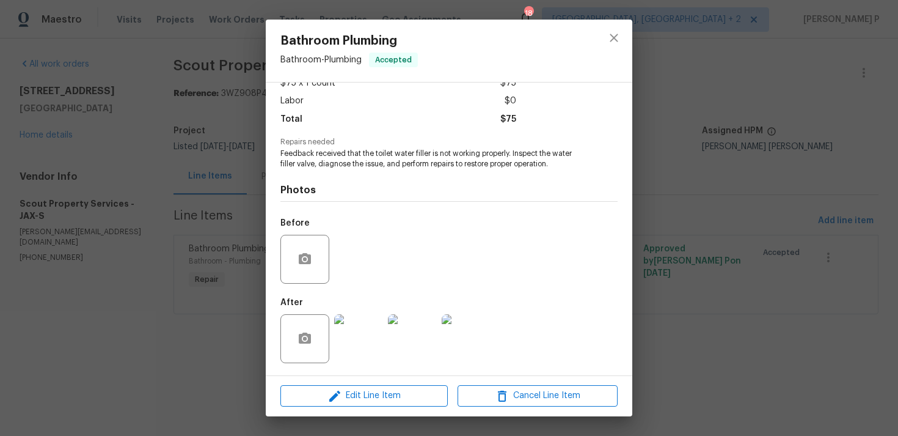
click at [367, 342] on img at bounding box center [358, 338] width 49 height 49
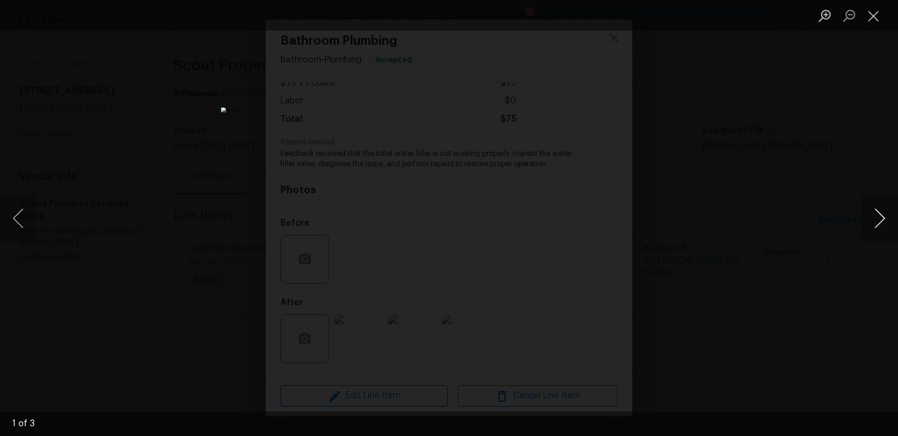
click at [882, 219] on button "Next image" at bounding box center [880, 218] width 37 height 49
click at [873, 23] on button "Close lightbox" at bounding box center [874, 15] width 24 height 21
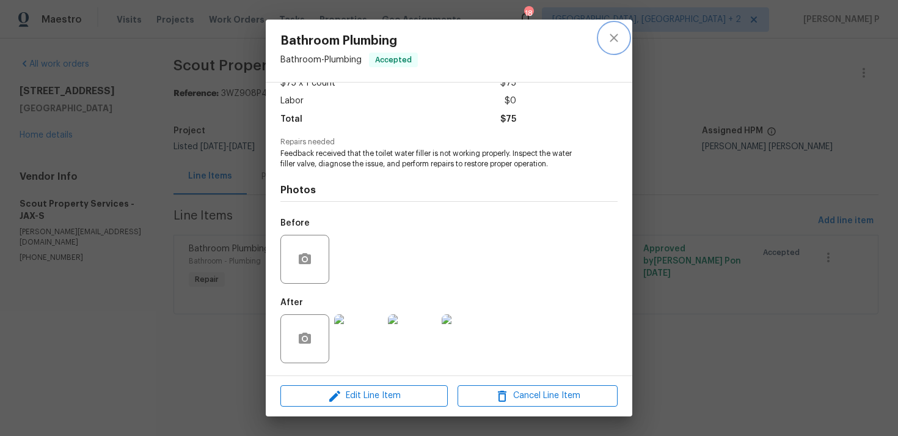
click at [615, 37] on icon "close" at bounding box center [614, 38] width 8 height 8
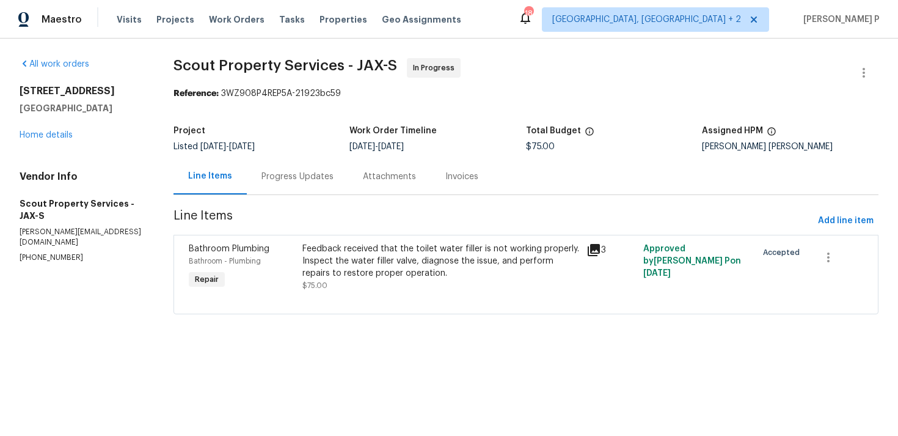
click at [309, 178] on div "Progress Updates" at bounding box center [298, 176] width 72 height 12
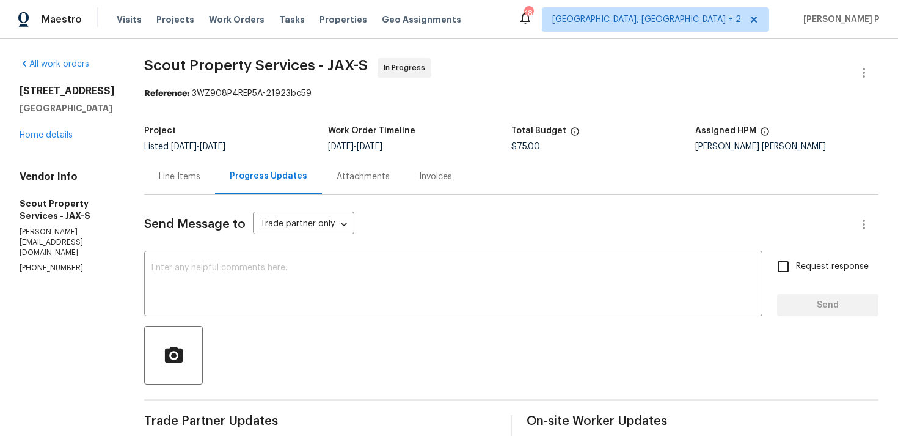
click at [176, 180] on div "Line Items" at bounding box center [180, 176] width 42 height 12
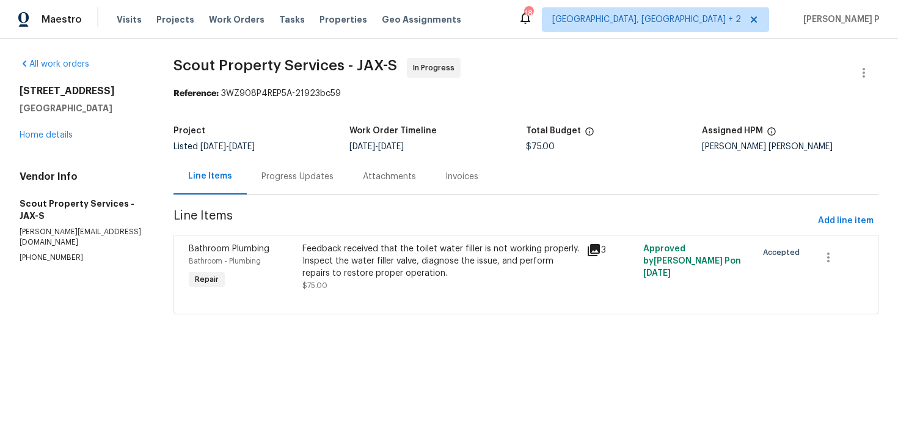
click at [348, 239] on div "Feedback received that the toilet water filler is not working properly. Inspect…" at bounding box center [441, 267] width 284 height 56
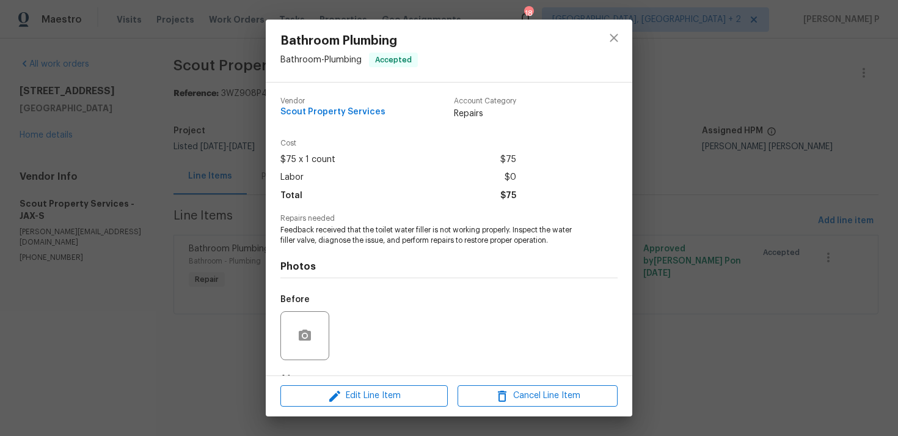
scroll to position [76, 0]
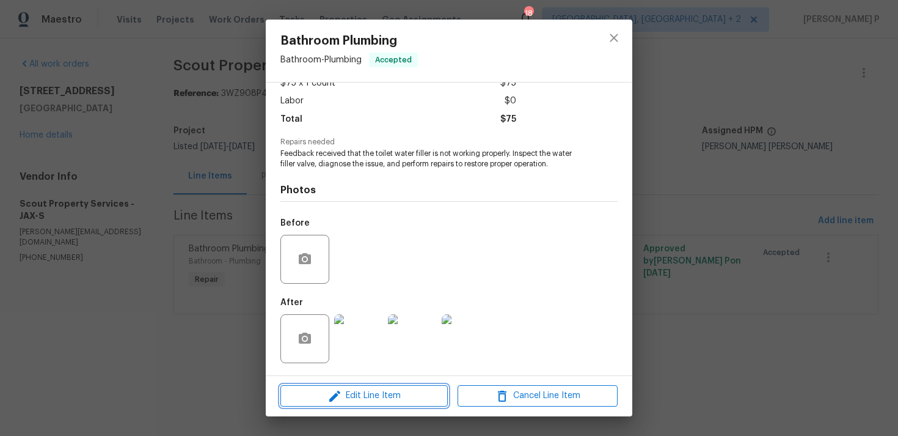
click at [346, 393] on span "Edit Line Item" at bounding box center [364, 395] width 160 height 15
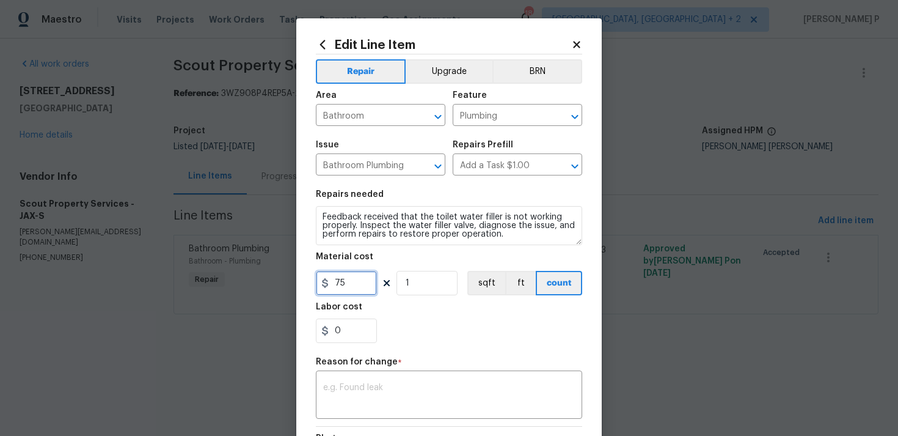
click at [334, 284] on input "75" at bounding box center [346, 283] width 61 height 24
type input "175"
click at [348, 390] on textarea at bounding box center [449, 396] width 252 height 26
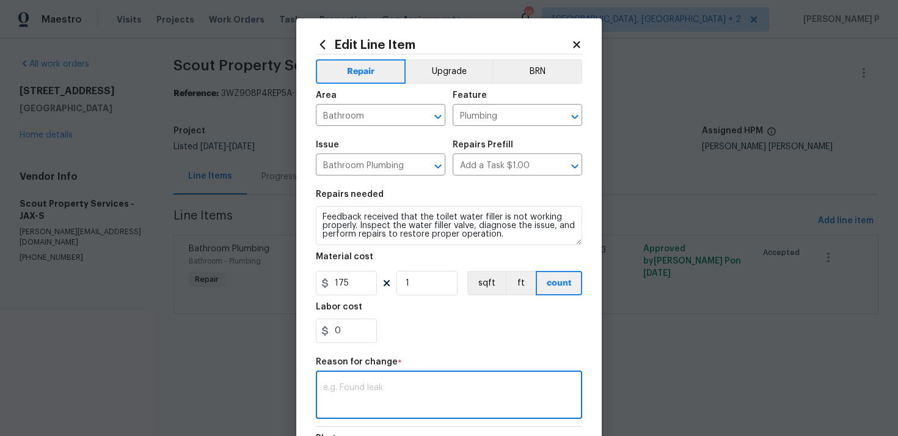
paste textarea "(RP) Updated per vendor’s final cost."
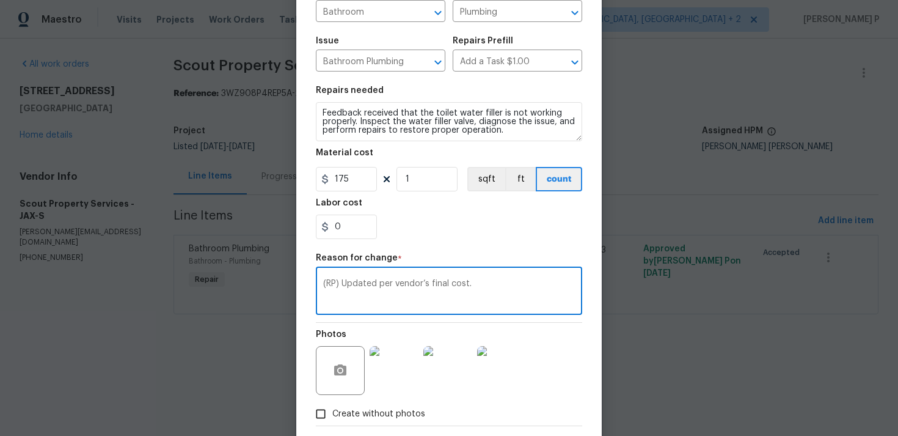
scroll to position [167, 0]
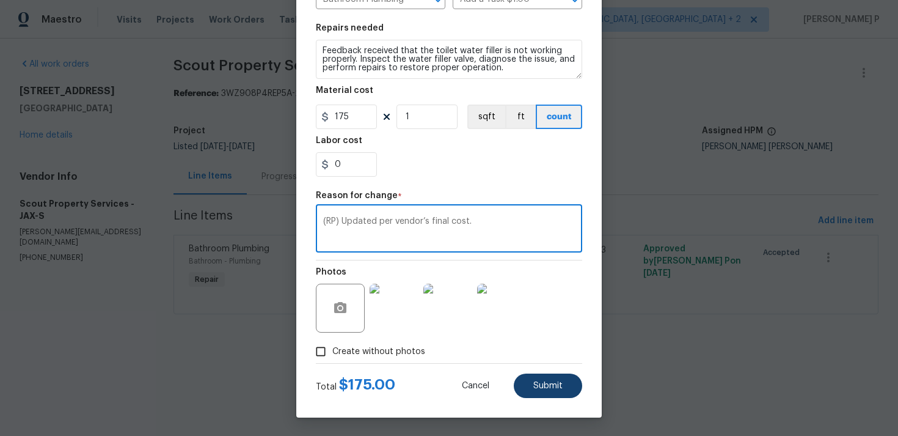
type textarea "(RP) Updated per vendor’s final cost."
click at [540, 384] on span "Submit" at bounding box center [547, 385] width 29 height 9
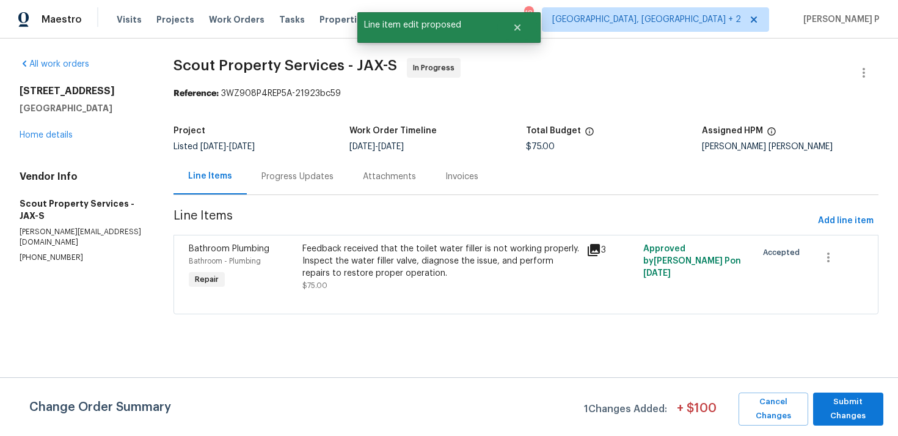
scroll to position [0, 0]
click at [848, 417] on span "Submit Changes" at bounding box center [848, 409] width 58 height 28
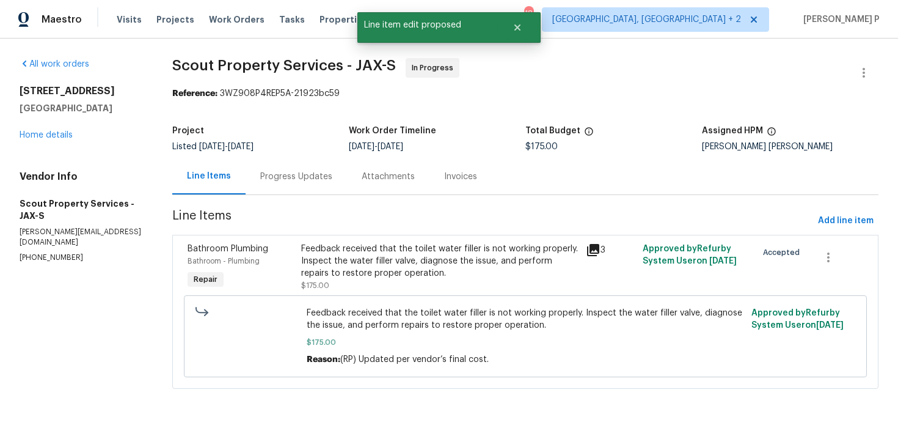
click at [284, 177] on div "Progress Updates" at bounding box center [296, 176] width 72 height 12
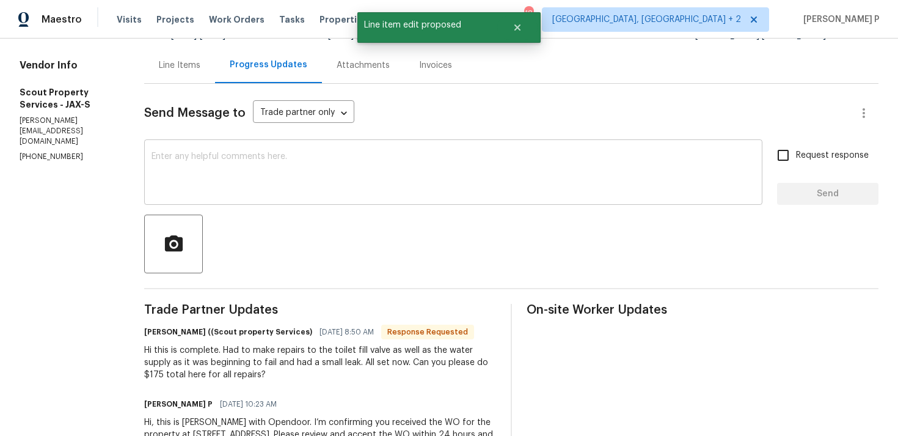
scroll to position [162, 0]
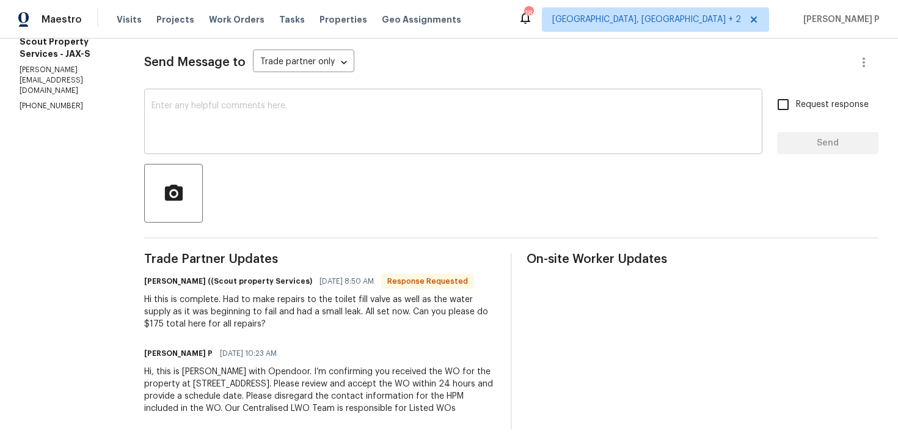
click at [261, 133] on textarea at bounding box center [454, 122] width 604 height 43
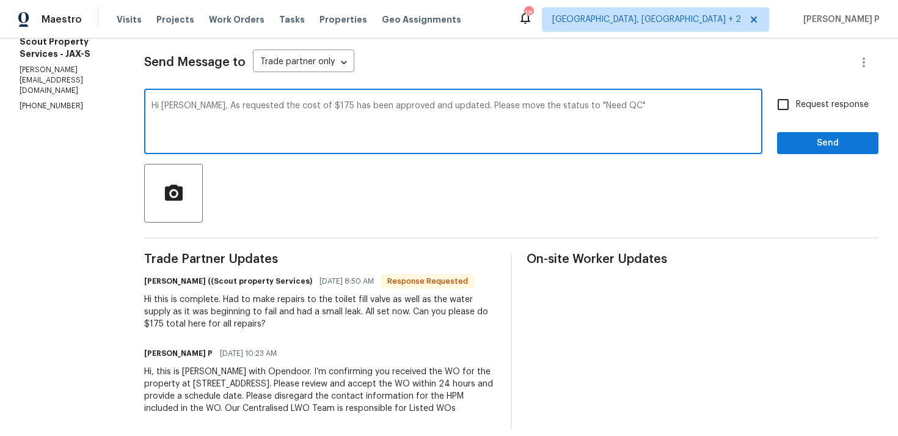
click at [607, 118] on textarea "Hi [PERSON_NAME], As requested the cost of $175 has been approved and updated. …" at bounding box center [454, 122] width 604 height 43
type textarea "Hi [PERSON_NAME], As requested the cost of $175 has been approved and updated. …"
click at [805, 107] on span "Request response" at bounding box center [832, 104] width 73 height 13
click at [796, 107] on input "Request response" at bounding box center [783, 105] width 26 height 26
checkbox input "true"
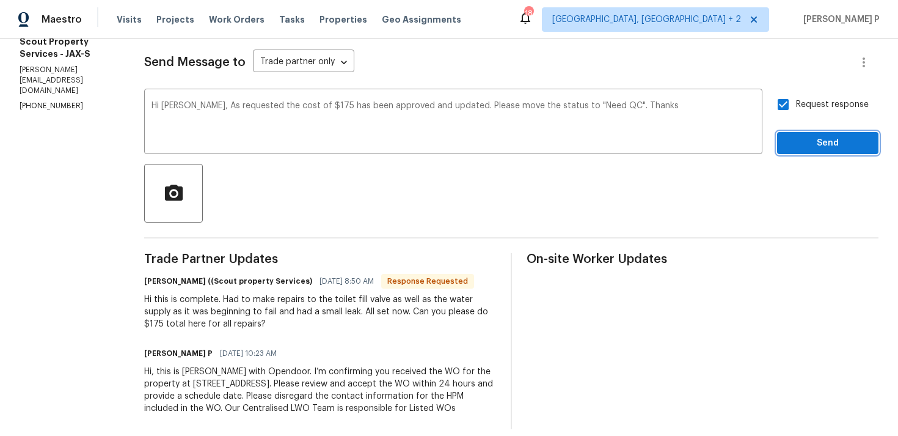
click at [803, 138] on span "Send" at bounding box center [828, 143] width 82 height 15
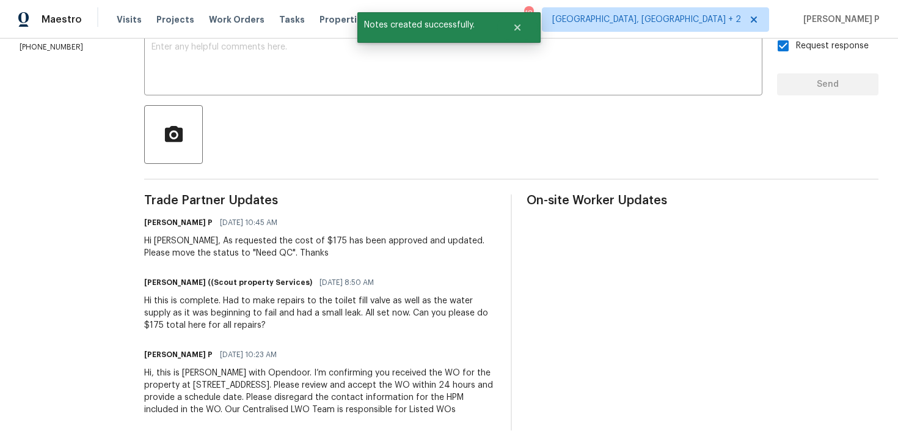
scroll to position [238, 0]
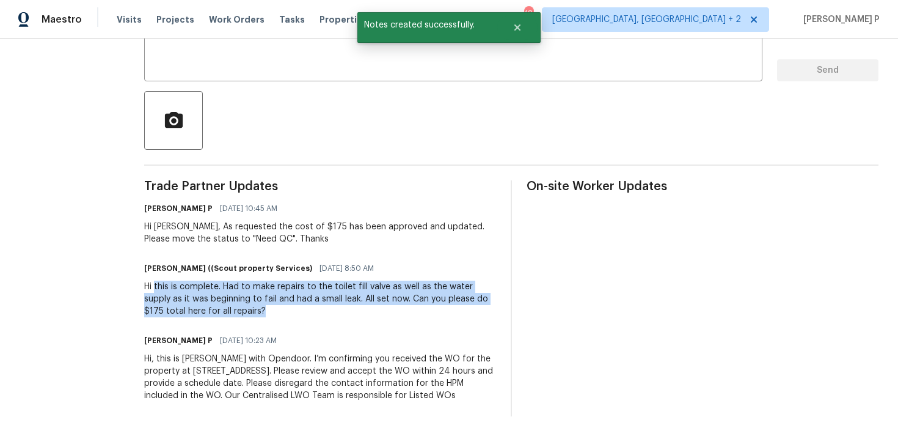
drag, startPoint x: 151, startPoint y: 282, endPoint x: 242, endPoint y: 310, distance: 95.3
click at [242, 310] on div "Hi this is complete. Had to make repairs to the toilet fill valve as well as th…" at bounding box center [320, 298] width 352 height 37
copy div "this is complete. Had to make repairs to the toilet fill valve as well as the w…"
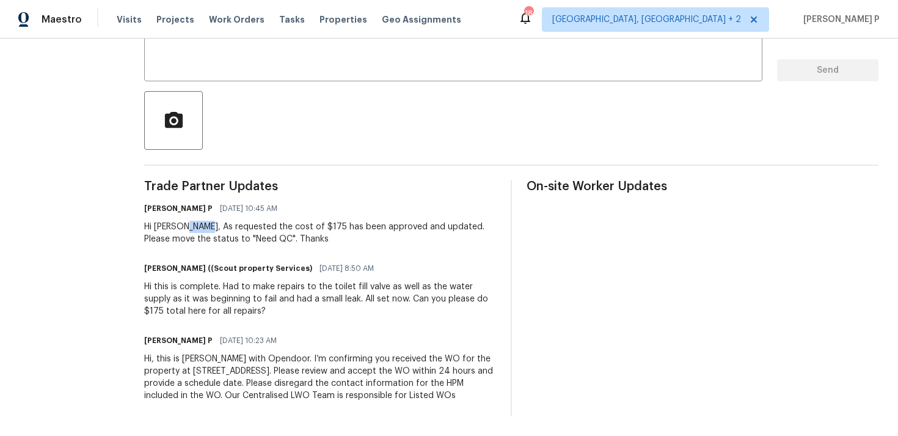
drag, startPoint x: 178, startPoint y: 221, endPoint x: 197, endPoint y: 221, distance: 19.6
click at [197, 221] on div "Hi [PERSON_NAME], As requested the cost of $175 has been approved and updated. …" at bounding box center [320, 233] width 352 height 24
click at [185, 221] on div "Hi [PERSON_NAME], As requested the cost of $175 has been approved and updated. …" at bounding box center [320, 233] width 352 height 24
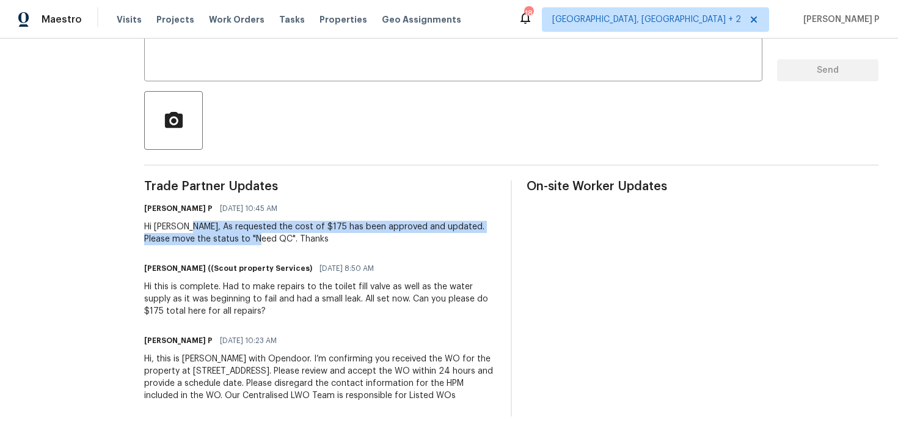
drag, startPoint x: 180, startPoint y: 222, endPoint x: 234, endPoint y: 231, distance: 55.0
click at [234, 231] on div "Hi [PERSON_NAME], As requested the cost of $175 has been approved and updated. …" at bounding box center [320, 233] width 352 height 24
copy div "As requested the cost of $175 has been approved and updated. Please move the st…"
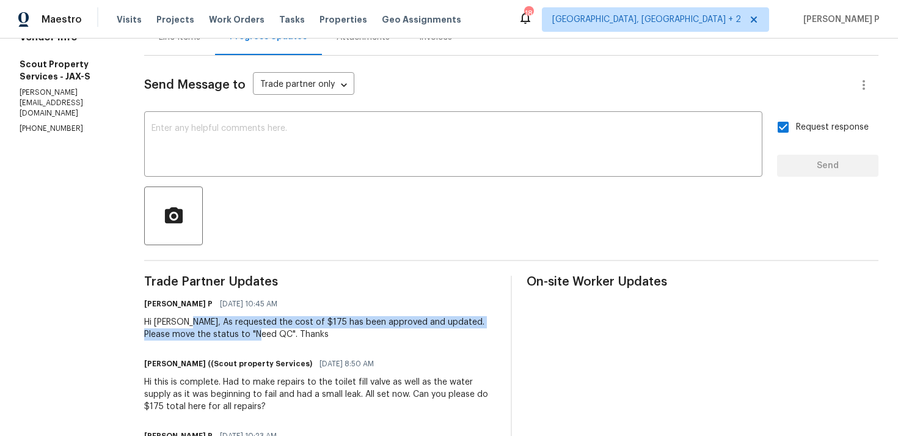
scroll to position [0, 0]
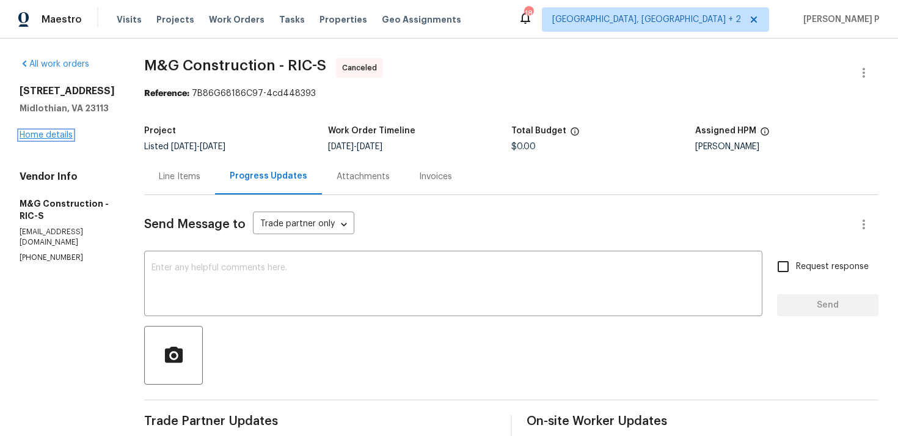
click at [42, 139] on link "Home details" at bounding box center [46, 135] width 53 height 9
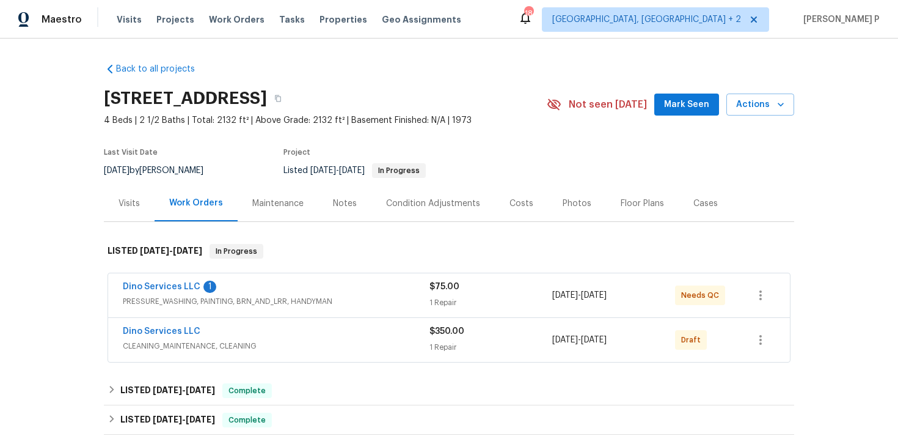
click at [247, 310] on div "Dino Services LLC 1 PRESSURE_WASHING, PAINTING, BRN_AND_LRR, HANDYMAN $75.00 1 …" at bounding box center [449, 295] width 682 height 44
click at [257, 303] on span "PRESSURE_WASHING, PAINTING, BRN_AND_LRR, HANDYMAN" at bounding box center [276, 301] width 307 height 12
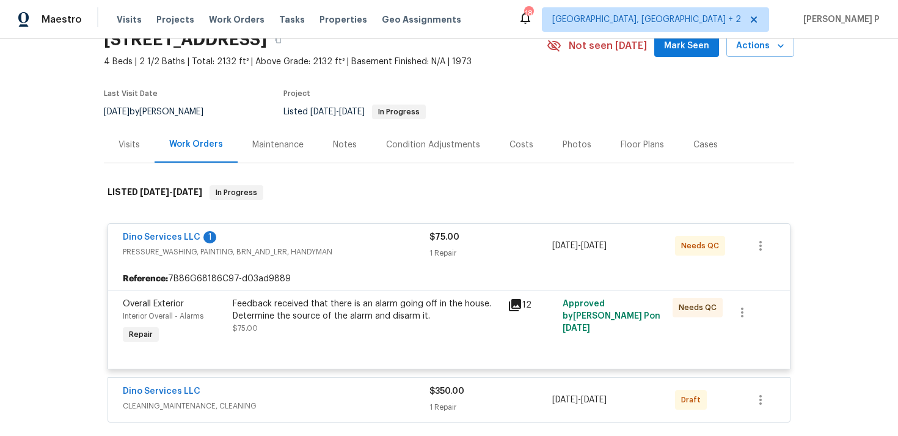
scroll to position [65, 0]
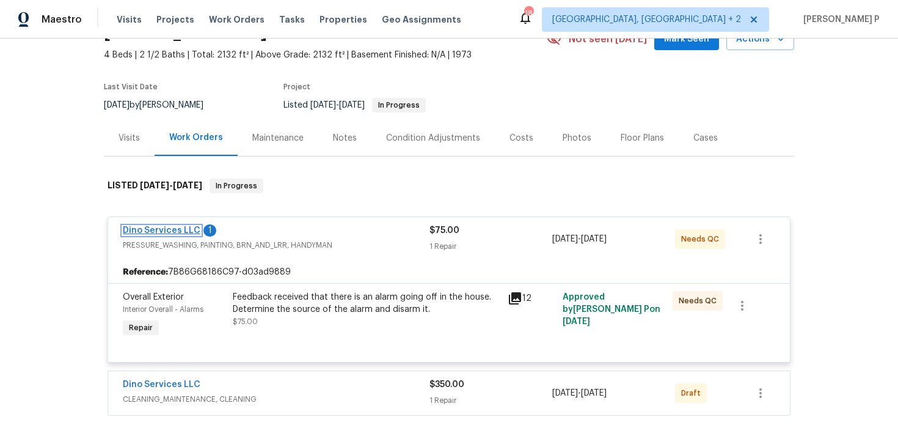
click at [171, 230] on link "Dino Services LLC" at bounding box center [162, 230] width 78 height 9
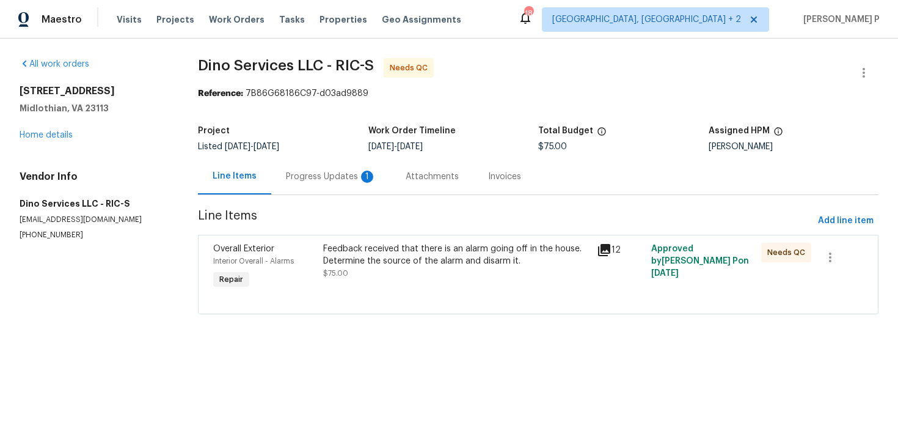
click at [339, 176] on div "Progress Updates 1" at bounding box center [331, 176] width 90 height 12
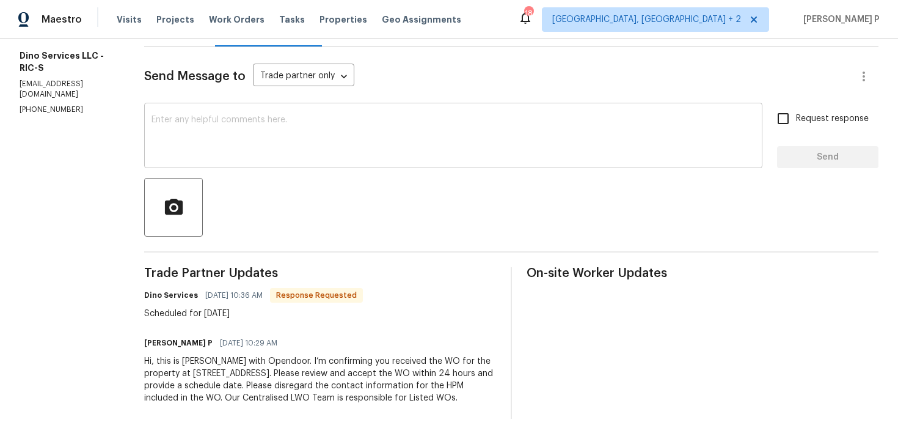
scroll to position [150, 0]
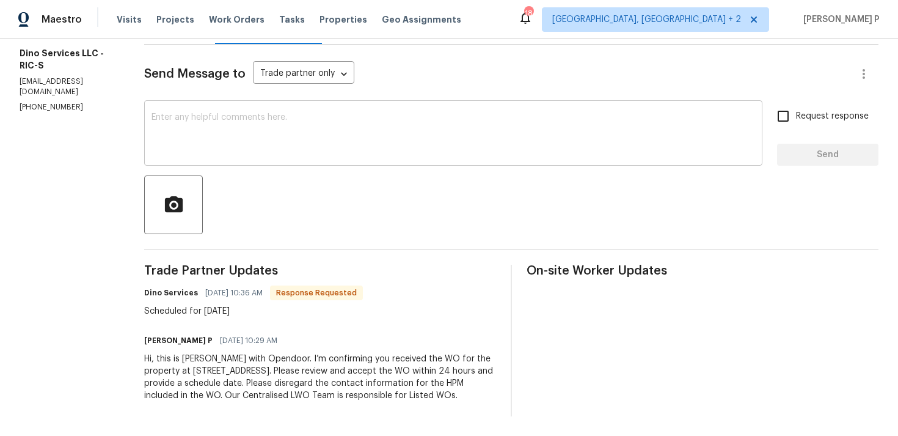
click at [179, 128] on textarea at bounding box center [454, 134] width 604 height 43
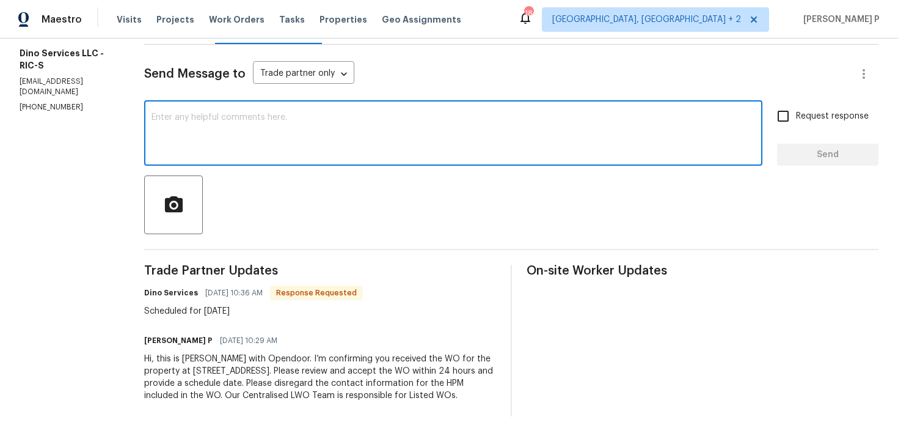
paste textarea "Thank you for accepting the work order and providing the scheduled date."
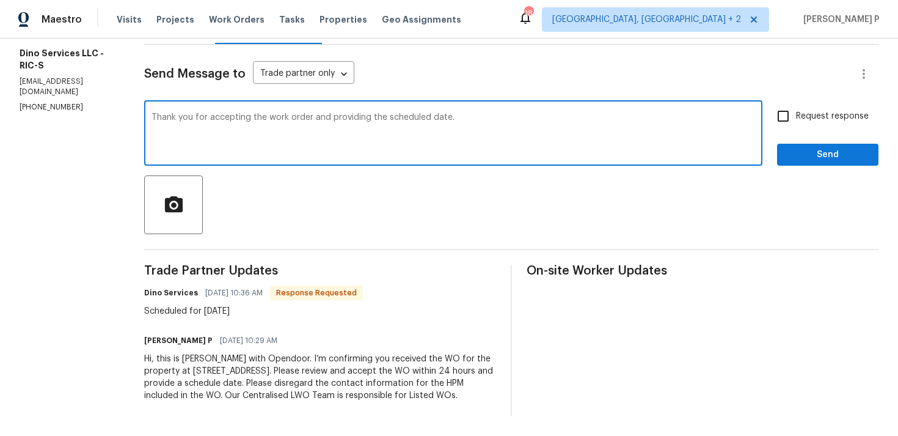
type textarea "Thank you for accepting the work order and providing the scheduled date."
click at [795, 141] on div "Request response Send" at bounding box center [827, 134] width 101 height 62
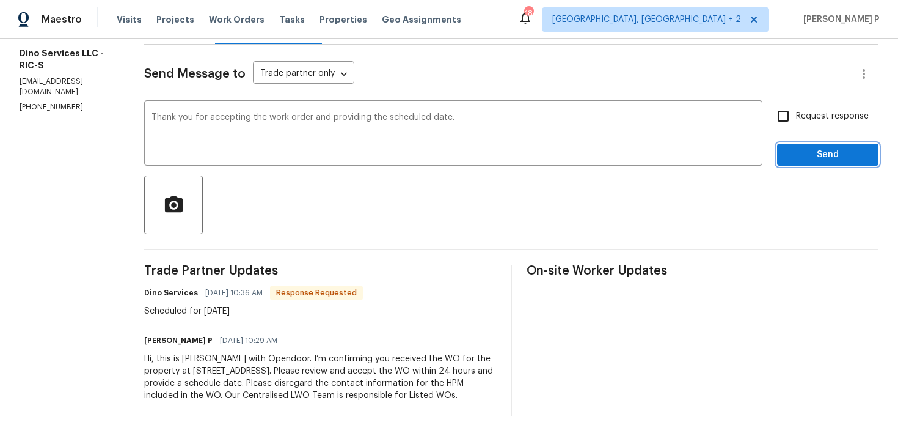
click at [794, 159] on span "Send" at bounding box center [828, 154] width 82 height 15
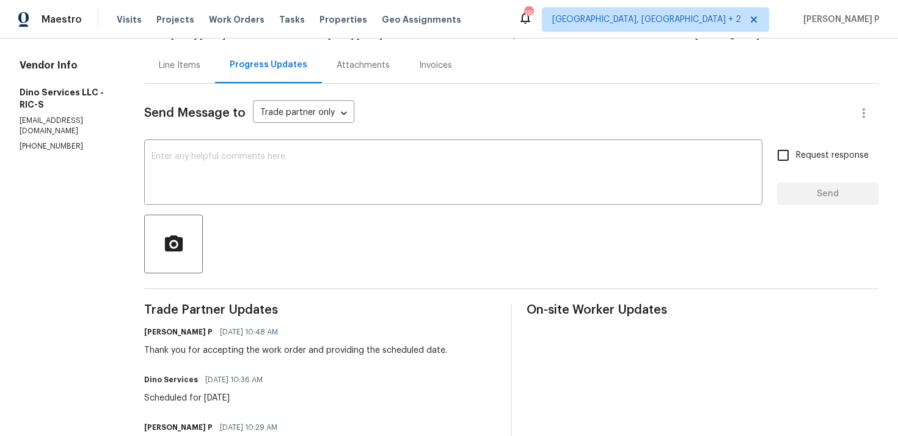
scroll to position [0, 0]
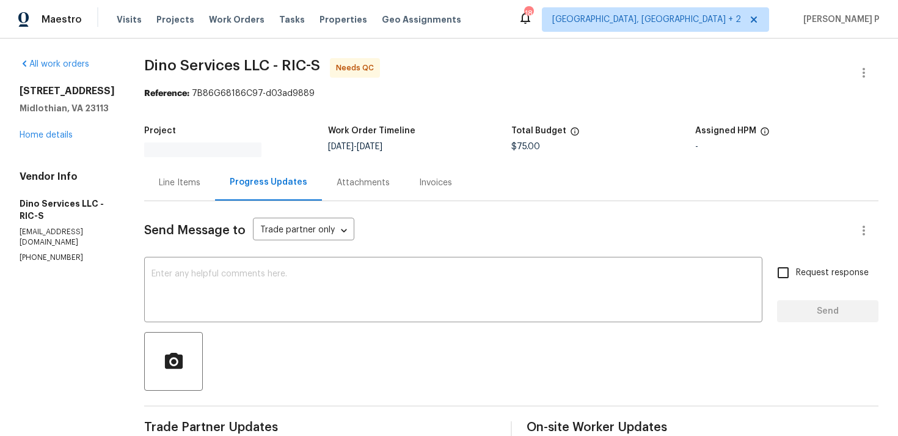
click at [187, 177] on div "Line Items" at bounding box center [180, 183] width 42 height 12
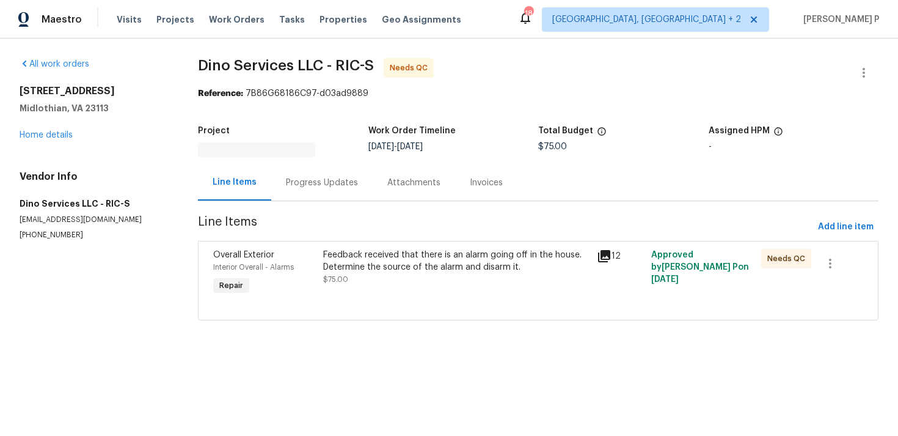
click at [434, 269] on div "Feedback received that there is an alarm going off in the house. Determine the …" at bounding box center [456, 267] width 266 height 37
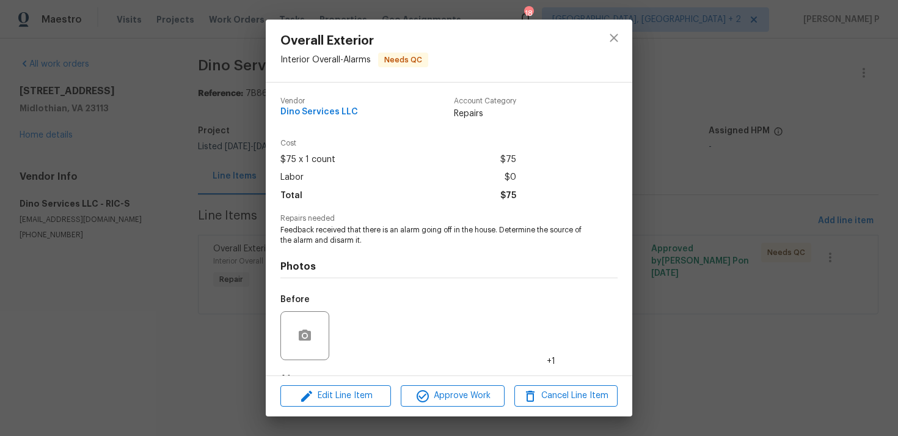
scroll to position [76, 0]
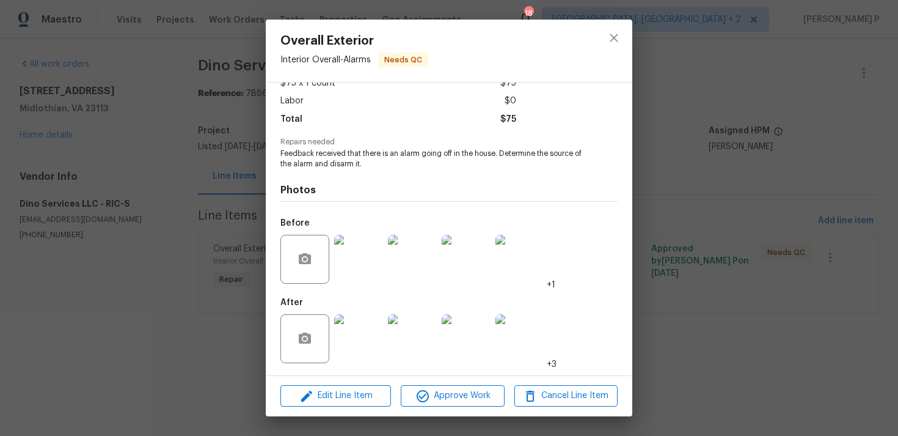
click at [364, 344] on img at bounding box center [358, 338] width 49 height 49
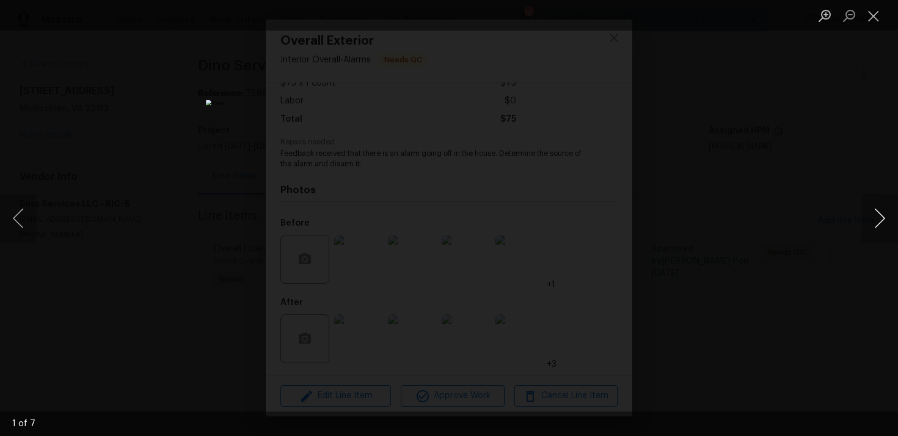
click at [884, 217] on button "Next image" at bounding box center [880, 218] width 37 height 49
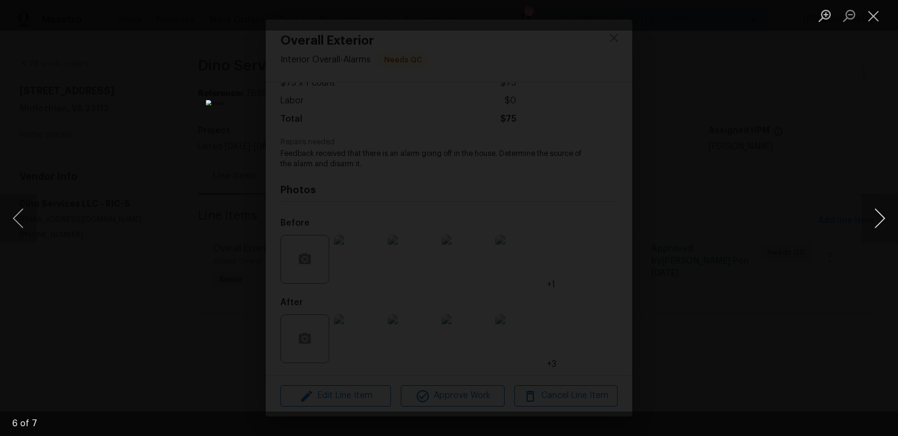
click at [884, 217] on button "Next image" at bounding box center [880, 218] width 37 height 49
click at [880, 216] on button "Next image" at bounding box center [880, 218] width 37 height 49
click at [877, 21] on button "Close lightbox" at bounding box center [874, 15] width 24 height 21
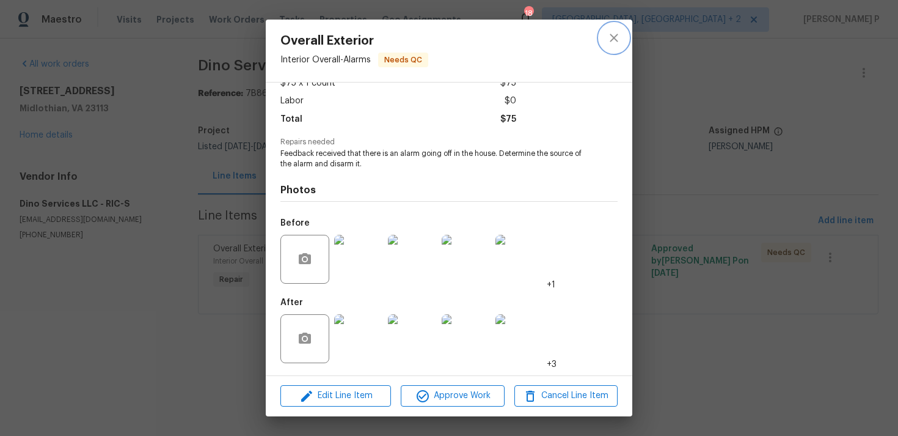
click at [610, 35] on icon "close" at bounding box center [614, 38] width 15 height 15
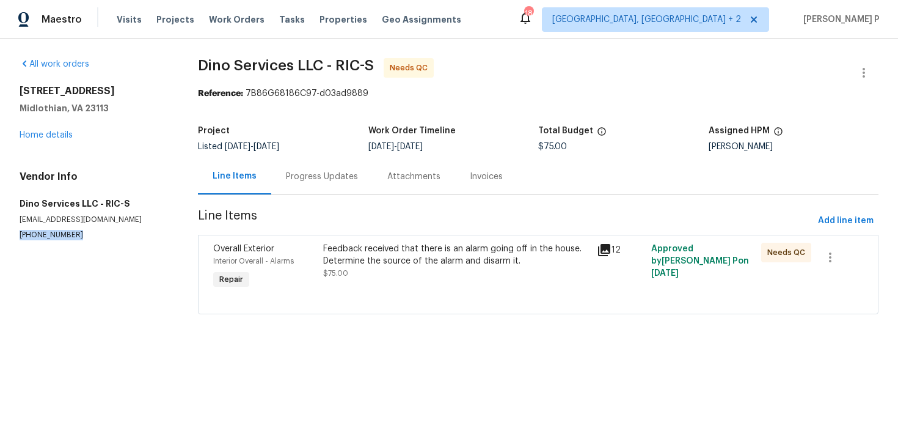
drag, startPoint x: 81, startPoint y: 235, endPoint x: 0, endPoint y: 237, distance: 80.7
click at [0, 237] on div "All work orders 11617 Olde Coach Dr Midlothian, VA 23113 Home details Vendor In…" at bounding box center [449, 193] width 898 height 310
copy p "(804) 292-0664"
click at [331, 188] on div "Progress Updates" at bounding box center [321, 176] width 101 height 36
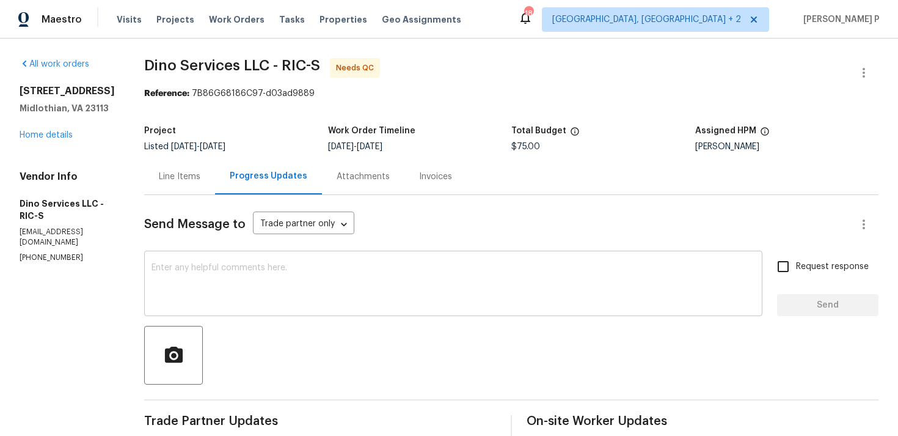
scroll to position [198, 0]
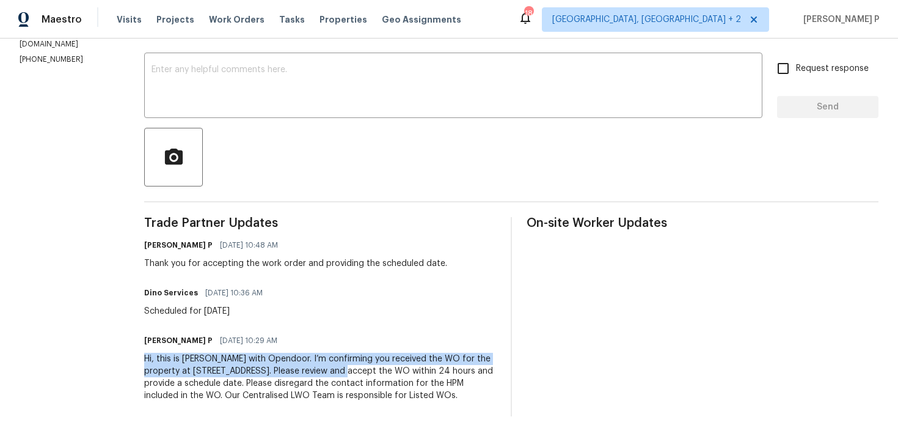
drag, startPoint x: 140, startPoint y: 359, endPoint x: 318, endPoint y: 368, distance: 178.6
click at [318, 368] on div "All work orders 11617 Olde Coach Dr Midlothian, VA 23113 Home details Vendor In…" at bounding box center [449, 138] width 898 height 595
copy div "Hi, this is Ramyasri with Opendoor. I’m confirming you received the WO for the …"
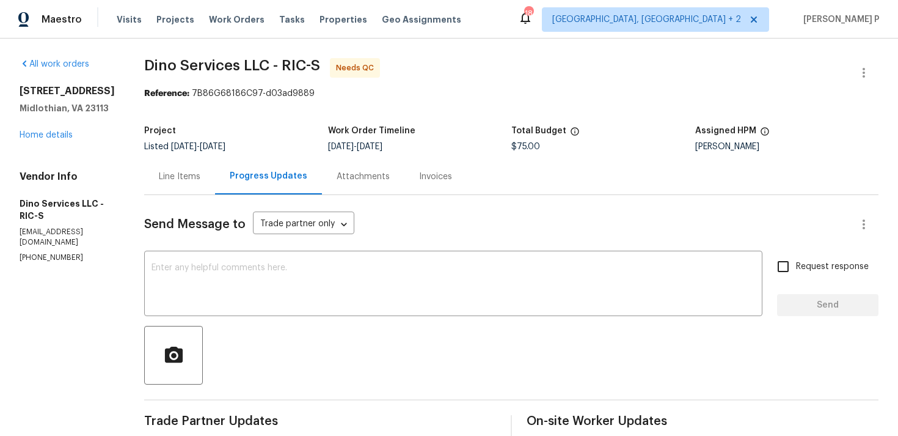
click at [179, 177] on div "Line Items" at bounding box center [180, 176] width 42 height 12
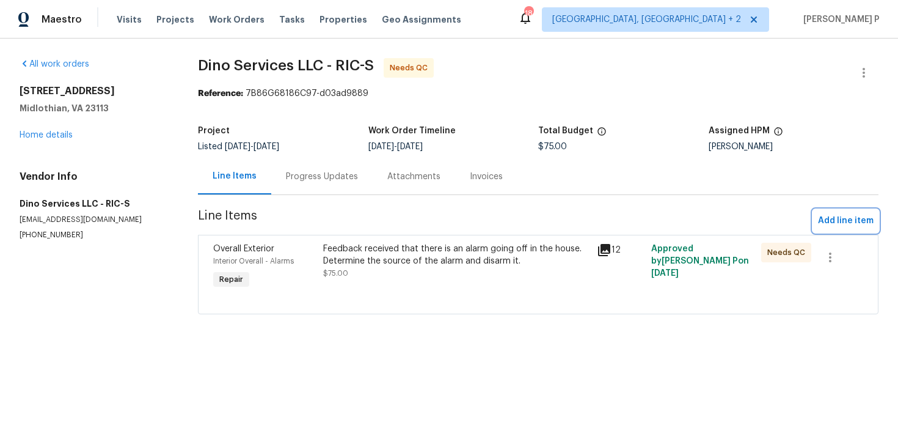
click at [844, 227] on span "Add line item" at bounding box center [846, 220] width 56 height 15
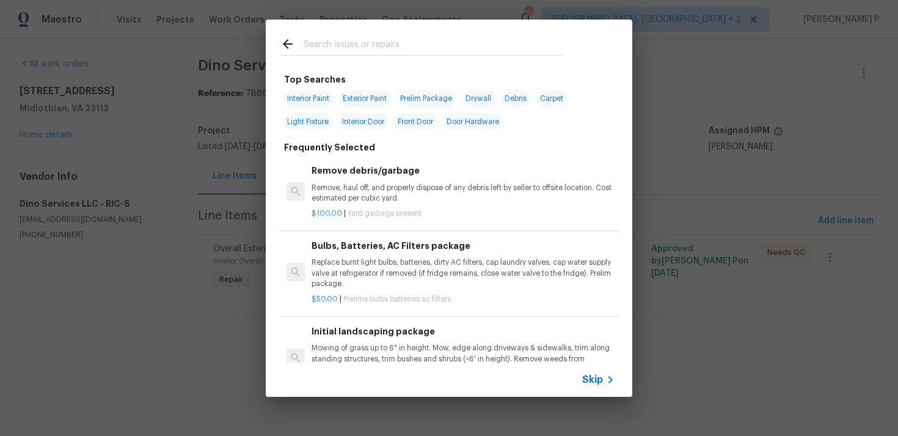
click at [588, 376] on span "Skip" at bounding box center [592, 379] width 21 height 12
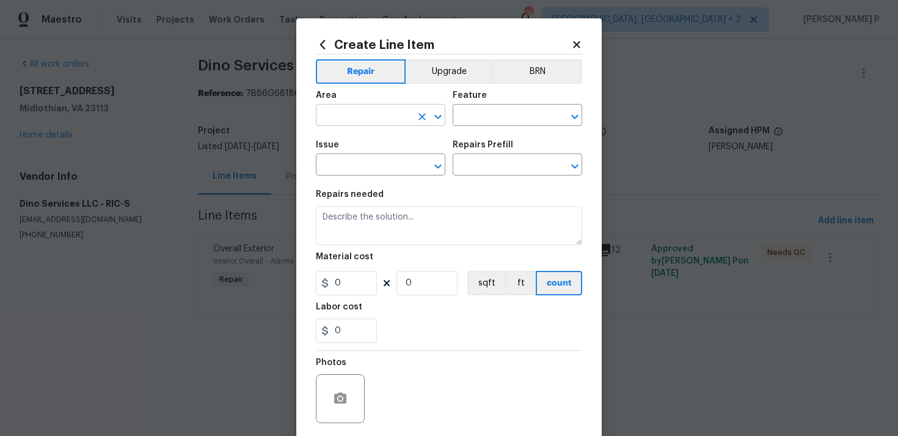
click at [439, 111] on icon "Open" at bounding box center [438, 116] width 15 height 15
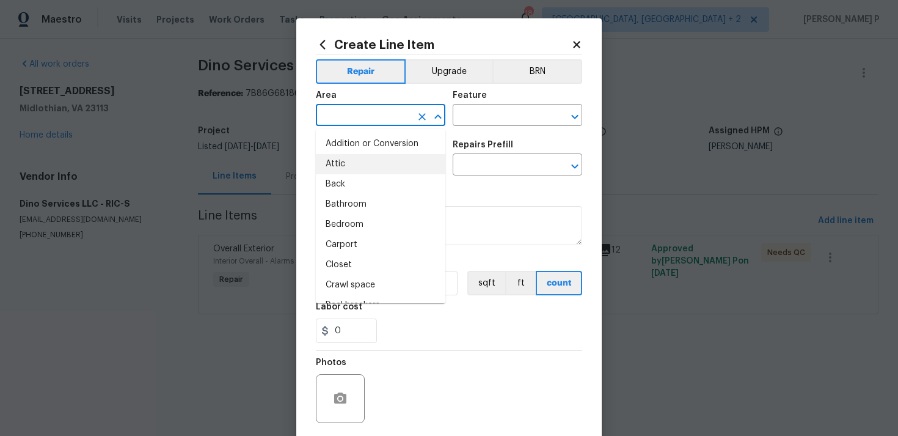
click at [358, 158] on li "Attic" at bounding box center [381, 164] width 130 height 20
type input "Attic"
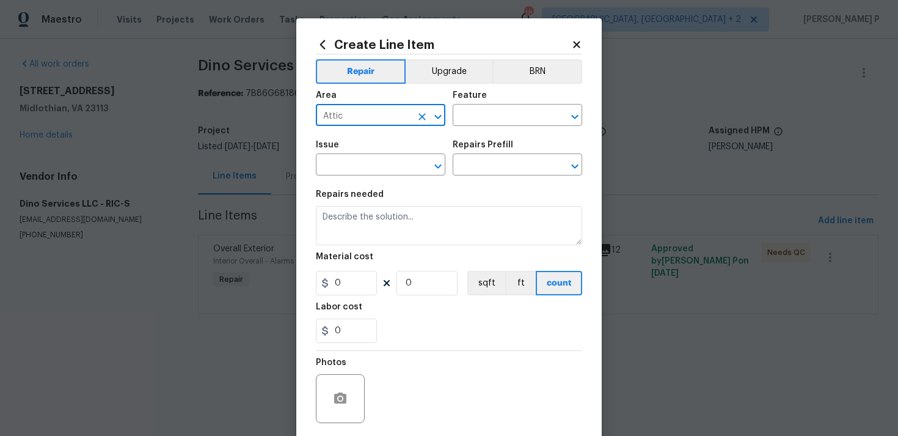
click at [516, 104] on div "Feature" at bounding box center [518, 99] width 130 height 16
click at [511, 112] on input "text" at bounding box center [500, 116] width 95 height 19
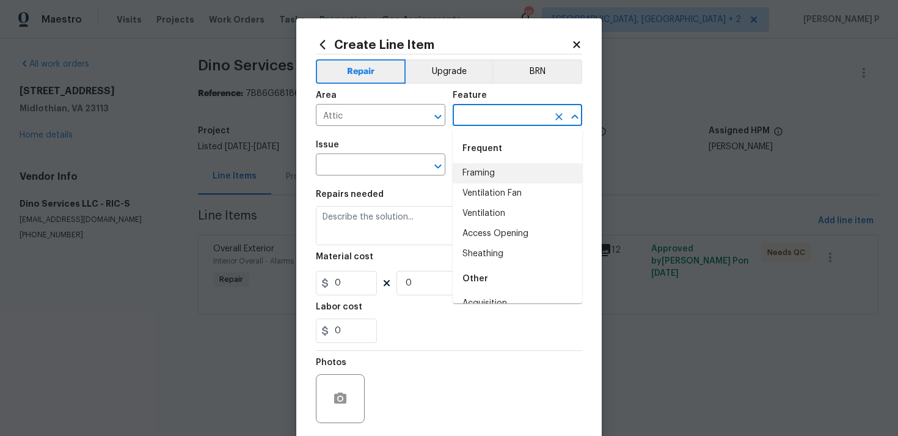
click at [498, 173] on li "Framing" at bounding box center [518, 173] width 130 height 20
type input "Framing"
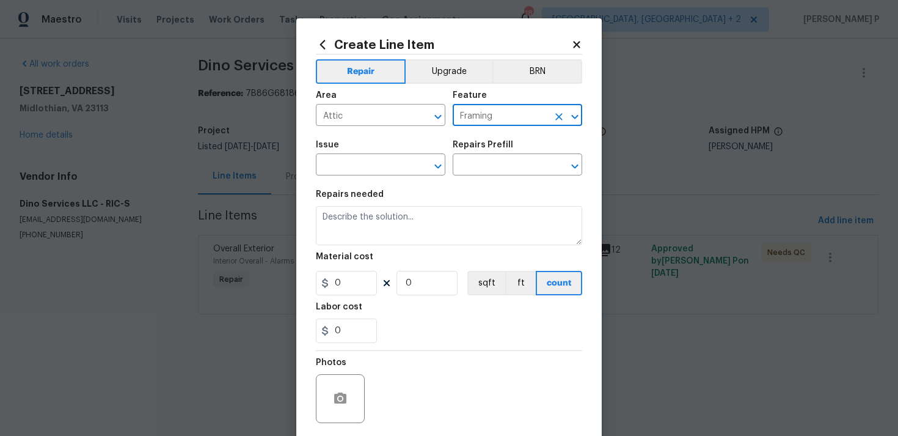
click at [447, 162] on div "Issue ​ Repairs Prefill ​" at bounding box center [449, 157] width 266 height 49
click at [440, 163] on icon "Open" at bounding box center [438, 166] width 15 height 15
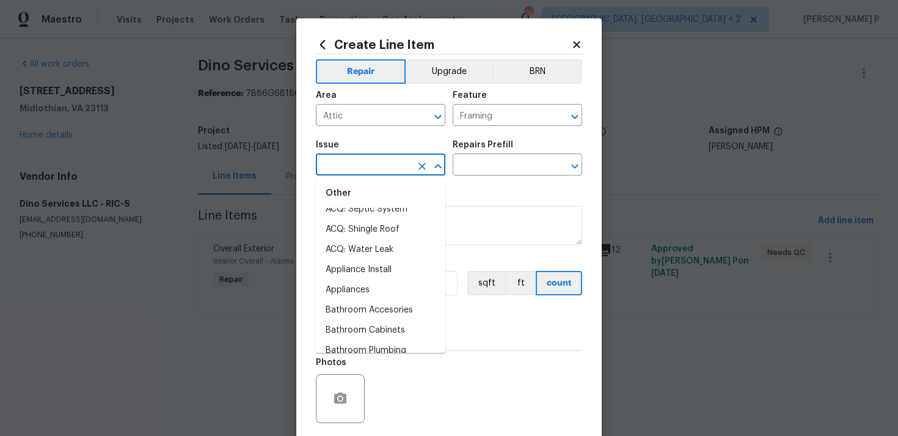
scroll to position [168, 0]
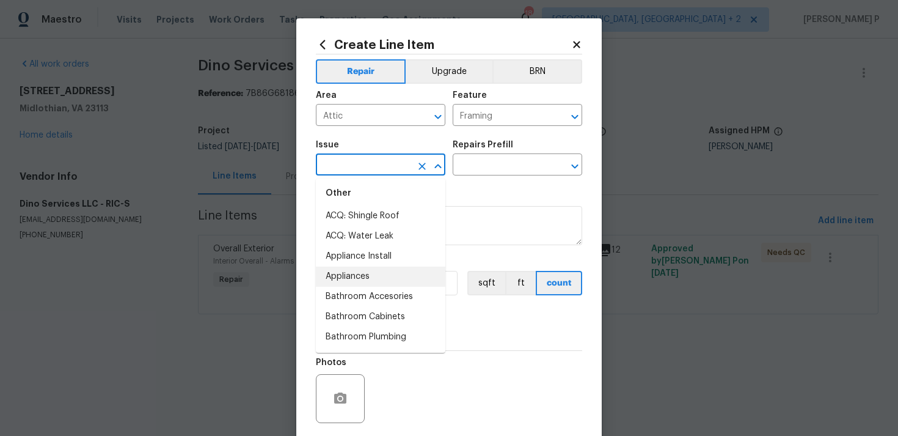
click at [381, 282] on li "Appliances" at bounding box center [381, 276] width 130 height 20
type input "Appliances"
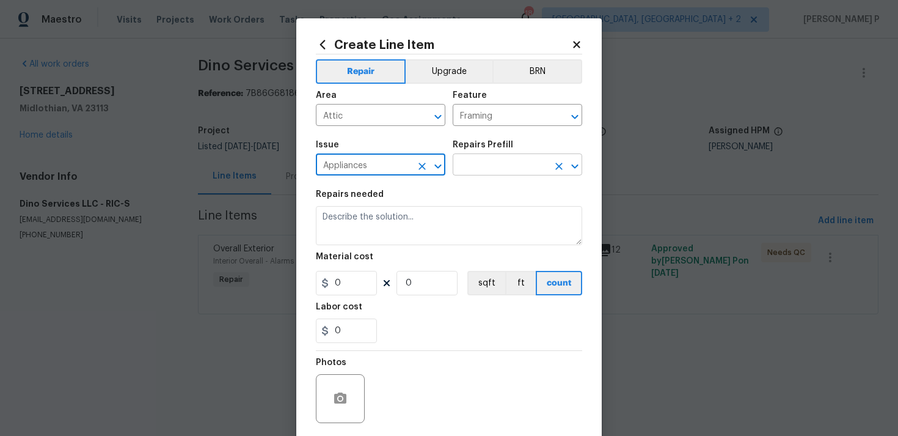
click at [507, 164] on input "text" at bounding box center [500, 165] width 95 height 19
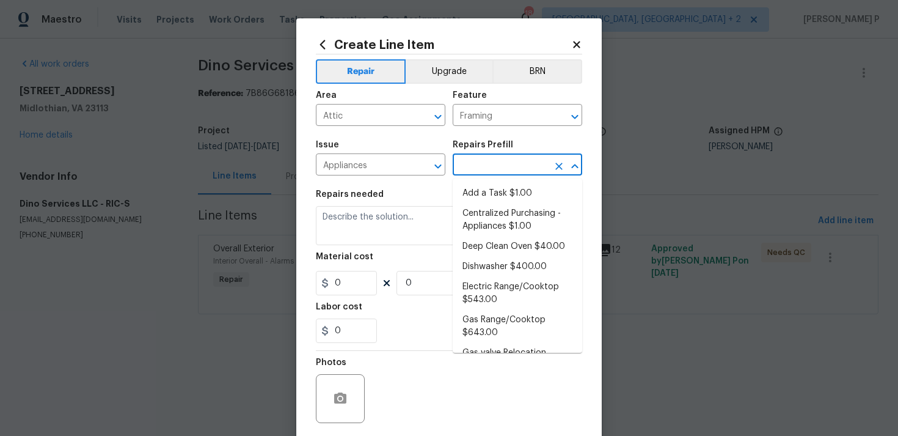
click at [492, 194] on li "Add a Task $1.00" at bounding box center [518, 193] width 130 height 20
type input "Appliances"
type input "Add a Task $1.00"
type textarea "HPM to detail"
type input "1"
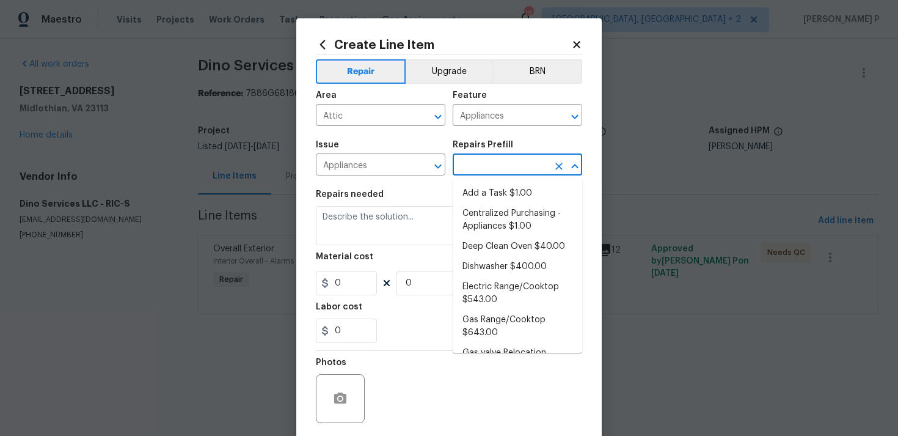
type input "1"
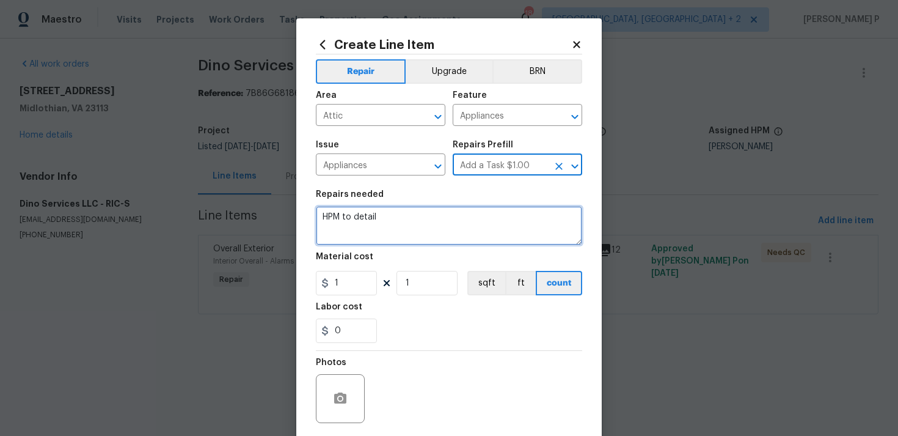
click at [398, 216] on textarea "HPM to detail" at bounding box center [449, 225] width 266 height 39
type textarea "Waiting for confirmation"
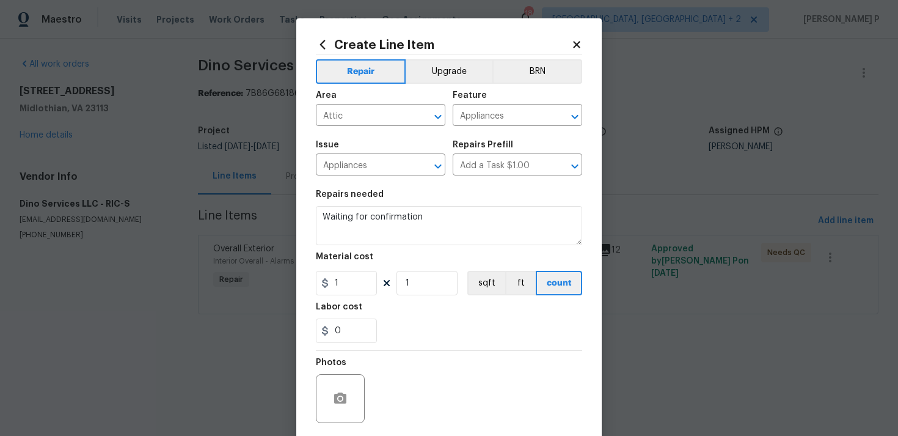
click at [442, 344] on section "Repairs needed Waiting for confirmation Material cost 1 1 sqft ft count Labor c…" at bounding box center [449, 266] width 266 height 167
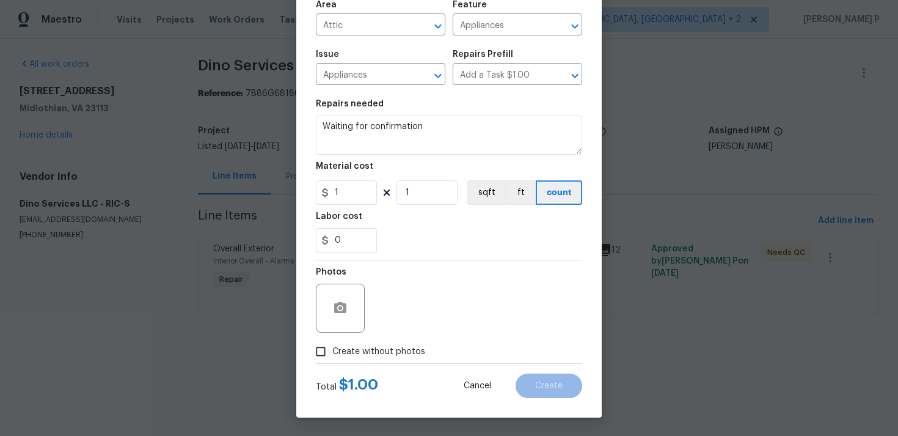
click at [325, 349] on input "Create without photos" at bounding box center [320, 351] width 23 height 23
checkbox input "true"
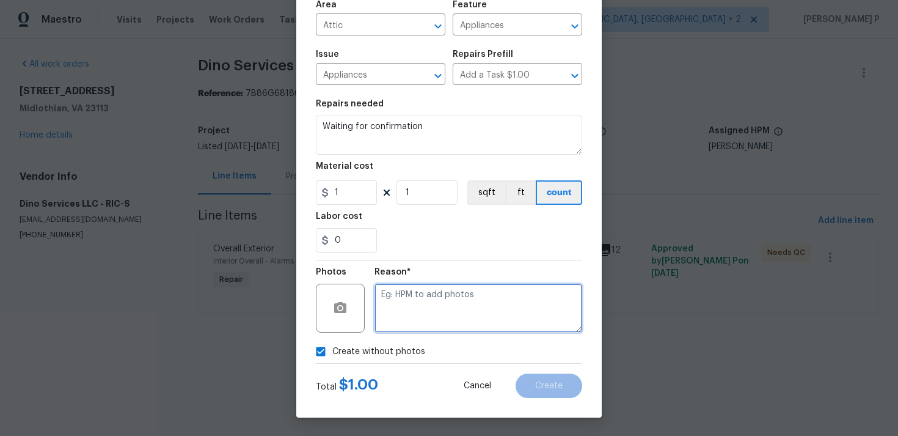
click at [417, 317] on textarea at bounding box center [479, 308] width 208 height 49
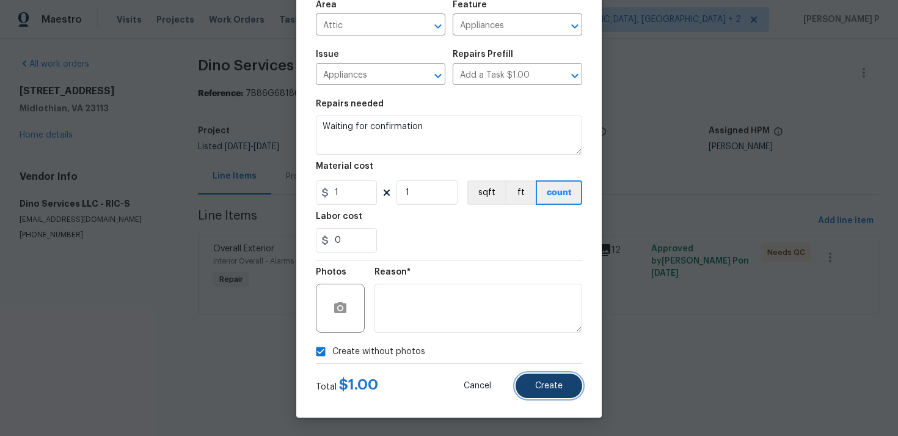
click at [541, 390] on button "Create" at bounding box center [549, 385] width 67 height 24
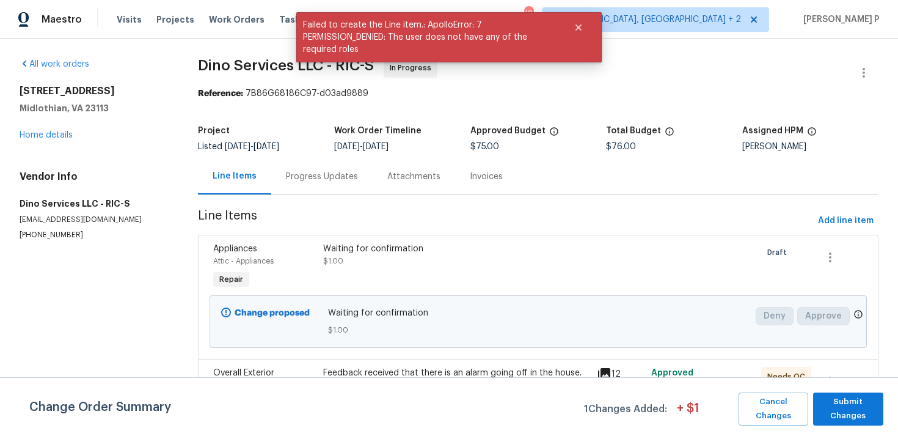
scroll to position [37, 0]
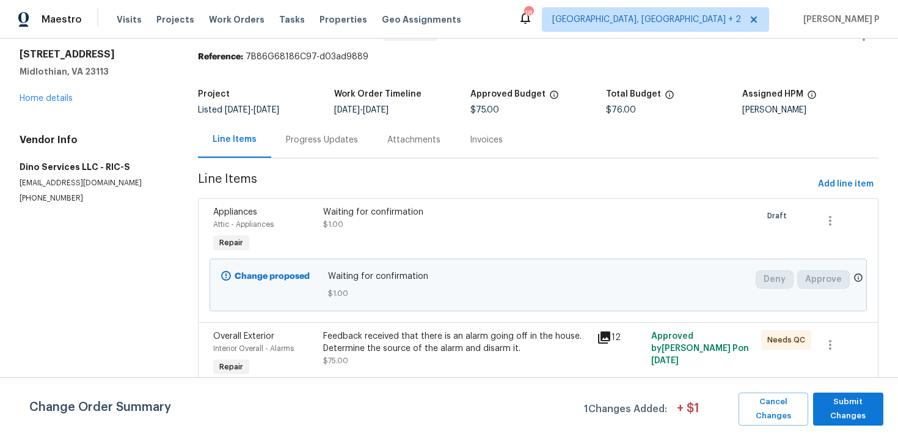
click at [408, 330] on div "Feedback received that there is an alarm going off in the house. Determine the …" at bounding box center [456, 342] width 266 height 24
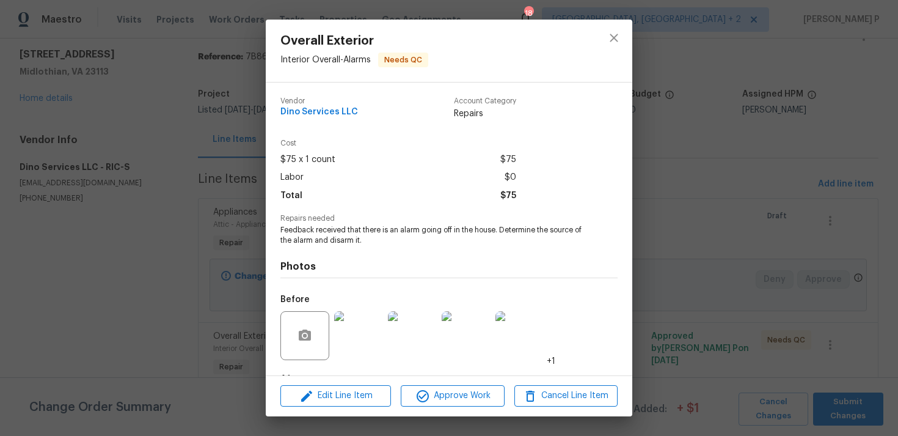
scroll to position [76, 0]
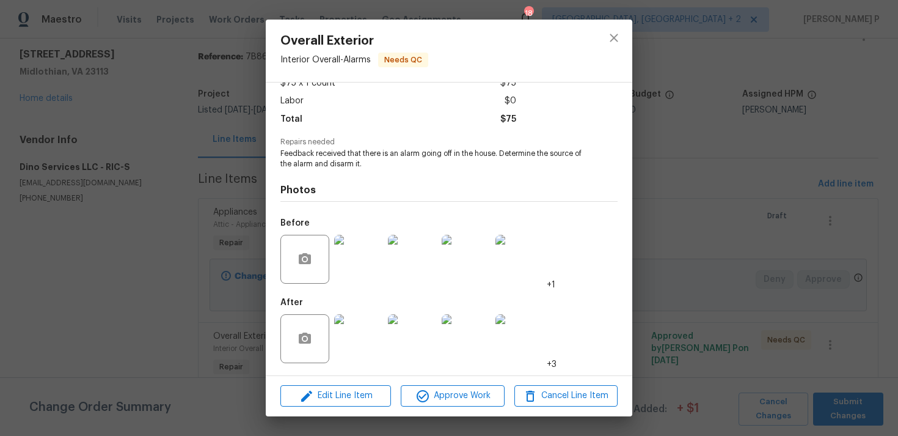
click at [346, 291] on div "After +3" at bounding box center [418, 330] width 276 height 79
click at [359, 270] on img at bounding box center [358, 259] width 49 height 49
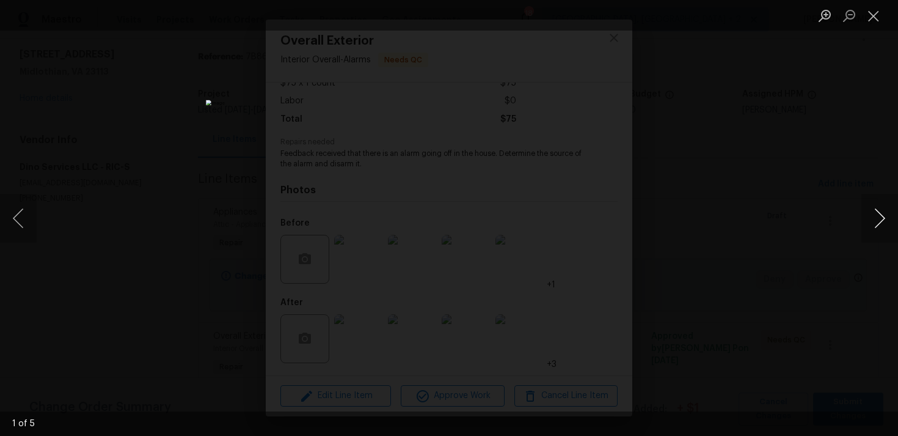
click at [874, 219] on button "Next image" at bounding box center [880, 218] width 37 height 49
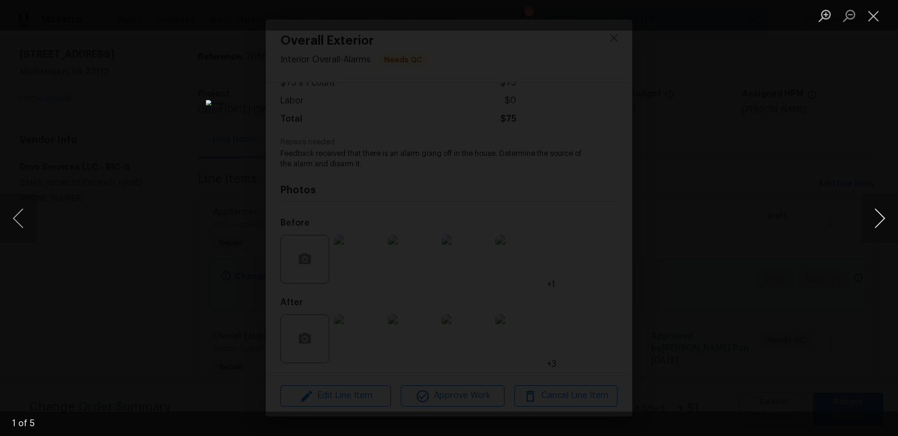
click at [874, 219] on button "Next image" at bounding box center [880, 218] width 37 height 49
click at [874, 25] on button "Close lightbox" at bounding box center [874, 15] width 24 height 21
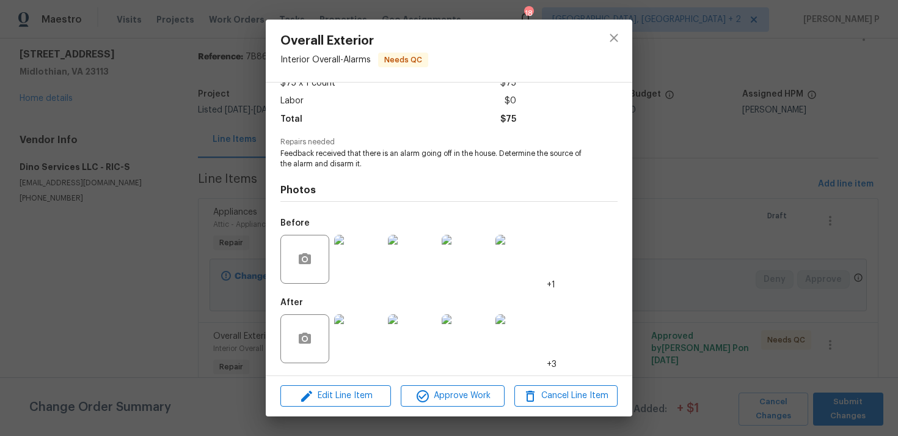
click at [380, 340] on img at bounding box center [358, 338] width 49 height 49
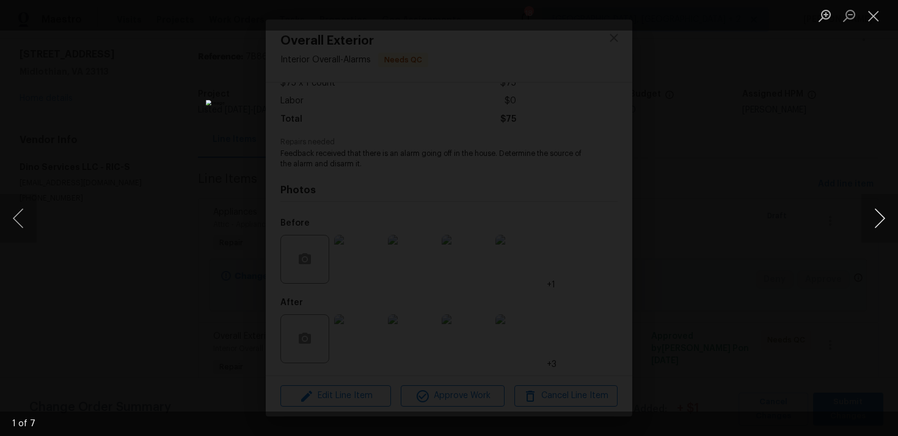
click at [878, 216] on button "Next image" at bounding box center [880, 218] width 37 height 49
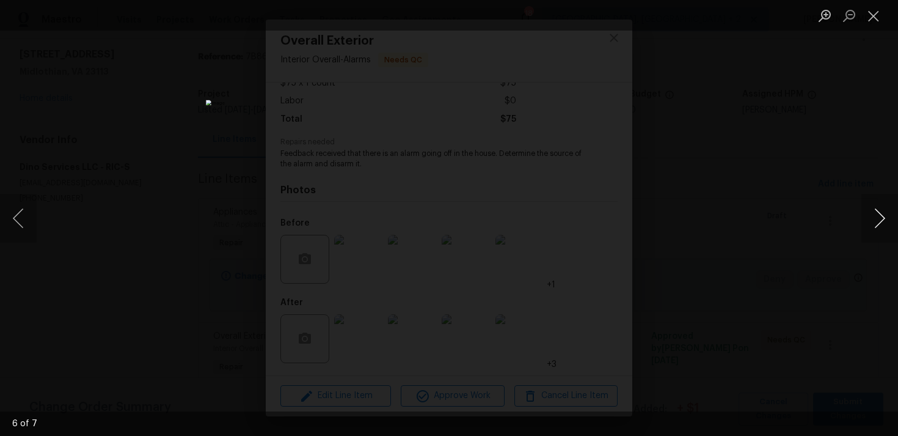
click at [878, 216] on button "Next image" at bounding box center [880, 218] width 37 height 49
click at [876, 23] on button "Close lightbox" at bounding box center [874, 15] width 24 height 21
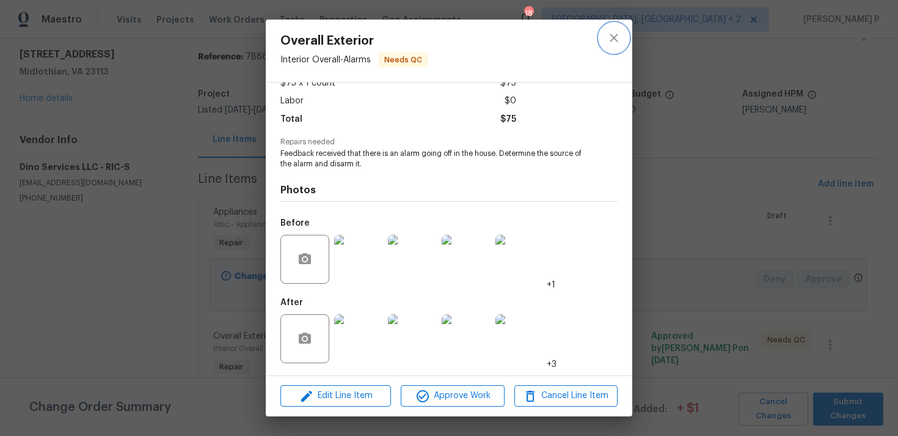
click at [613, 37] on icon "close" at bounding box center [614, 38] width 8 height 8
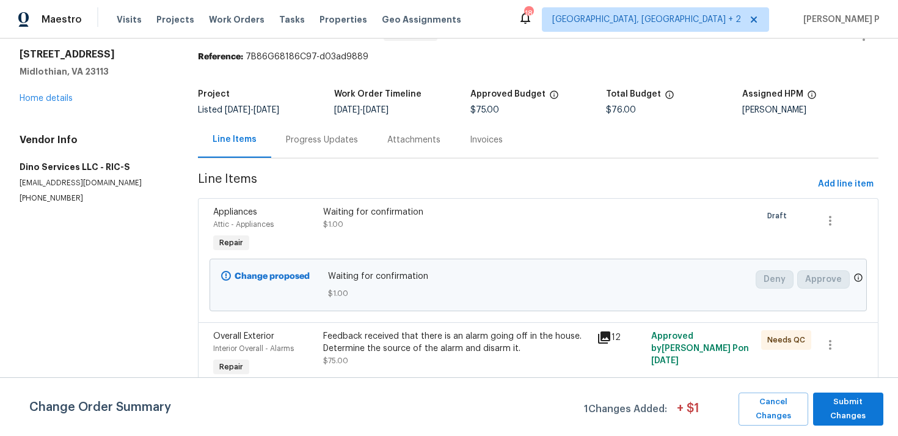
scroll to position [0, 0]
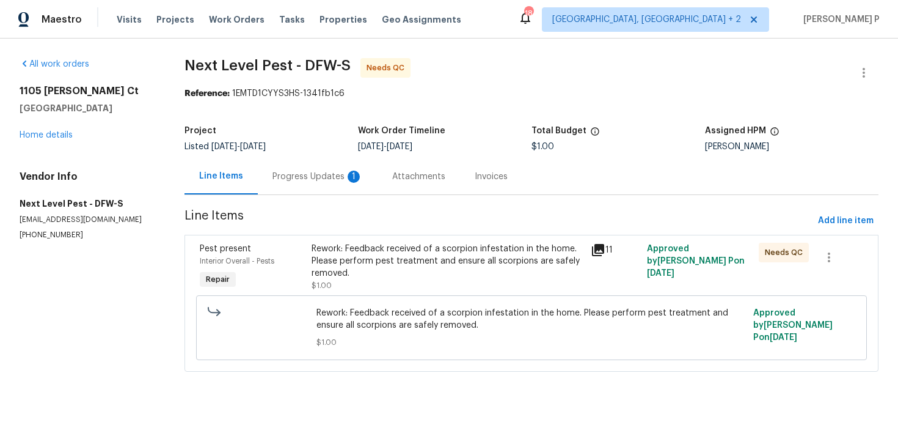
click at [321, 162] on div "Progress Updates 1" at bounding box center [318, 176] width 120 height 36
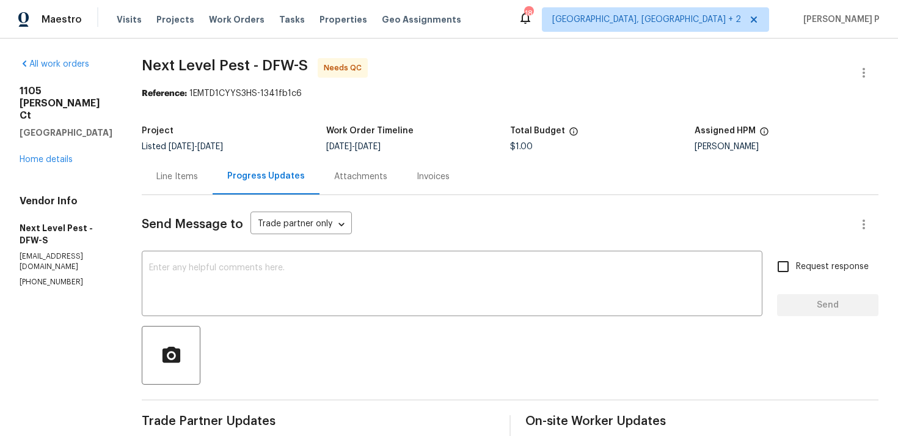
click at [192, 169] on div "Line Items" at bounding box center [177, 176] width 71 height 36
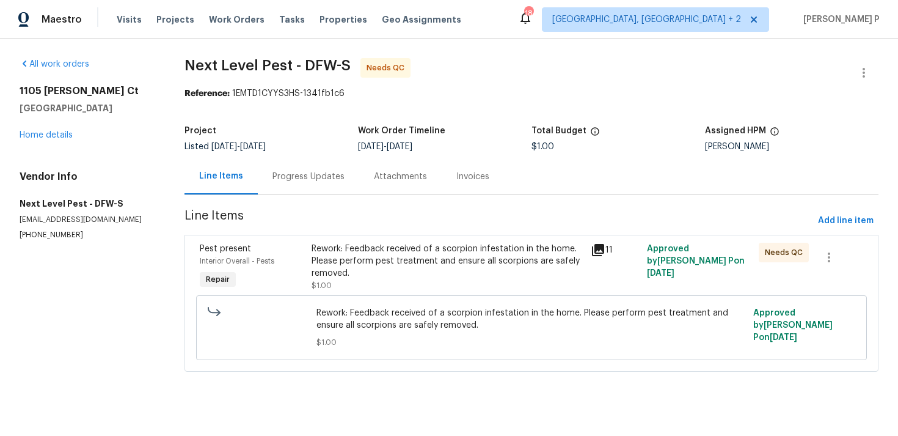
click at [453, 254] on div "Rework: Feedback received of a scorpion infestation in the home. Please perform…" at bounding box center [448, 261] width 273 height 37
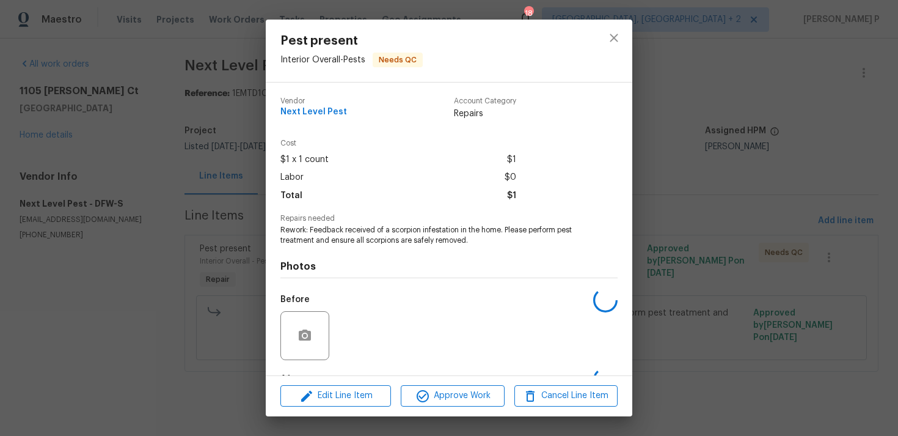
scroll to position [76, 0]
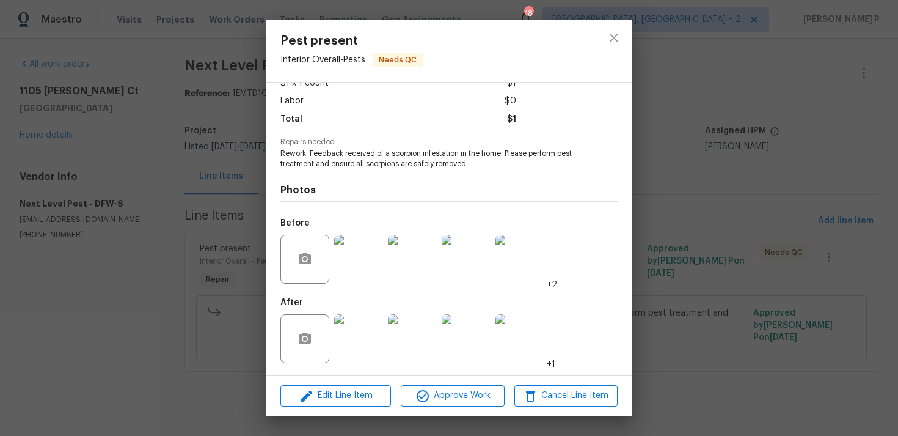
click at [354, 276] on img at bounding box center [358, 259] width 49 height 49
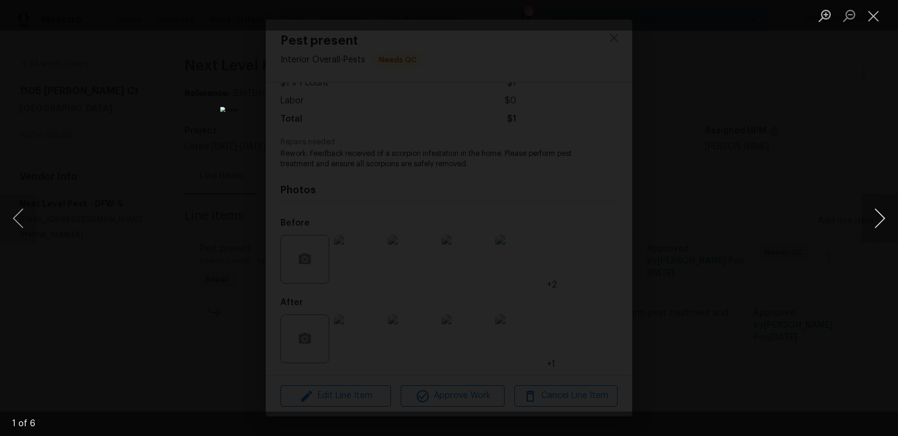
click at [882, 217] on button "Next image" at bounding box center [880, 218] width 37 height 49
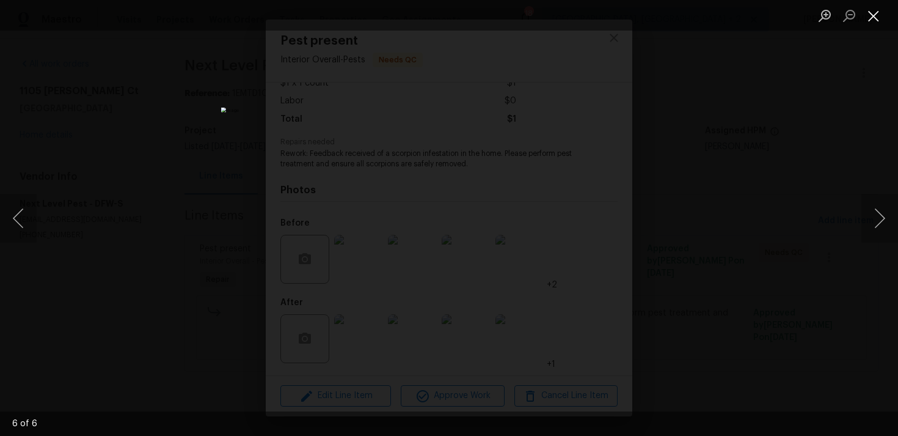
click at [873, 20] on button "Close lightbox" at bounding box center [874, 15] width 24 height 21
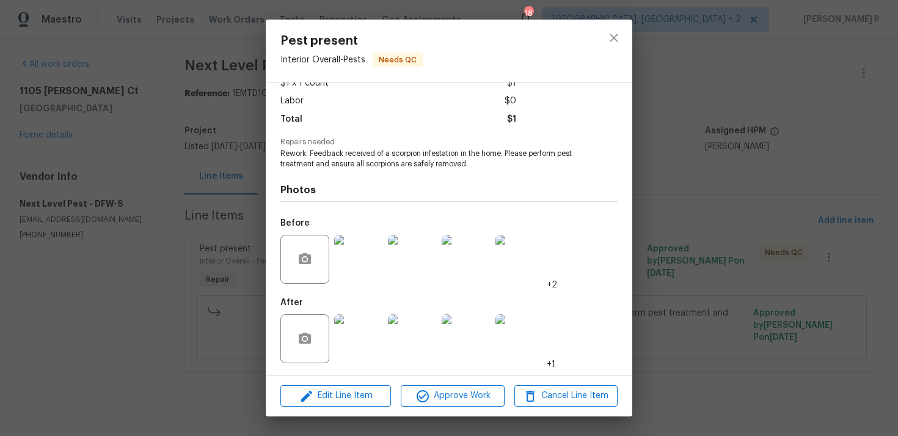
click at [367, 345] on img at bounding box center [358, 338] width 49 height 49
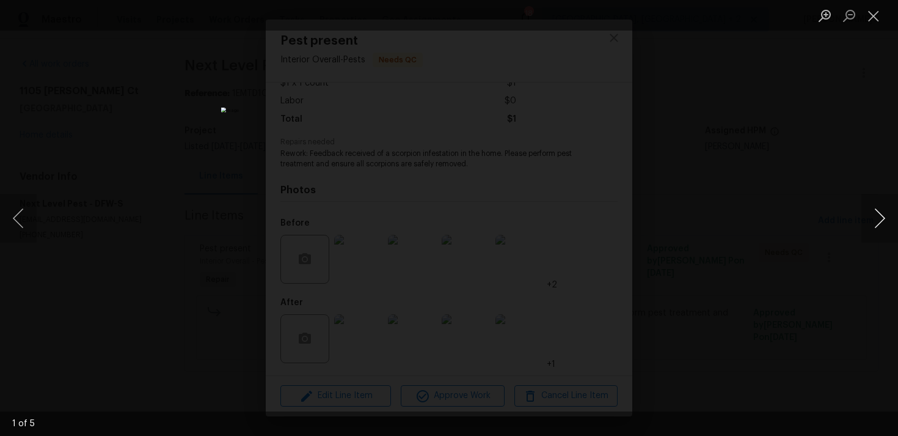
click at [880, 213] on button "Next image" at bounding box center [880, 218] width 37 height 49
click at [871, 9] on button "Close lightbox" at bounding box center [874, 15] width 24 height 21
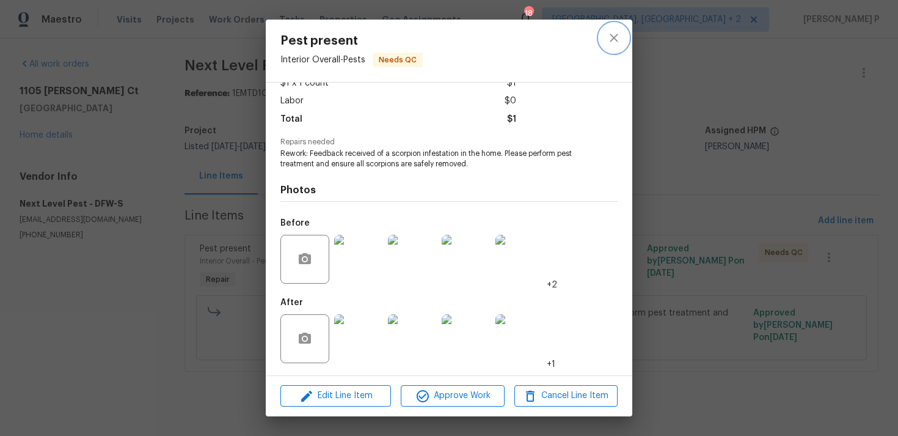
click at [618, 37] on icon "close" at bounding box center [614, 38] width 15 height 15
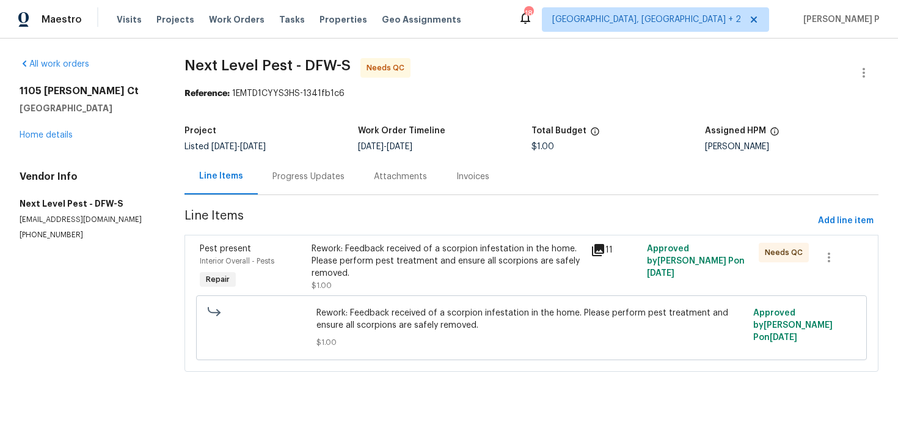
click at [335, 179] on div "Progress Updates" at bounding box center [309, 176] width 72 height 12
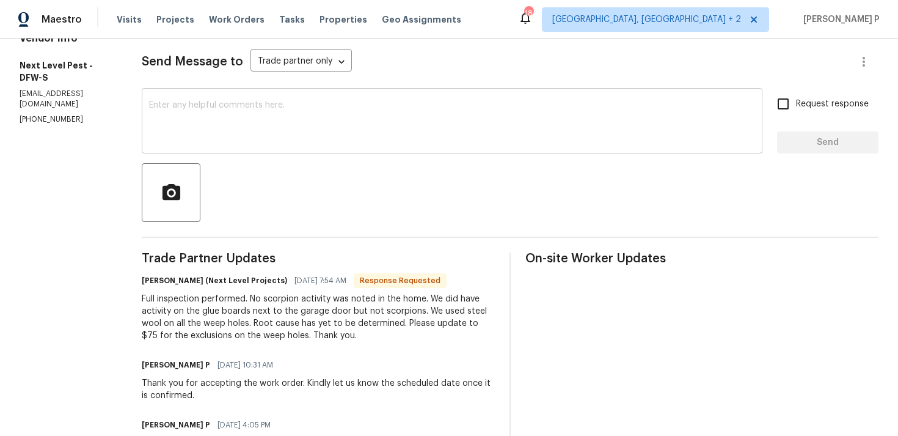
scroll to position [90, 0]
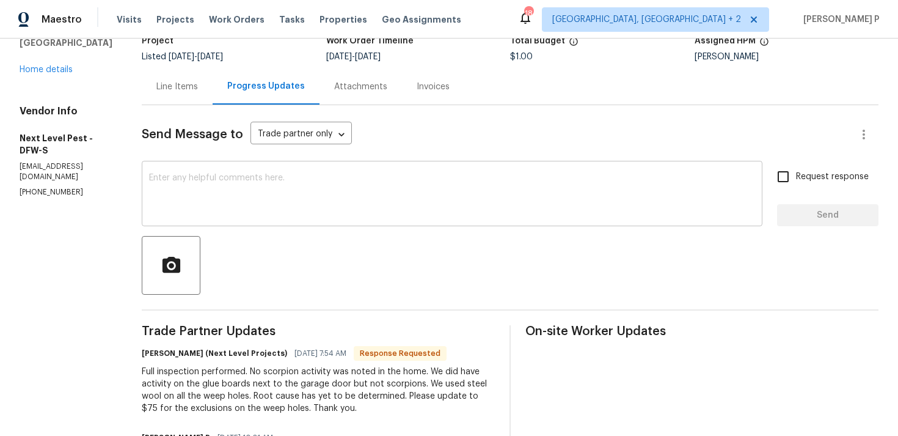
click at [220, 179] on textarea at bounding box center [452, 195] width 606 height 43
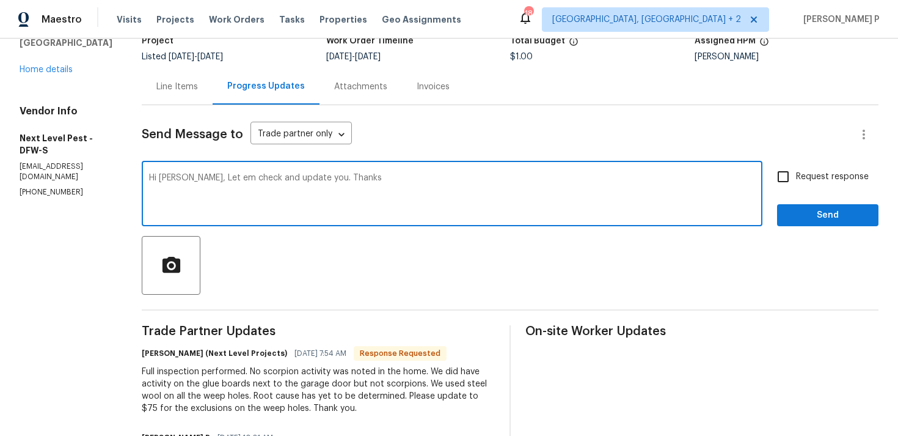
click at [223, 178] on textarea "Hi [PERSON_NAME], Let em check and update you. Thanks" at bounding box center [452, 195] width 606 height 43
type textarea "Hi [PERSON_NAME], Let me check and update you. Thanks"
click at [811, 197] on div "Request response Send" at bounding box center [827, 195] width 101 height 62
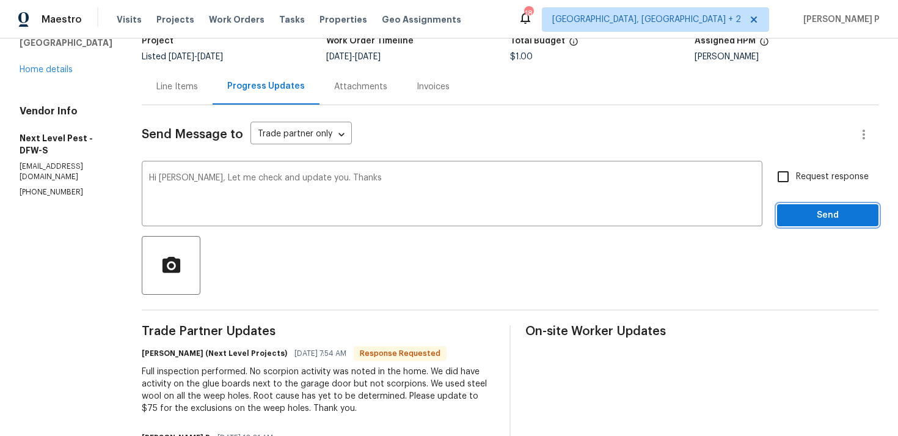
click at [808, 213] on span "Send" at bounding box center [828, 215] width 82 height 15
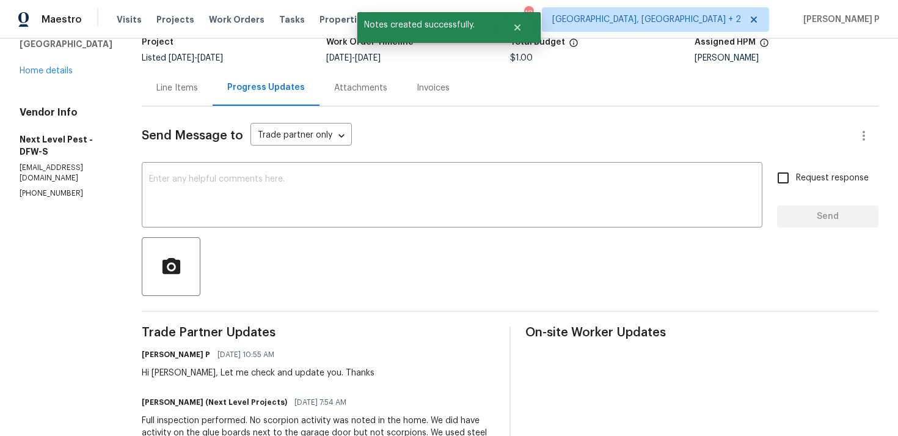
scroll to position [24, 0]
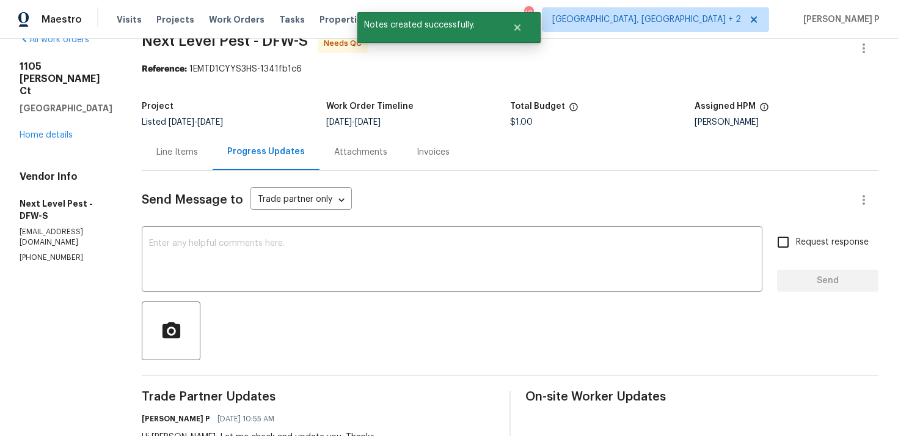
click at [186, 155] on div "Line Items" at bounding box center [177, 152] width 42 height 12
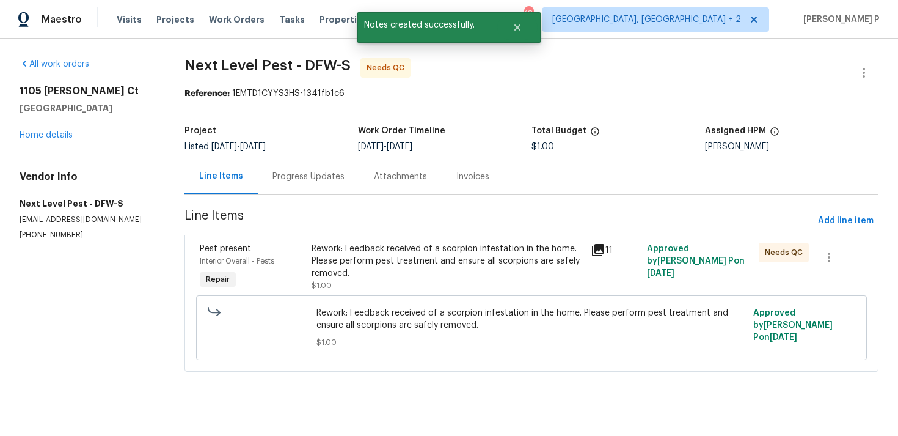
click at [807, 218] on span "Line Items" at bounding box center [499, 221] width 629 height 23
click at [838, 218] on span "Add line item" at bounding box center [846, 220] width 56 height 15
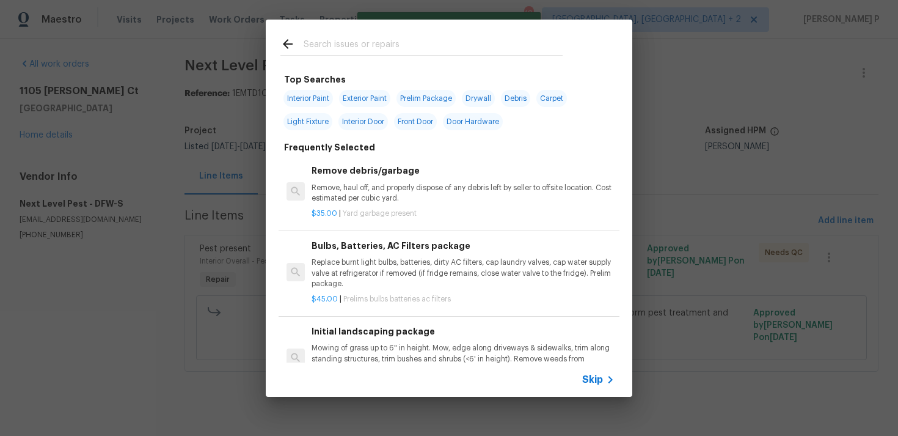
click at [607, 381] on icon at bounding box center [610, 379] width 15 height 15
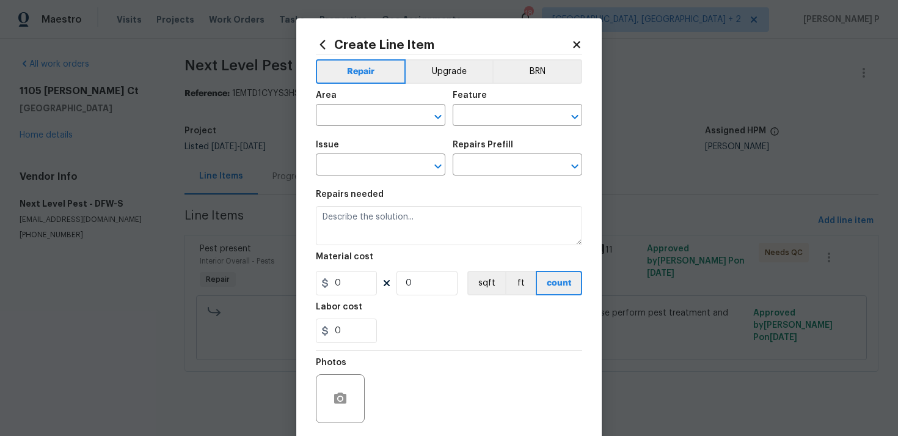
click at [381, 129] on span "Area ​" at bounding box center [381, 108] width 130 height 49
click at [386, 115] on input "text" at bounding box center [363, 116] width 95 height 19
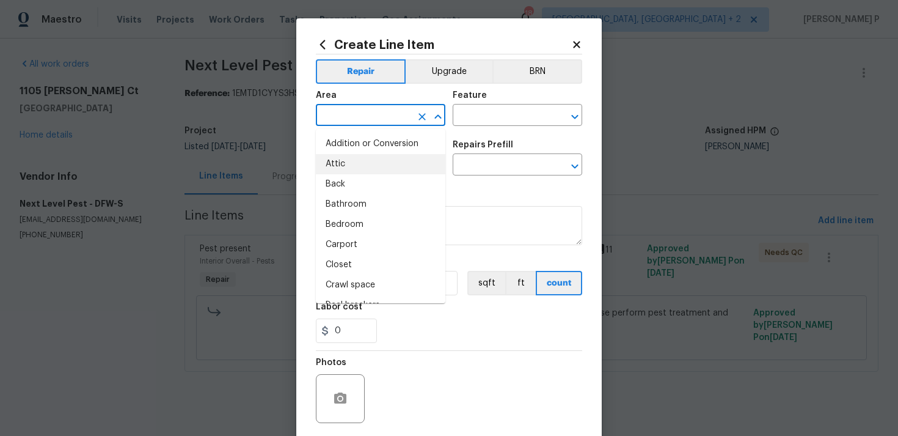
click at [381, 154] on li "Attic" at bounding box center [381, 164] width 130 height 20
type input "Attic"
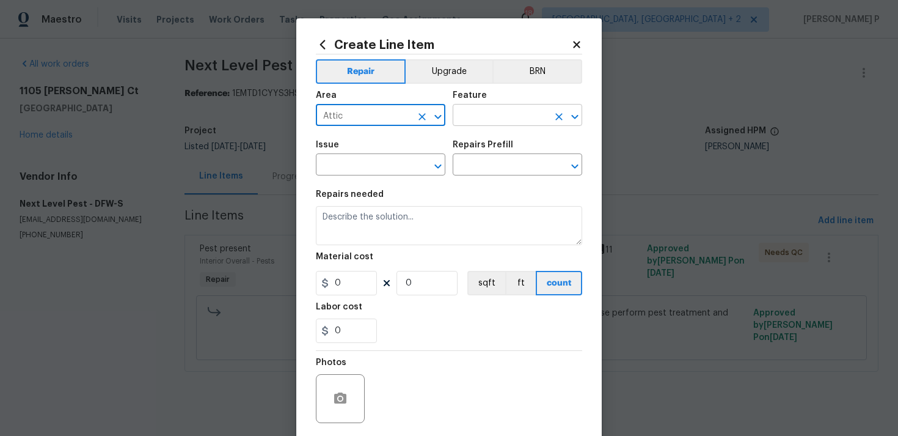
click at [479, 107] on input "text" at bounding box center [500, 116] width 95 height 19
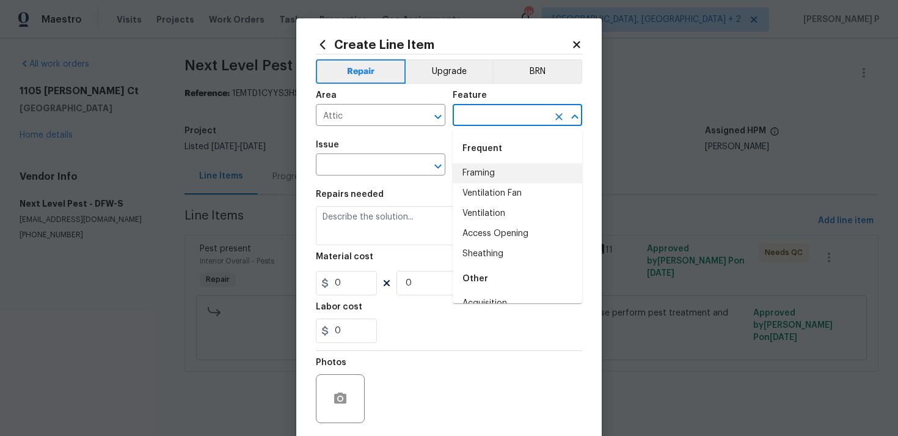
click at [475, 172] on li "Framing" at bounding box center [518, 173] width 130 height 20
type input "Framing"
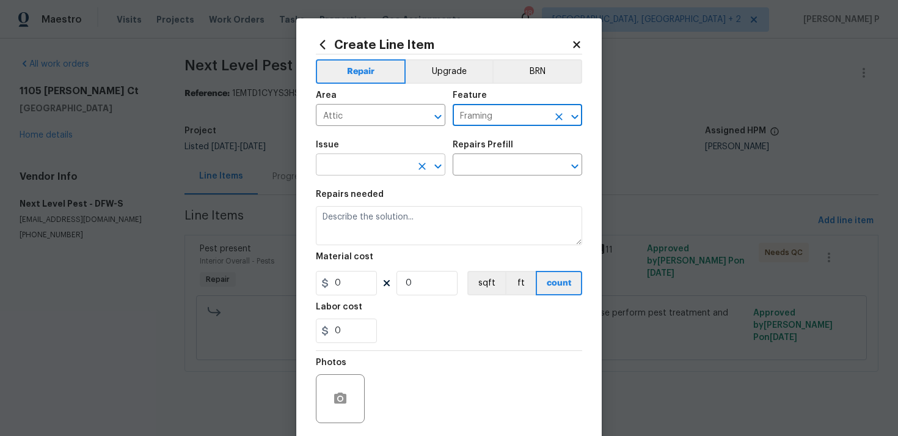
click at [428, 167] on button "Clear" at bounding box center [422, 166] width 17 height 17
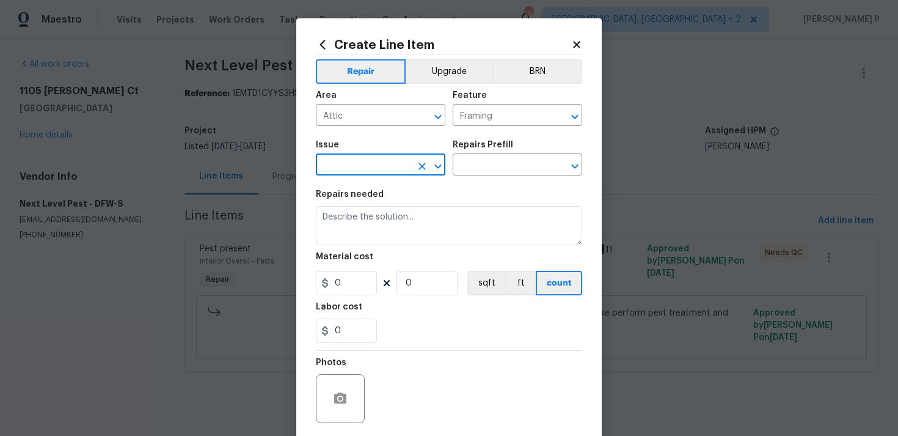
click at [439, 167] on icon "Open" at bounding box center [437, 166] width 7 height 4
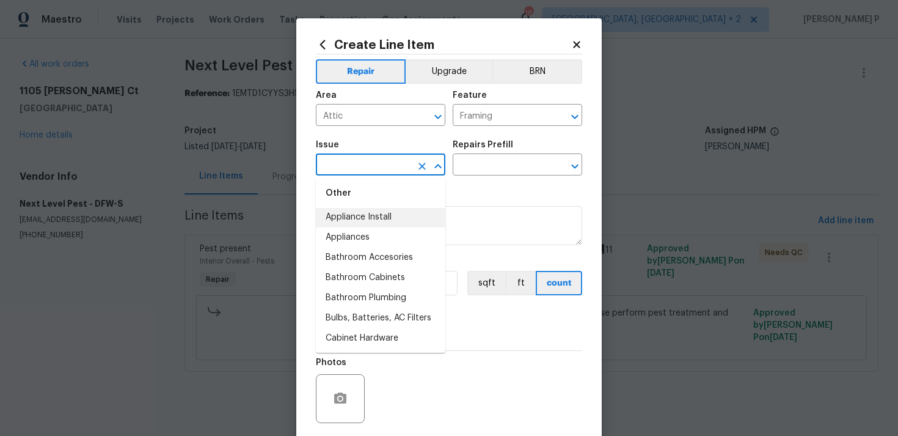
scroll to position [277, 0]
click at [375, 244] on li "Bathroom Accesories" at bounding box center [381, 237] width 130 height 20
type input "Bathroom Accesories"
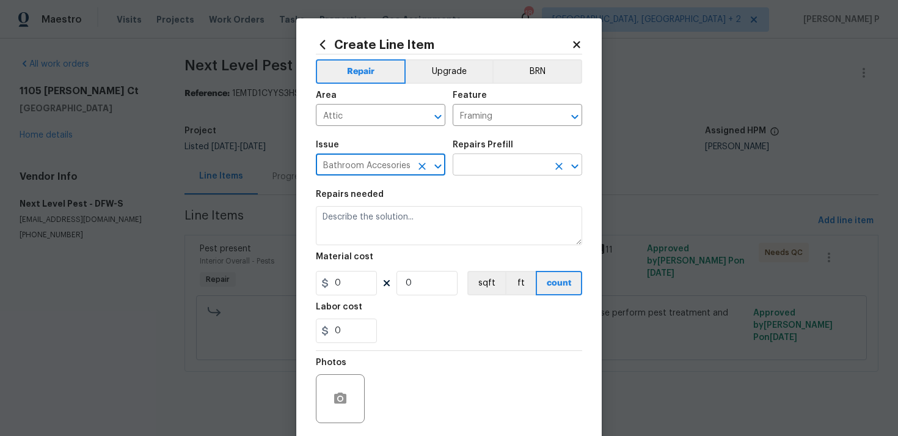
click at [458, 167] on input "text" at bounding box center [500, 165] width 95 height 19
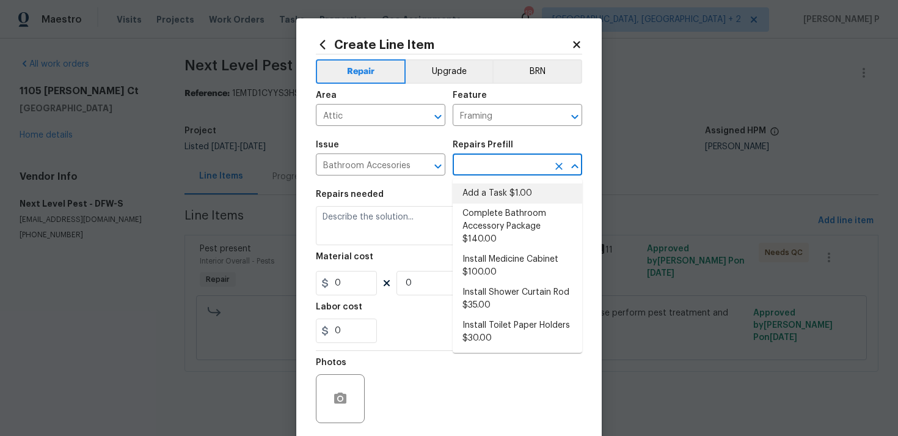
click at [472, 199] on li "Add a Task $1.00" at bounding box center [518, 193] width 130 height 20
type input "Interior Trim"
type input "Add a Task $1.00"
type textarea "HPM to detail"
type input "1"
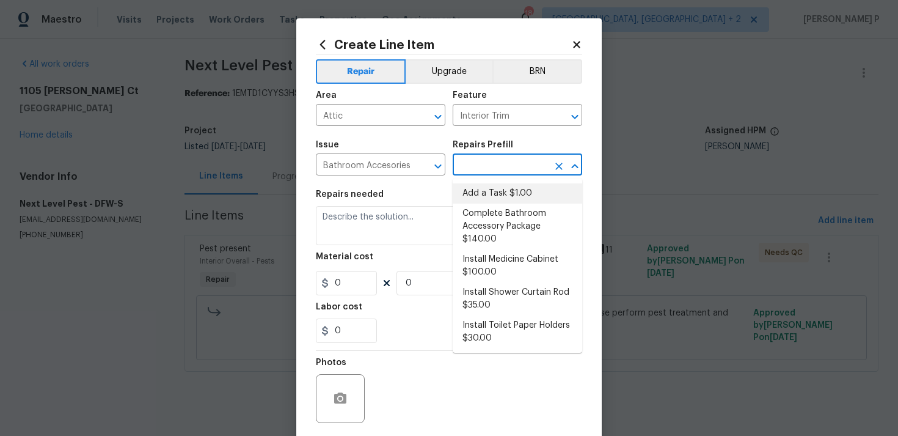
type input "1"
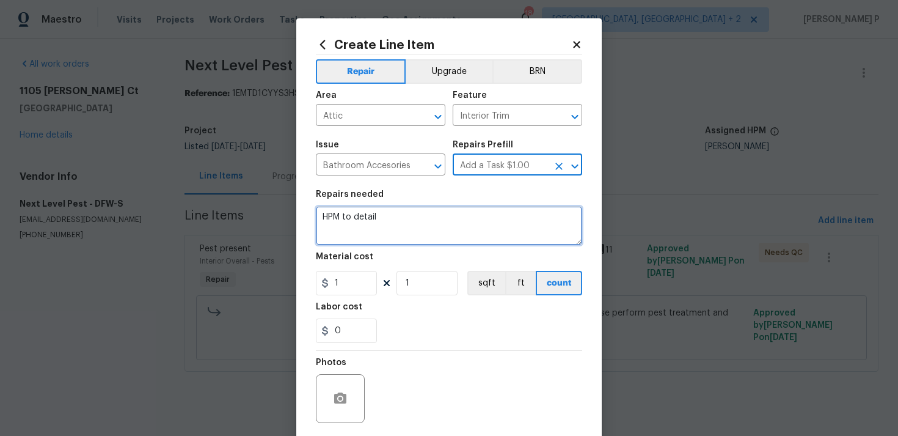
click at [411, 233] on textarea "HPM to detail" at bounding box center [449, 225] width 266 height 39
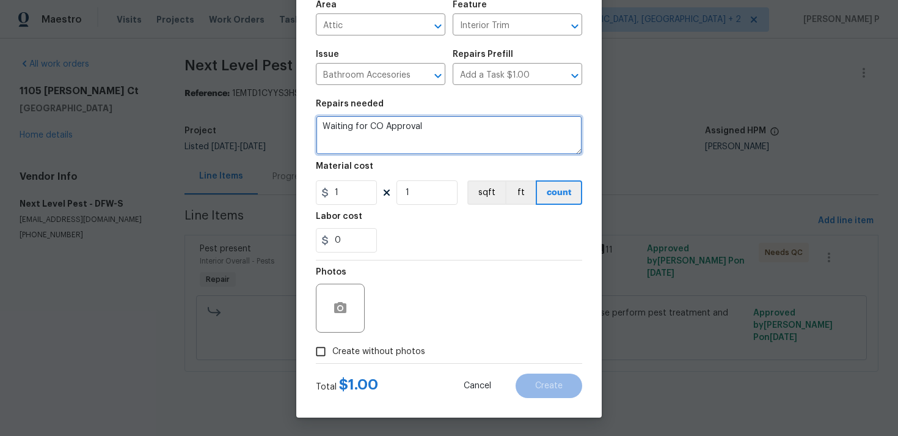
type textarea "Waiting for CO Approval"
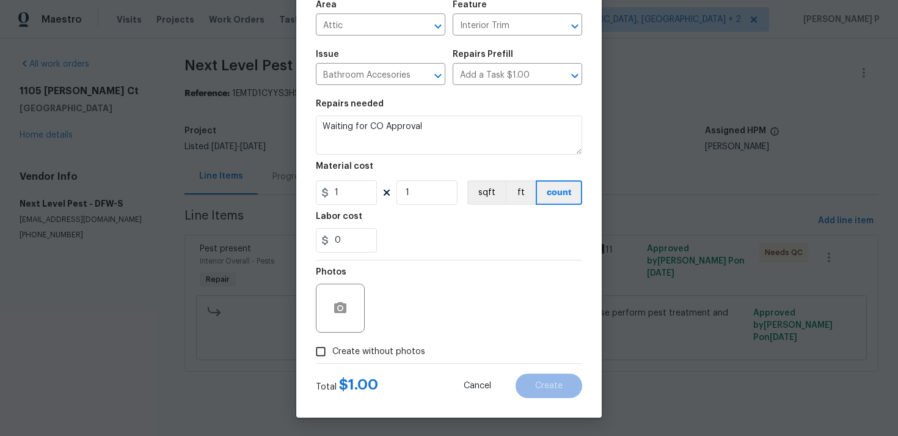
click at [321, 366] on div "Total $ 1.00 Cancel Create" at bounding box center [449, 381] width 266 height 34
click at [323, 363] on div at bounding box center [449, 363] width 266 height 1
click at [338, 349] on span "Create without photos" at bounding box center [378, 351] width 93 height 13
click at [332, 349] on input "Create without photos" at bounding box center [320, 351] width 23 height 23
checkbox input "true"
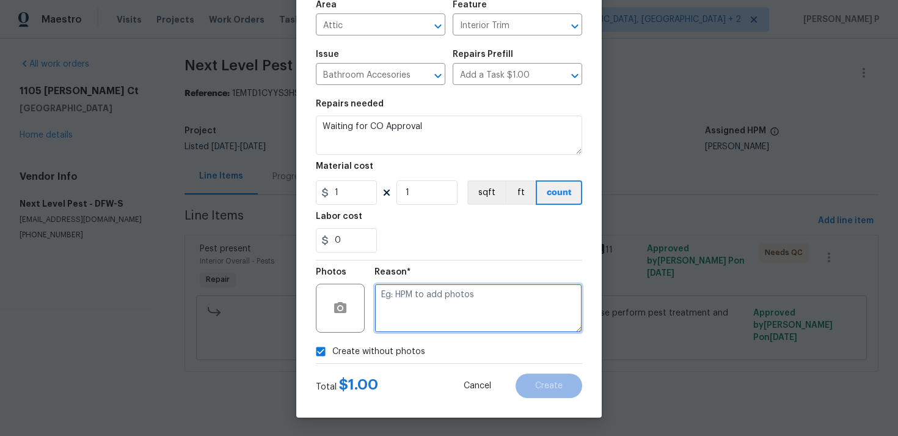
click at [409, 316] on textarea at bounding box center [479, 308] width 208 height 49
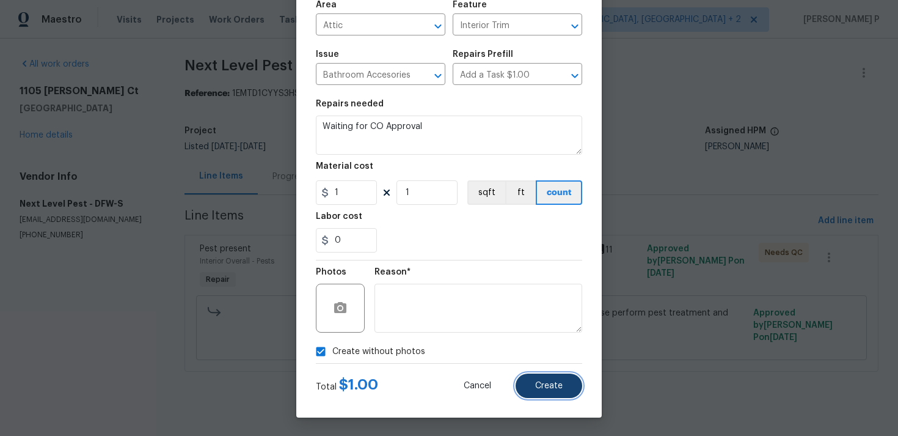
click at [543, 386] on span "Create" at bounding box center [548, 385] width 27 height 9
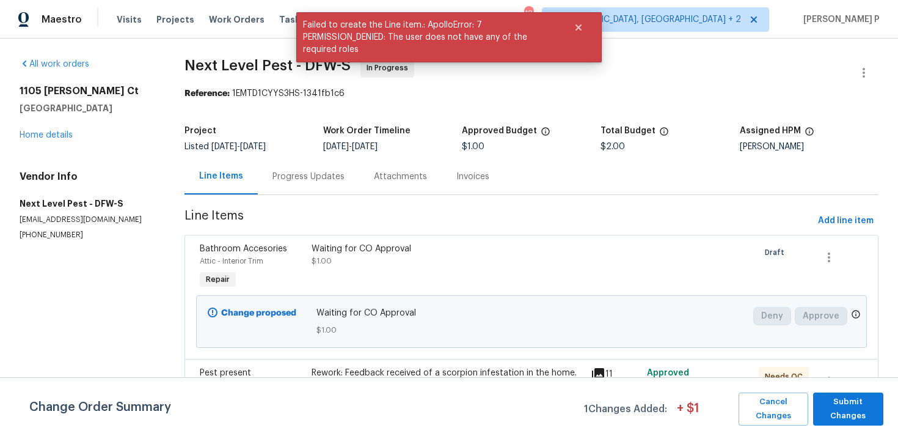
click at [82, 330] on section "All work orders 1105 Rountree Ct Celina, TX 75009 Home details Vendor Info Next…" at bounding box center [88, 284] width 136 height 452
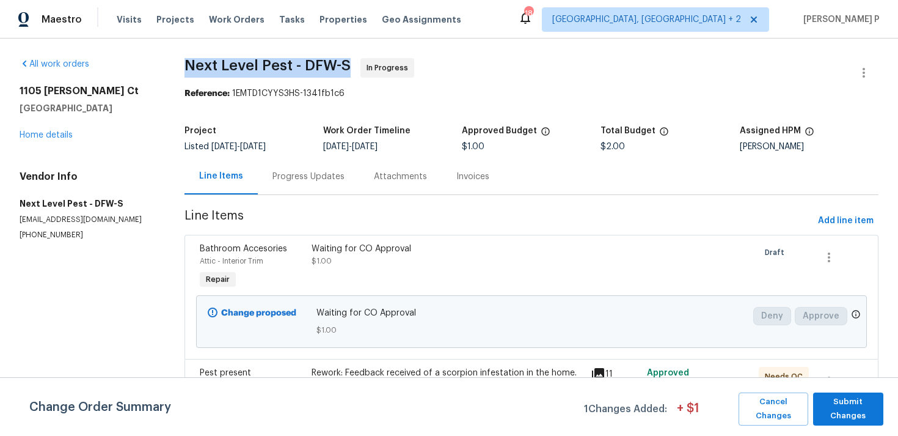
drag, startPoint x: 192, startPoint y: 69, endPoint x: 354, endPoint y: 59, distance: 162.2
click at [354, 59] on span "Next Level Pest - DFW-S In Progress" at bounding box center [517, 72] width 665 height 29
copy span "Next Level Pest - DFW-S"
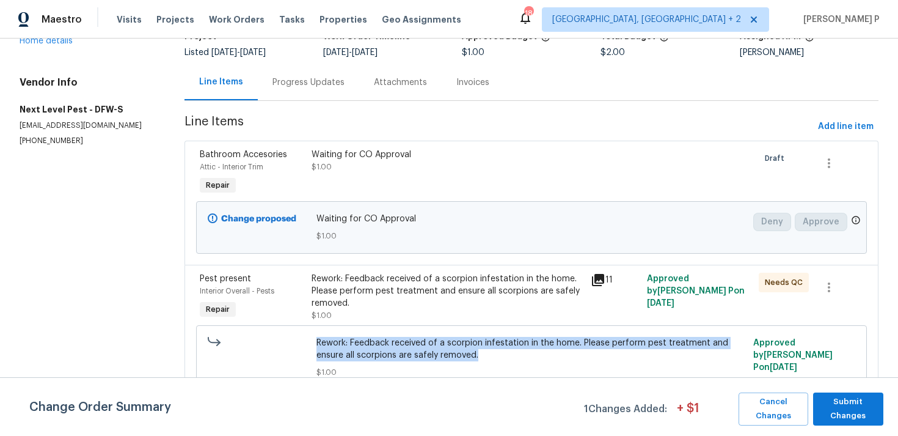
drag, startPoint x: 318, startPoint y: 342, endPoint x: 489, endPoint y: 351, distance: 171.3
click at [489, 351] on div "Rework: Feedback received of a scorpion infestation in the home. Please perform…" at bounding box center [531, 357] width 437 height 49
copy span "Rework: Feedback received of a scorpion infestation in the home. Please perform…"
click at [304, 103] on section "Next Level Pest - DFW-S In Progress Reference: 1EMTD1CYYS3HS-1341fb1c6 Project …" at bounding box center [532, 190] width 694 height 452
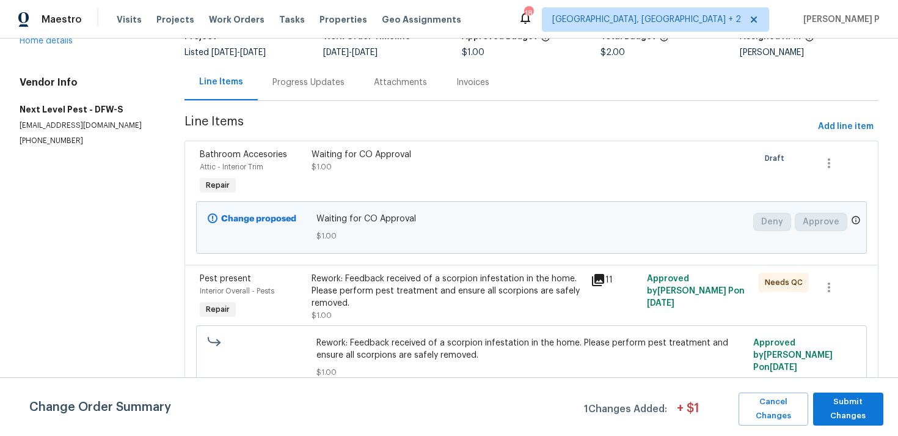
click at [311, 87] on div "Progress Updates" at bounding box center [309, 82] width 72 height 12
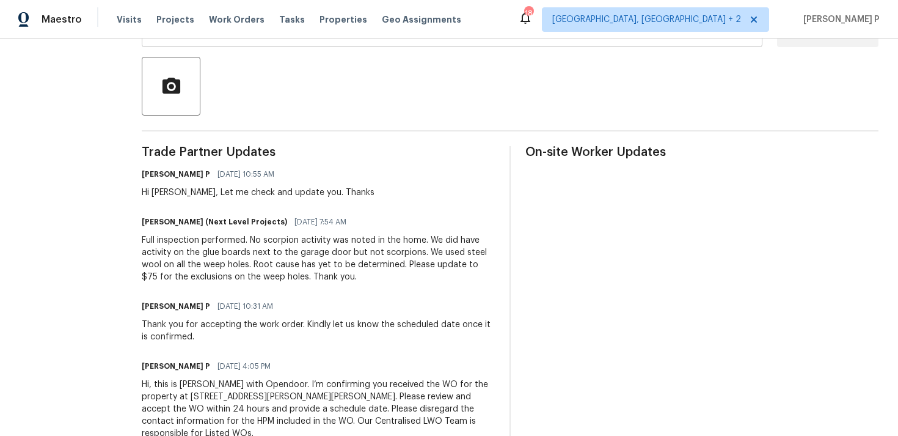
scroll to position [295, 0]
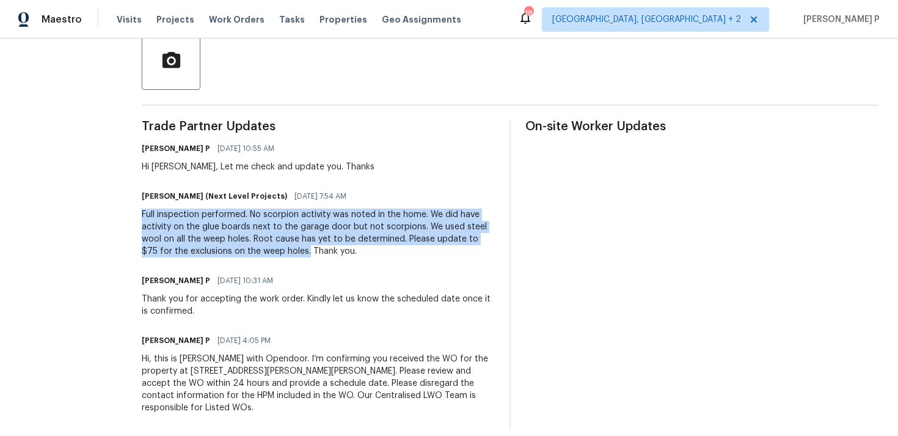
drag, startPoint x: 143, startPoint y: 214, endPoint x: 291, endPoint y: 248, distance: 152.2
click at [291, 248] on div "Full inspection performed. No scorpion activity was noted in the home. We did h…" at bounding box center [318, 232] width 353 height 49
copy div "Full inspection performed. No scorpion activity was noted in the home. We did h…"
click at [269, 250] on div "Full inspection performed. No scorpion activity was noted in the home. We did h…" at bounding box center [318, 232] width 353 height 49
drag, startPoint x: 142, startPoint y: 214, endPoint x: 292, endPoint y: 252, distance: 154.4
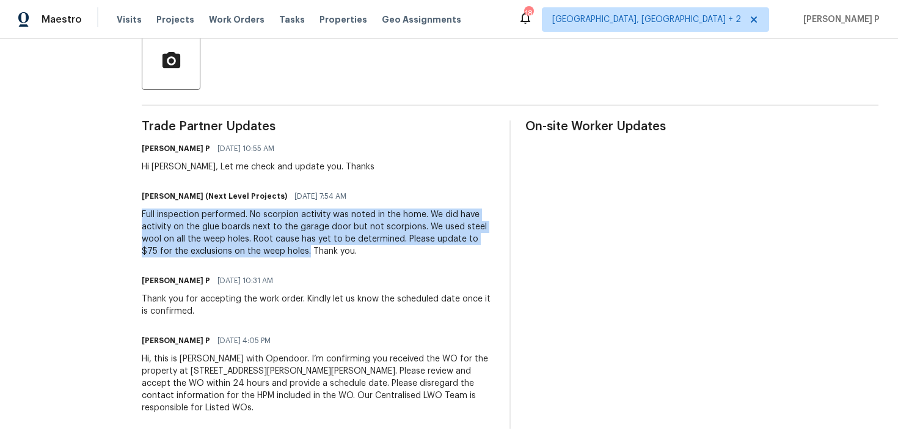
click at [292, 252] on div "Full inspection performed. No scorpion activity was noted in the home. We did h…" at bounding box center [318, 232] width 353 height 49
copy div "Full inspection performed. No scorpion activity was noted in the home. We did h…"
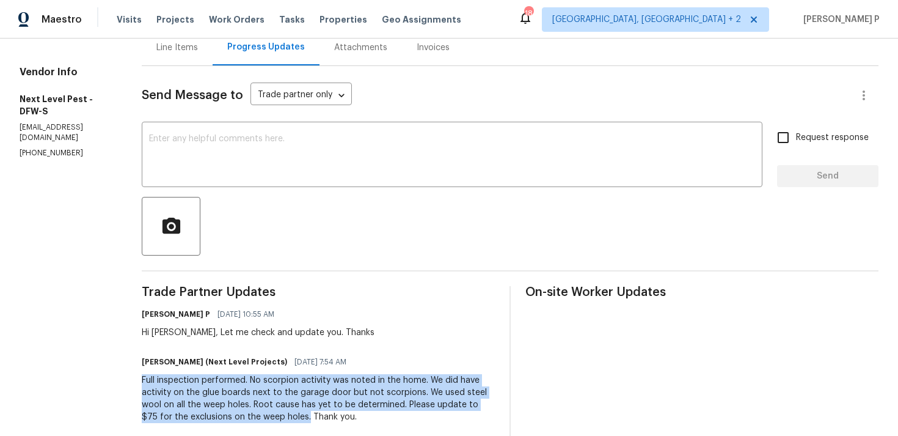
scroll to position [24, 0]
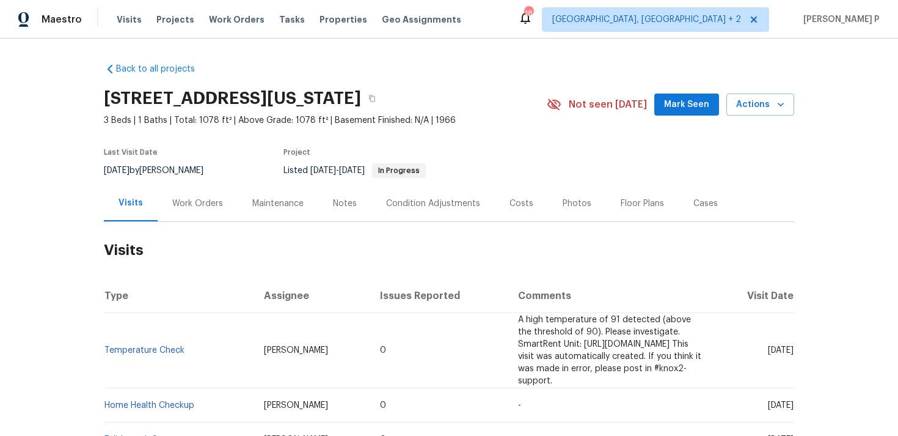
click at [202, 198] on div "Work Orders" at bounding box center [197, 203] width 51 height 12
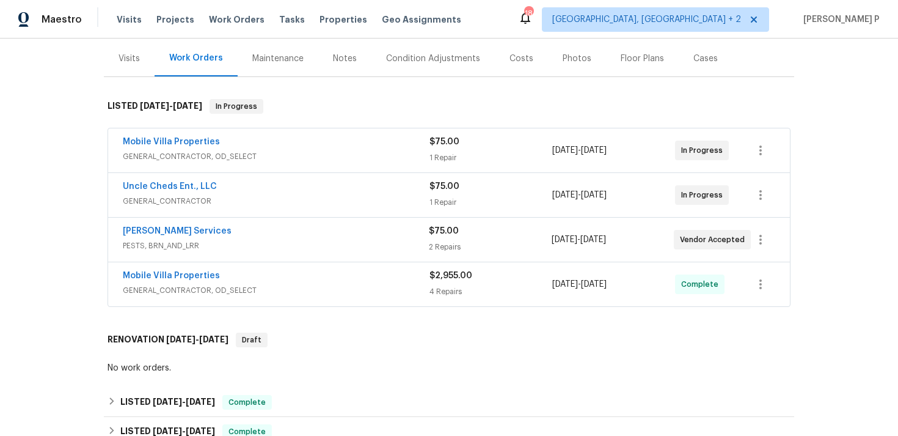
scroll to position [147, 0]
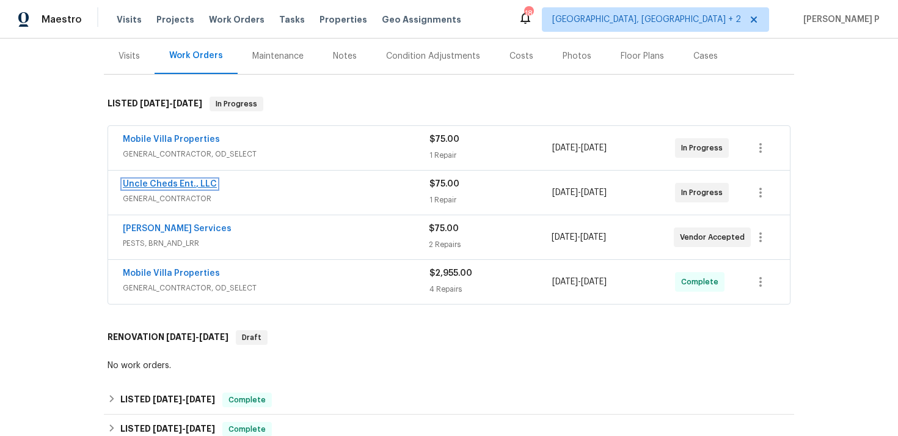
click at [177, 183] on link "Uncle Cheds Ent., LLC" at bounding box center [170, 184] width 94 height 9
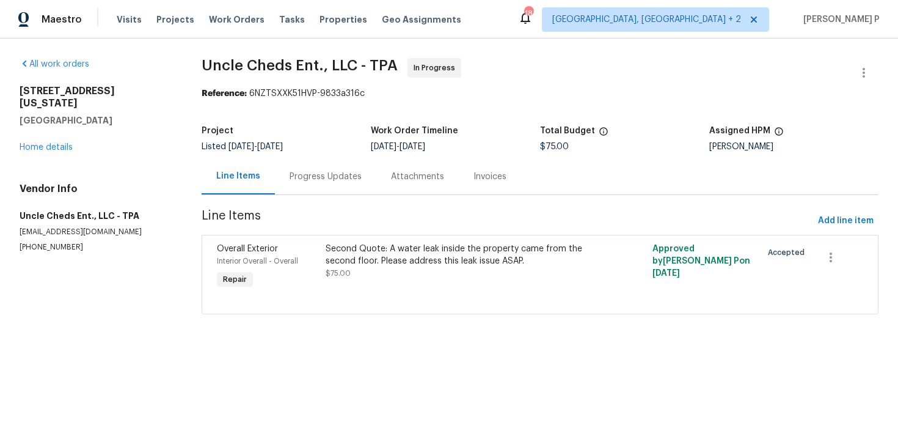
click at [335, 171] on div "Progress Updates" at bounding box center [326, 176] width 72 height 12
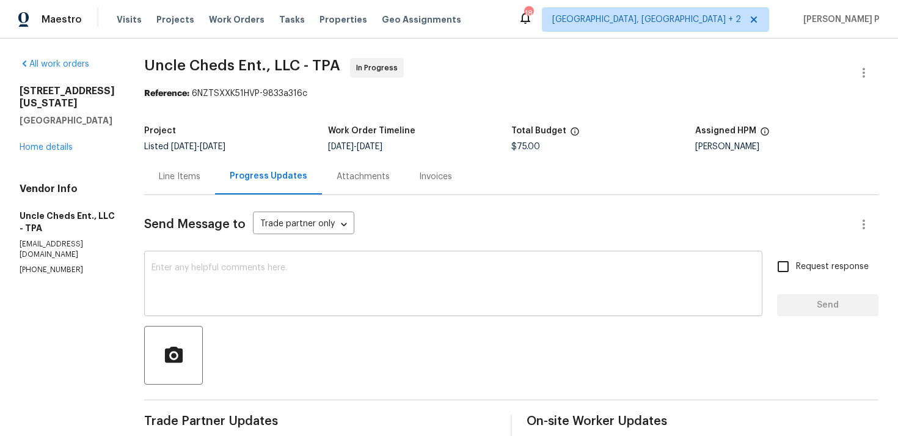
scroll to position [103, 0]
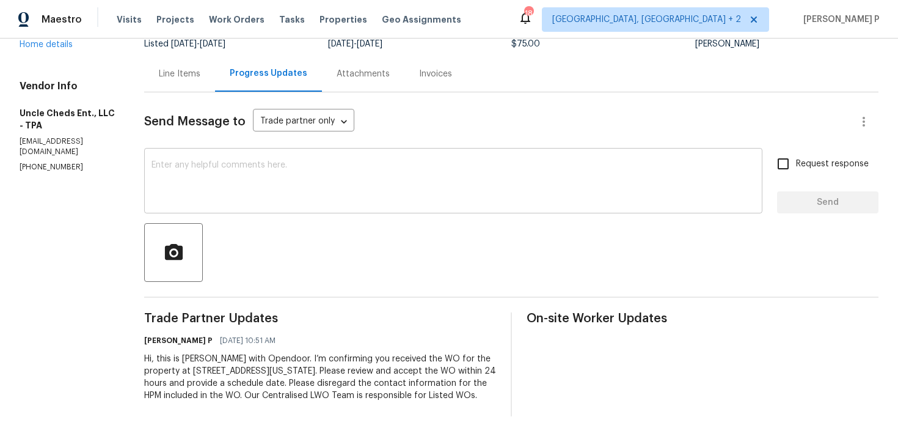
click at [167, 189] on textarea at bounding box center [454, 182] width 604 height 43
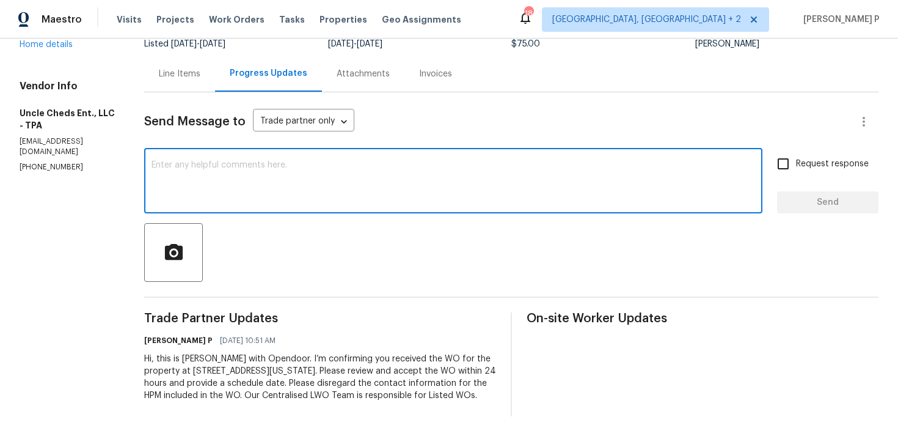
paste textarea "Thank you for accepting the work order. Kindly let us know the scheduled date o…"
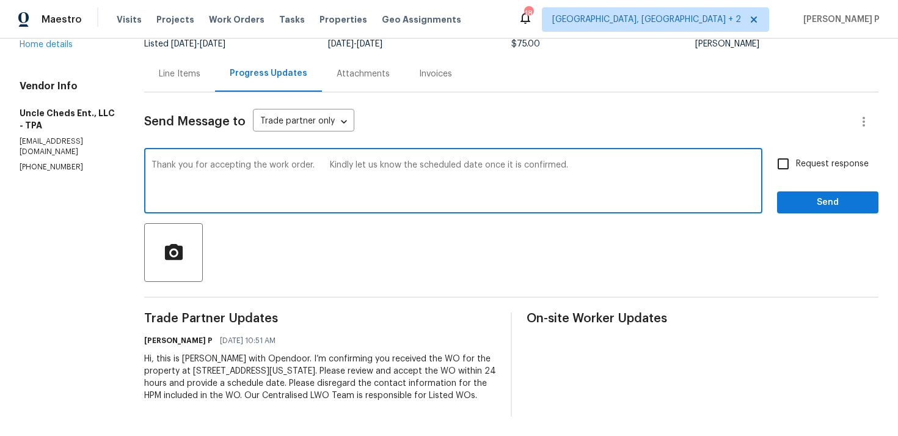
type textarea "Thank you for accepting the work order. Kindly let us know the scheduled date o…"
click at [843, 162] on span "Request response" at bounding box center [832, 164] width 73 height 13
click at [796, 162] on input "Request response" at bounding box center [783, 164] width 26 height 26
checkbox input "true"
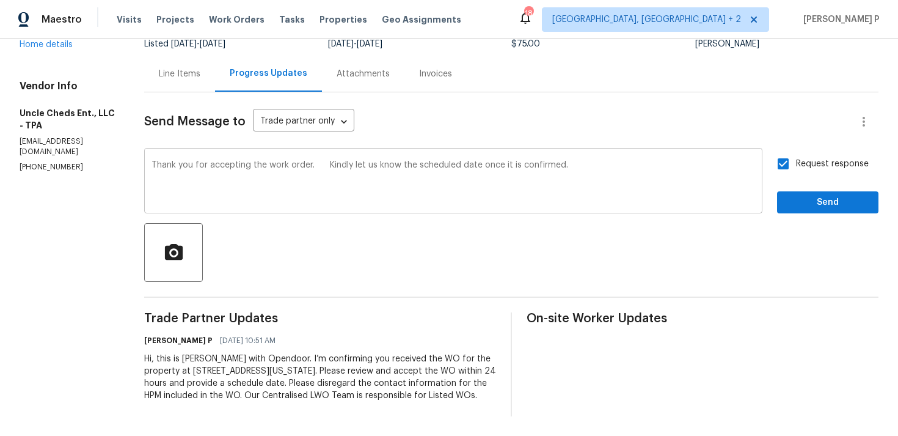
click at [197, 175] on textarea "Thank you for accepting the work order. Kindly let us know the scheduled date o…" at bounding box center [454, 182] width 604 height 43
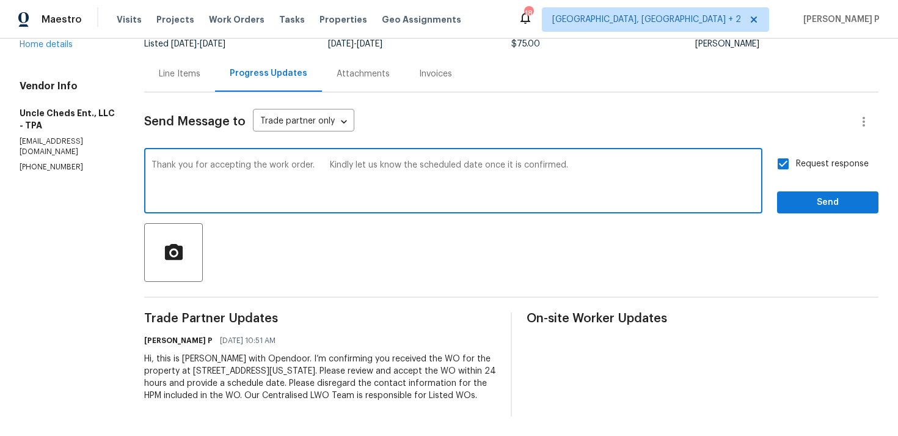
paste textarea "Could you please provide us with an update on the scheduled date?"
type textarea "Thank you for accepting the work order. Could you please provide us with an upd…"
click at [819, 211] on button "Send" at bounding box center [827, 202] width 101 height 23
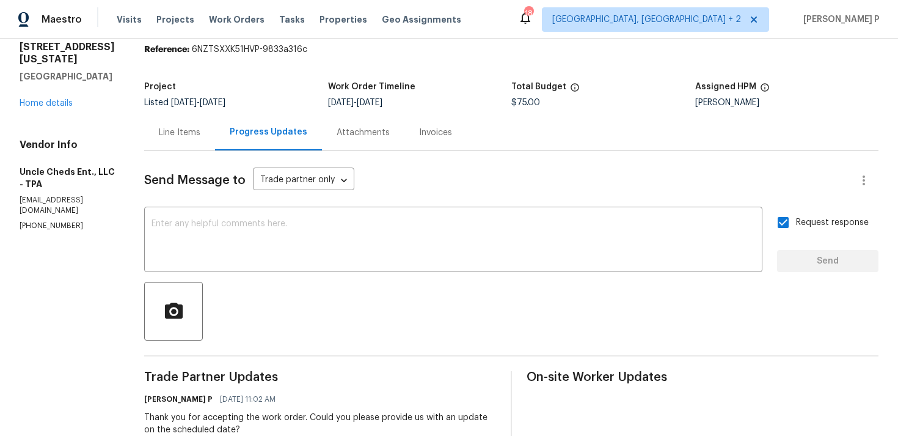
scroll to position [0, 0]
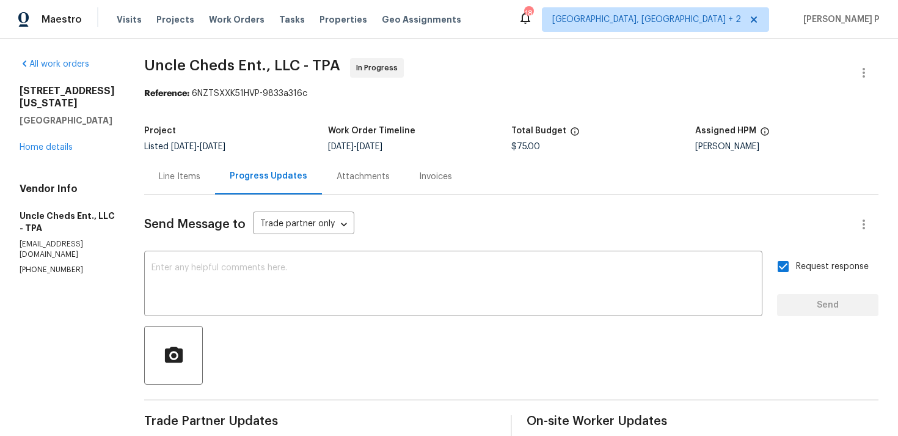
click at [59, 152] on div "[STREET_ADDRESS][US_STATE] Home details" at bounding box center [67, 119] width 95 height 68
click at [63, 147] on link "Home details" at bounding box center [46, 147] width 53 height 9
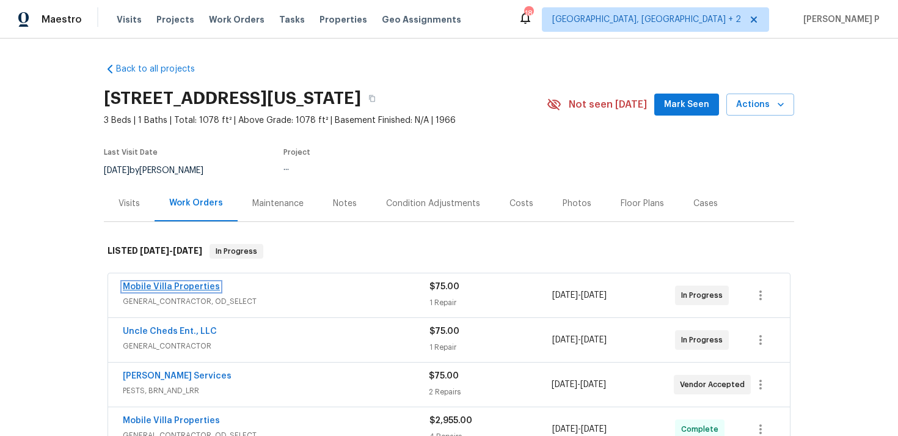
click at [173, 289] on link "Mobile Villa Properties" at bounding box center [171, 286] width 97 height 9
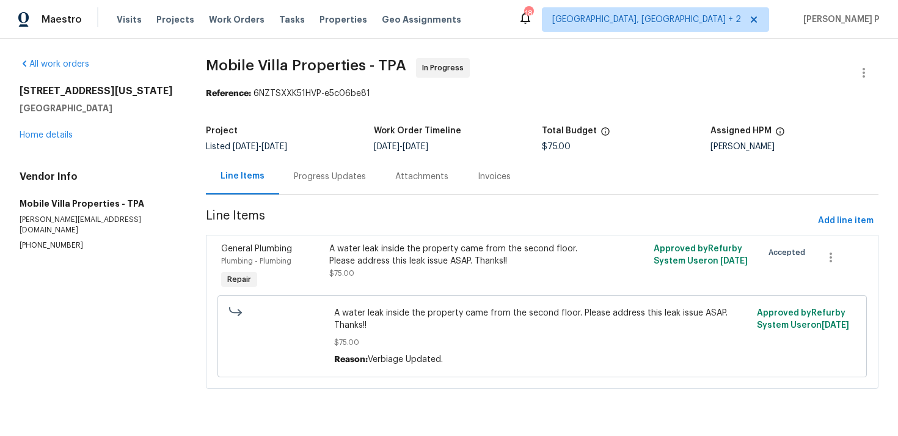
click at [340, 174] on div "Progress Updates" at bounding box center [330, 176] width 72 height 12
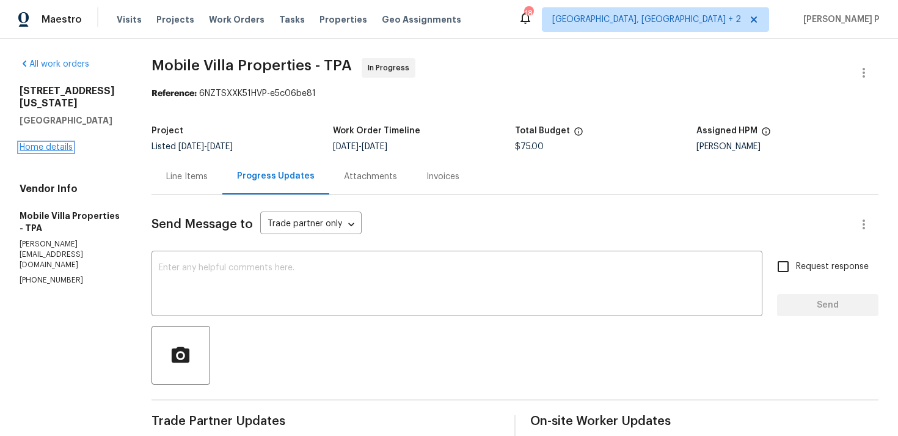
click at [62, 145] on link "Home details" at bounding box center [46, 147] width 53 height 9
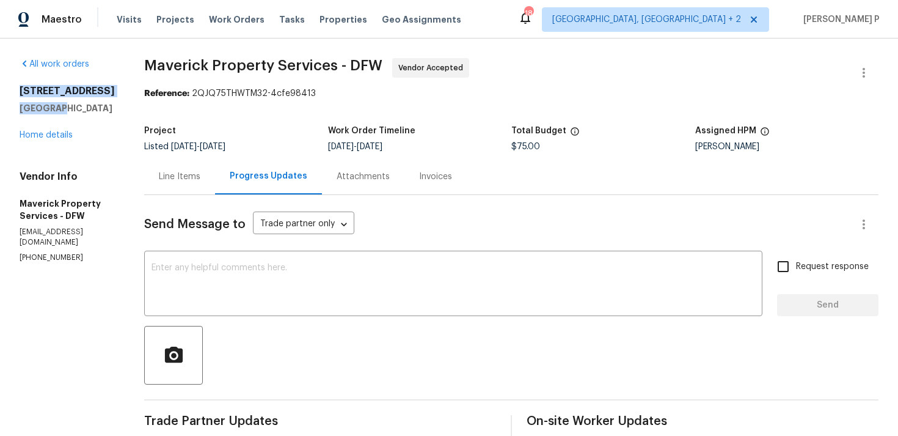
drag, startPoint x: 20, startPoint y: 89, endPoint x: 59, endPoint y: 104, distance: 42.6
click at [59, 104] on div "[STREET_ADDRESS]" at bounding box center [67, 99] width 95 height 29
click at [37, 100] on div "[STREET_ADDRESS]" at bounding box center [67, 99] width 95 height 29
drag, startPoint x: 20, startPoint y: 91, endPoint x: 131, endPoint y: 87, distance: 110.7
click at [115, 87] on h2 "[STREET_ADDRESS]" at bounding box center [67, 91] width 95 height 12
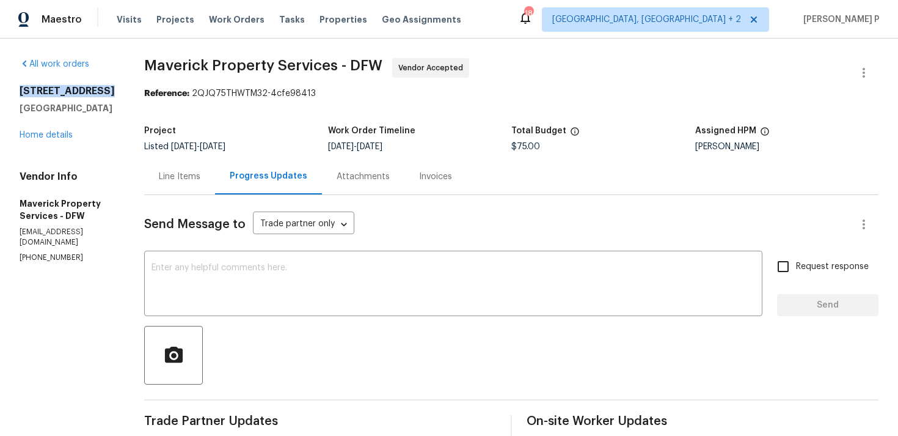
copy h2 "[STREET_ADDRESS]"
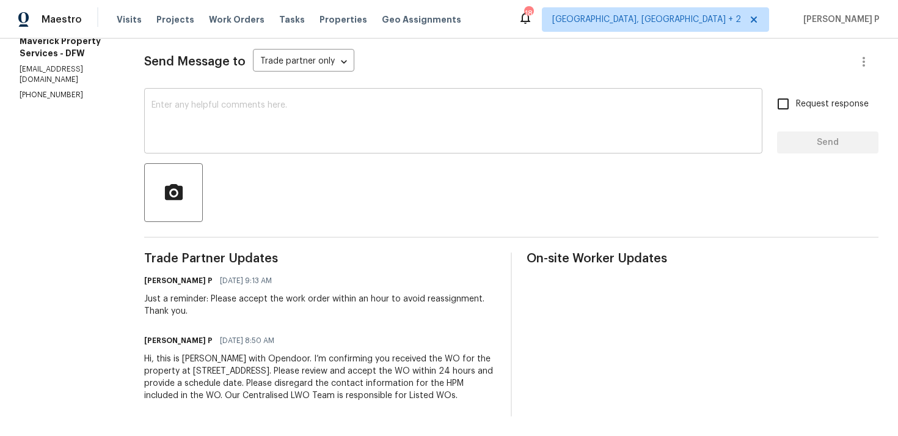
click at [217, 105] on textarea at bounding box center [454, 122] width 604 height 43
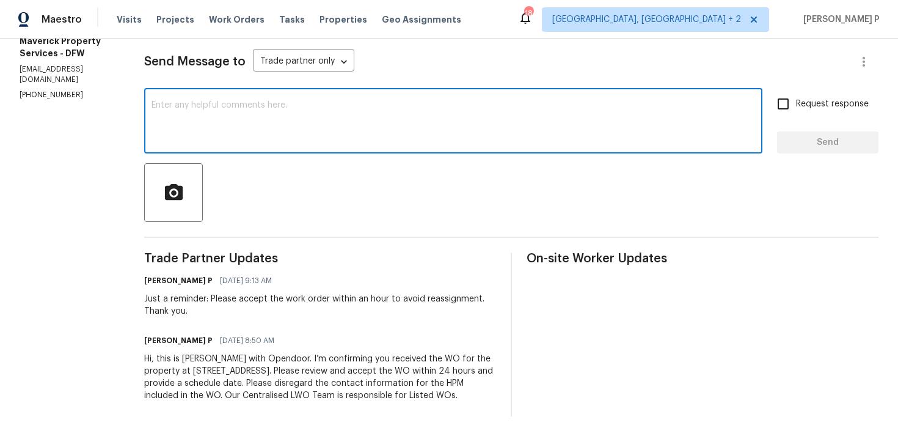
paste textarea "Thank you for accepting the work order. Kindly let us know the scheduled date o…"
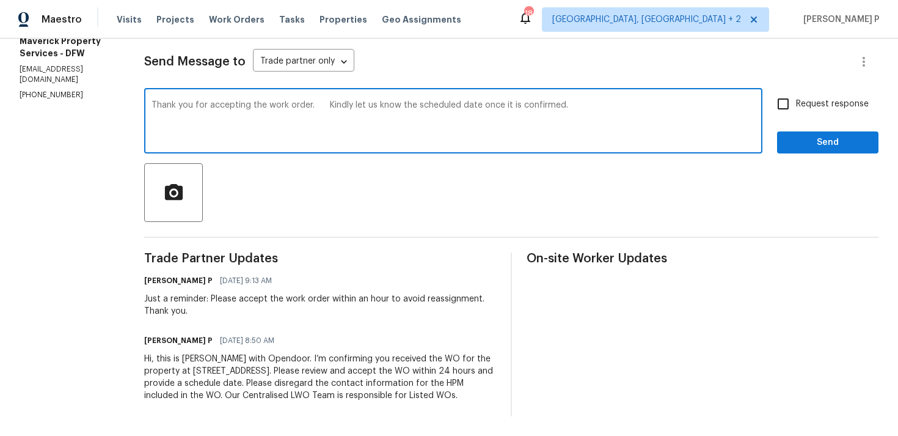
type textarea "Thank you for accepting the work order. Kindly let us know the scheduled date o…"
click at [787, 91] on input "Request response" at bounding box center [783, 104] width 26 height 26
checkbox input "true"
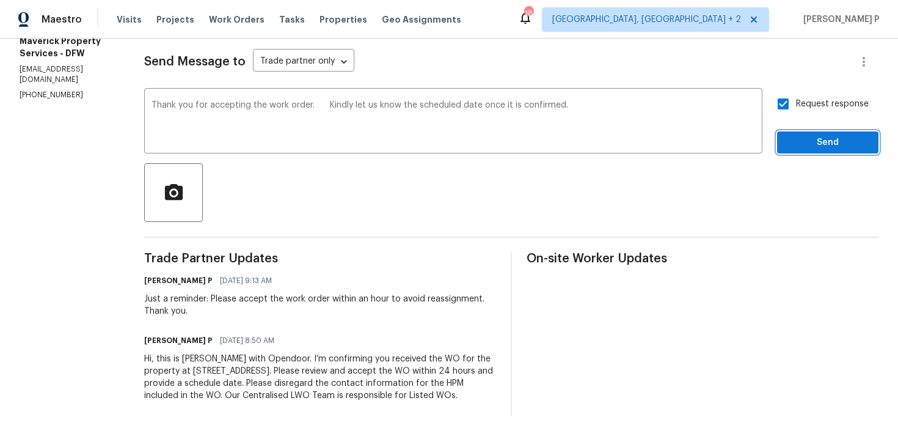
click at [803, 139] on button "Send" at bounding box center [827, 142] width 101 height 23
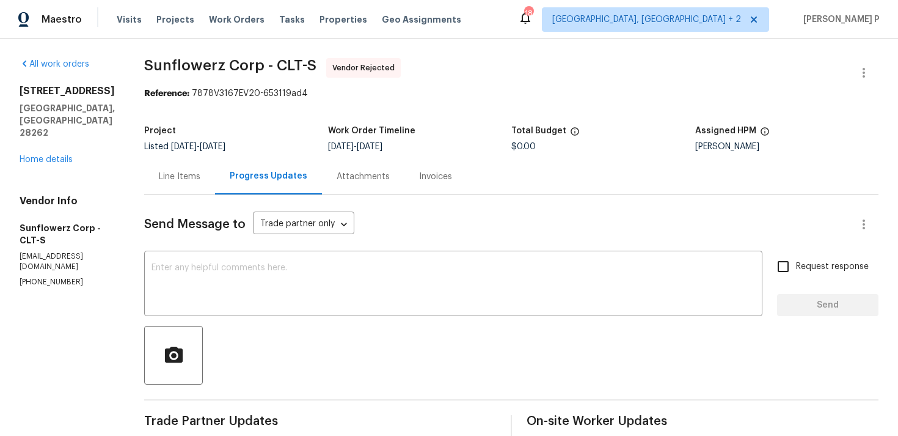
click at [178, 172] on div "Line Items" at bounding box center [180, 176] width 42 height 12
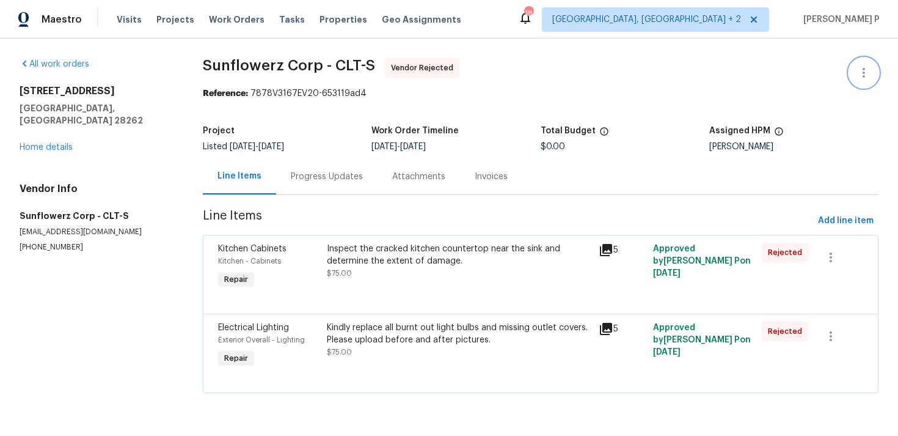
click at [863, 75] on icon "button" at bounding box center [864, 73] width 2 height 10
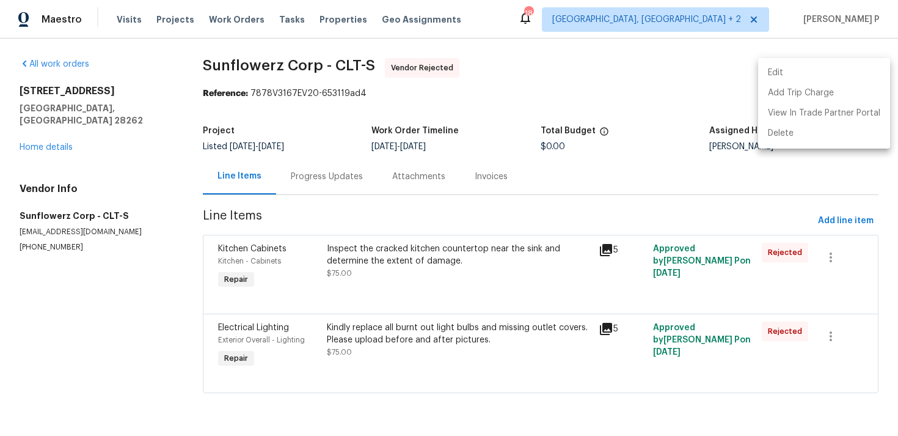
click at [777, 70] on li "Edit" at bounding box center [824, 73] width 132 height 20
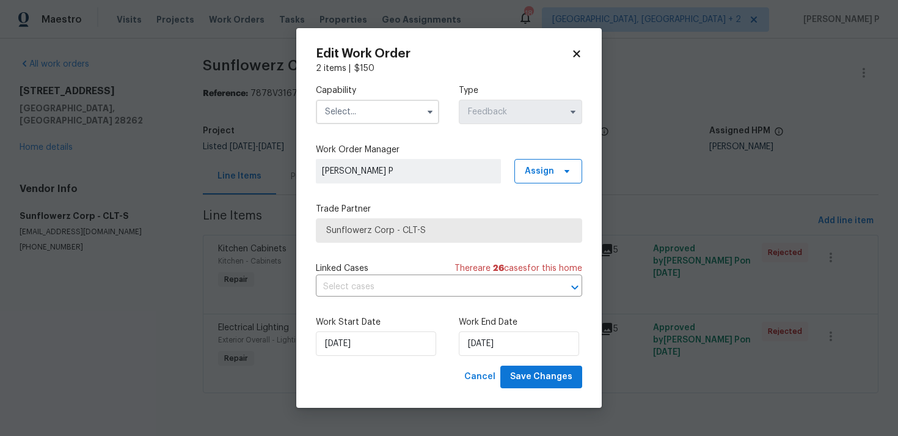
click at [392, 116] on input "text" at bounding box center [377, 112] width 123 height 24
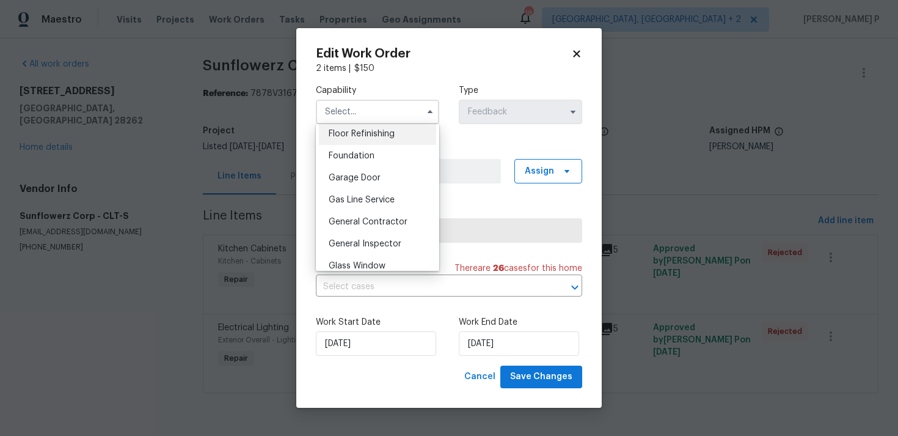
scroll to position [511, 0]
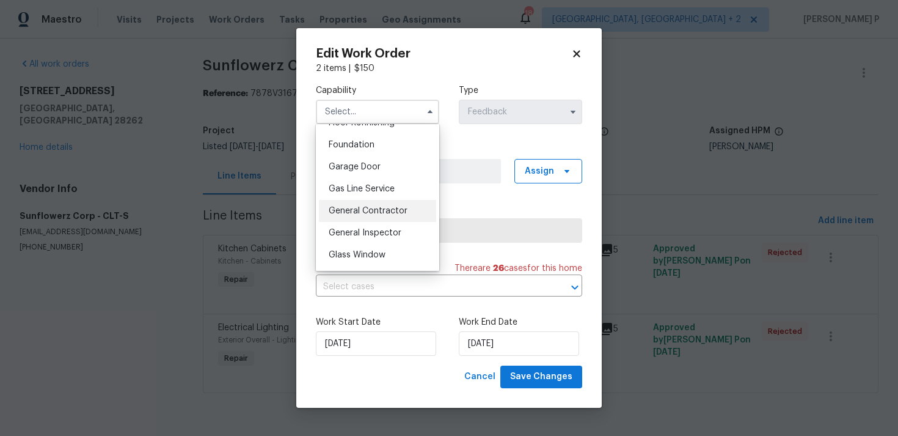
click at [370, 208] on span "General Contractor" at bounding box center [368, 211] width 79 height 9
type input "General Contractor"
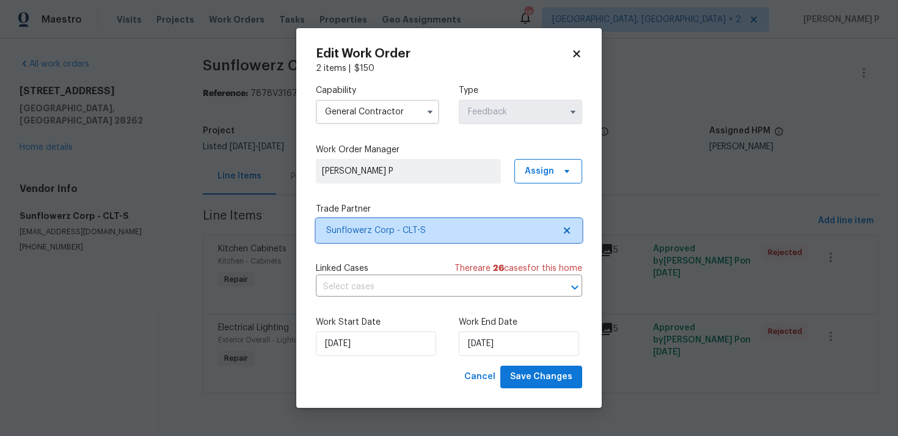
click at [376, 230] on span "Sunflowerz Corp - CLT-S" at bounding box center [440, 230] width 228 height 12
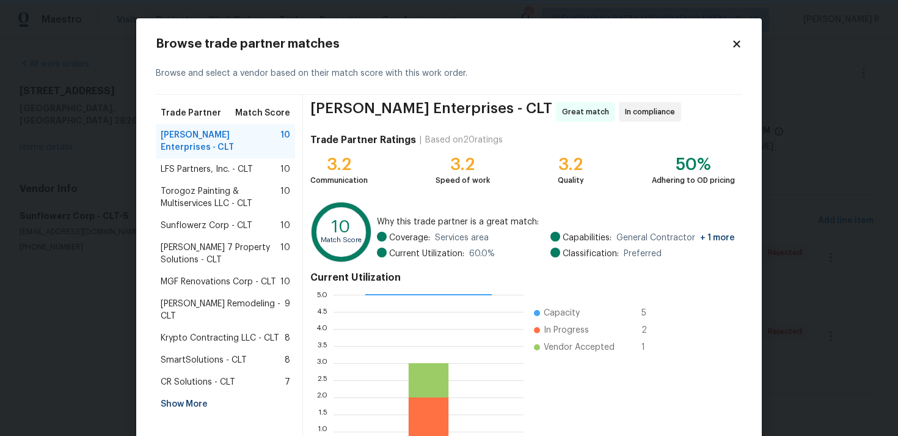
scroll to position [103, 0]
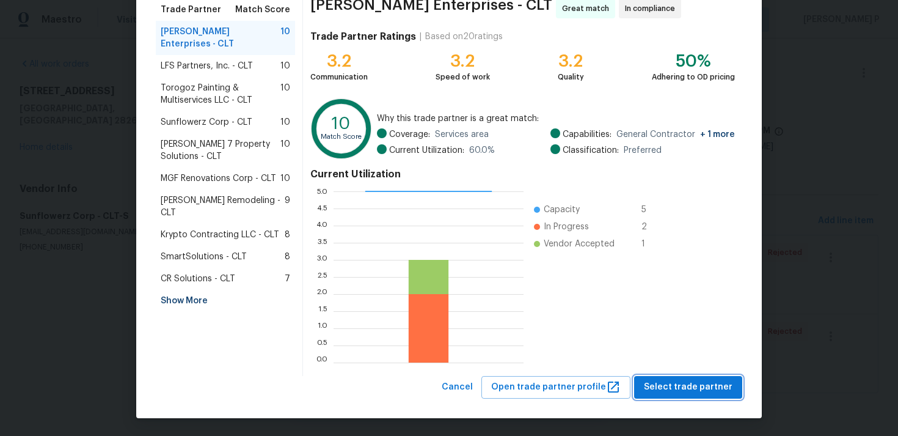
click at [707, 386] on span "Select trade partner" at bounding box center [688, 386] width 89 height 15
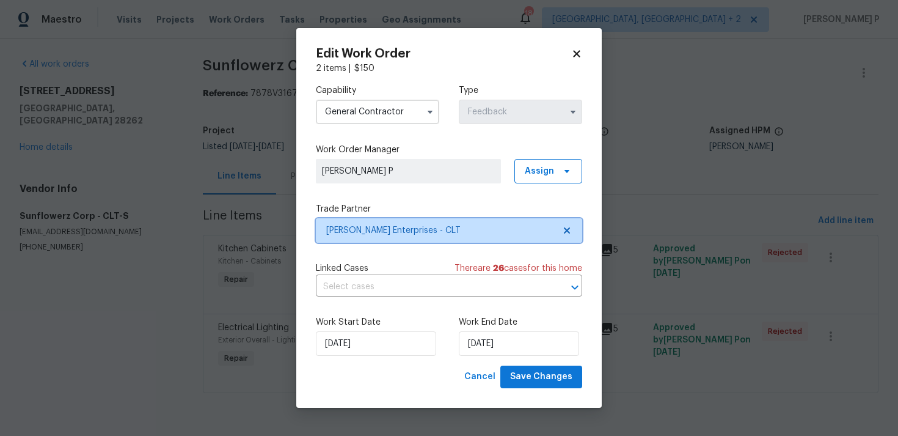
scroll to position [0, 0]
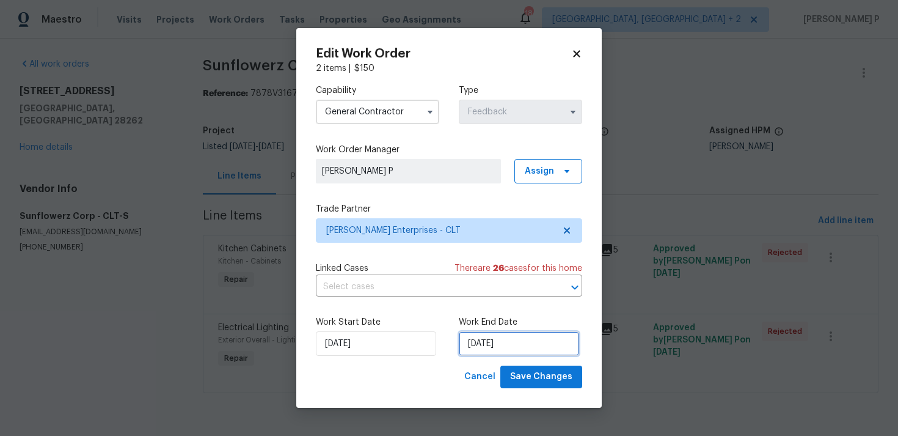
click at [494, 354] on input "14/08/2025" at bounding box center [519, 343] width 120 height 24
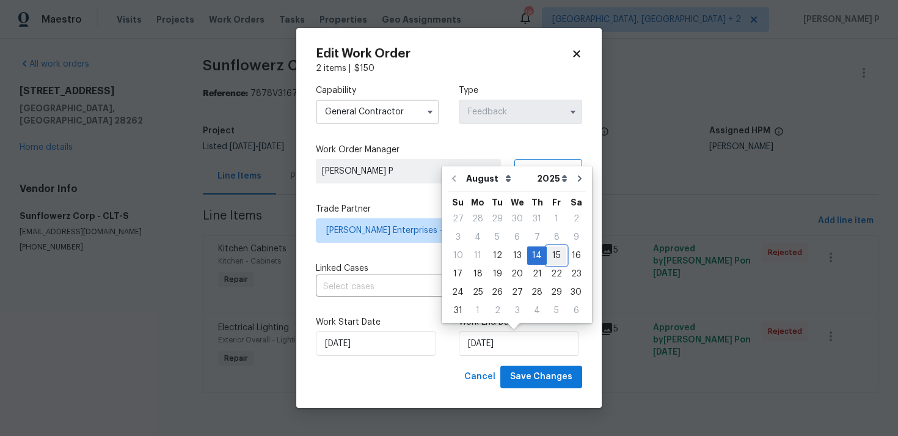
click at [557, 255] on div "15" at bounding box center [557, 255] width 20 height 17
type input "15/08/2025"
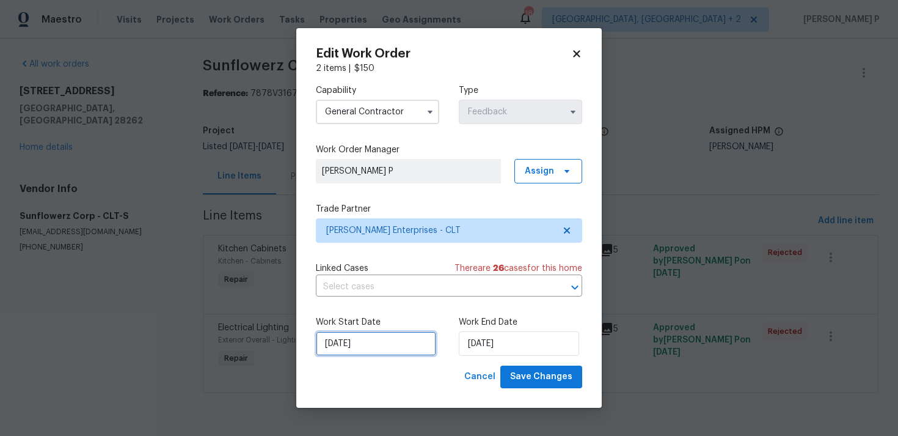
click at [376, 343] on input "12/08/2025" at bounding box center [376, 343] width 120 height 24
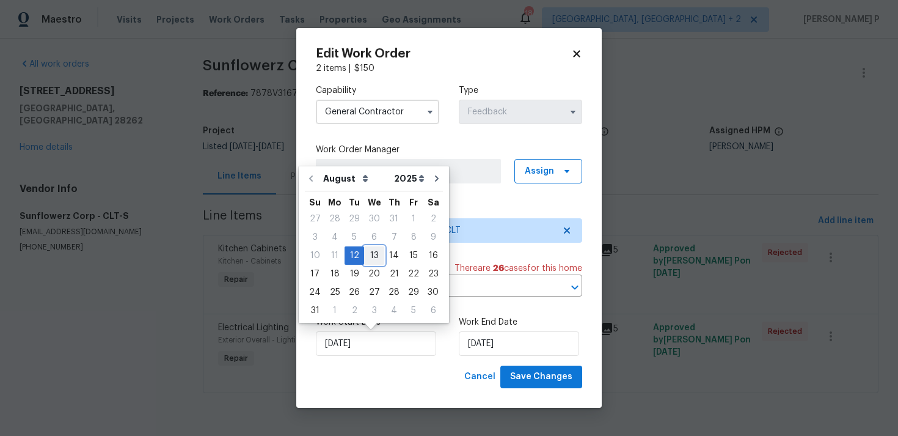
click at [370, 254] on div "13" at bounding box center [374, 255] width 20 height 17
type input "13/08/2025"
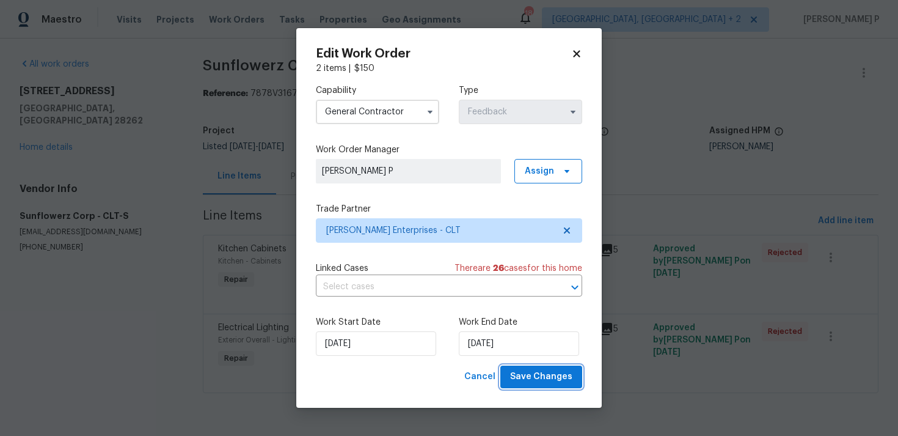
click at [529, 375] on span "Save Changes" at bounding box center [541, 376] width 62 height 15
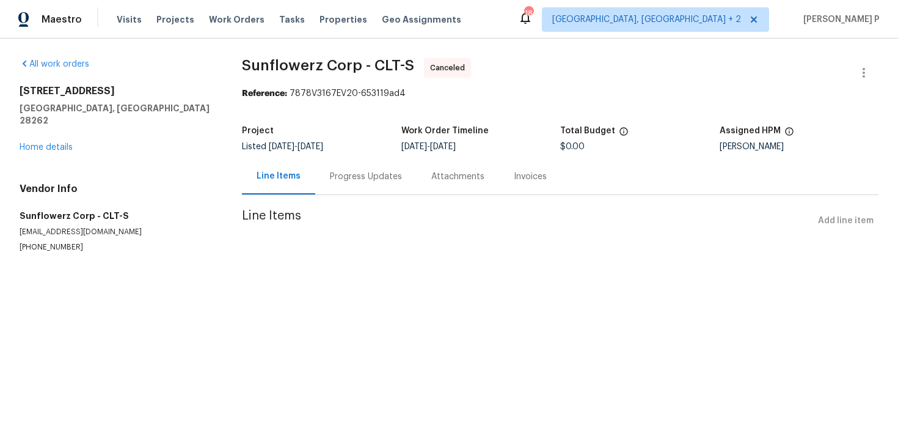
click at [222, 90] on div "All work orders 11023 Alnwick Ct Charlotte, NC 28262 Home details Vendor Info S…" at bounding box center [449, 169] width 898 height 263
click at [64, 143] on link "Home details" at bounding box center [46, 147] width 53 height 9
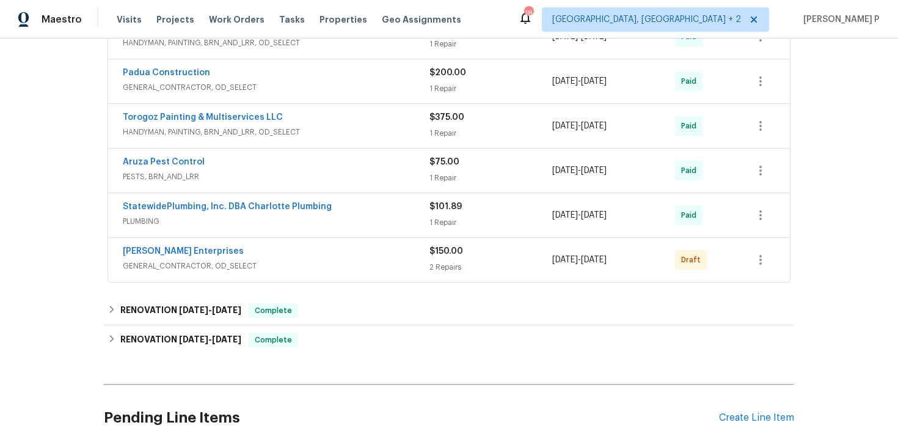
scroll to position [534, 0]
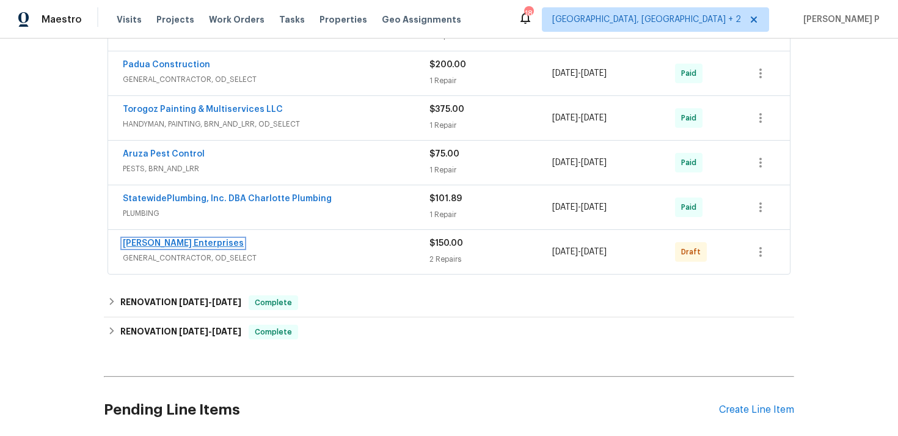
click at [188, 239] on link "Nordman Enterprises" at bounding box center [183, 243] width 121 height 9
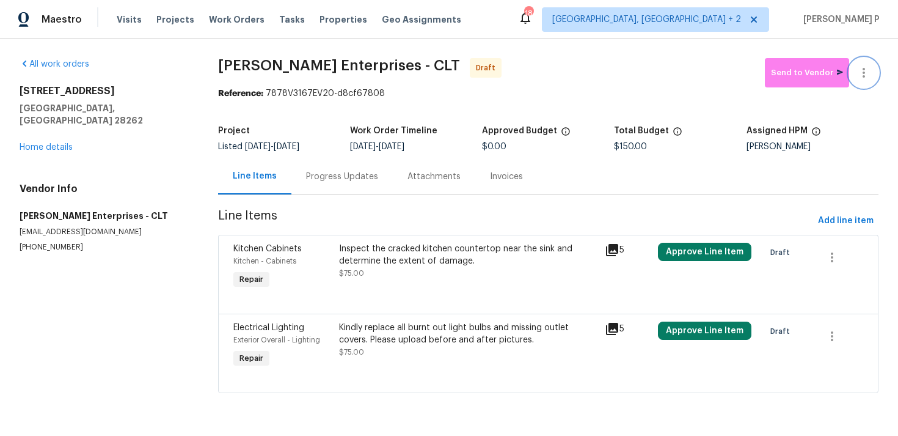
click at [866, 75] on icon "button" at bounding box center [864, 72] width 15 height 15
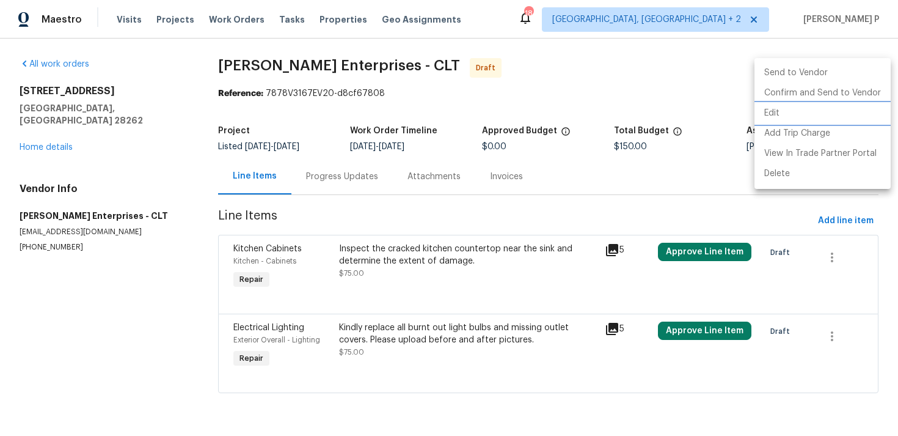
click at [801, 108] on li "Edit" at bounding box center [823, 113] width 136 height 20
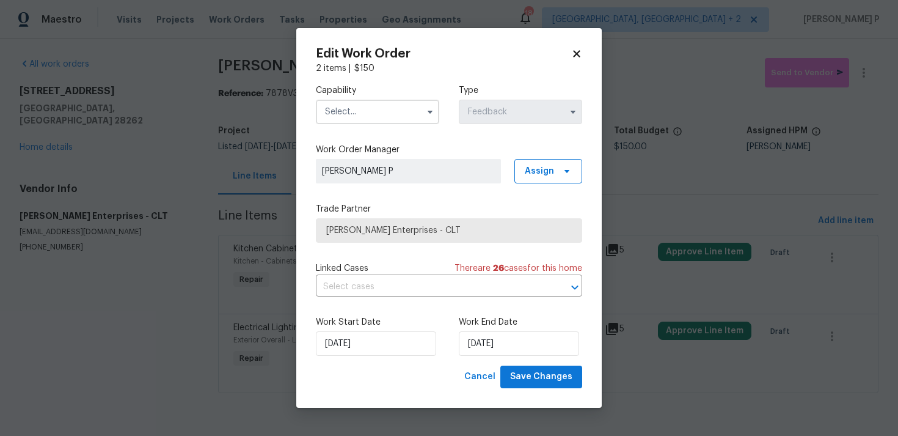
click at [340, 112] on input "text" at bounding box center [377, 112] width 123 height 24
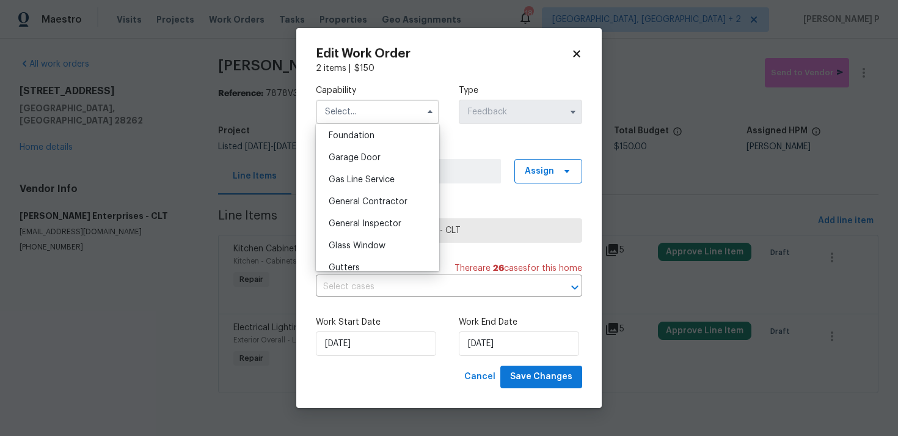
scroll to position [543, 0]
click at [347, 173] on div "General Contractor" at bounding box center [377, 179] width 117 height 22
type input "General Contractor"
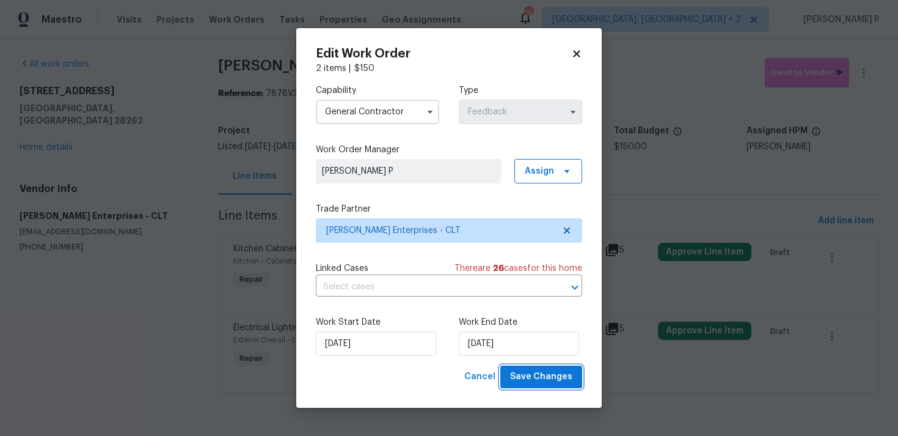
click at [538, 375] on span "Save Changes" at bounding box center [541, 376] width 62 height 15
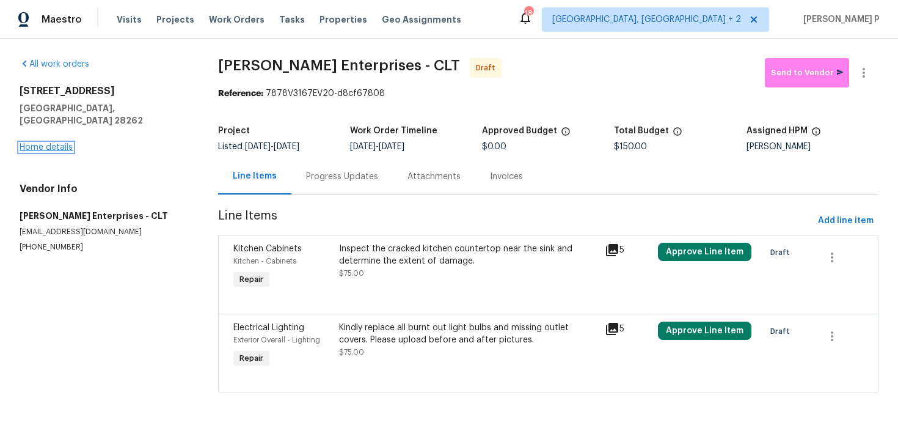
click at [40, 143] on link "Home details" at bounding box center [46, 147] width 53 height 9
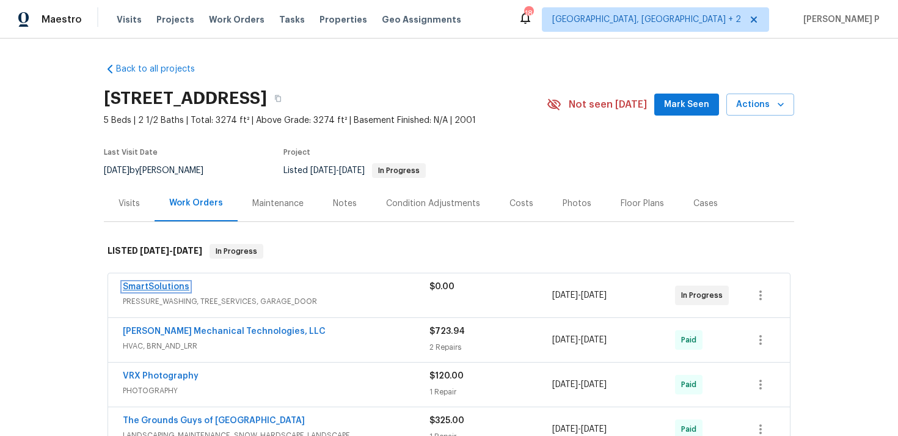
click at [166, 285] on link "SmartSolutions" at bounding box center [156, 286] width 67 height 9
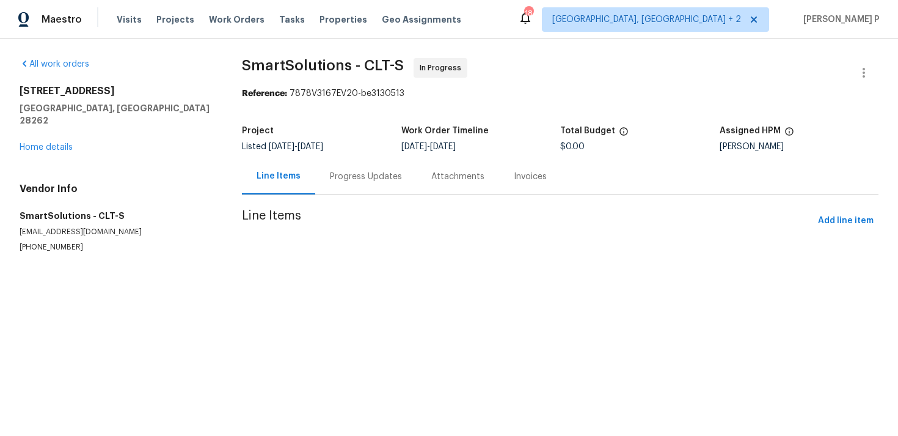
click at [358, 175] on div "Progress Updates" at bounding box center [366, 176] width 72 height 12
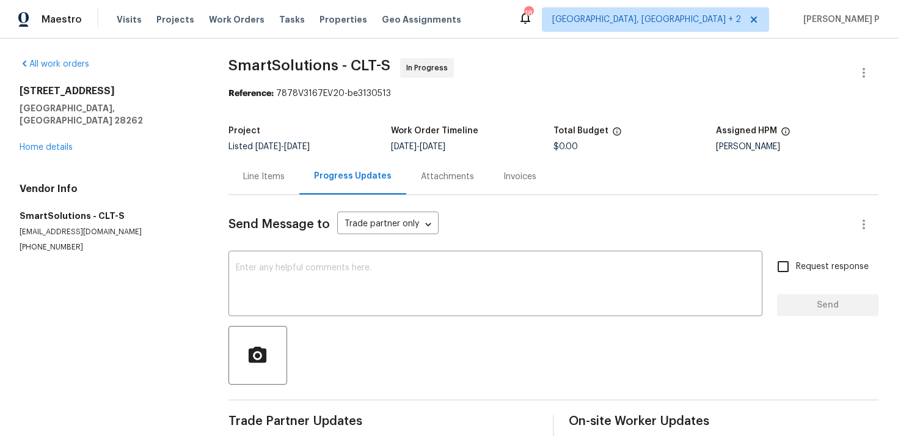
click at [266, 178] on div "Line Items" at bounding box center [264, 176] width 42 height 12
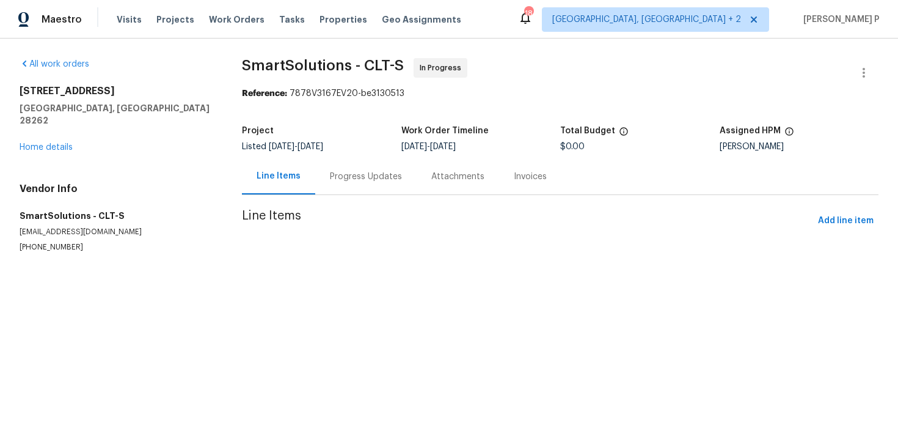
click at [54, 130] on div "11023 Alnwick Ct Charlotte, NC 28262 Home details" at bounding box center [116, 119] width 193 height 68
click at [61, 143] on link "Home details" at bounding box center [46, 147] width 53 height 9
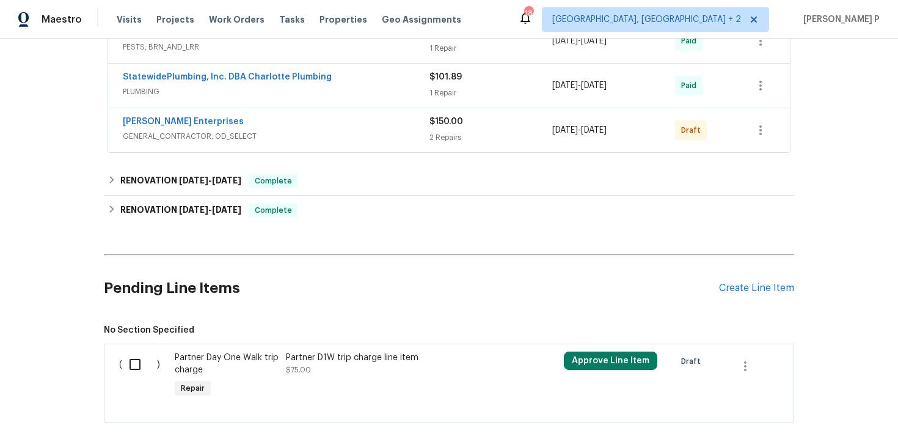
scroll to position [640, 0]
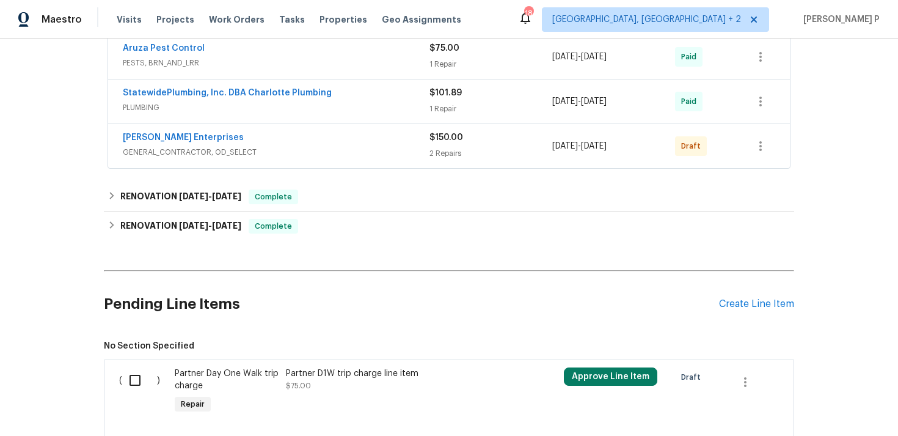
click at [171, 142] on span "Nordman Enterprises" at bounding box center [183, 137] width 121 height 12
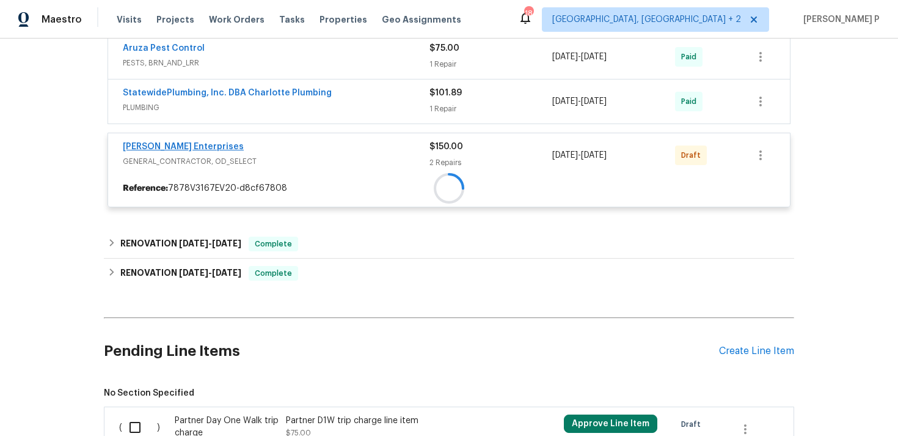
click at [186, 177] on div at bounding box center [449, 188] width 682 height 22
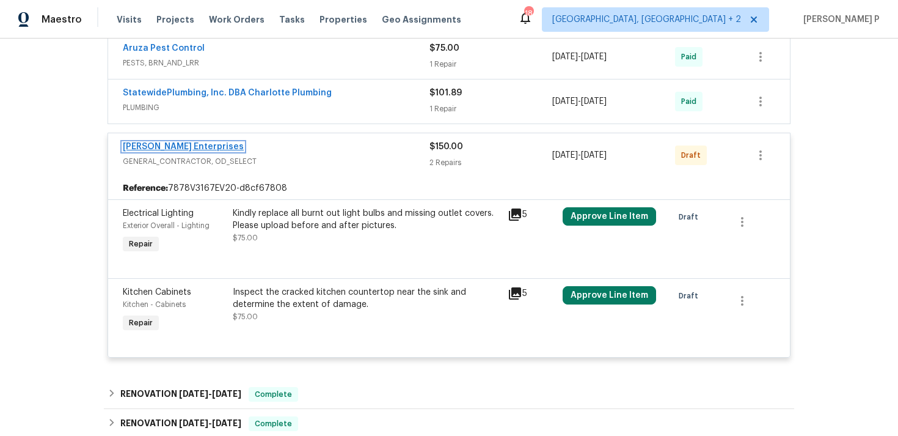
click at [157, 142] on link "Nordman Enterprises" at bounding box center [183, 146] width 121 height 9
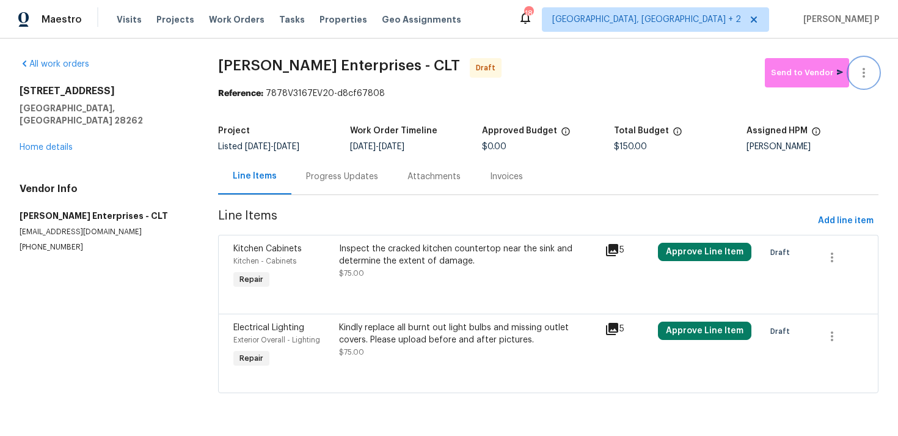
click at [863, 69] on icon "button" at bounding box center [864, 73] width 2 height 10
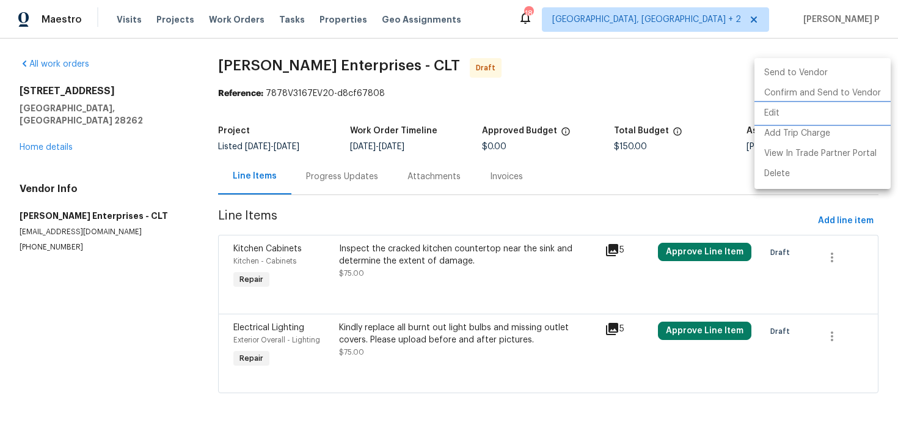
click at [781, 116] on li "Edit" at bounding box center [823, 113] width 136 height 20
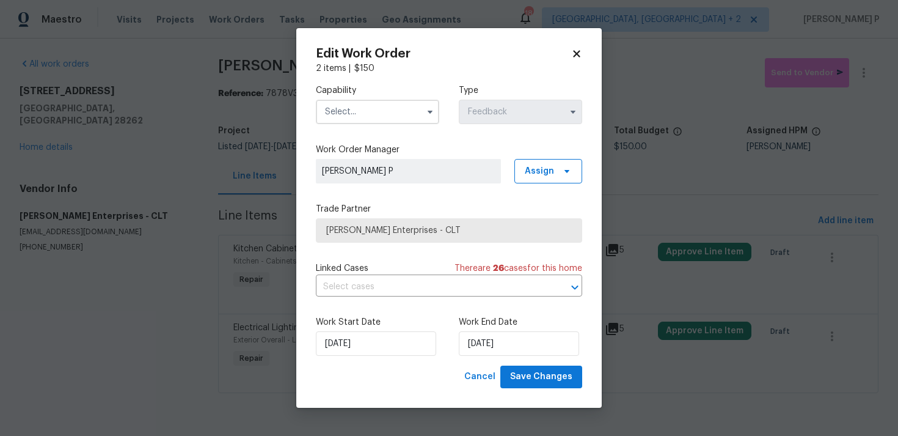
click at [392, 111] on input "text" at bounding box center [377, 112] width 123 height 24
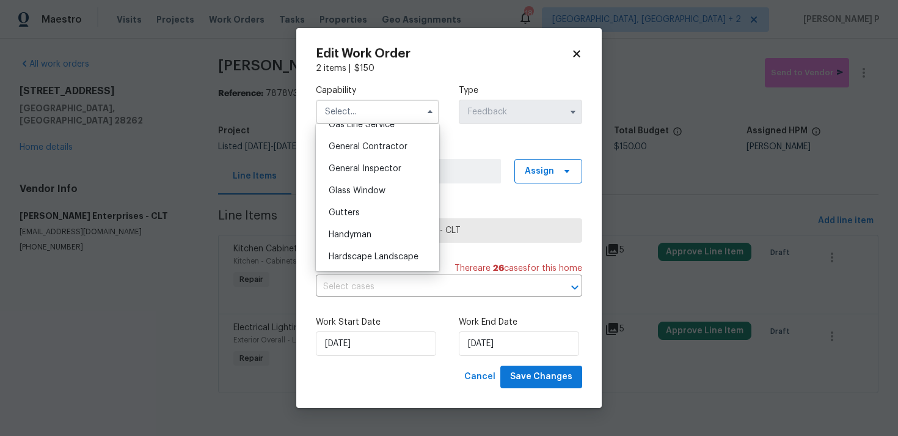
scroll to position [583, 0]
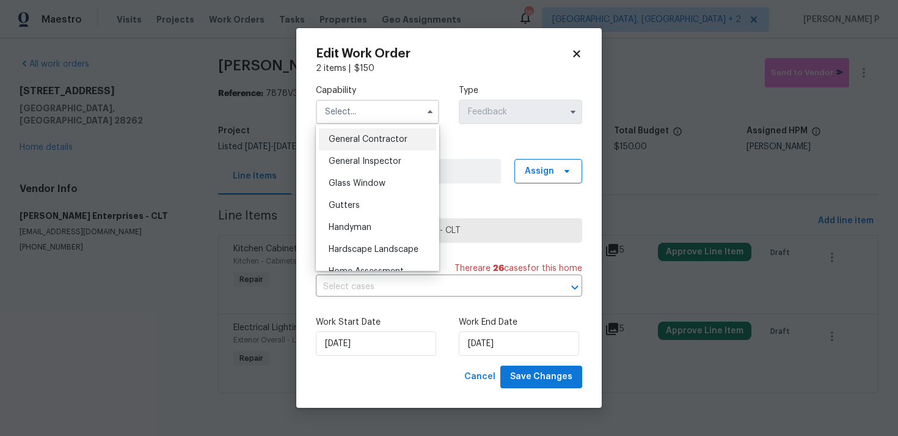
click at [377, 140] on span "General Contractor" at bounding box center [368, 139] width 79 height 9
type input "General Contractor"
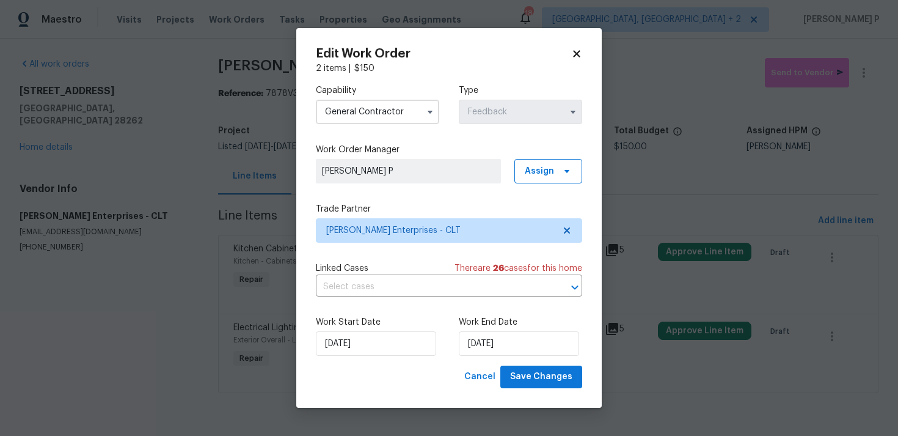
click at [553, 395] on div "Edit Work Order 2 items | $ 150 Capability General Contractor Type Feedback Wor…" at bounding box center [449, 217] width 306 height 379
click at [553, 379] on span "Save Changes" at bounding box center [541, 376] width 62 height 15
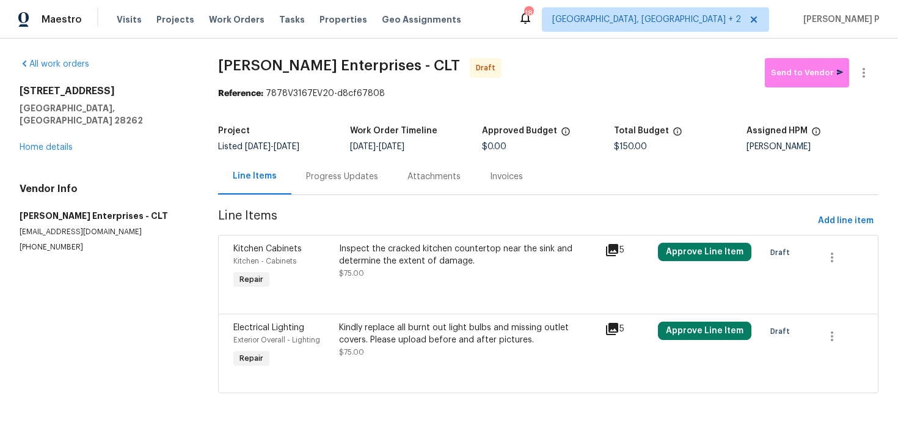
click at [320, 187] on div "Progress Updates" at bounding box center [341, 176] width 101 height 36
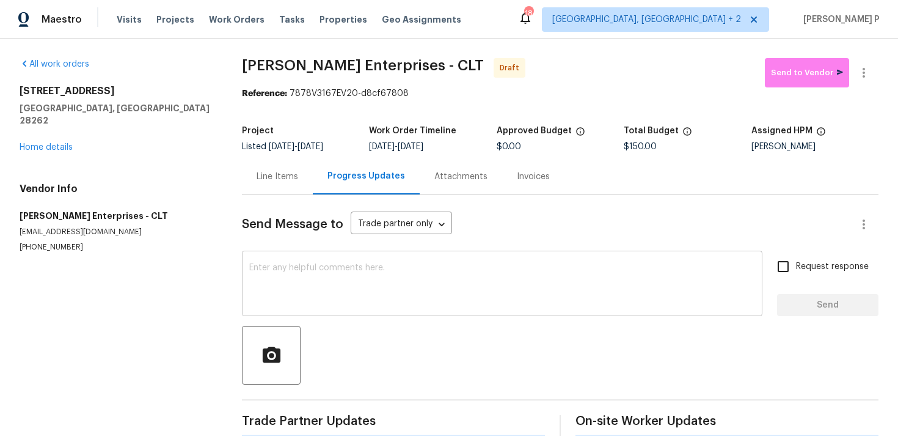
click at [318, 296] on textarea at bounding box center [502, 284] width 506 height 43
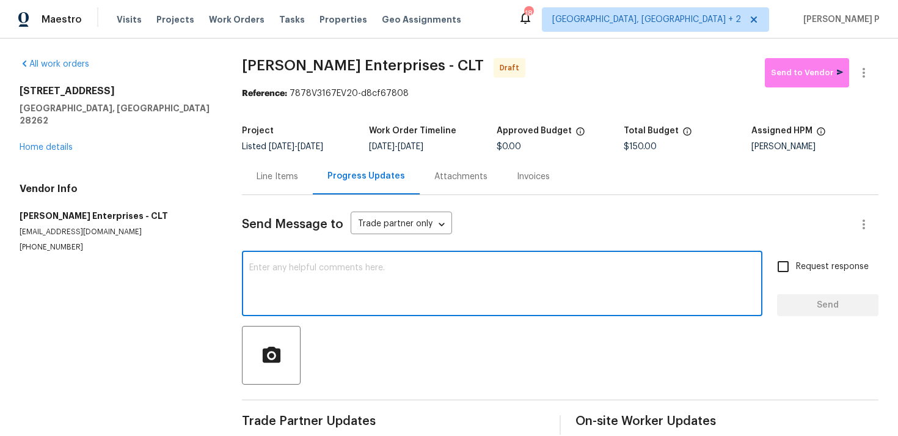
paste textarea "Hi, this is Ramyasri with Opendoor. I’m confirming you received the WO for the …"
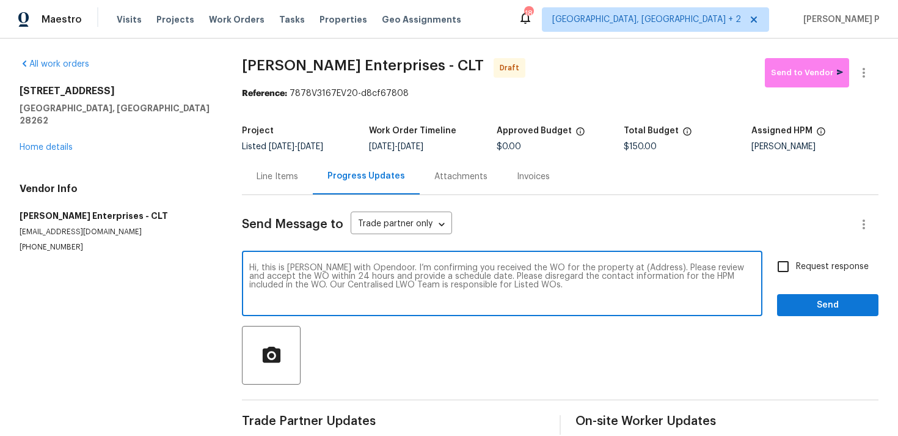
click at [241, 79] on div "All work orders 11023 Alnwick Ct Charlotte, NC 28262 Home details Vendor Info N…" at bounding box center [449, 245] width 898 height 415
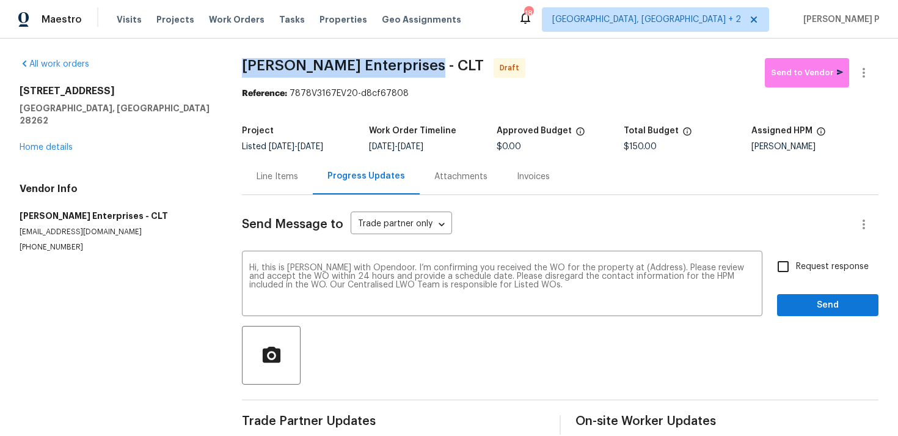
drag, startPoint x: 241, startPoint y: 65, endPoint x: 425, endPoint y: 64, distance: 184.5
click at [425, 64] on div "All work orders 11023 Alnwick Ct Charlotte, NC 28262 Home details Vendor Info N…" at bounding box center [449, 245] width 898 height 415
copy span "Nordman Enterprises - CLT"
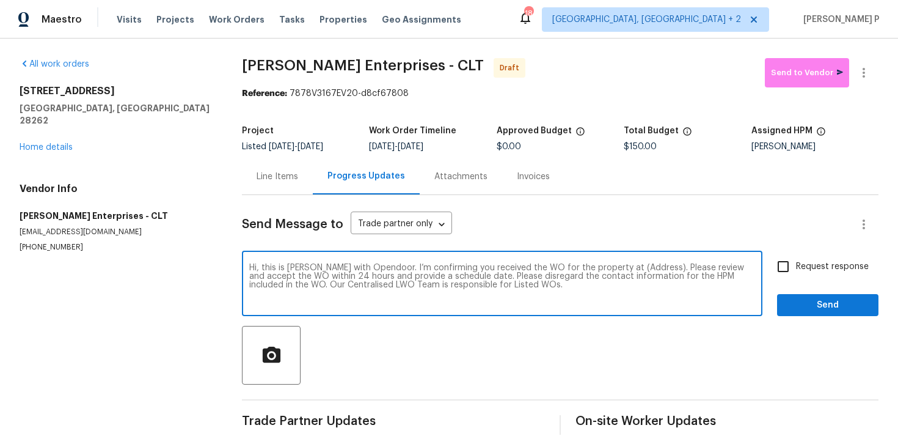
drag, startPoint x: 613, startPoint y: 267, endPoint x: 652, endPoint y: 267, distance: 38.5
click at [652, 267] on textarea "Hi, this is Ramyasri with Opendoor. I’m confirming you received the WO for the …" at bounding box center [502, 284] width 506 height 43
paste textarea "11023 Alnwick Ct, Charlotte, NC 28262"
type textarea "Hi, this is Ramyasri with Opendoor. I’m confirming you received the WO for the …"
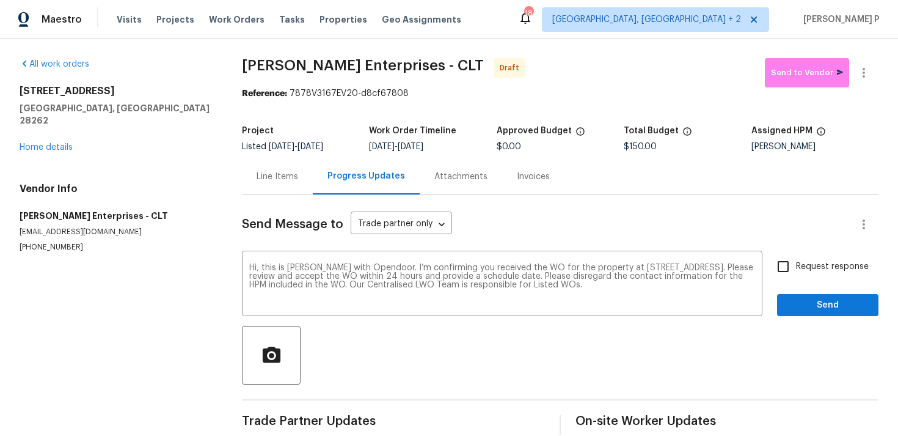
click at [834, 263] on span "Request response" at bounding box center [832, 266] width 73 height 13
click at [796, 263] on input "Request response" at bounding box center [783, 267] width 26 height 26
checkbox input "true"
click at [818, 301] on span "Send" at bounding box center [828, 305] width 82 height 15
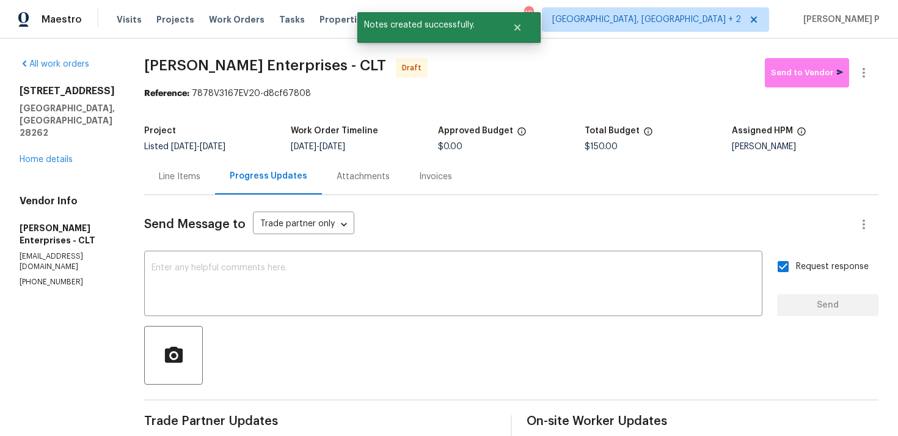
click at [365, 336] on div at bounding box center [511, 355] width 734 height 59
click at [863, 72] on icon "button" at bounding box center [864, 73] width 2 height 10
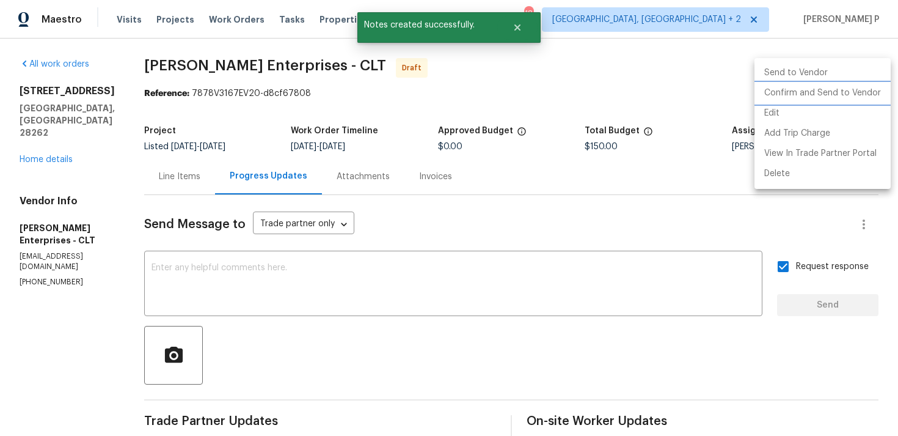
click at [805, 93] on li "Confirm and Send to Vendor" at bounding box center [823, 93] width 136 height 20
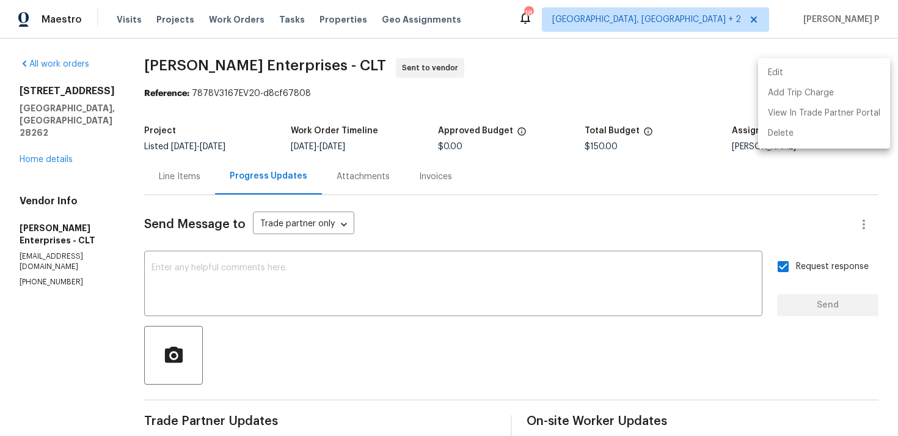
click at [302, 321] on div at bounding box center [449, 218] width 898 height 436
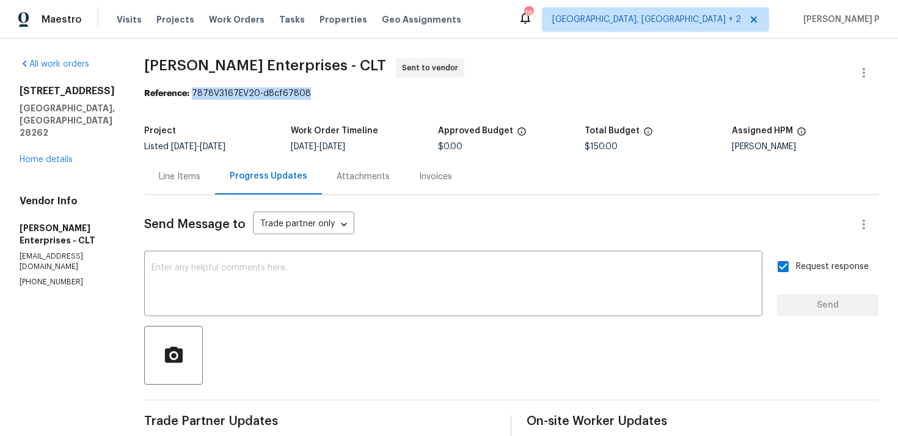
drag, startPoint x: 189, startPoint y: 93, endPoint x: 331, endPoint y: 97, distance: 141.8
click at [329, 97] on div "Reference: 7878V3167EV20-d8cf67808" at bounding box center [511, 93] width 734 height 12
copy div "7878V3167EV20-d8cf67808"
click at [148, 73] on span "Nordman Enterprises - CLT Sent to vendor" at bounding box center [496, 72] width 705 height 29
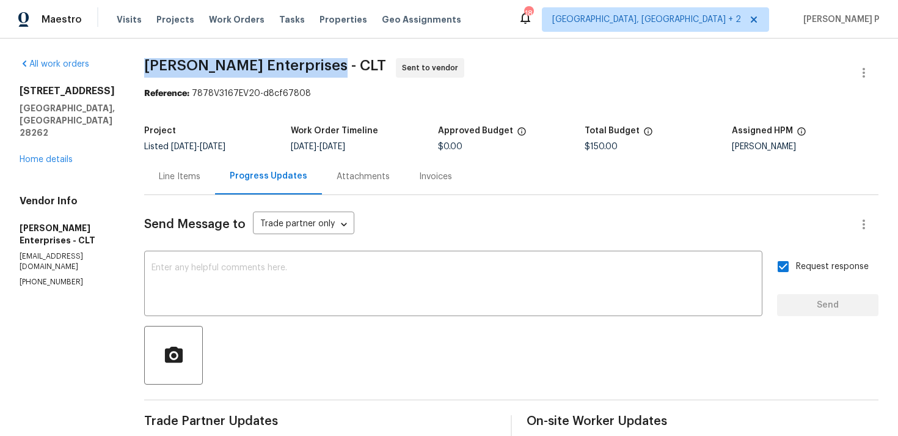
drag, startPoint x: 144, startPoint y: 66, endPoint x: 326, endPoint y: 66, distance: 182.7
click at [326, 66] on span "Nordman Enterprises - CLT" at bounding box center [265, 65] width 242 height 15
copy span "Nordman Enterprises - CLT"
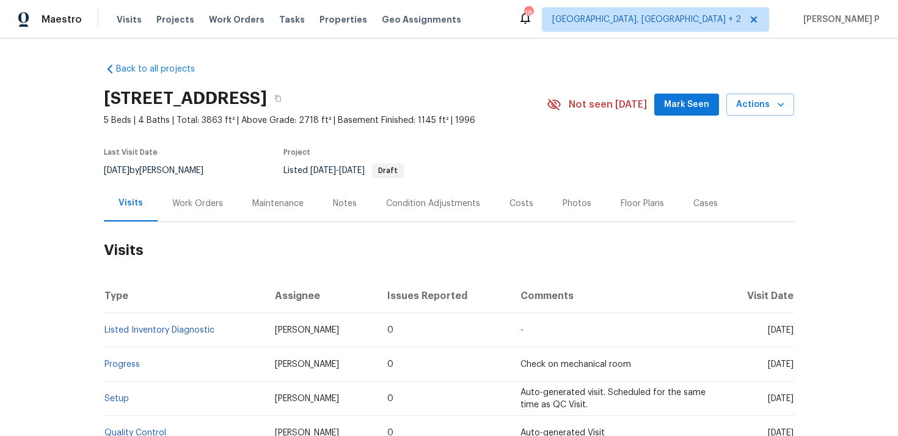
click at [200, 200] on div "Work Orders" at bounding box center [197, 203] width 51 height 12
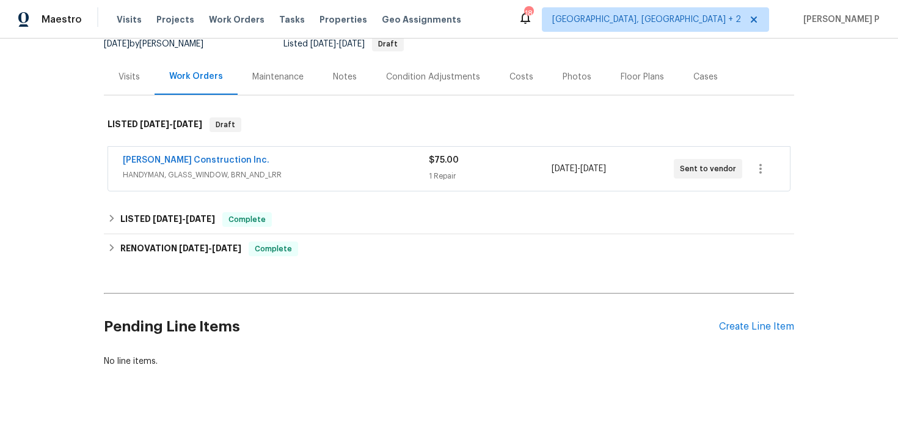
scroll to position [141, 0]
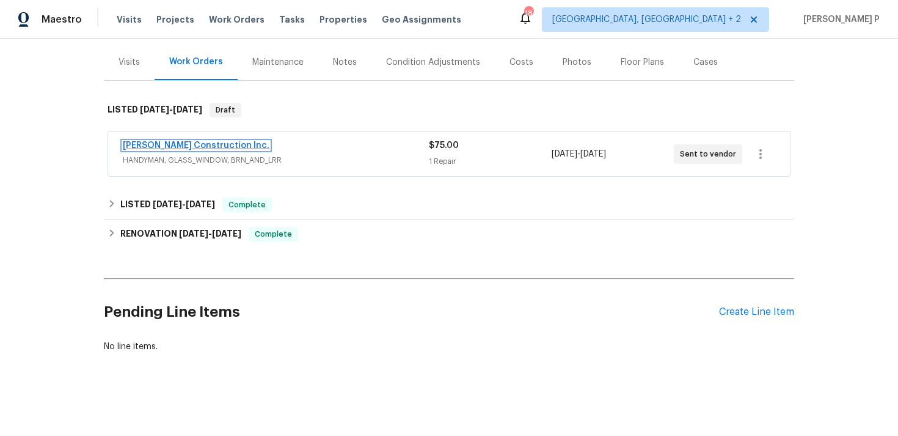
click at [192, 142] on link "[PERSON_NAME] Construction Inc." at bounding box center [196, 145] width 147 height 9
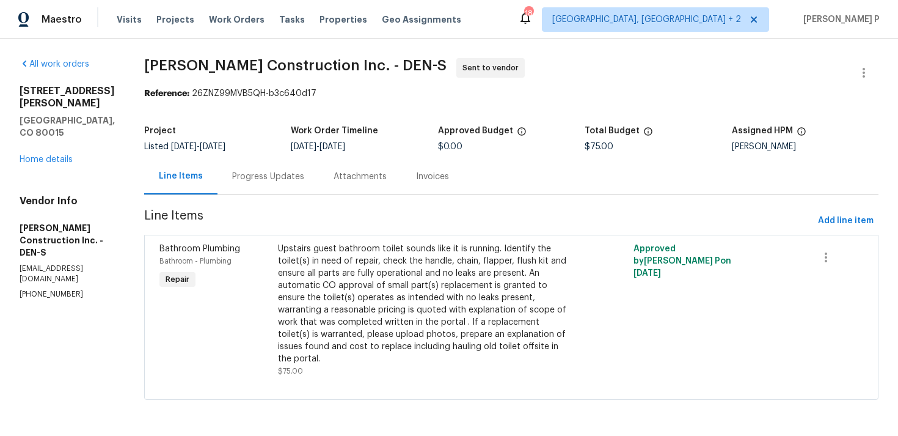
click at [294, 180] on div "Progress Updates" at bounding box center [268, 176] width 72 height 12
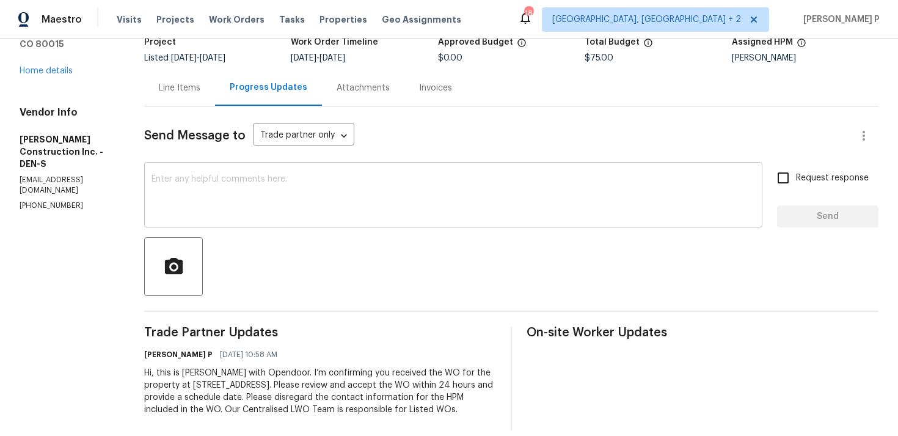
scroll to position [115, 0]
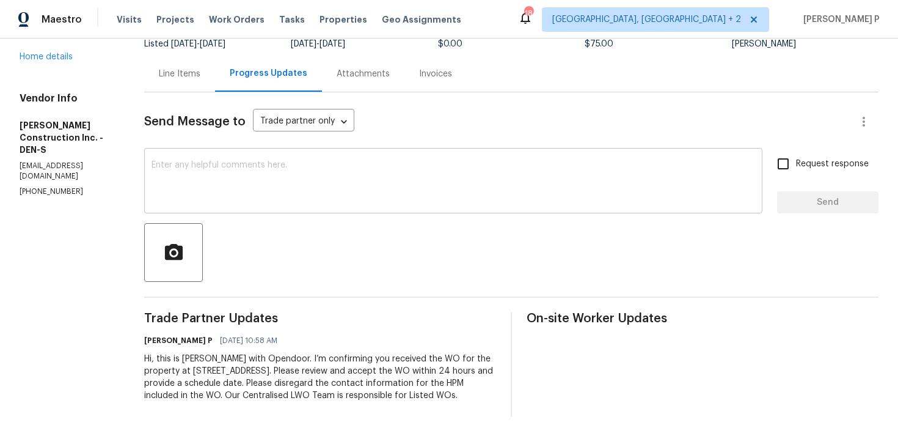
click at [187, 161] on textarea at bounding box center [454, 182] width 604 height 43
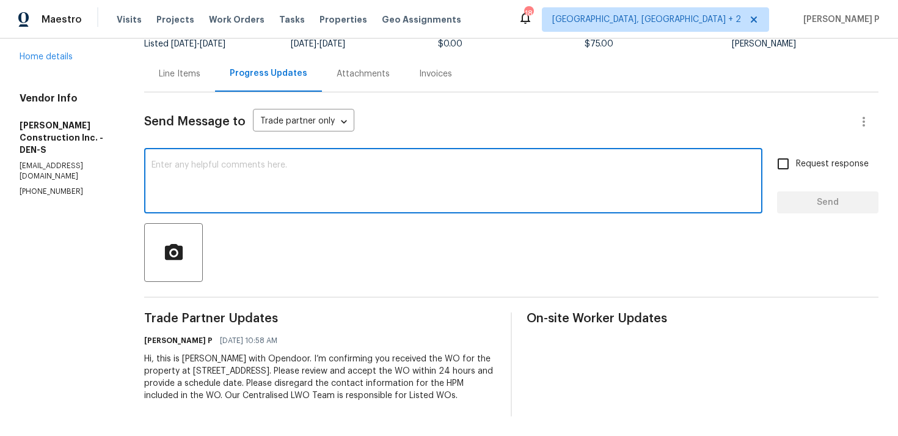
paste textarea "Just a reminder: Please accept the work order within an hour to avoid reassignm…"
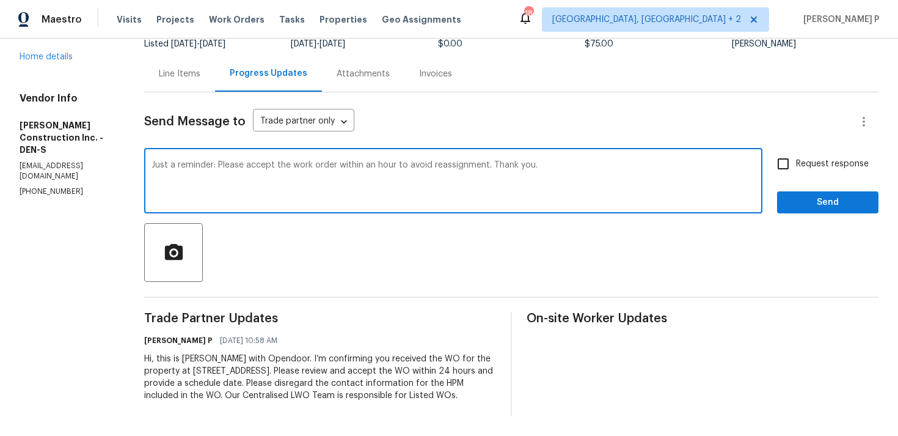
type textarea "Just a reminder: Please accept the work order within an hour to avoid reassignm…"
click at [812, 158] on span "Request response" at bounding box center [832, 164] width 73 height 13
click at [796, 158] on input "Request response" at bounding box center [783, 164] width 26 height 26
checkbox input "true"
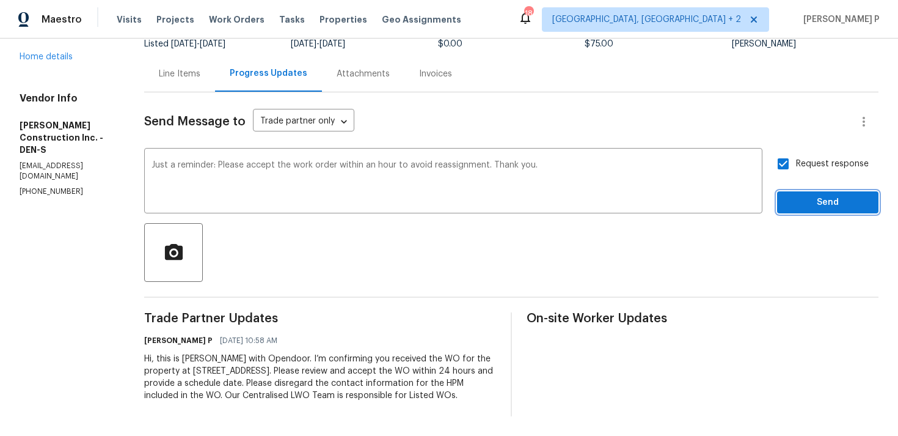
click at [804, 195] on span "Send" at bounding box center [828, 202] width 82 height 15
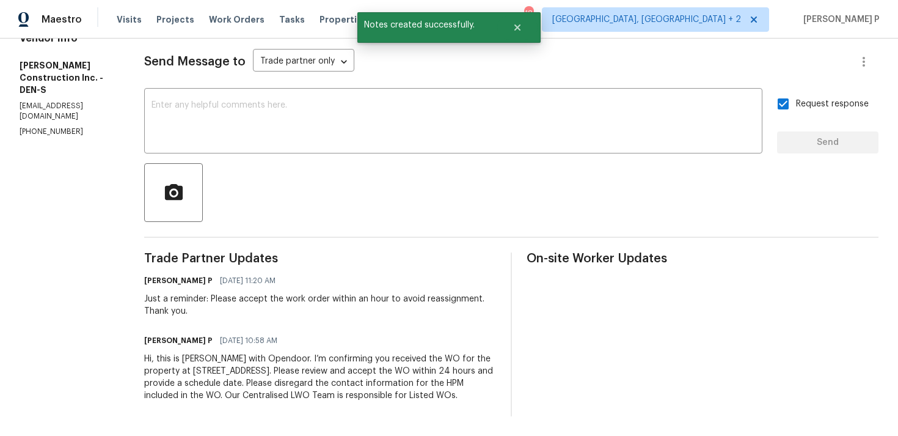
scroll to position [0, 0]
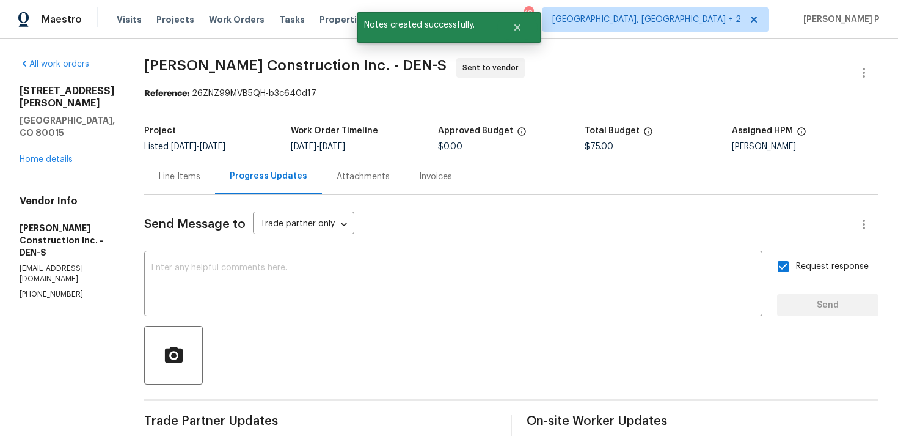
click at [78, 289] on p "[PHONE_NUMBER]" at bounding box center [67, 294] width 95 height 10
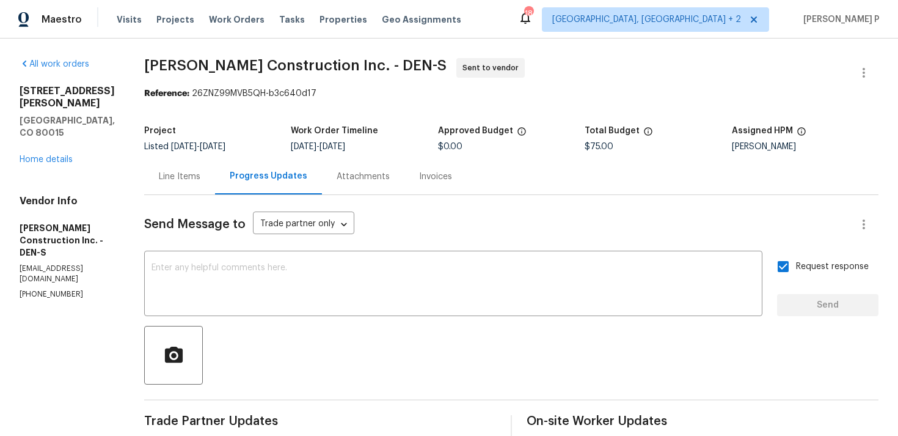
click at [202, 133] on div "Project" at bounding box center [217, 134] width 147 height 16
drag, startPoint x: 78, startPoint y: 249, endPoint x: 4, endPoint y: 252, distance: 74.6
click at [4, 252] on div "All work orders [STREET_ADDRESS][PERSON_NAME] Home details Vendor Info [PERSON_…" at bounding box center [449, 318] width 898 height 560
copy p "[PHONE_NUMBER]"
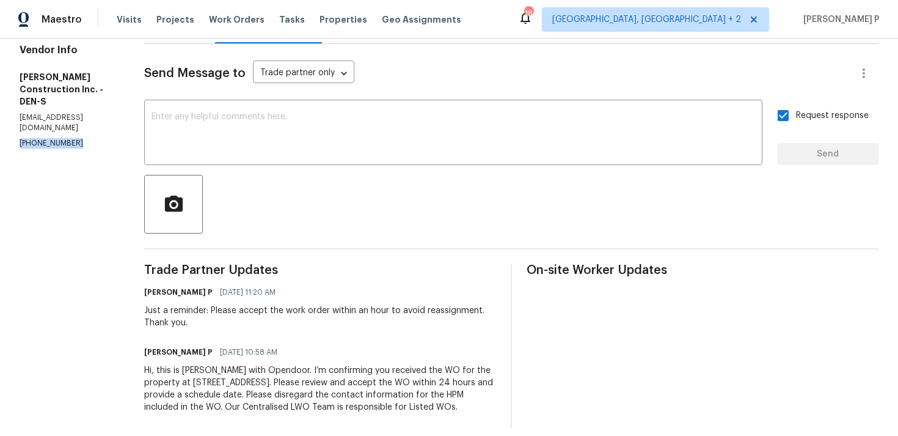
scroll to position [175, 0]
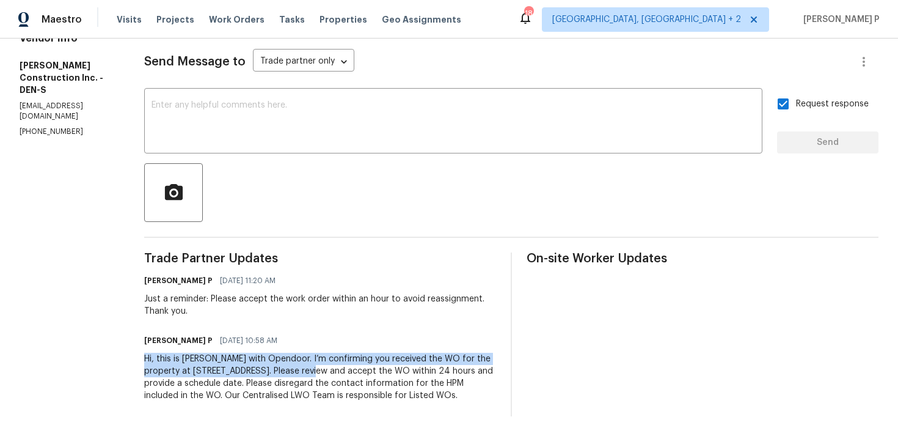
drag, startPoint x: 158, startPoint y: 343, endPoint x: 352, endPoint y: 359, distance: 194.9
click at [352, 359] on div "All work orders [STREET_ADDRESS][PERSON_NAME] Home details Vendor Info [PERSON_…" at bounding box center [449, 156] width 898 height 560
copy div "Hi, this is [PERSON_NAME] with Opendoor. I’m confirming you received the WO for…"
